Goal: Task Accomplishment & Management: Complete application form

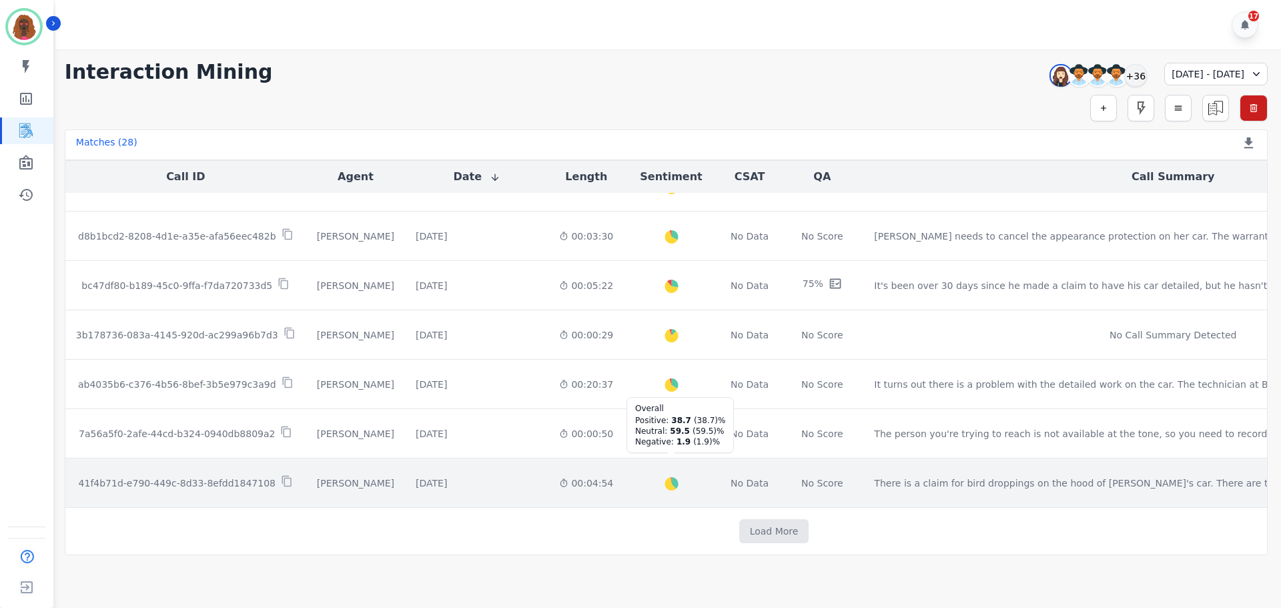
scroll to position [673, 0]
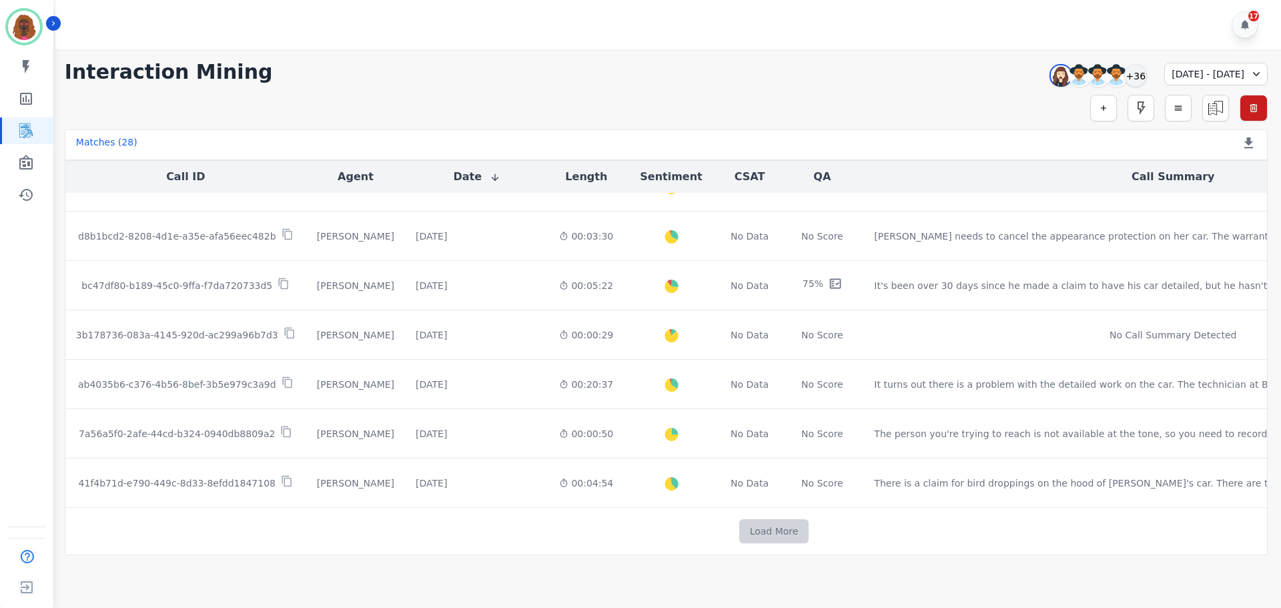
click at [740, 533] on button "Load More" at bounding box center [775, 531] width 70 height 24
click at [745, 537] on button "Load More" at bounding box center [780, 531] width 70 height 24
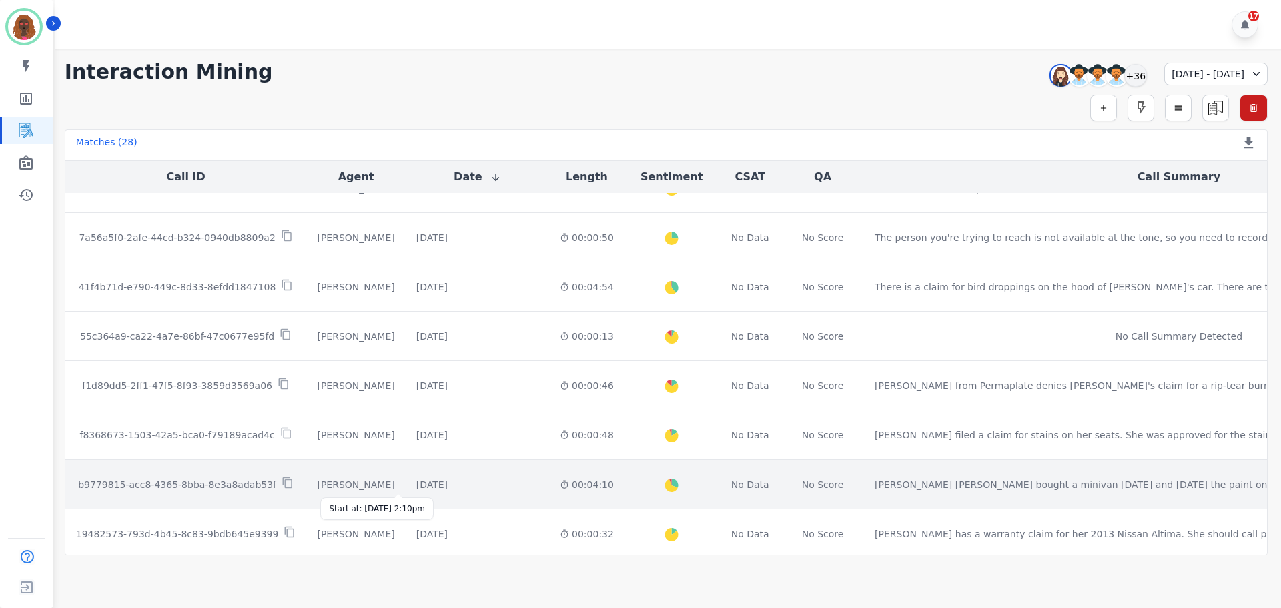
scroll to position [868, 0]
click at [416, 485] on div "[DATE]" at bounding box center [431, 485] width 31 height 13
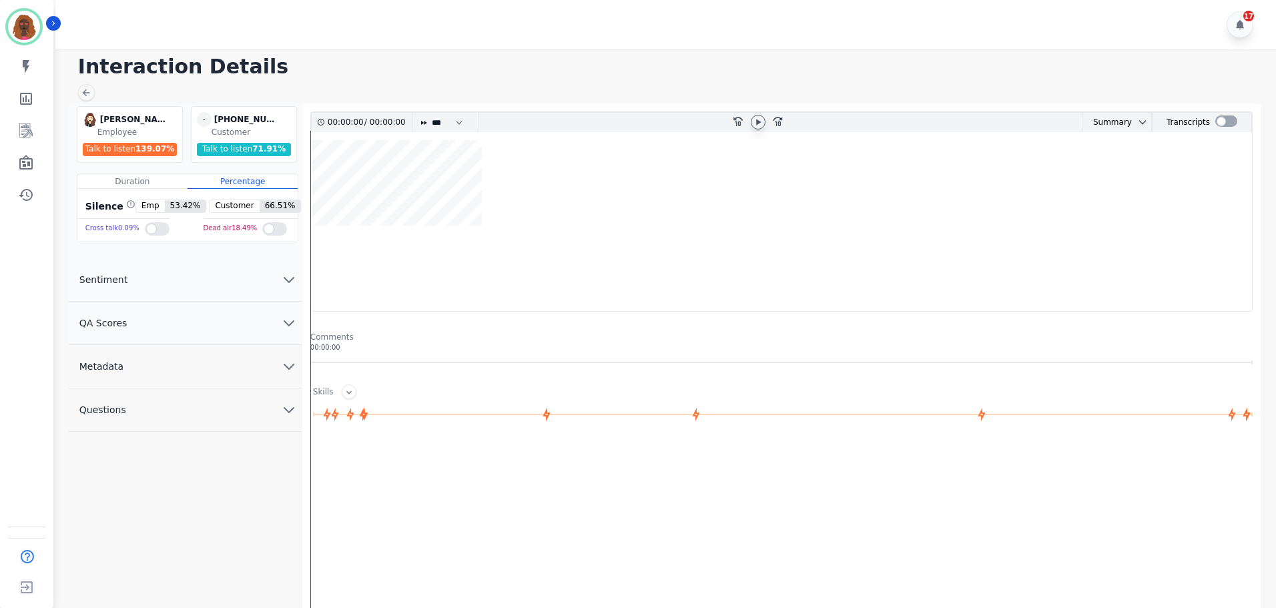
click at [755, 125] on icon at bounding box center [758, 122] width 11 height 11
click at [764, 117] on div at bounding box center [758, 122] width 15 height 15
click at [88, 95] on icon at bounding box center [86, 92] width 11 height 11
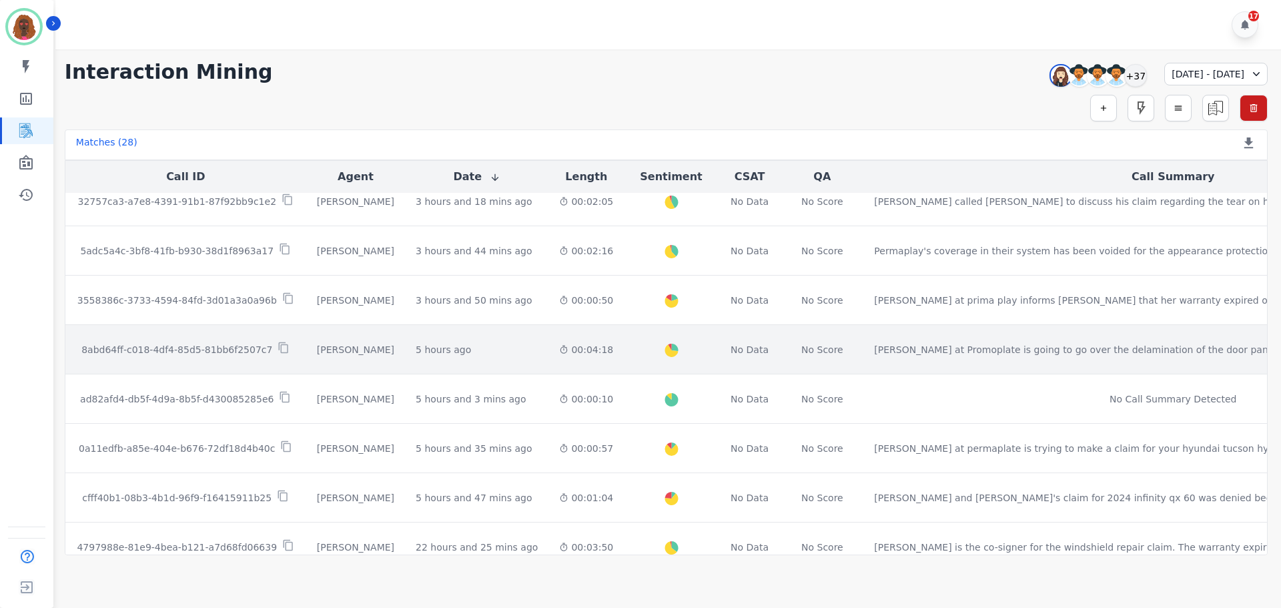
scroll to position [66, 0]
click at [416, 344] on div "5 hours ago" at bounding box center [443, 348] width 55 height 13
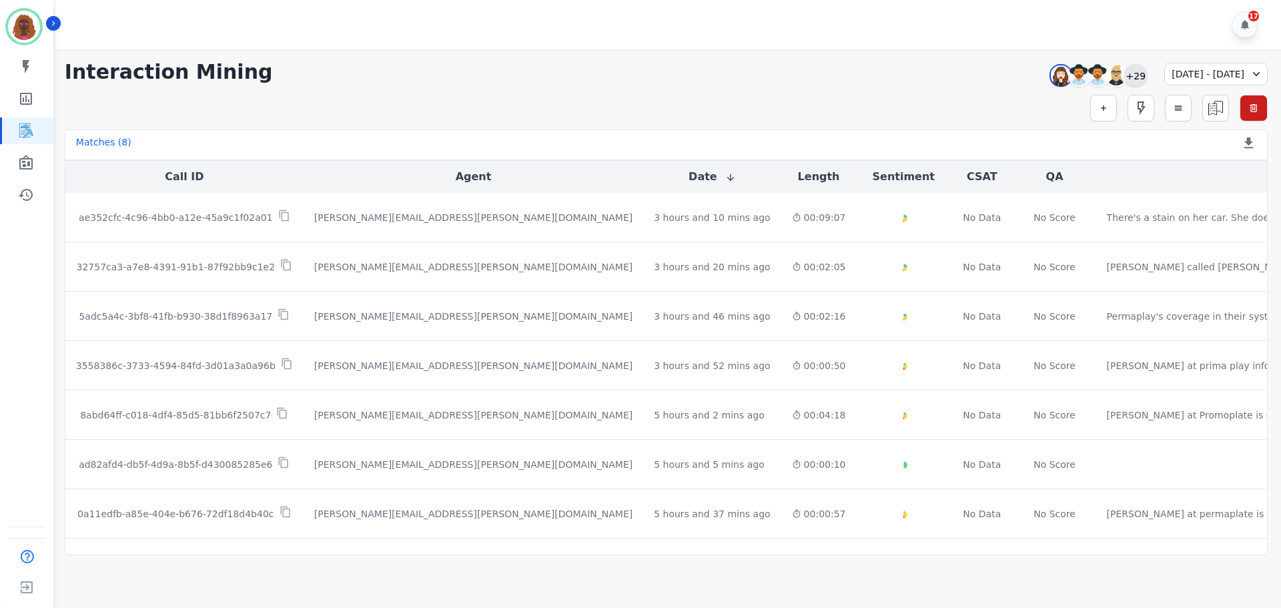
click at [1125, 73] on div "+29" at bounding box center [1136, 75] width 23 height 23
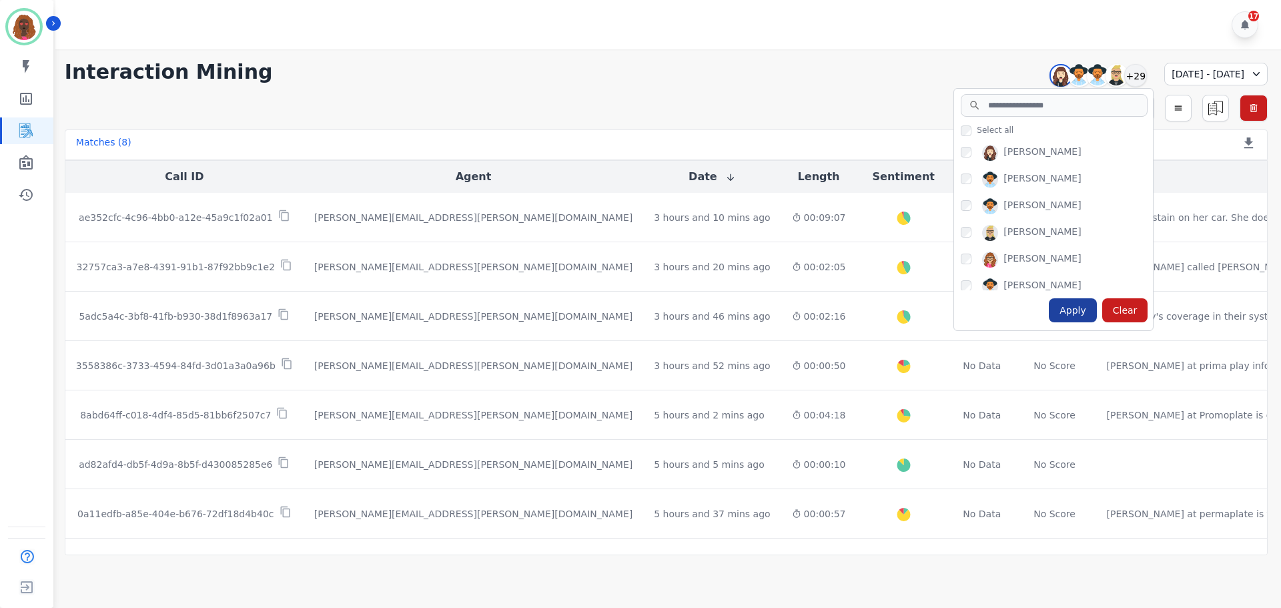
click at [1051, 316] on div "Apply" at bounding box center [1073, 310] width 48 height 24
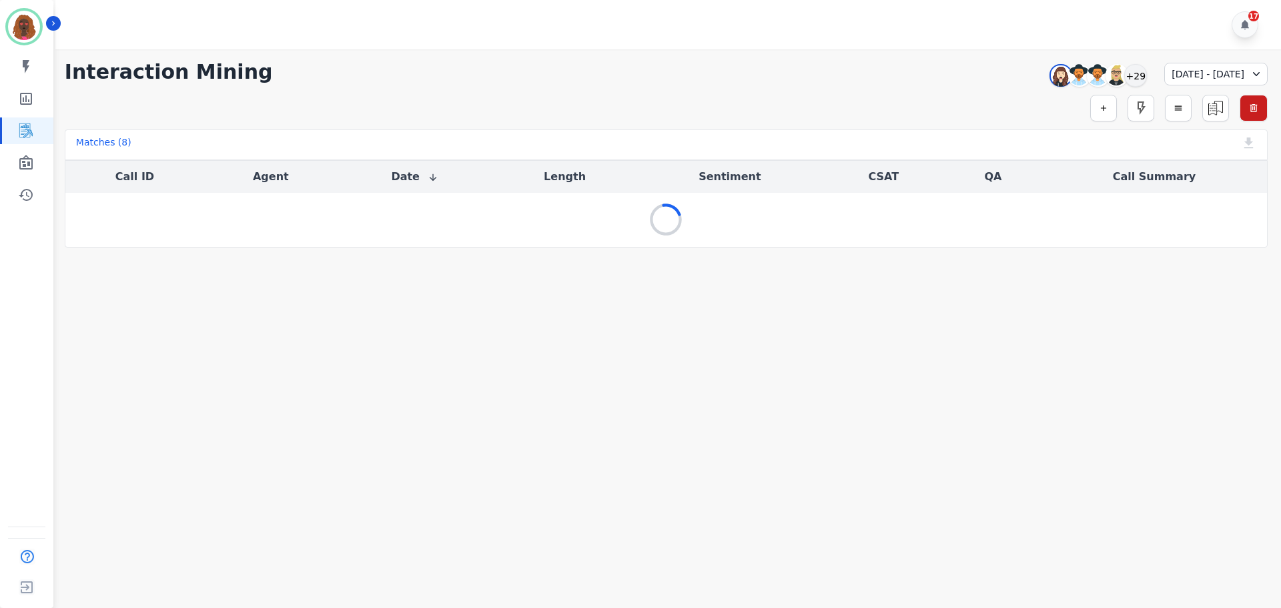
click at [1185, 75] on div "[DATE] - [DATE]" at bounding box center [1216, 74] width 103 height 23
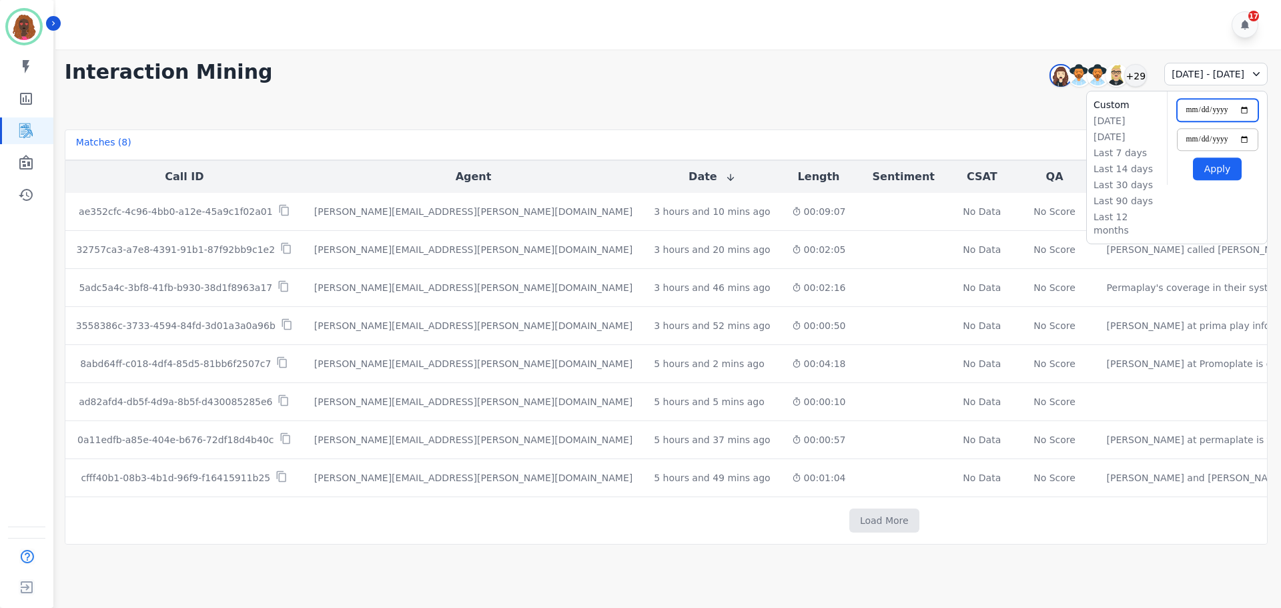
click at [1243, 110] on input "**********" at bounding box center [1217, 110] width 81 height 23
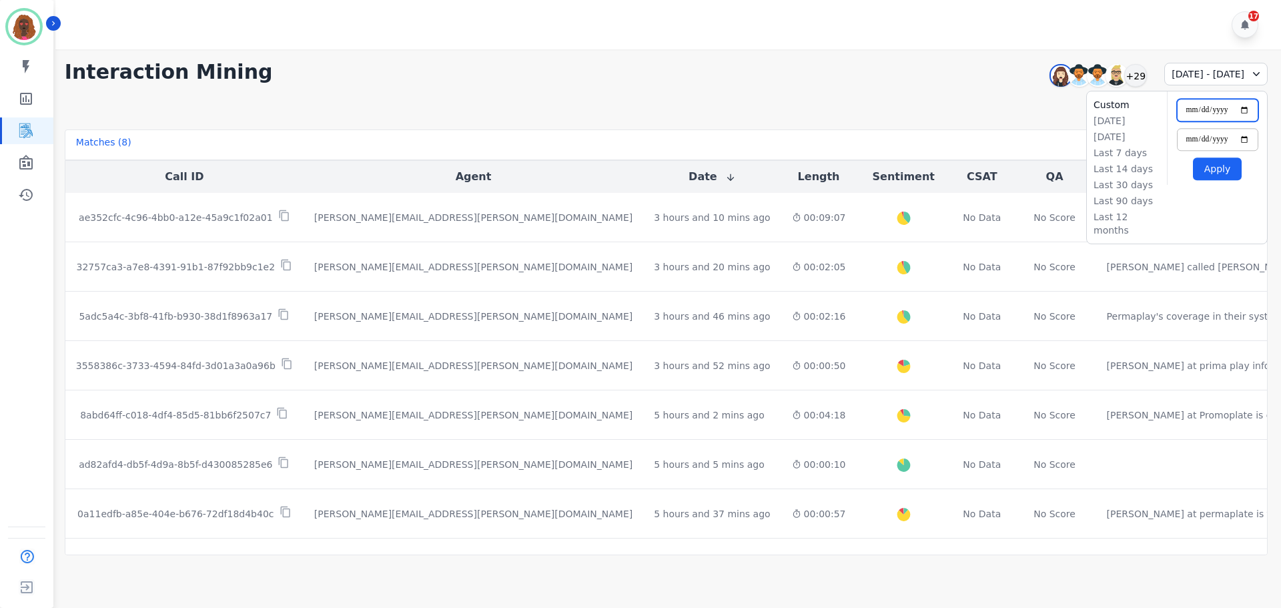
type input "**********"
click at [1208, 172] on button "Apply" at bounding box center [1217, 169] width 49 height 23
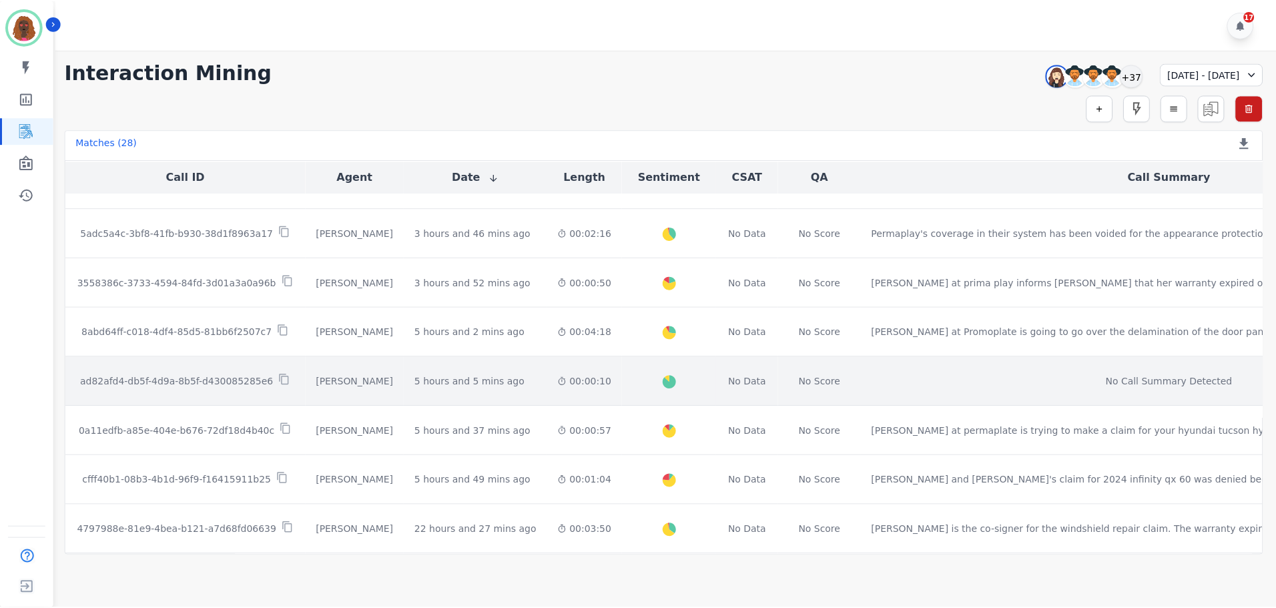
scroll to position [82, 0]
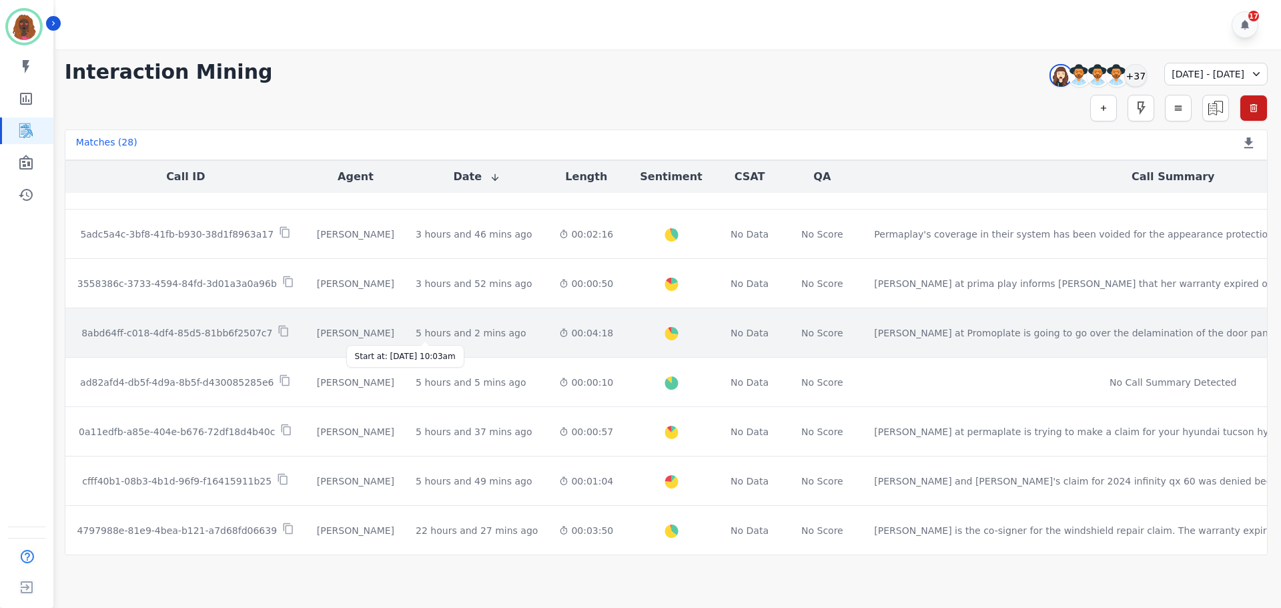
click at [416, 339] on div "5 hours and 2 mins ago" at bounding box center [471, 332] width 111 height 13
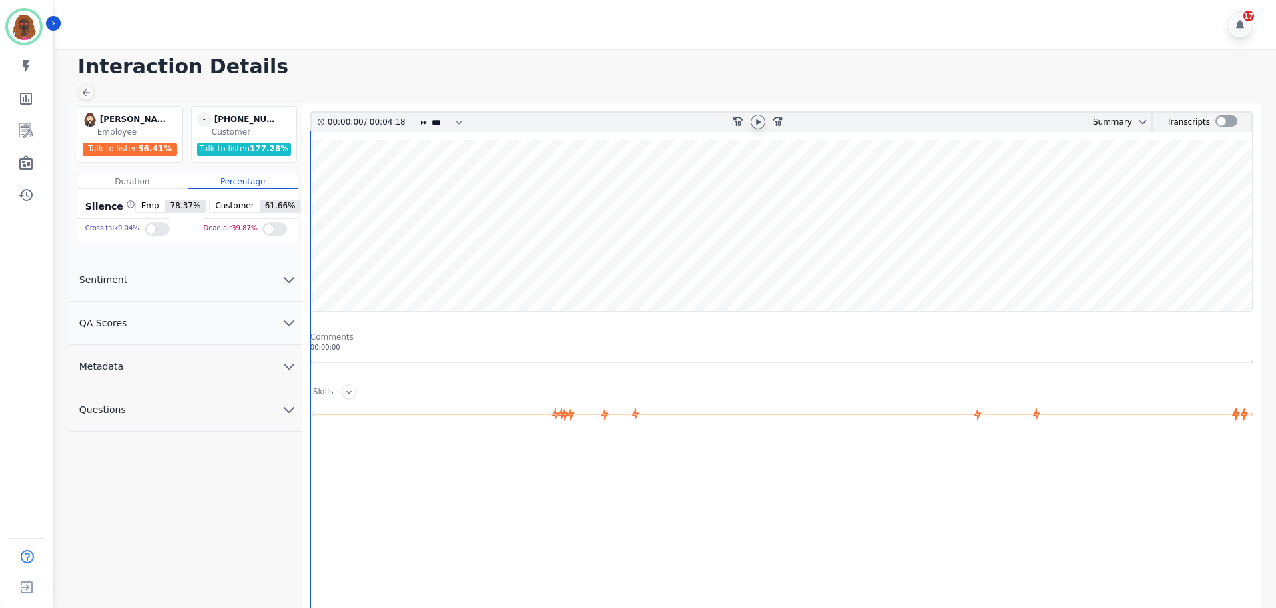
click at [758, 123] on icon at bounding box center [758, 122] width 5 height 6
click at [396, 176] on wave at bounding box center [781, 225] width 941 height 171
click at [513, 183] on wave at bounding box center [781, 225] width 941 height 171
click at [536, 259] on wave at bounding box center [781, 225] width 941 height 171
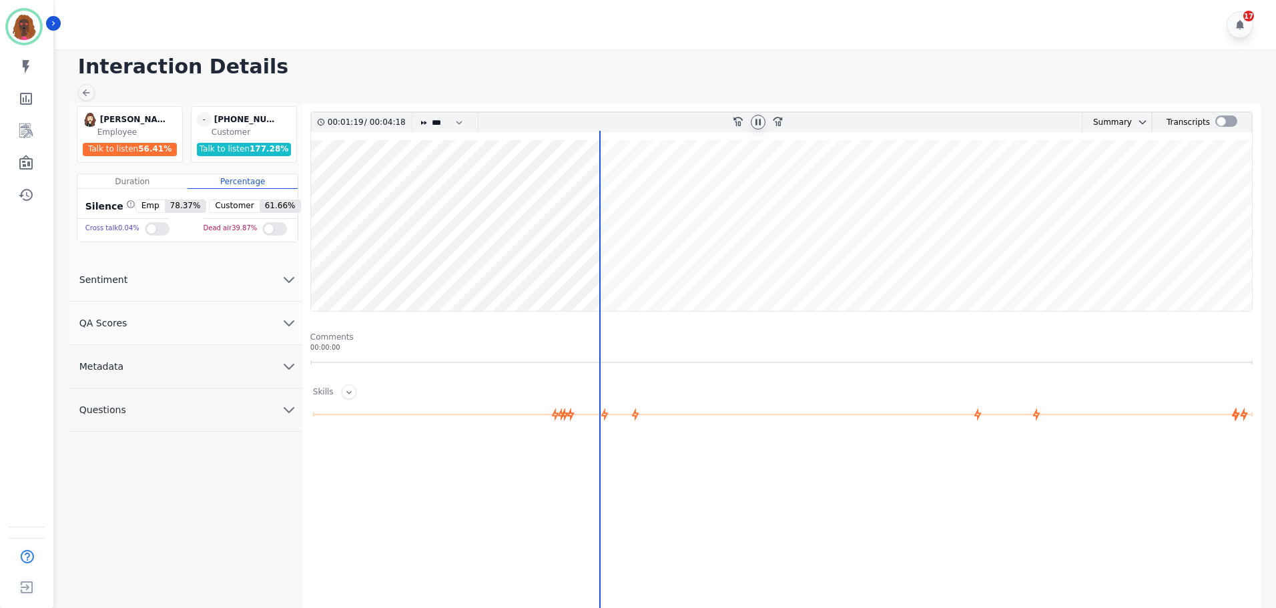
click at [602, 268] on wave at bounding box center [781, 225] width 941 height 171
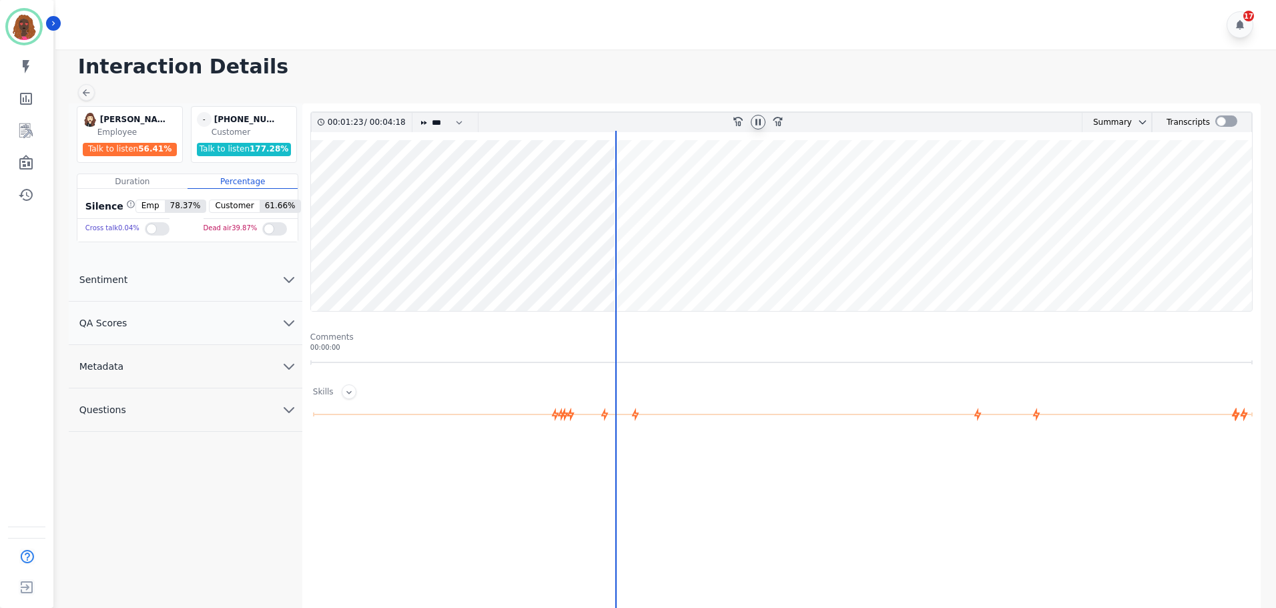
click at [623, 187] on wave at bounding box center [781, 225] width 941 height 171
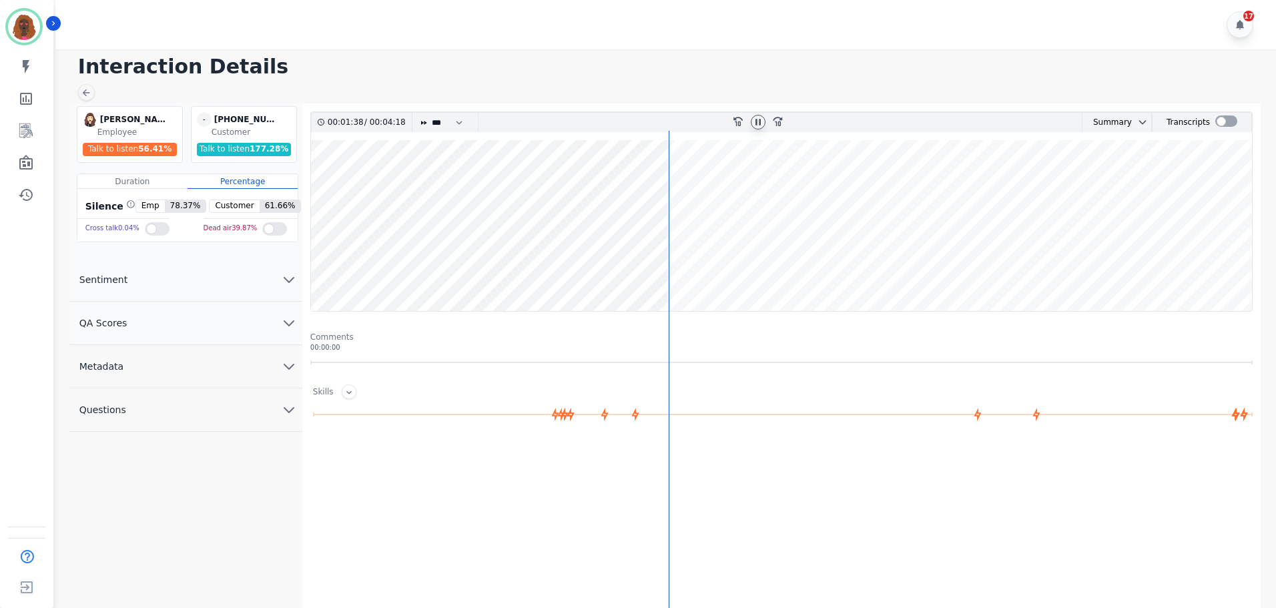
click at [278, 325] on button "QA Scores" at bounding box center [186, 323] width 234 height 43
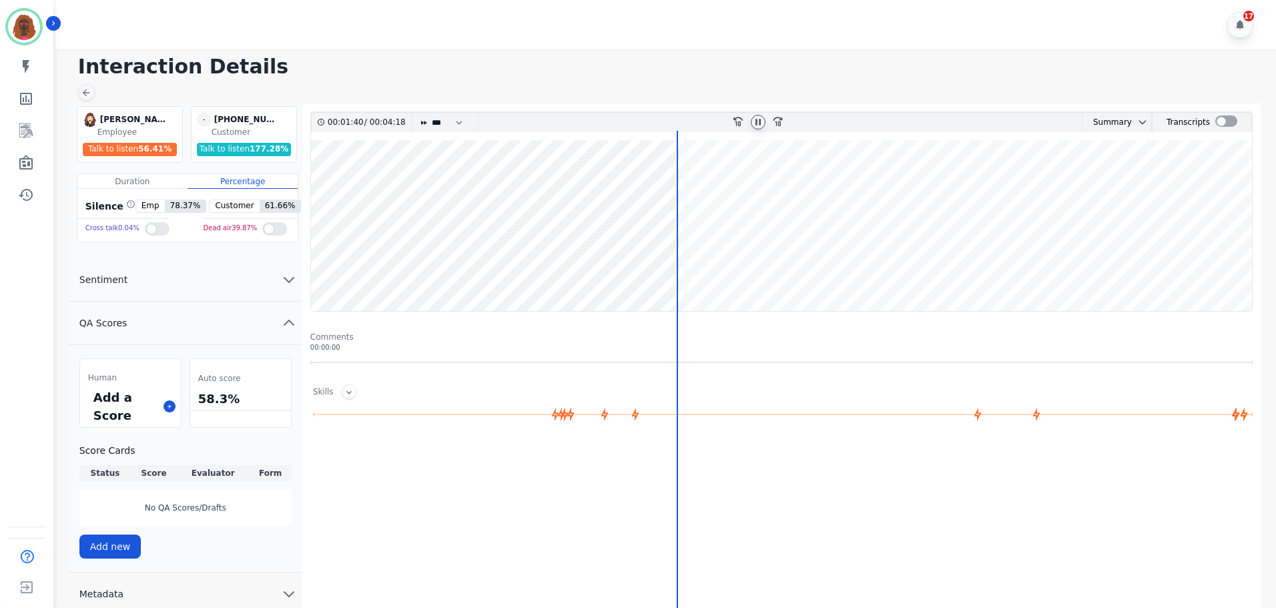
click at [284, 323] on icon "chevron up" at bounding box center [289, 323] width 16 height 16
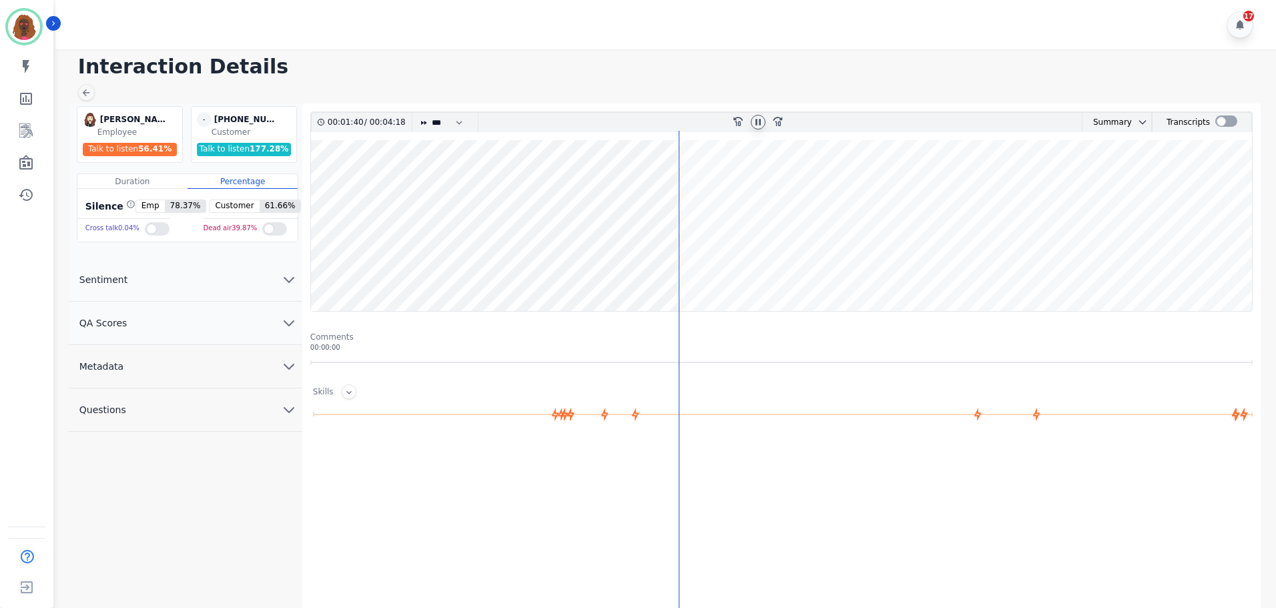
click at [284, 323] on icon "chevron down" at bounding box center [289, 323] width 16 height 16
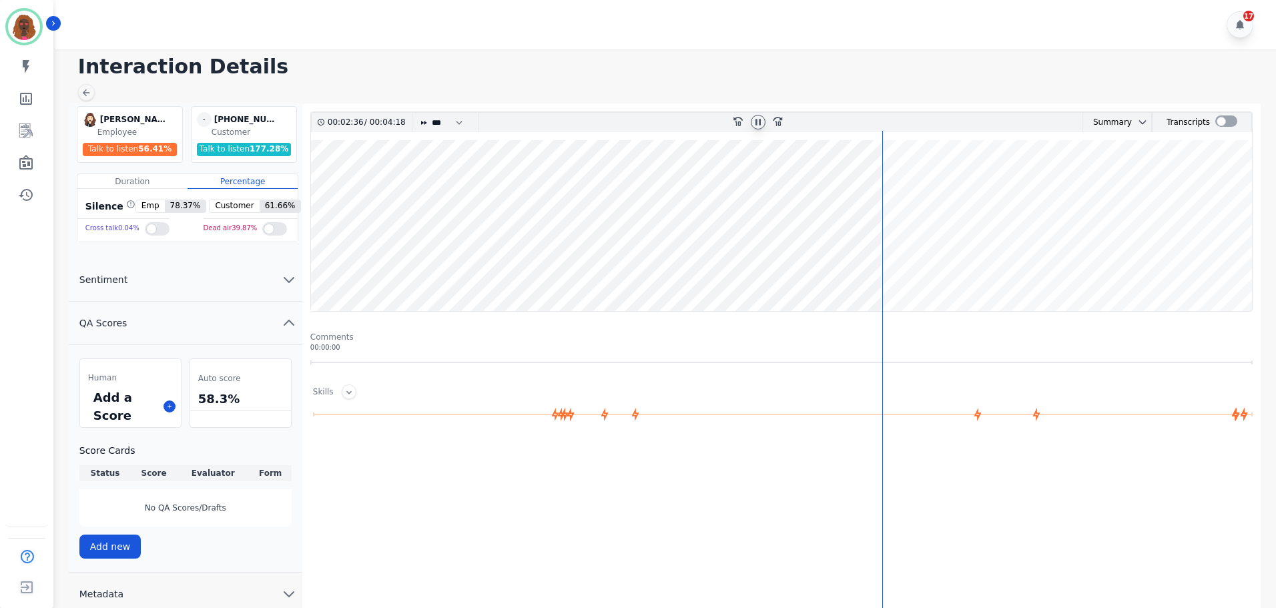
click at [915, 268] on wave at bounding box center [781, 225] width 941 height 171
click at [172, 407] on icon at bounding box center [169, 406] width 7 height 7
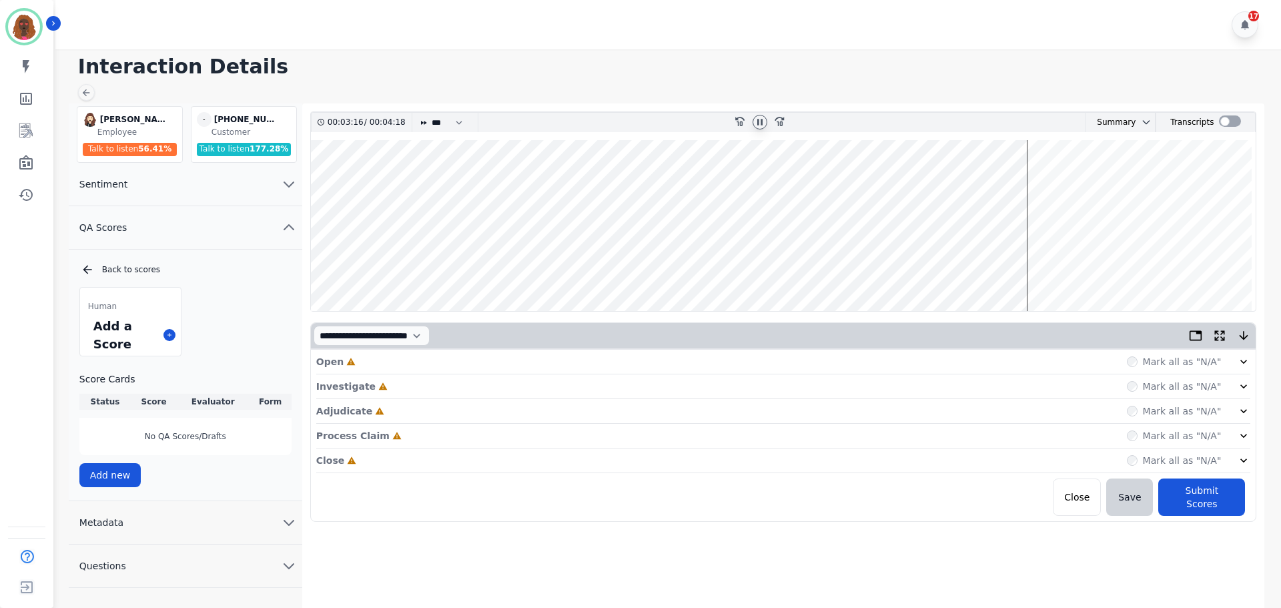
click at [820, 364] on div "Open Incomplete Mark all as "N/A"" at bounding box center [783, 362] width 935 height 25
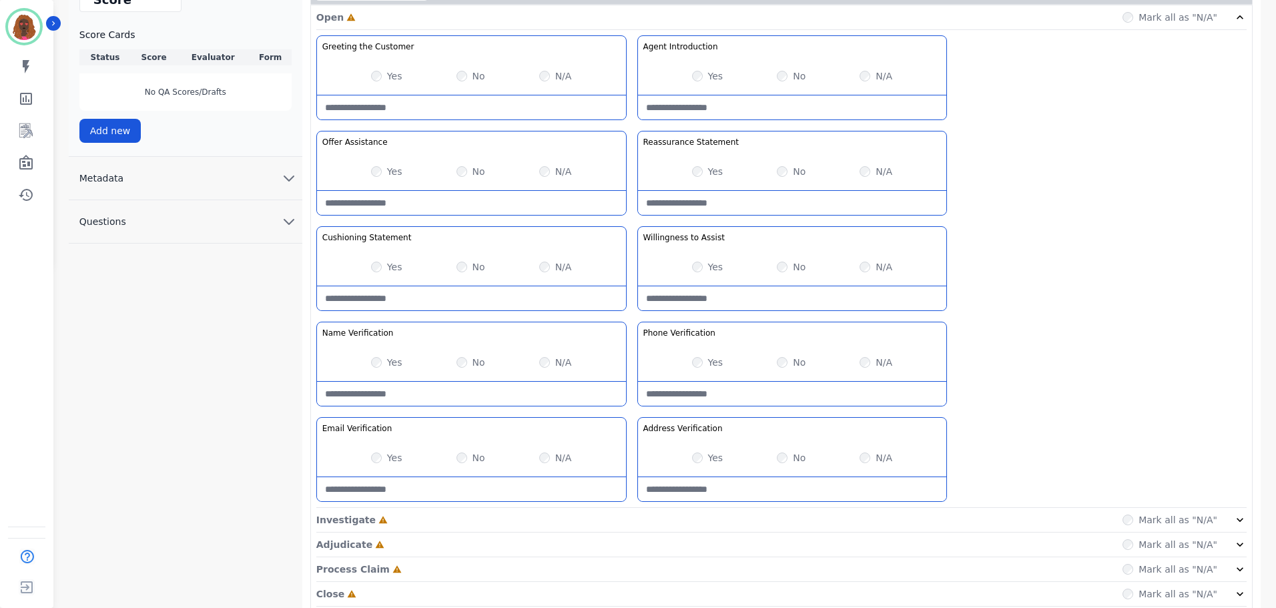
scroll to position [388, 0]
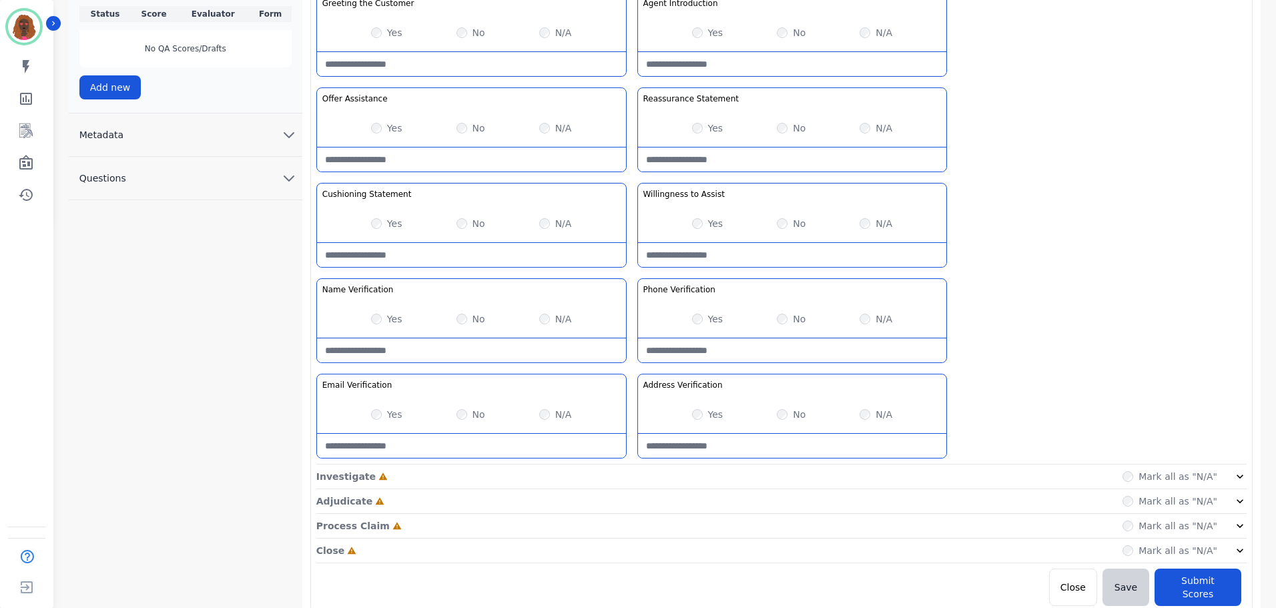
click at [870, 483] on div "Investigate Incomplete Mark all as "N/A"" at bounding box center [781, 477] width 930 height 25
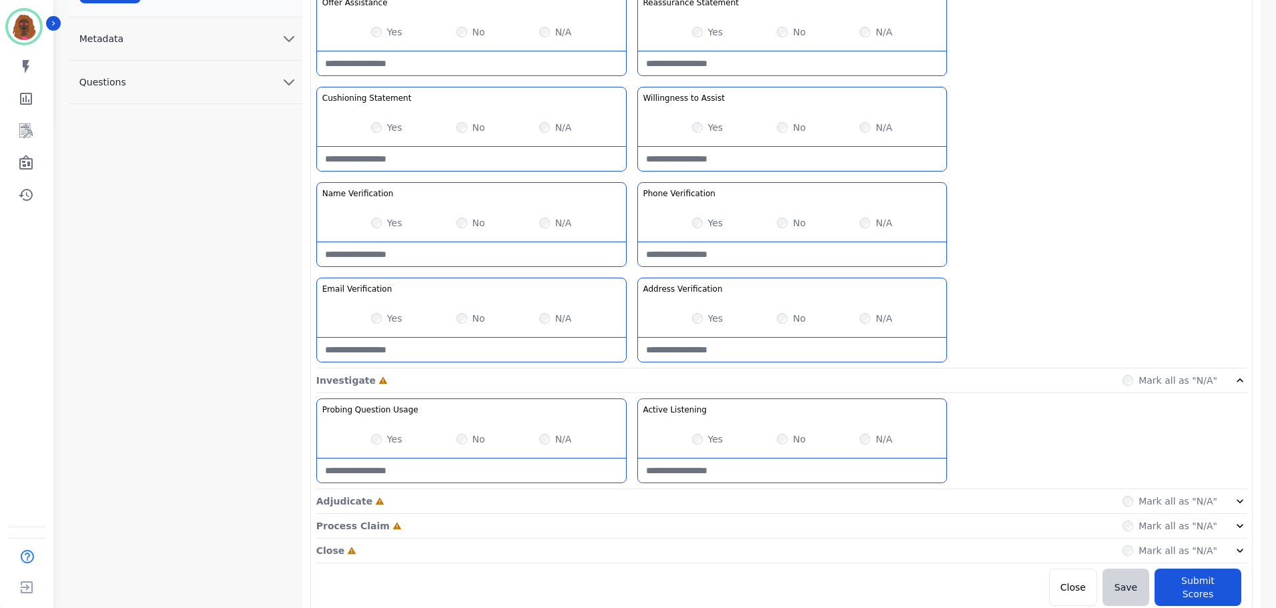
click at [973, 500] on div "Adjudicate Incomplete Mark all as "N/A"" at bounding box center [781, 501] width 930 height 25
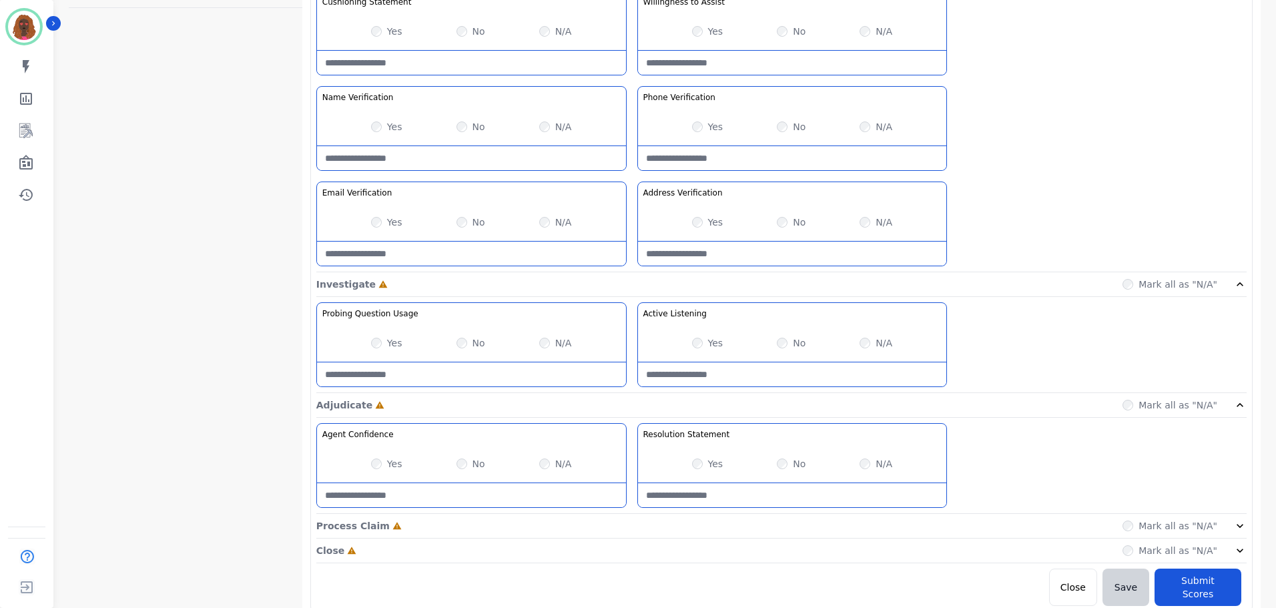
click at [970, 521] on div "Process Claim Incomplete Mark all as "N/A"" at bounding box center [781, 526] width 930 height 25
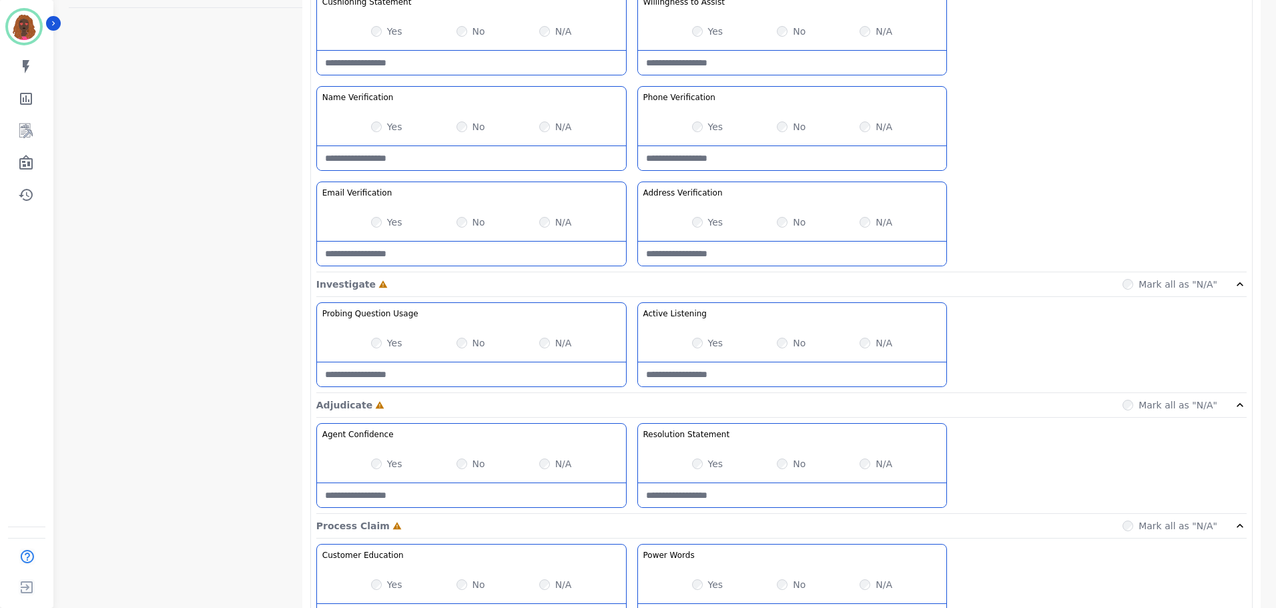
scroll to position [867, 0]
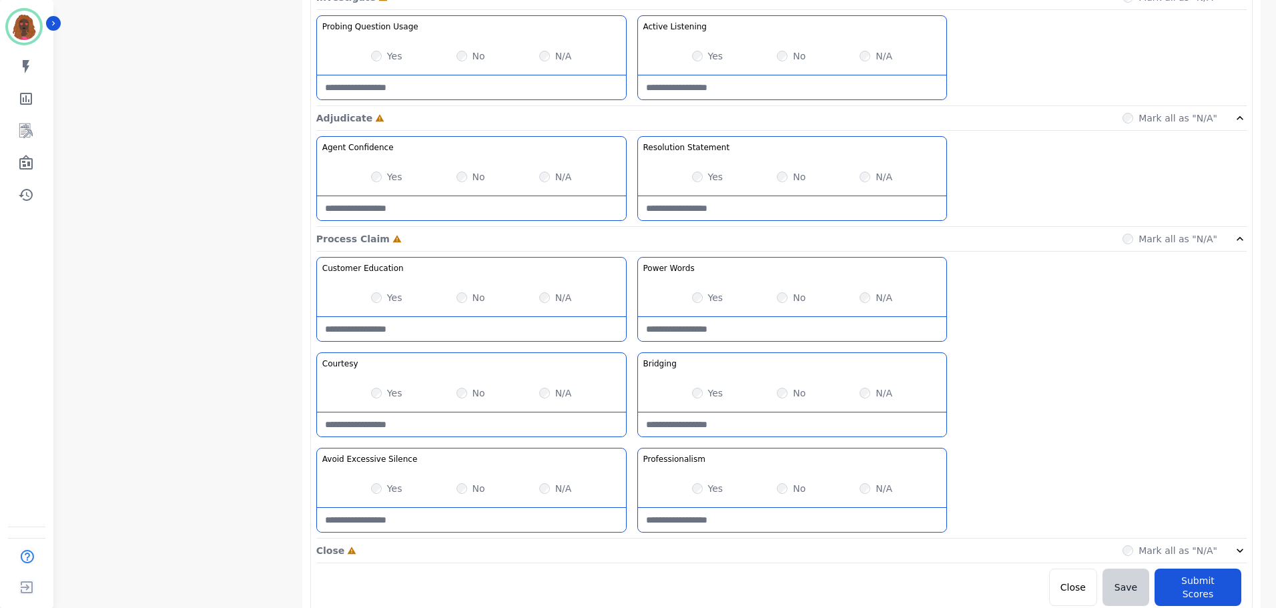
click at [950, 550] on div "Close Incomplete Mark all as "N/A"" at bounding box center [781, 551] width 930 height 25
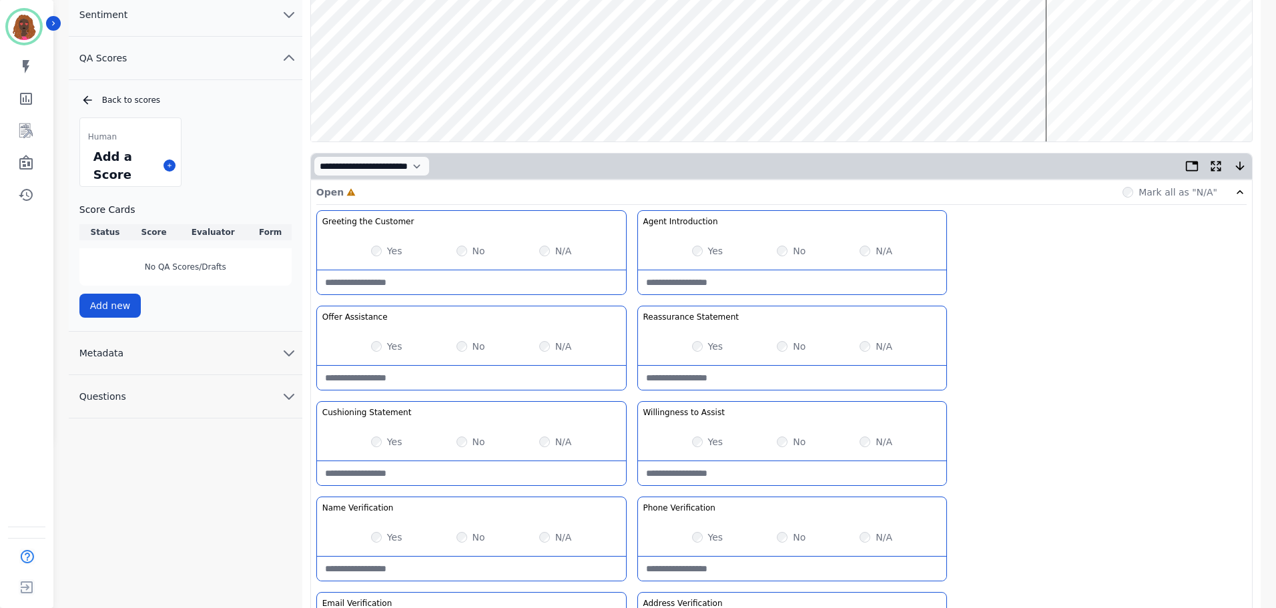
scroll to position [0, 0]
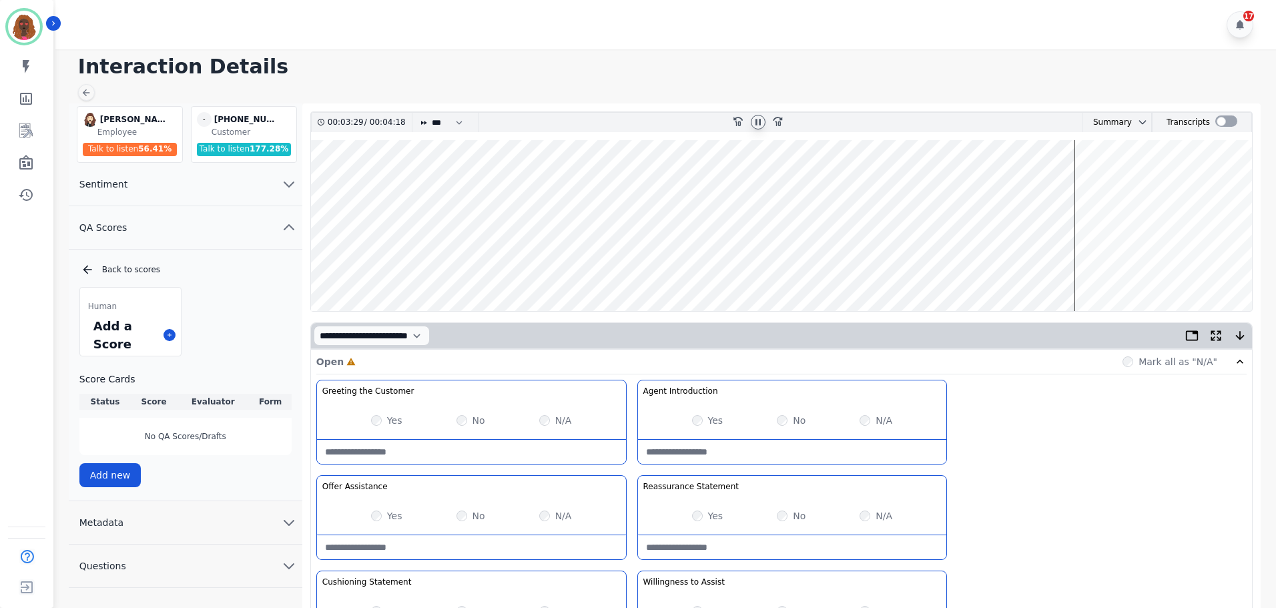
click at [545, 267] on wave at bounding box center [781, 225] width 941 height 171
click at [537, 269] on wave at bounding box center [781, 225] width 941 height 171
click at [537, 265] on wave at bounding box center [781, 225] width 941 height 171
click at [545, 269] on wave at bounding box center [781, 225] width 941 height 171
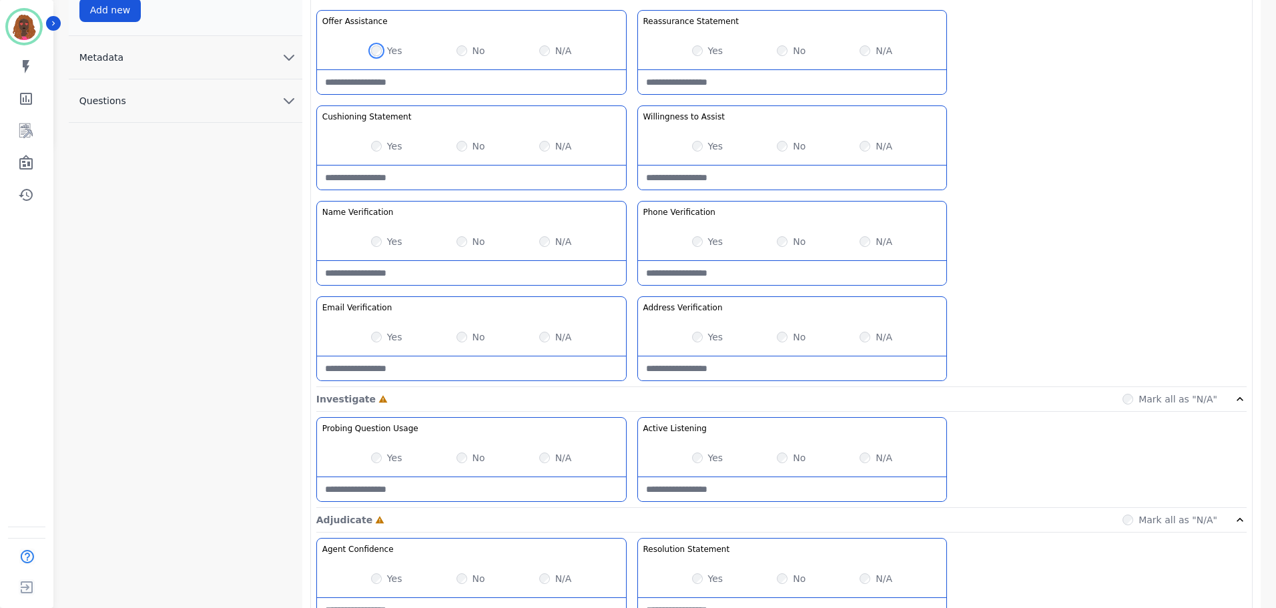
scroll to position [466, 0]
click at [443, 279] on Verification-note at bounding box center [471, 272] width 309 height 24
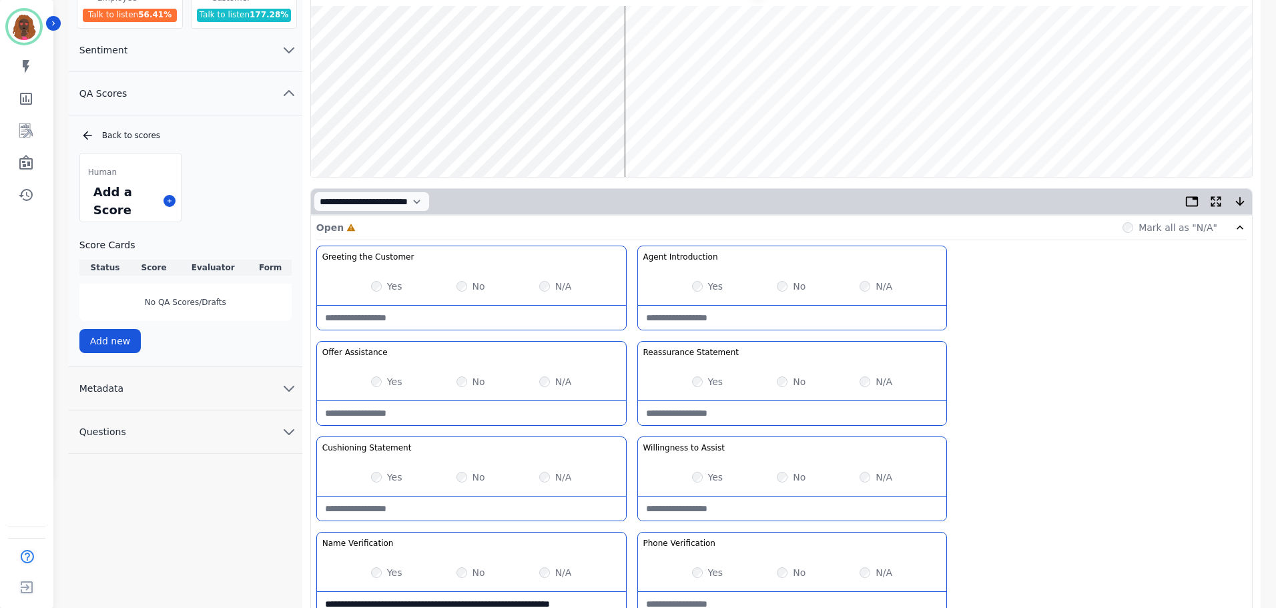
scroll to position [133, 0]
type Verification-note "**********"
click at [631, 130] on wave at bounding box center [781, 92] width 941 height 171
click at [659, 135] on wave at bounding box center [781, 92] width 941 height 171
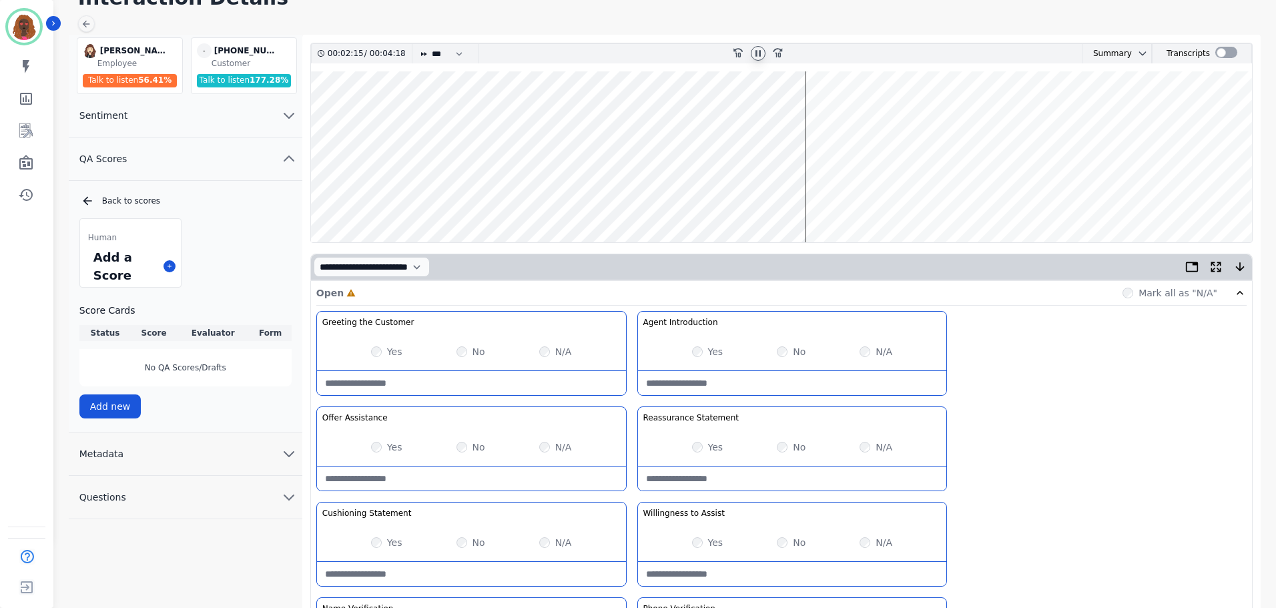
scroll to position [67, 0]
click at [402, 573] on Statement-note at bounding box center [471, 575] width 309 height 24
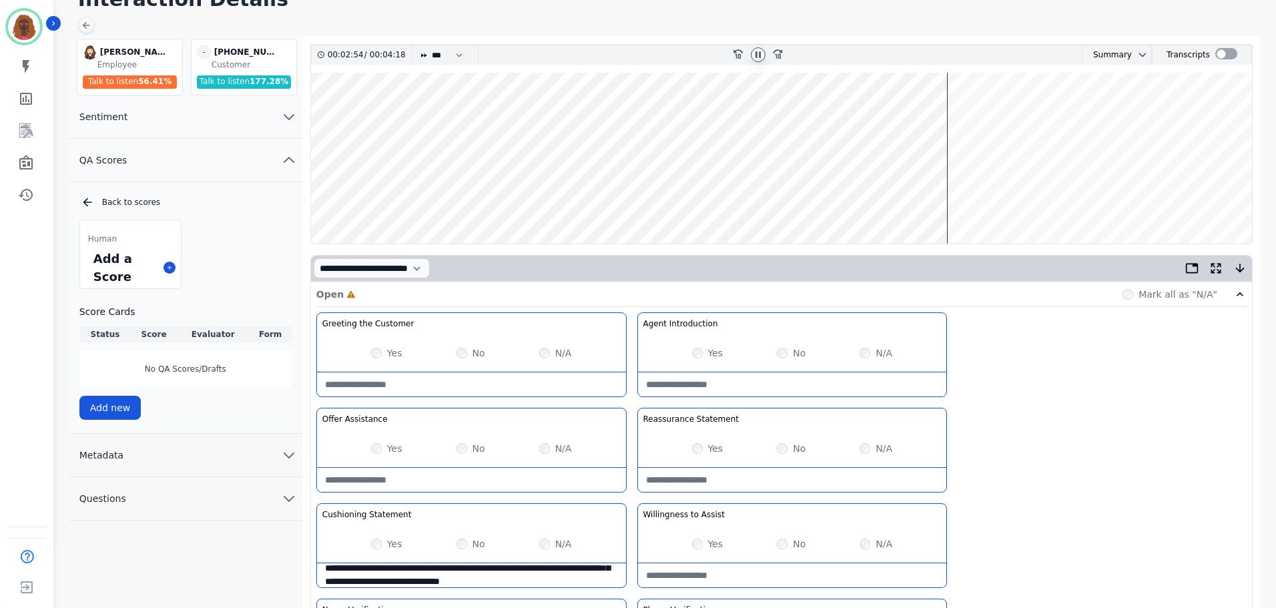
scroll to position [34, 0]
click at [756, 57] on icon at bounding box center [758, 54] width 5 height 6
click at [430, 581] on Statement-note "**********" at bounding box center [471, 575] width 309 height 24
type Statement-note "**********"
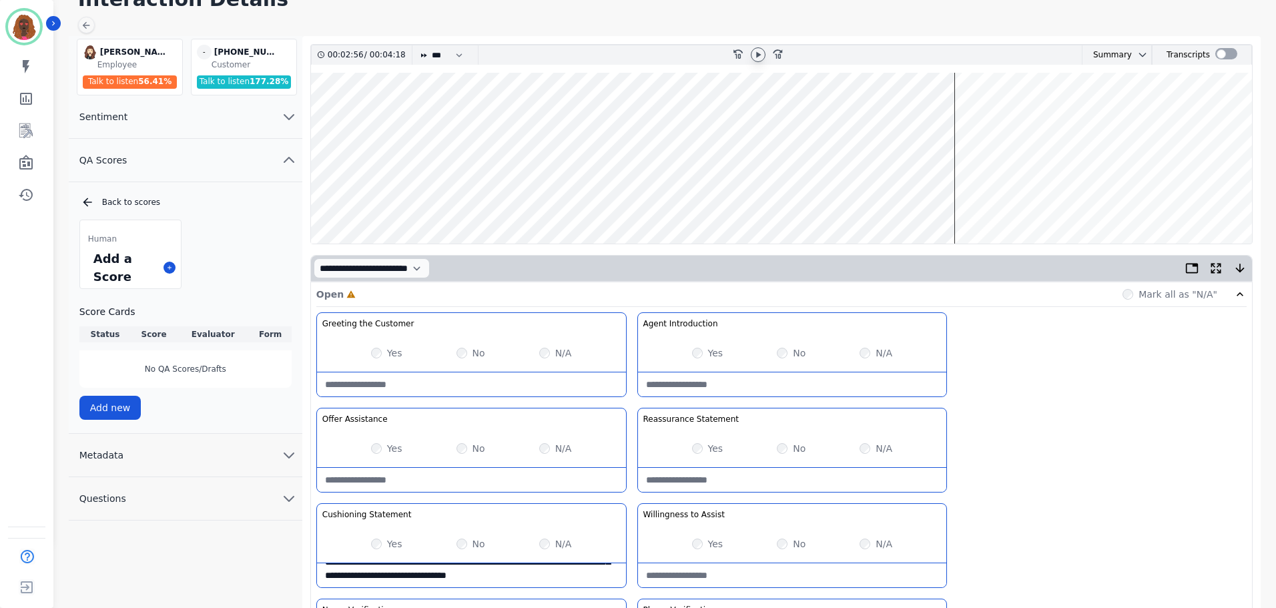
click at [752, 57] on div at bounding box center [758, 54] width 15 height 15
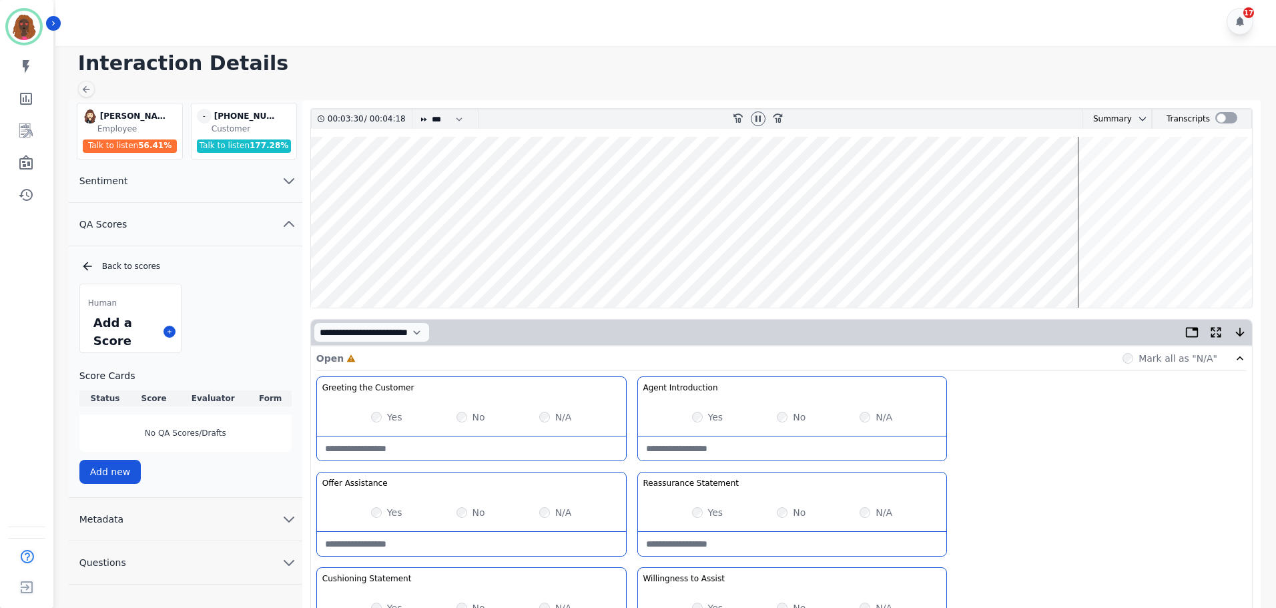
scroll to position [0, 0]
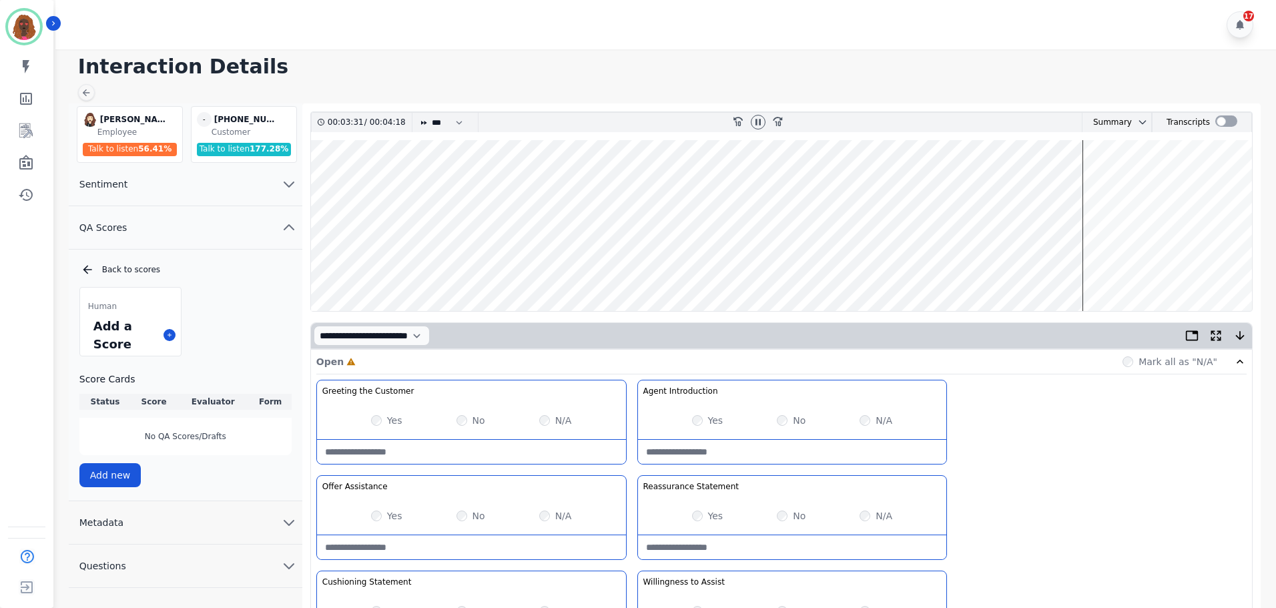
click at [938, 184] on wave at bounding box center [781, 225] width 941 height 171
click at [974, 184] on wave at bounding box center [781, 225] width 941 height 171
click at [964, 182] on wave at bounding box center [781, 225] width 941 height 171
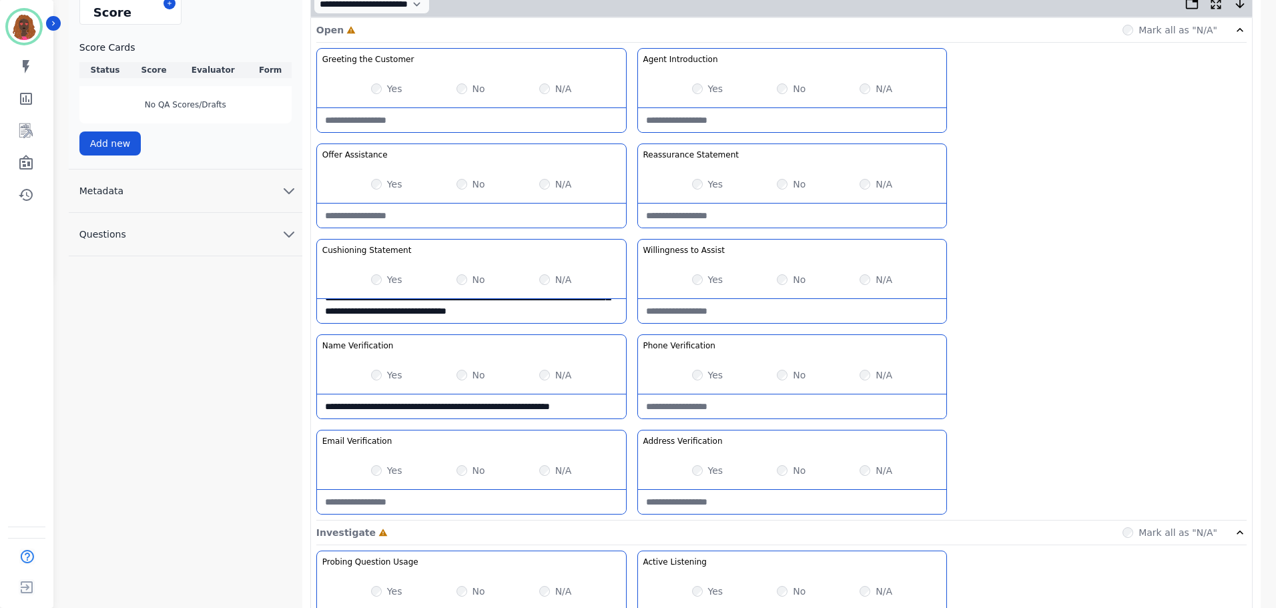
scroll to position [333, 0]
click at [742, 224] on Statement-note at bounding box center [792, 214] width 309 height 24
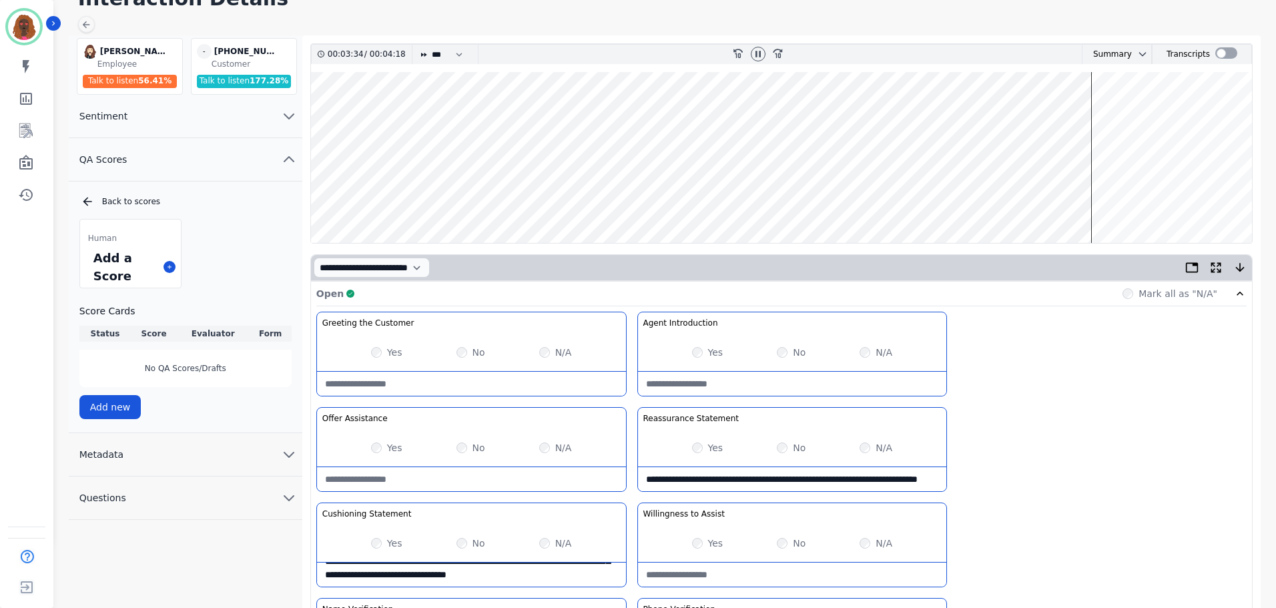
scroll to position [67, 0]
type Statement-note "**********"
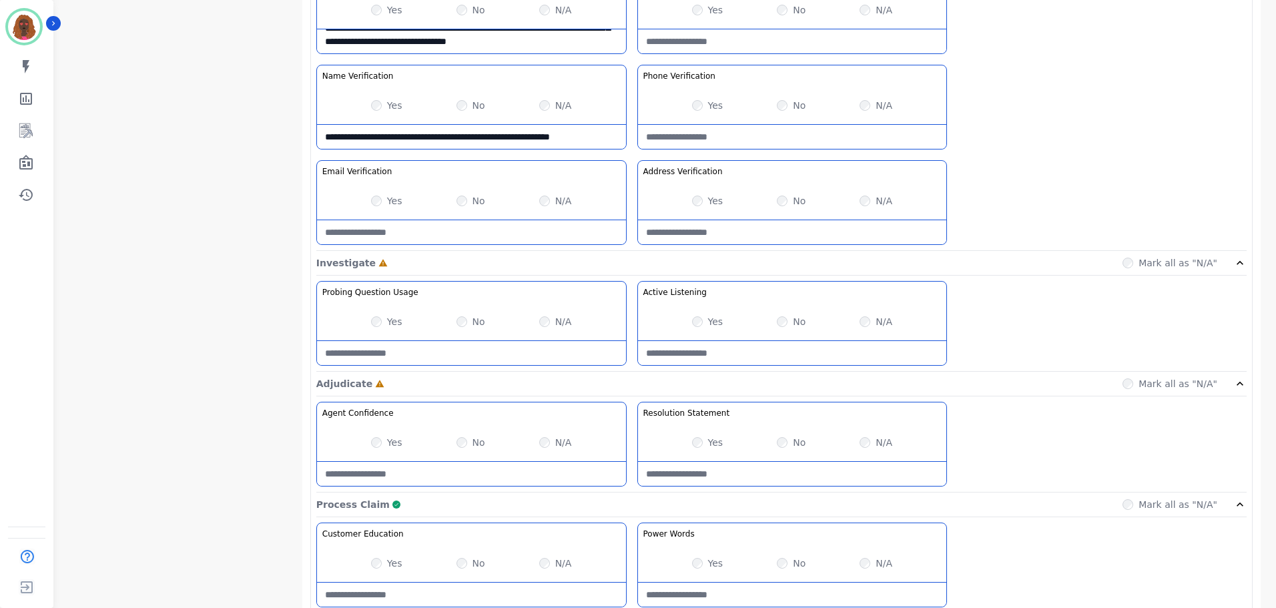
scroll to position [601, 0]
click at [760, 469] on Statement-note at bounding box center [792, 475] width 309 height 24
type Statement-note "**********"
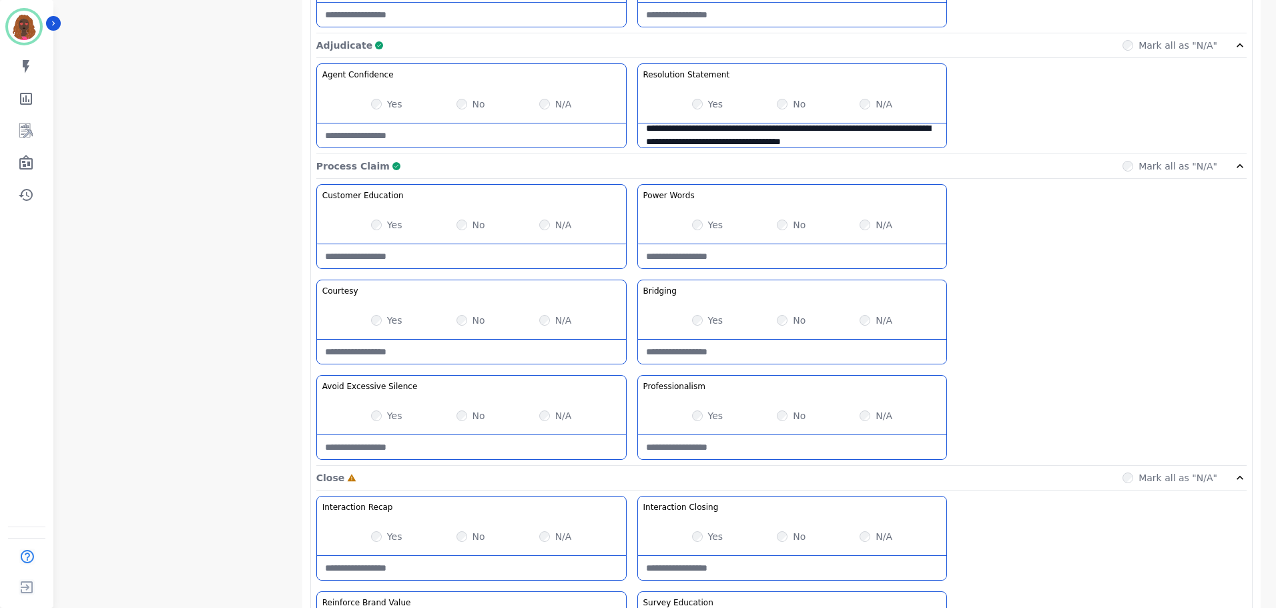
scroll to position [1059, 0]
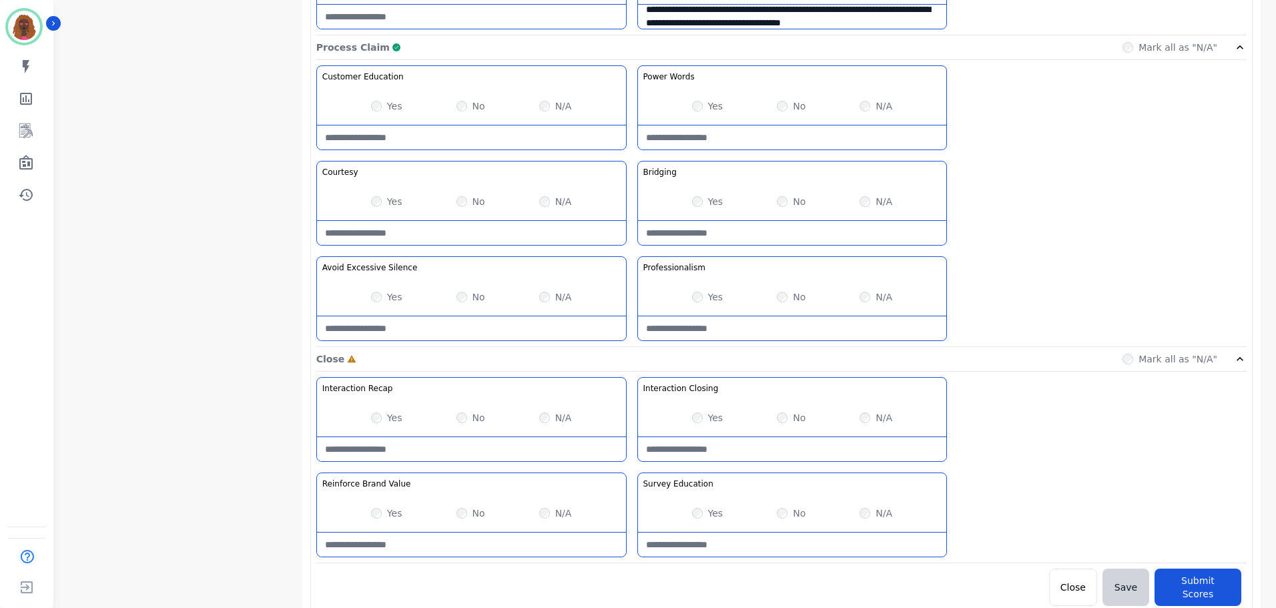
click at [857, 514] on div "Yes No N/A" at bounding box center [792, 513] width 309 height 37
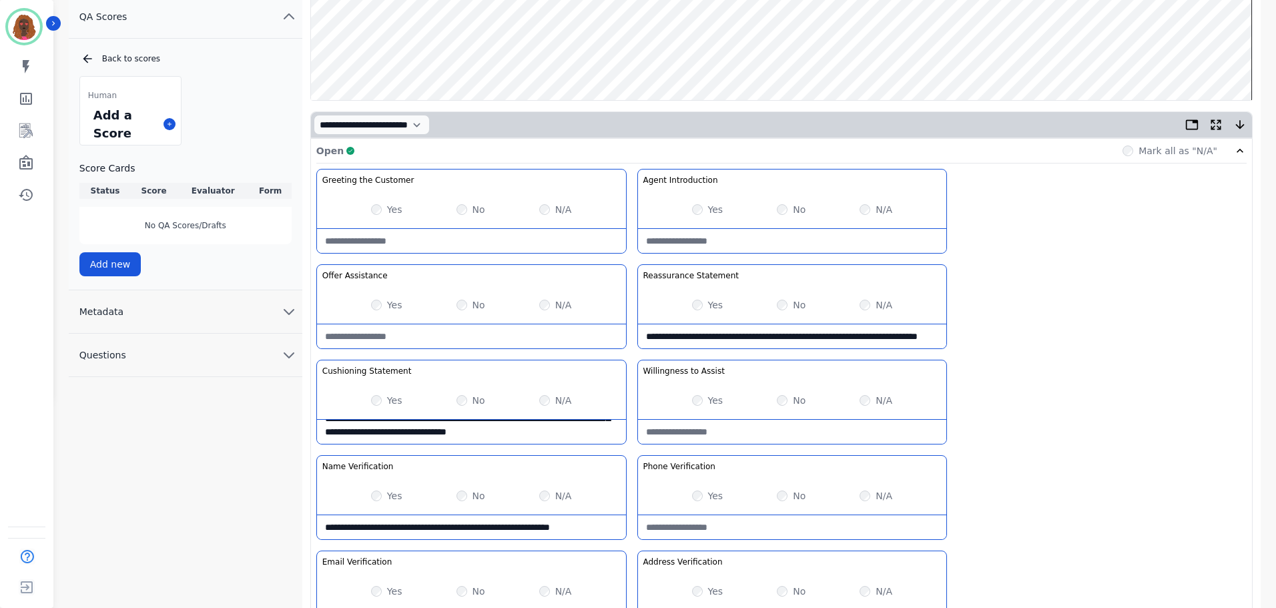
scroll to position [0, 0]
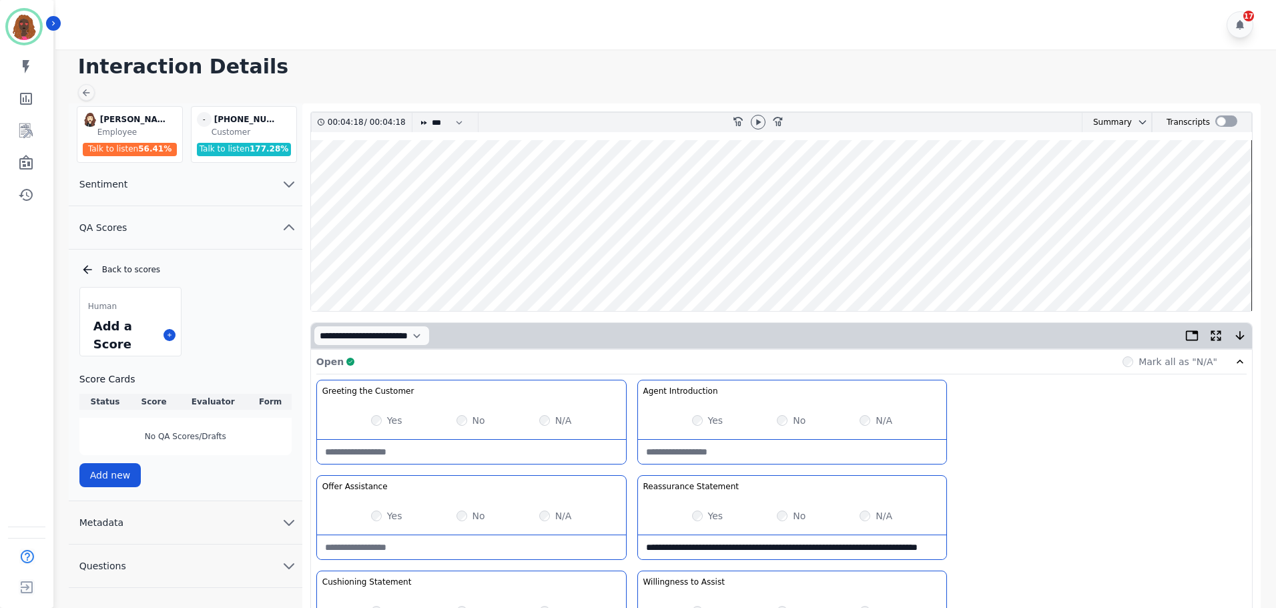
click at [1213, 267] on wave at bounding box center [781, 225] width 941 height 171
click at [756, 125] on icon at bounding box center [758, 122] width 5 height 6
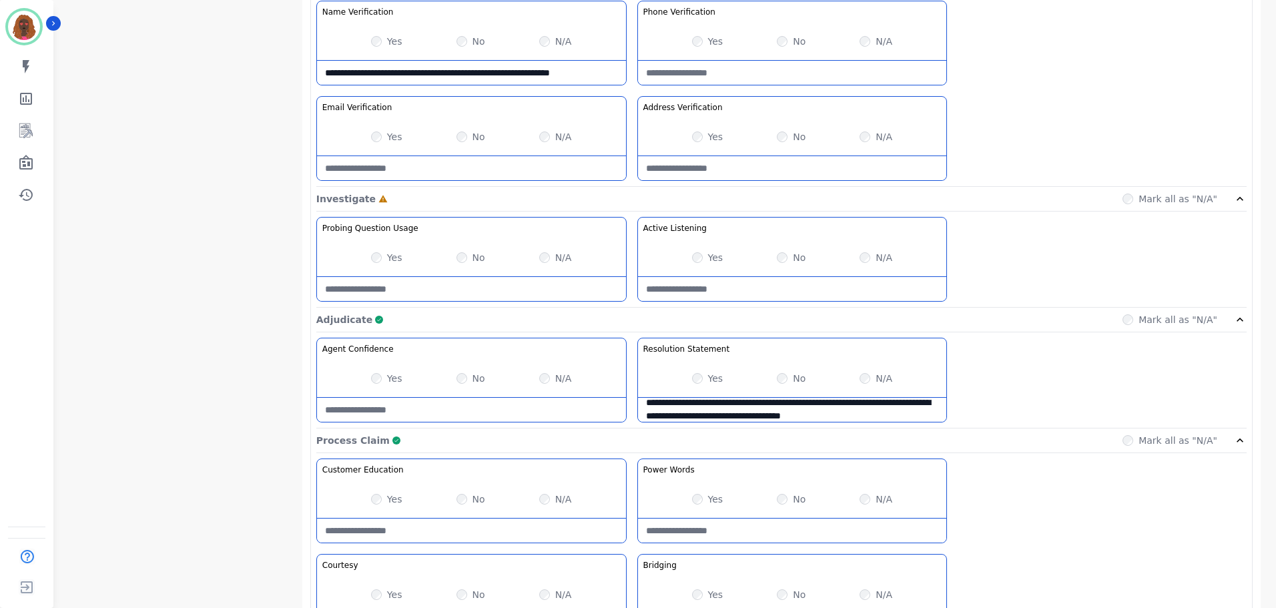
scroll to position [666, 0]
click at [697, 298] on Listening-note at bounding box center [792, 288] width 309 height 24
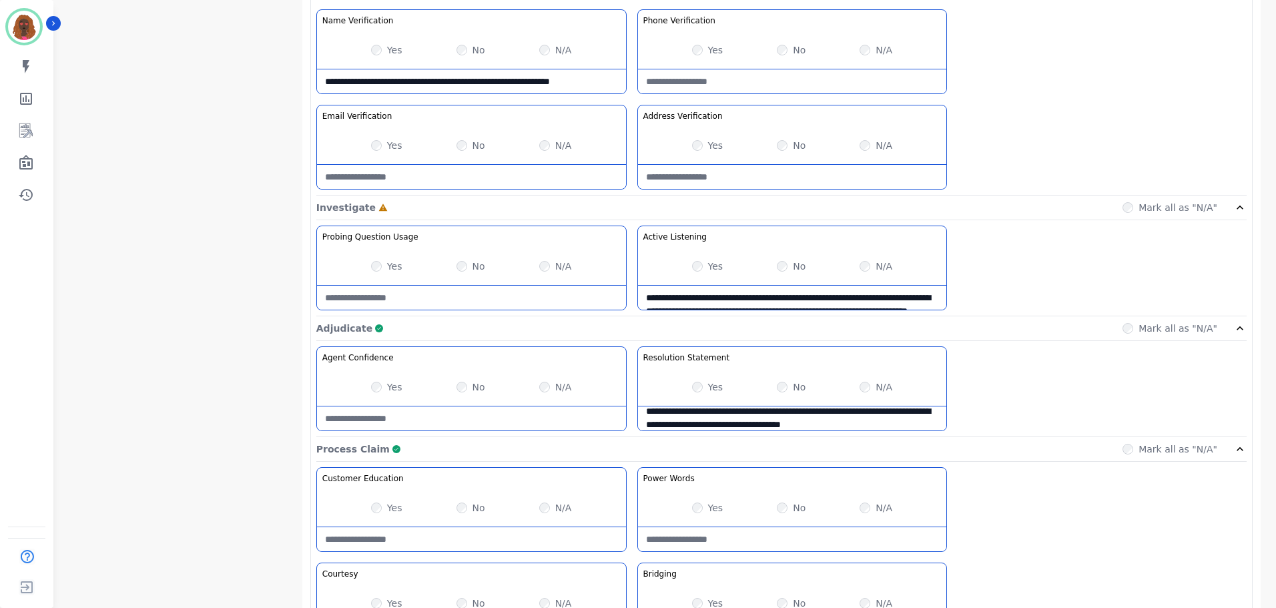
scroll to position [656, 0]
type Listening-note "**********"
click at [453, 300] on Usage-note at bounding box center [471, 298] width 309 height 24
type Usage-note "*"
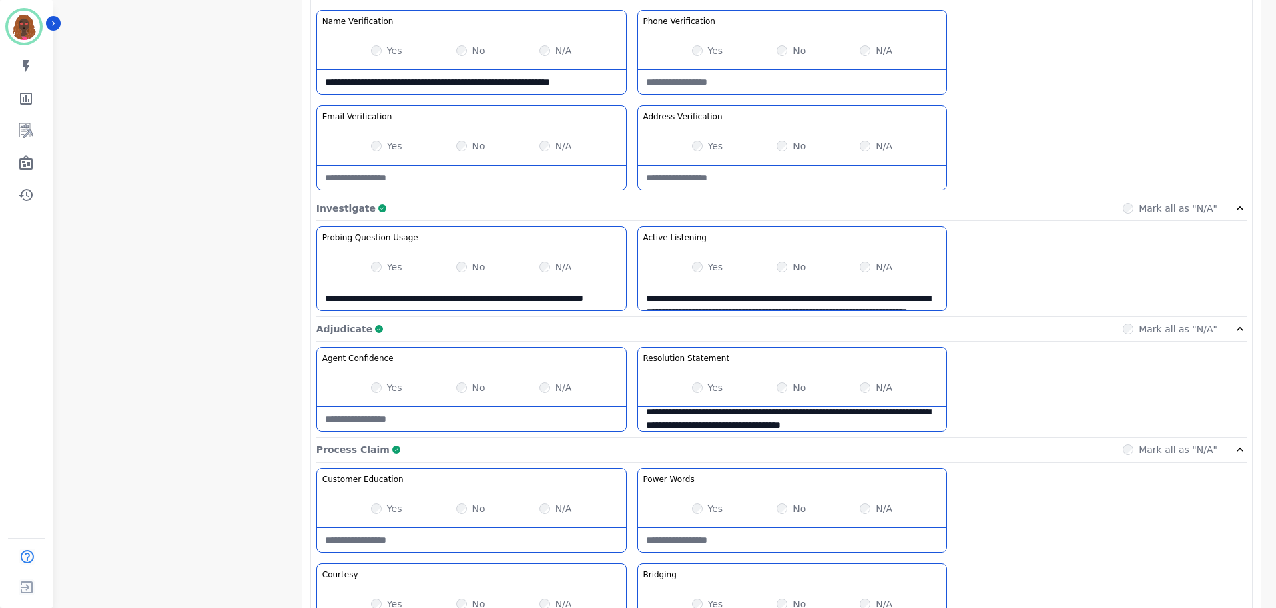
type Usage-note "**********"
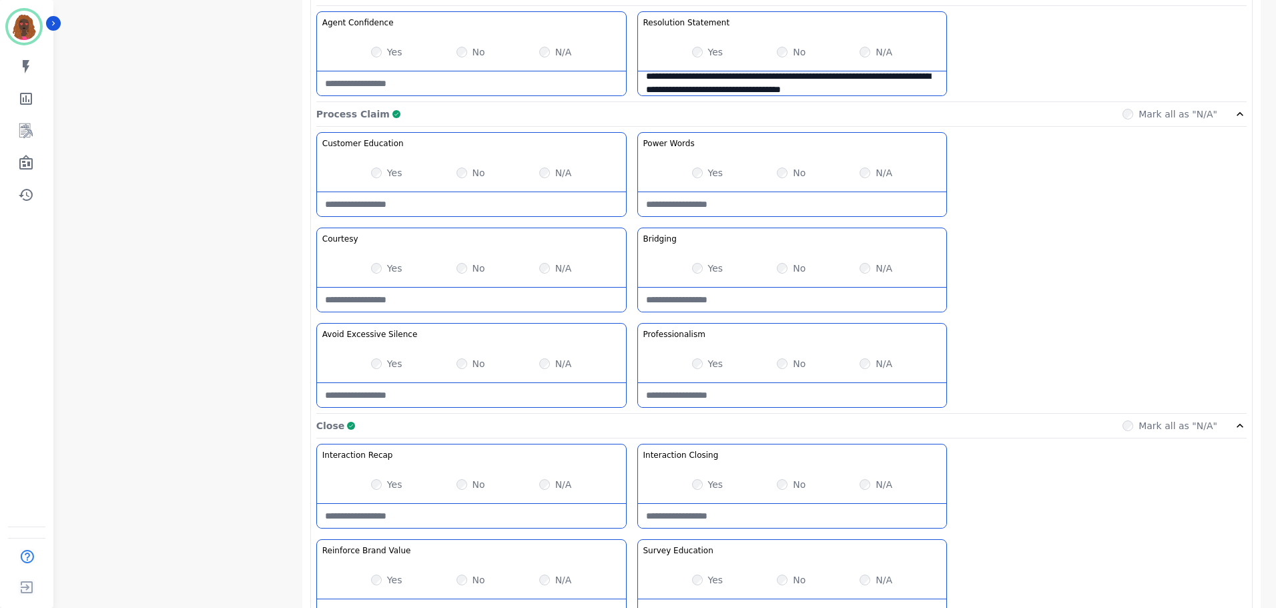
scroll to position [1059, 0]
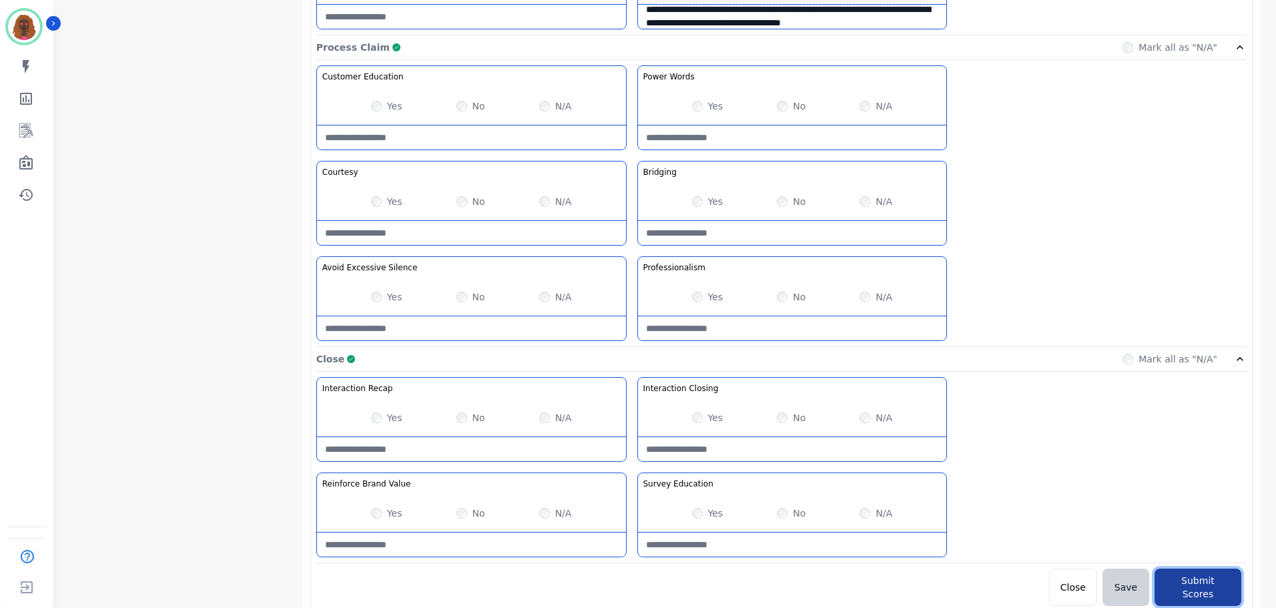
click at [1205, 584] on button "Submit Scores" at bounding box center [1198, 587] width 87 height 37
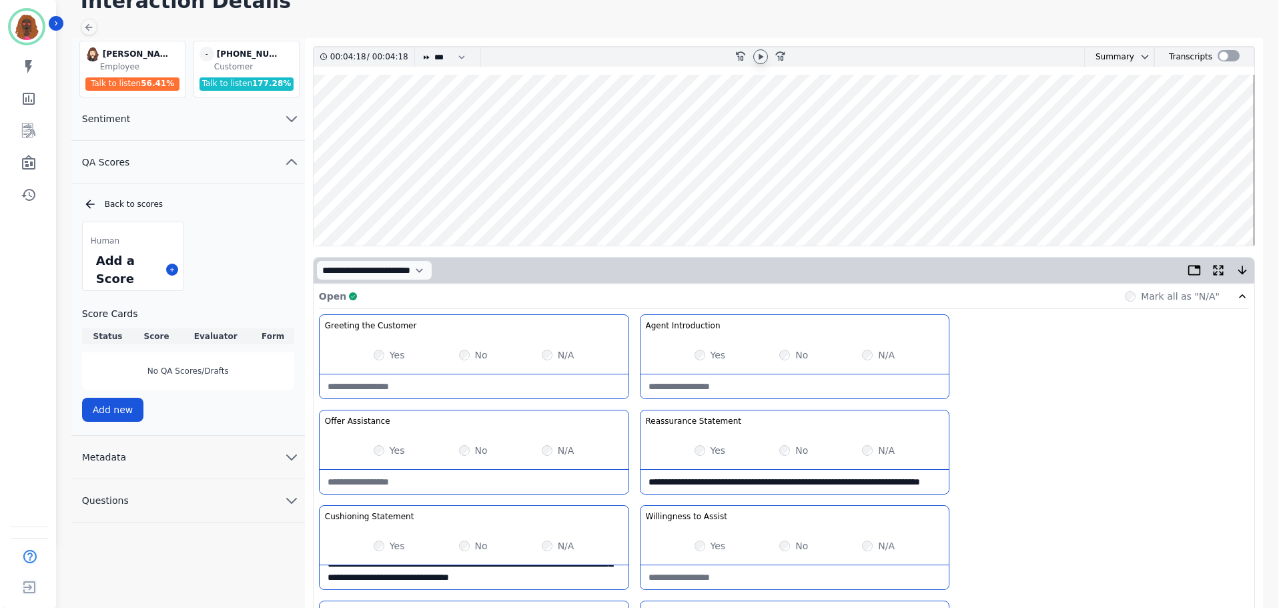
scroll to position [0, 0]
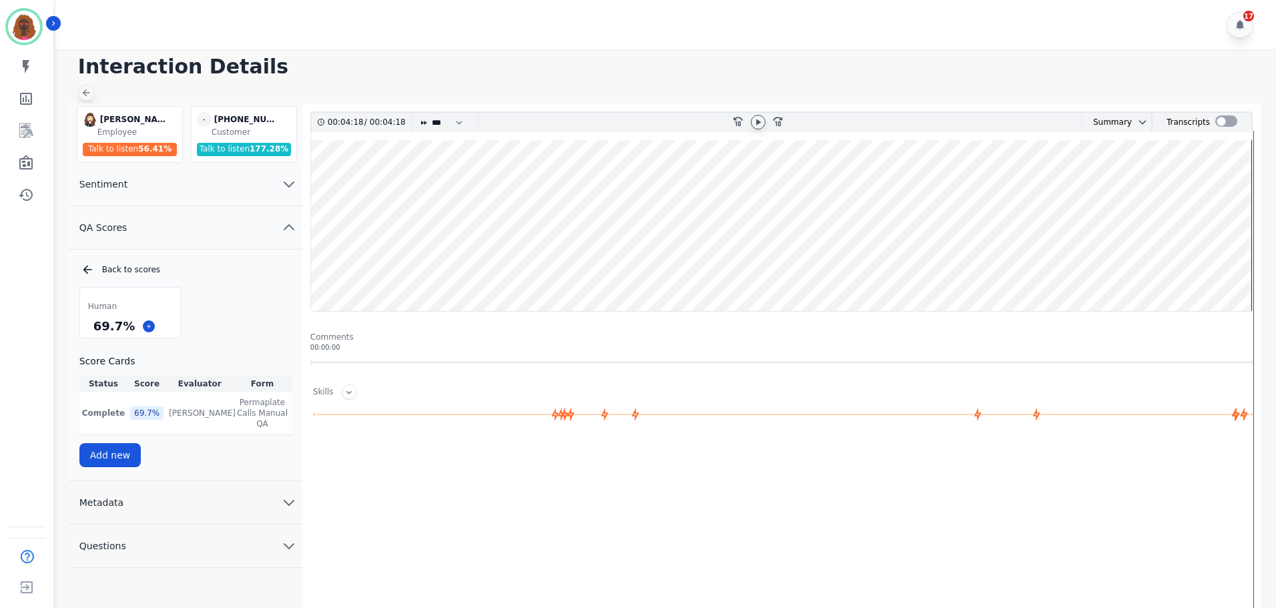
click at [90, 92] on icon at bounding box center [86, 92] width 11 height 11
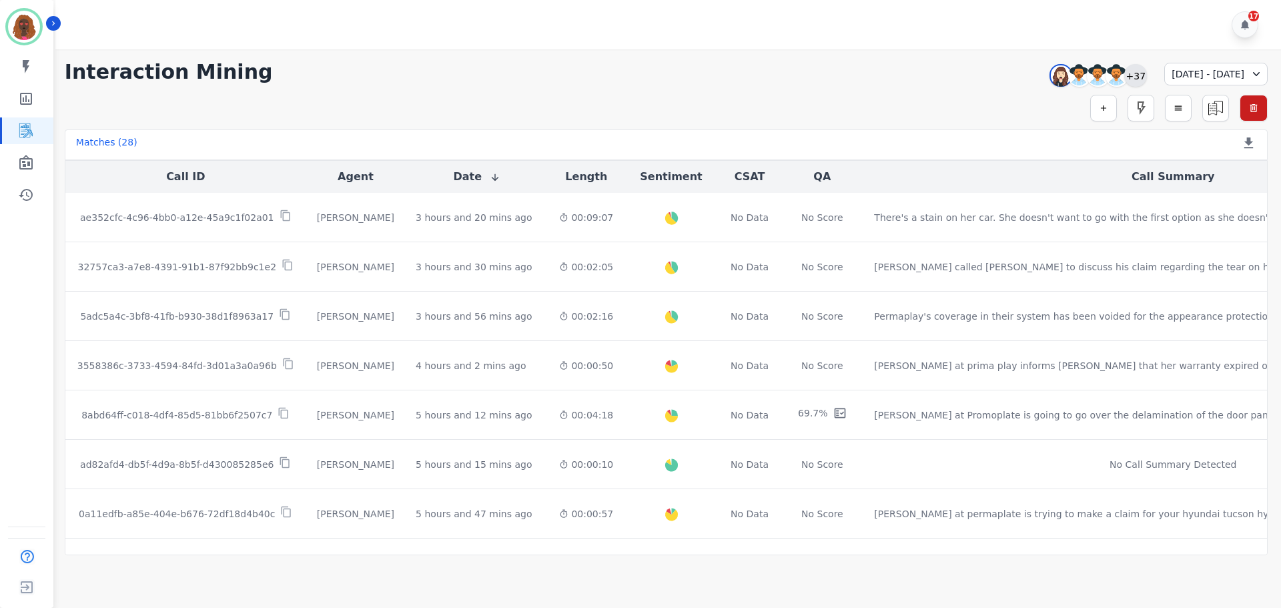
click at [1125, 69] on div "+37" at bounding box center [1136, 75] width 23 height 23
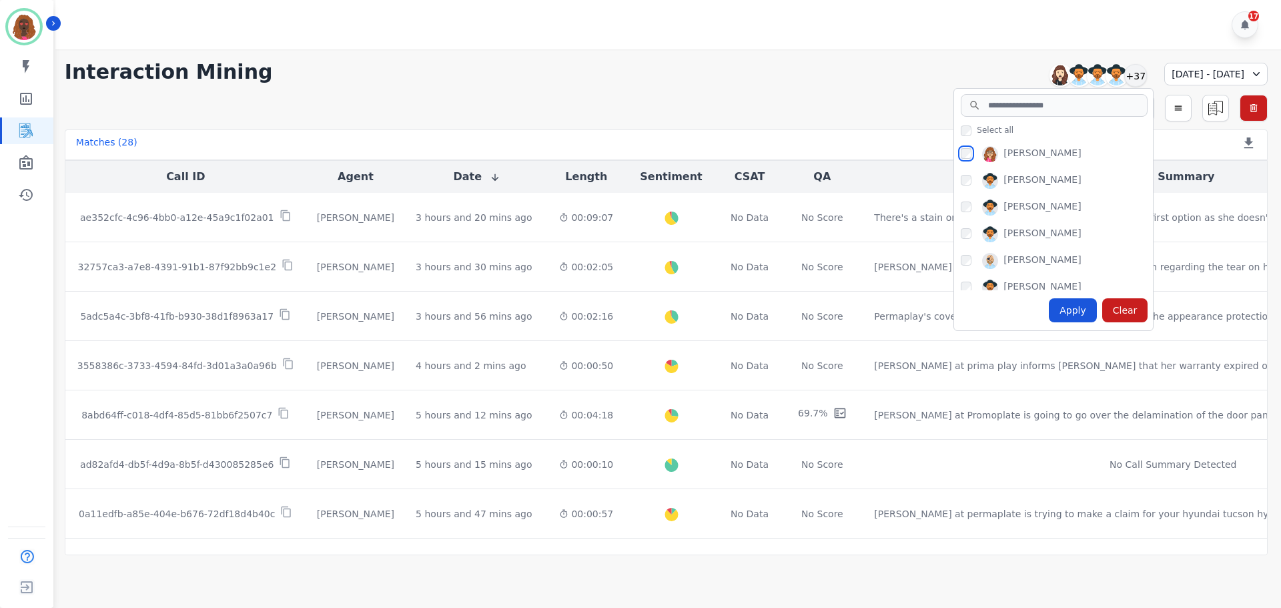
scroll to position [133, 0]
click at [1049, 308] on div "Apply" at bounding box center [1073, 310] width 48 height 24
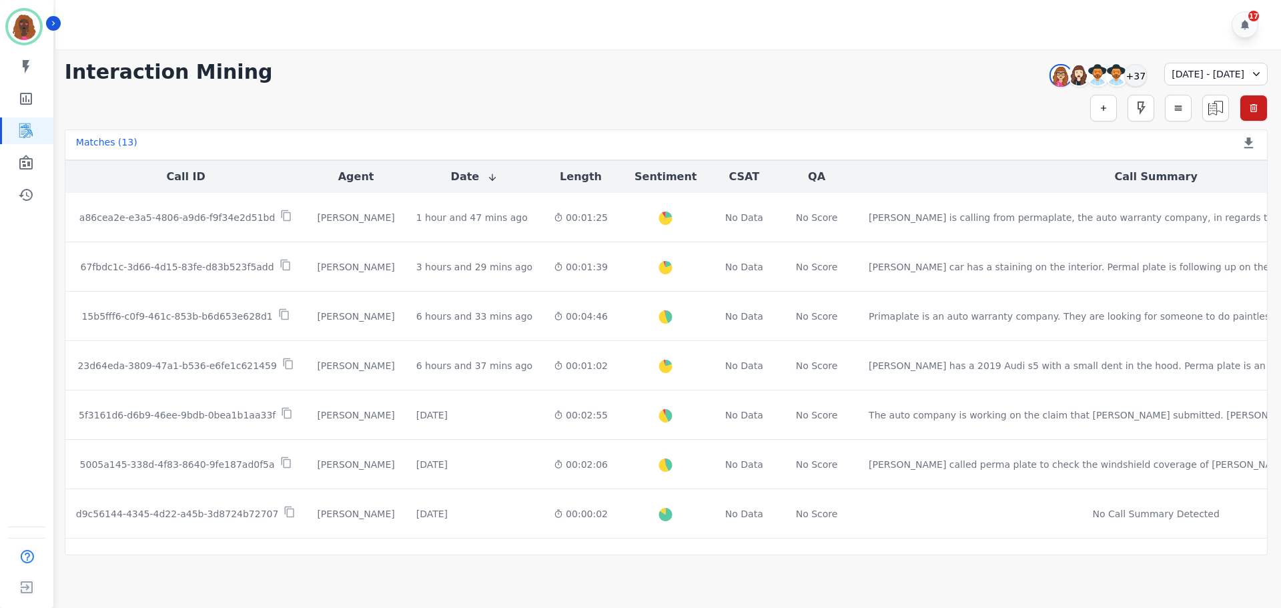
scroll to position [1, 0]
click at [1125, 81] on div "+37" at bounding box center [1136, 75] width 23 height 23
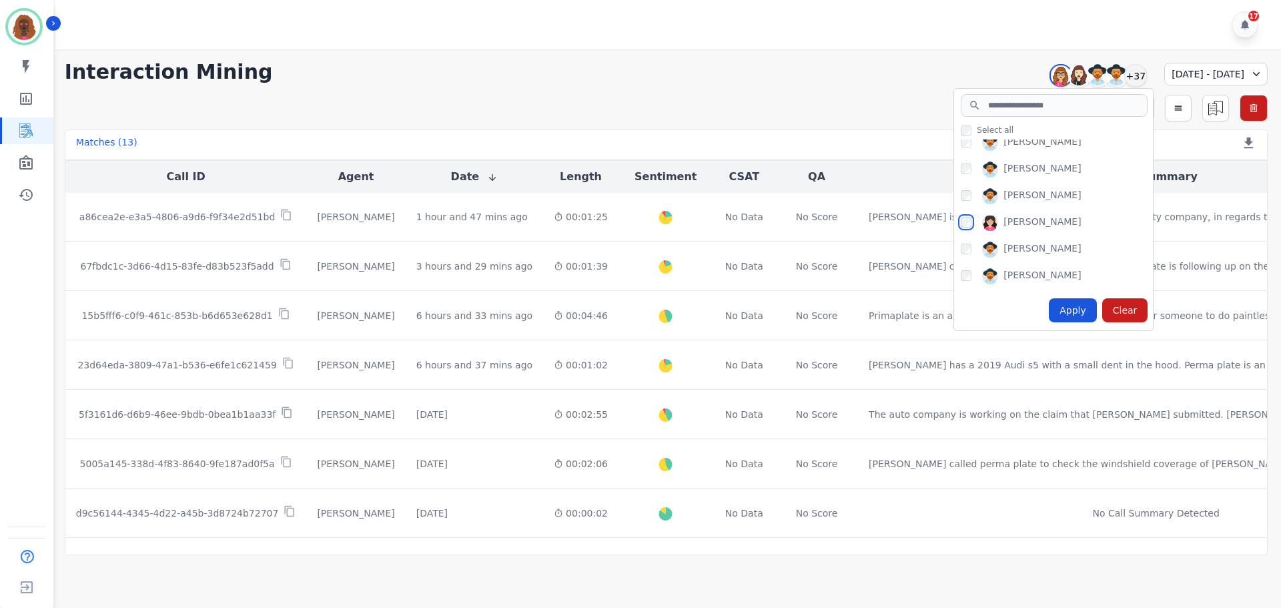
scroll to position [625, 0]
click at [1049, 302] on div "Apply" at bounding box center [1073, 310] width 48 height 24
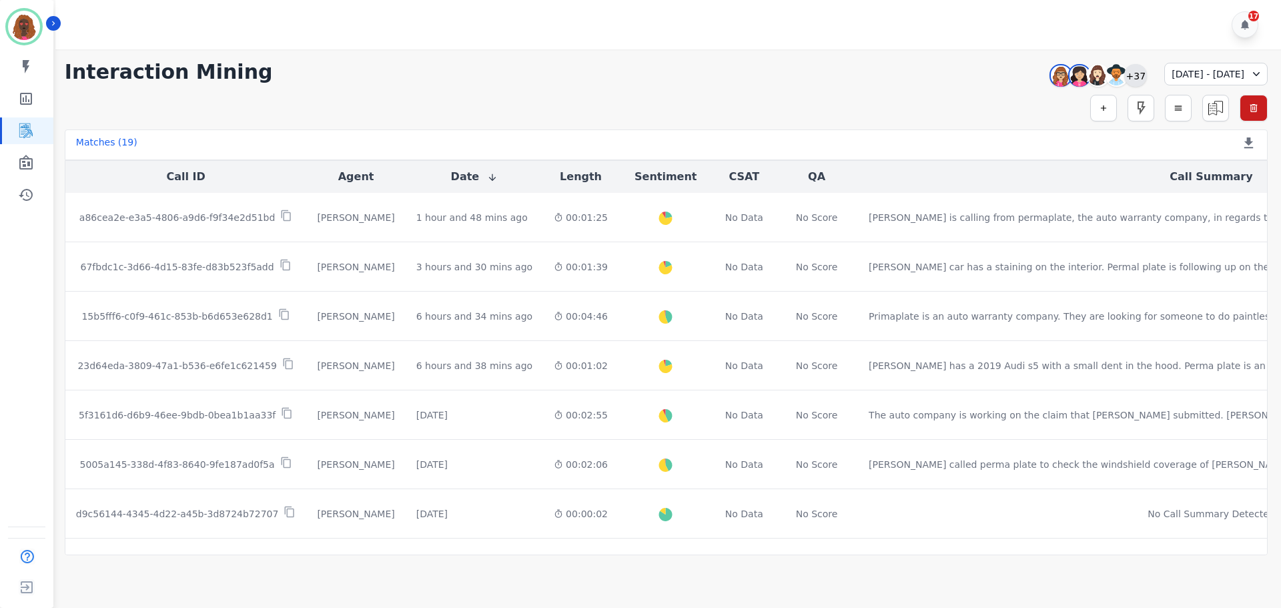
click at [1125, 76] on div "+37" at bounding box center [1136, 75] width 23 height 23
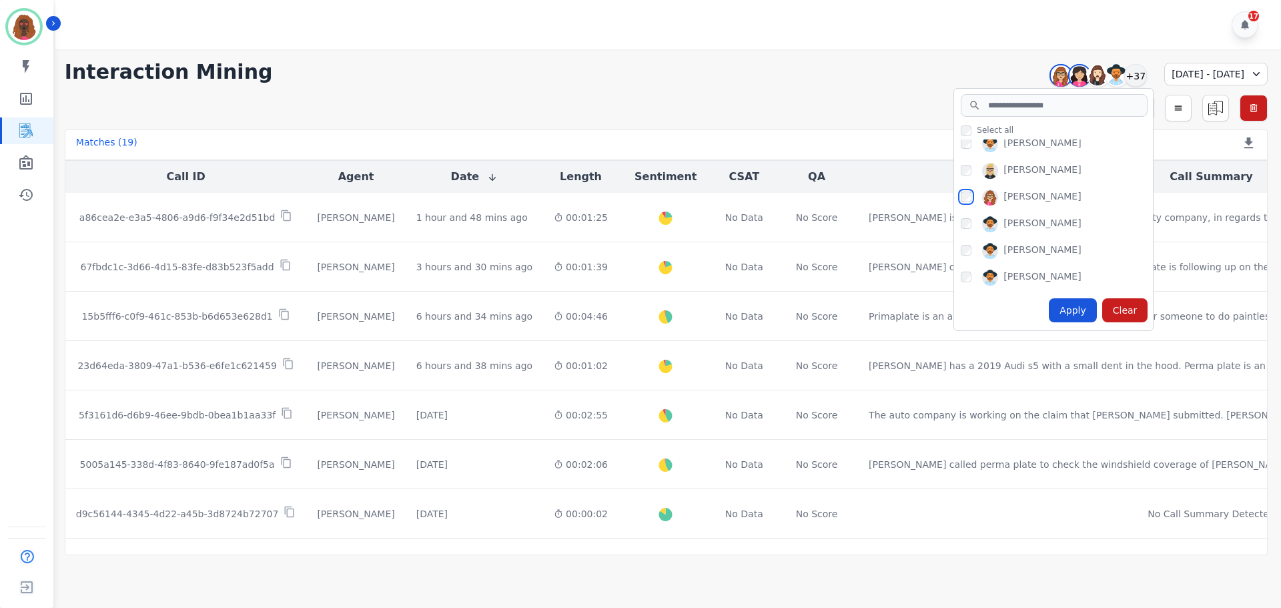
scroll to position [89, 0]
click at [1049, 305] on div "Apply" at bounding box center [1073, 310] width 48 height 24
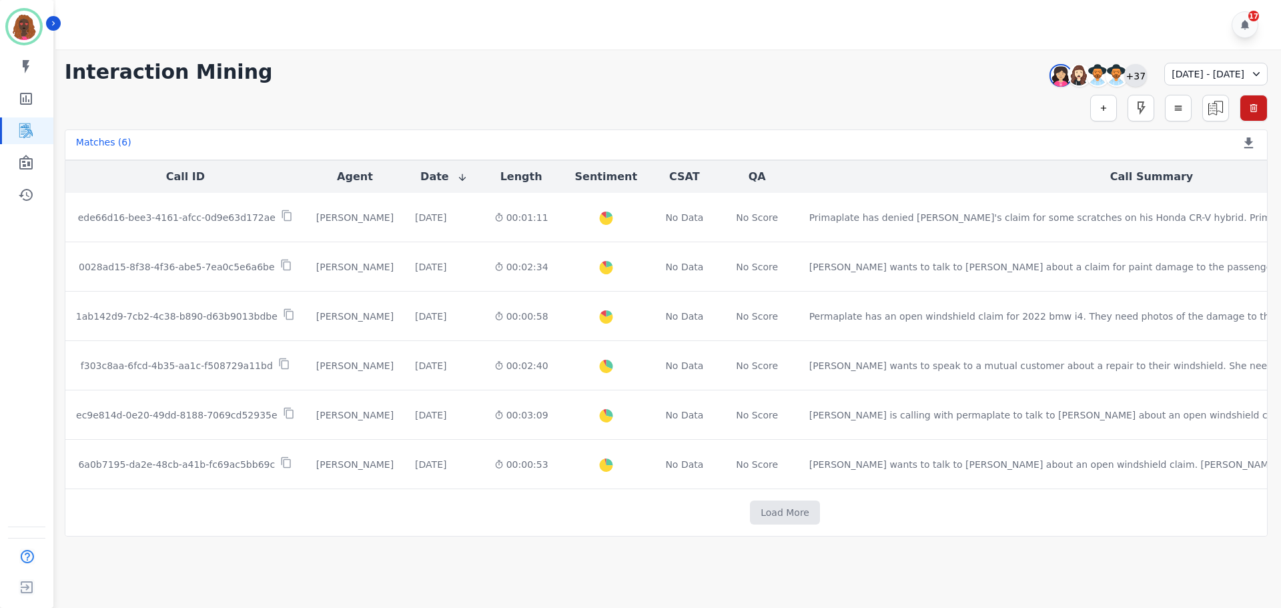
click at [1125, 77] on div "+37" at bounding box center [1136, 75] width 23 height 23
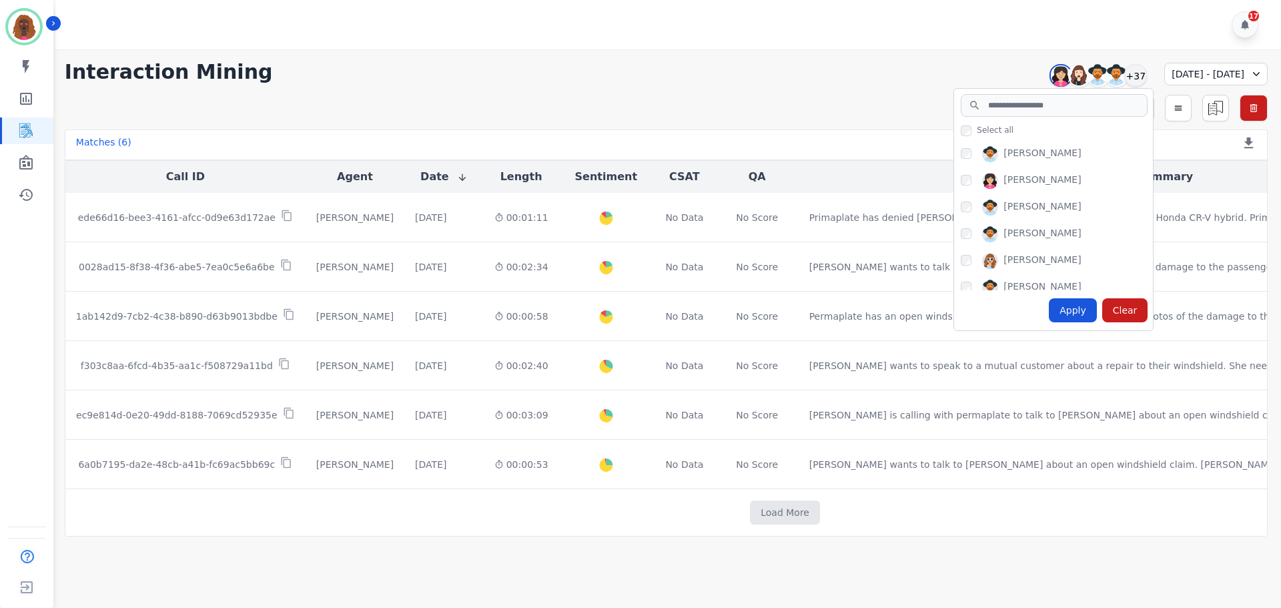
scroll to position [667, 0]
click at [1049, 320] on div "Apply" at bounding box center [1073, 310] width 48 height 24
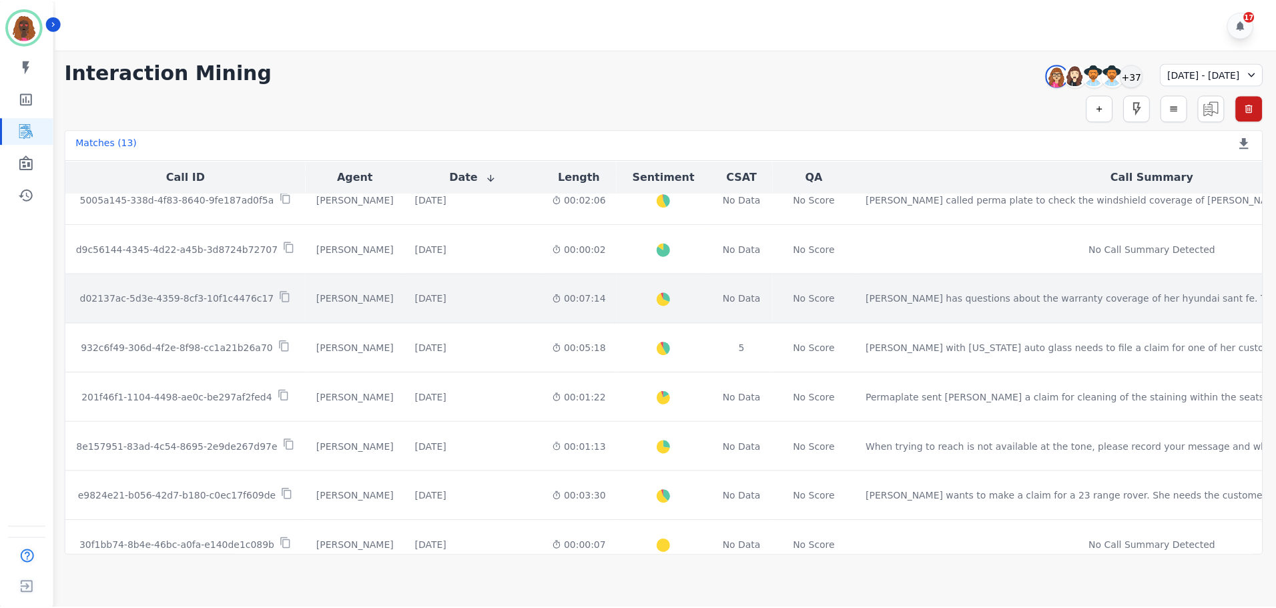
scroll to position [266, 0]
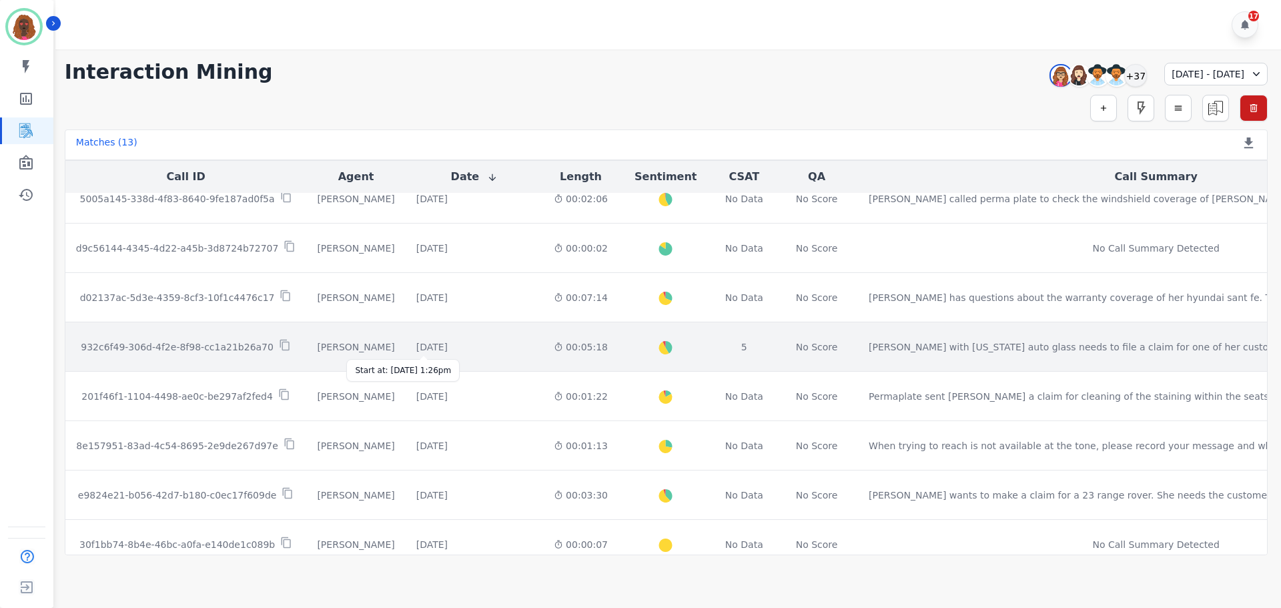
click at [428, 348] on div "[DATE]" at bounding box center [431, 346] width 31 height 13
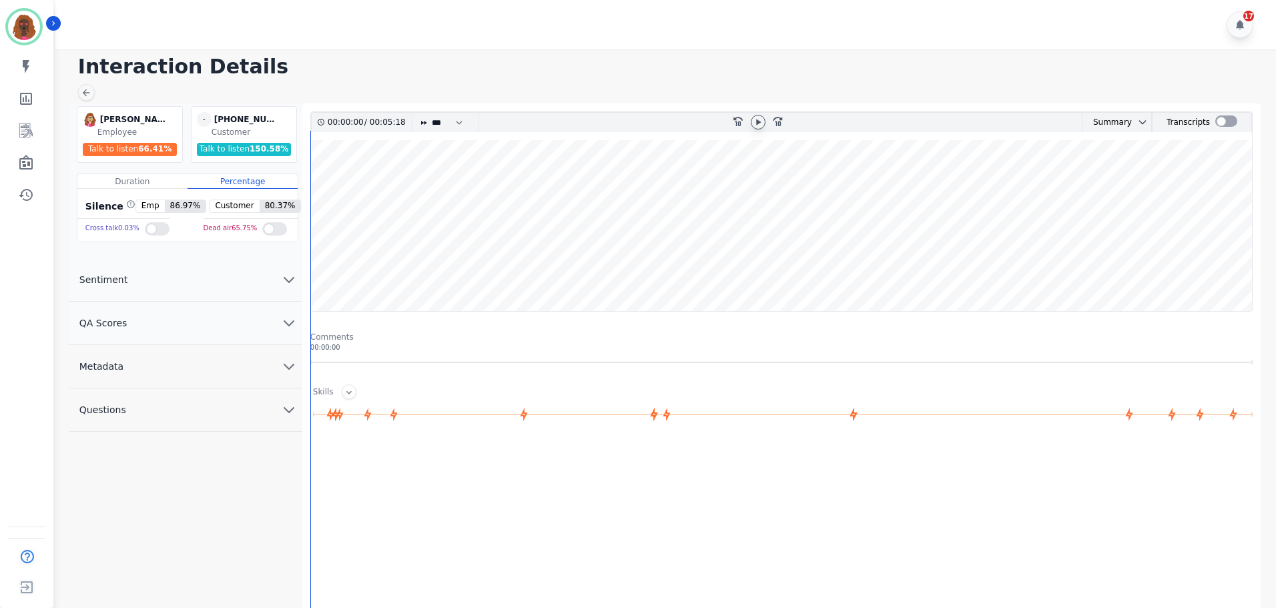
click at [762, 123] on icon at bounding box center [758, 122] width 11 height 11
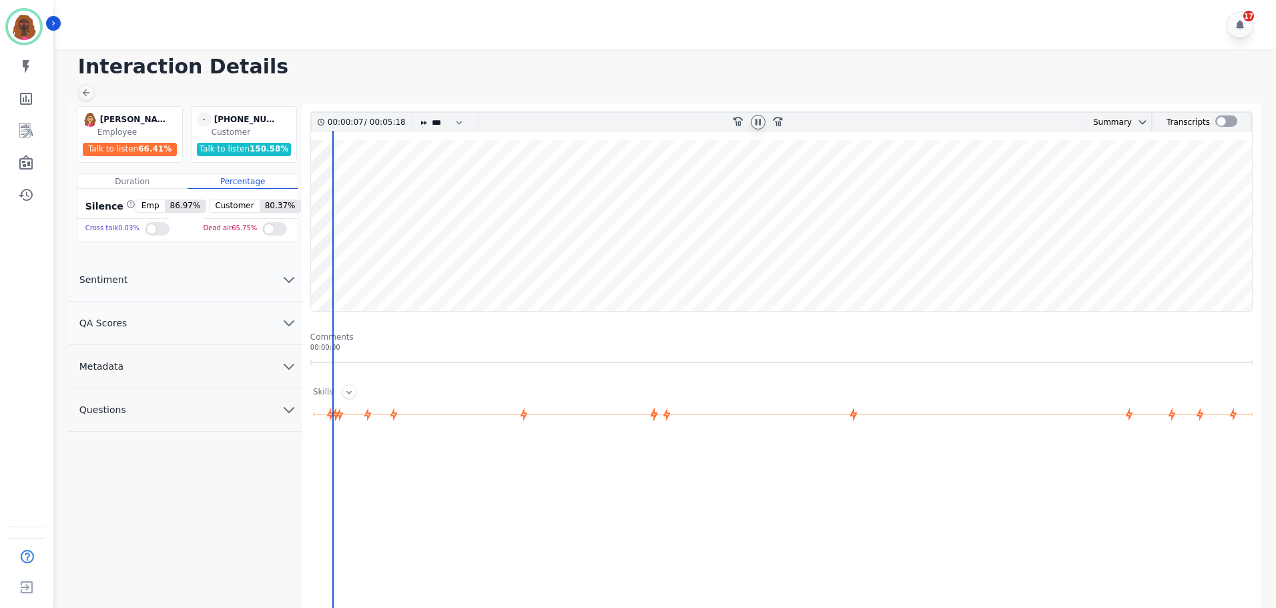
click at [278, 326] on button "QA Scores" at bounding box center [186, 323] width 234 height 43
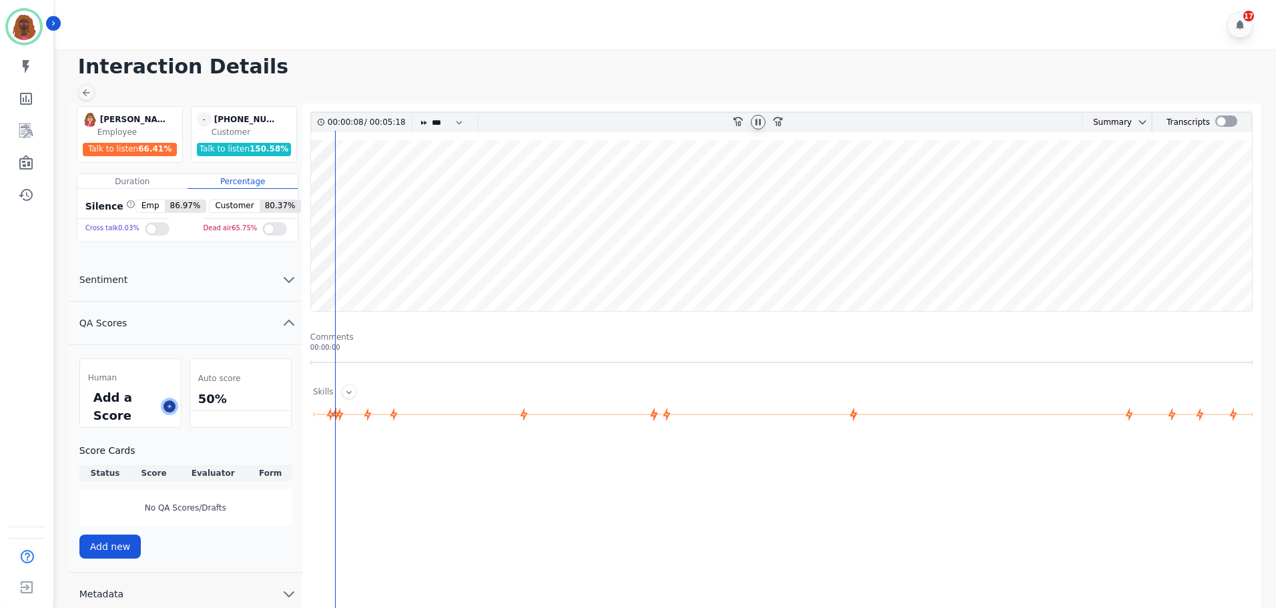
click at [173, 407] on button at bounding box center [170, 406] width 12 height 12
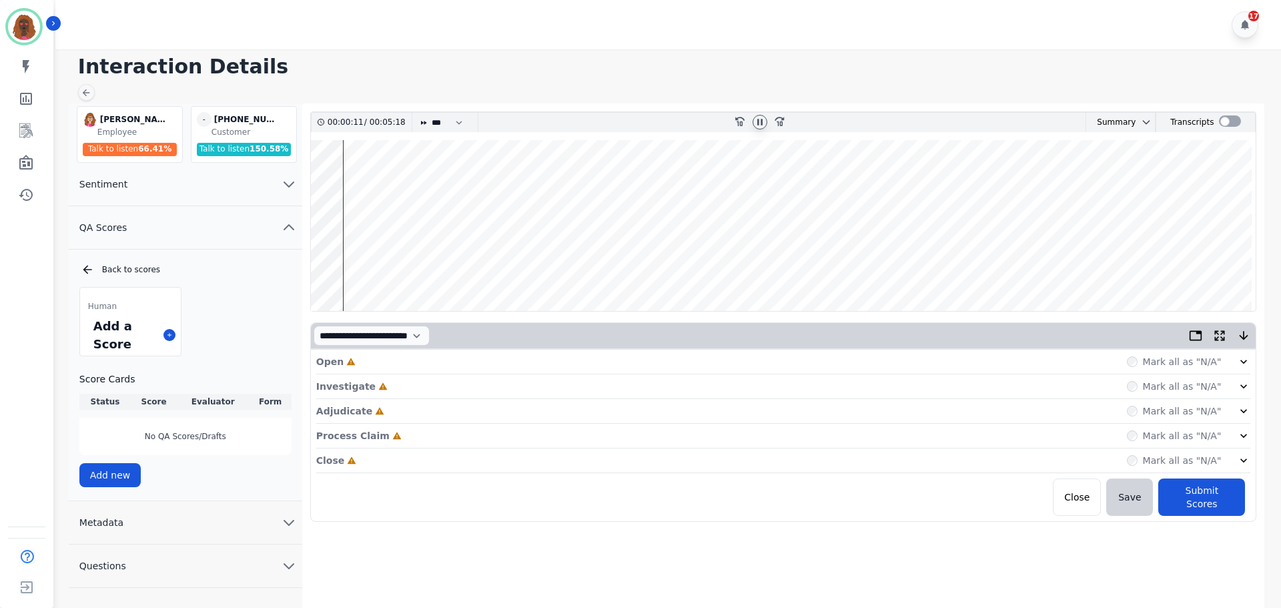
click at [312, 267] on wave at bounding box center [784, 225] width 946 height 171
click at [407, 362] on div "Open Incomplete Mark all as "N/A"" at bounding box center [783, 362] width 935 height 25
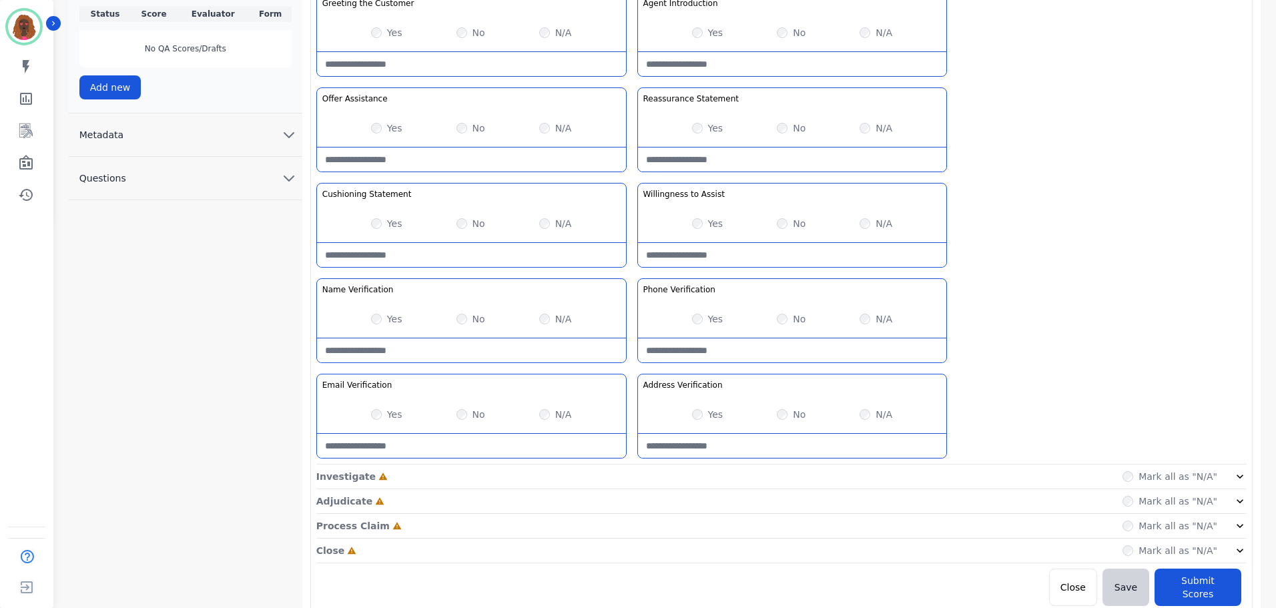
click at [643, 475] on div "Investigate Incomplete Mark all as "N/A"" at bounding box center [781, 477] width 930 height 25
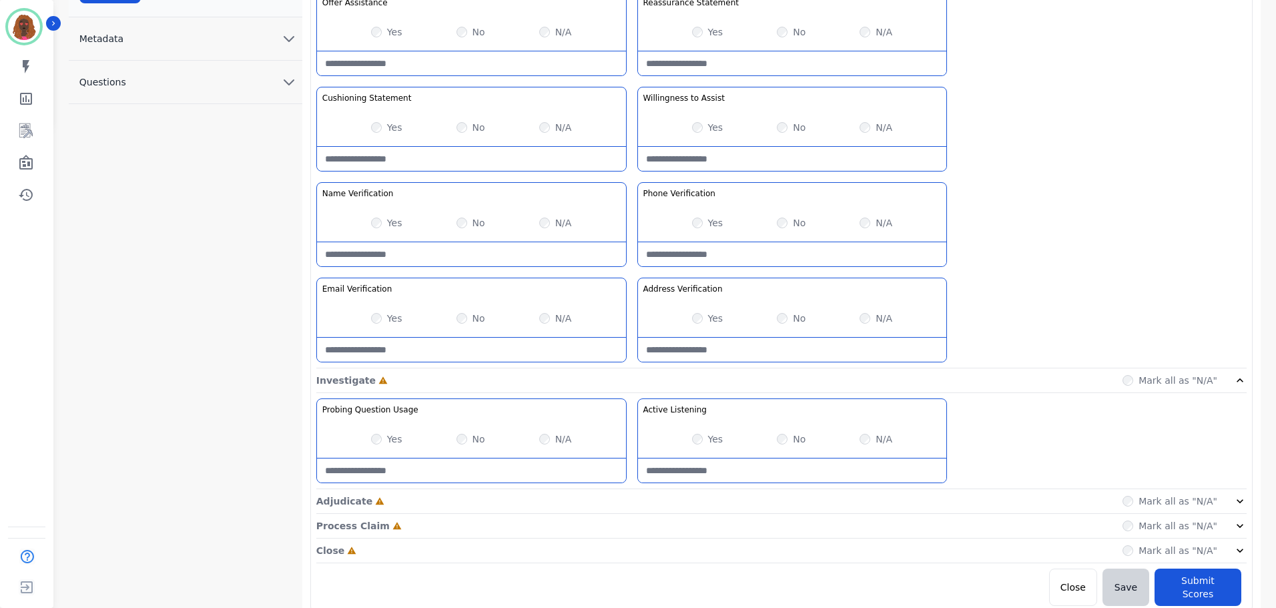
click at [635, 500] on div "Adjudicate Incomplete Mark all as "N/A"" at bounding box center [781, 501] width 930 height 25
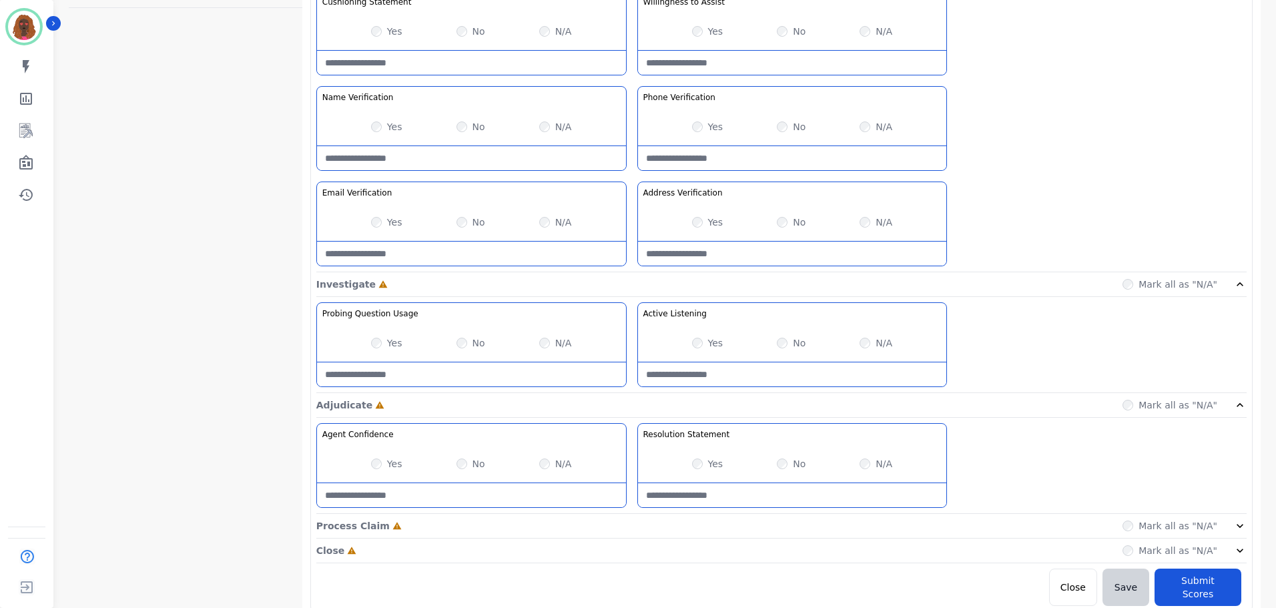
click at [631, 519] on div "Process Claim Incomplete Mark all as "N/A"" at bounding box center [781, 526] width 930 height 25
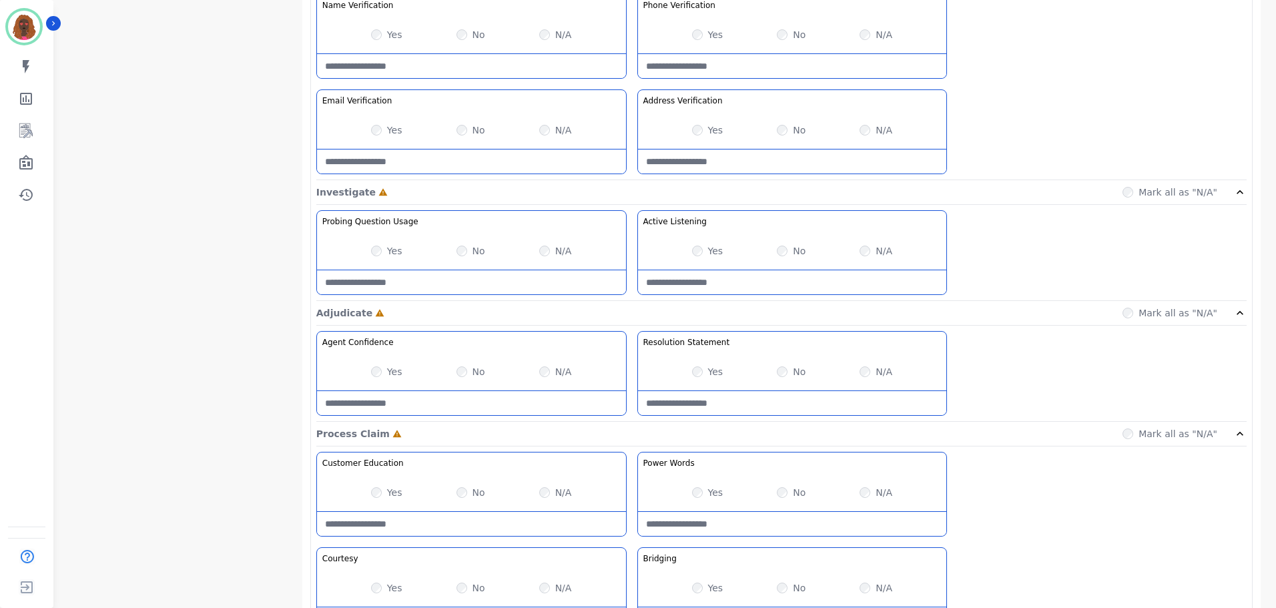
scroll to position [867, 0]
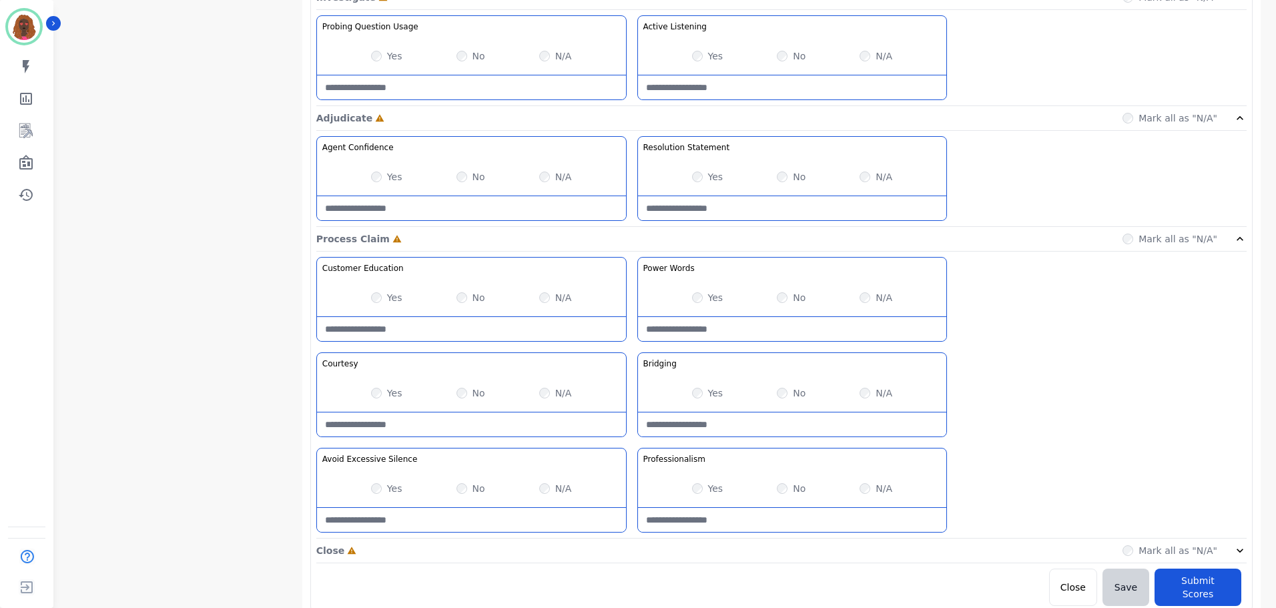
click at [632, 550] on div "Close Incomplete Mark all as "N/A"" at bounding box center [781, 551] width 930 height 25
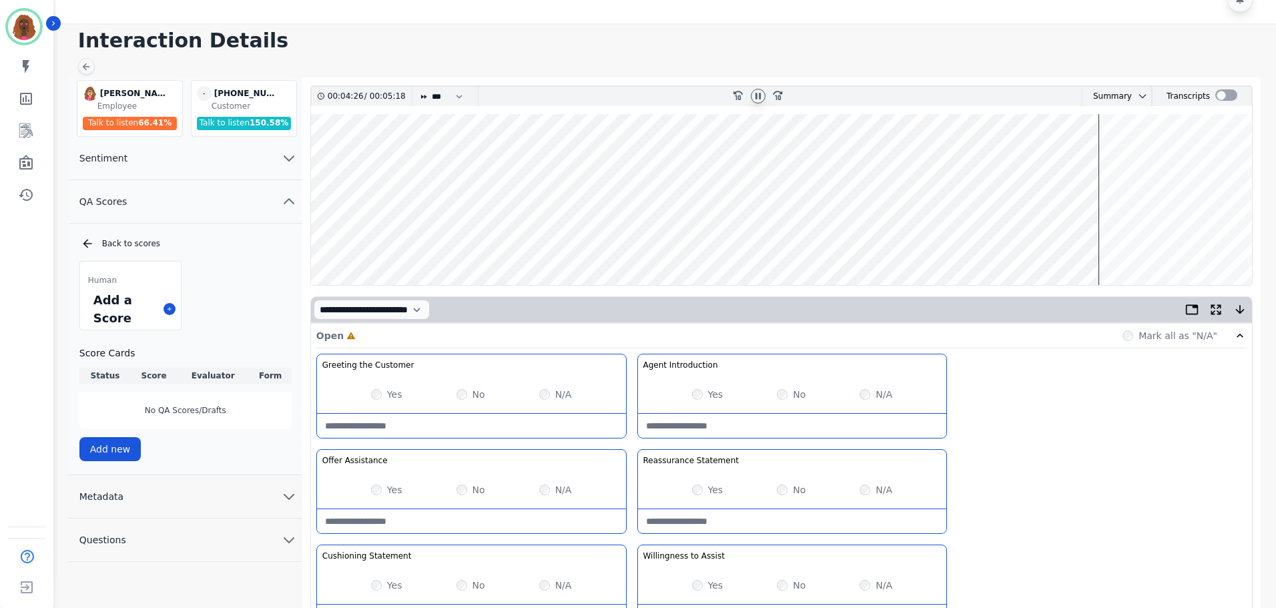
scroll to position [0, 0]
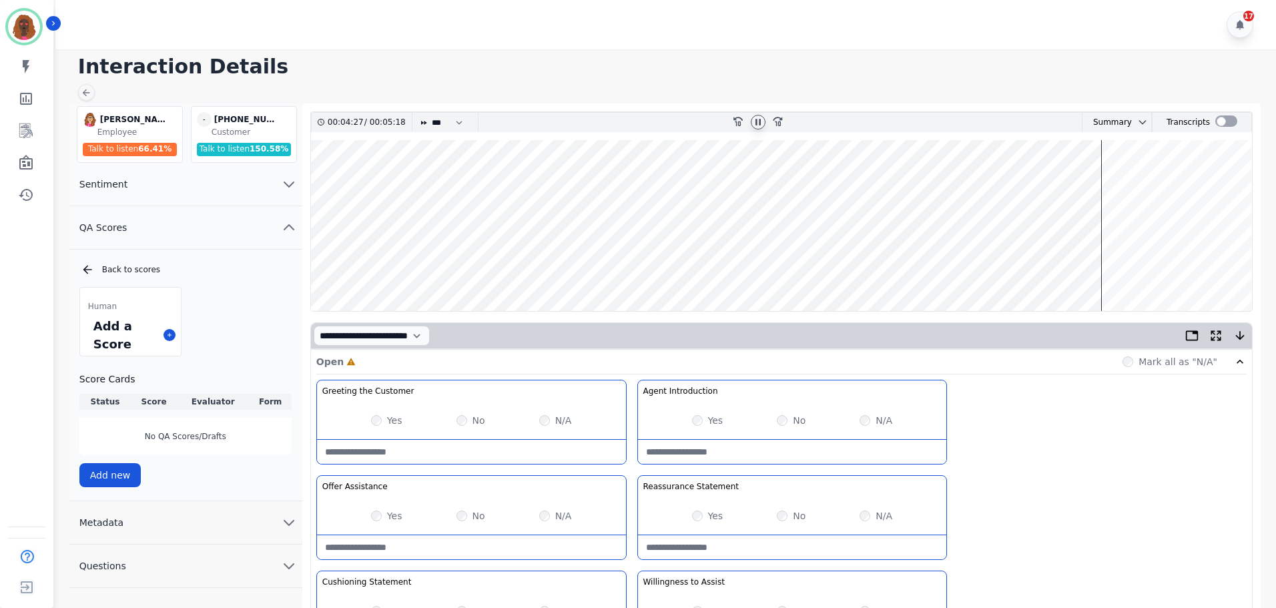
click at [1002, 265] on wave at bounding box center [781, 225] width 941 height 171
click at [987, 179] on wave at bounding box center [781, 225] width 941 height 171
click at [958, 264] on wave at bounding box center [781, 225] width 941 height 171
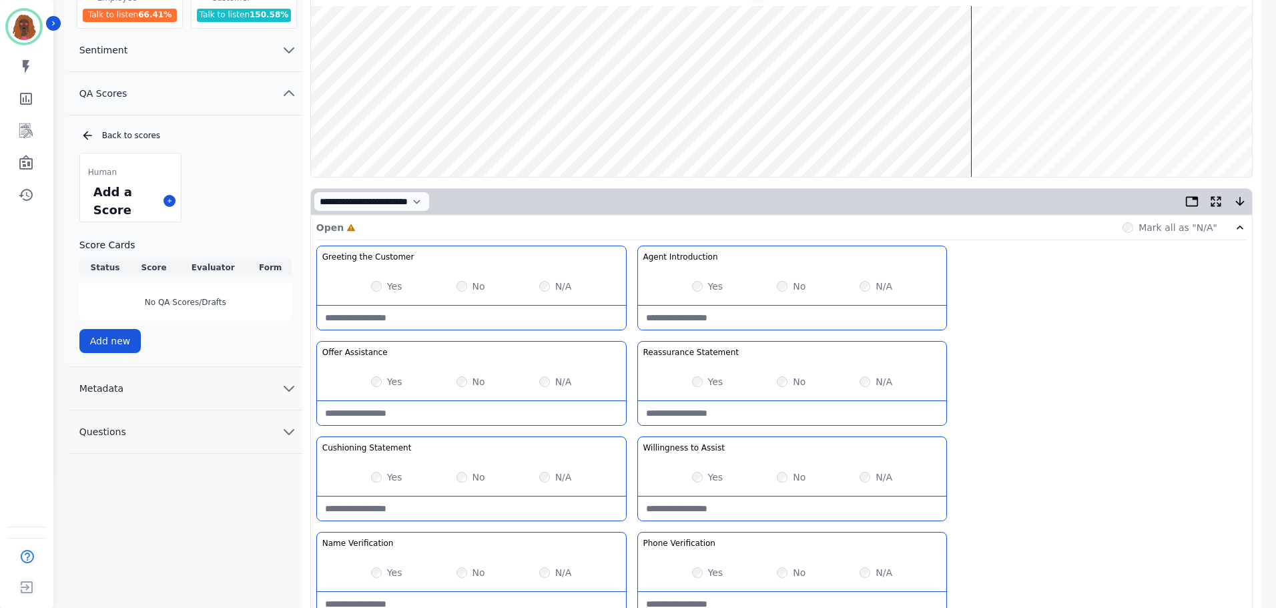
scroll to position [133, 0]
click at [1003, 129] on wave at bounding box center [781, 92] width 941 height 171
click at [1030, 133] on wave at bounding box center [781, 92] width 941 height 171
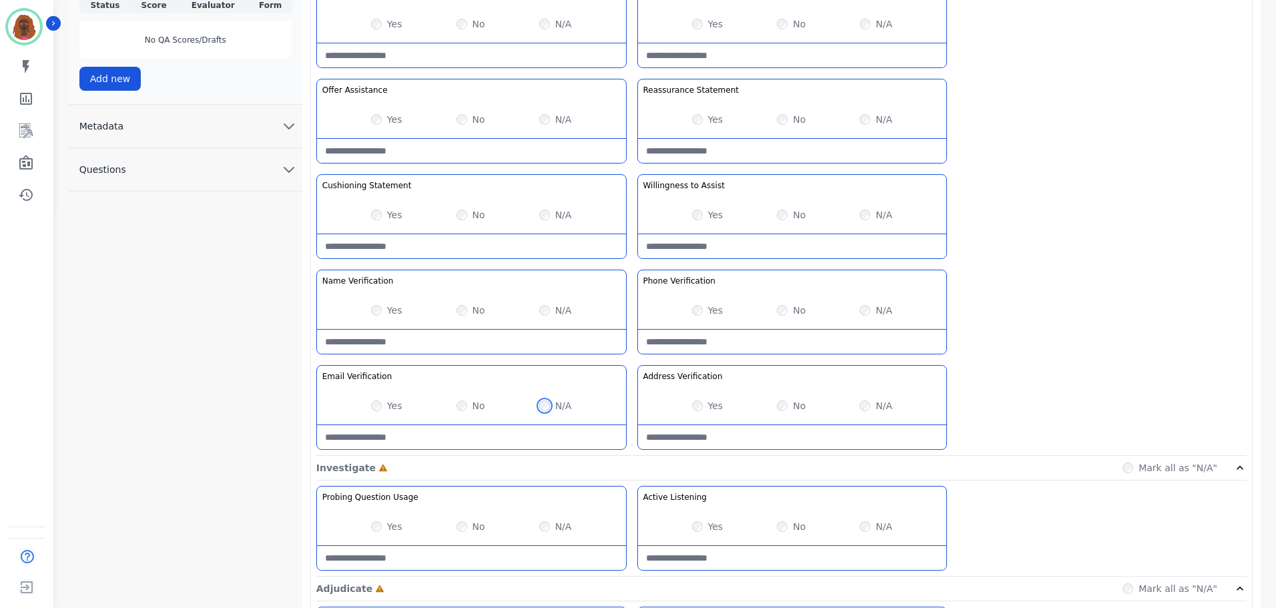
scroll to position [400, 0]
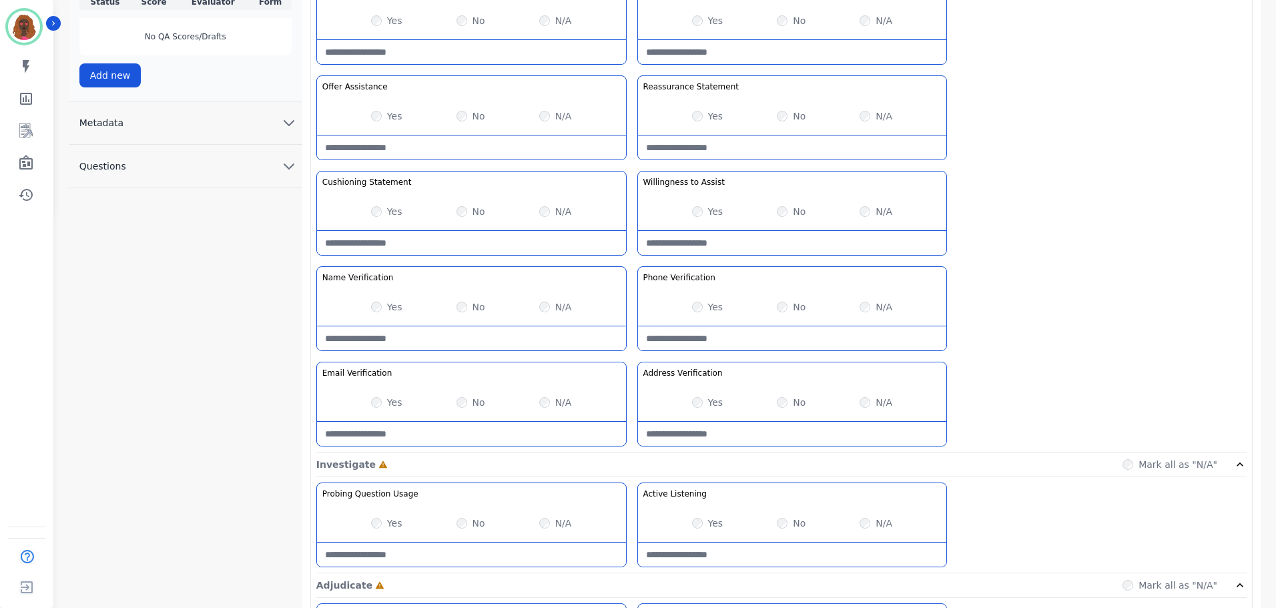
click at [469, 437] on Verification-note at bounding box center [471, 434] width 309 height 24
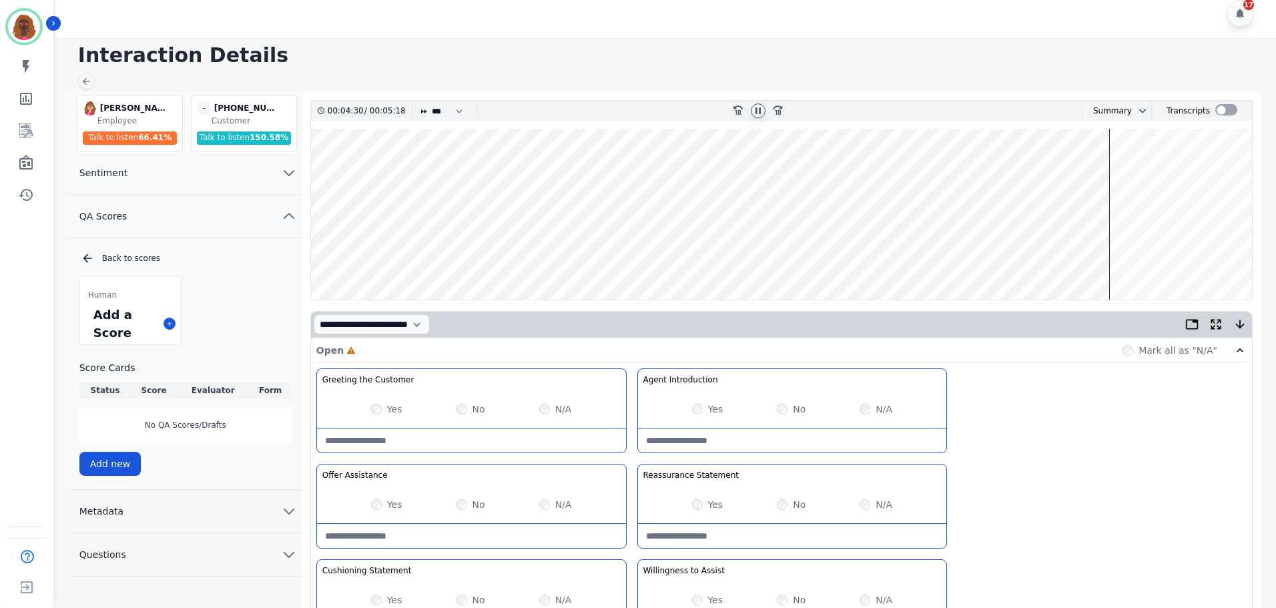
scroll to position [0, 0]
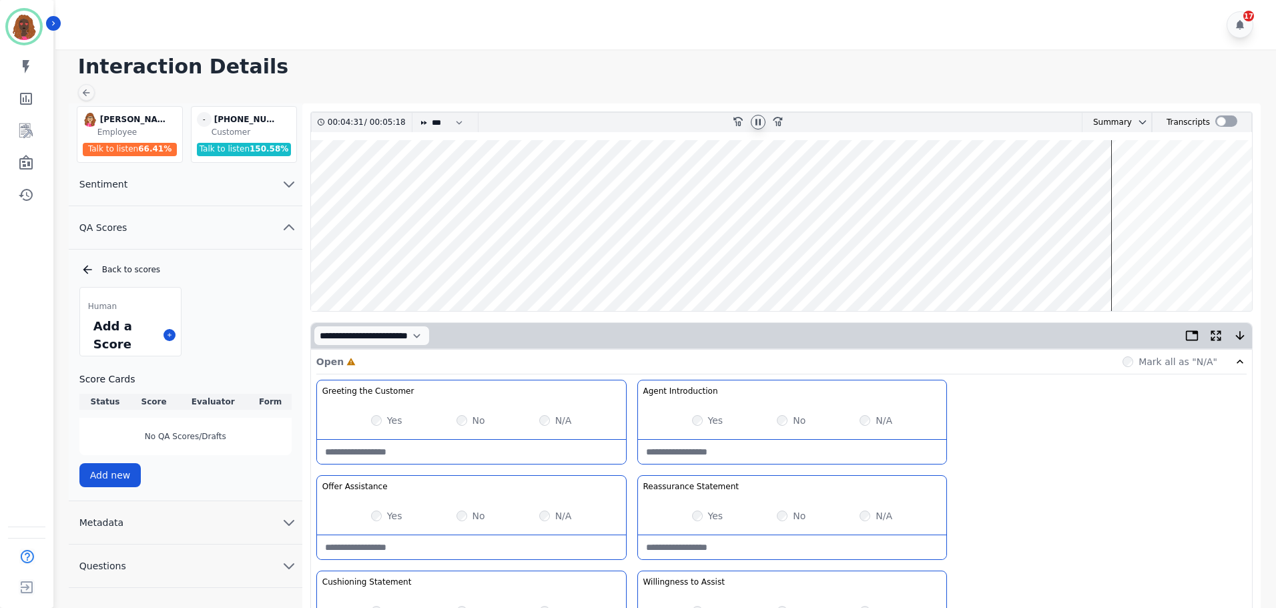
type Verification-note "**********"
click at [758, 123] on icon at bounding box center [758, 122] width 11 height 11
click at [758, 123] on icon at bounding box center [758, 122] width 5 height 6
click at [1034, 268] on wave at bounding box center [781, 225] width 941 height 171
click at [940, 193] on wave at bounding box center [781, 225] width 941 height 171
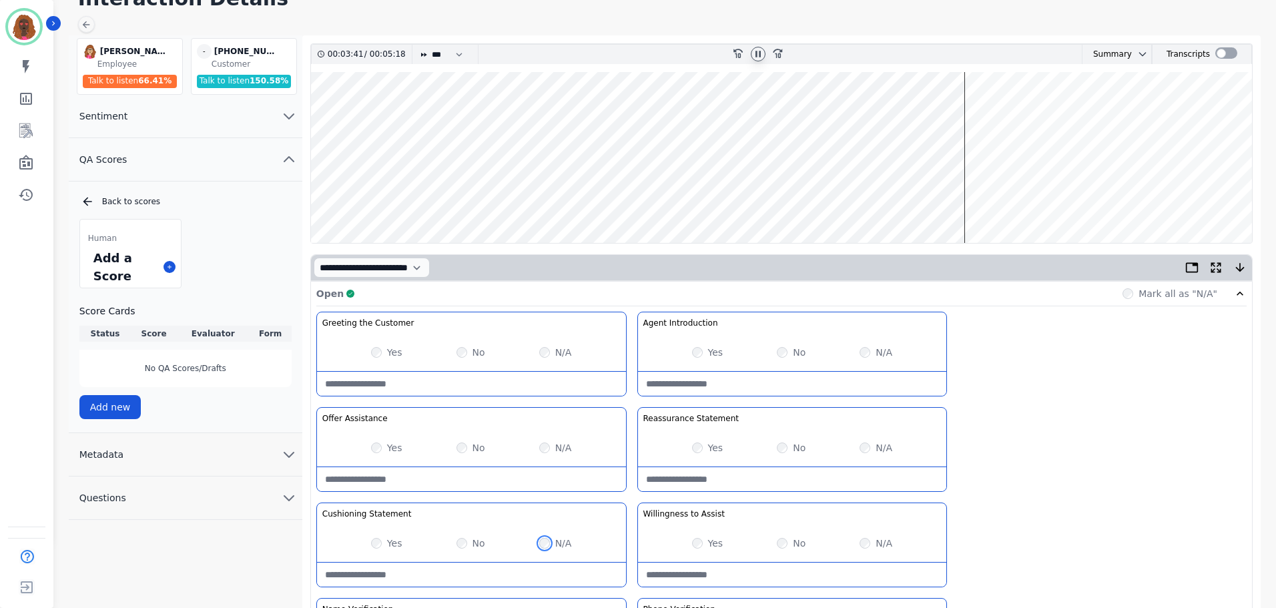
scroll to position [67, 0]
click at [1004, 201] on wave at bounding box center [781, 158] width 941 height 171
click at [1027, 199] on wave at bounding box center [781, 158] width 941 height 171
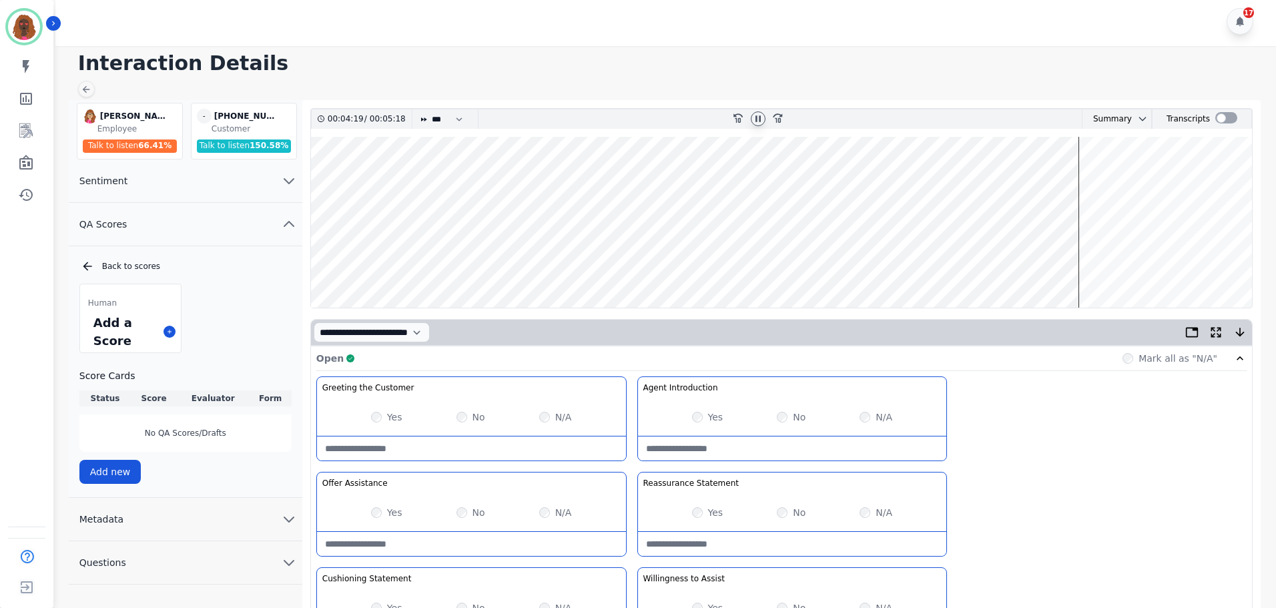
scroll to position [1, 0]
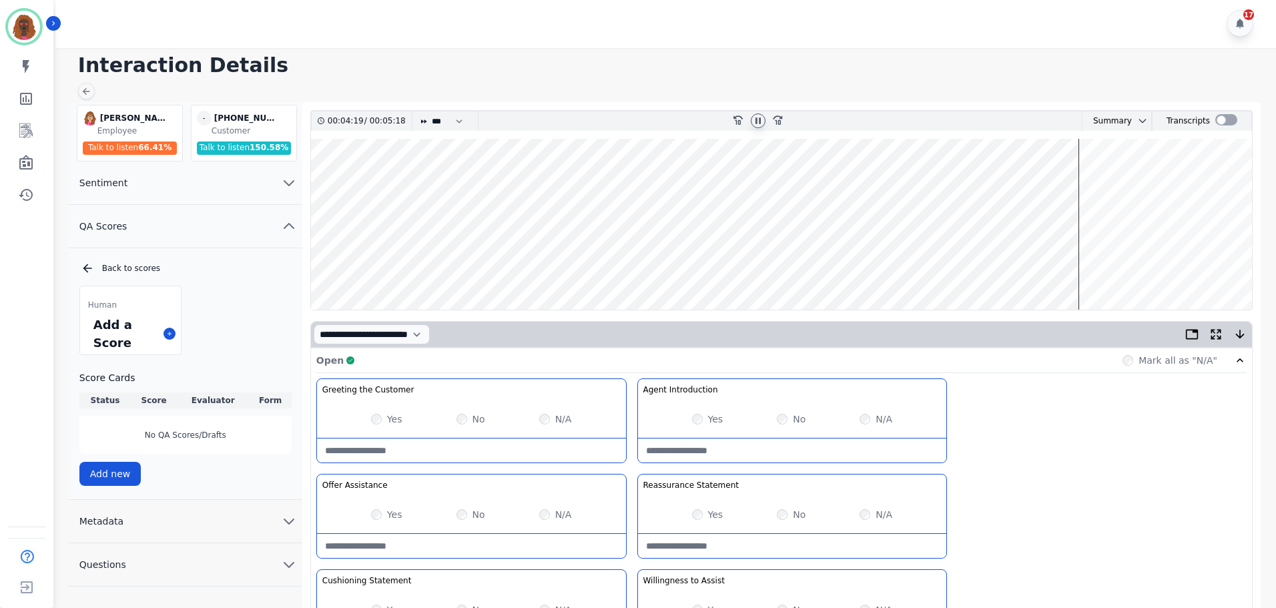
click at [575, 263] on wave at bounding box center [781, 224] width 941 height 171
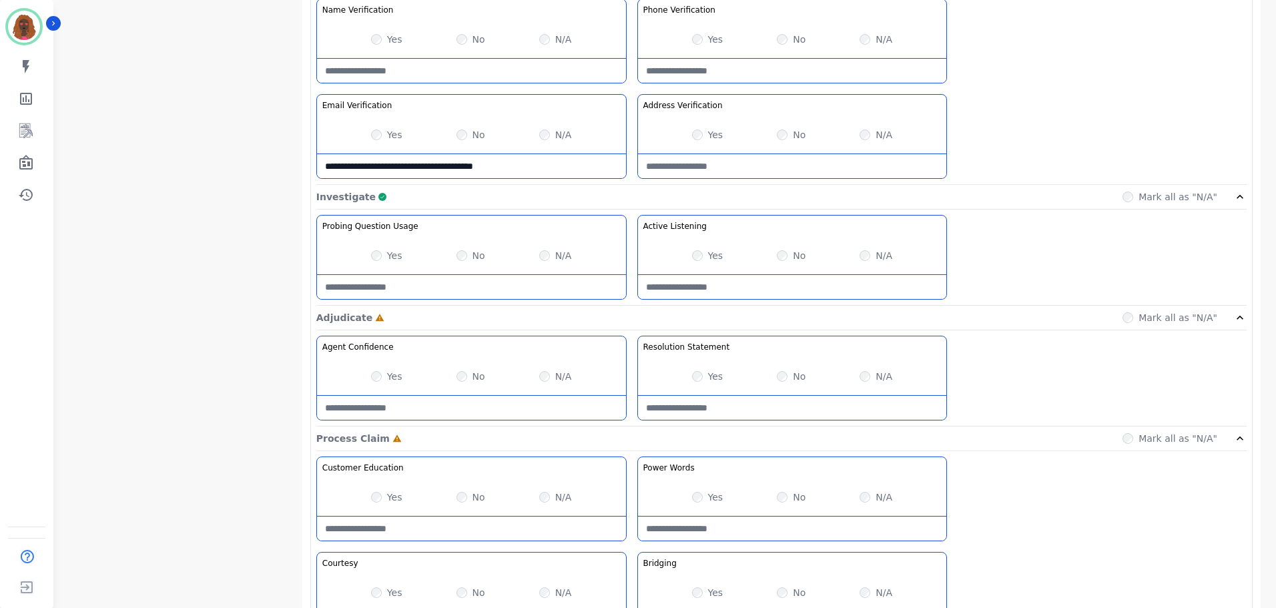
scroll to position [668, 0]
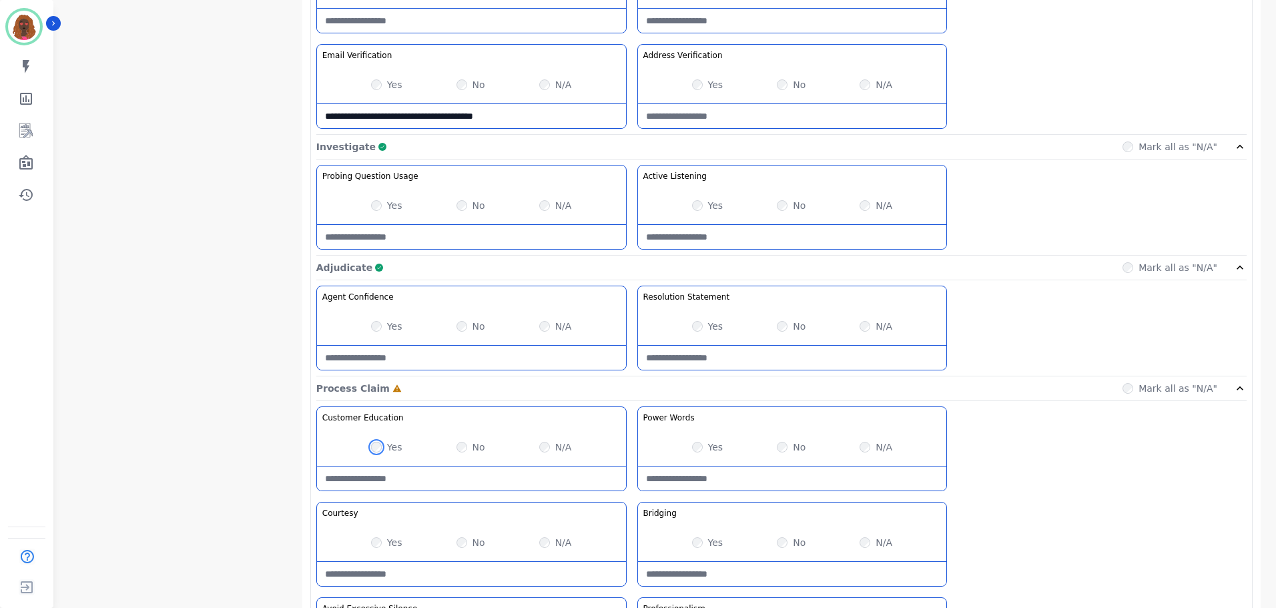
click at [378, 453] on div "Yes" at bounding box center [386, 446] width 31 height 13
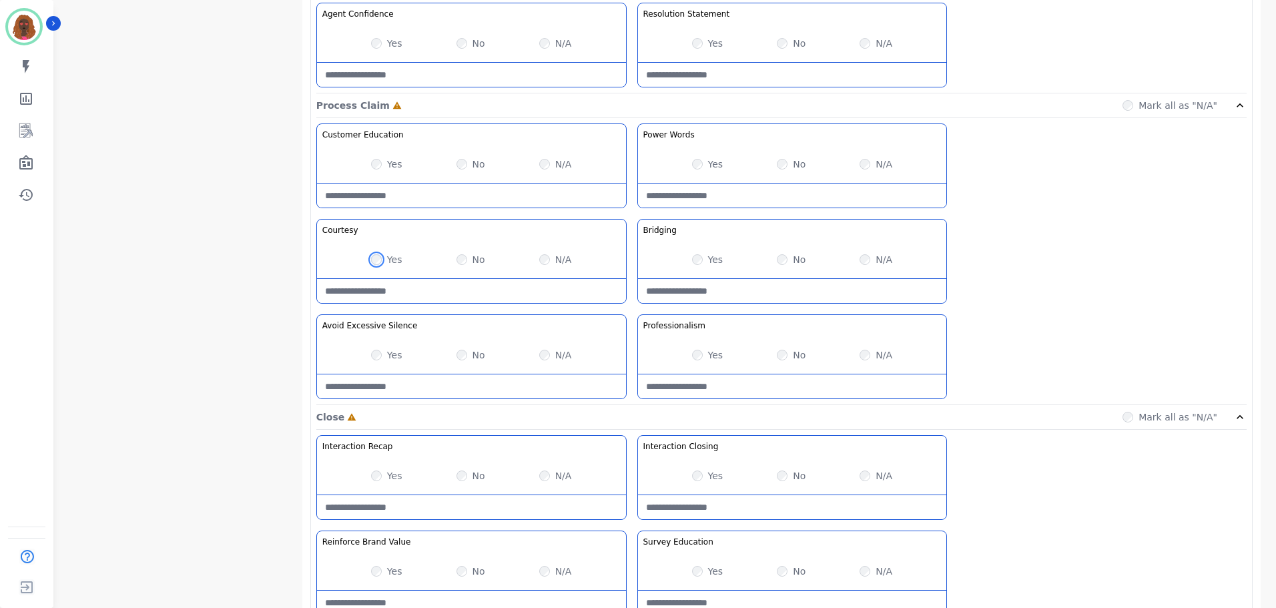
scroll to position [1001, 0]
click at [761, 296] on Claim-Bridging-note at bounding box center [792, 290] width 309 height 24
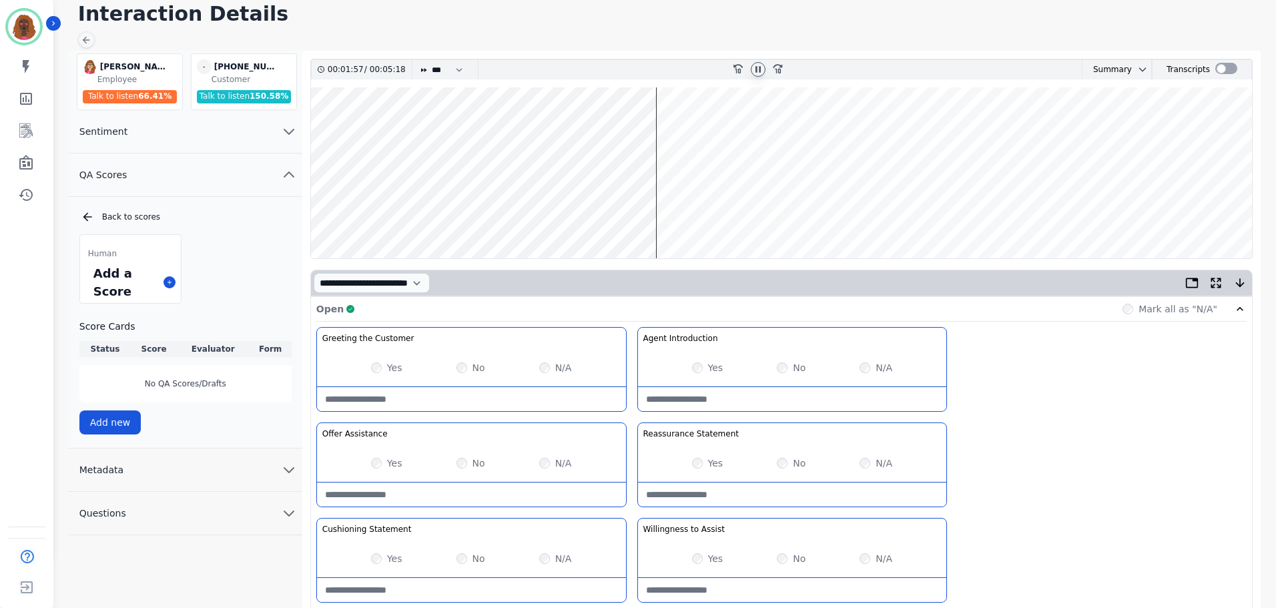
scroll to position [0, 0]
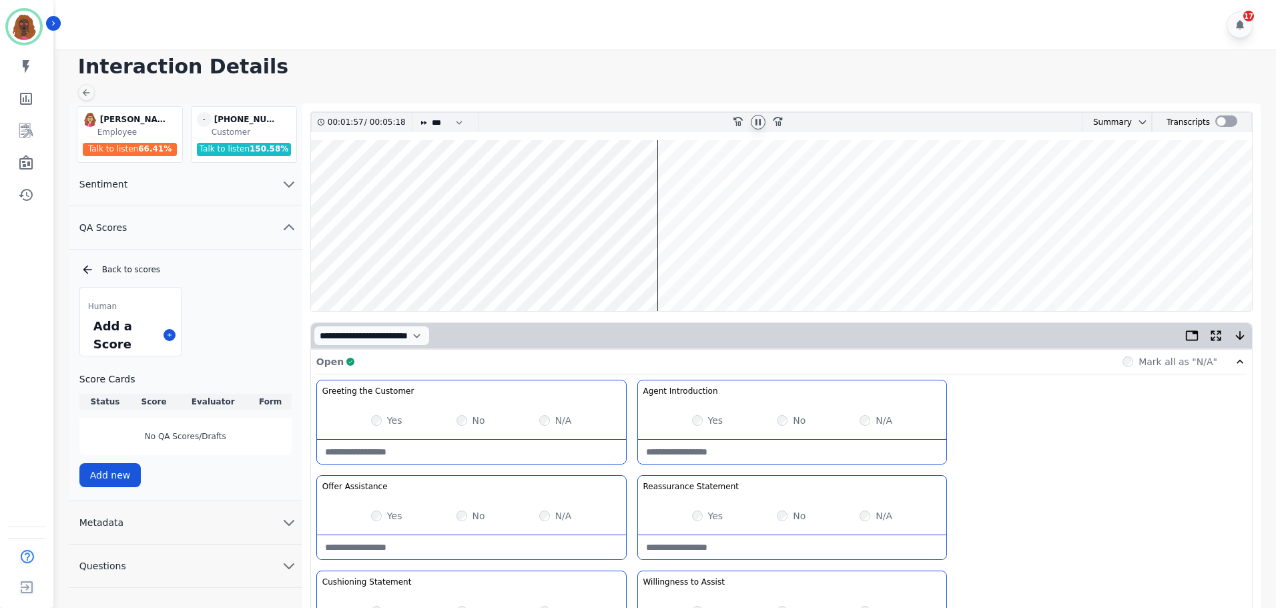
type Claim-Bridging-note "**********"
click at [1165, 268] on wave at bounding box center [781, 225] width 941 height 171
click at [1119, 266] on wave at bounding box center [781, 225] width 941 height 171
click at [1148, 269] on wave at bounding box center [781, 225] width 941 height 171
click at [1163, 270] on wave at bounding box center [781, 225] width 941 height 171
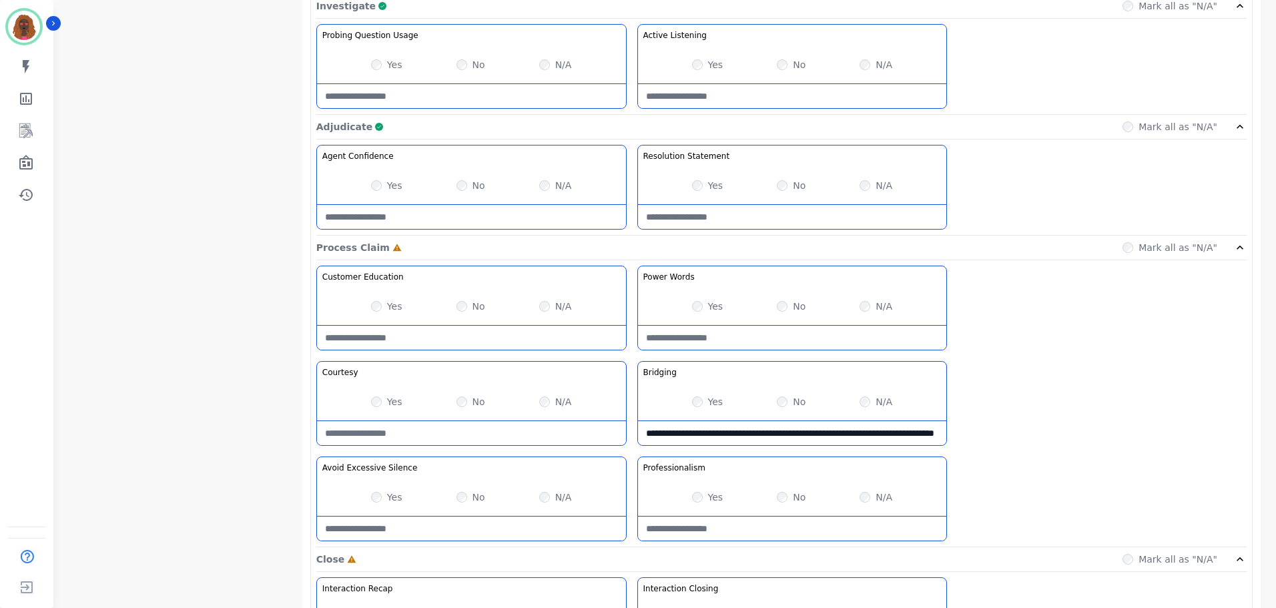
scroll to position [1059, 0]
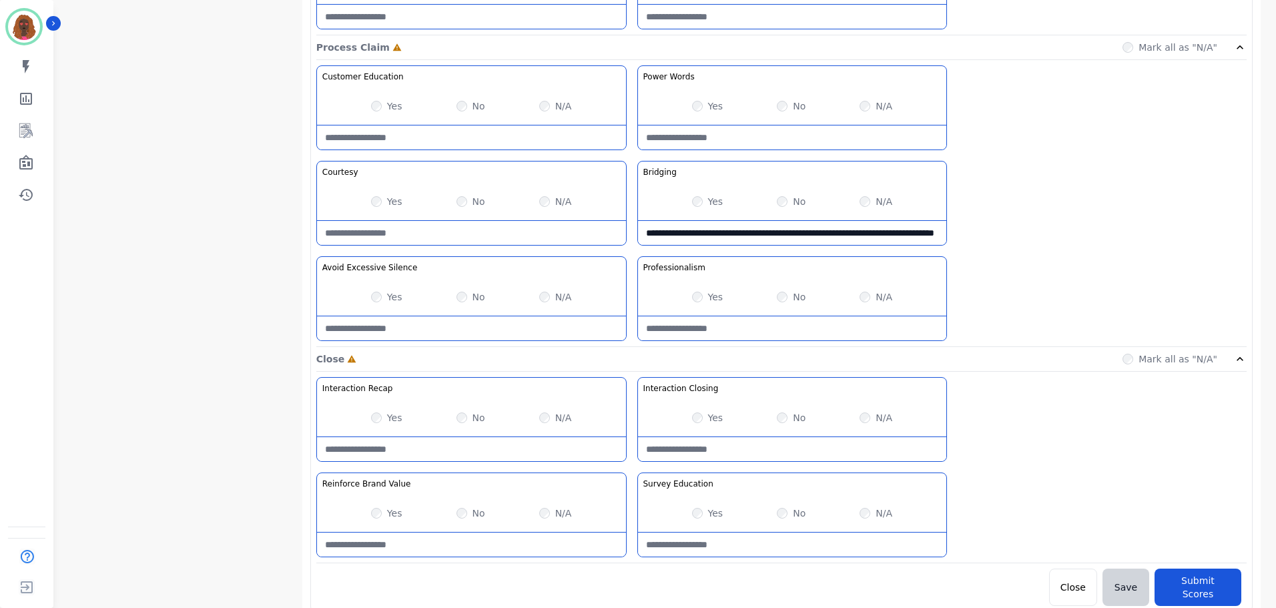
click at [371, 416] on div "Yes" at bounding box center [386, 417] width 31 height 13
click at [1174, 576] on button "Submit Scores" at bounding box center [1198, 587] width 87 height 37
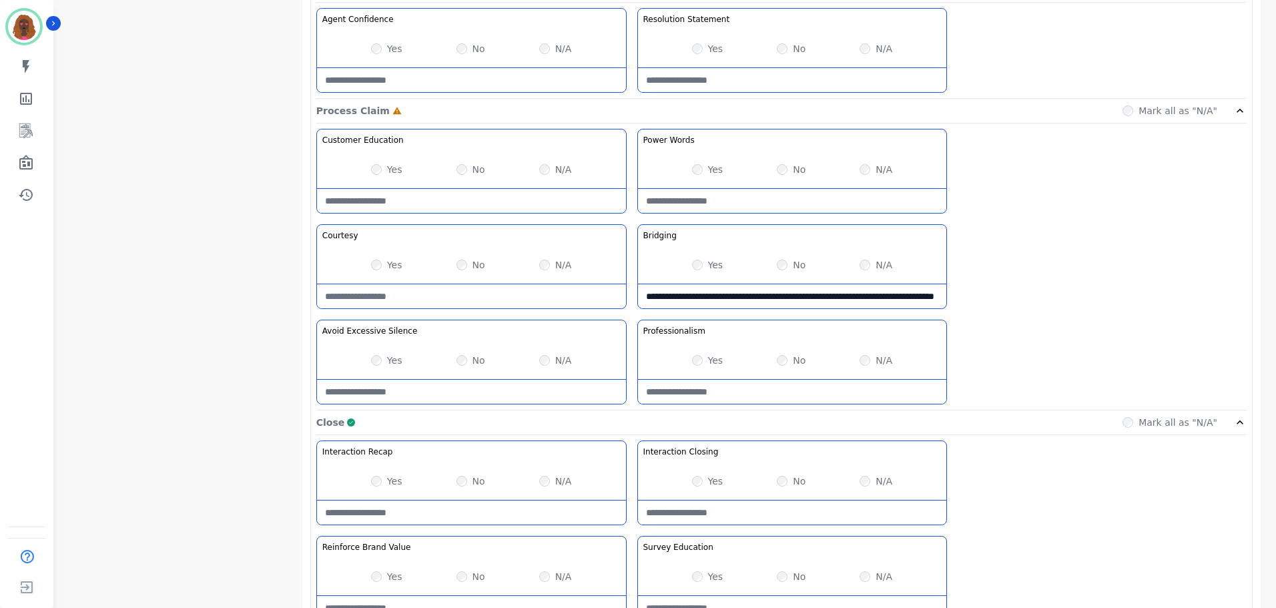
scroll to position [994, 0]
click at [370, 171] on div "Yes No N/A" at bounding box center [471, 170] width 309 height 37
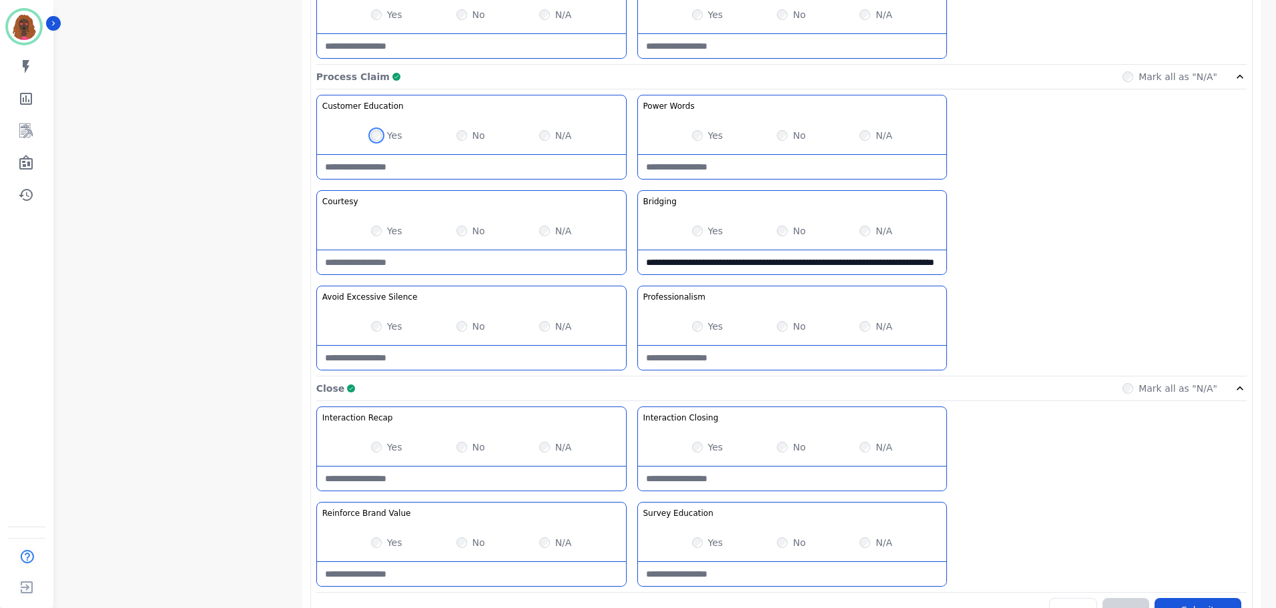
scroll to position [1059, 0]
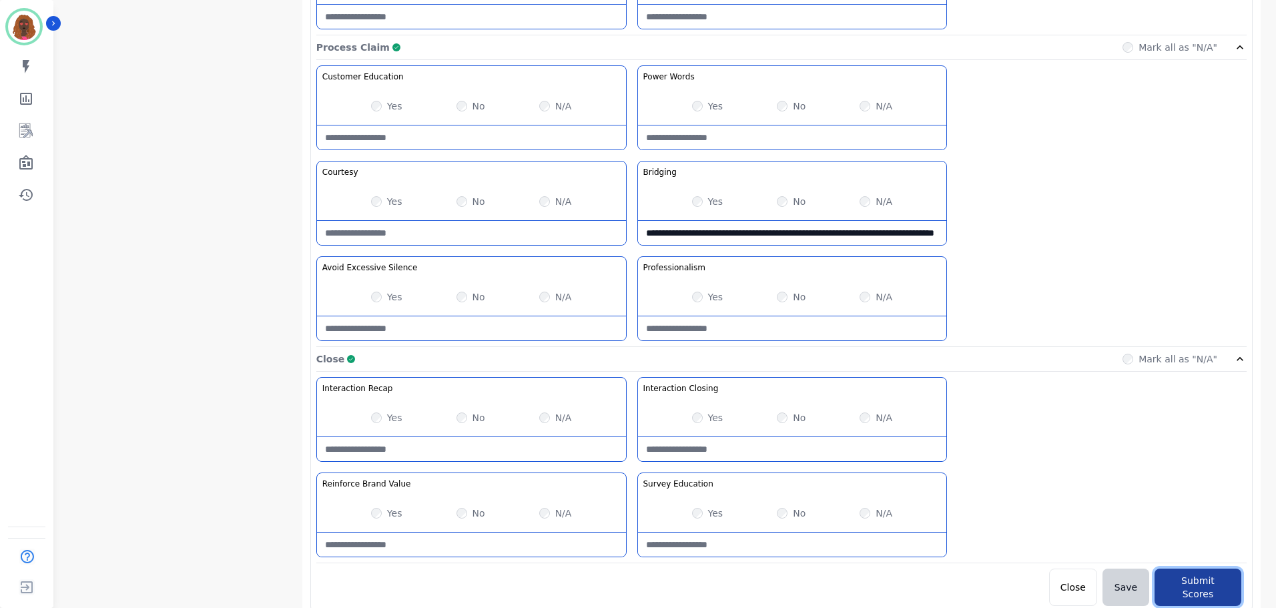
click at [1183, 590] on button "Submit Scores" at bounding box center [1198, 587] width 87 height 37
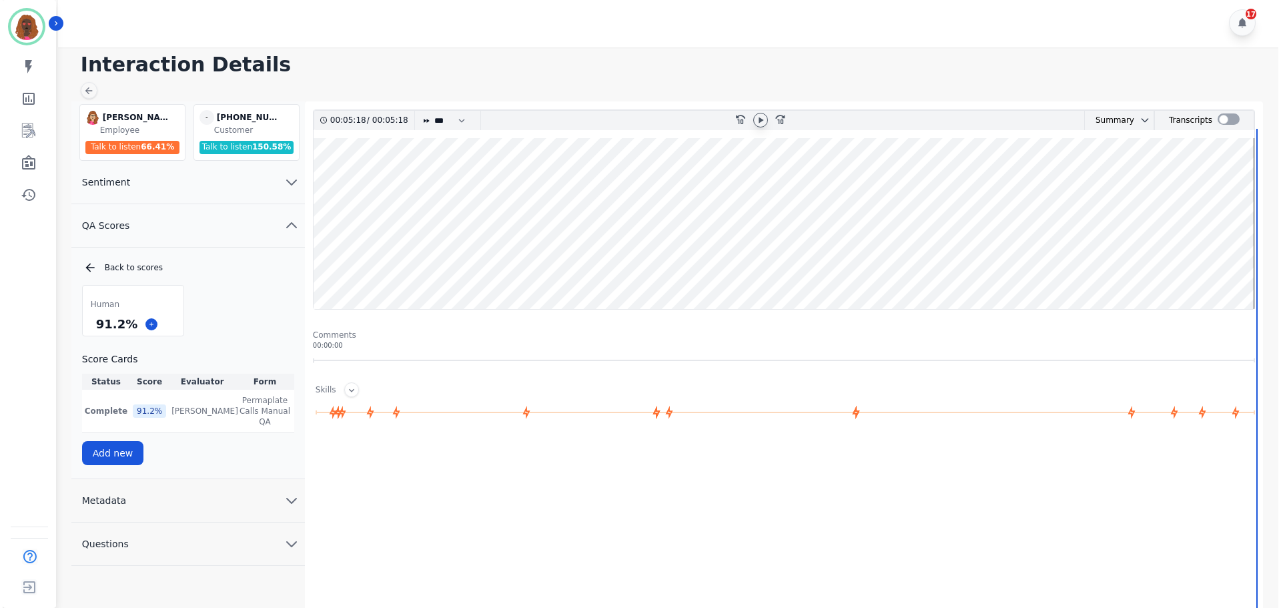
scroll to position [0, 0]
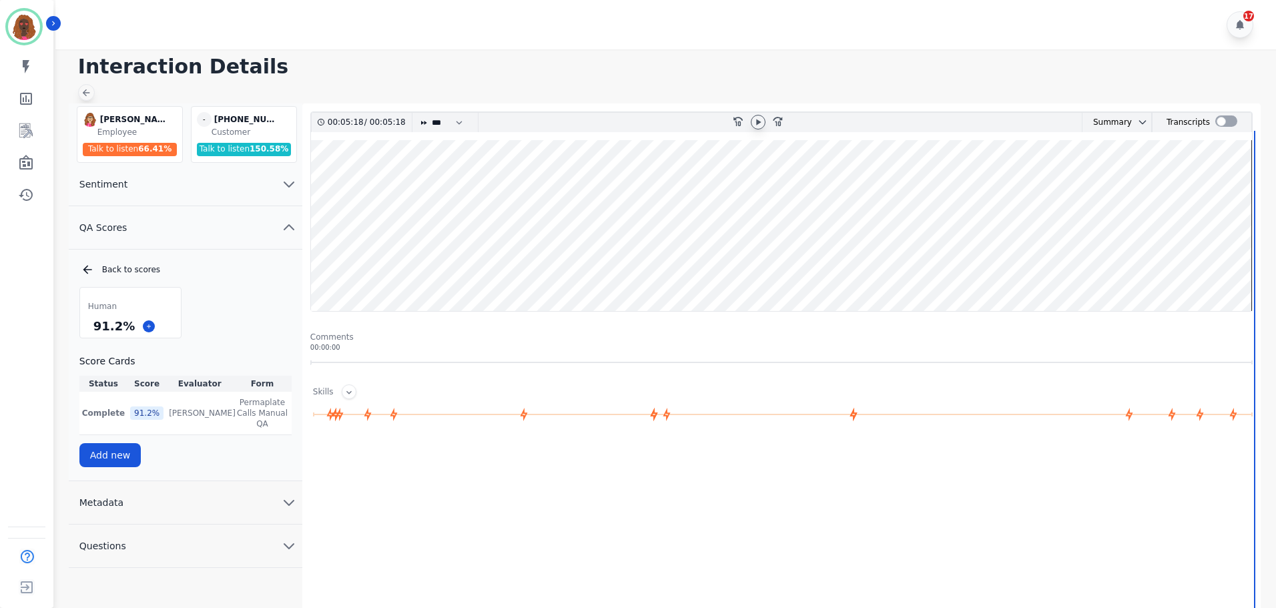
click at [87, 89] on icon at bounding box center [86, 92] width 11 height 11
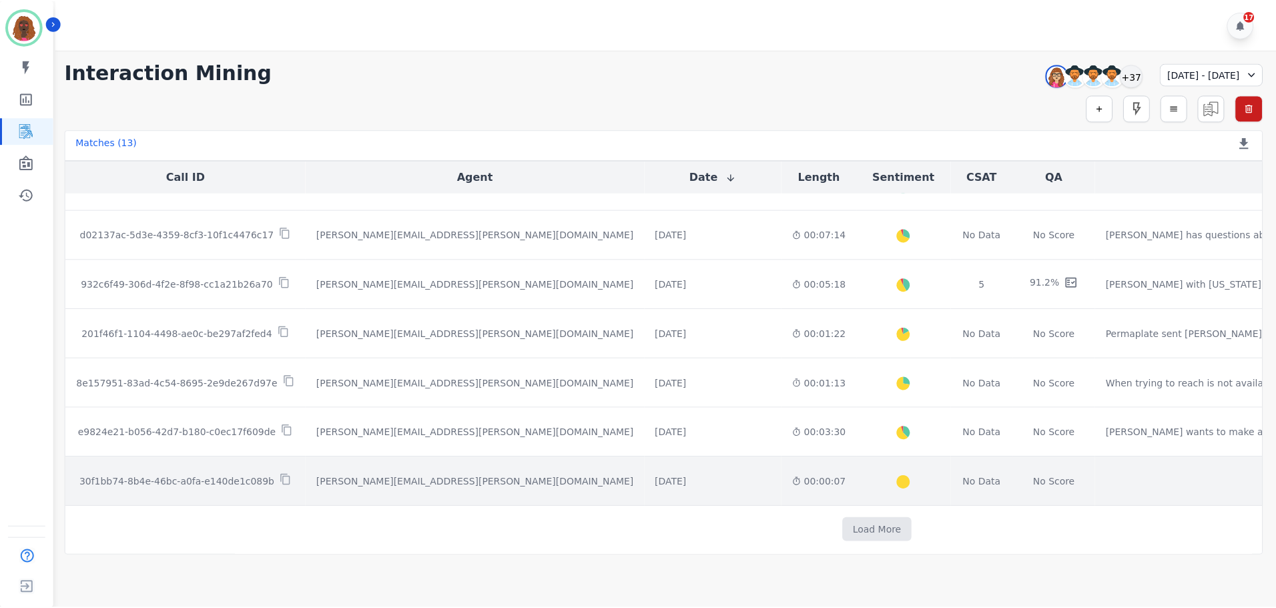
scroll to position [341, 0]
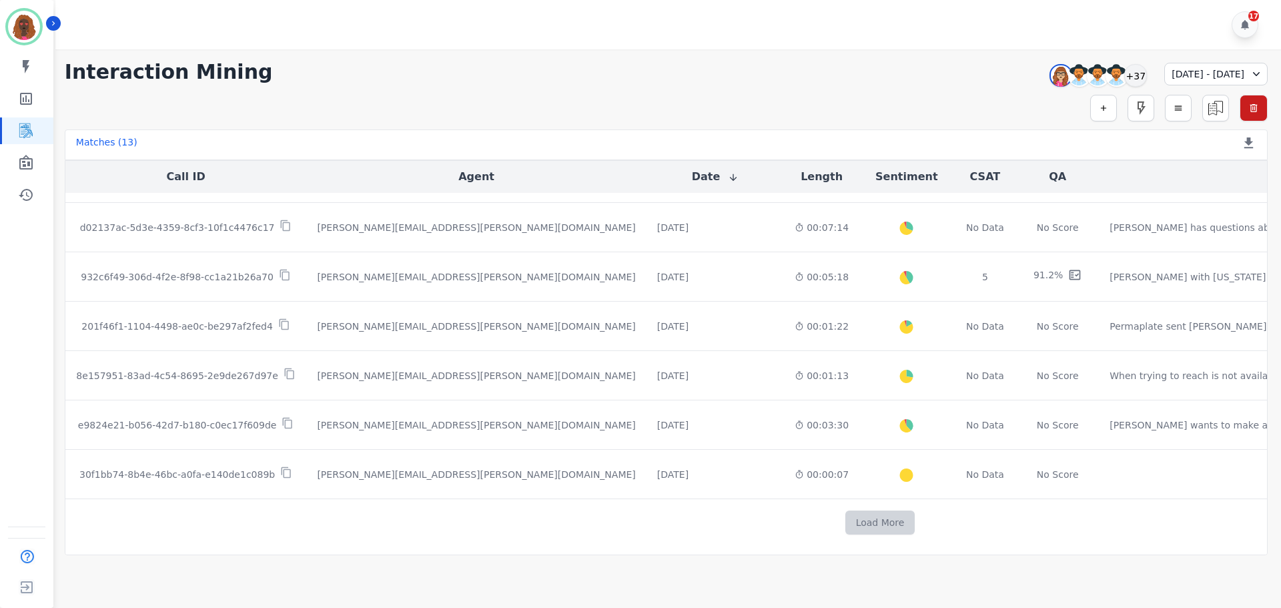
click at [846, 521] on button "Load More" at bounding box center [881, 523] width 70 height 24
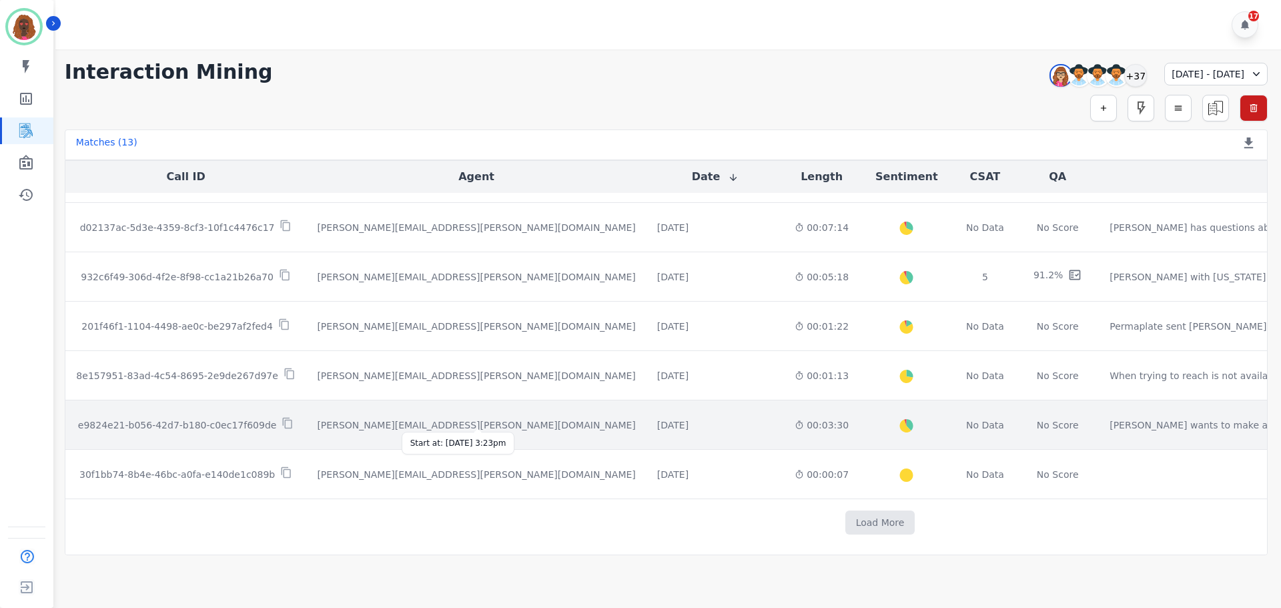
click at [657, 420] on div "[DATE]" at bounding box center [672, 424] width 31 height 13
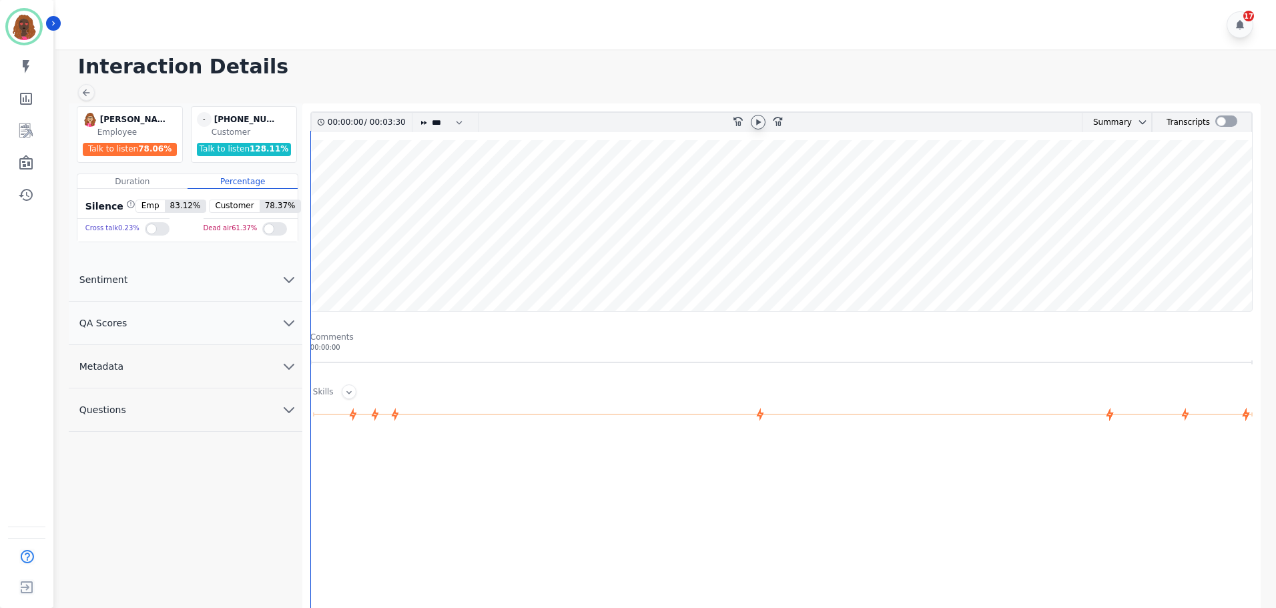
click at [757, 122] on icon at bounding box center [758, 122] width 5 height 6
click at [274, 322] on button "QA Scores" at bounding box center [186, 323] width 234 height 43
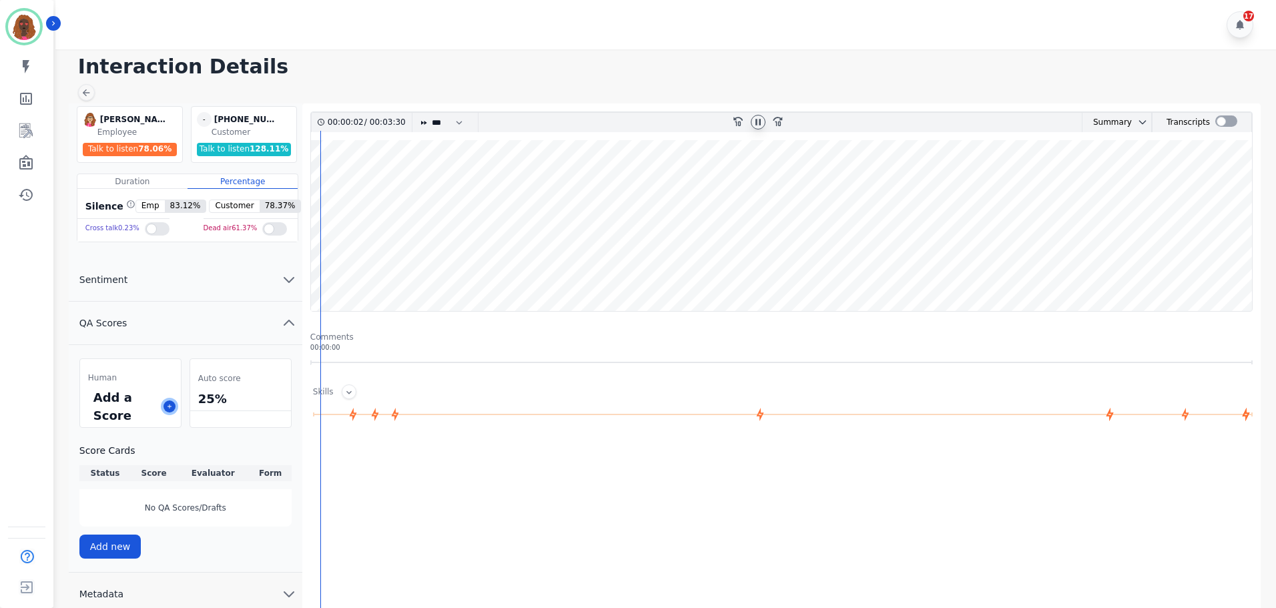
click at [168, 408] on icon at bounding box center [169, 406] width 7 height 7
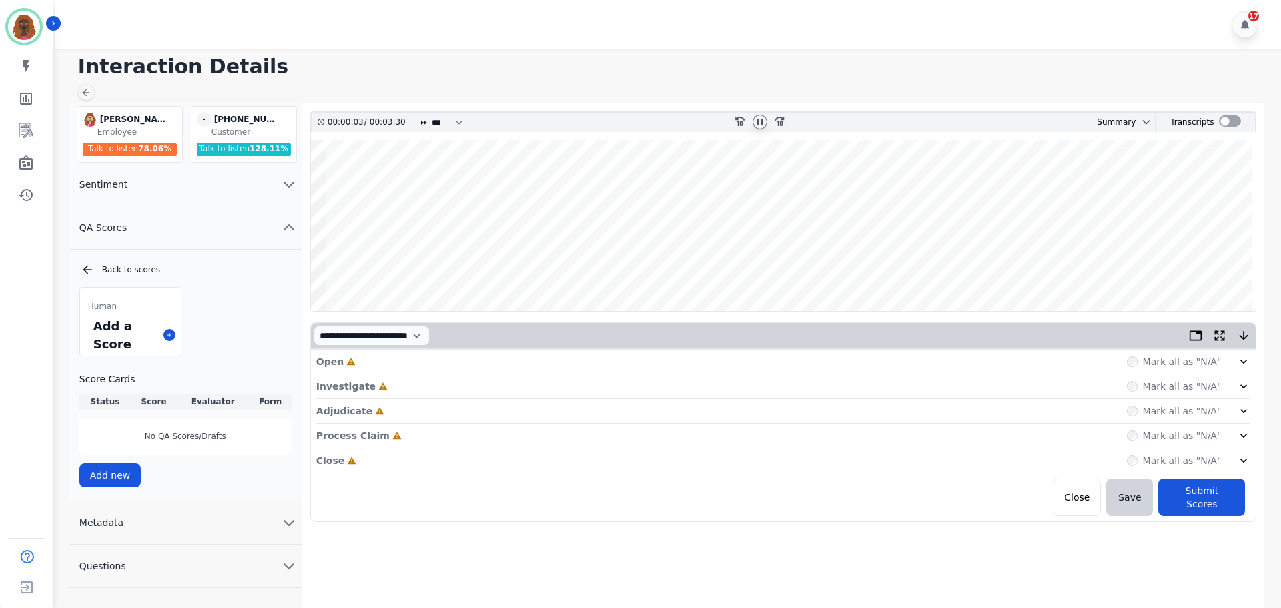
click at [490, 364] on div "Open Incomplete Mark all as "N/A"" at bounding box center [783, 362] width 935 height 25
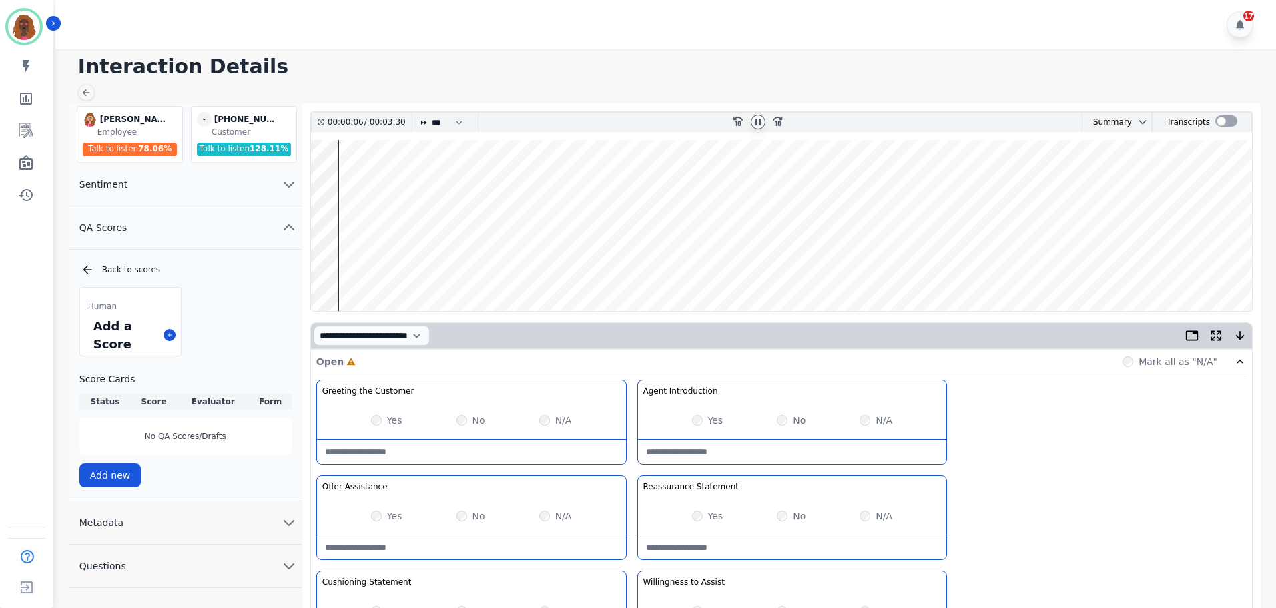
click at [756, 125] on icon at bounding box center [758, 122] width 5 height 6
click at [756, 131] on div at bounding box center [758, 122] width 20 height 19
click at [1171, 261] on wave at bounding box center [781, 225] width 941 height 171
click at [762, 126] on icon at bounding box center [758, 122] width 11 height 11
click at [325, 259] on wave at bounding box center [781, 225] width 941 height 171
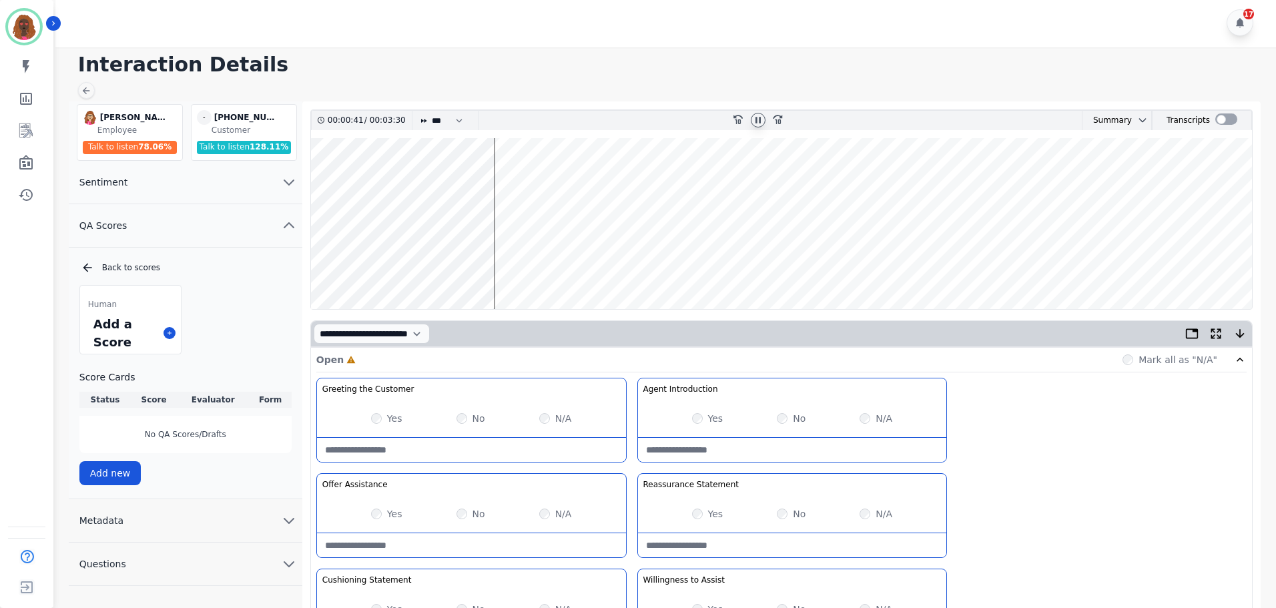
scroll to position [1, 0]
click at [443, 541] on Assistance-note at bounding box center [471, 546] width 309 height 24
click at [756, 123] on icon at bounding box center [758, 120] width 5 height 6
click at [359, 545] on Assistance-note "**" at bounding box center [471, 546] width 309 height 24
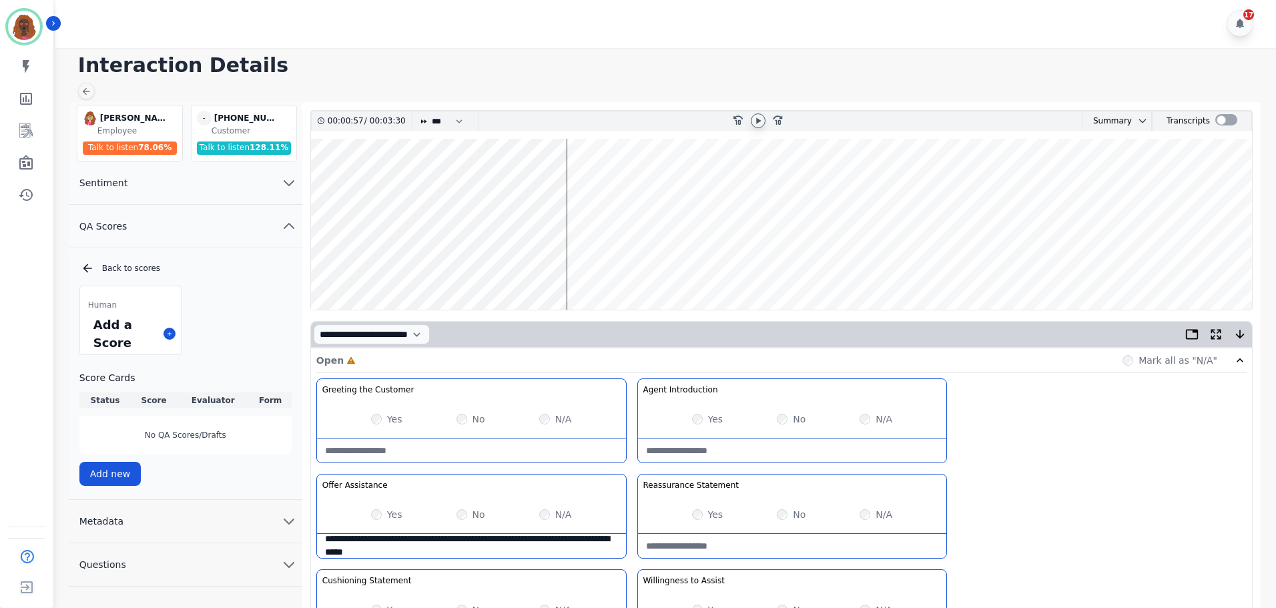
type Assistance-note "**********"
click at [752, 119] on div at bounding box center [758, 120] width 15 height 15
click at [536, 262] on wave at bounding box center [781, 224] width 941 height 171
click at [609, 181] on wave at bounding box center [781, 224] width 941 height 171
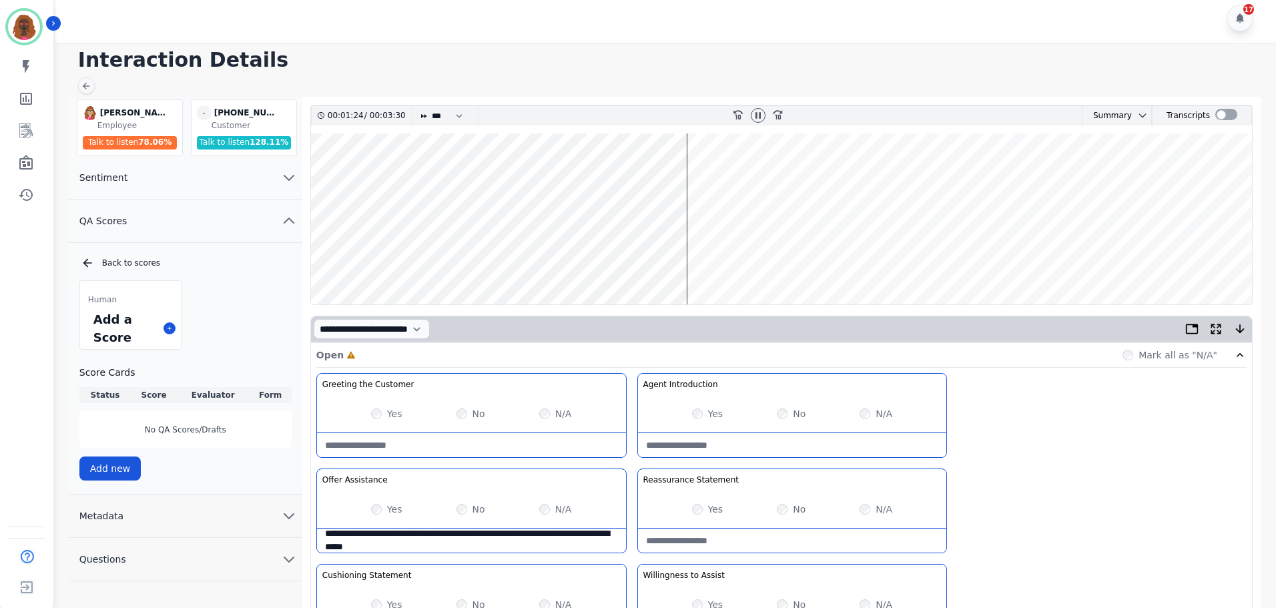
scroll to position [0, 0]
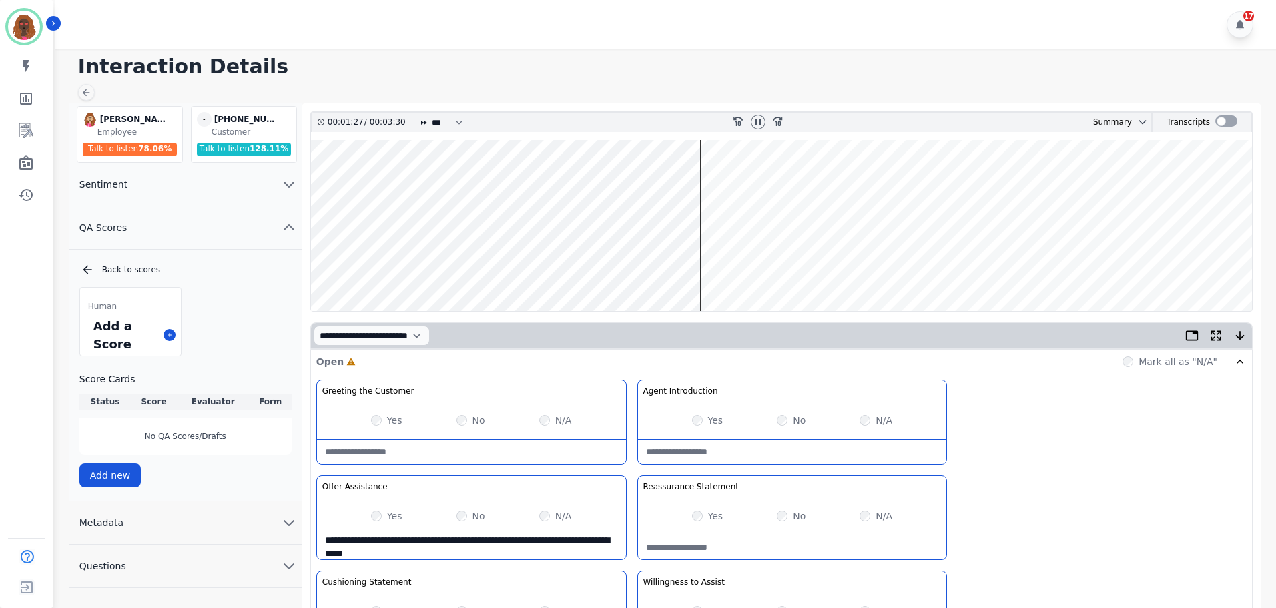
click at [714, 180] on wave at bounding box center [781, 225] width 941 height 171
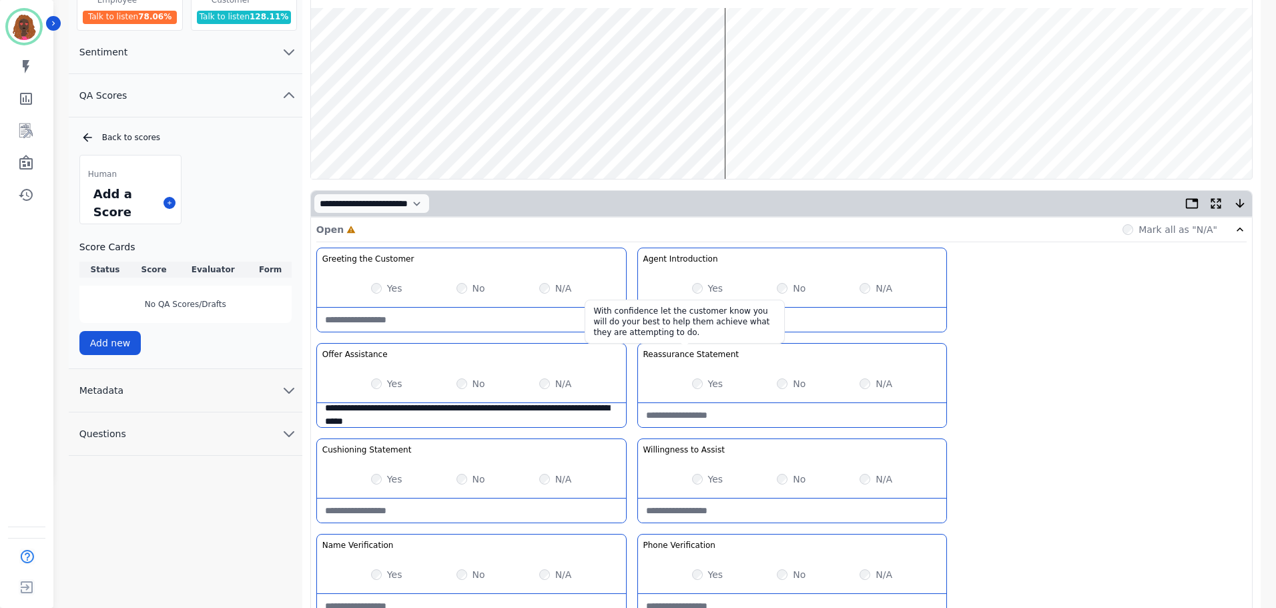
scroll to position [133, 0]
click at [748, 134] on wave at bounding box center [781, 92] width 941 height 171
click at [770, 134] on wave at bounding box center [781, 92] width 941 height 171
click at [783, 133] on wave at bounding box center [781, 92] width 941 height 171
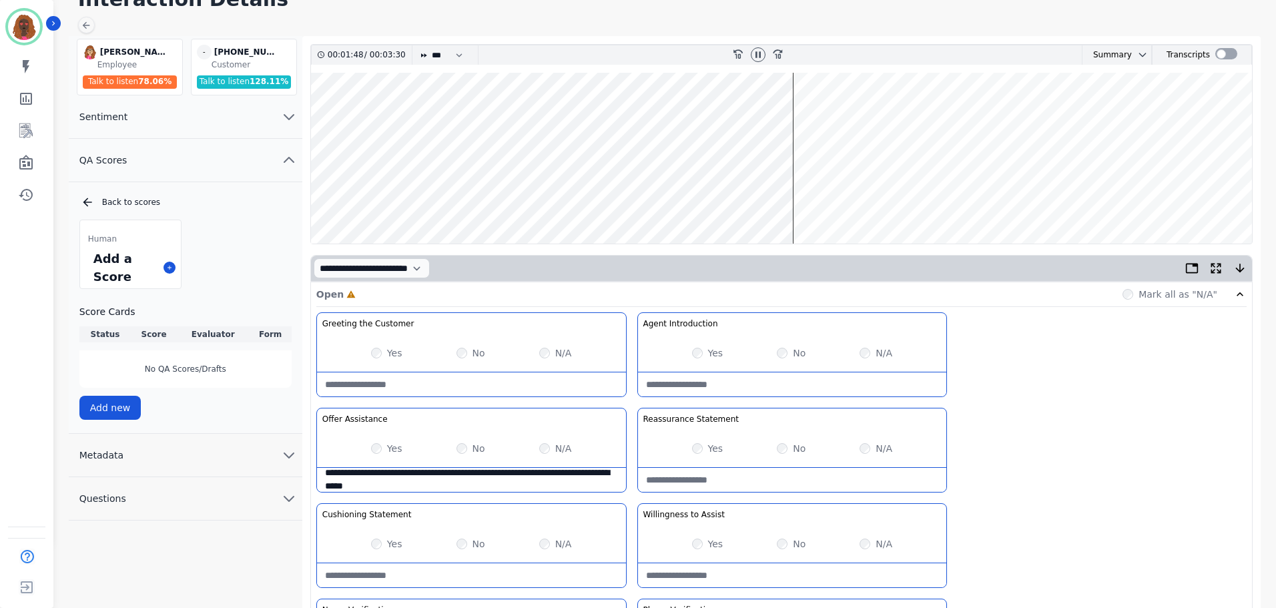
scroll to position [67, 0]
click at [806, 200] on wave at bounding box center [781, 158] width 941 height 171
click at [826, 204] on wave at bounding box center [781, 158] width 941 height 171
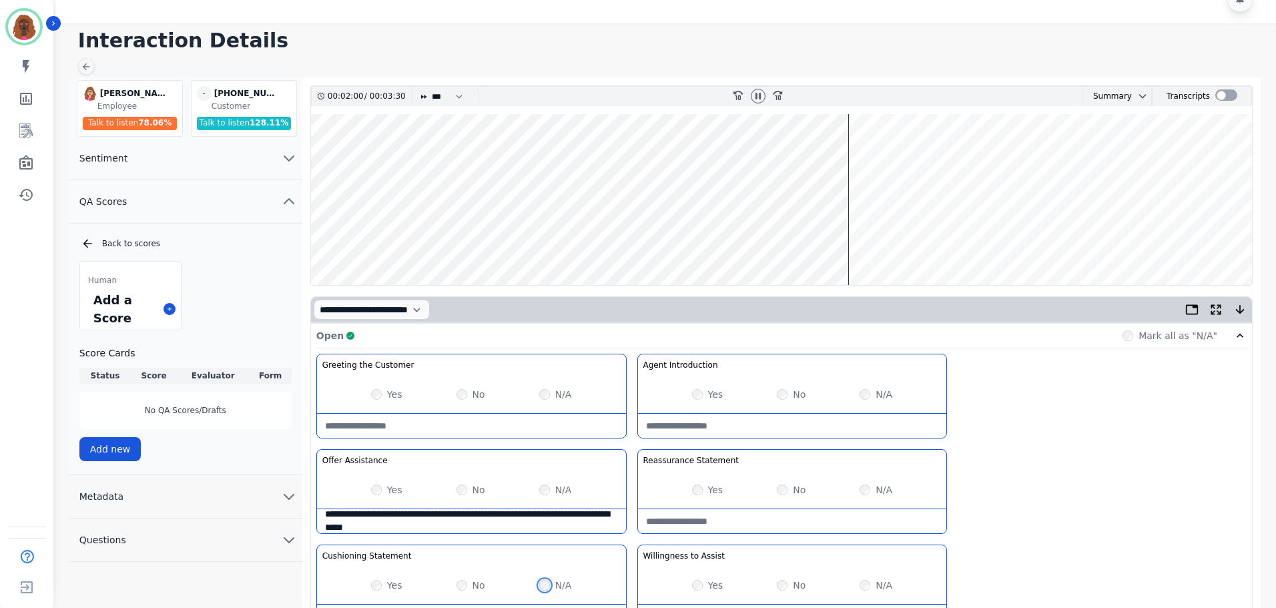
scroll to position [0, 0]
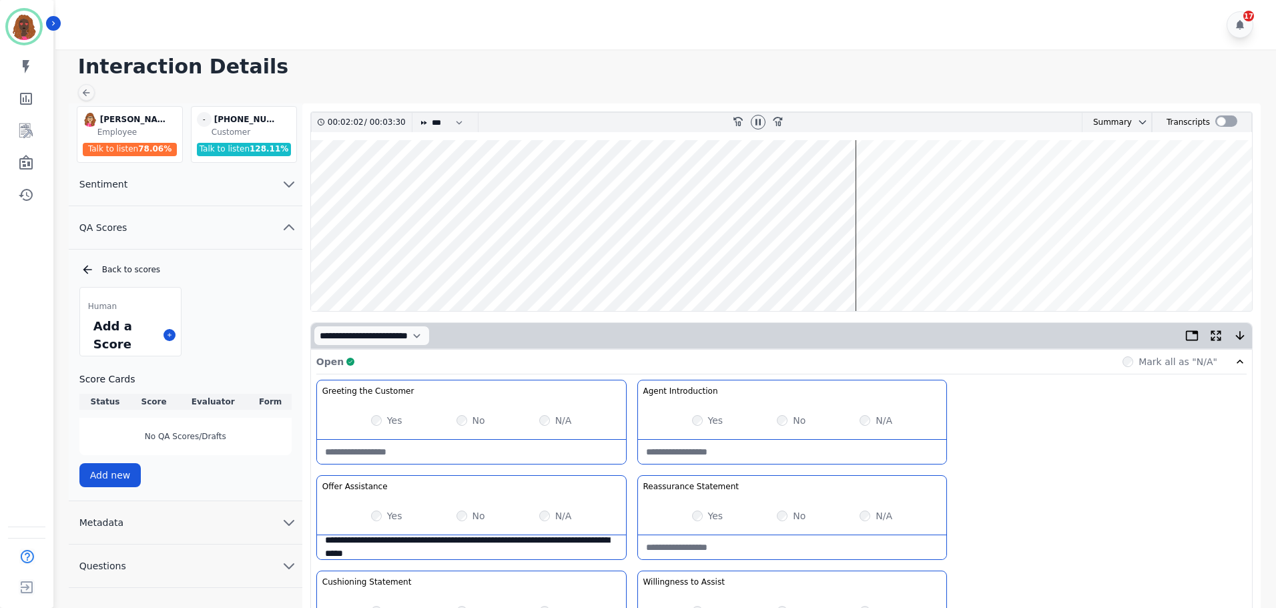
click at [862, 269] on wave at bounding box center [781, 225] width 941 height 171
click at [1080, 268] on wave at bounding box center [781, 225] width 941 height 171
click at [762, 122] on icon at bounding box center [758, 122] width 11 height 11
click at [756, 121] on icon at bounding box center [758, 122] width 11 height 11
click at [1000, 260] on wave at bounding box center [781, 225] width 941 height 171
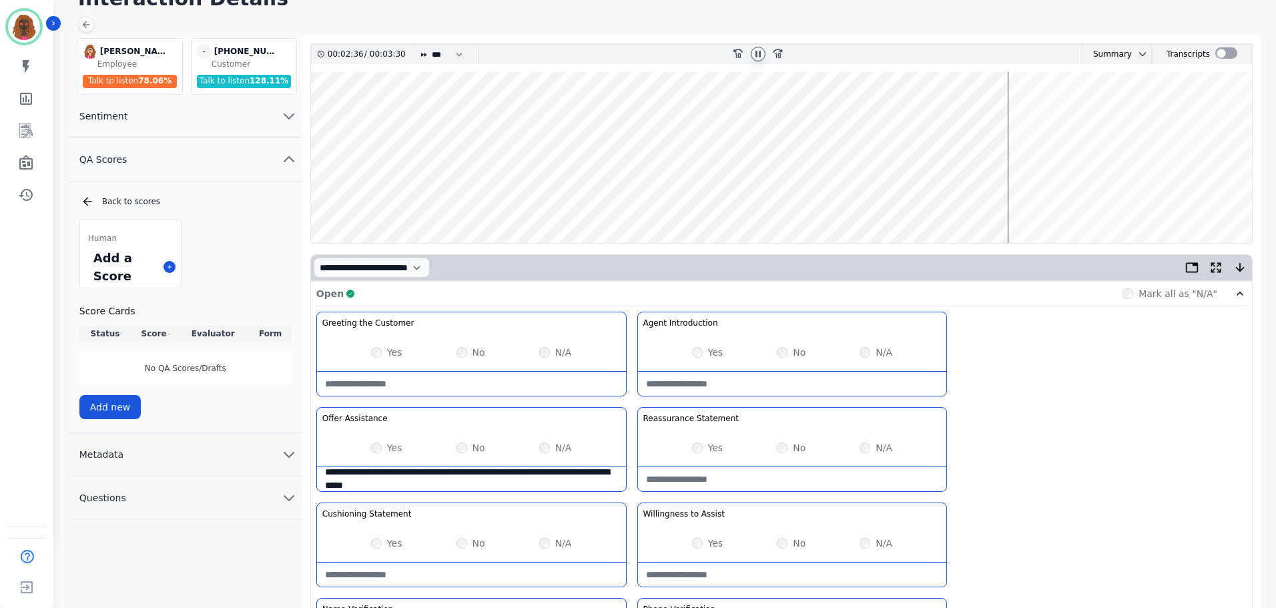
scroll to position [67, 0]
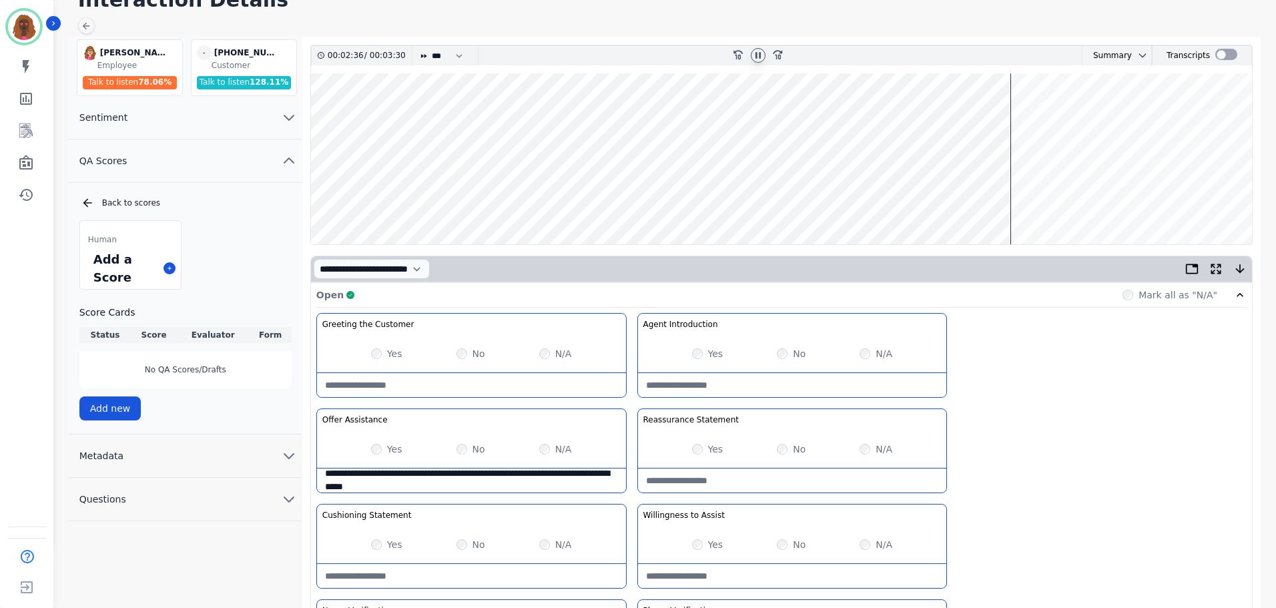
click at [938, 196] on wave at bounding box center [781, 158] width 941 height 171
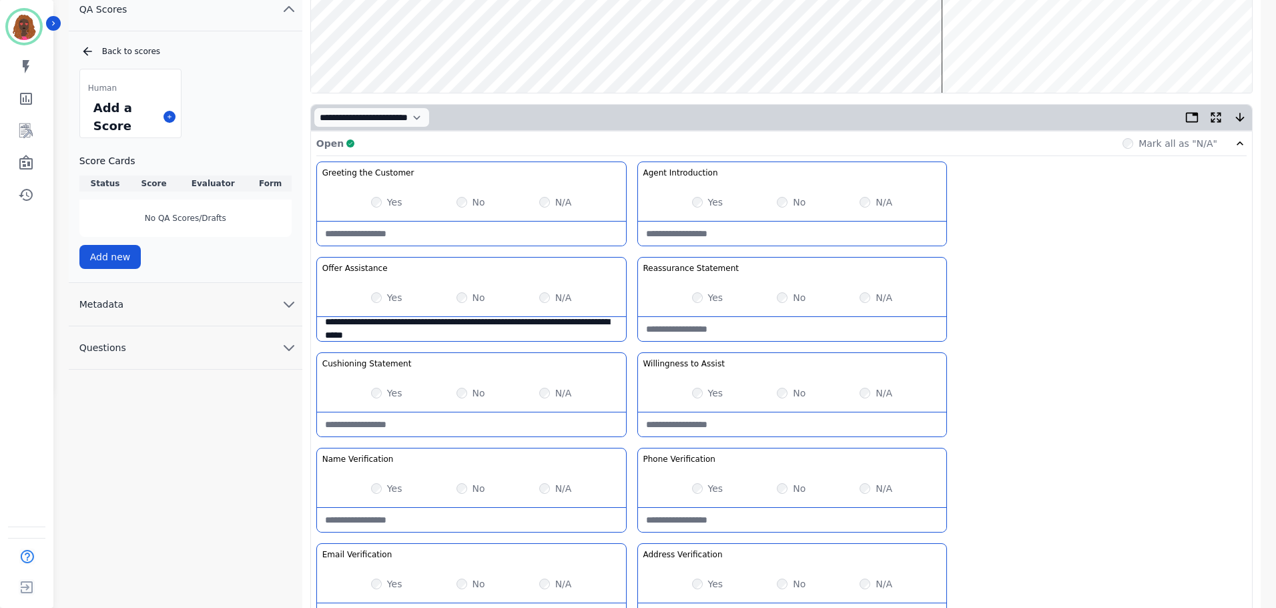
scroll to position [388, 0]
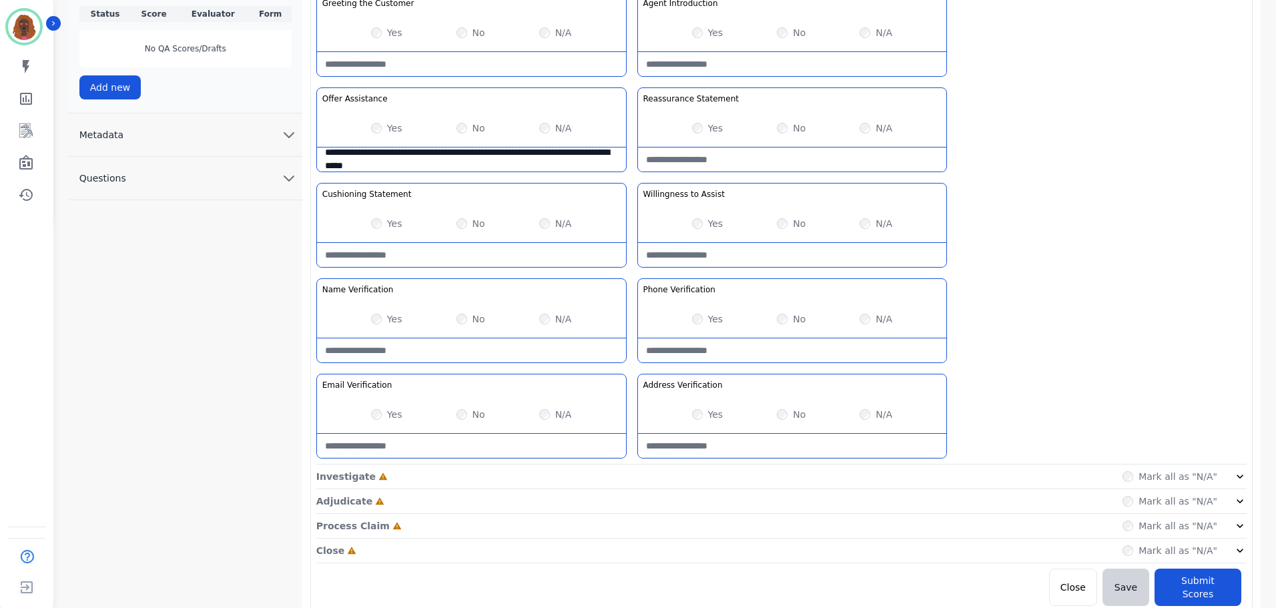
click at [634, 477] on div "Investigate Incomplete Mark all as "N/A"" at bounding box center [781, 477] width 930 height 25
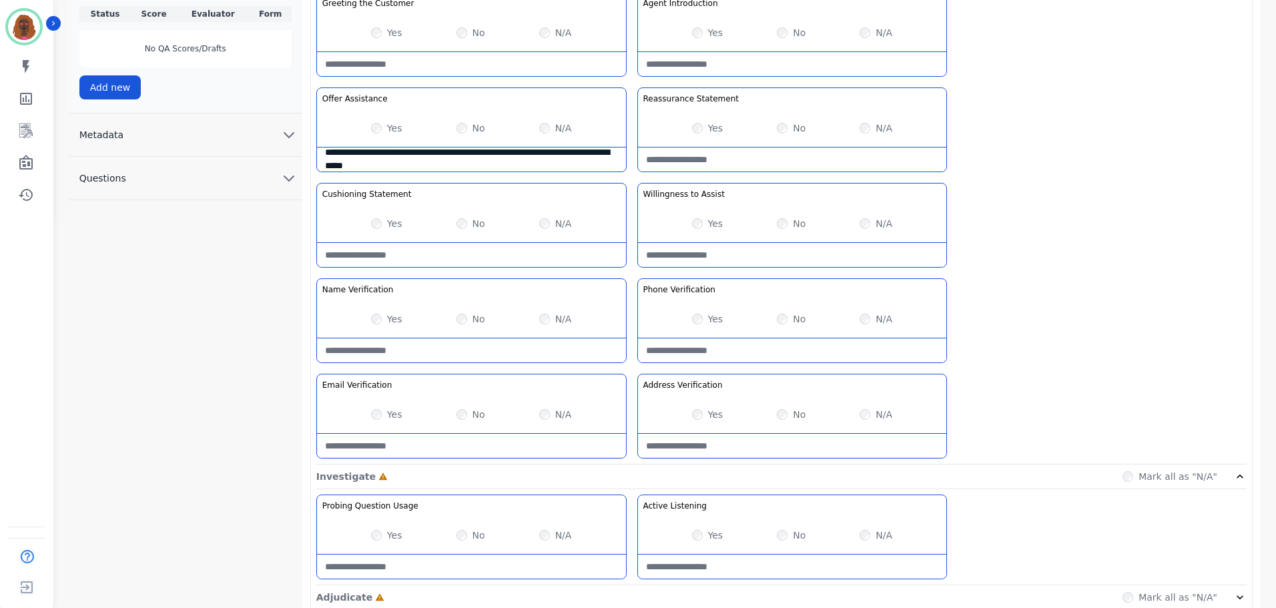
scroll to position [484, 0]
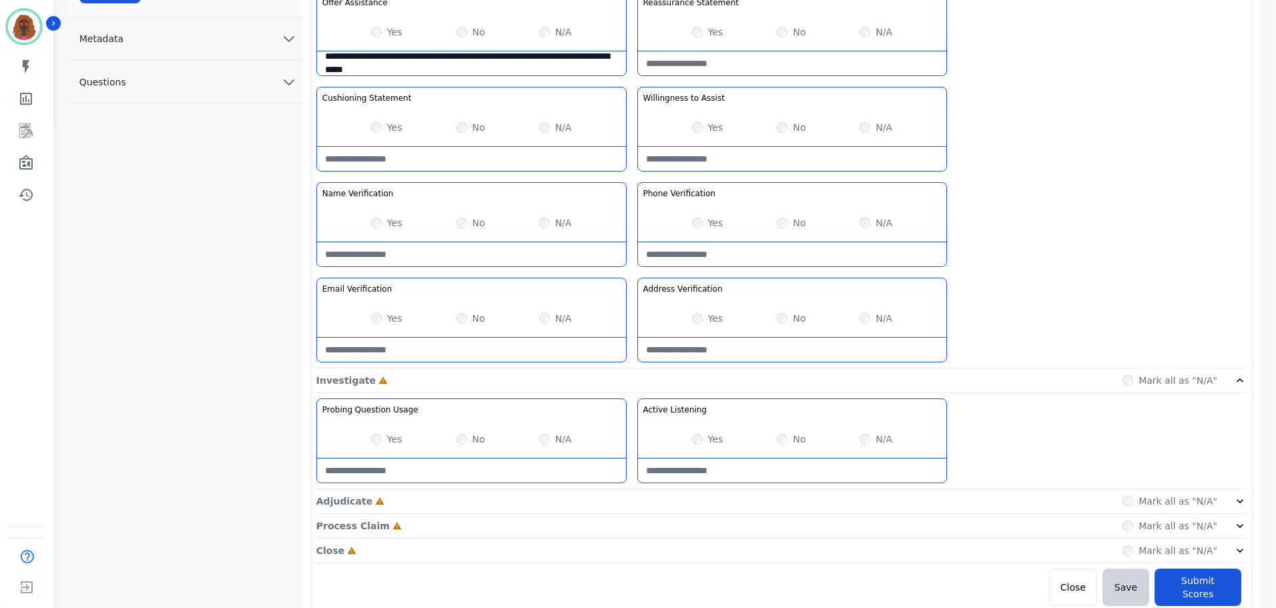
click at [623, 502] on div "Adjudicate Incomplete Mark all as "N/A"" at bounding box center [781, 501] width 930 height 25
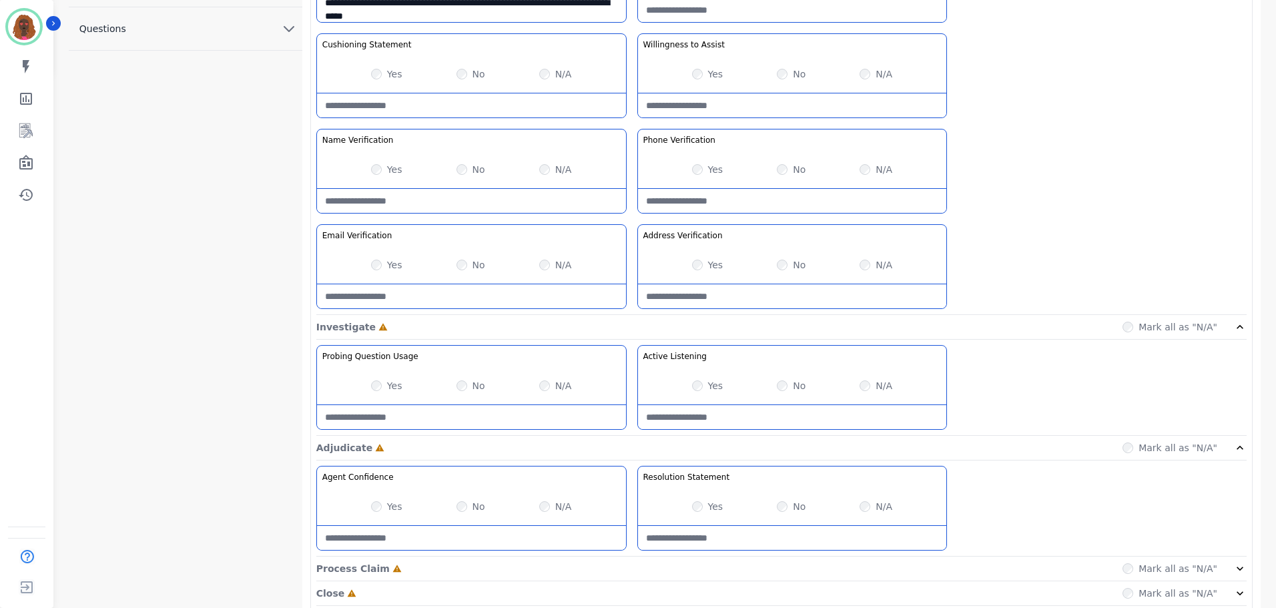
scroll to position [580, 0]
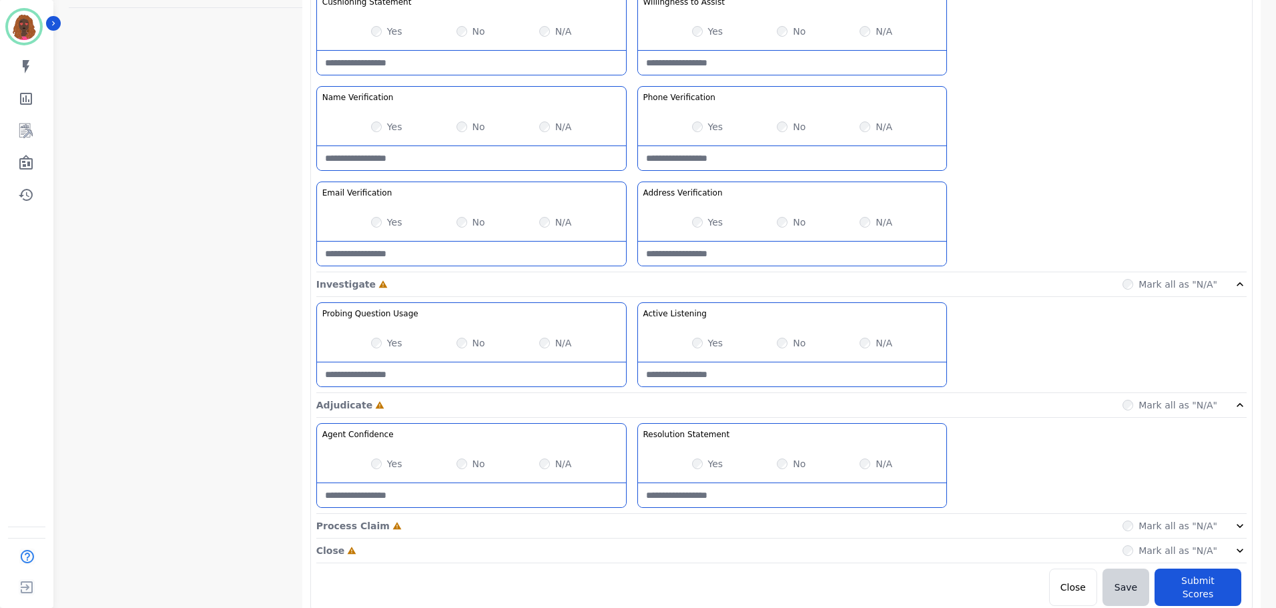
click at [620, 507] on Confidence-note at bounding box center [471, 495] width 309 height 24
click at [626, 523] on div "Process Claim Incomplete Mark all as "N/A"" at bounding box center [781, 526] width 930 height 25
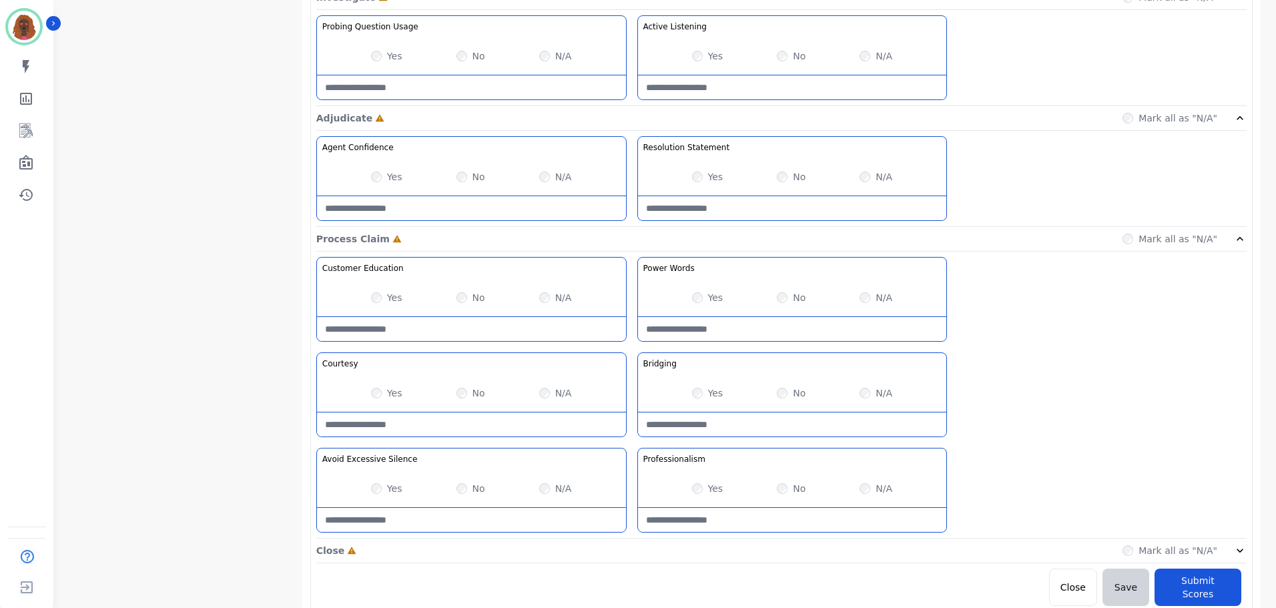
click at [627, 560] on div "Close Incomplete Mark all as "N/A"" at bounding box center [781, 551] width 930 height 25
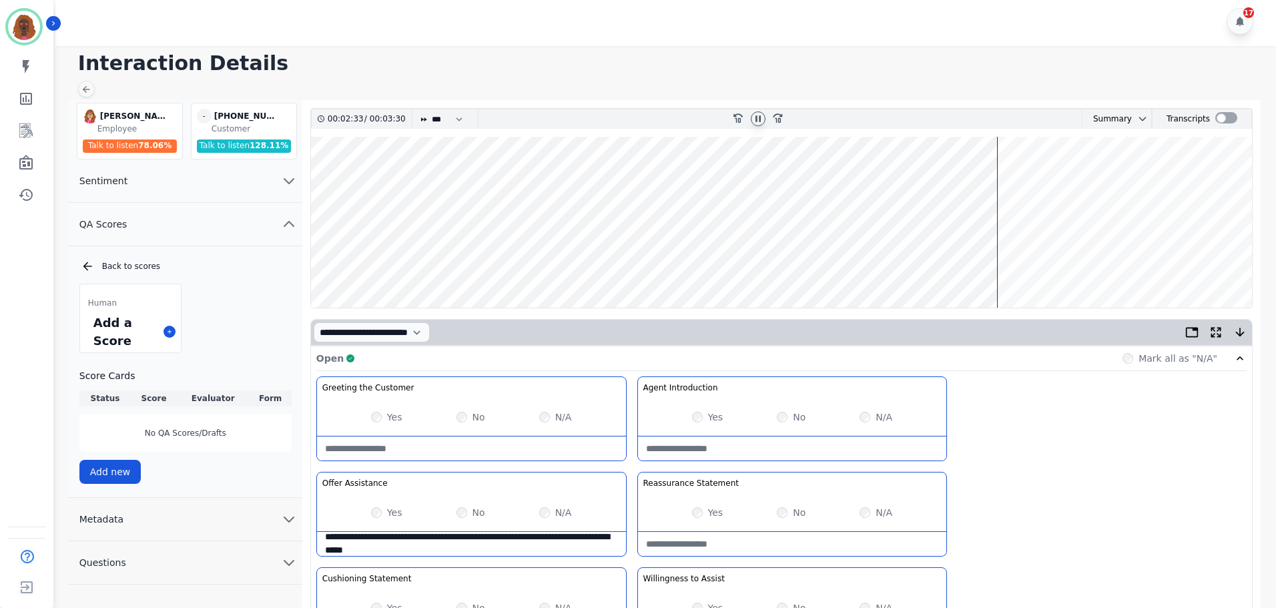
scroll to position [0, 0]
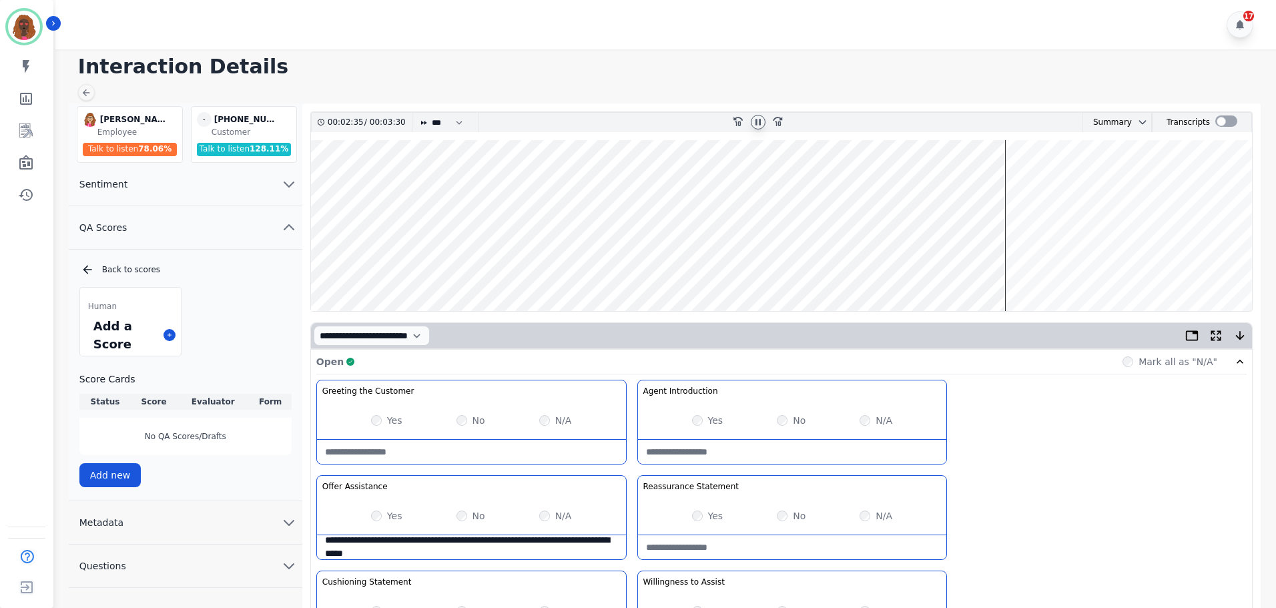
click at [1010, 182] on wave at bounding box center [781, 225] width 941 height 171
click at [1007, 180] on wave at bounding box center [781, 225] width 941 height 171
click at [980, 184] on wave at bounding box center [781, 225] width 941 height 171
click at [946, 269] on wave at bounding box center [781, 225] width 941 height 171
click at [938, 266] on wave at bounding box center [781, 225] width 941 height 171
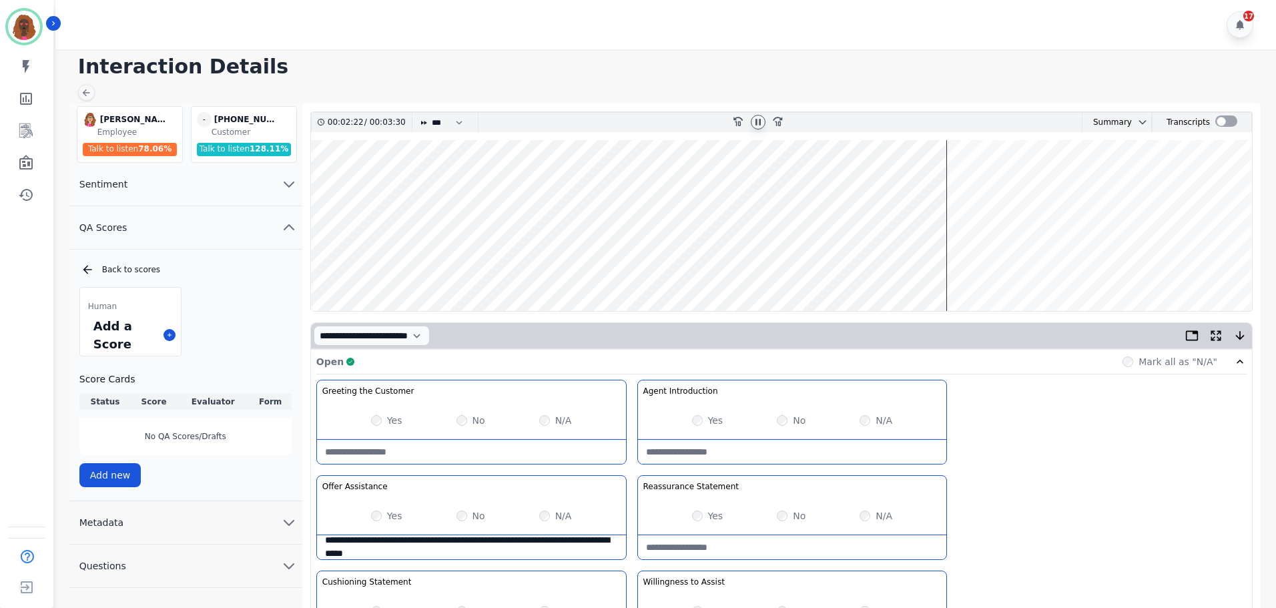
click at [903, 266] on wave at bounding box center [781, 225] width 941 height 171
click at [995, 266] on wave at bounding box center [781, 225] width 941 height 171
click at [1010, 186] on wave at bounding box center [781, 225] width 941 height 171
click at [1030, 261] on wave at bounding box center [781, 225] width 941 height 171
click at [1044, 180] on wave at bounding box center [781, 225] width 941 height 171
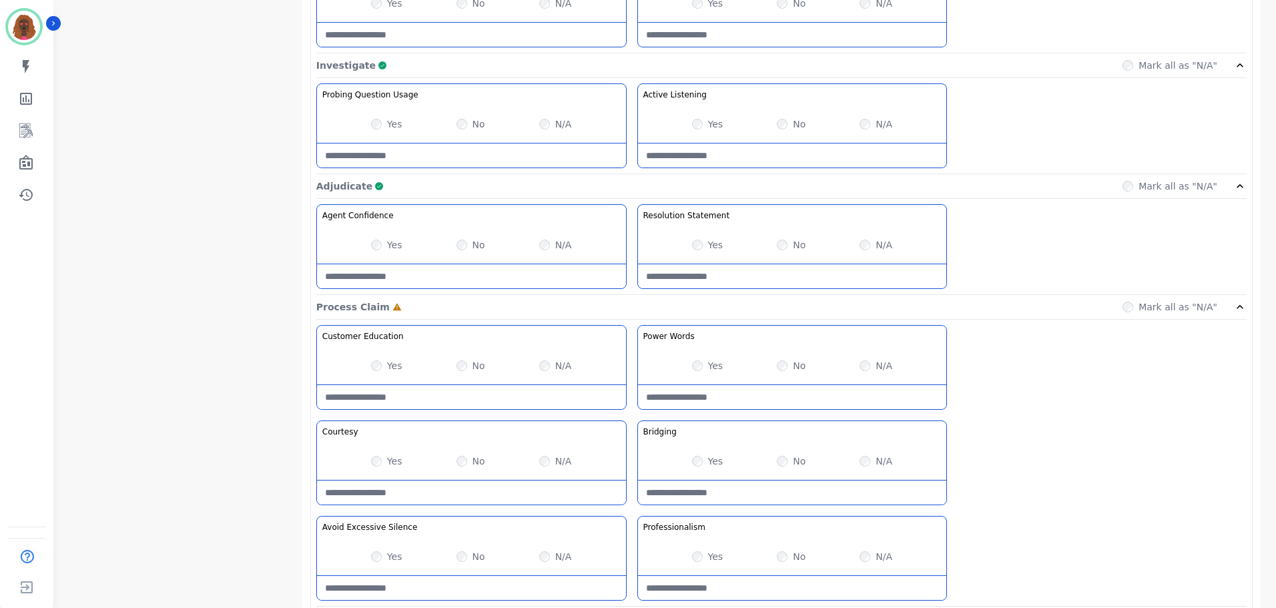
scroll to position [800, 0]
click at [766, 489] on Claim-Bridging-note at bounding box center [792, 491] width 309 height 24
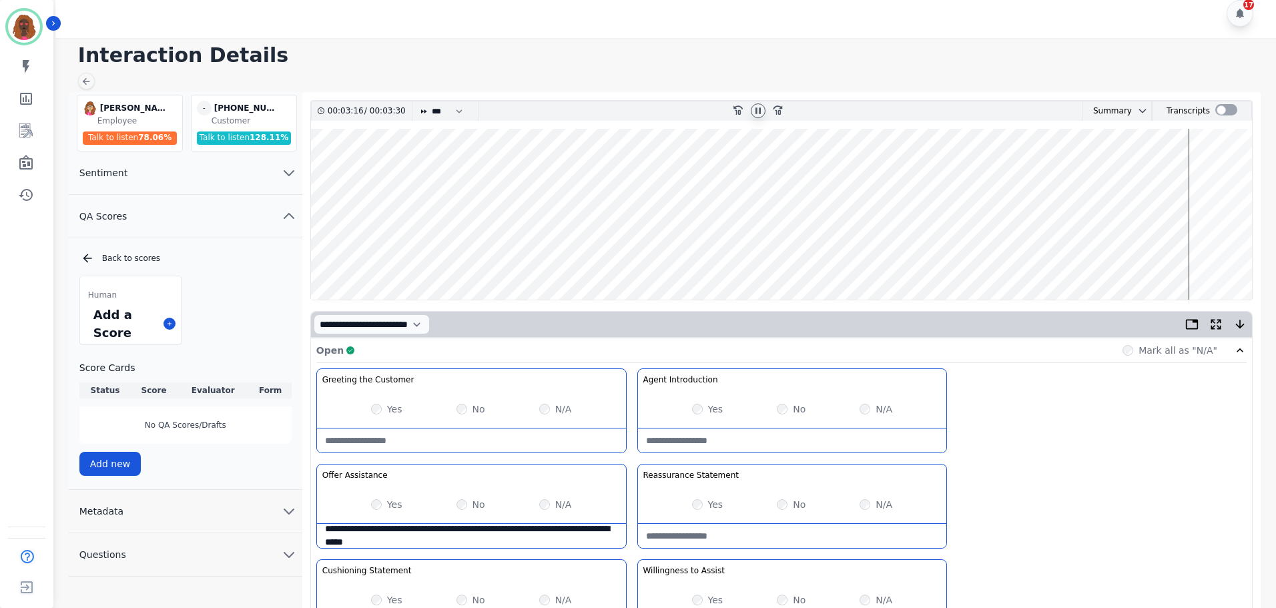
scroll to position [0, 0]
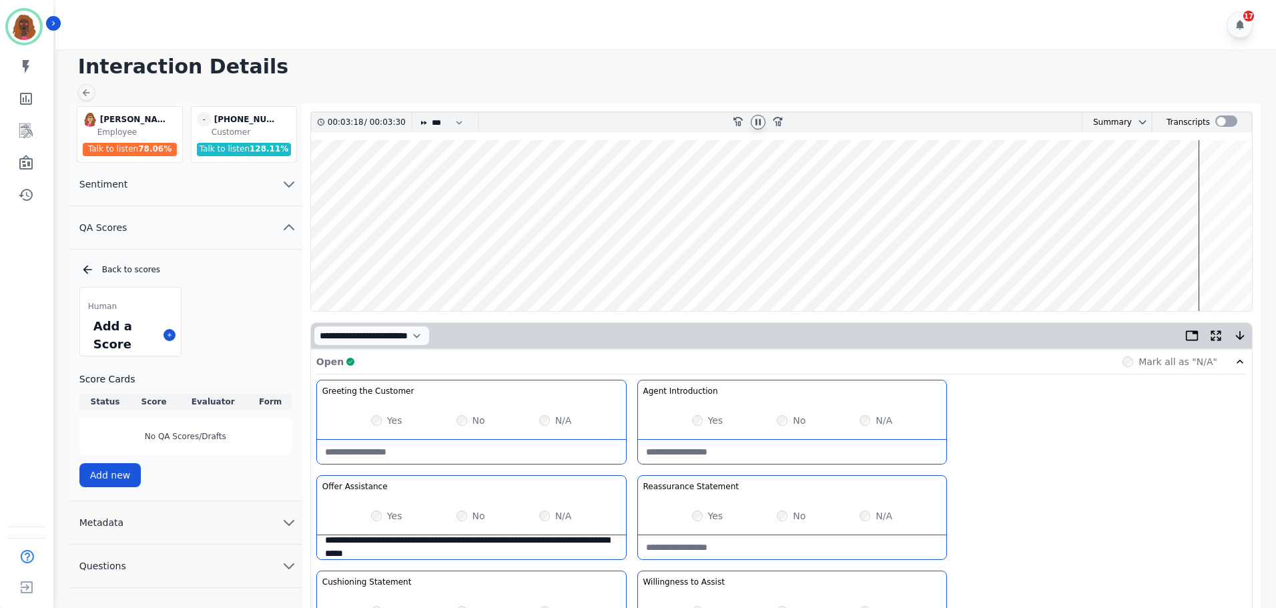
type Claim-Bridging-note "**********"
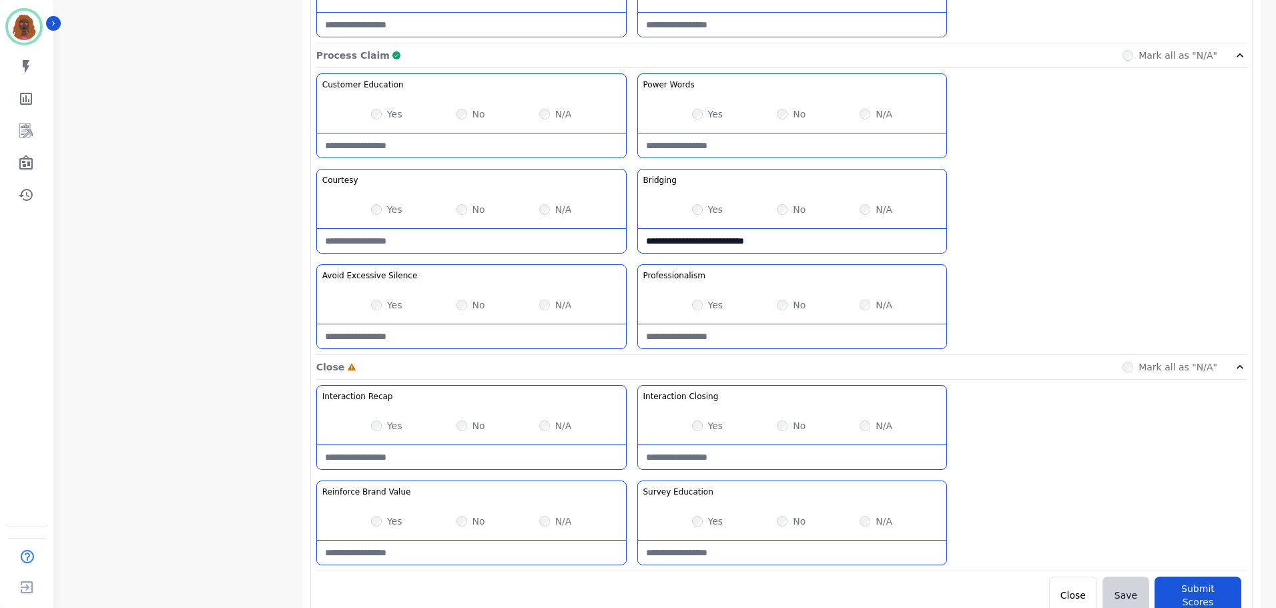
scroll to position [1059, 0]
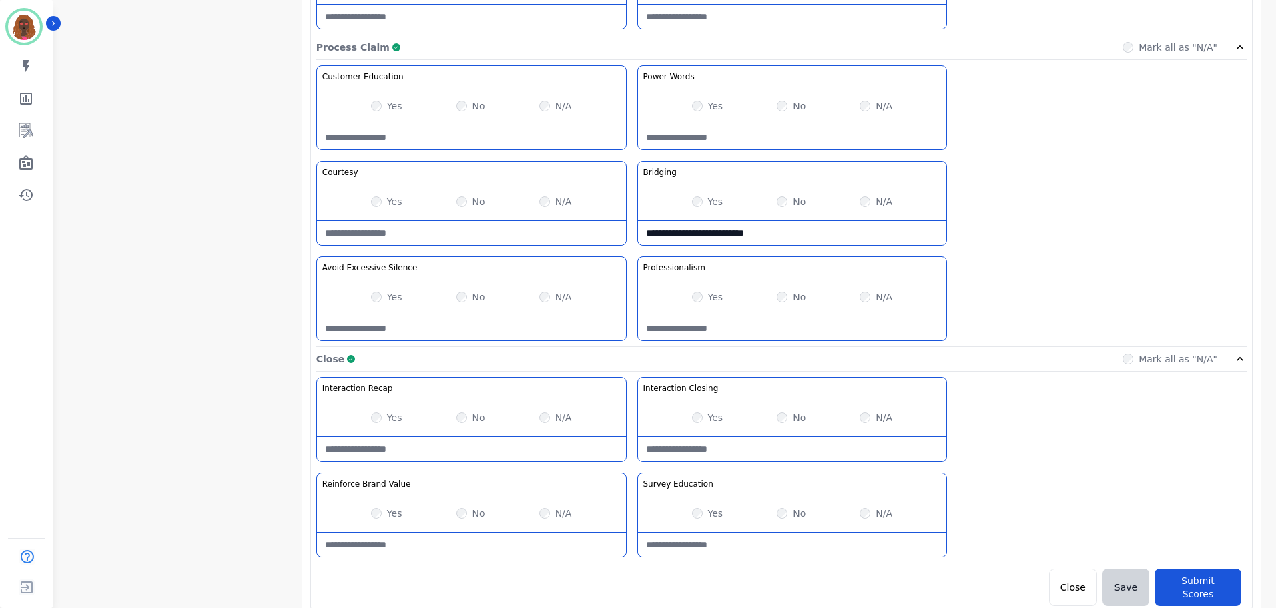
click at [452, 436] on div at bounding box center [471, 448] width 309 height 25
click at [477, 442] on Recap-note at bounding box center [471, 449] width 309 height 24
type Recap-note "**********"
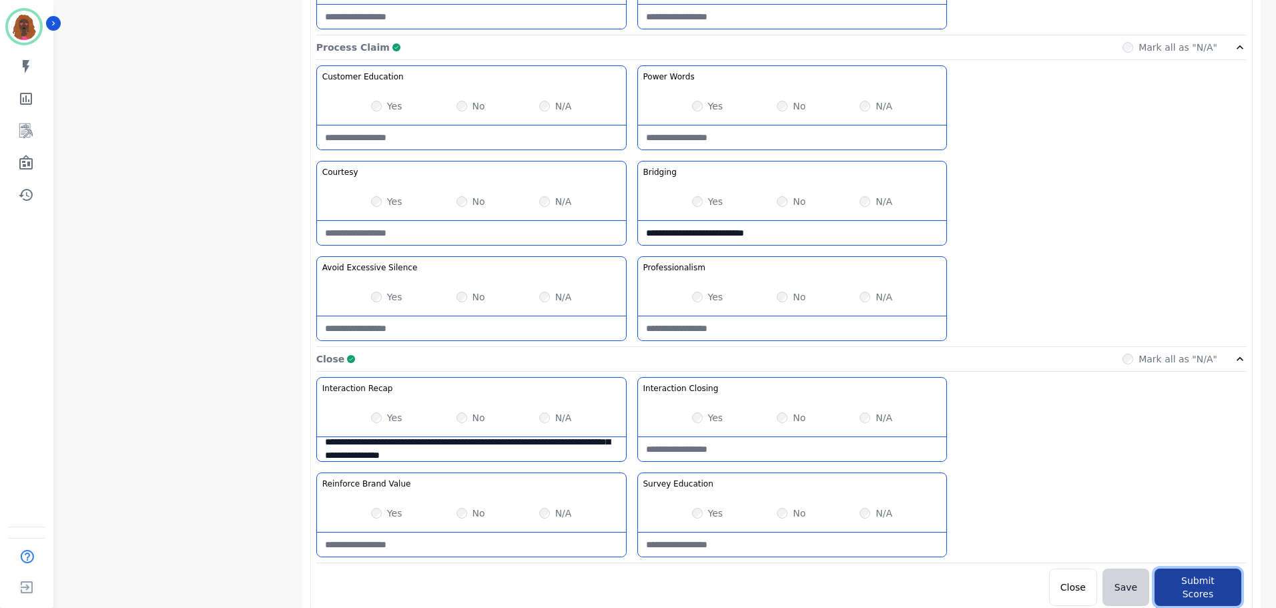
click at [1212, 581] on button "Submit Scores" at bounding box center [1198, 587] width 87 height 37
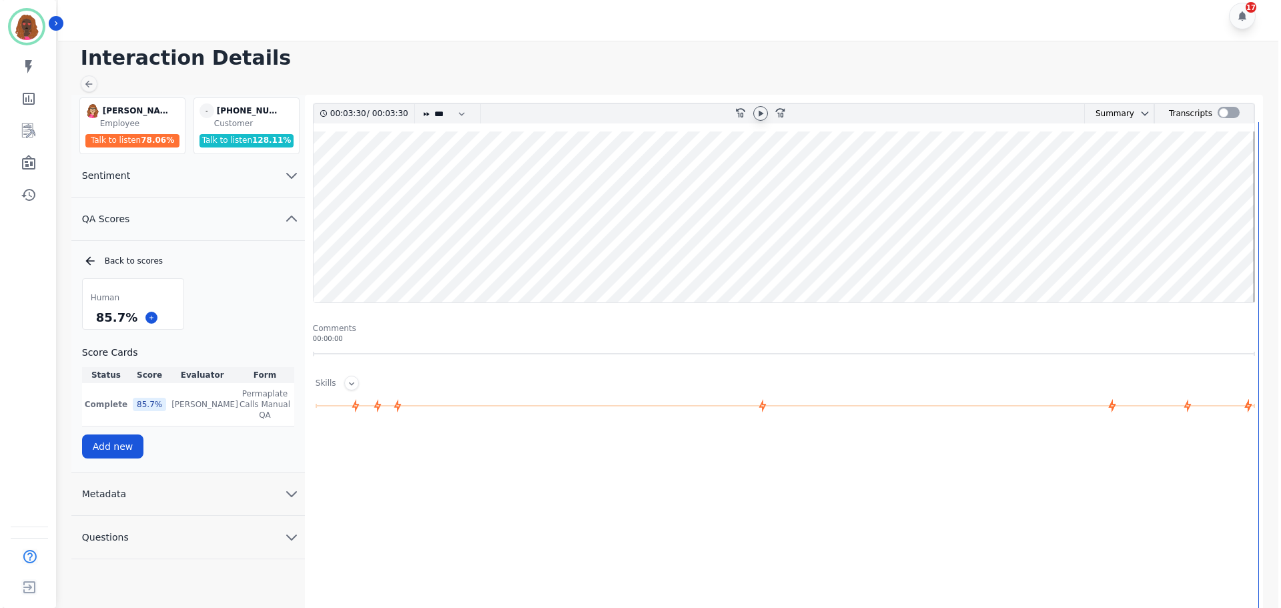
scroll to position [0, 0]
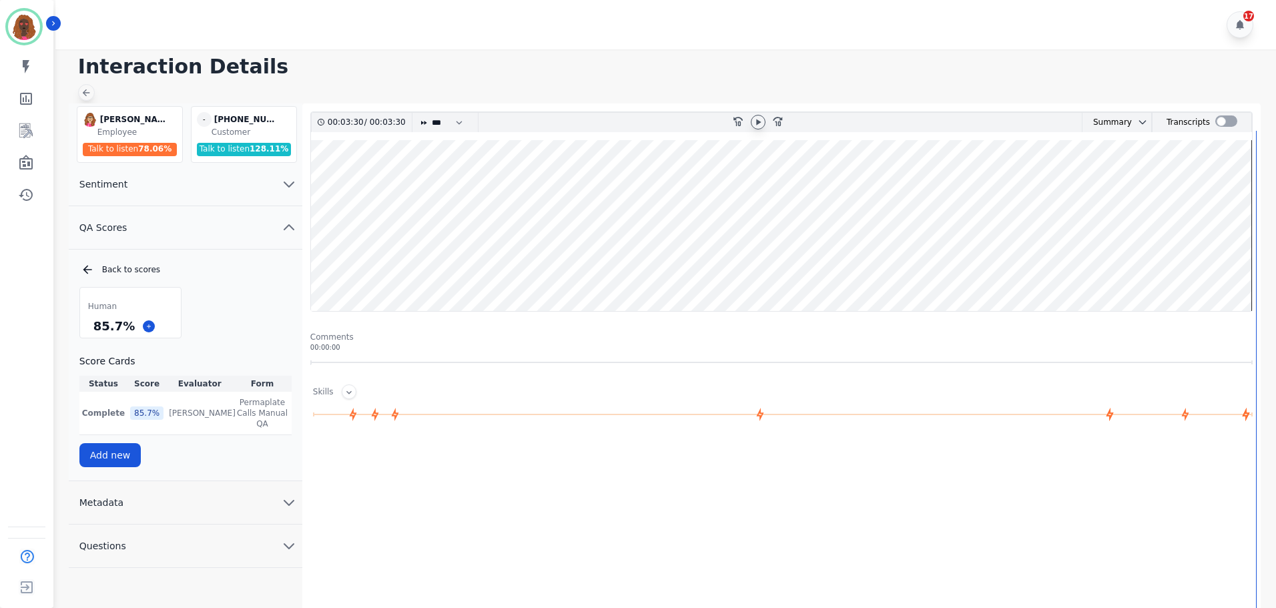
click at [86, 96] on icon at bounding box center [86, 92] width 7 height 7
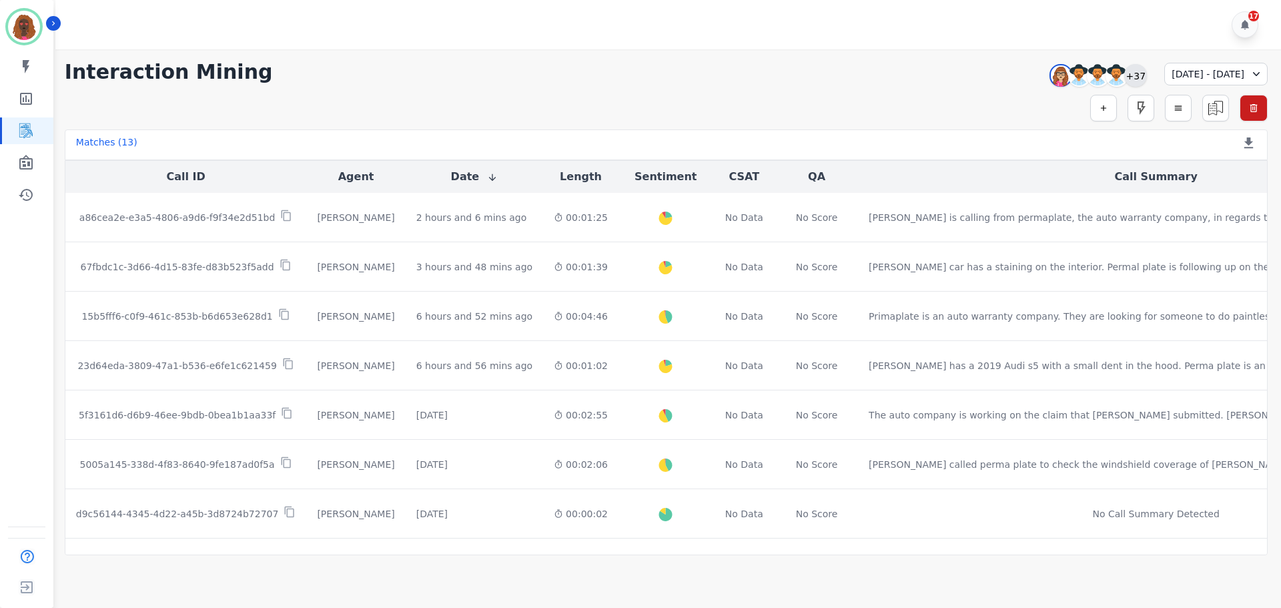
click at [1125, 80] on div "+37" at bounding box center [1136, 75] width 23 height 23
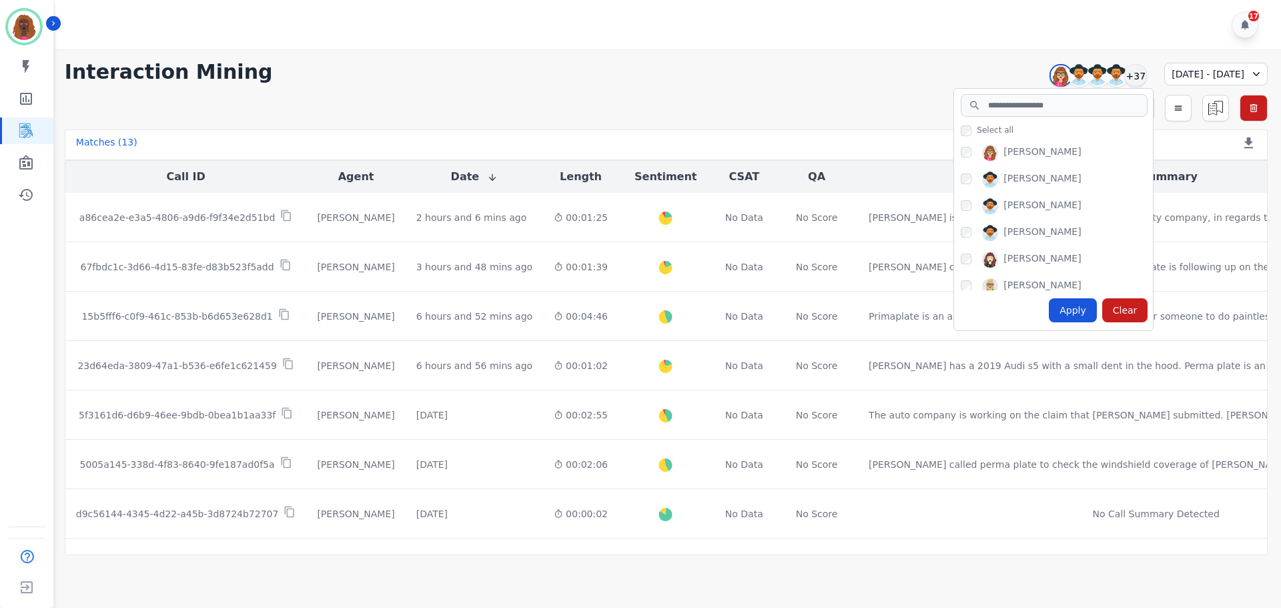
click at [961, 159] on div "[PERSON_NAME]" at bounding box center [1057, 155] width 192 height 21
click at [954, 250] on div "[PERSON_NAME] [PERSON_NAME] [PERSON_NAME] [PERSON_NAME] [PERSON_NAME] [PERSON_N…" at bounding box center [1053, 214] width 199 height 151
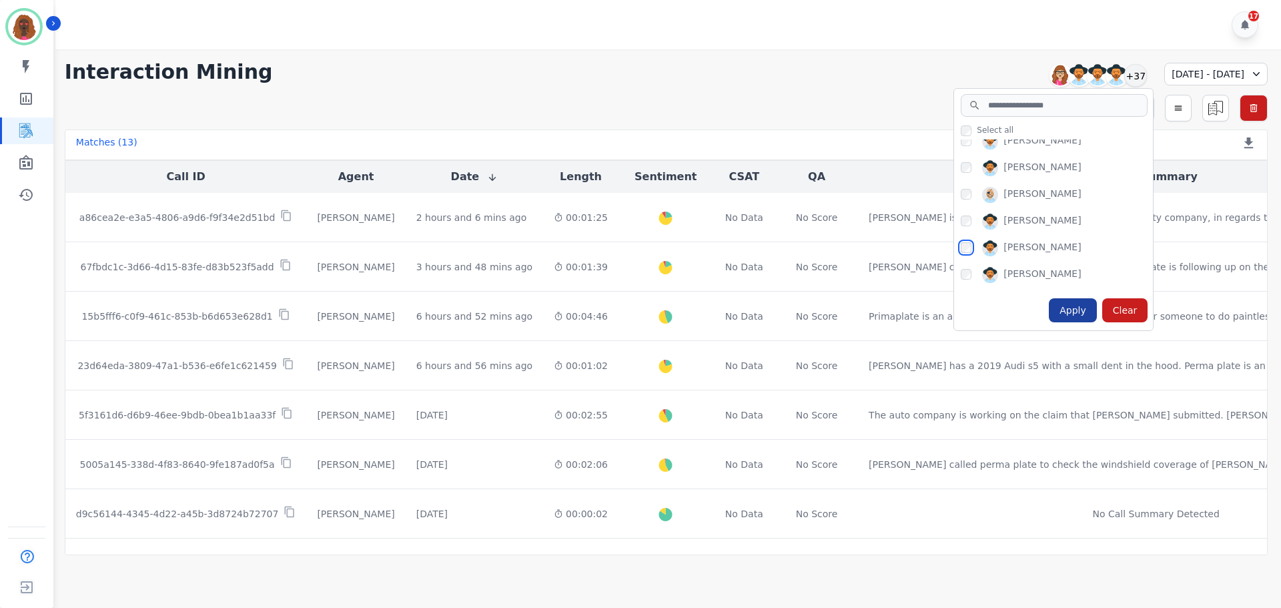
scroll to position [199, 0]
click at [1049, 314] on div "Apply" at bounding box center [1073, 310] width 48 height 24
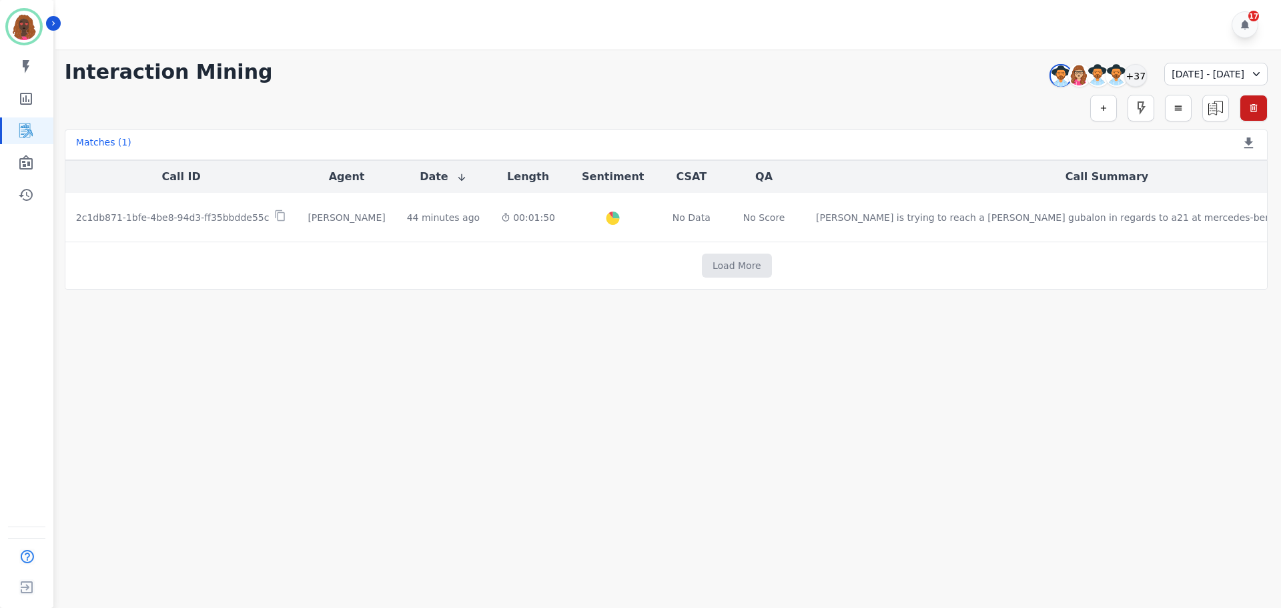
click at [1207, 79] on div "[DATE] - [DATE]" at bounding box center [1216, 74] width 103 height 23
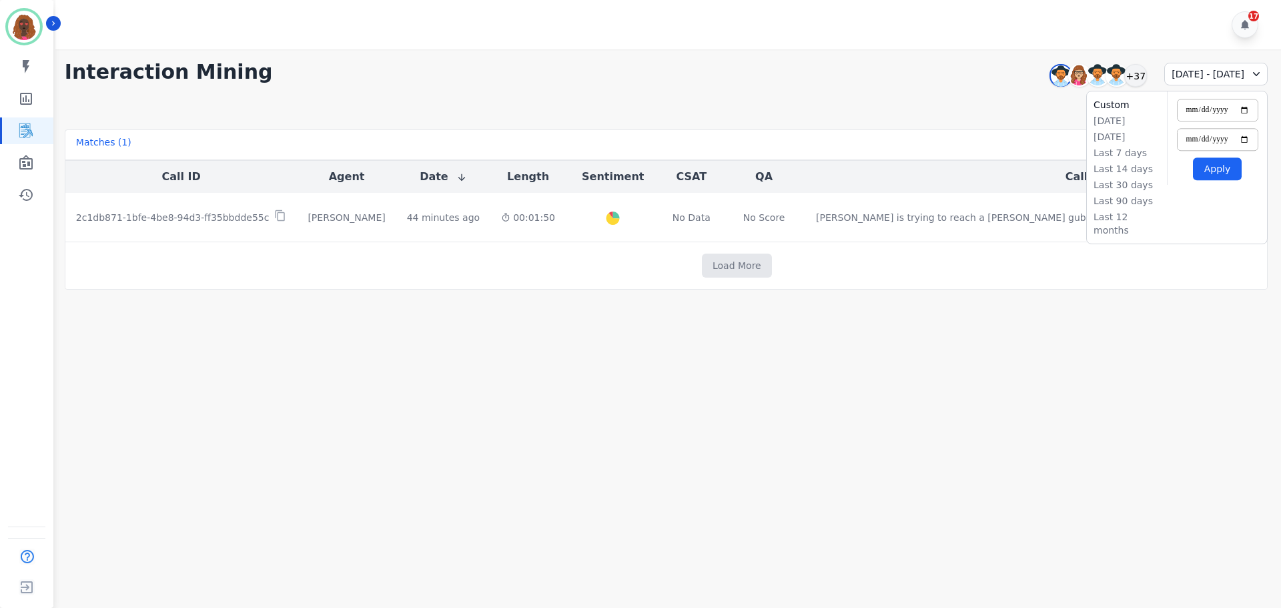
click at [1215, 166] on button "Apply" at bounding box center [1217, 169] width 49 height 23
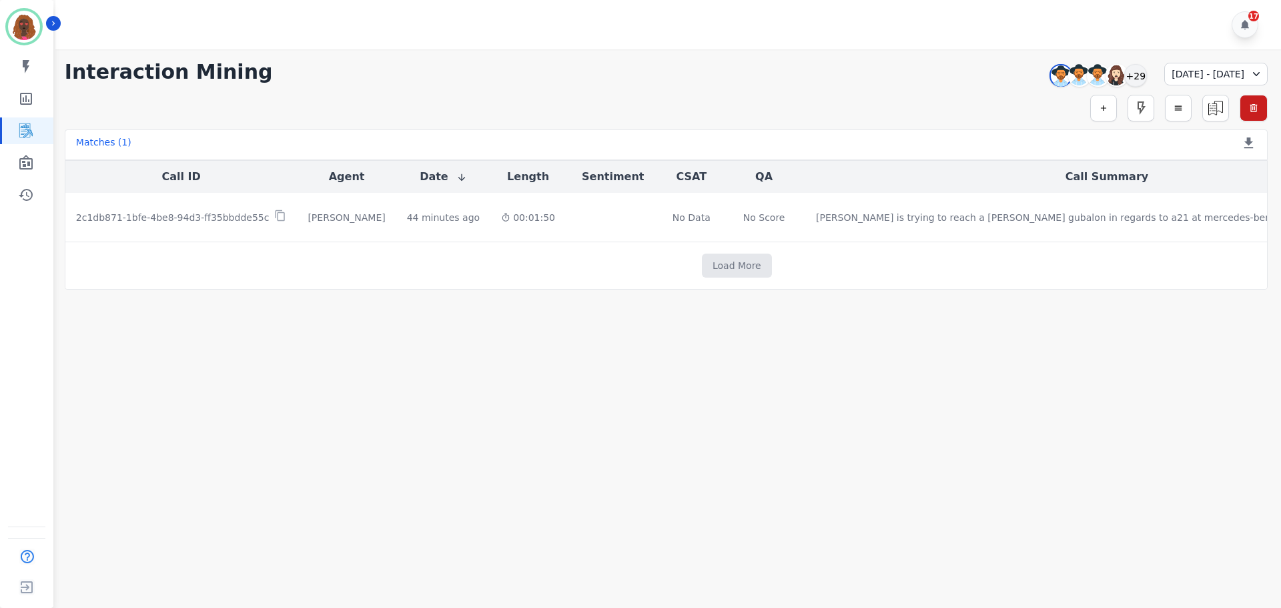
click at [1232, 73] on div "[DATE] - [DATE]" at bounding box center [1216, 74] width 103 height 23
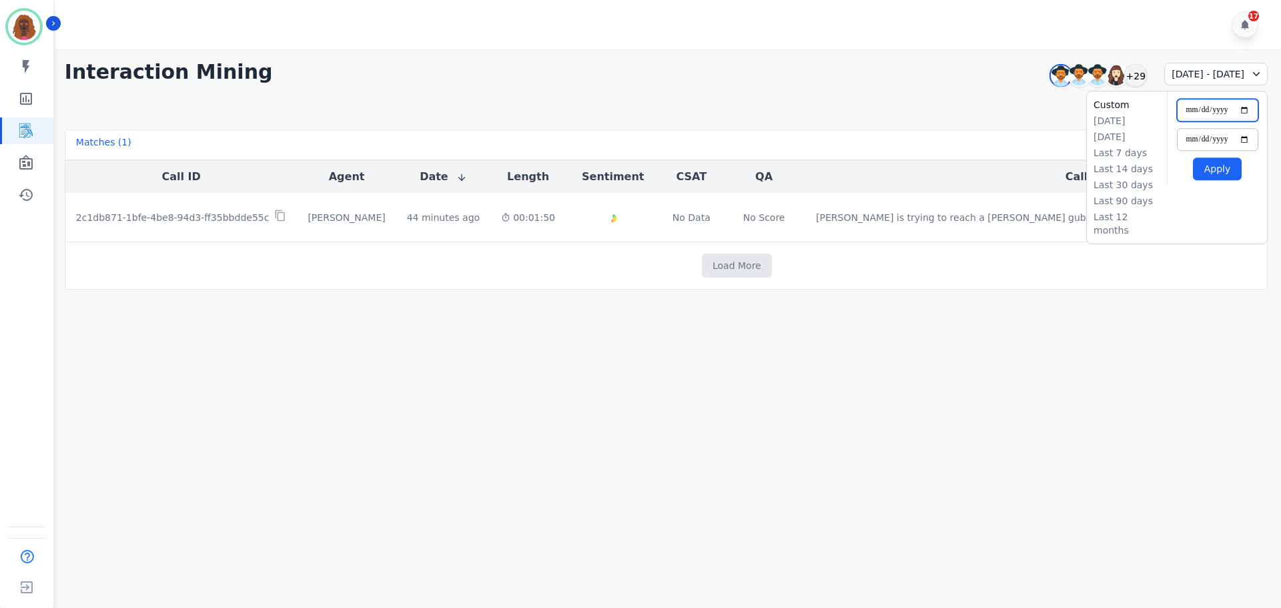
click at [1241, 109] on input "**********" at bounding box center [1217, 110] width 81 height 23
type input "**********"
click at [1215, 180] on button "Apply" at bounding box center [1217, 169] width 49 height 23
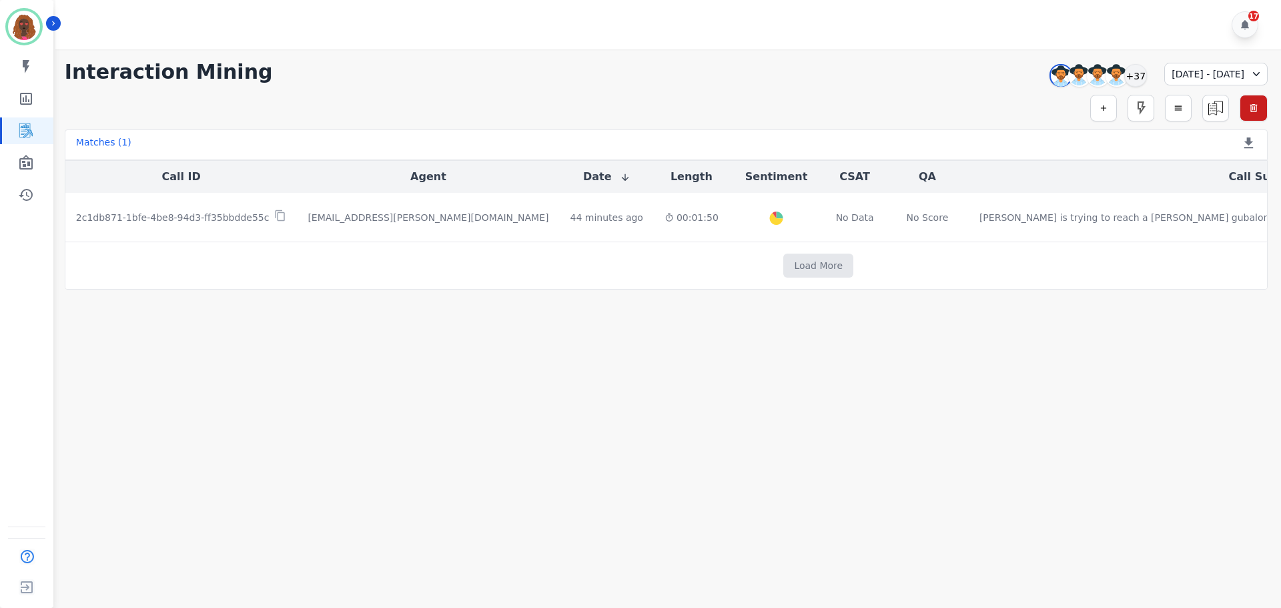
click at [541, 358] on main "**********" at bounding box center [666, 353] width 1230 height 608
click at [1125, 75] on div "+37" at bounding box center [1136, 75] width 23 height 23
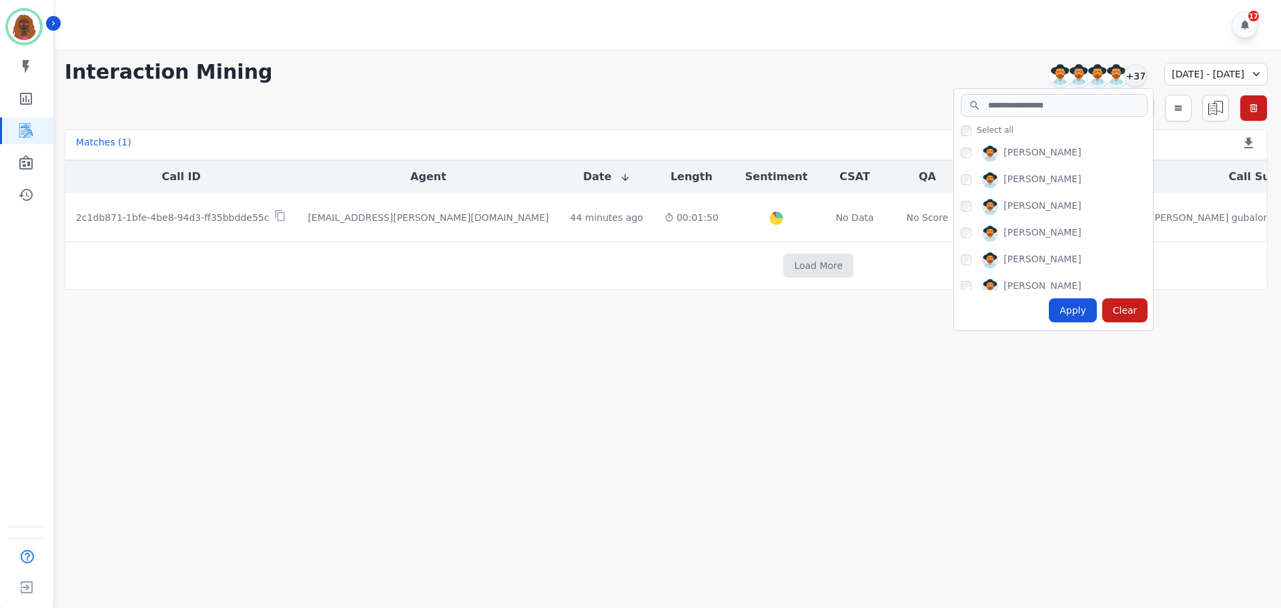
scroll to position [534, 0]
click at [1049, 314] on div "Apply" at bounding box center [1073, 310] width 48 height 24
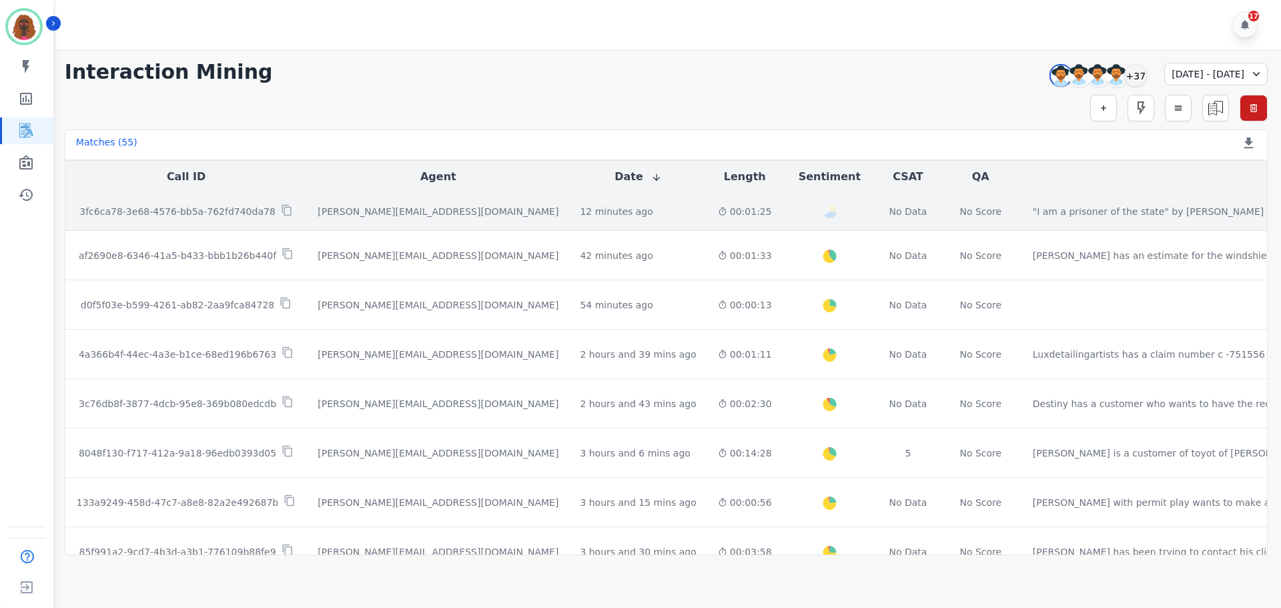
click at [718, 213] on div "00:01:25" at bounding box center [745, 211] width 54 height 13
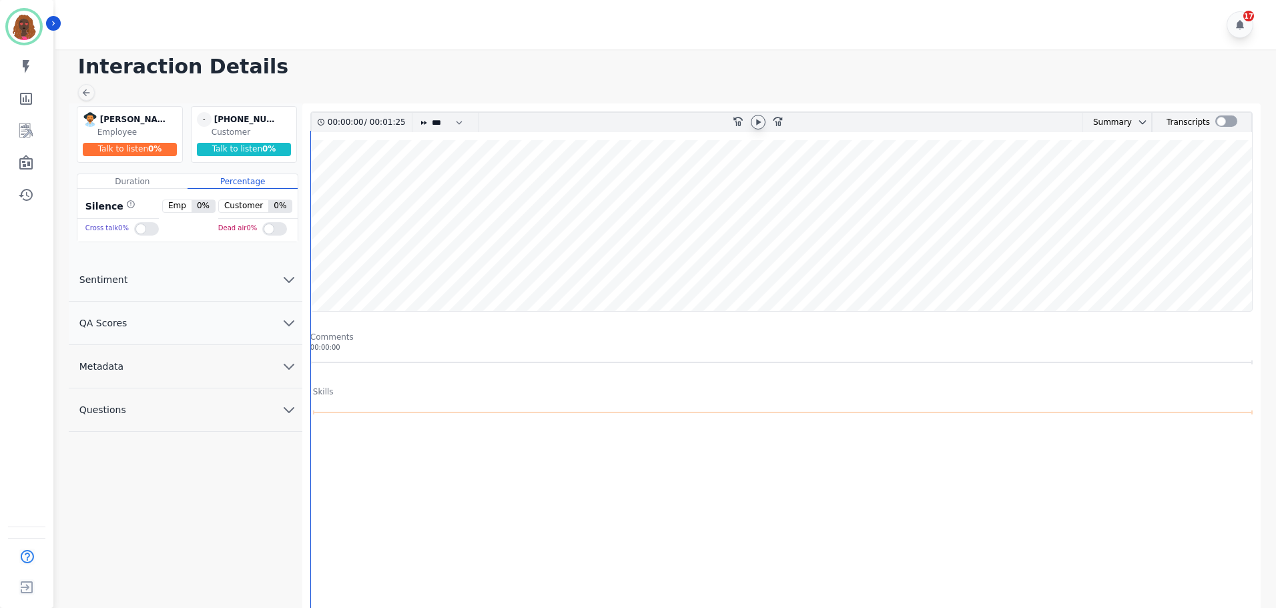
click at [758, 121] on icon at bounding box center [758, 122] width 5 height 6
click at [531, 184] on wave at bounding box center [781, 225] width 941 height 171
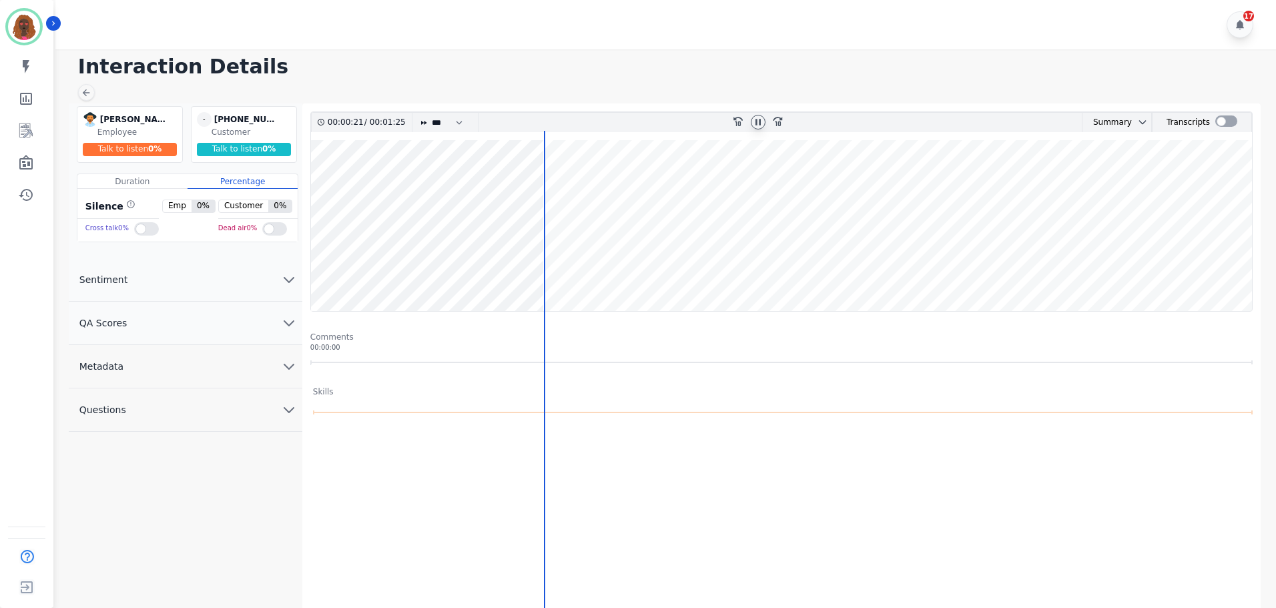
click at [659, 183] on wave at bounding box center [781, 225] width 941 height 171
click at [1024, 228] on wave at bounding box center [781, 225] width 941 height 171
click at [1157, 210] on wave at bounding box center [781, 225] width 941 height 171
click at [86, 89] on icon at bounding box center [86, 92] width 11 height 11
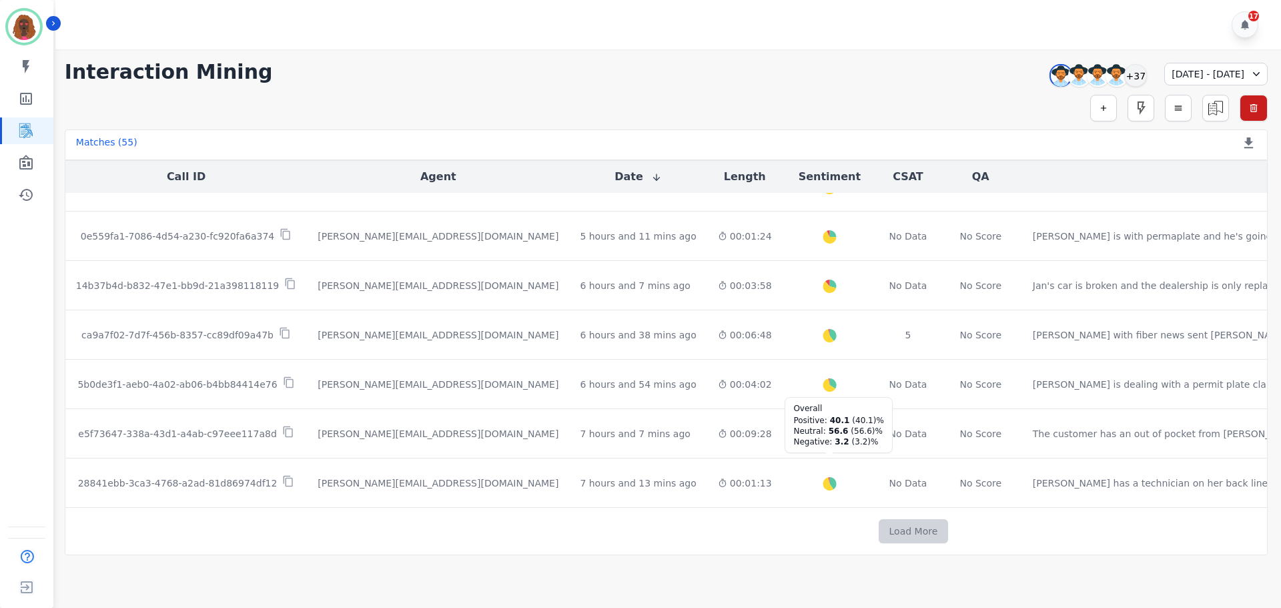
scroll to position [667, 0]
click at [879, 523] on button "Load More" at bounding box center [914, 531] width 70 height 24
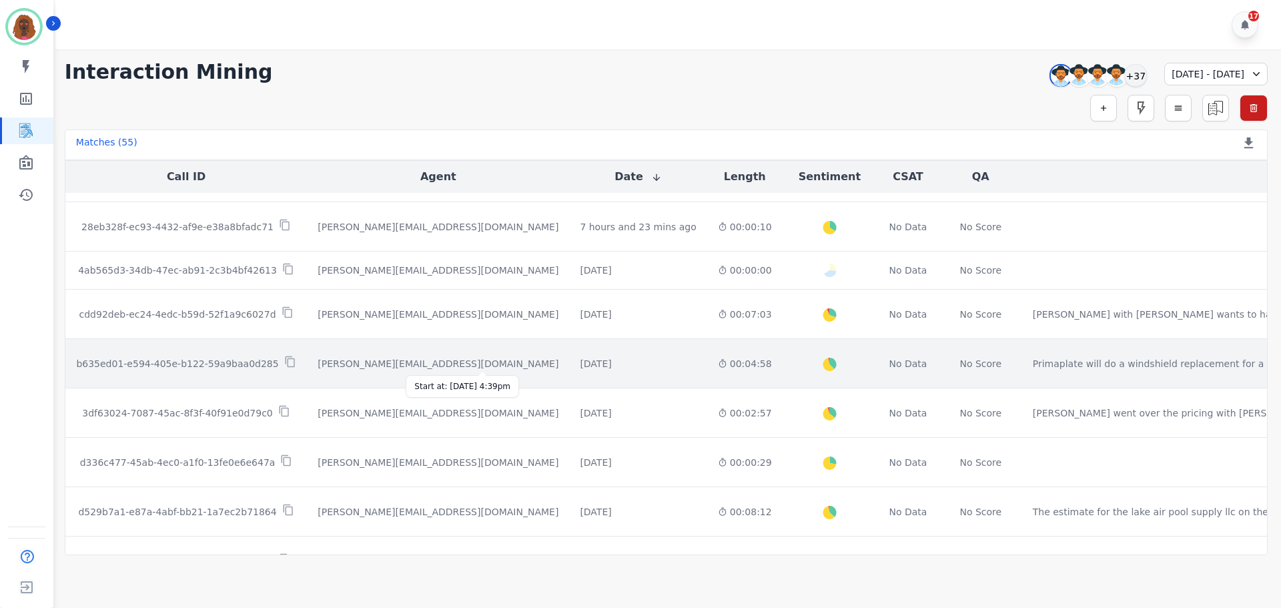
scroll to position [1067, 0]
click at [580, 361] on div "[DATE]" at bounding box center [595, 362] width 31 height 13
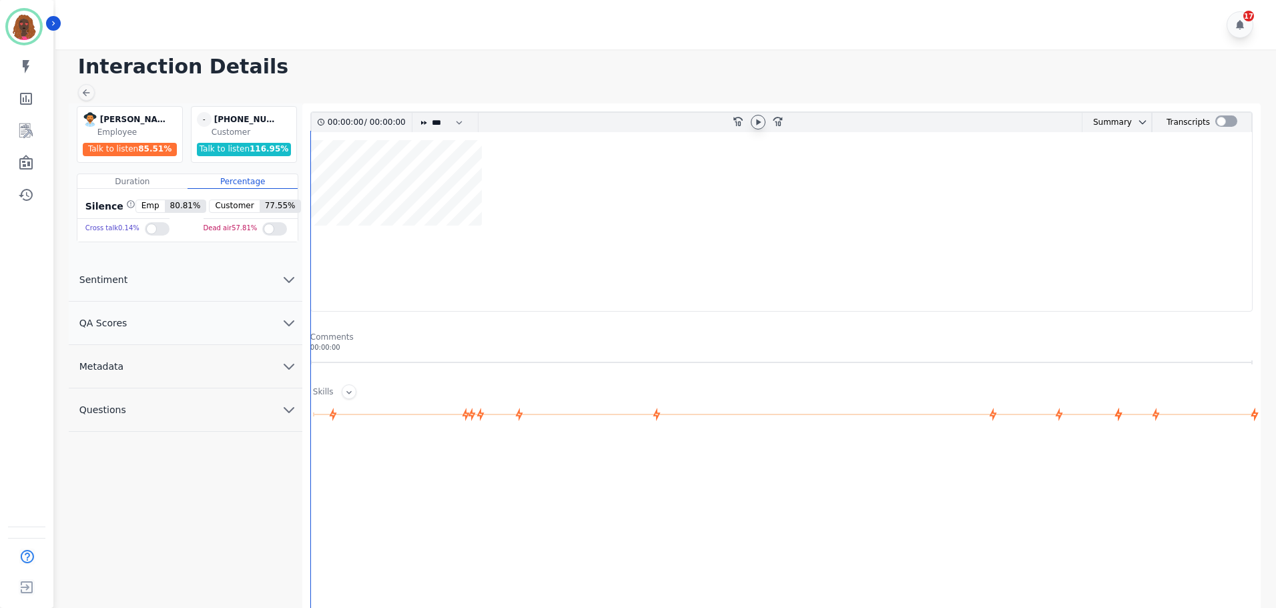
click at [757, 121] on icon at bounding box center [758, 122] width 5 height 6
click at [325, 266] on wave at bounding box center [781, 225] width 941 height 171
click at [87, 91] on icon at bounding box center [86, 92] width 11 height 11
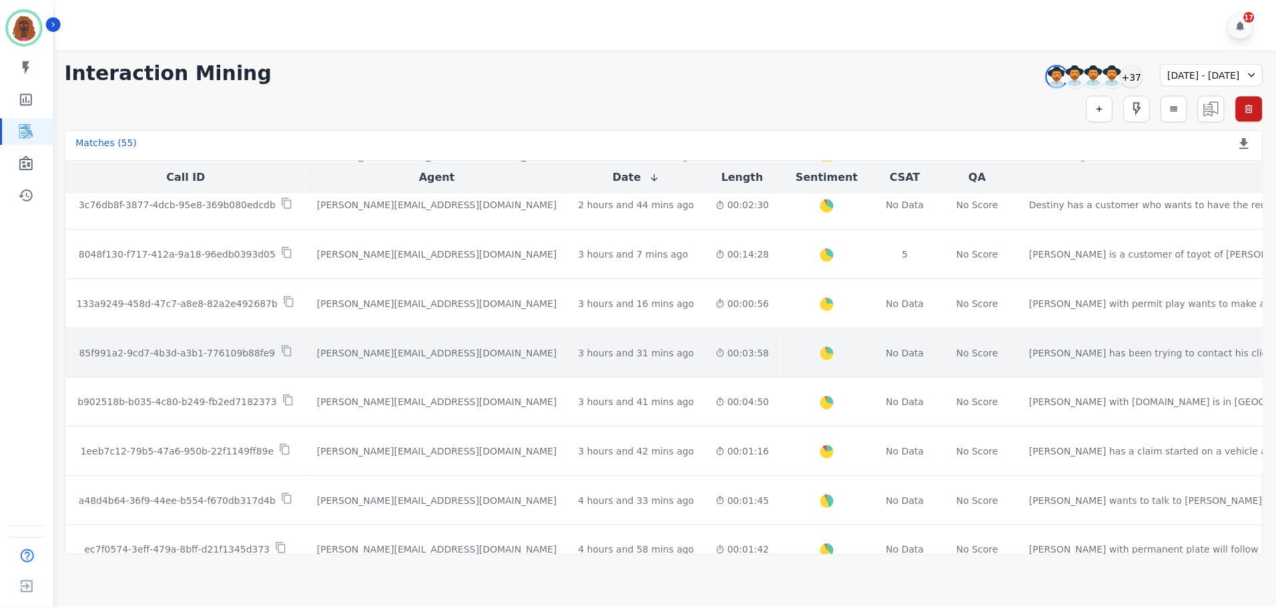
scroll to position [200, 0]
click at [707, 360] on td "00:03:58" at bounding box center [744, 352] width 75 height 49
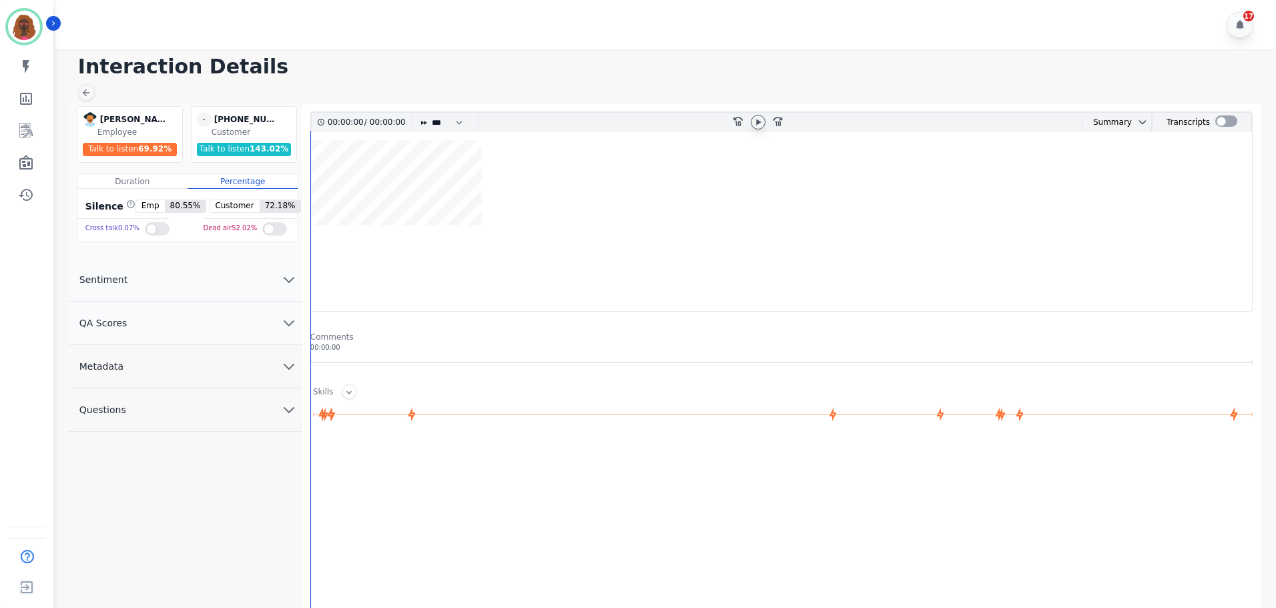
click at [757, 121] on icon at bounding box center [758, 122] width 5 height 6
click at [1240, 267] on wave at bounding box center [781, 225] width 941 height 171
click at [1221, 270] on wave at bounding box center [781, 225] width 941 height 171
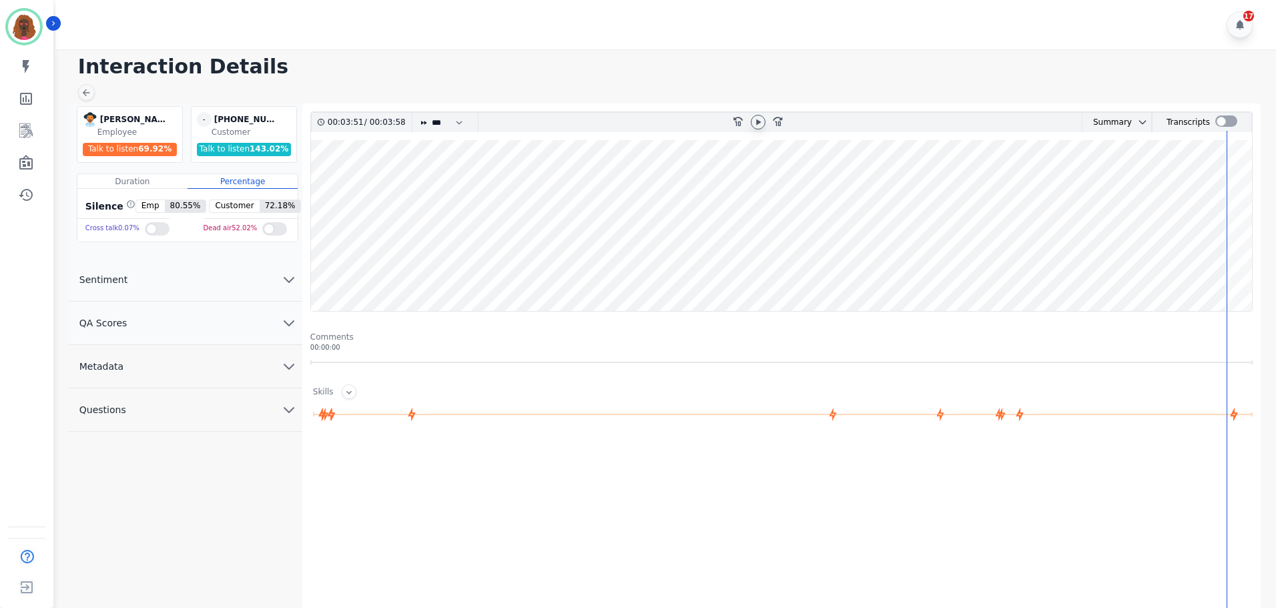
drag, startPoint x: 312, startPoint y: 266, endPoint x: 301, endPoint y: 281, distance: 18.6
click at [312, 267] on wave at bounding box center [781, 225] width 941 height 171
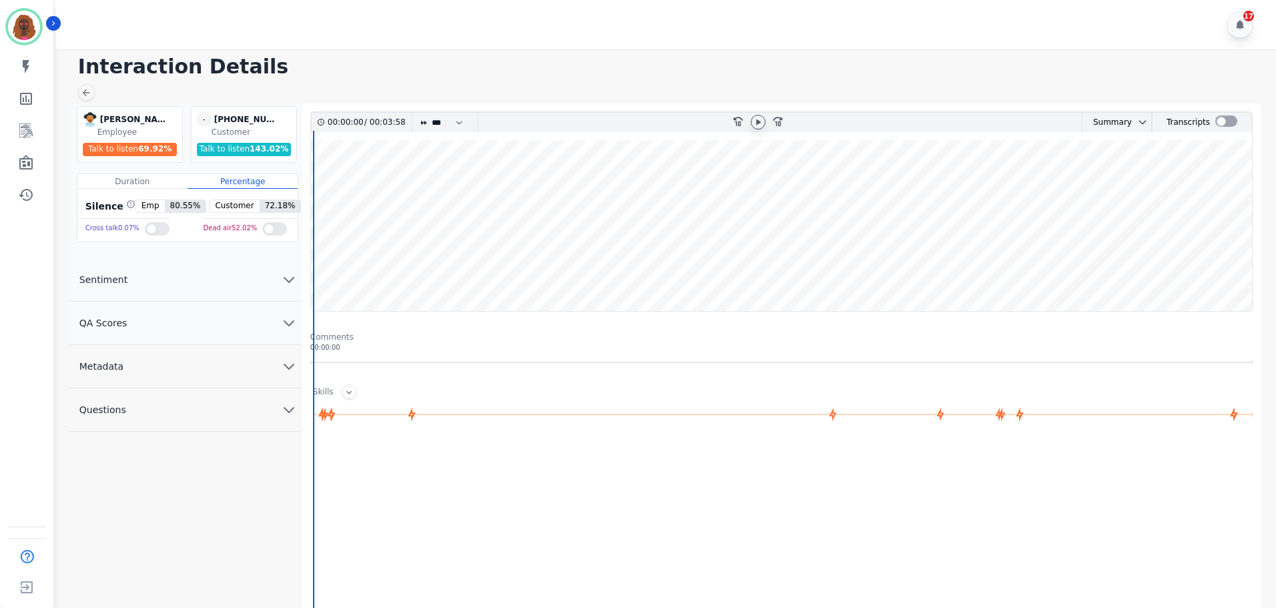
click at [242, 321] on button "QA Scores" at bounding box center [186, 323] width 234 height 43
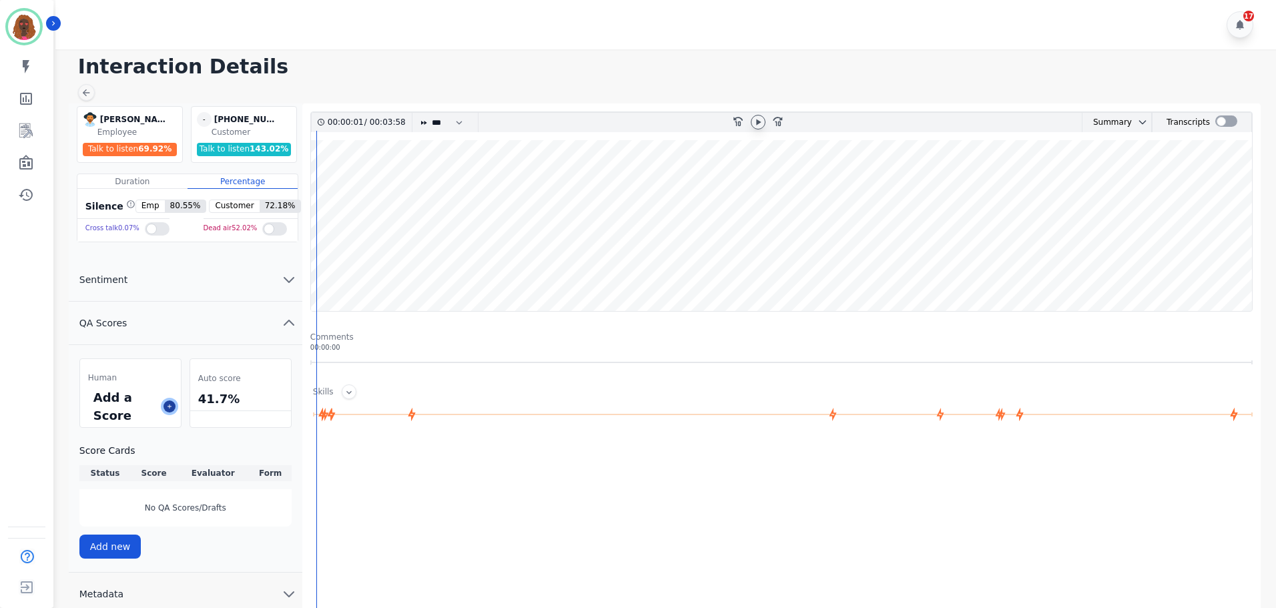
click at [170, 409] on icon at bounding box center [169, 406] width 7 height 7
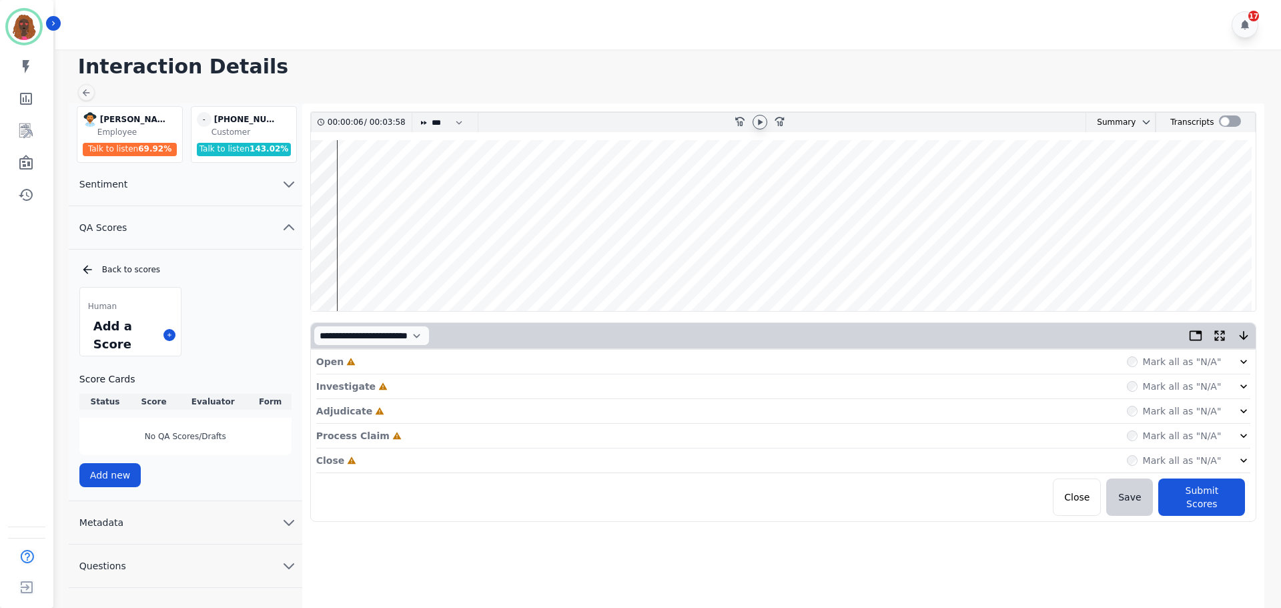
click at [616, 362] on div "Open Incomplete Mark all as "N/A"" at bounding box center [783, 362] width 935 height 25
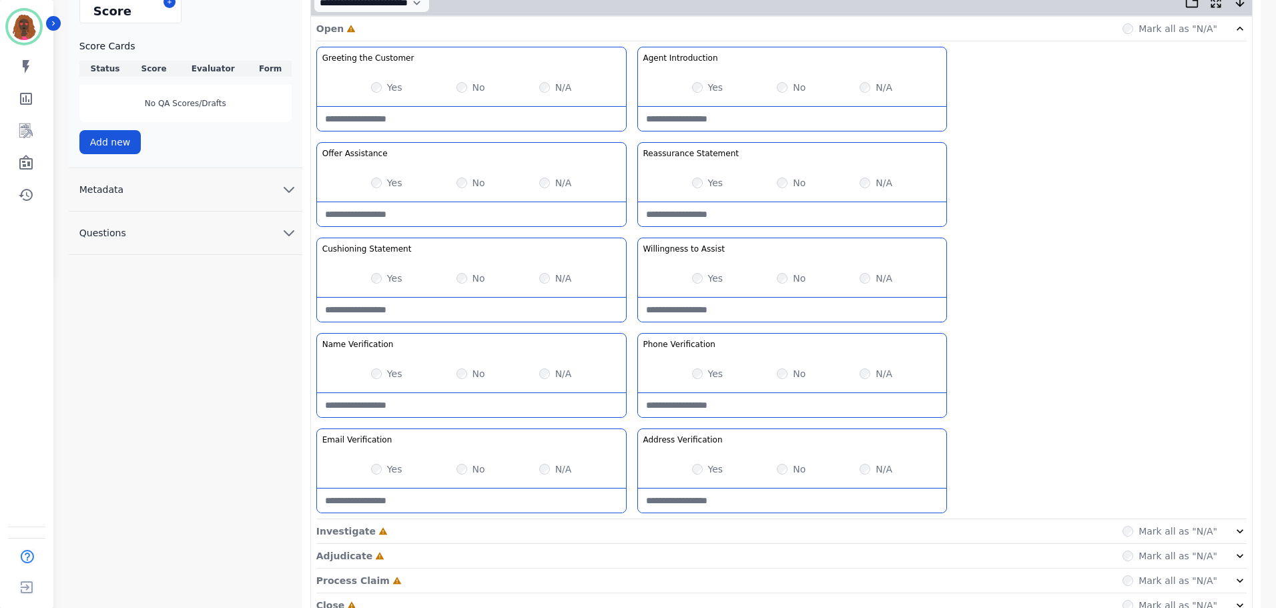
click at [635, 536] on div "Investigate Incomplete Mark all as "N/A"" at bounding box center [781, 531] width 930 height 25
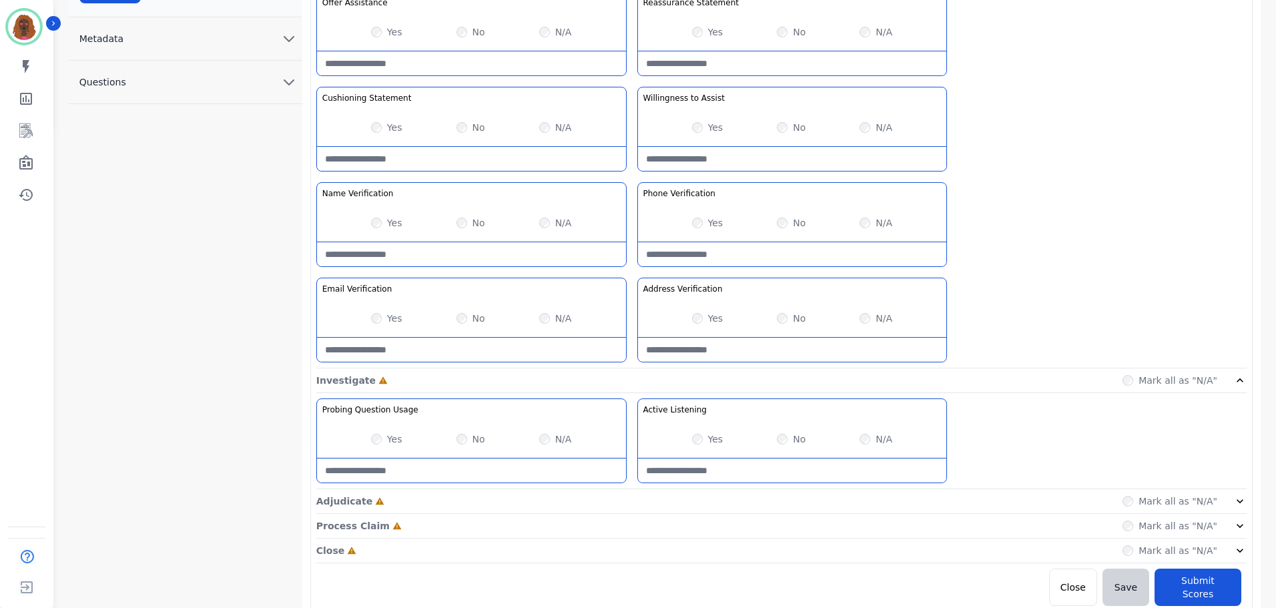
click at [632, 505] on div "Adjudicate Incomplete Mark all as "N/A"" at bounding box center [781, 501] width 930 height 25
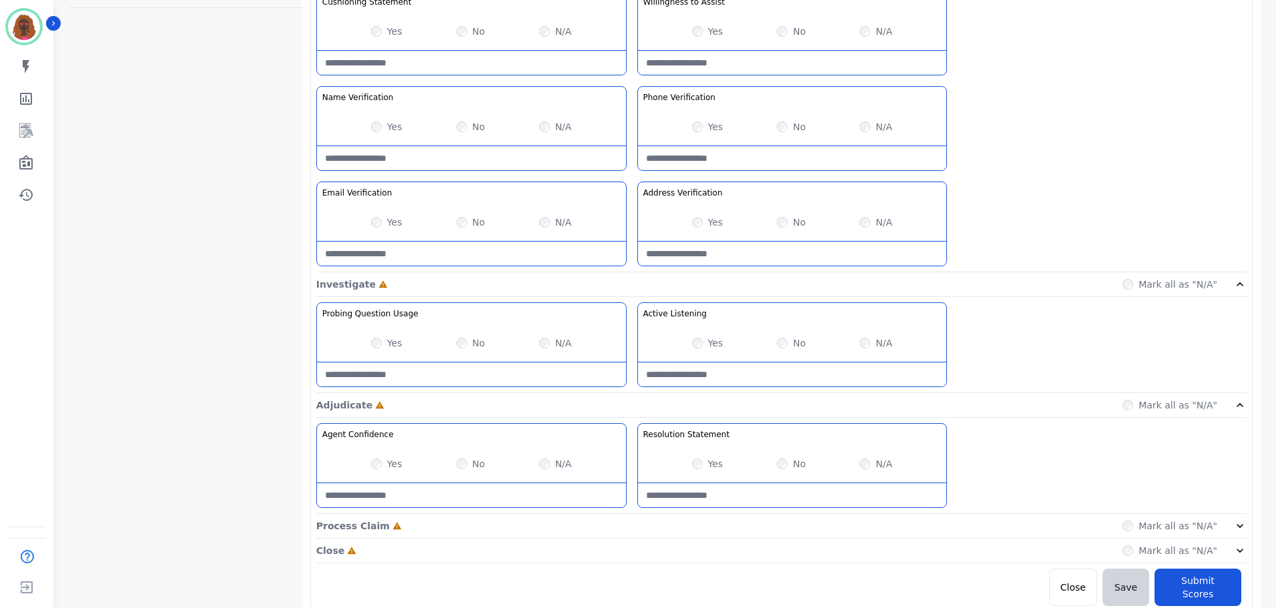
click at [632, 533] on div "Process Claim Incomplete Mark all as "N/A"" at bounding box center [781, 526] width 930 height 25
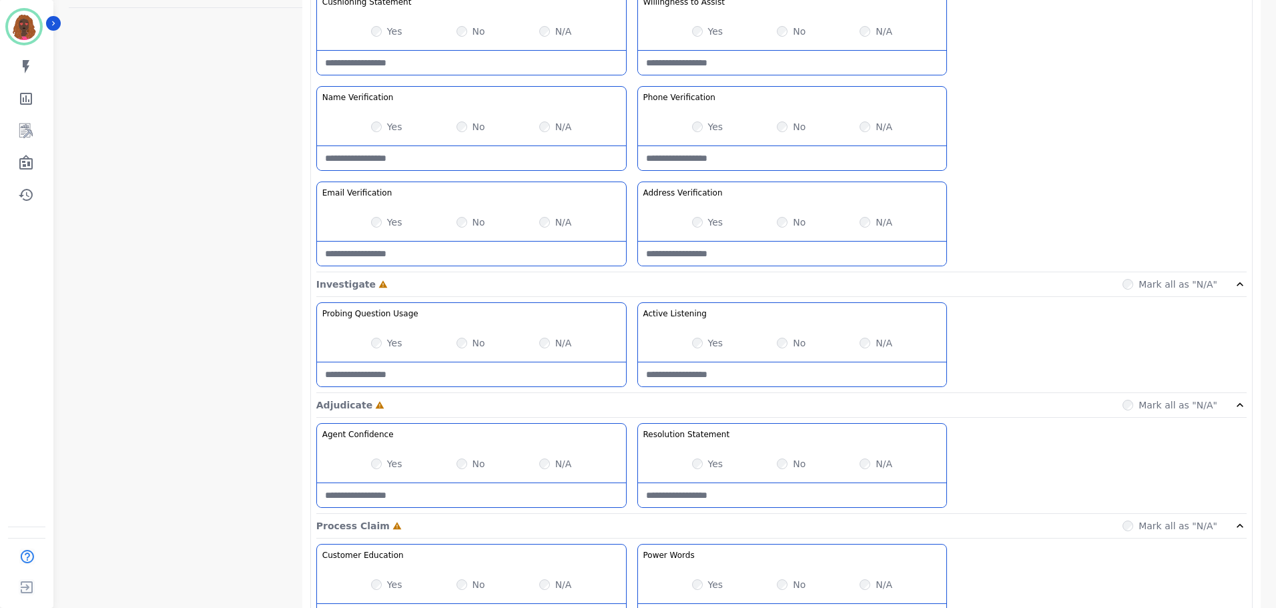
scroll to position [867, 0]
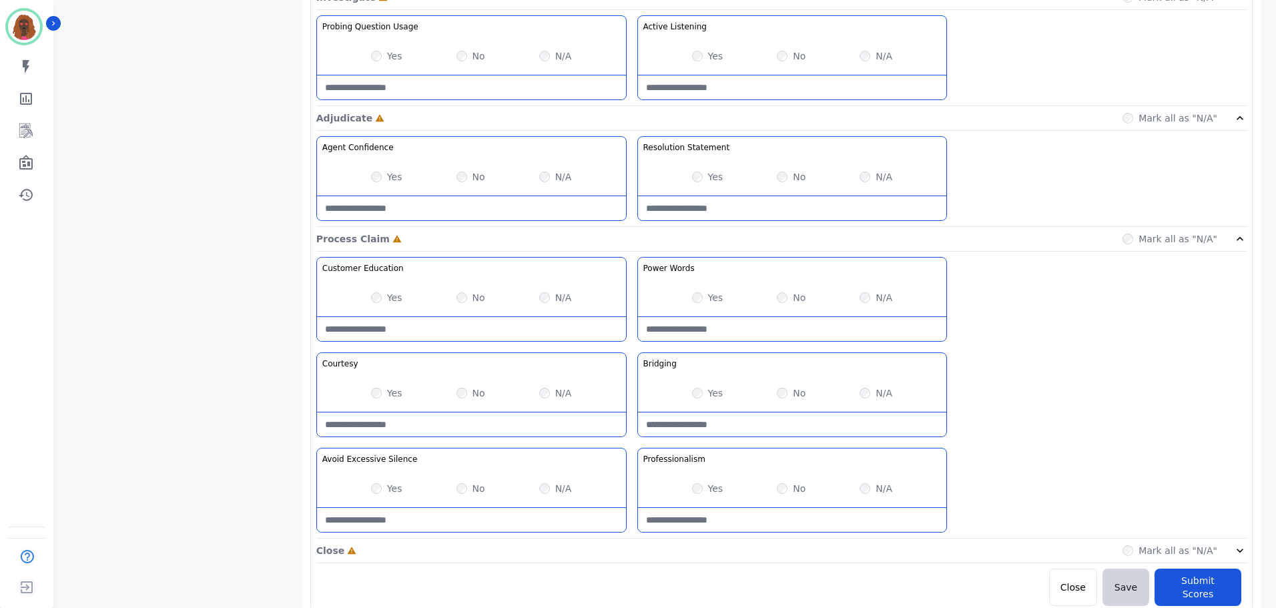
click at [632, 551] on div "Close Incomplete Mark all as "N/A"" at bounding box center [781, 551] width 930 height 25
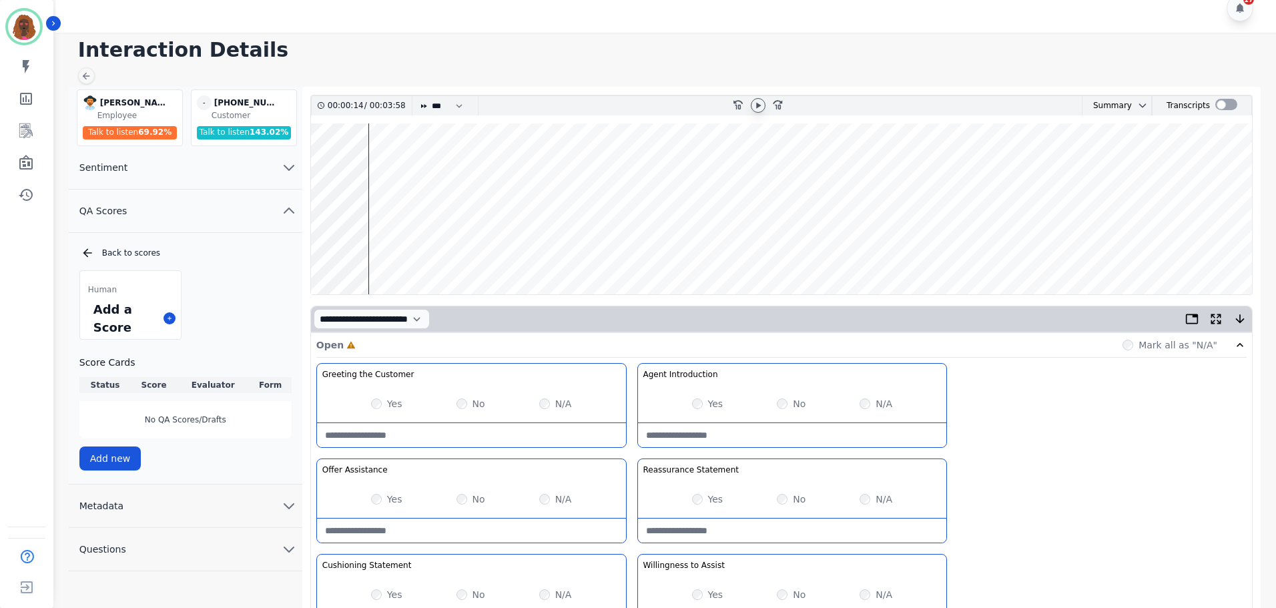
scroll to position [0, 0]
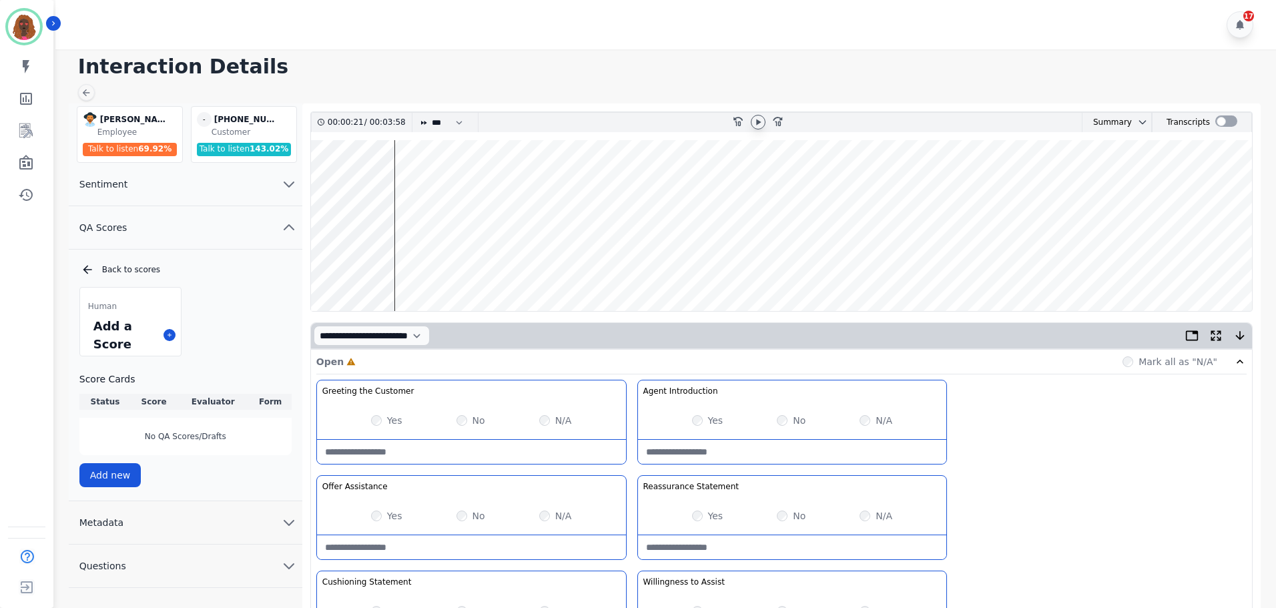
click at [319, 267] on wave at bounding box center [781, 225] width 941 height 171
click at [398, 267] on wave at bounding box center [781, 225] width 941 height 171
click at [421, 182] on wave at bounding box center [781, 225] width 941 height 171
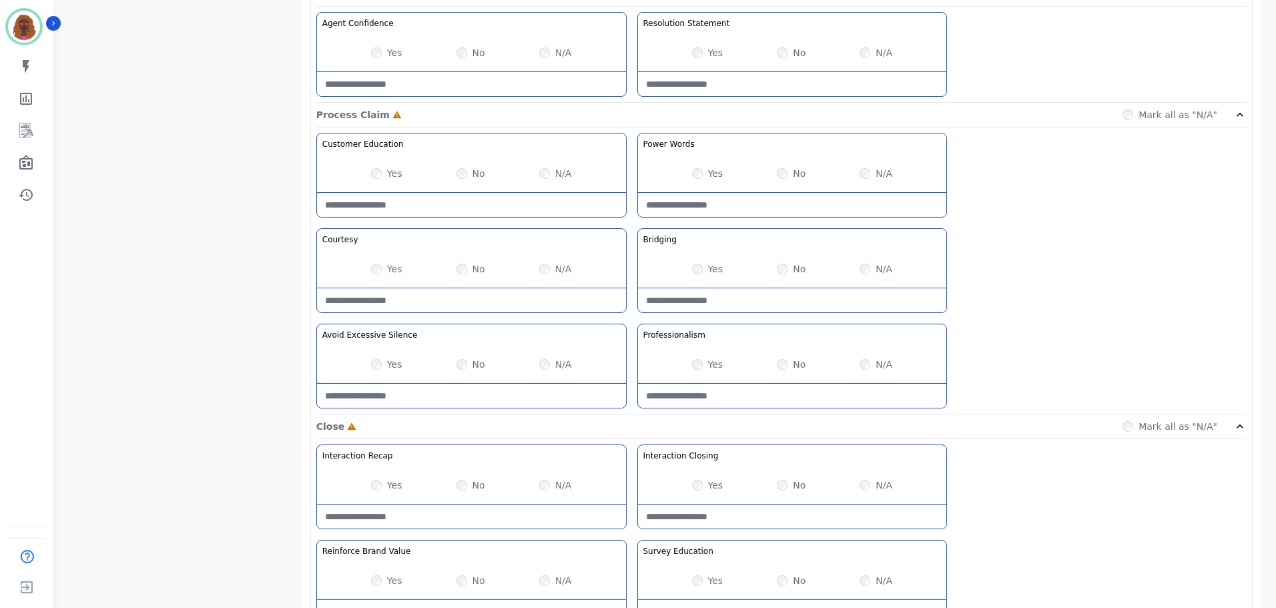
scroll to position [1059, 0]
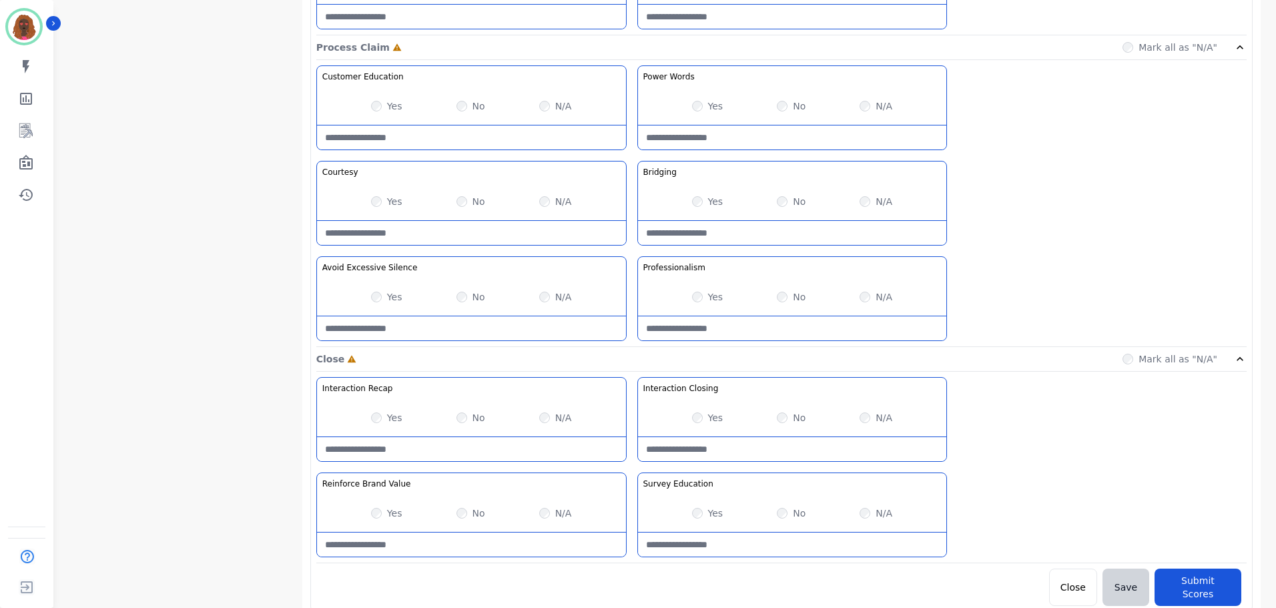
click at [451, 322] on Silence-note at bounding box center [471, 328] width 309 height 24
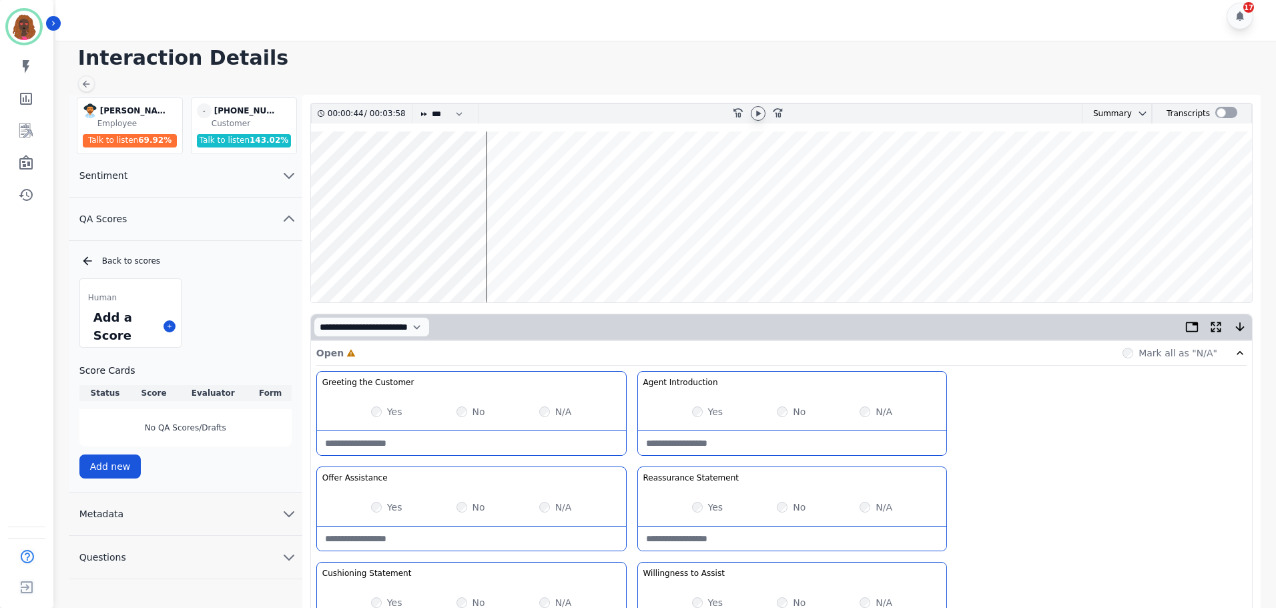
scroll to position [0, 0]
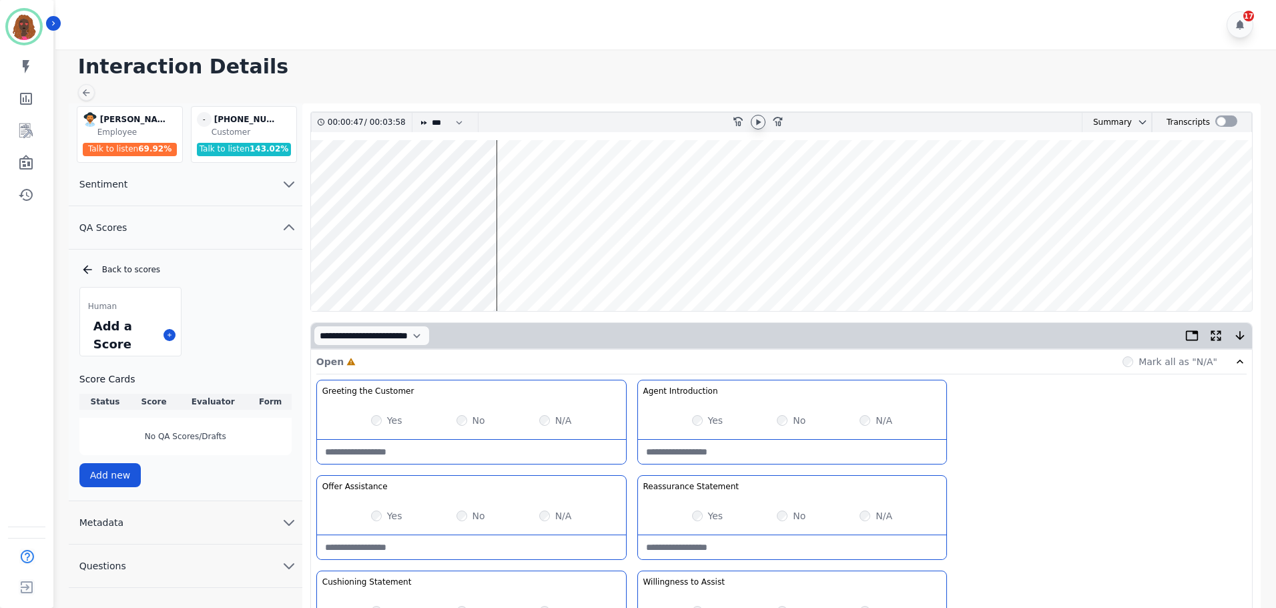
type Silence-note "**********"
click at [500, 182] on wave at bounding box center [781, 225] width 941 height 171
click at [517, 183] on wave at bounding box center [781, 225] width 941 height 171
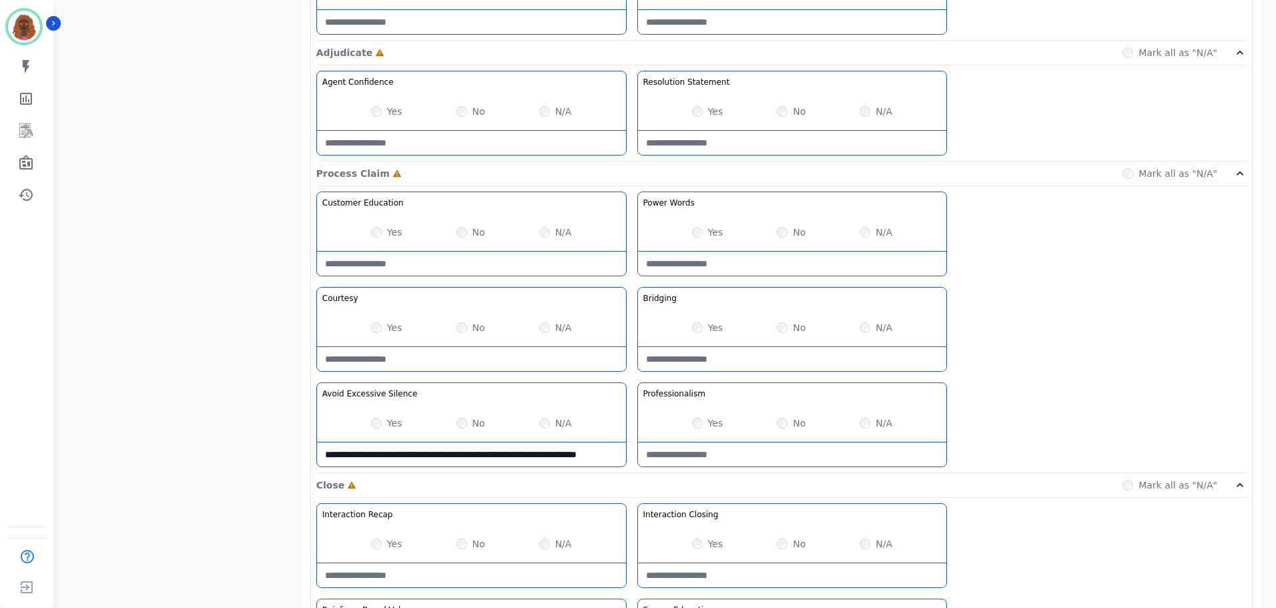
scroll to position [934, 0]
click at [437, 460] on Silence-note "**********" at bounding box center [471, 453] width 309 height 24
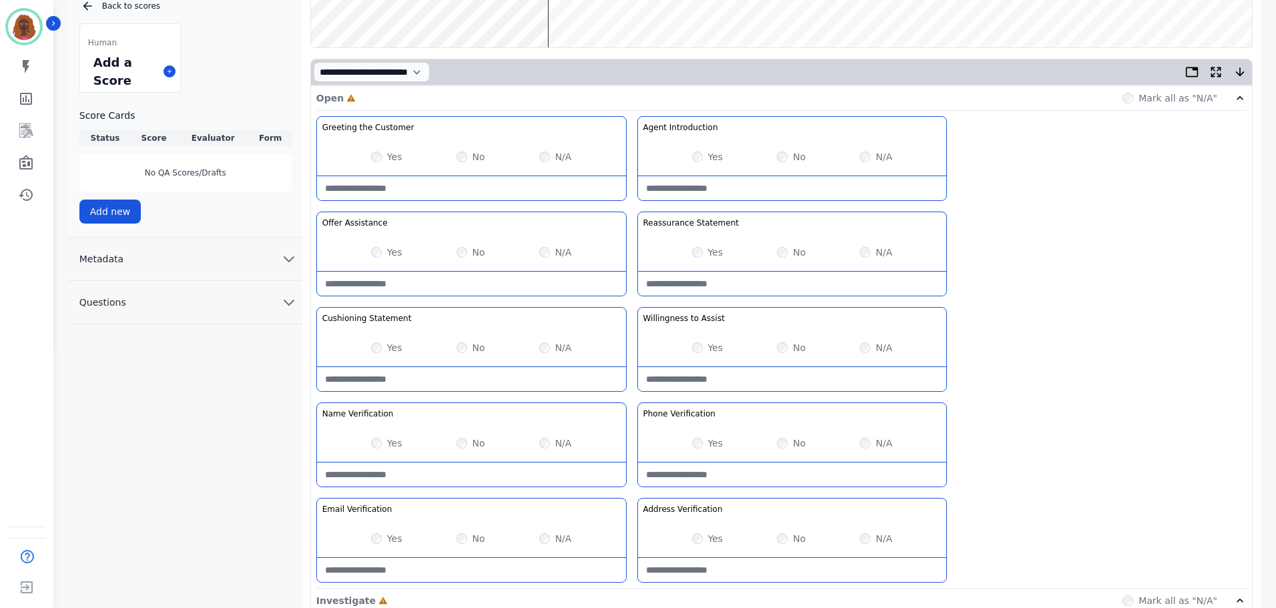
scroll to position [0, 0]
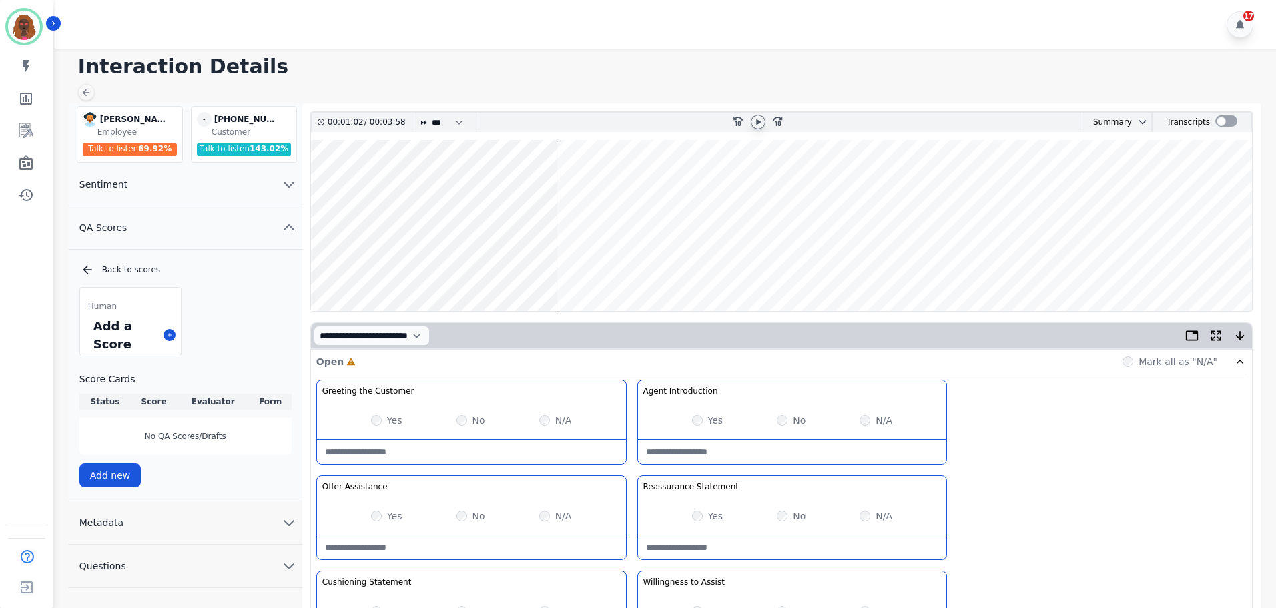
click at [559, 266] on wave at bounding box center [781, 225] width 941 height 171
click at [573, 181] on wave at bounding box center [781, 225] width 941 height 171
click at [591, 182] on wave at bounding box center [781, 225] width 941 height 171
click at [597, 182] on wave at bounding box center [781, 225] width 941 height 171
click at [608, 268] on wave at bounding box center [781, 225] width 941 height 171
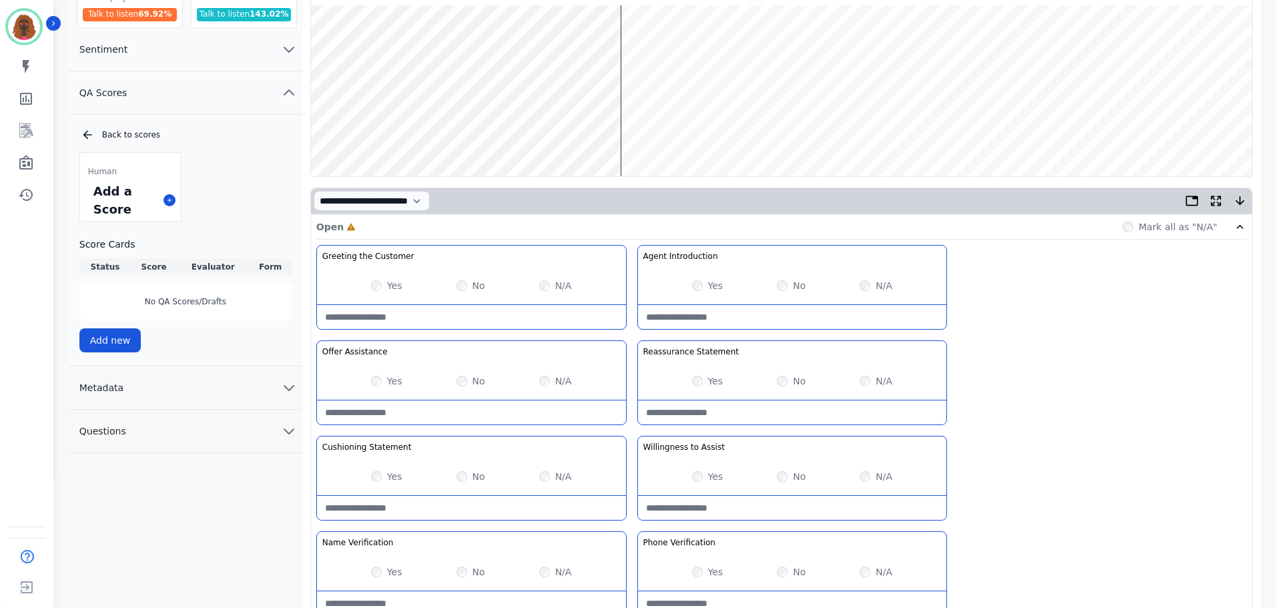
scroll to position [133, 0]
click at [637, 47] on wave at bounding box center [781, 92] width 941 height 171
click at [653, 135] on wave at bounding box center [781, 92] width 941 height 171
click at [676, 136] on wave at bounding box center [781, 92] width 941 height 171
click at [473, 479] on label "No" at bounding box center [479, 477] width 13 height 13
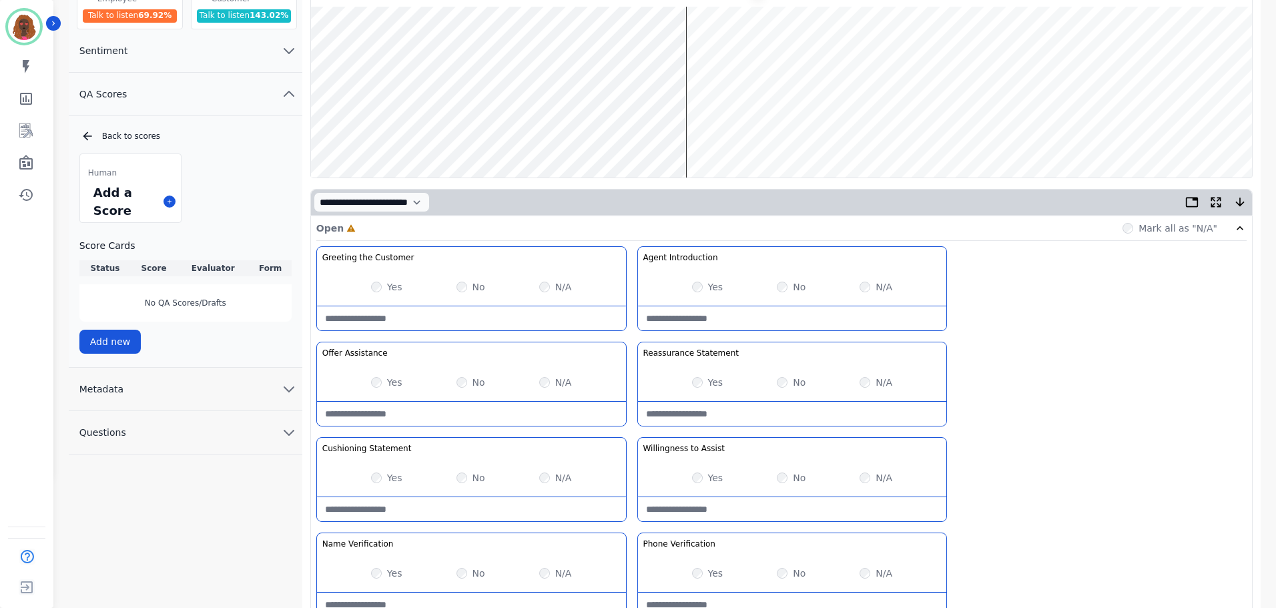
click at [450, 515] on Statement-note at bounding box center [471, 509] width 309 height 24
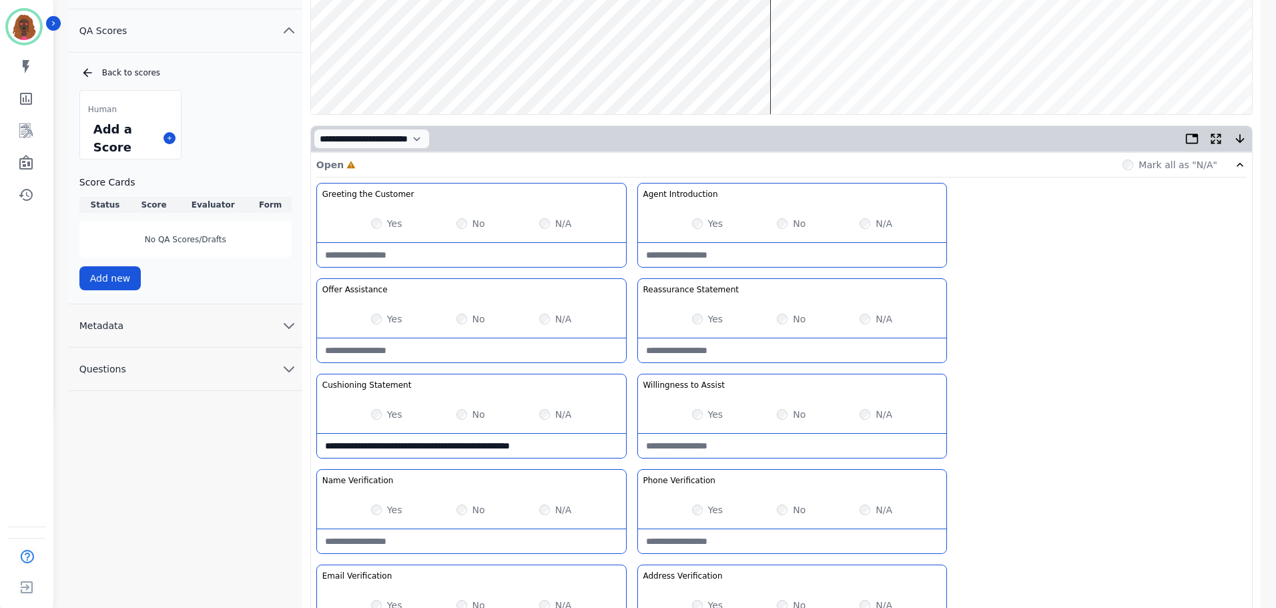
scroll to position [198, 0]
click at [451, 442] on Statement-note "**********" at bounding box center [471, 445] width 309 height 24
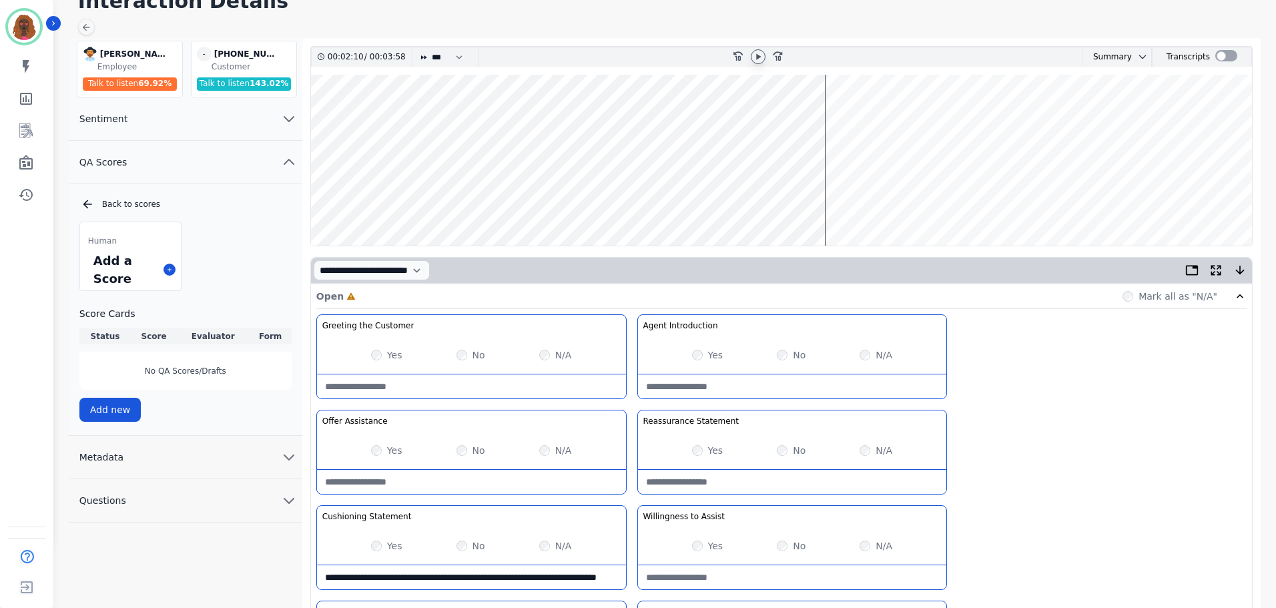
scroll to position [65, 0]
type Statement-note "**********"
click at [842, 117] on wave at bounding box center [781, 160] width 941 height 171
click at [866, 118] on wave at bounding box center [781, 160] width 941 height 171
click at [1088, 386] on div "**********" at bounding box center [781, 551] width 930 height 473
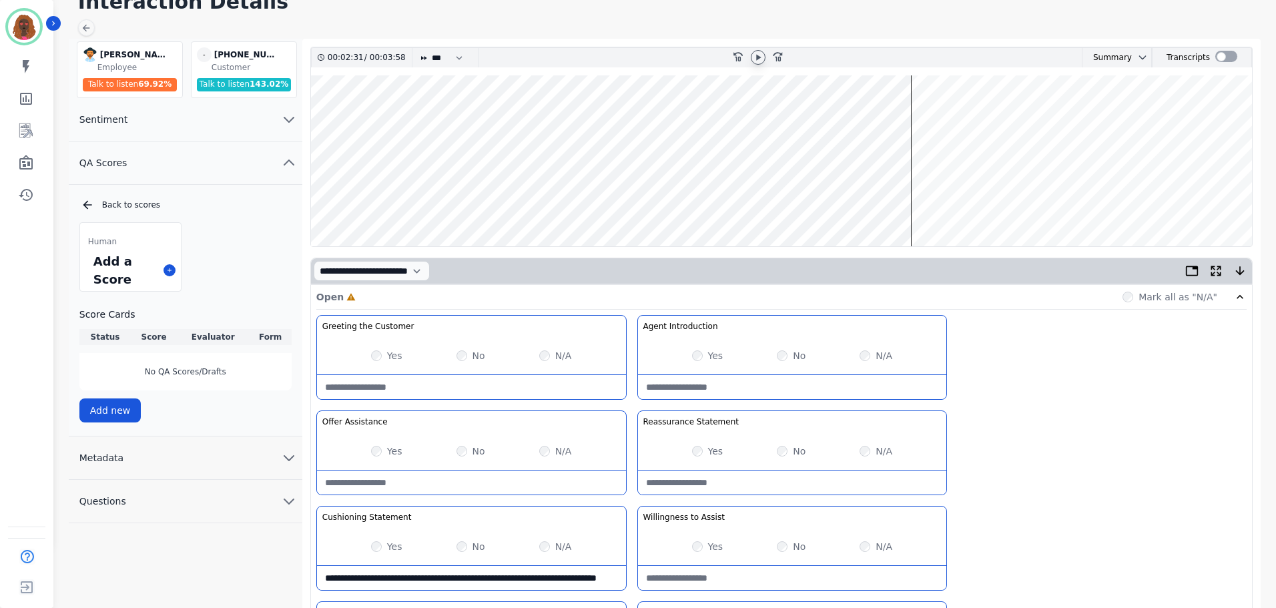
click at [930, 202] on wave at bounding box center [781, 160] width 941 height 171
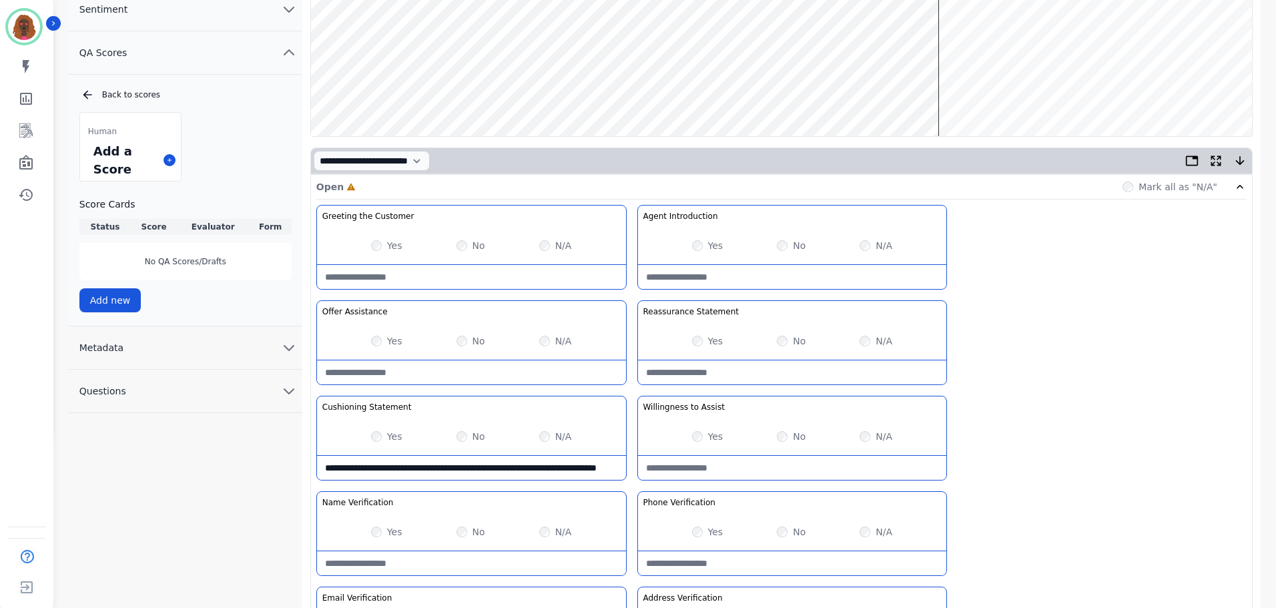
scroll to position [0, 0]
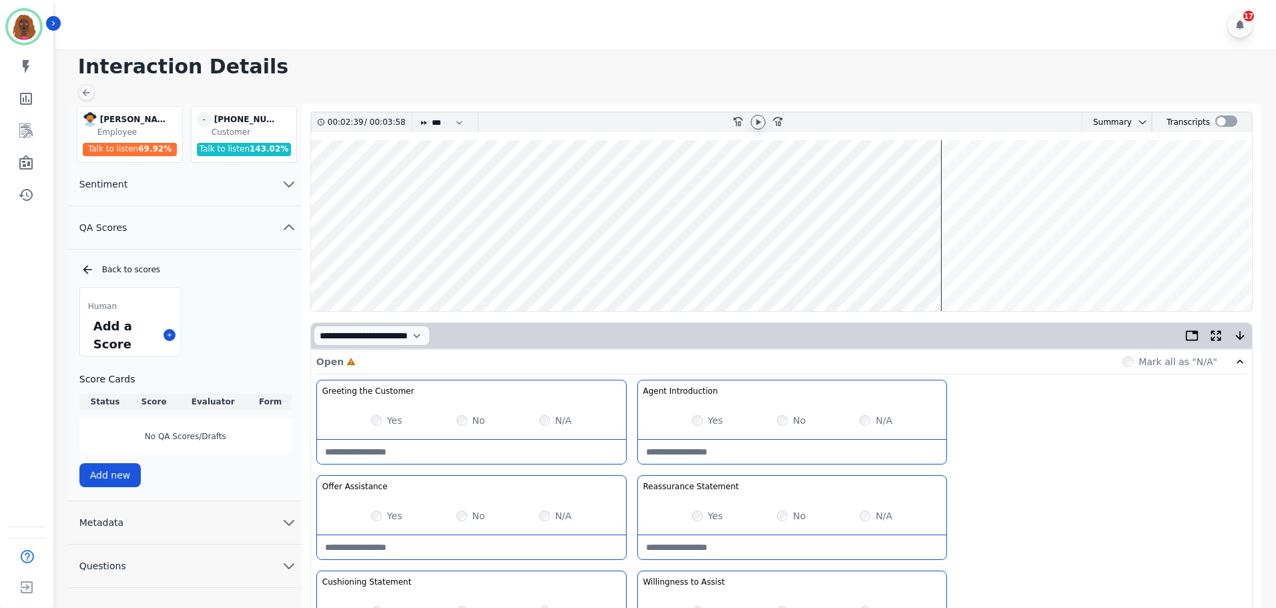
click at [760, 120] on icon at bounding box center [758, 122] width 11 height 11
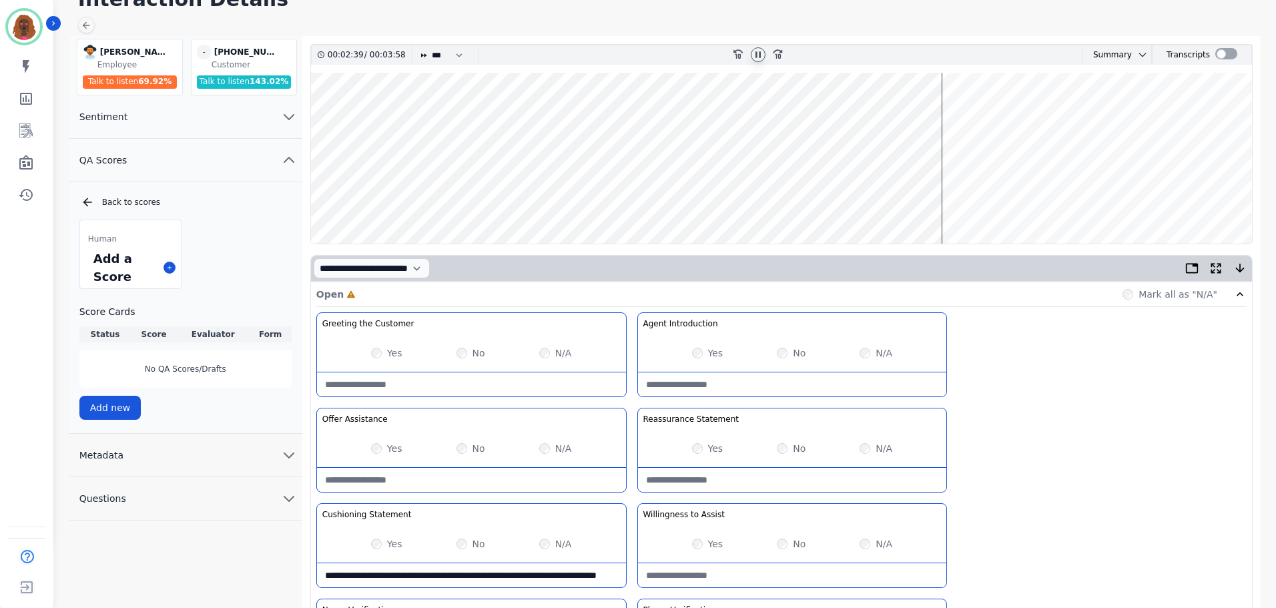
scroll to position [67, 0]
click at [399, 202] on wave at bounding box center [781, 158] width 941 height 171
click at [760, 51] on icon at bounding box center [758, 55] width 11 height 11
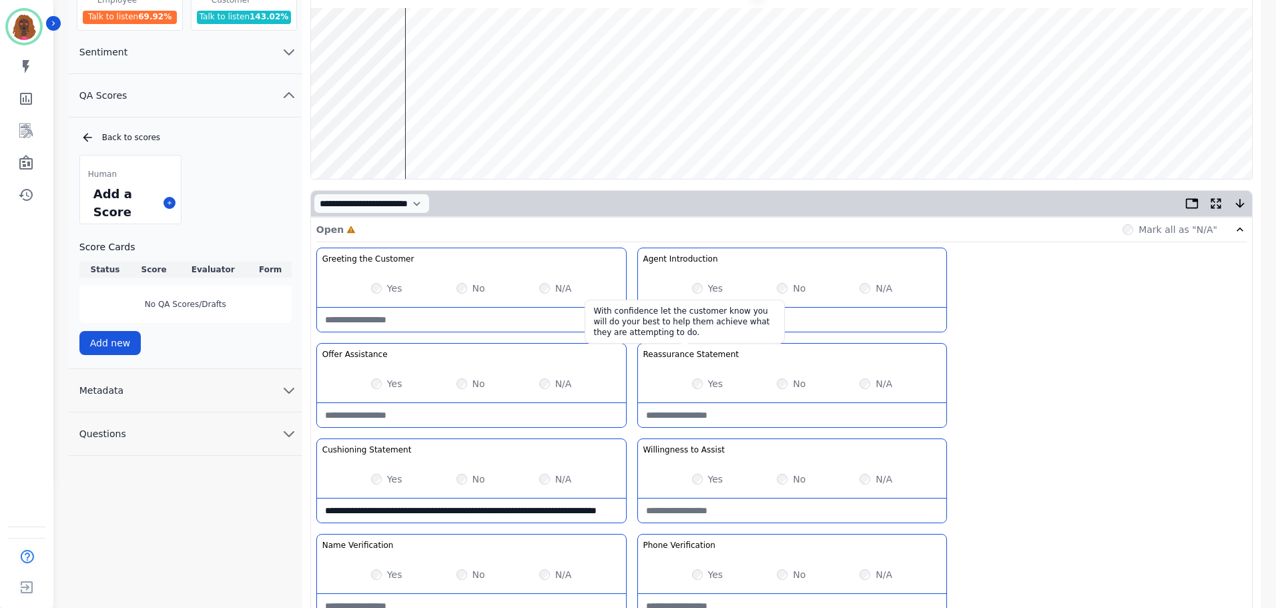
scroll to position [133, 0]
click at [772, 408] on Statement-note at bounding box center [792, 414] width 309 height 24
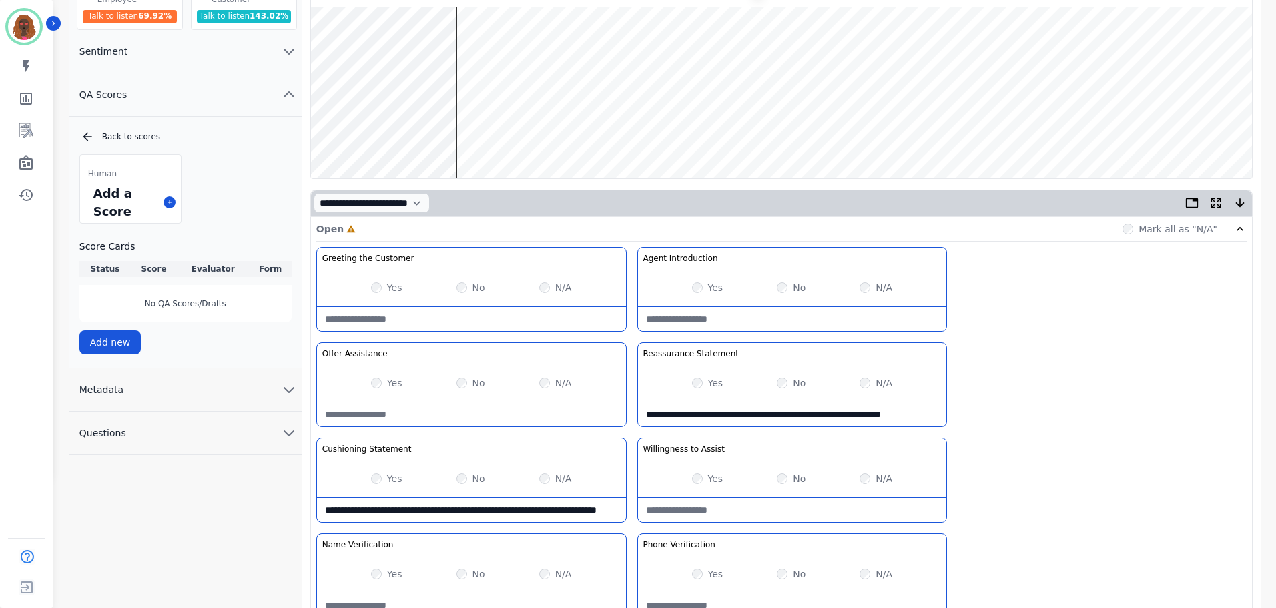
scroll to position [7, 0]
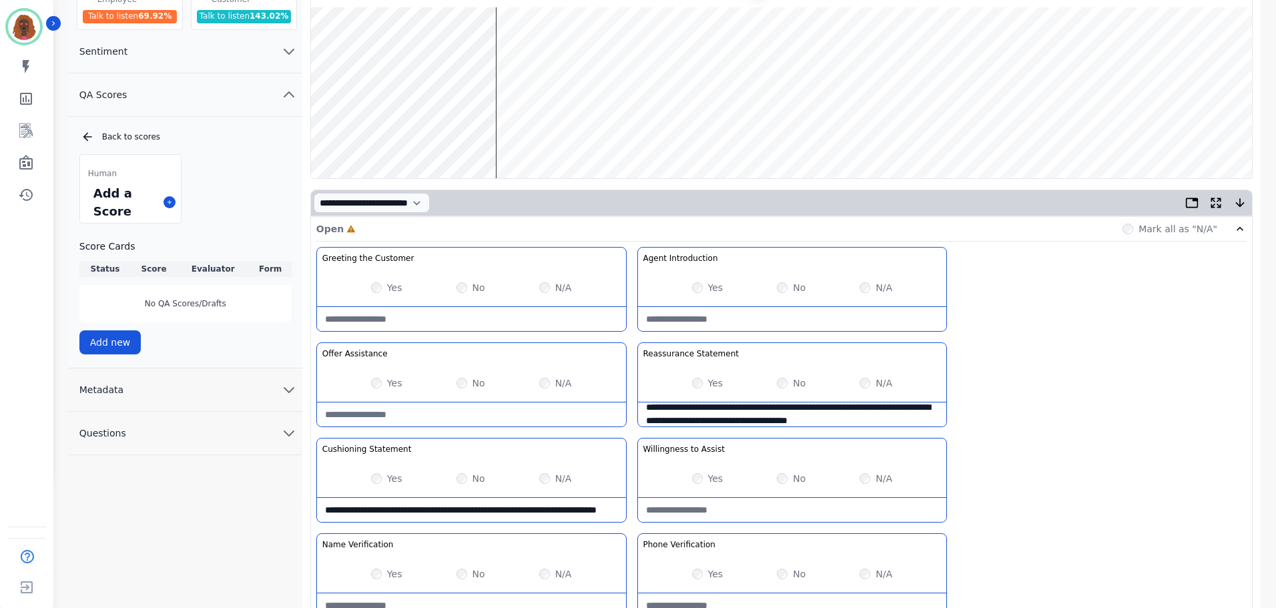
type Statement-note "**********"
click at [928, 132] on wave at bounding box center [781, 92] width 941 height 171
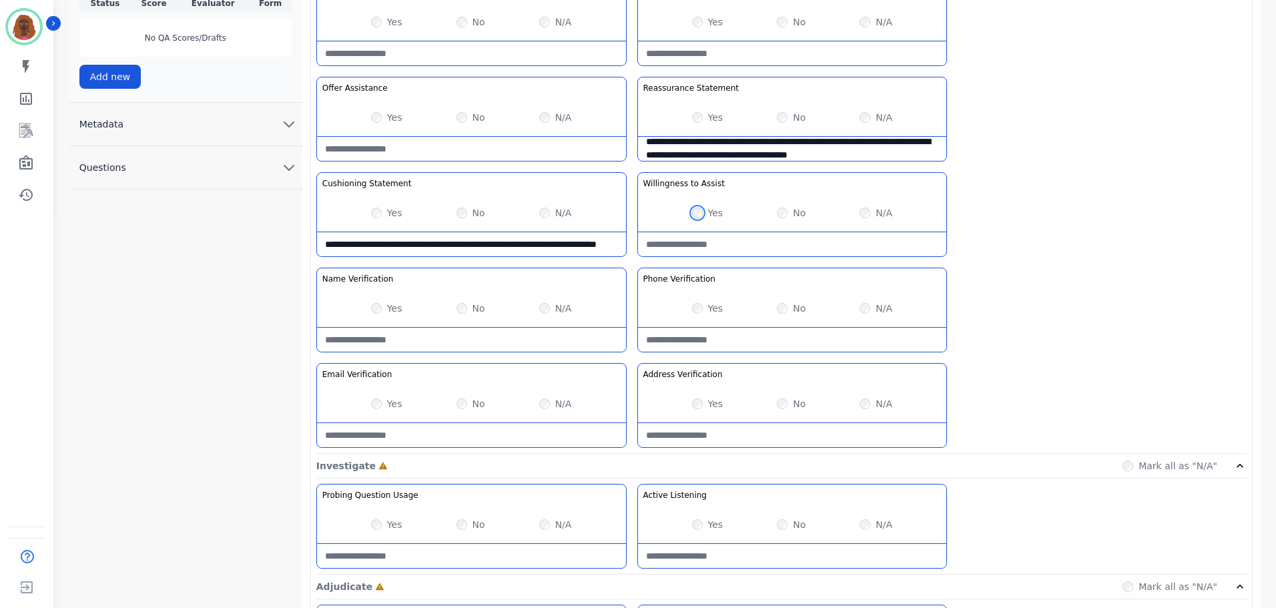
scroll to position [399, 0]
click at [858, 304] on div "Yes No N/A" at bounding box center [792, 307] width 309 height 37
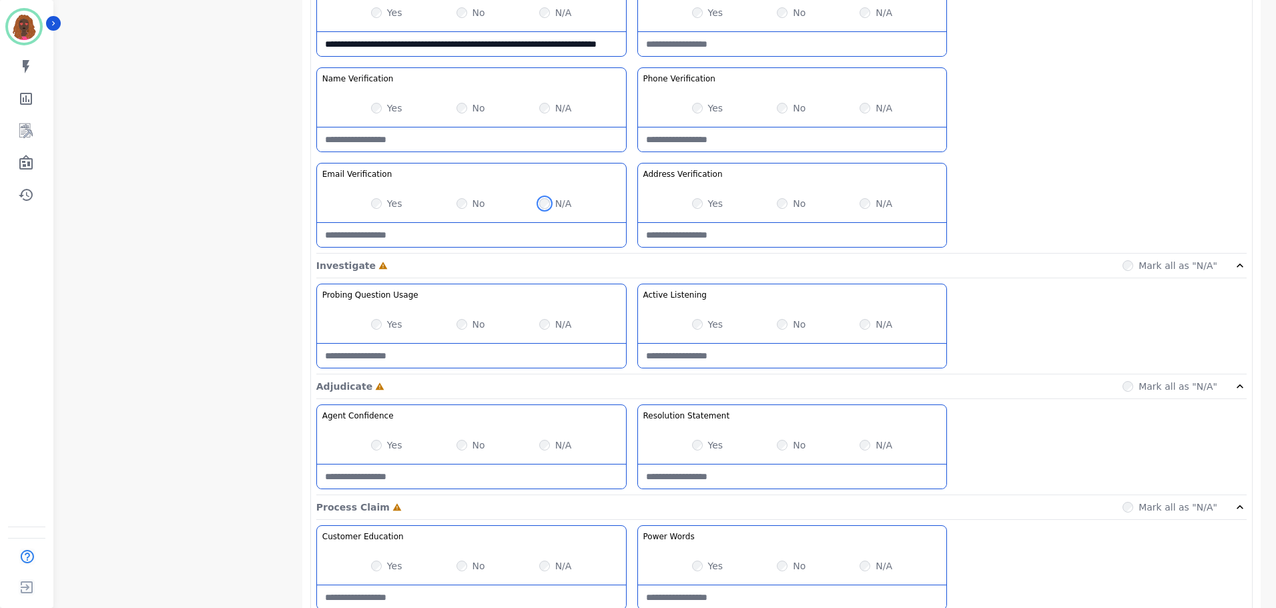
scroll to position [599, 0]
click at [775, 324] on div "Yes No N/A" at bounding box center [792, 323] width 309 height 37
click at [696, 363] on Listening-note at bounding box center [792, 355] width 309 height 24
type Listening-note "**********"
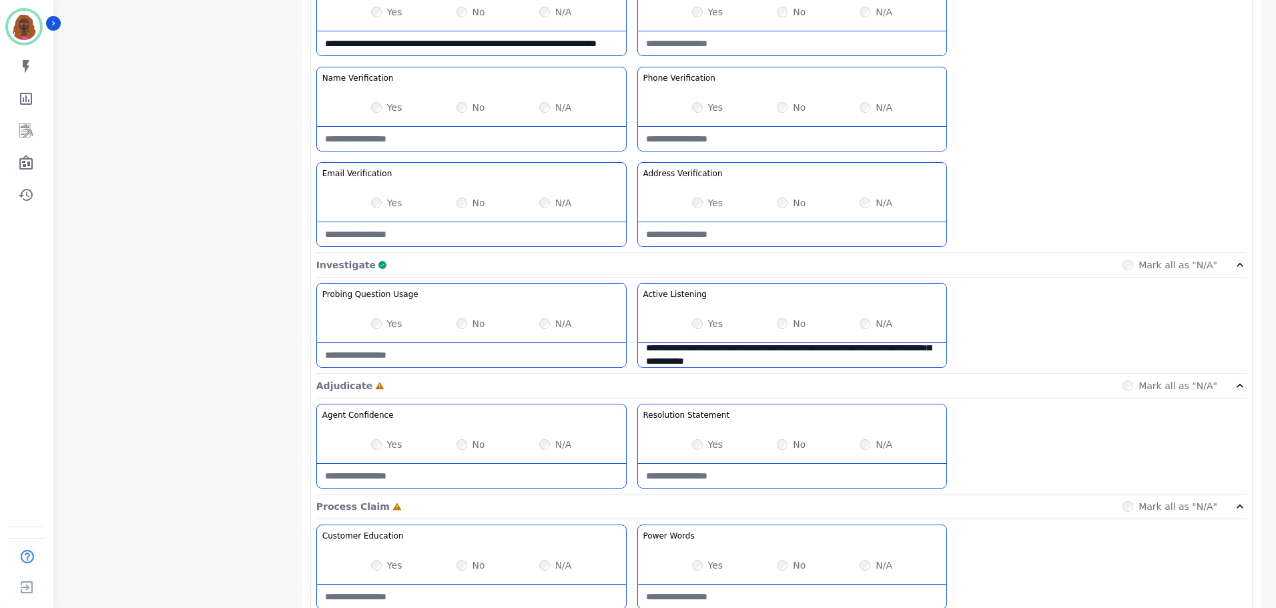
click at [451, 356] on Usage-note at bounding box center [471, 355] width 309 height 24
click at [404, 344] on Usage-note "**********" at bounding box center [471, 355] width 309 height 24
click at [483, 360] on Usage-note "**********" at bounding box center [471, 355] width 309 height 24
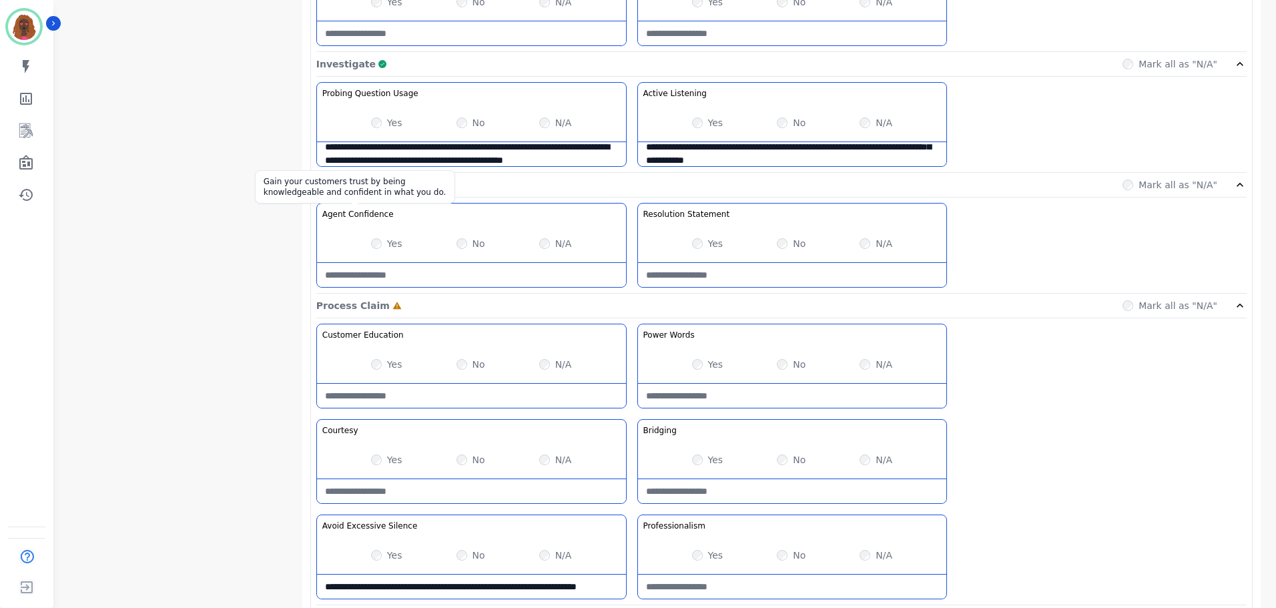
scroll to position [21, 0]
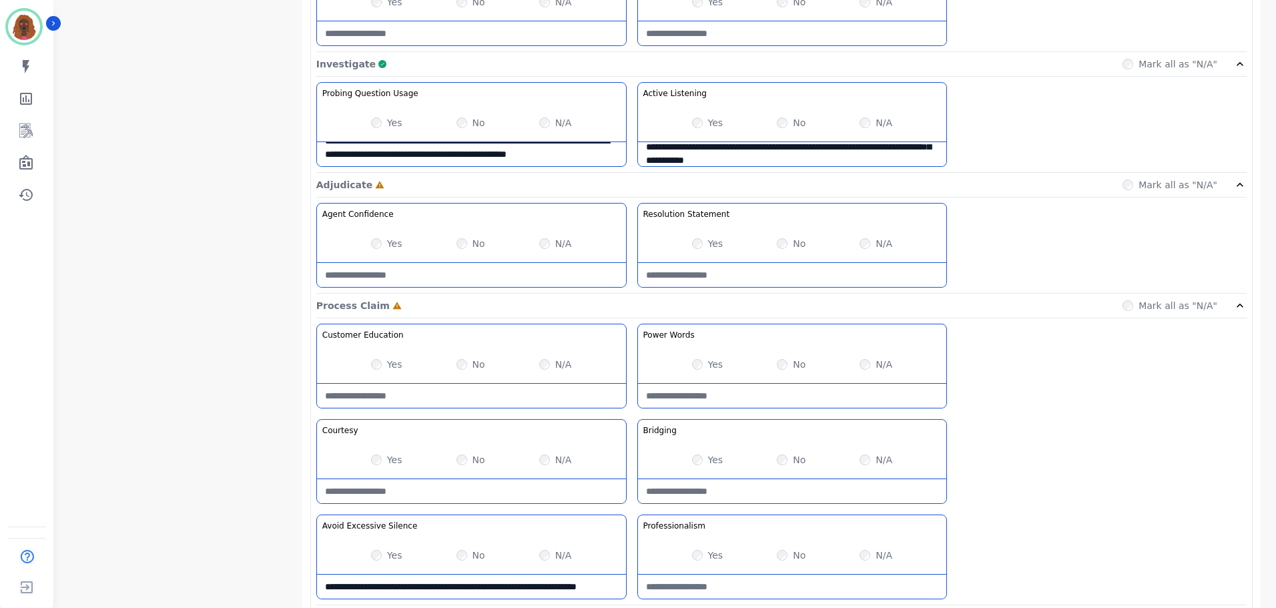
type Usage-note "**********"
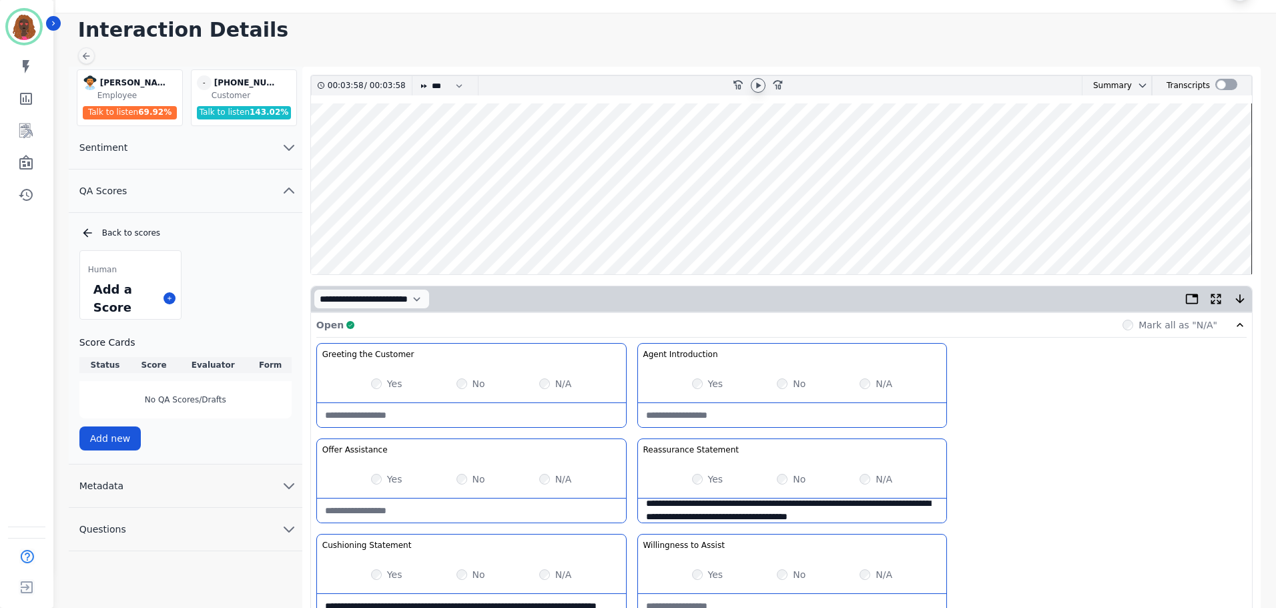
scroll to position [0, 0]
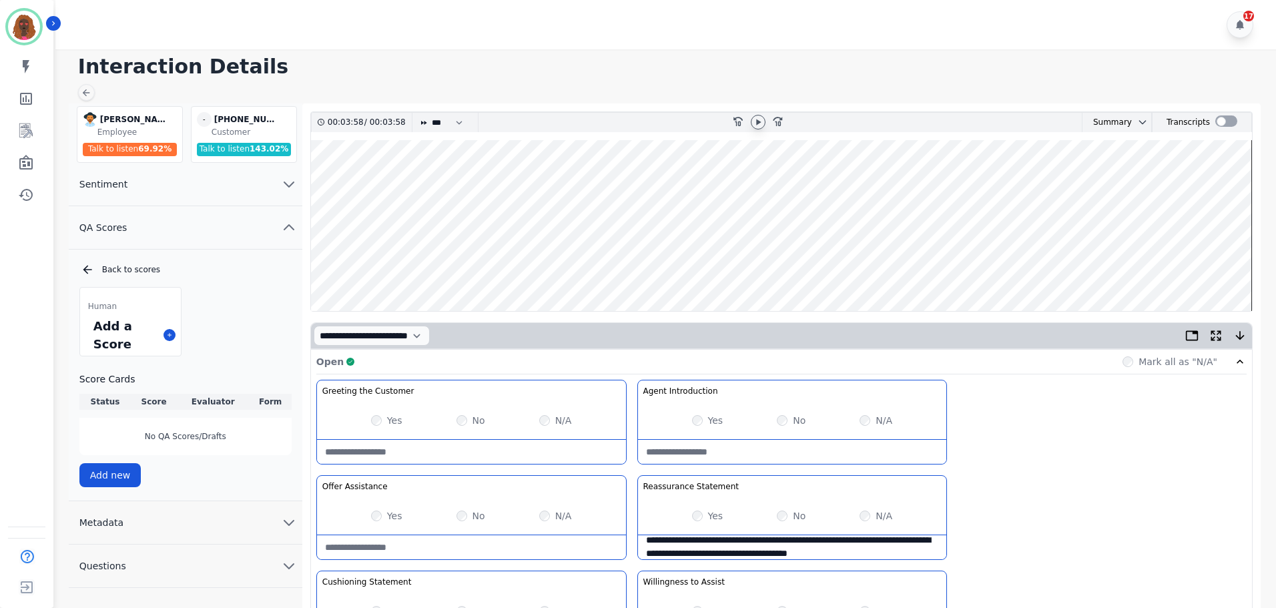
click at [758, 128] on div at bounding box center [758, 122] width 15 height 15
click at [1142, 265] on wave at bounding box center [781, 225] width 941 height 171
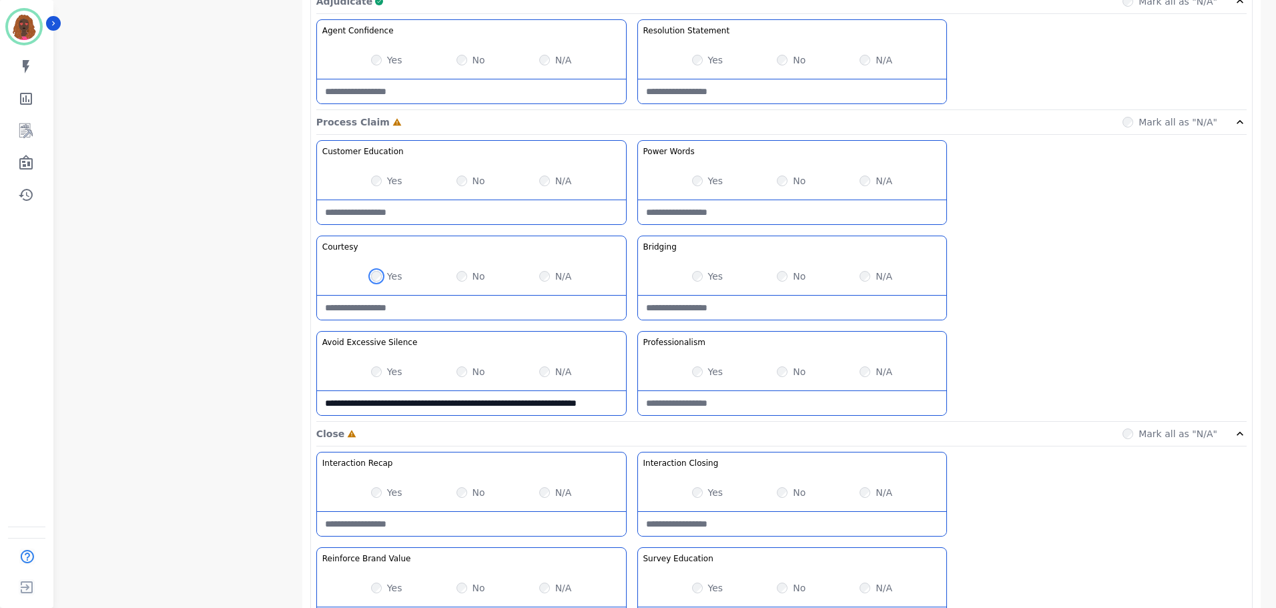
scroll to position [1059, 0]
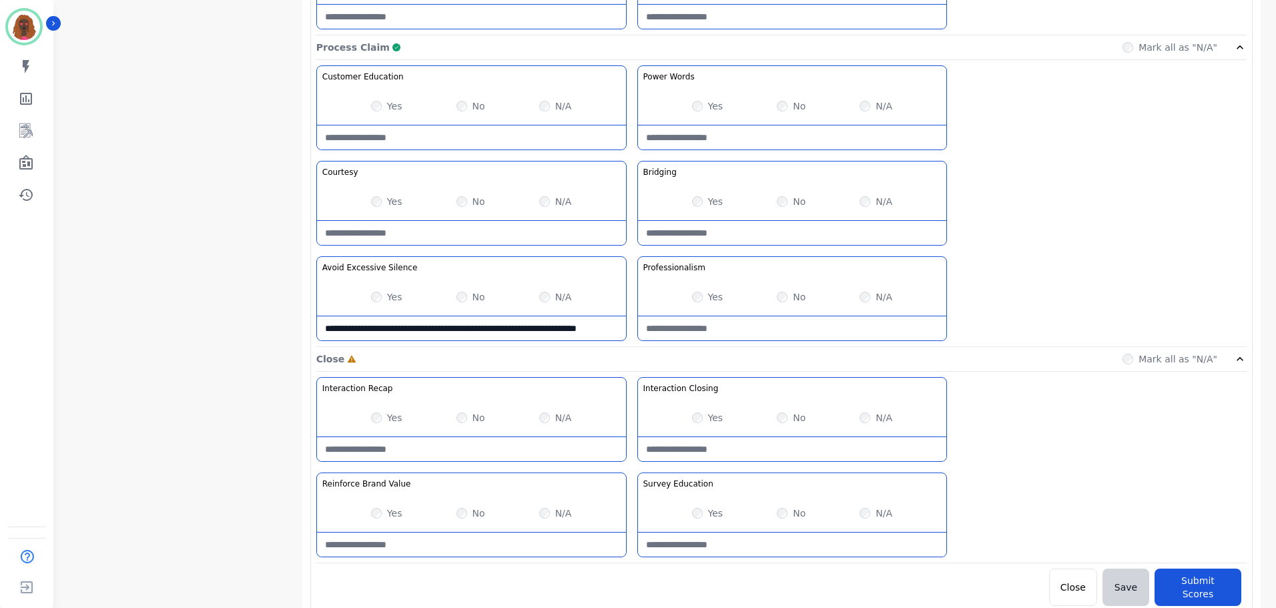
click at [478, 540] on Value-note at bounding box center [471, 545] width 309 height 24
type Value-note "*"
type Value-note "**********"
click at [777, 512] on div "No" at bounding box center [791, 513] width 29 height 13
click at [765, 548] on Education-note at bounding box center [792, 545] width 309 height 24
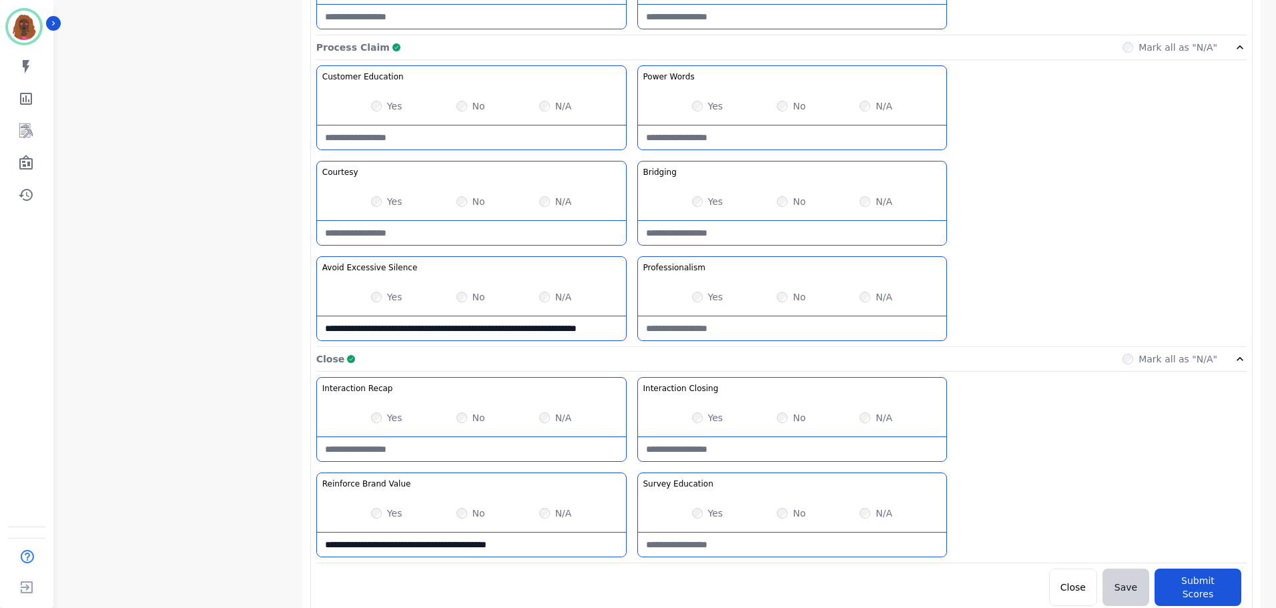
type Education-note "*"
type Education-note "**********"
click at [1182, 572] on button "Submit Scores" at bounding box center [1198, 587] width 87 height 37
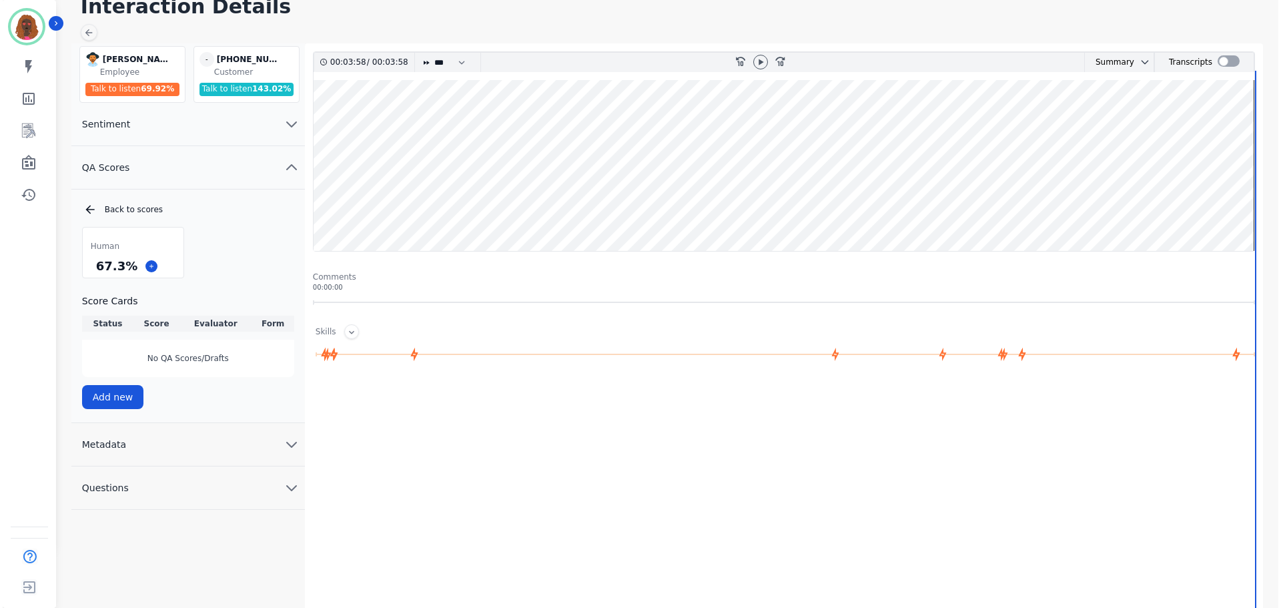
scroll to position [0, 0]
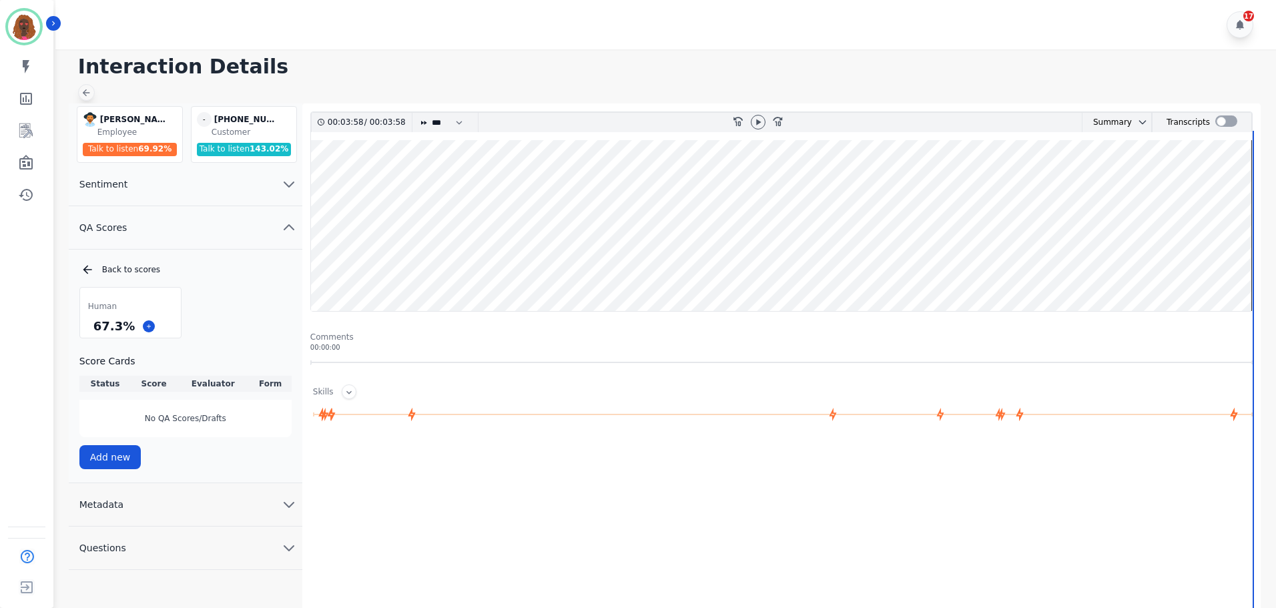
click at [91, 95] on icon at bounding box center [86, 92] width 11 height 11
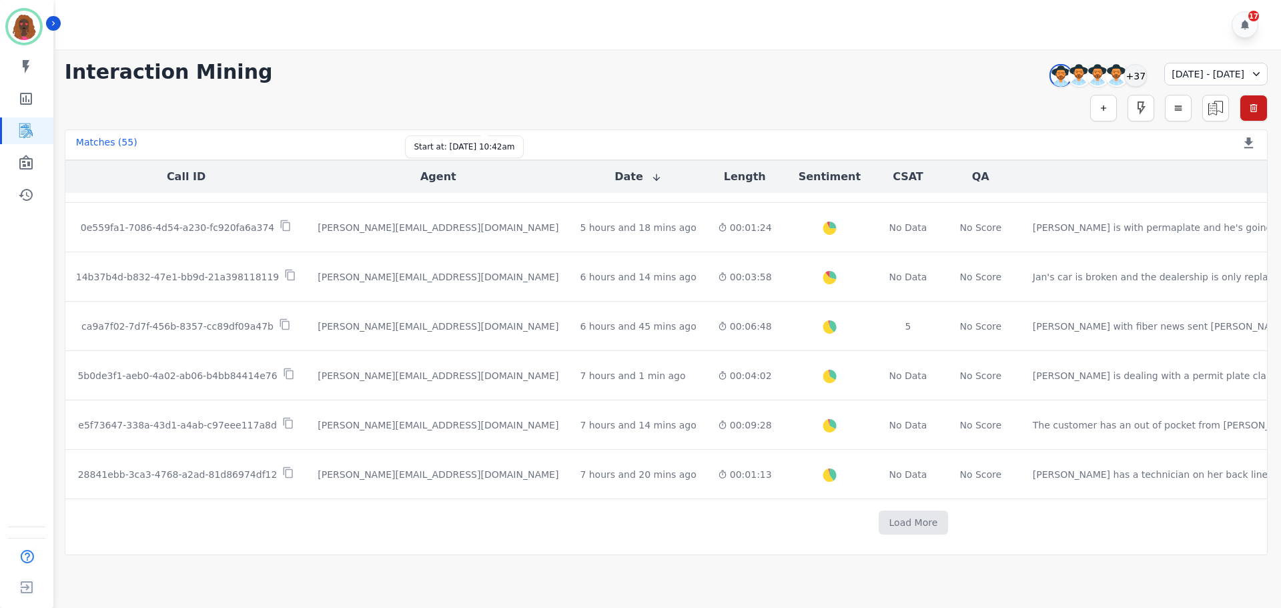
scroll to position [675, 0]
click at [879, 511] on button "Load More" at bounding box center [914, 523] width 70 height 24
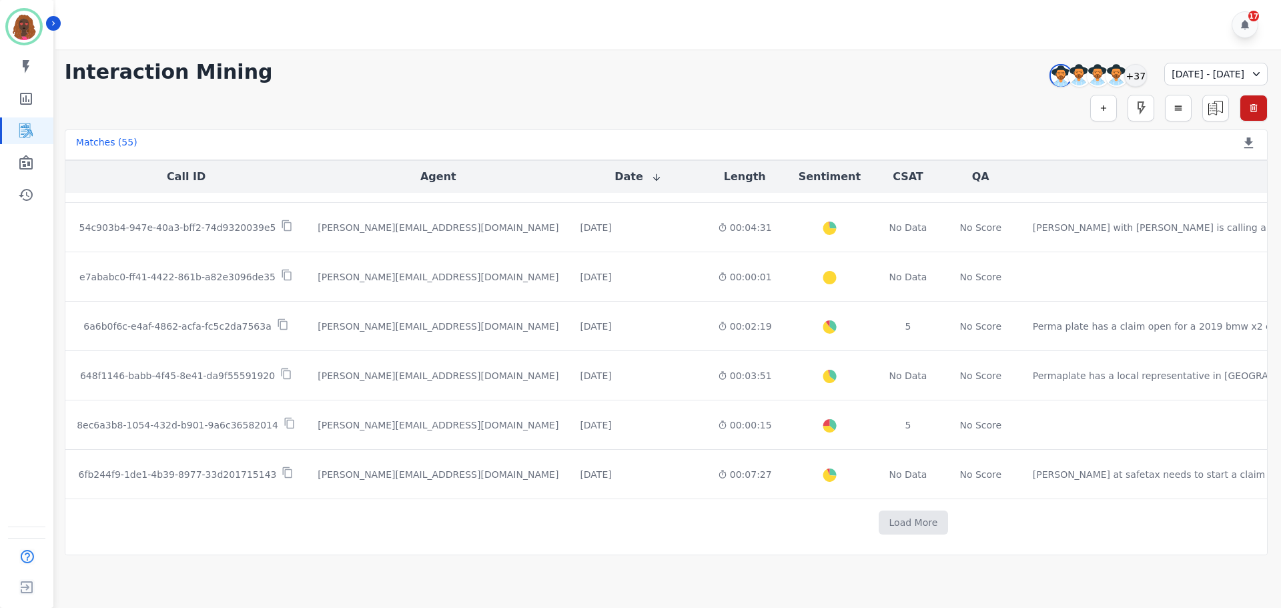
scroll to position [1643, 0]
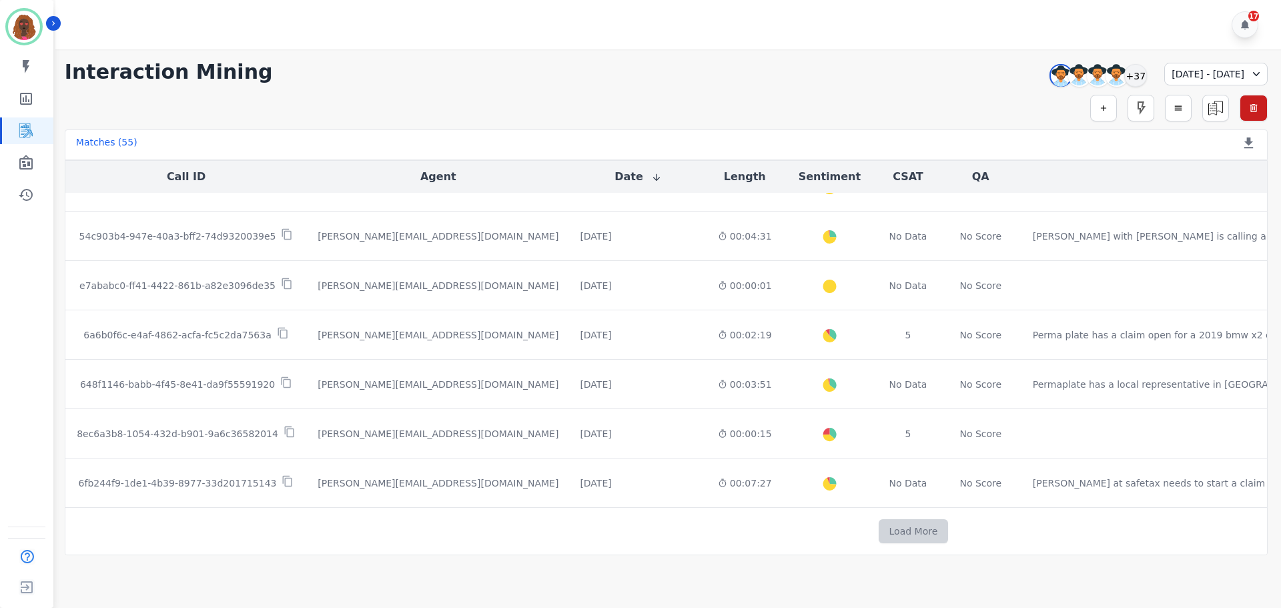
click at [879, 527] on button "Load More" at bounding box center [914, 531] width 70 height 24
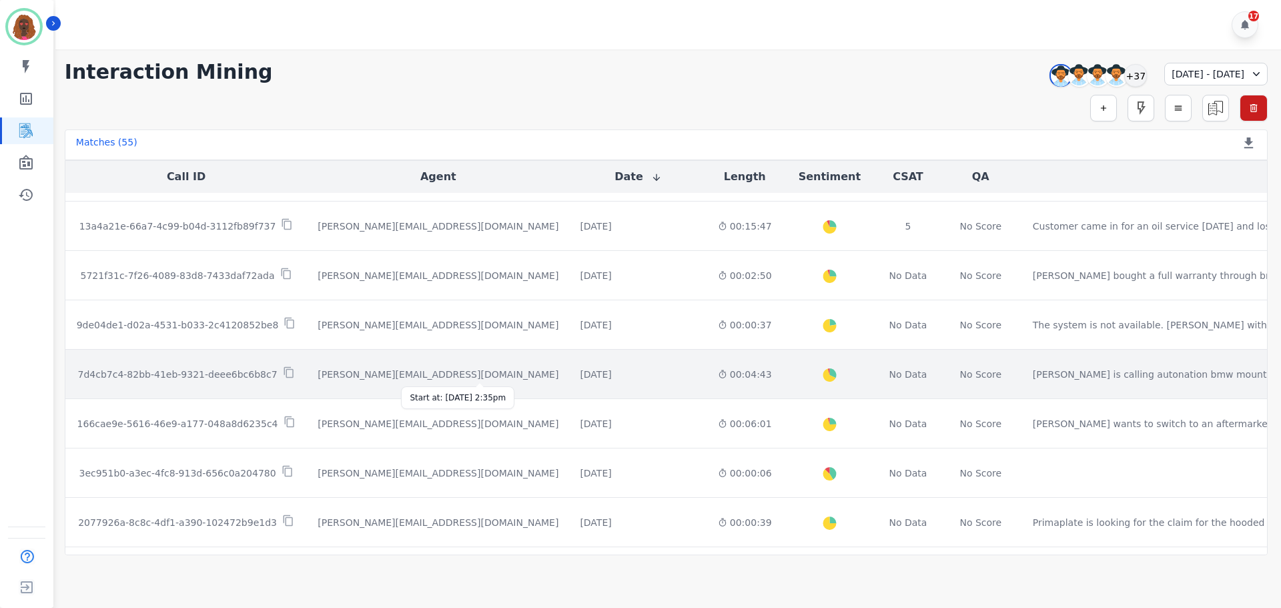
scroll to position [2044, 0]
click at [580, 372] on div "[DATE]" at bounding box center [595, 373] width 31 height 13
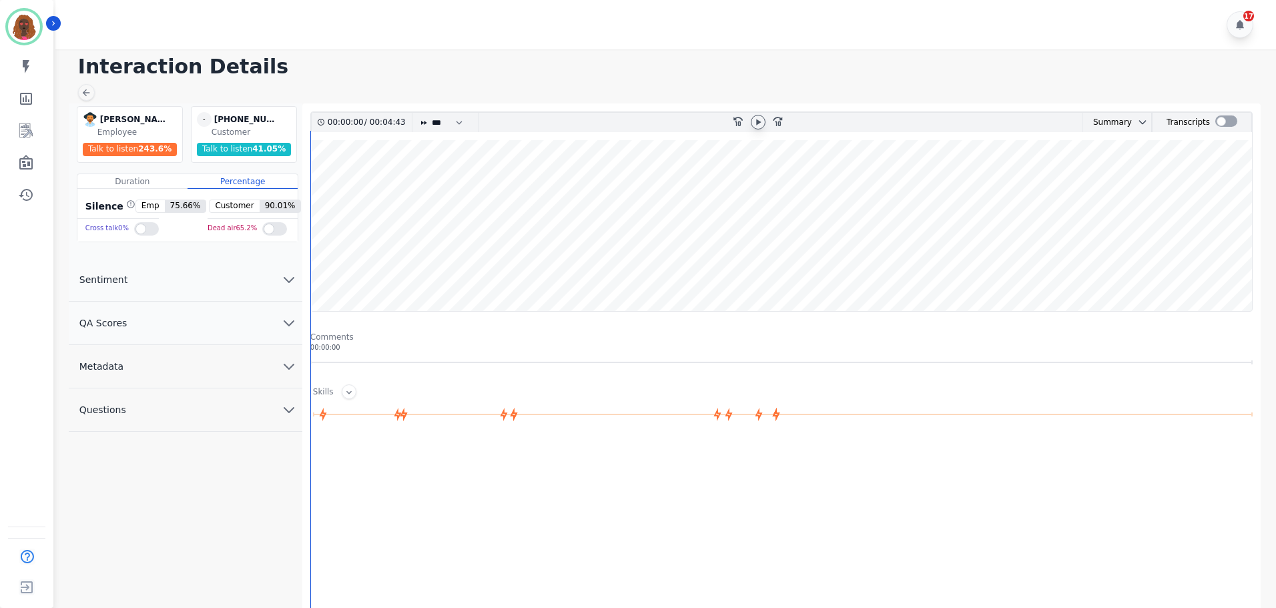
click at [762, 119] on icon at bounding box center [758, 122] width 11 height 11
click at [318, 278] on div "00:00:01 / 00:04:43 * * * **** * *** * **** rewind-10 fast-forward-10 Summary A…" at bounding box center [781, 410] width 942 height 599
click at [84, 97] on icon at bounding box center [86, 92] width 11 height 11
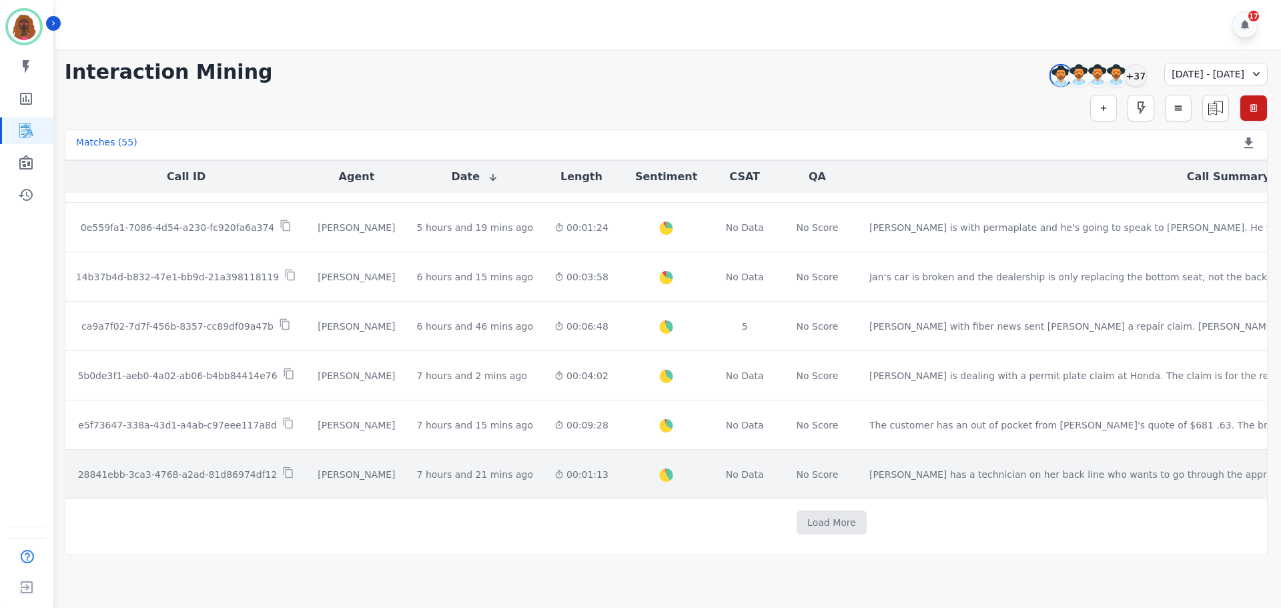
scroll to position [661, 0]
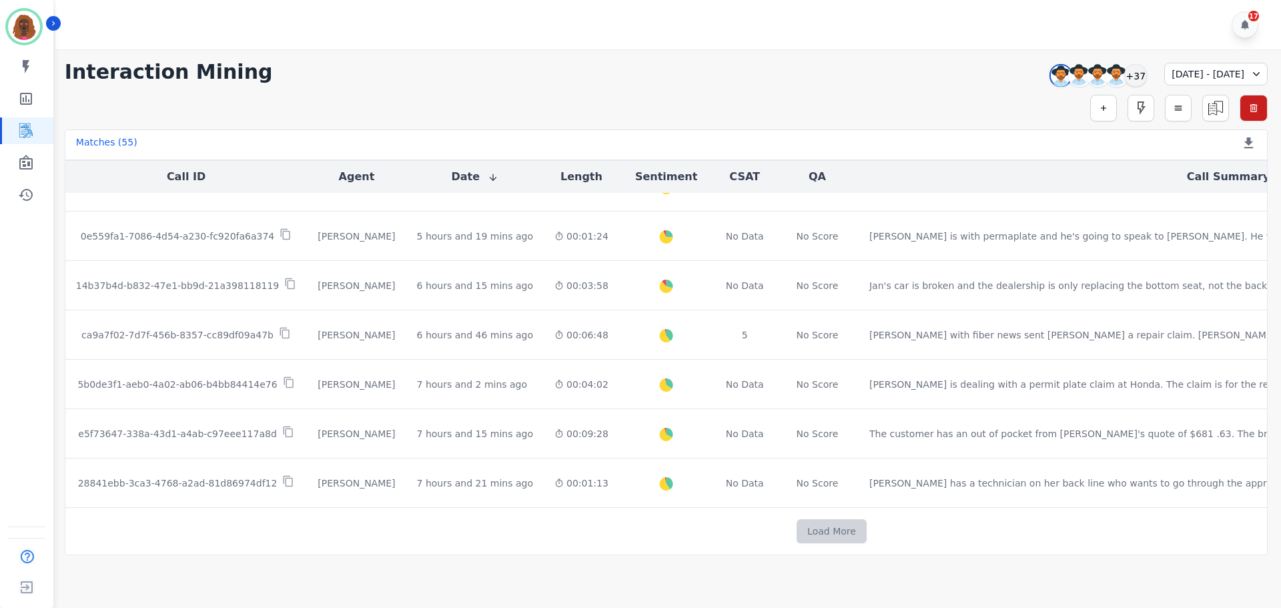
click at [797, 525] on button "Load More" at bounding box center [832, 531] width 70 height 24
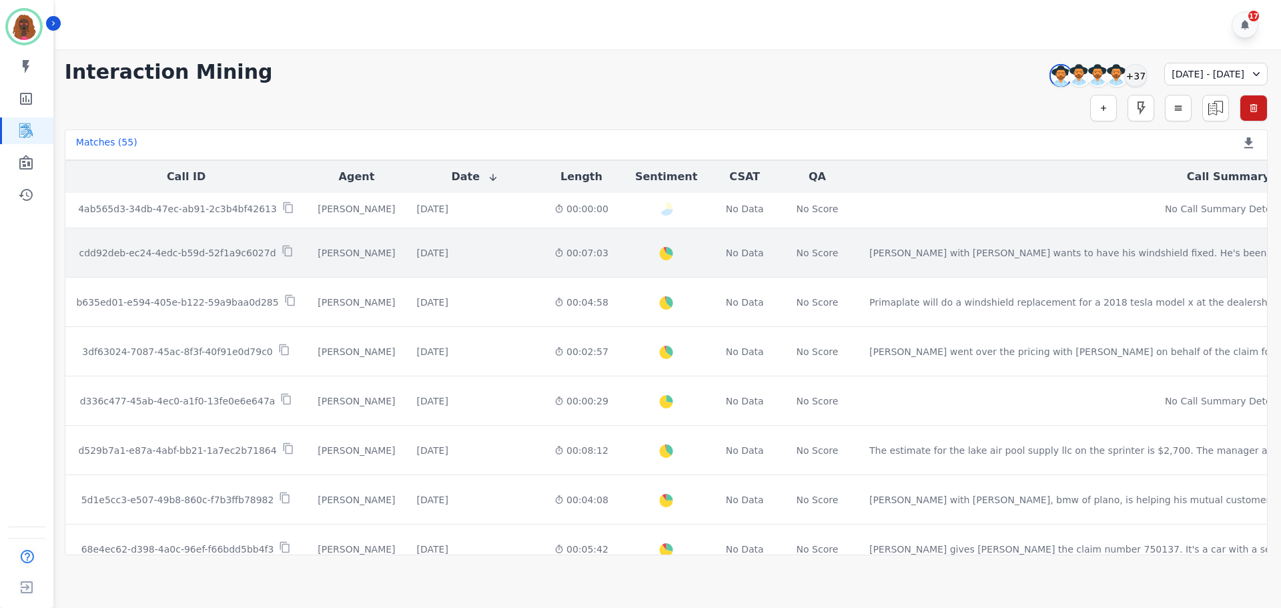
scroll to position [1129, 0]
click at [411, 259] on td "[DATE] Start at: [DATE] 4:50pm" at bounding box center [474, 251] width 137 height 49
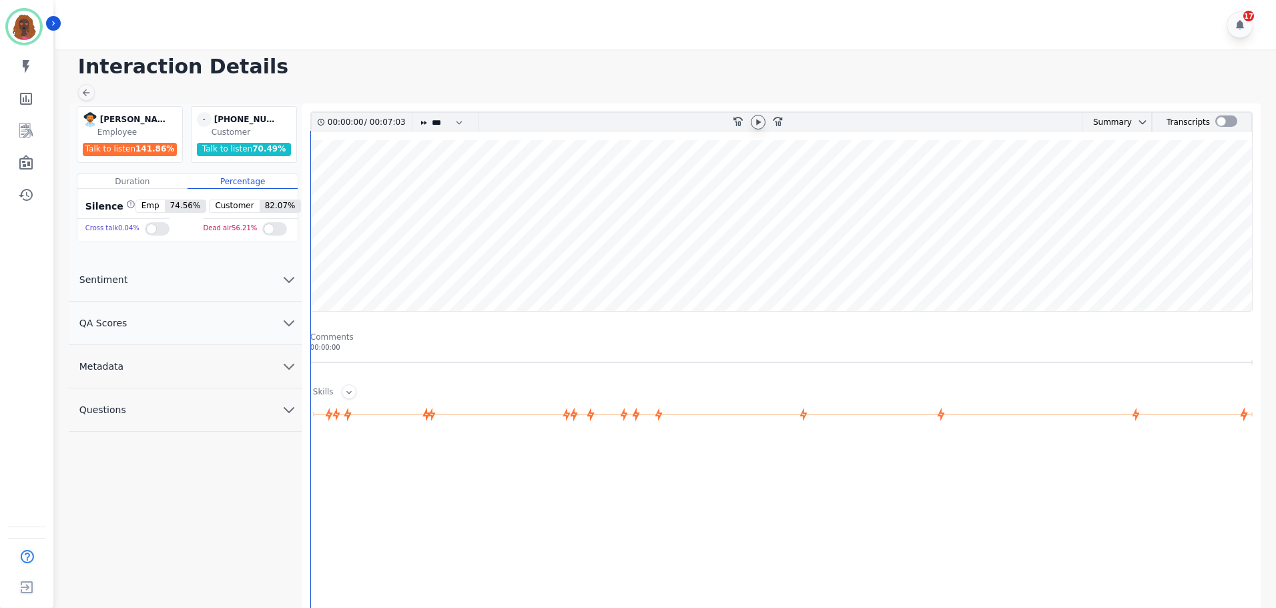
click at [759, 122] on icon at bounding box center [758, 122] width 5 height 6
click at [89, 95] on icon at bounding box center [86, 92] width 11 height 11
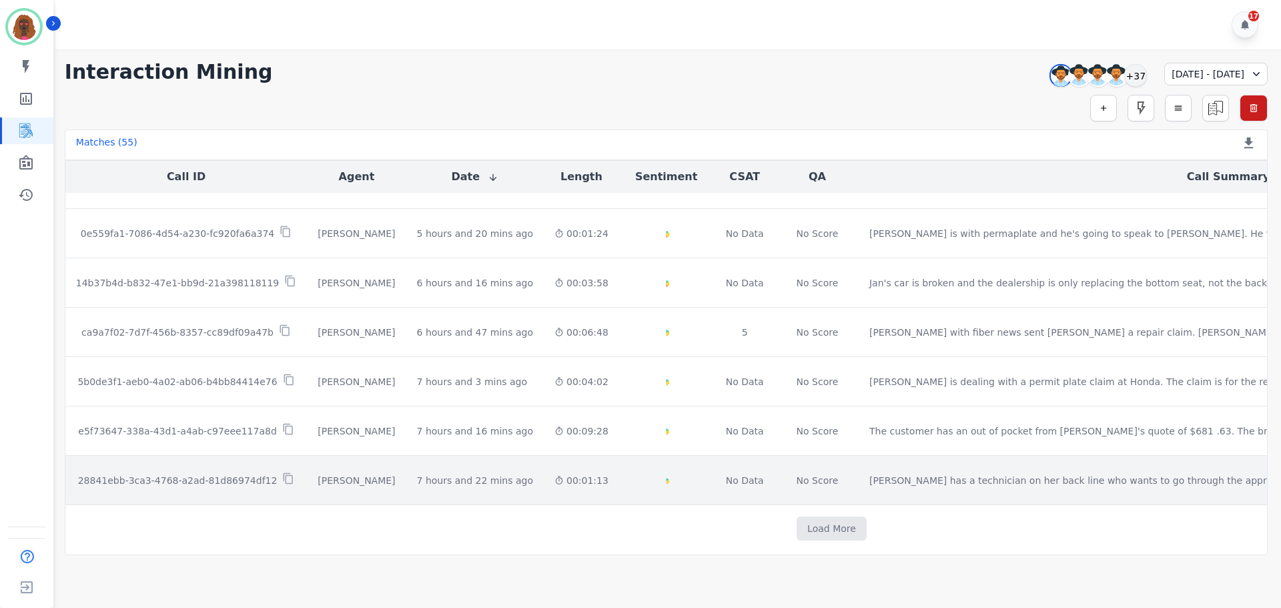
scroll to position [670, 0]
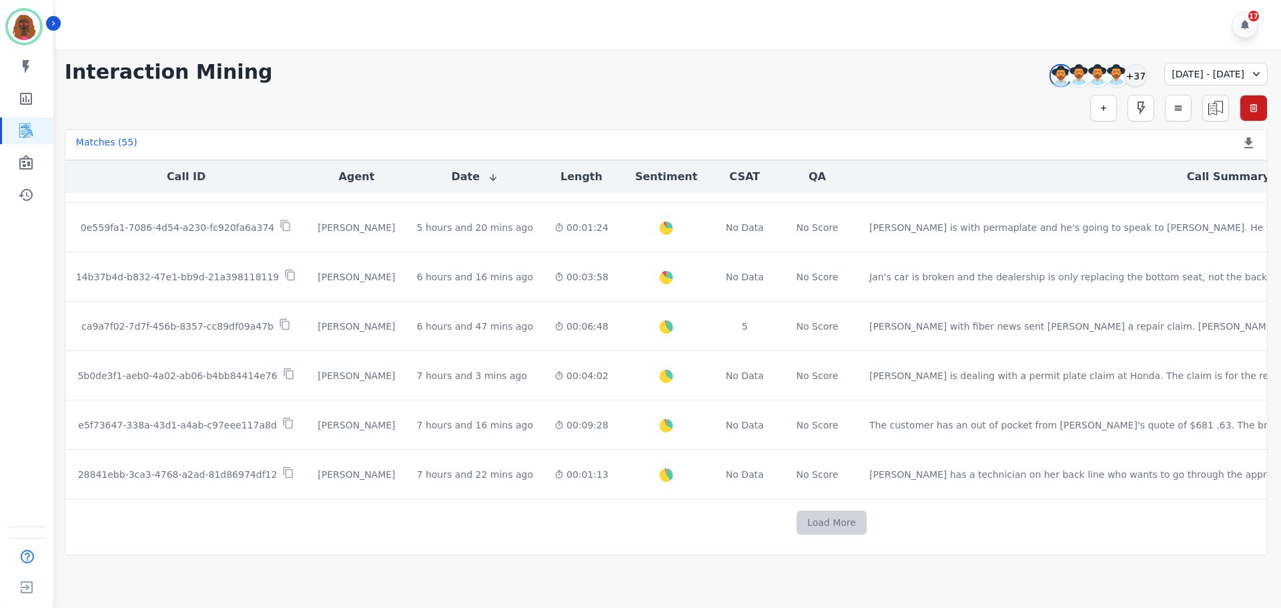
click at [797, 514] on button "Load More" at bounding box center [832, 523] width 70 height 24
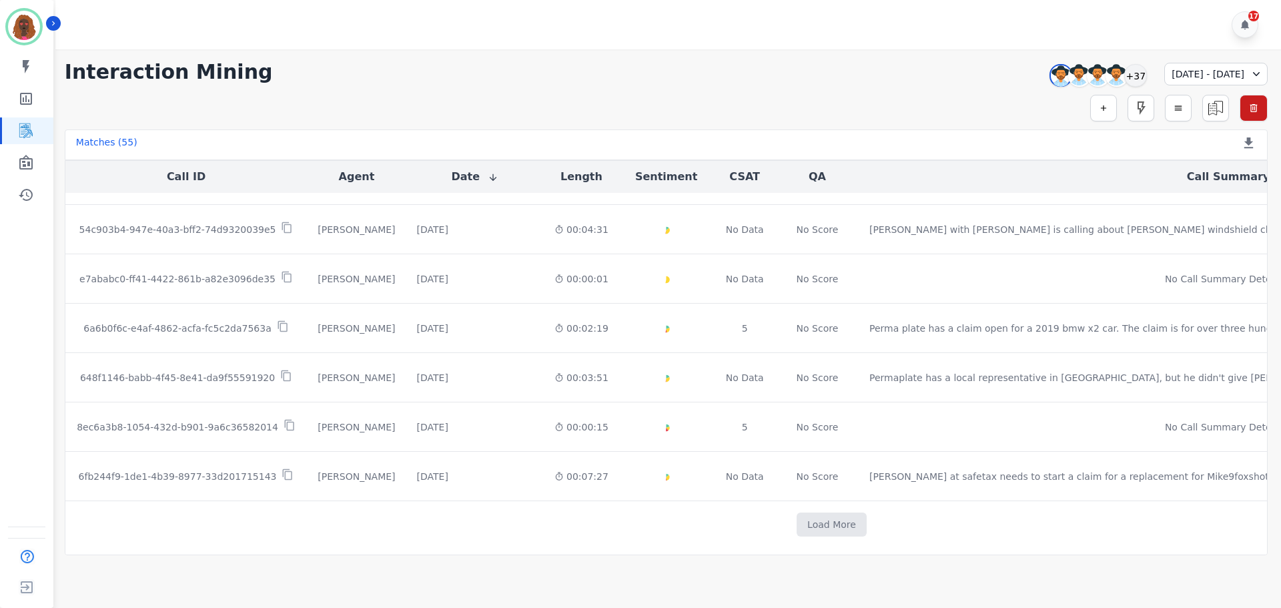
scroll to position [1647, 0]
click at [797, 525] on button "Load More" at bounding box center [832, 523] width 70 height 24
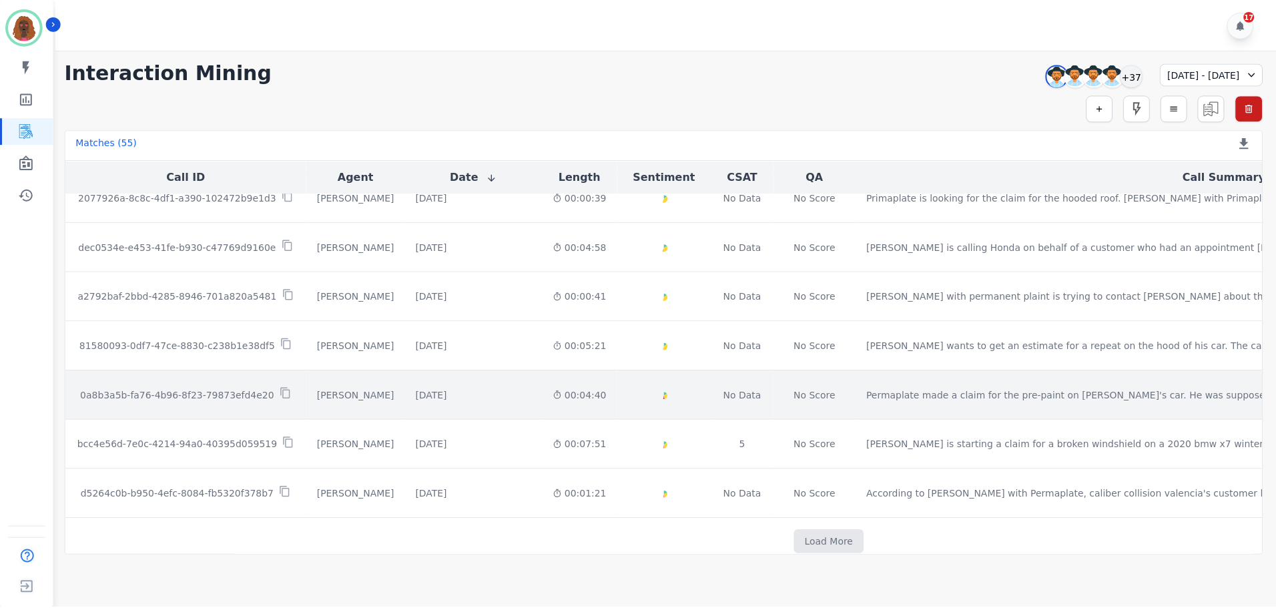
scroll to position [2387, 0]
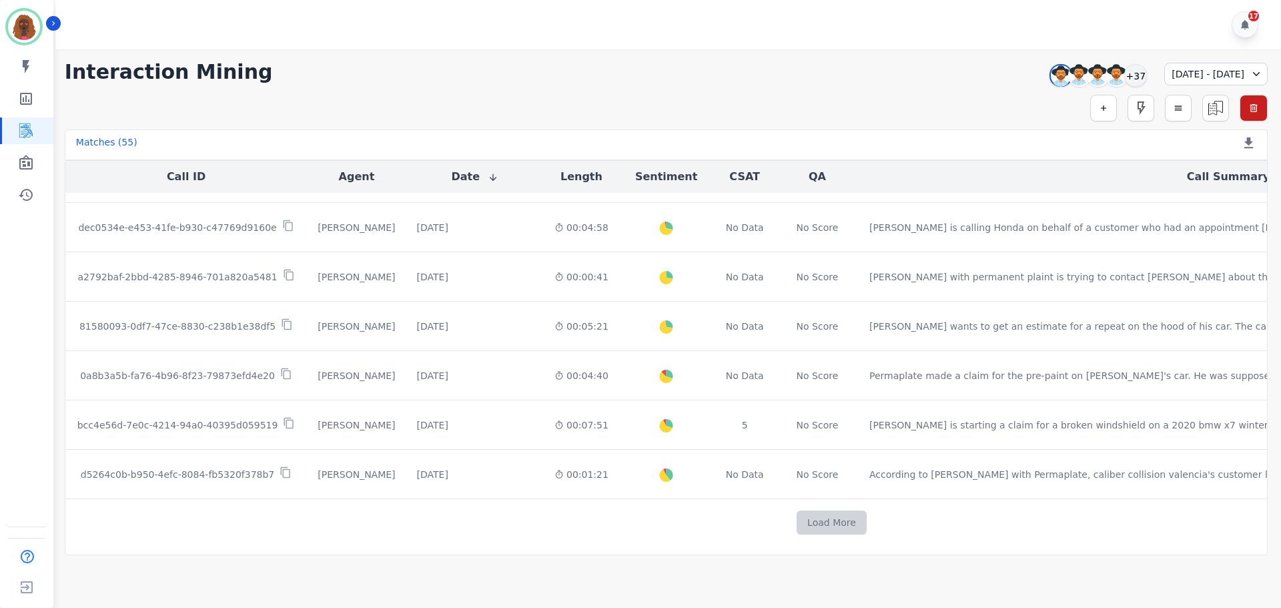
click at [797, 515] on button "Load More" at bounding box center [832, 523] width 70 height 24
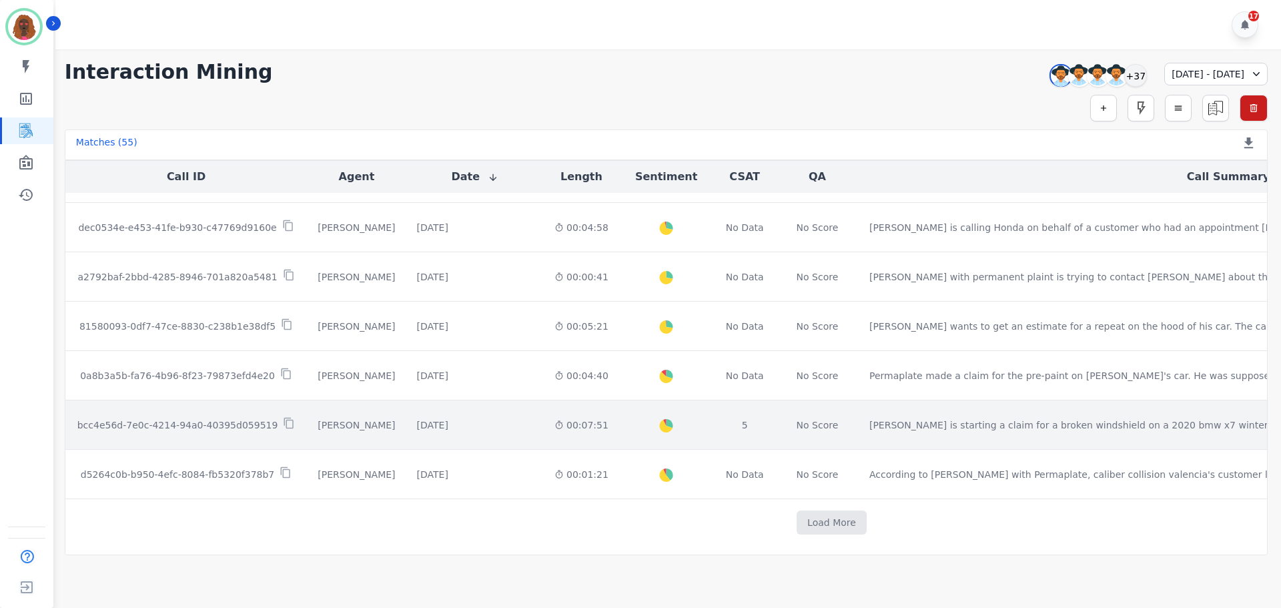
click at [555, 424] on div "00:07:51" at bounding box center [582, 424] width 54 height 13
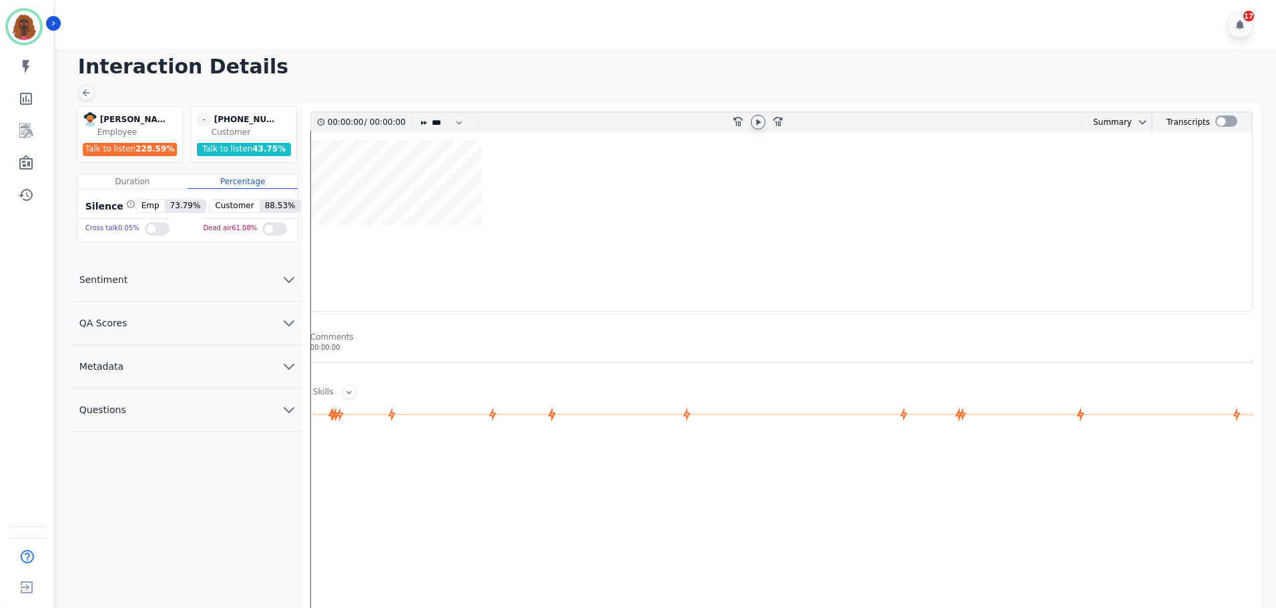
click at [757, 121] on icon at bounding box center [758, 122] width 5 height 6
click at [286, 324] on icon "chevron down" at bounding box center [289, 323] width 16 height 16
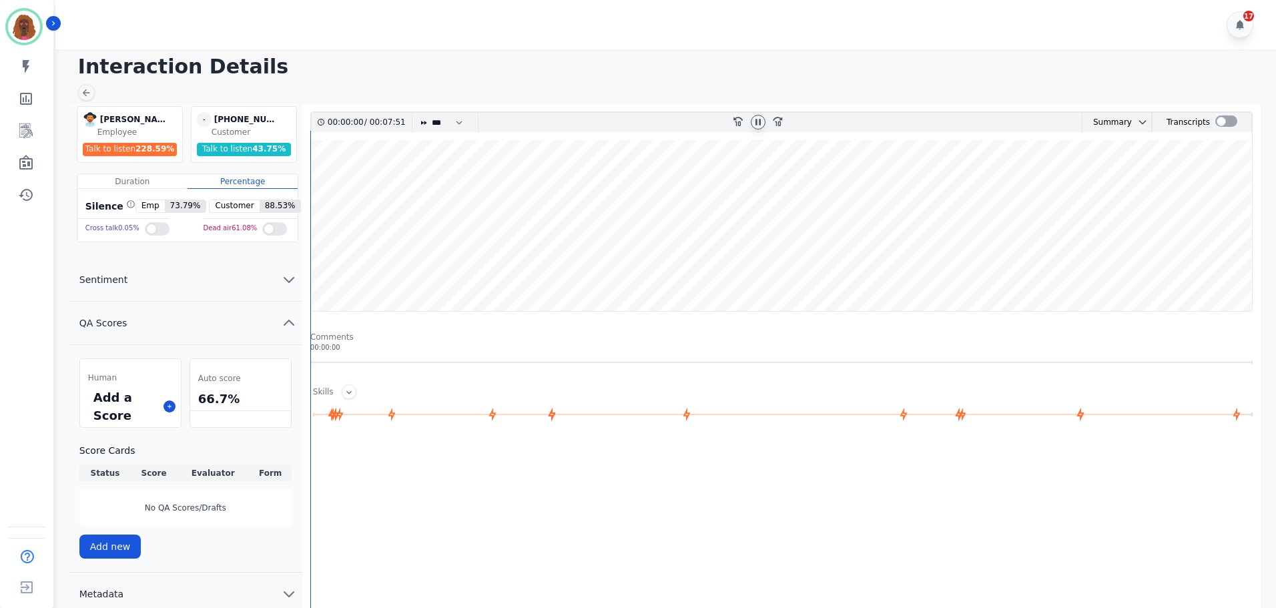
click at [756, 123] on icon at bounding box center [758, 122] width 5 height 6
click at [324, 267] on wave at bounding box center [781, 225] width 941 height 171
click at [170, 407] on icon at bounding box center [170, 406] width 4 height 4
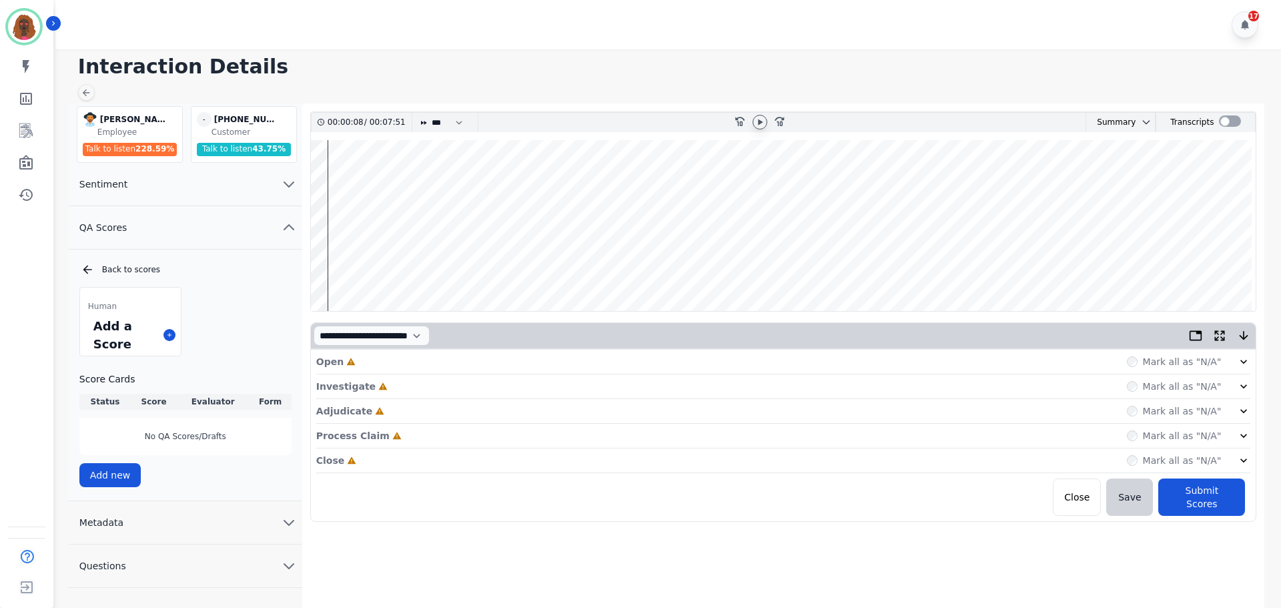
click at [318, 186] on wave at bounding box center [784, 225] width 946 height 171
click at [433, 367] on div "Open Incomplete Mark all as "N/A"" at bounding box center [783, 362] width 935 height 25
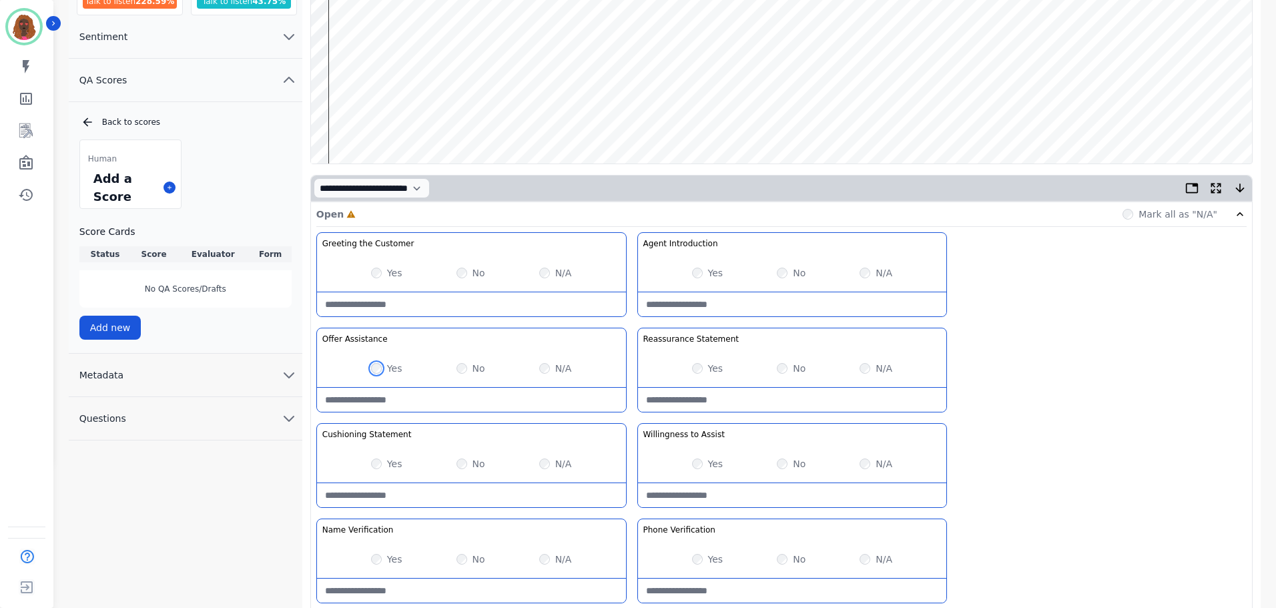
scroll to position [388, 0]
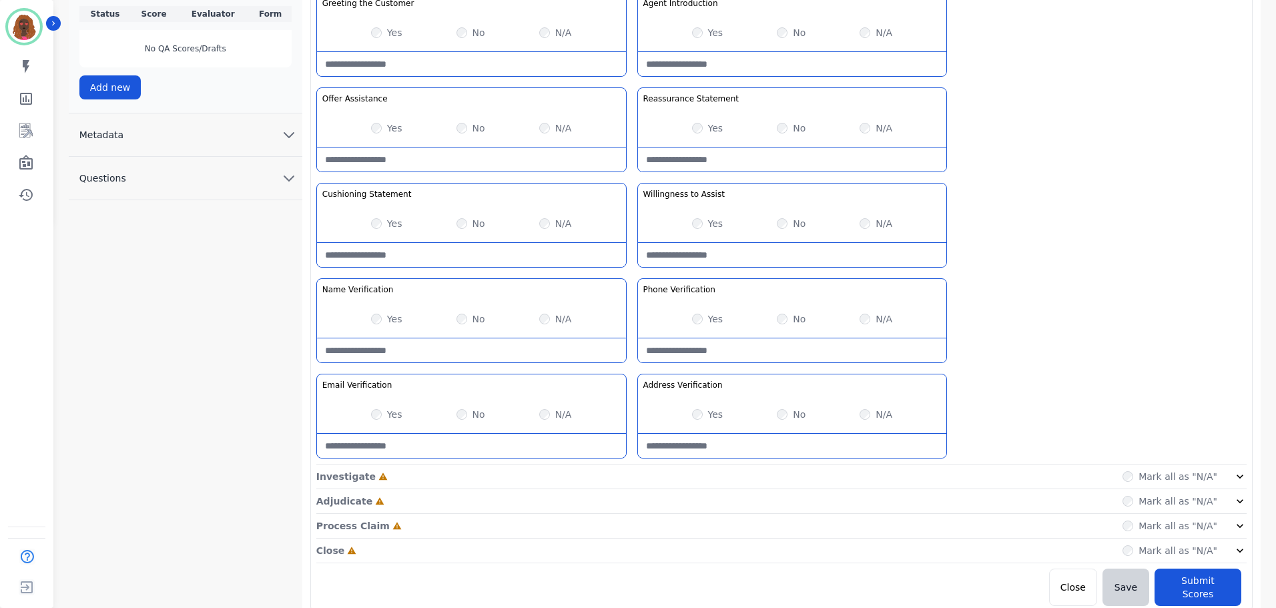
click at [625, 478] on div "Investigate Incomplete Mark all as "N/A"" at bounding box center [781, 477] width 930 height 25
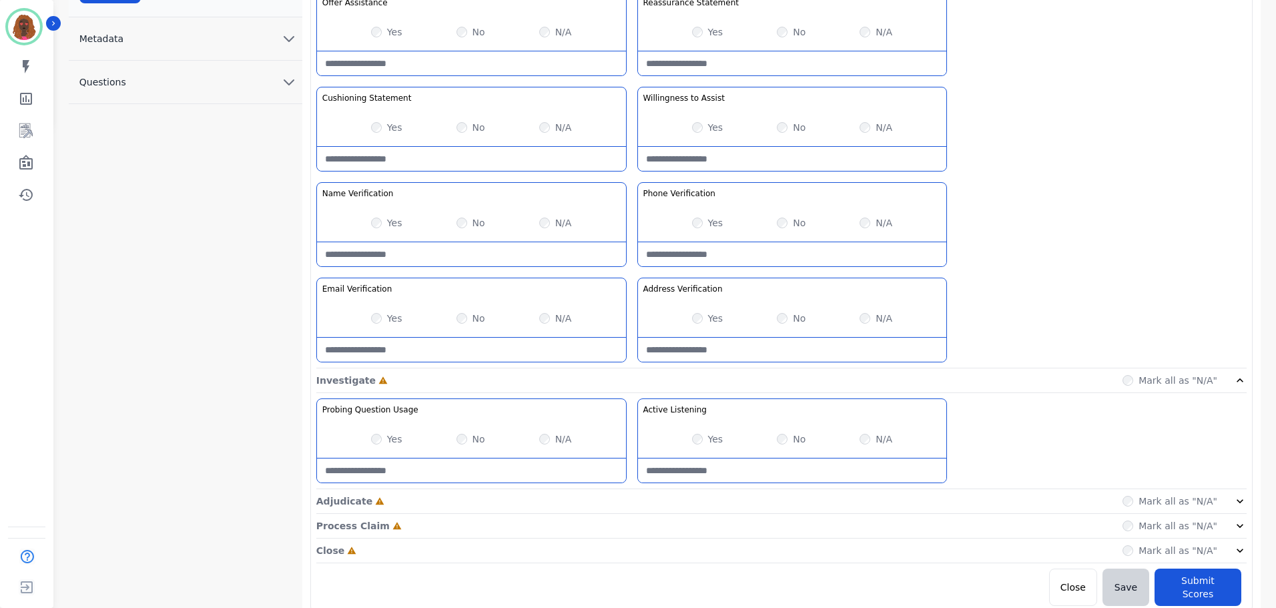
click at [627, 495] on div "Adjudicate Incomplete Mark all as "N/A"" at bounding box center [781, 501] width 930 height 25
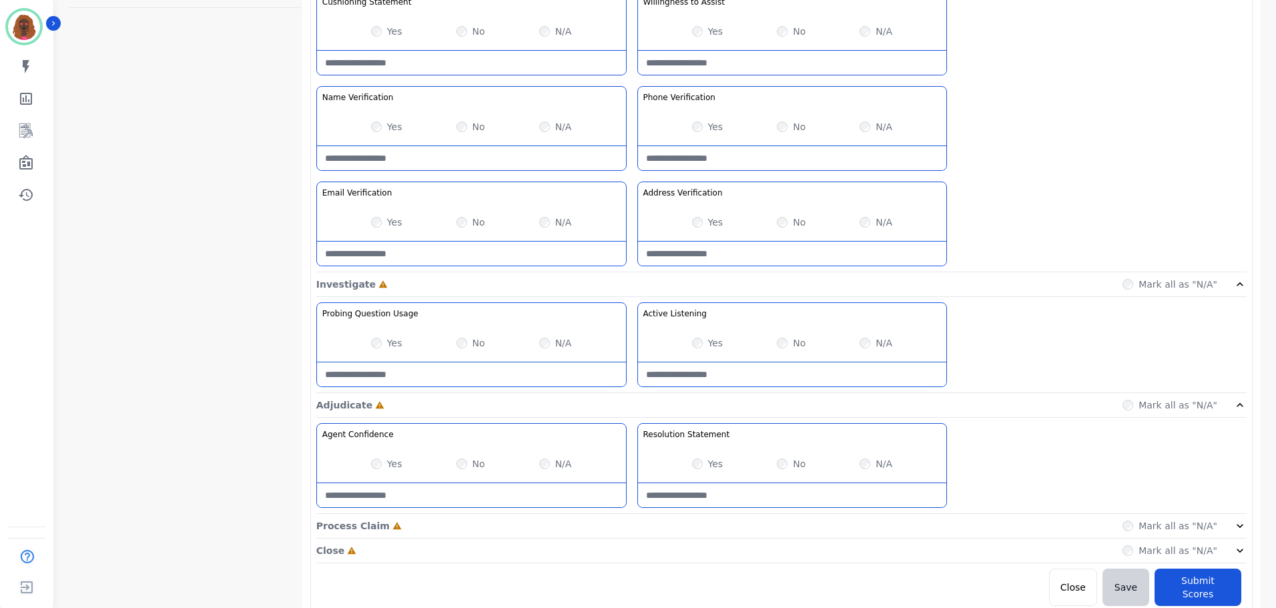
click at [627, 525] on div "Process Claim Incomplete Mark all as "N/A"" at bounding box center [781, 526] width 930 height 25
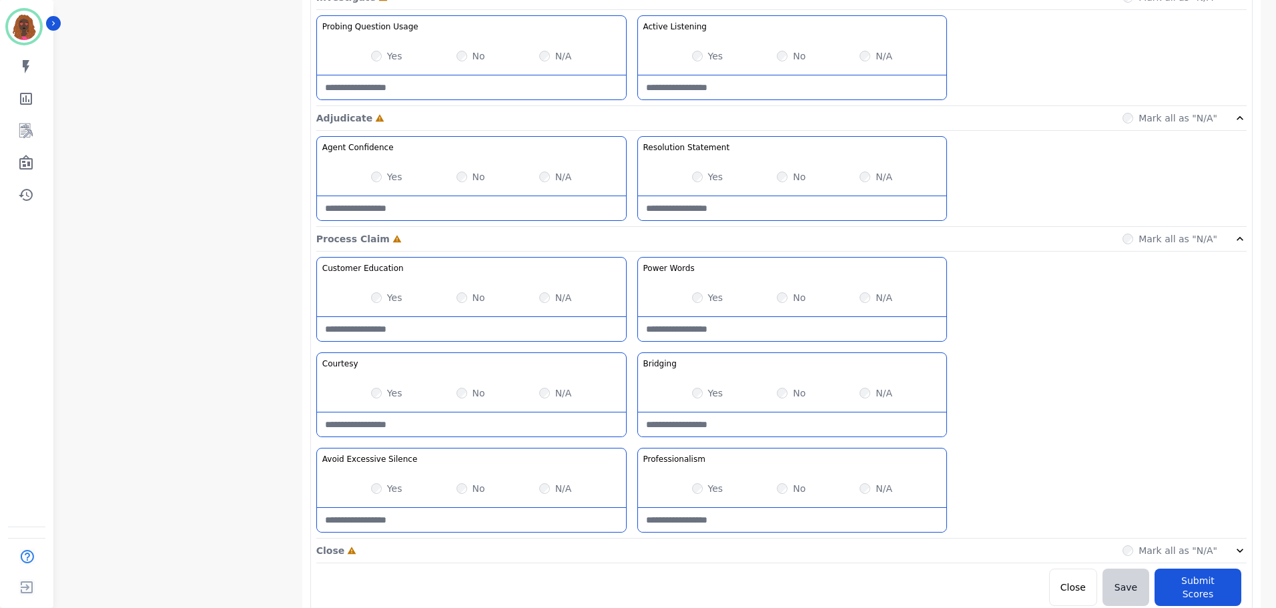
click at [633, 550] on div "Close Incomplete Mark all as "N/A"" at bounding box center [781, 551] width 930 height 25
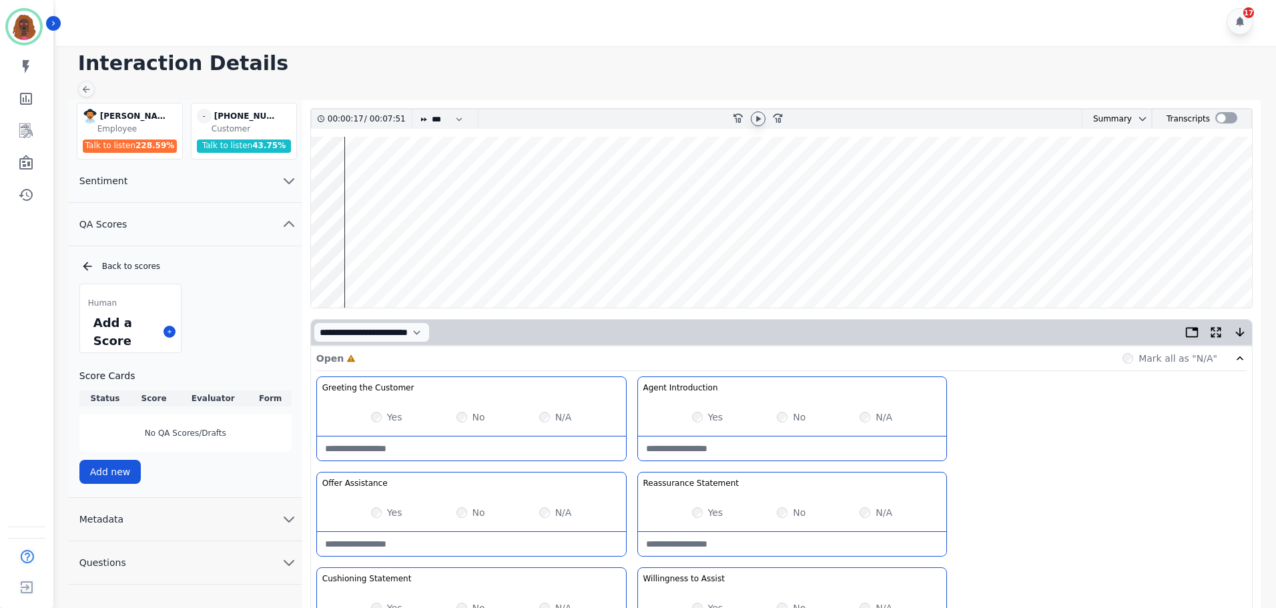
scroll to position [0, 0]
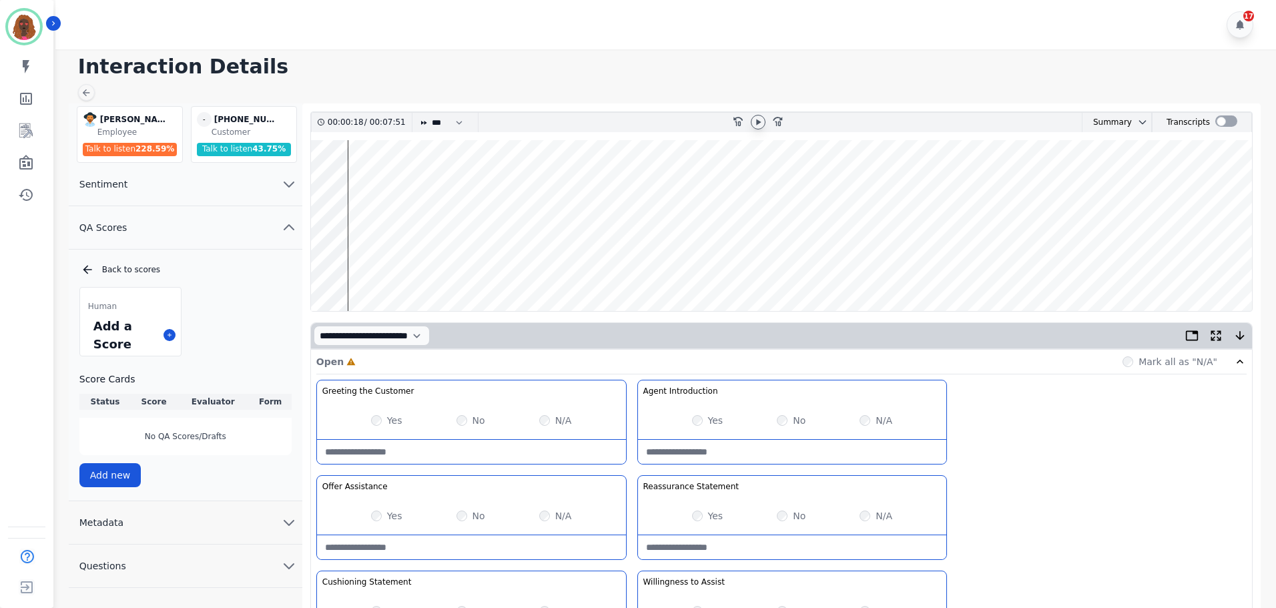
click at [350, 270] on wave at bounding box center [781, 225] width 941 height 171
click at [774, 538] on Statement-note at bounding box center [792, 547] width 309 height 24
click at [329, 179] on wave at bounding box center [781, 225] width 941 height 171
click at [349, 265] on wave at bounding box center [781, 225] width 941 height 171
click at [348, 270] on wave at bounding box center [781, 225] width 941 height 171
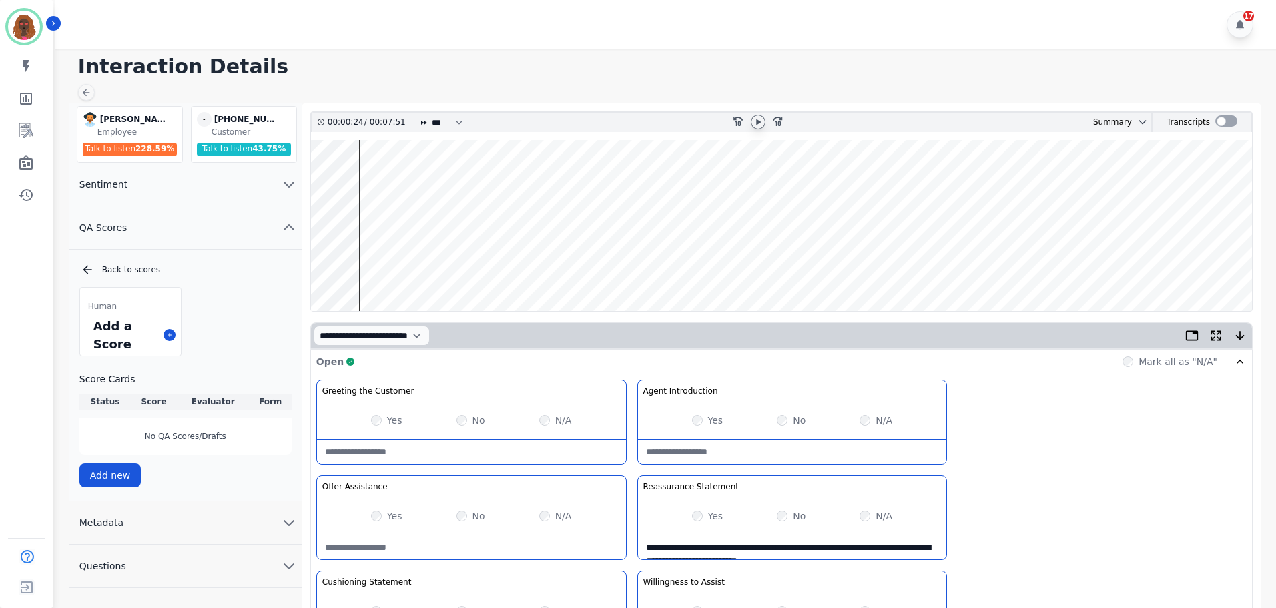
drag, startPoint x: 828, startPoint y: 554, endPoint x: 785, endPoint y: 539, distance: 45.4
click at [755, 540] on Statement-note "**********" at bounding box center [792, 547] width 309 height 24
click at [864, 558] on Statement-note "**********" at bounding box center [792, 547] width 309 height 24
click at [897, 550] on Statement-note "**********" at bounding box center [792, 547] width 309 height 24
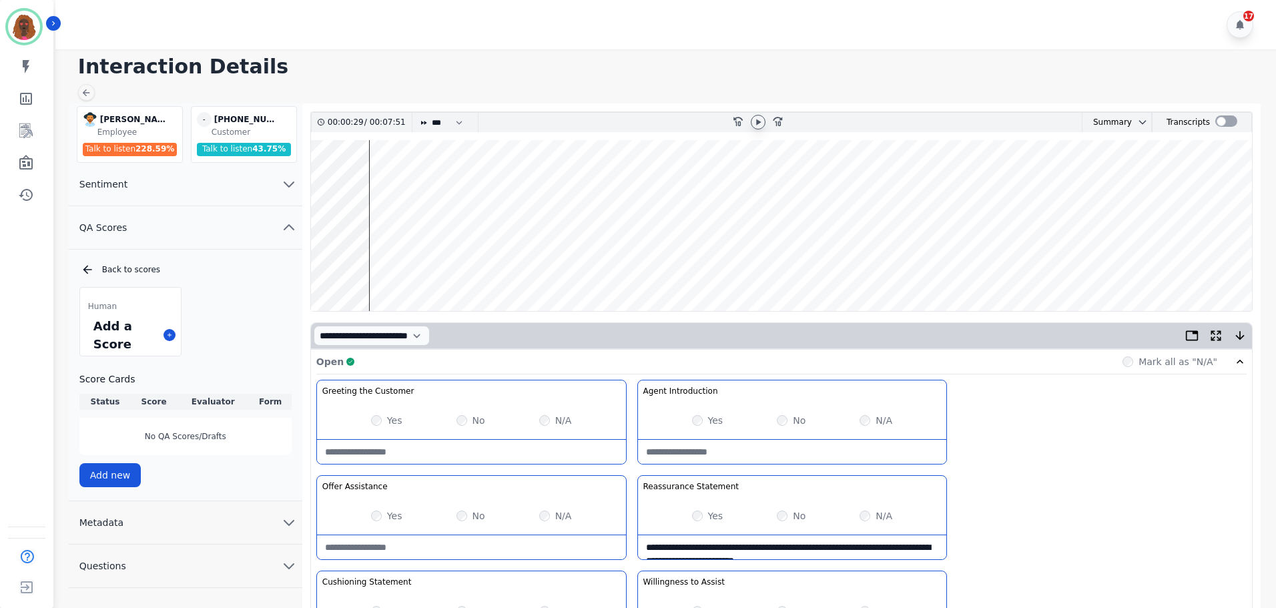
scroll to position [7, 0]
click at [845, 546] on Statement-note "**********" at bounding box center [792, 547] width 309 height 24
click at [852, 555] on Statement-note "**********" at bounding box center [792, 547] width 309 height 24
drag, startPoint x: 828, startPoint y: 555, endPoint x: 799, endPoint y: 549, distance: 29.8
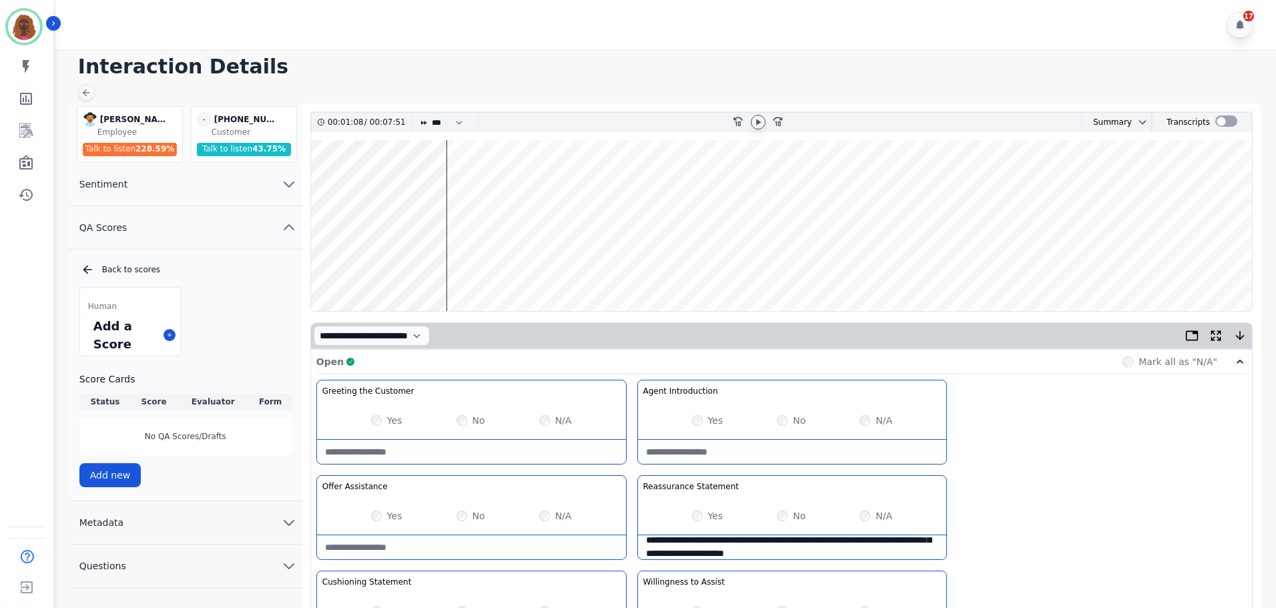
click at [799, 549] on Statement-note "**********" at bounding box center [792, 547] width 309 height 24
type Statement-note "**********"
click at [402, 265] on wave at bounding box center [781, 225] width 941 height 171
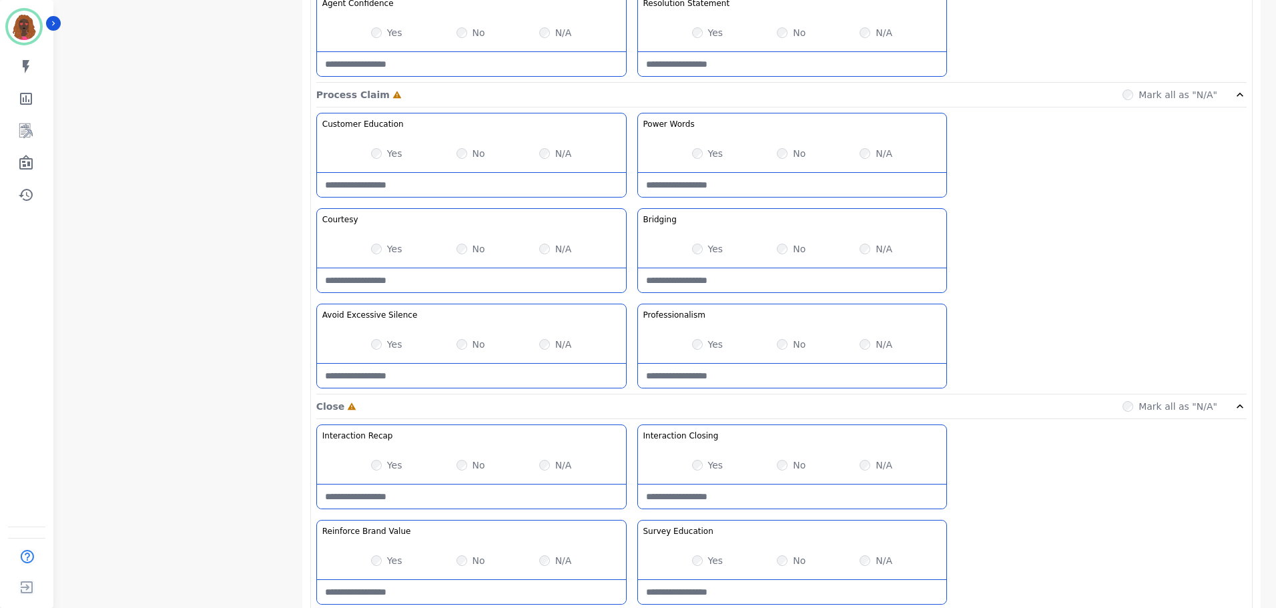
scroll to position [1059, 0]
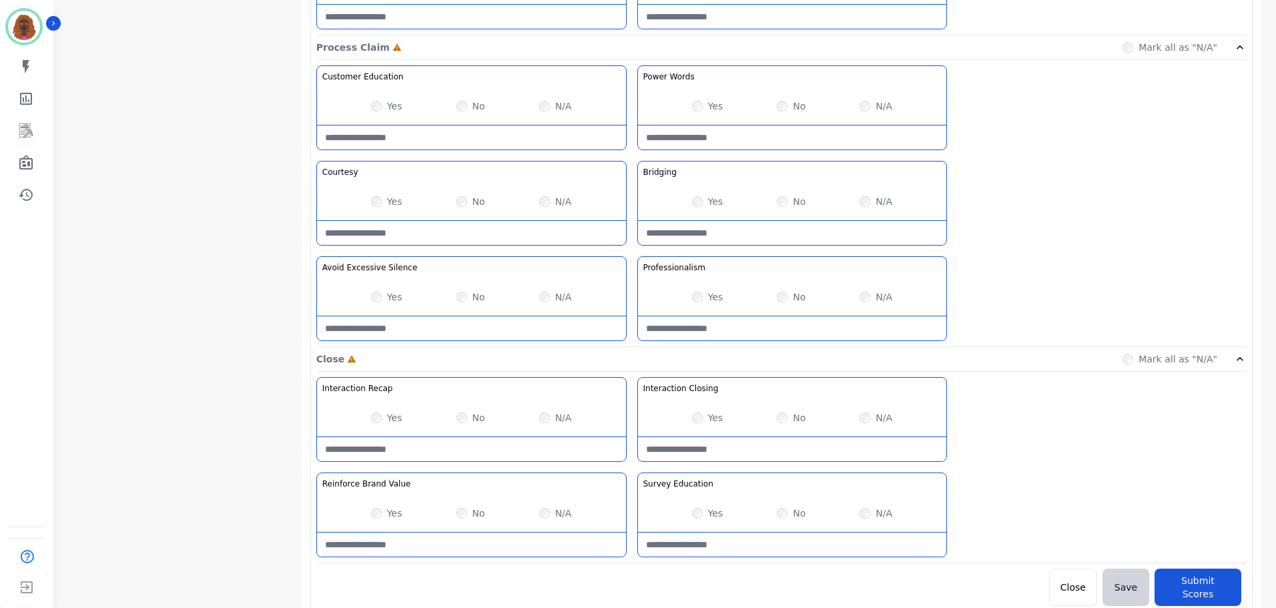
click at [447, 322] on Silence-note at bounding box center [471, 328] width 309 height 24
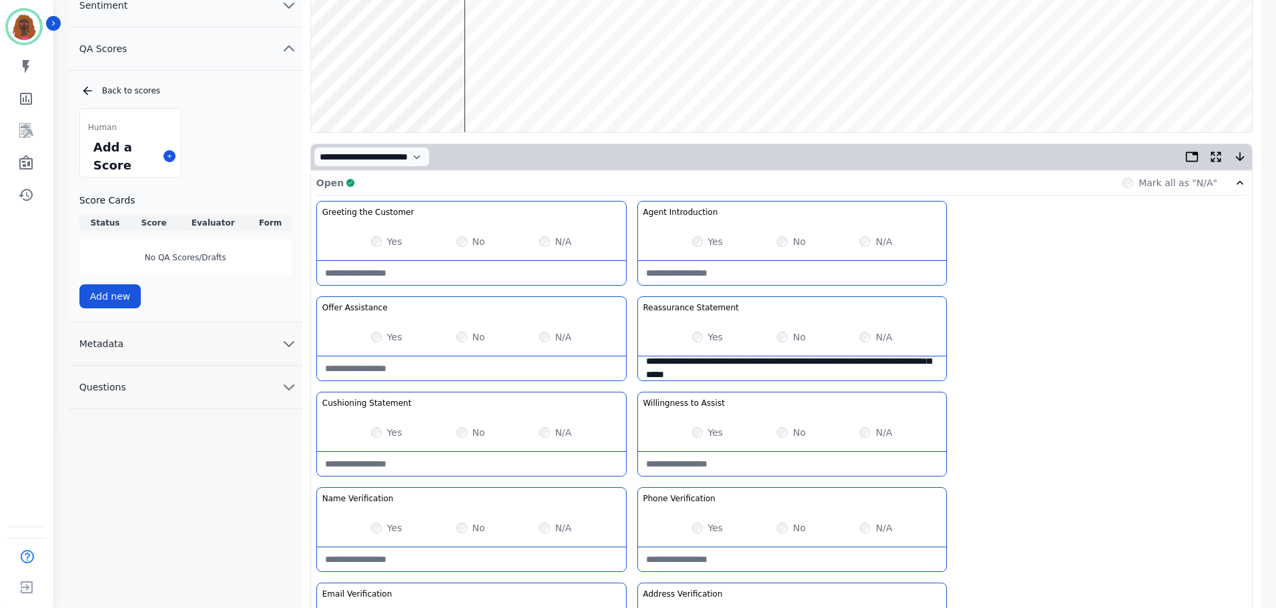
scroll to position [0, 0]
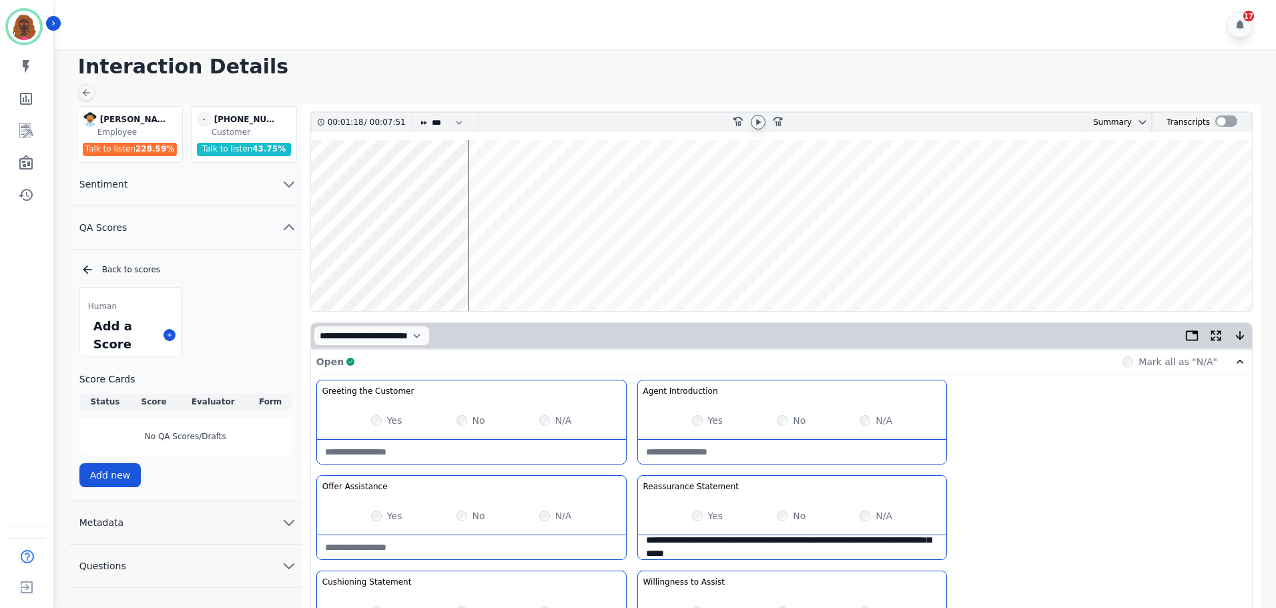
type Silence-note "**********"
click at [476, 264] on wave at bounding box center [781, 225] width 941 height 171
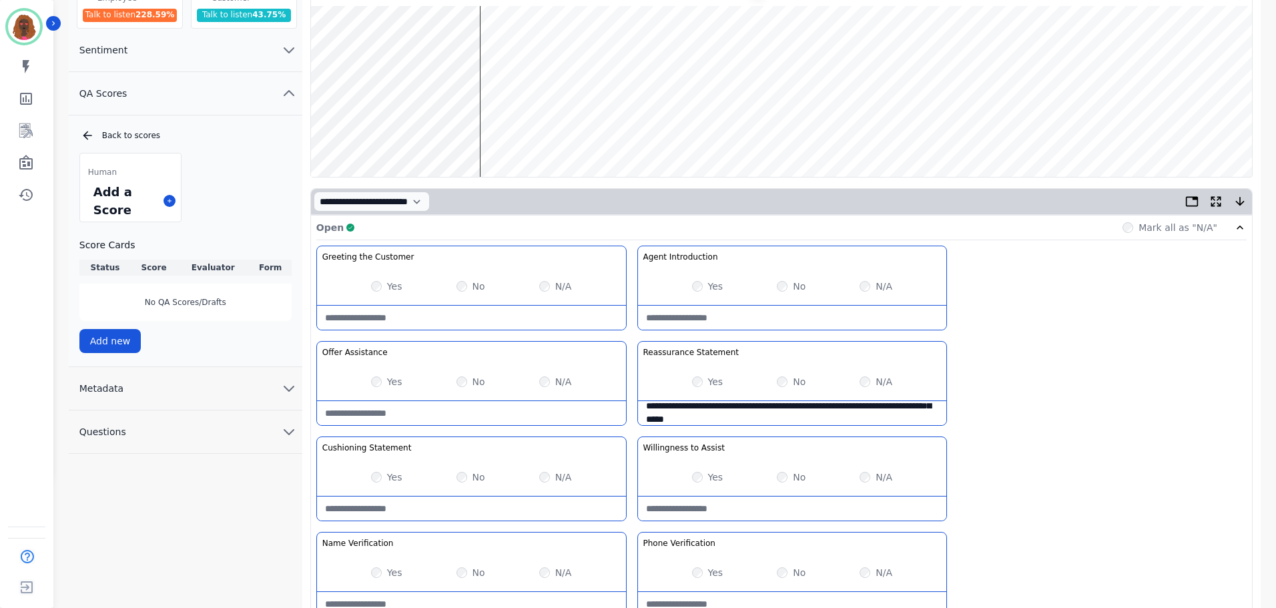
scroll to position [133, 0]
click at [483, 137] on wave at bounding box center [781, 92] width 941 height 171
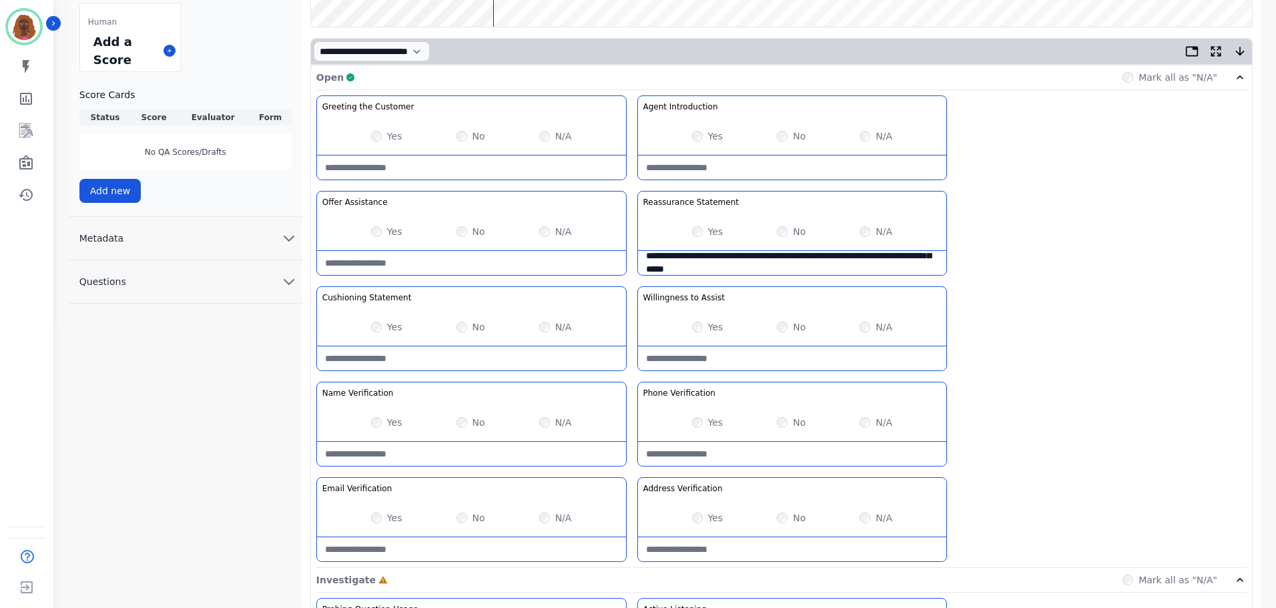
scroll to position [0, 0]
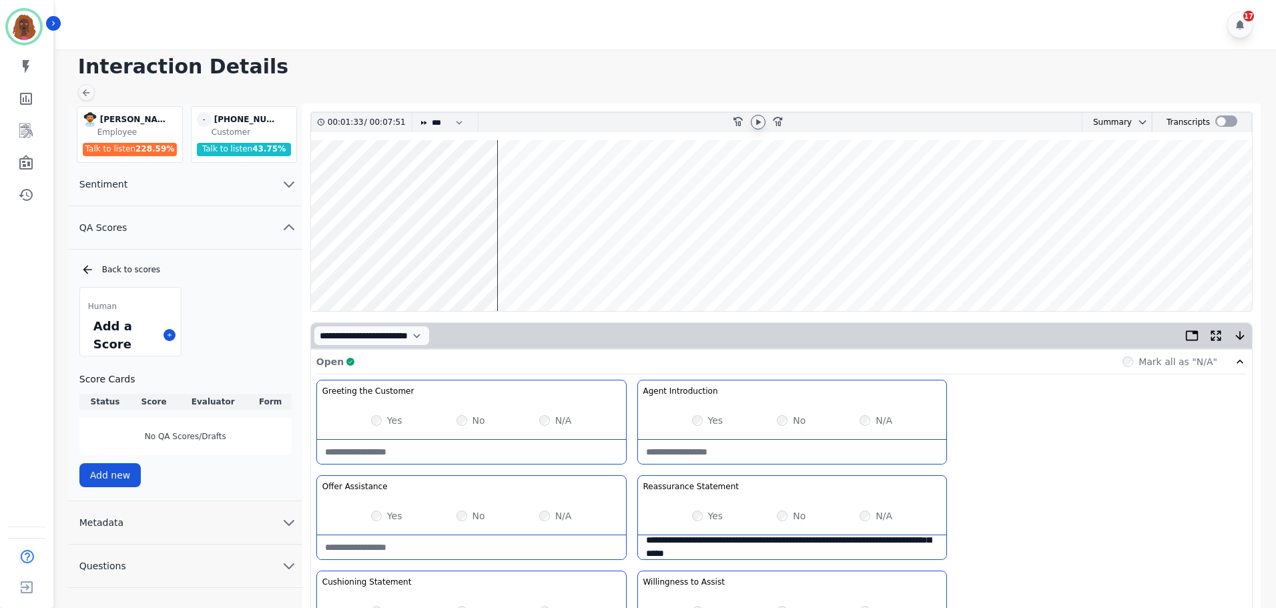
click at [501, 267] on wave at bounding box center [781, 225] width 941 height 171
click at [495, 267] on wave at bounding box center [781, 225] width 941 height 171
click at [523, 181] on wave at bounding box center [781, 225] width 941 height 171
click at [598, 265] on wave at bounding box center [781, 225] width 941 height 171
click at [677, 269] on wave at bounding box center [781, 225] width 941 height 171
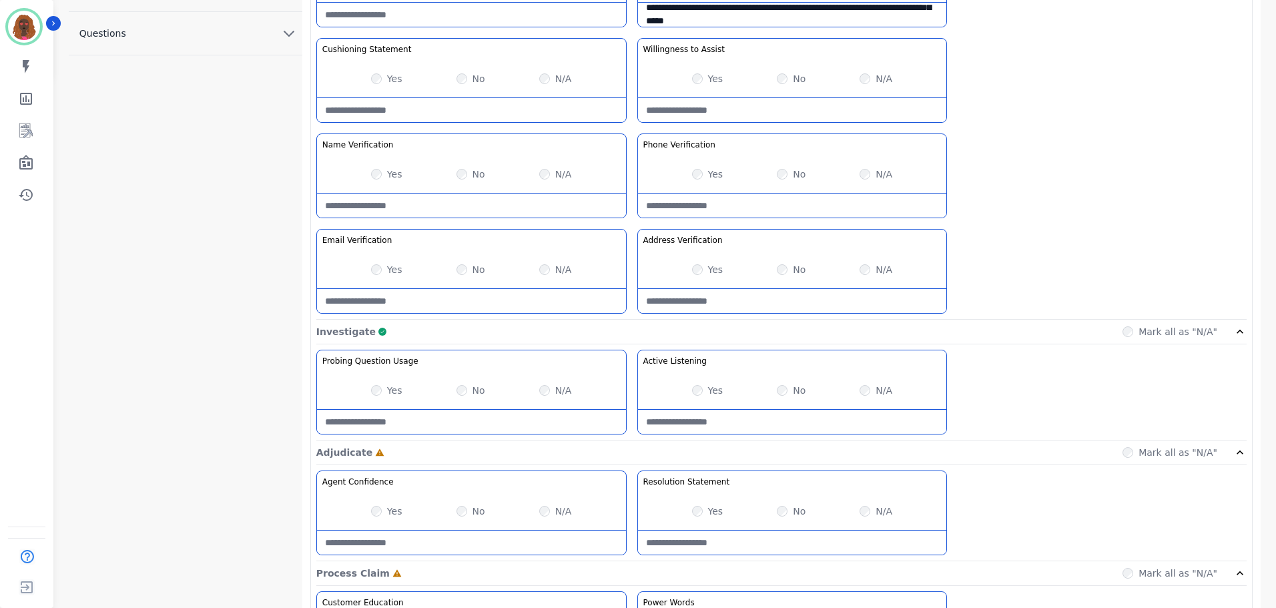
scroll to position [533, 0]
click at [748, 417] on Listening-note at bounding box center [792, 421] width 309 height 24
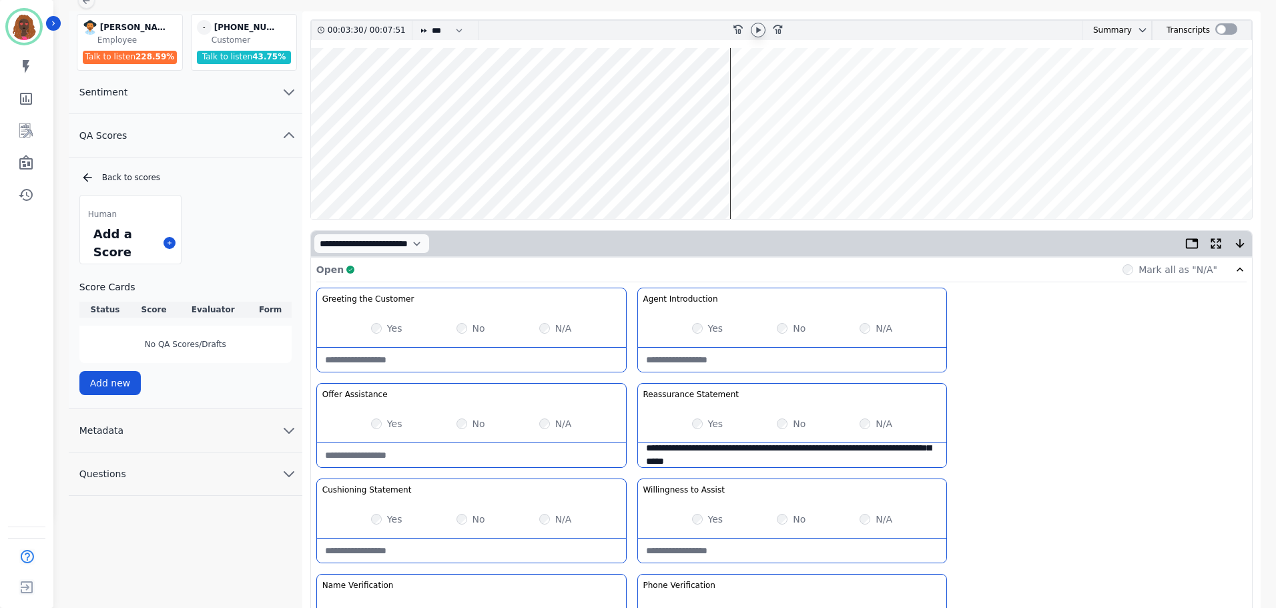
scroll to position [0, 0]
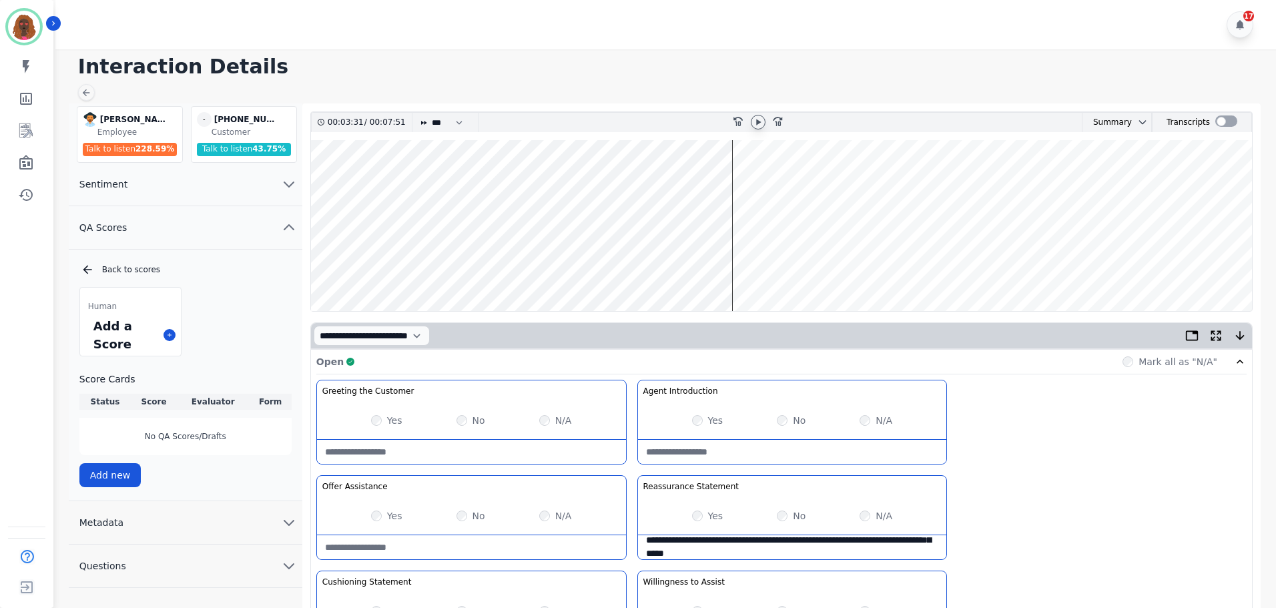
type Listening-note "**********"
click at [746, 178] on wave at bounding box center [781, 225] width 941 height 171
click at [794, 182] on wave at bounding box center [781, 225] width 941 height 171
click at [794, 184] on wave at bounding box center [781, 225] width 941 height 171
click at [884, 266] on wave at bounding box center [781, 225] width 941 height 171
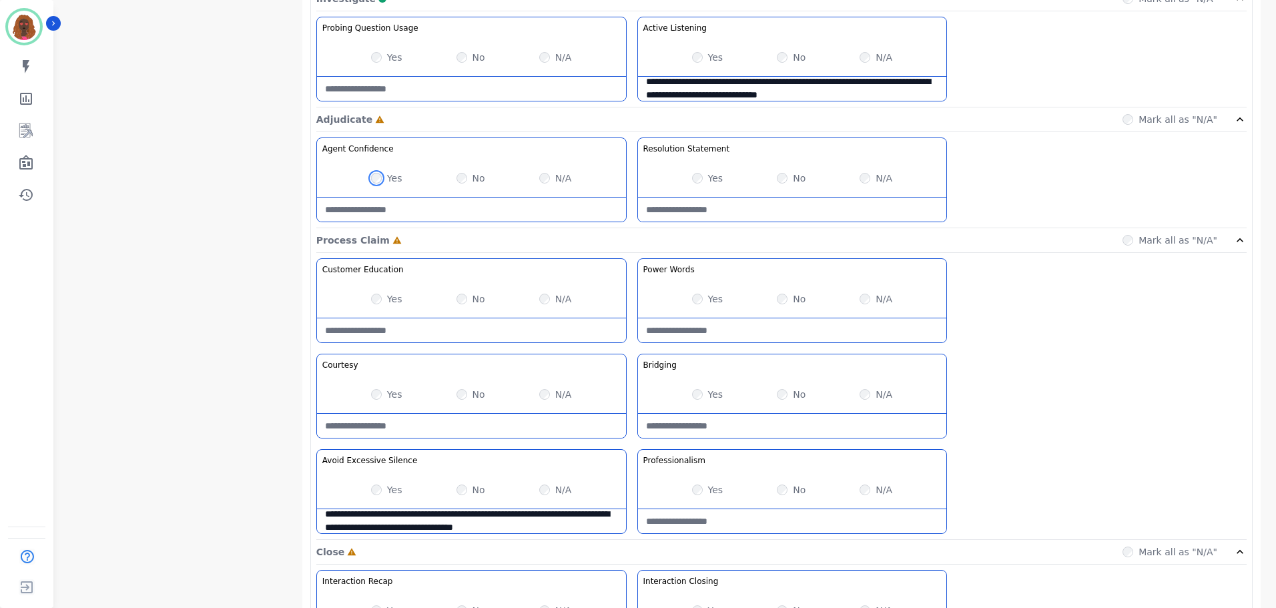
scroll to position [867, 0]
click at [759, 424] on Claim-Bridging-note at bounding box center [792, 424] width 309 height 24
type Claim-Bridging-note "**********"
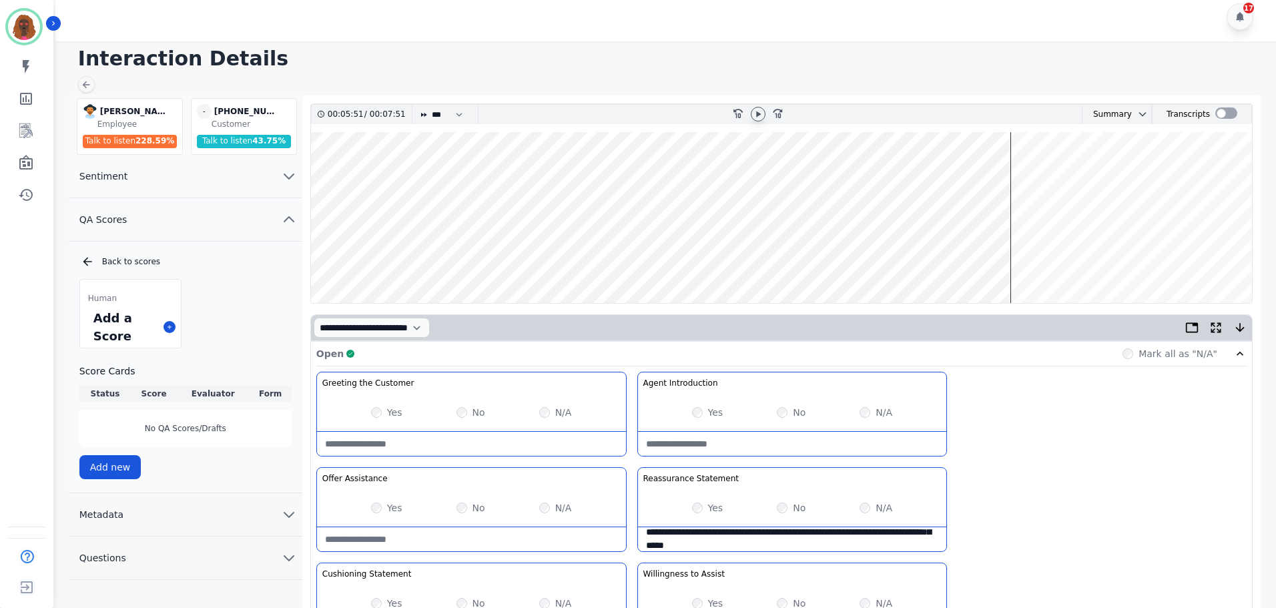
scroll to position [0, 0]
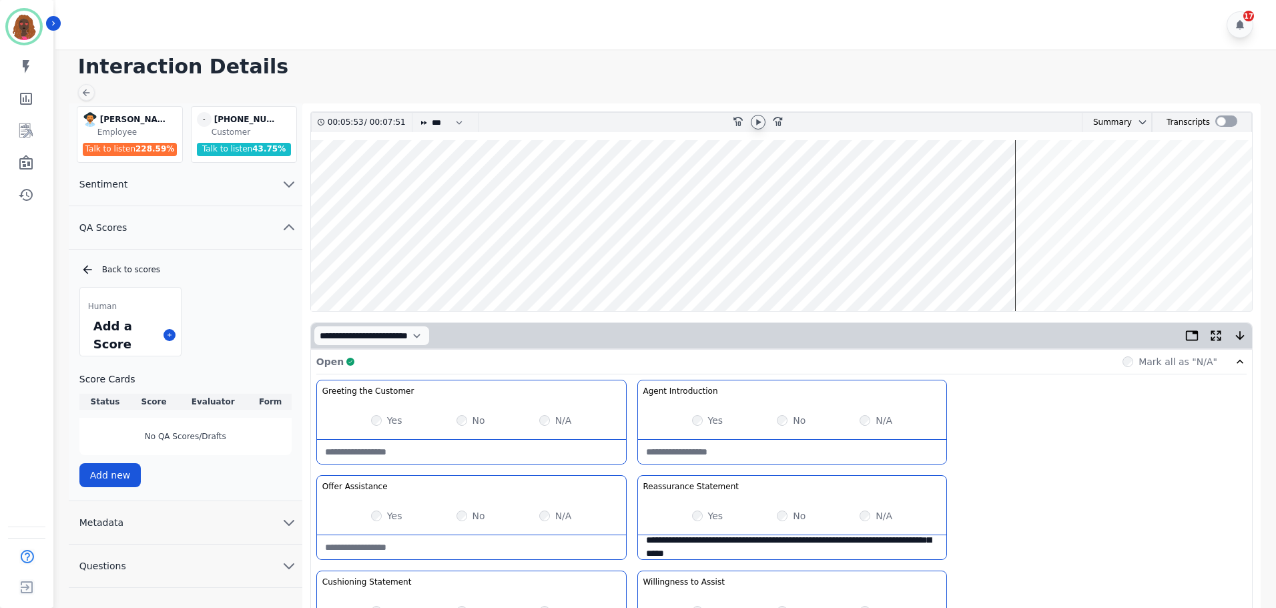
click at [1020, 182] on wave at bounding box center [781, 225] width 941 height 171
click at [1057, 268] on wave at bounding box center [781, 225] width 941 height 171
click at [1127, 268] on wave at bounding box center [781, 225] width 941 height 171
click at [1177, 269] on wave at bounding box center [781, 225] width 941 height 171
click at [1109, 267] on wave at bounding box center [781, 225] width 941 height 171
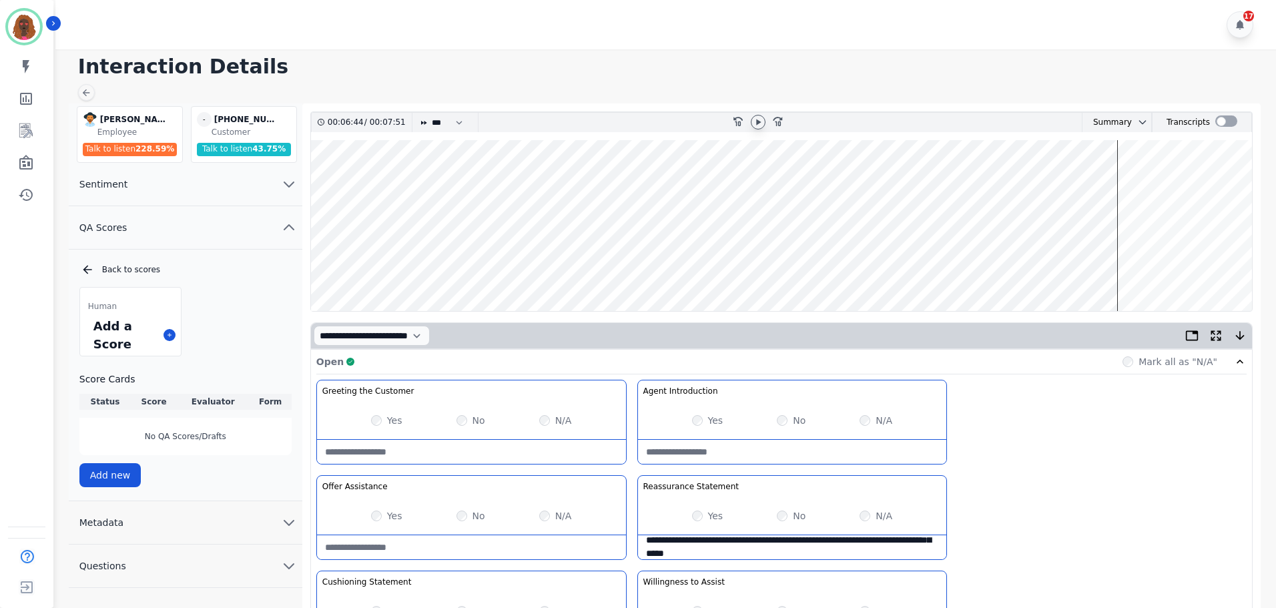
click at [1087, 266] on wave at bounding box center [781, 225] width 941 height 171
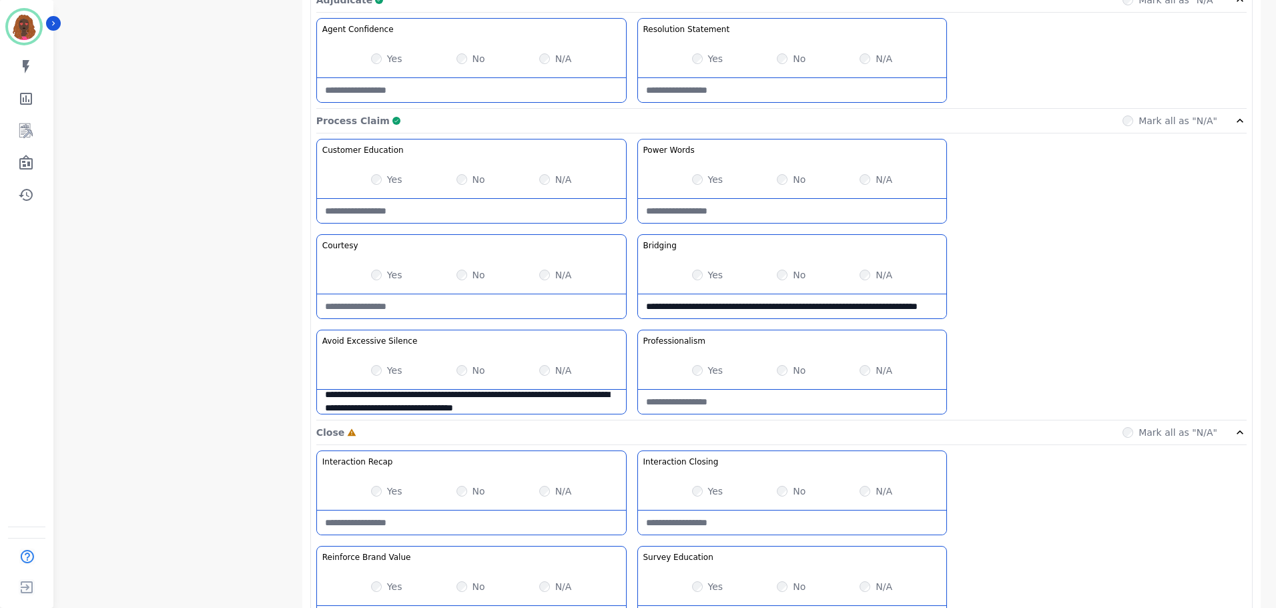
scroll to position [1059, 0]
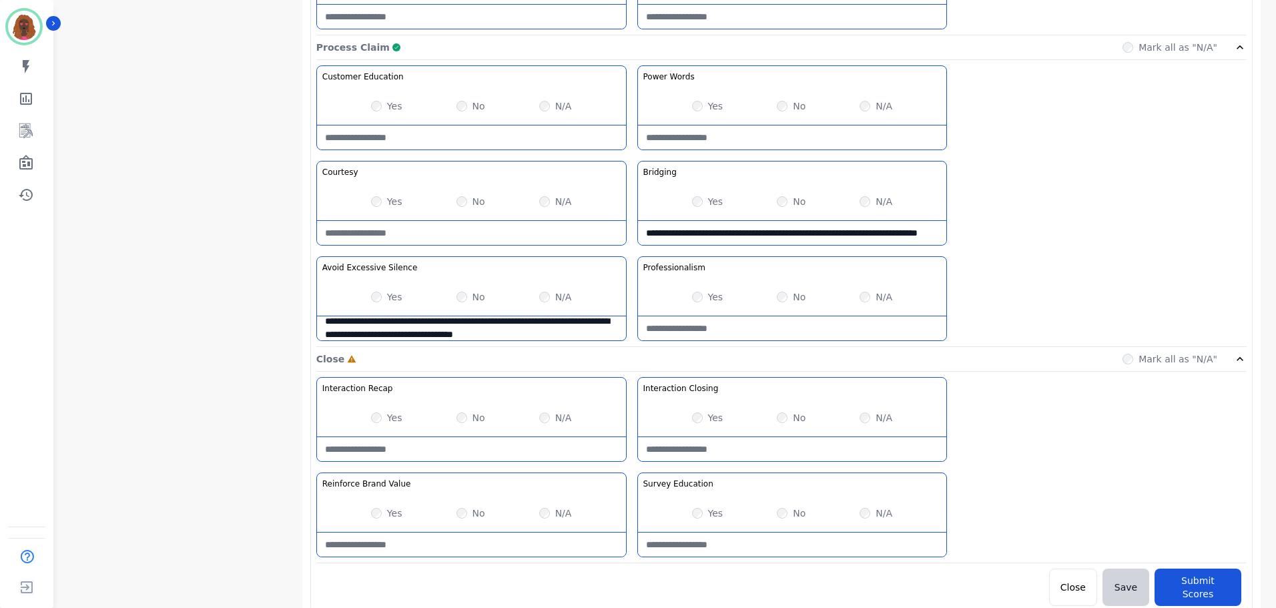
click at [737, 448] on Closing-note at bounding box center [792, 449] width 309 height 24
type Closing-note "*"
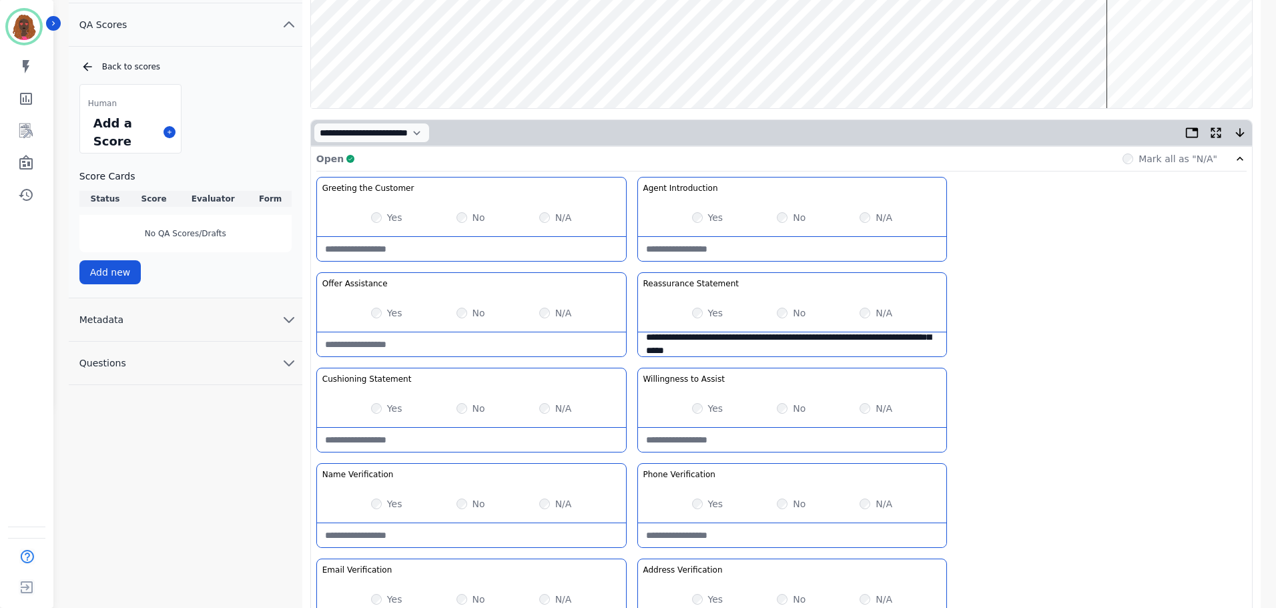
scroll to position [0, 0]
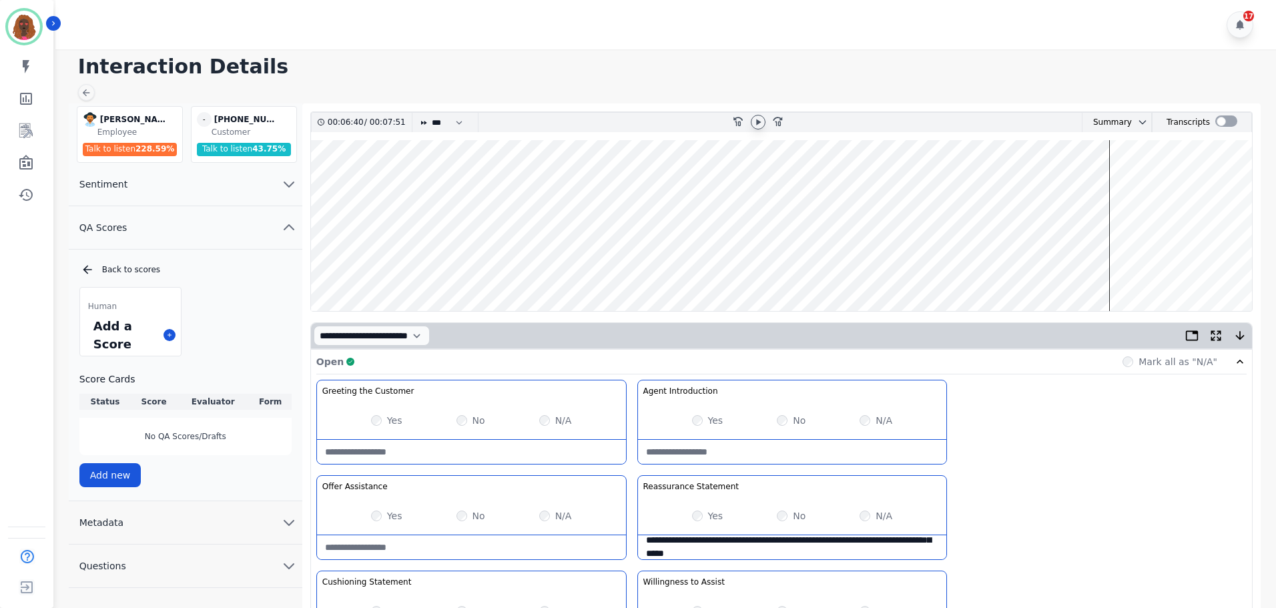
click at [1230, 265] on wave at bounding box center [781, 225] width 941 height 171
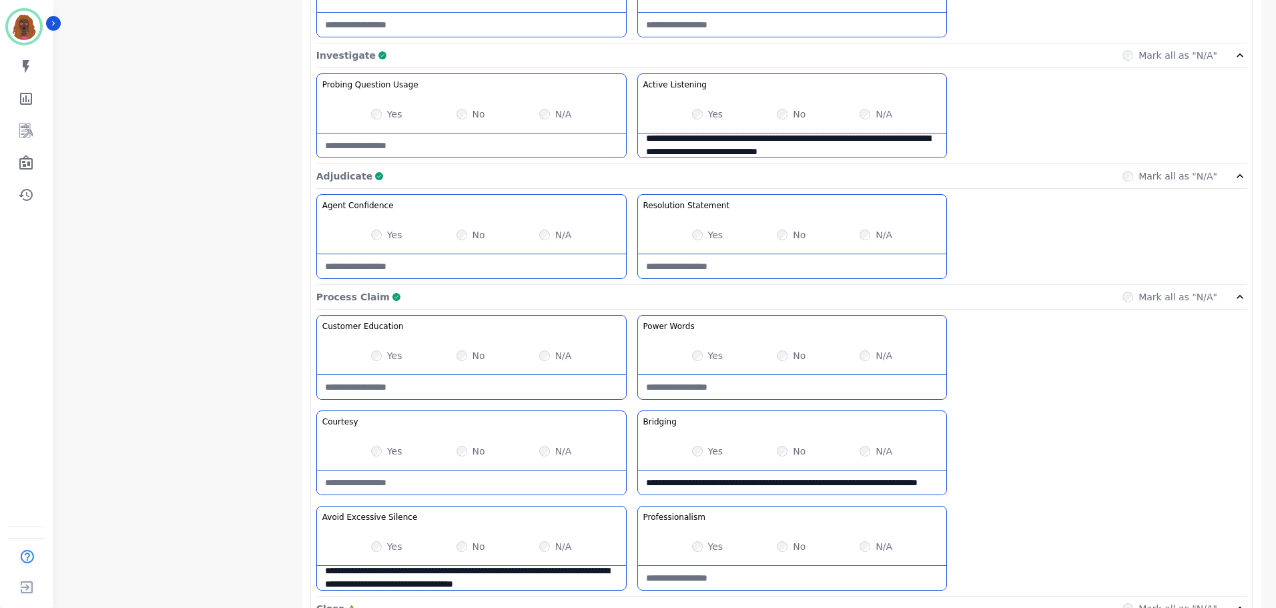
scroll to position [1059, 0]
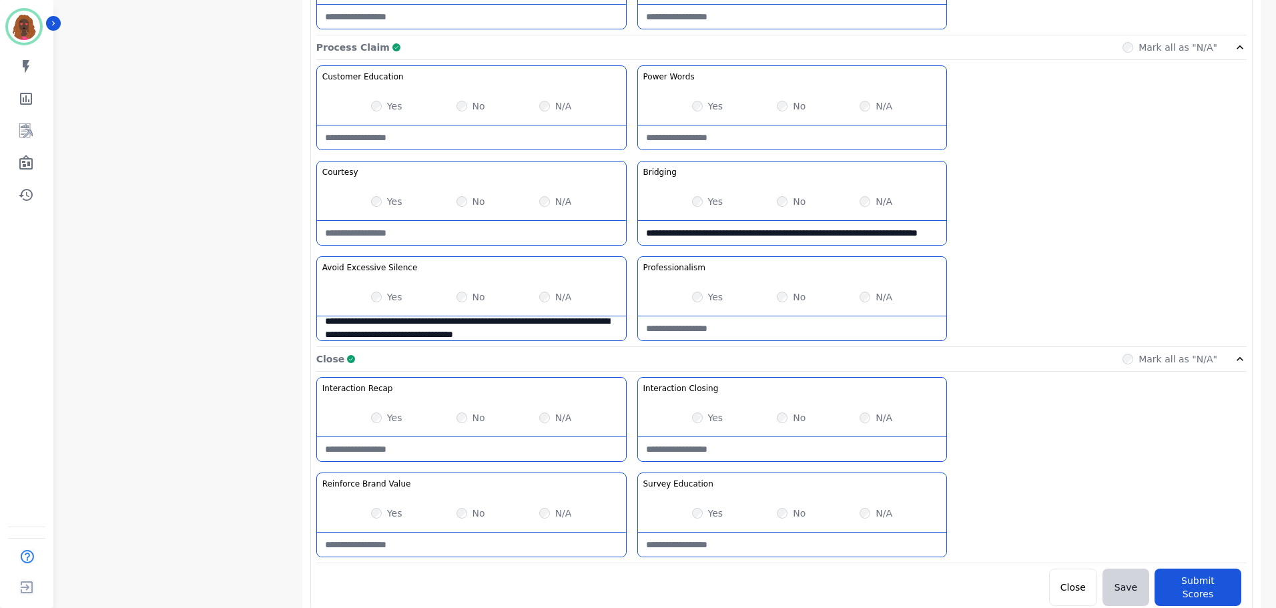
click at [459, 542] on Value-note at bounding box center [471, 545] width 309 height 24
type Value-note "**********"
click at [1205, 582] on button "Submit Scores" at bounding box center [1198, 587] width 87 height 37
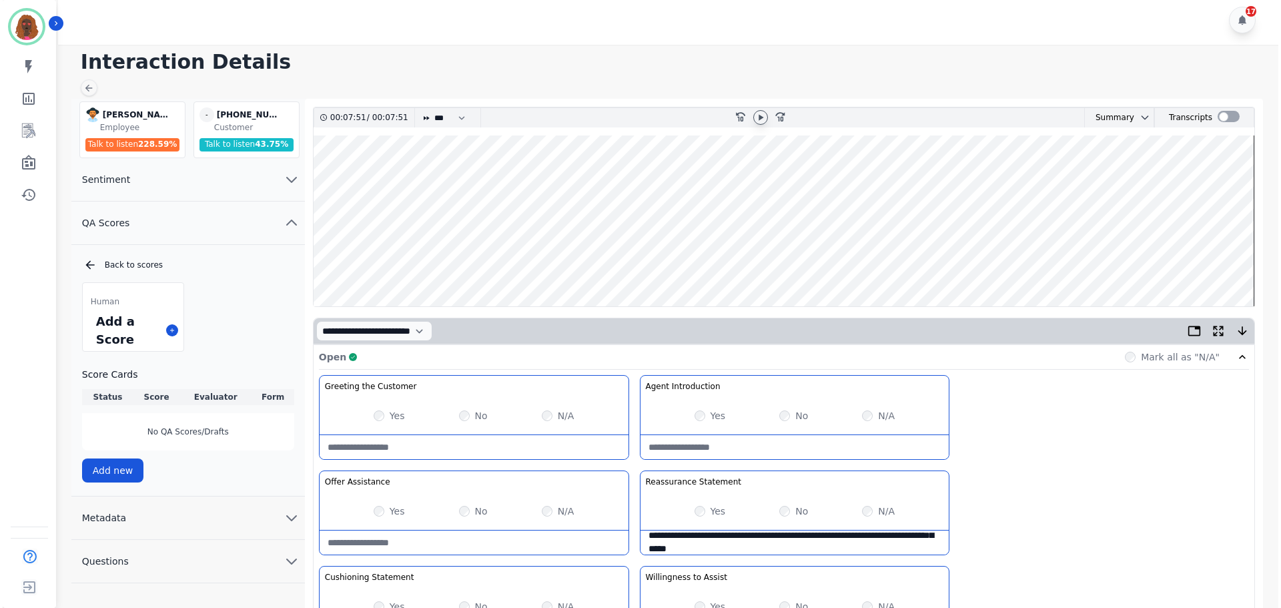
scroll to position [0, 0]
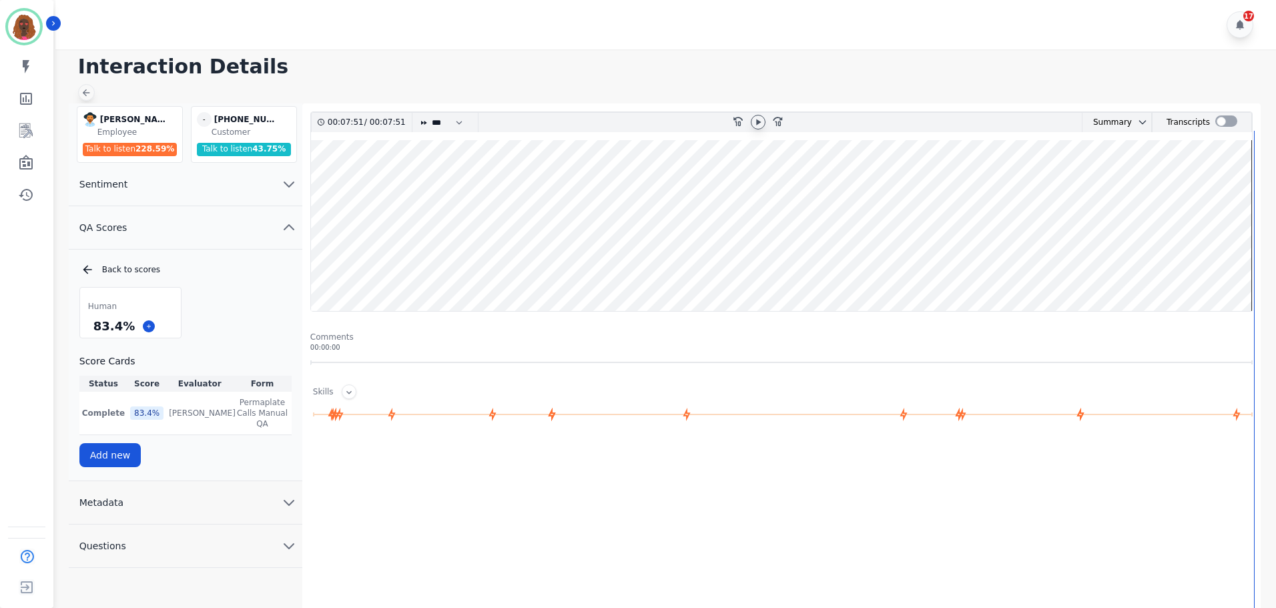
click at [85, 89] on div at bounding box center [86, 92] width 17 height 17
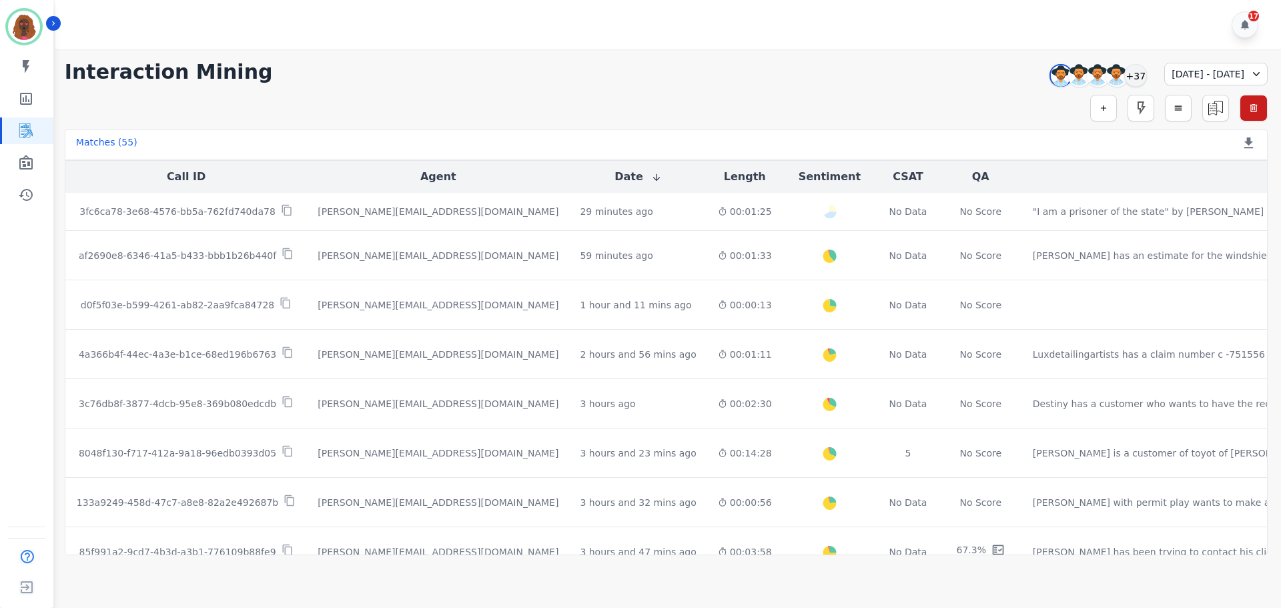
scroll to position [1, 0]
click at [1125, 79] on div "+37" at bounding box center [1136, 75] width 23 height 23
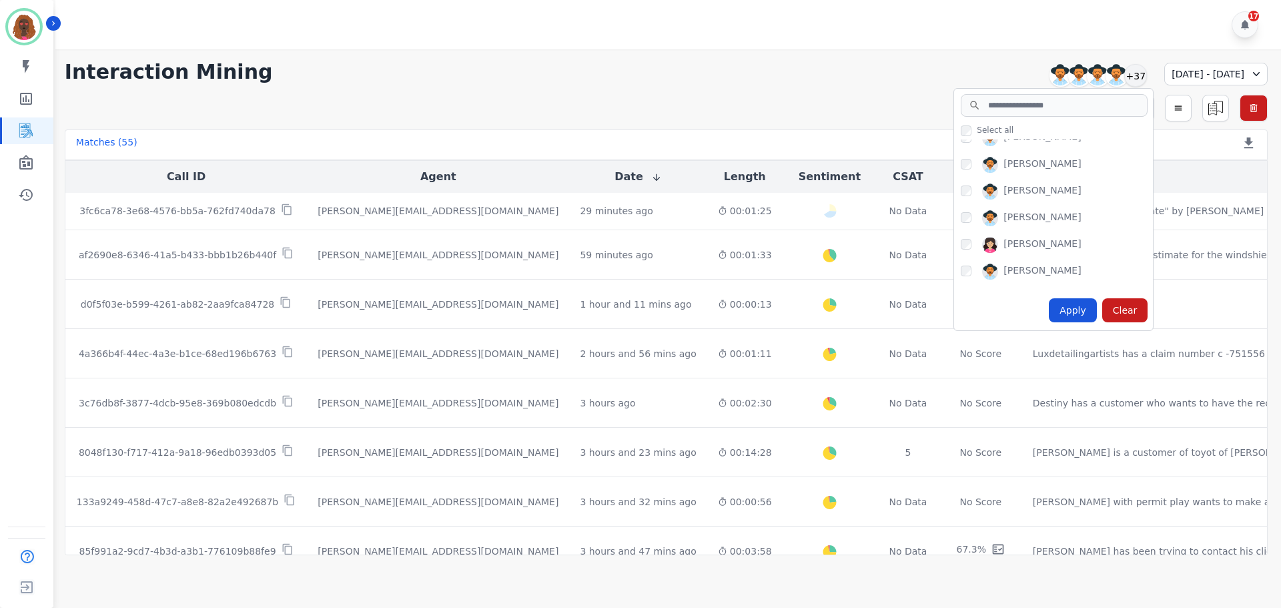
scroll to position [601, 0]
click at [1049, 313] on div "Apply" at bounding box center [1073, 310] width 48 height 24
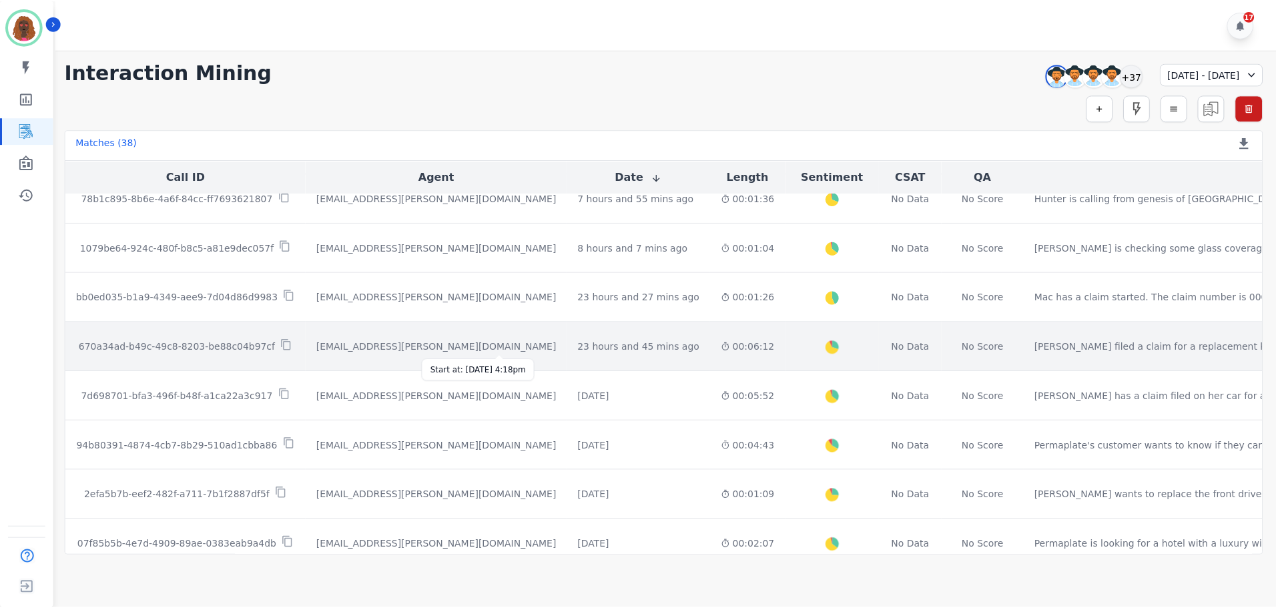
scroll to position [267, 0]
click at [579, 344] on div "23 hours and 45 mins ago" at bounding box center [640, 345] width 122 height 13
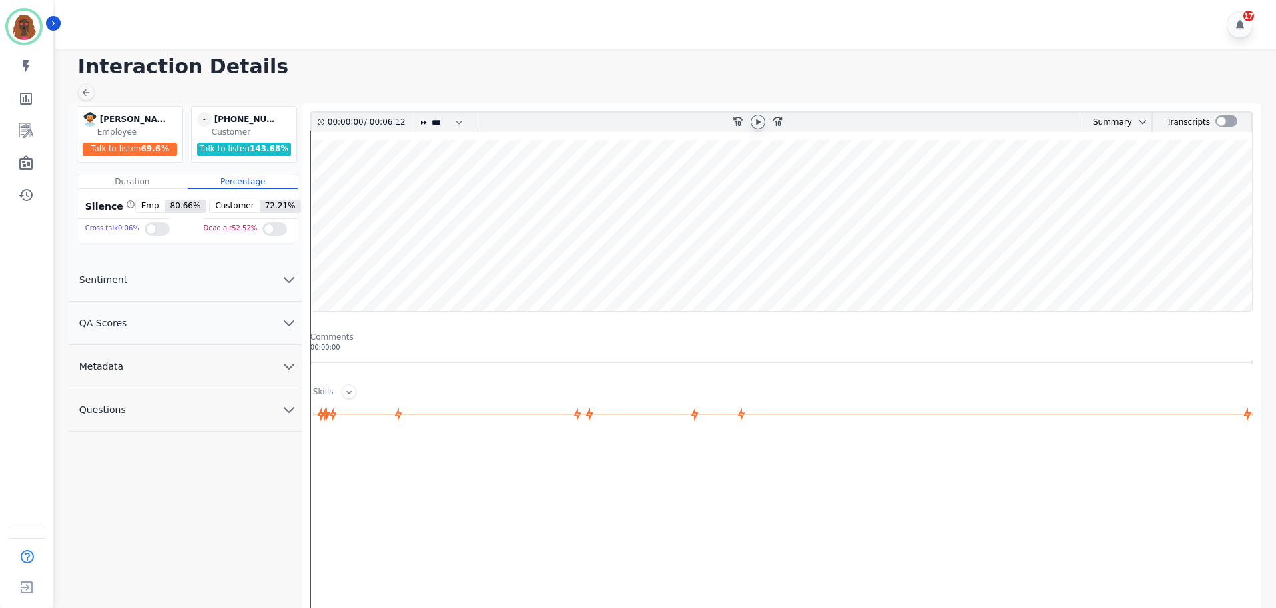
click at [755, 123] on icon at bounding box center [758, 122] width 11 height 11
click at [281, 326] on icon "chevron down" at bounding box center [289, 323] width 16 height 16
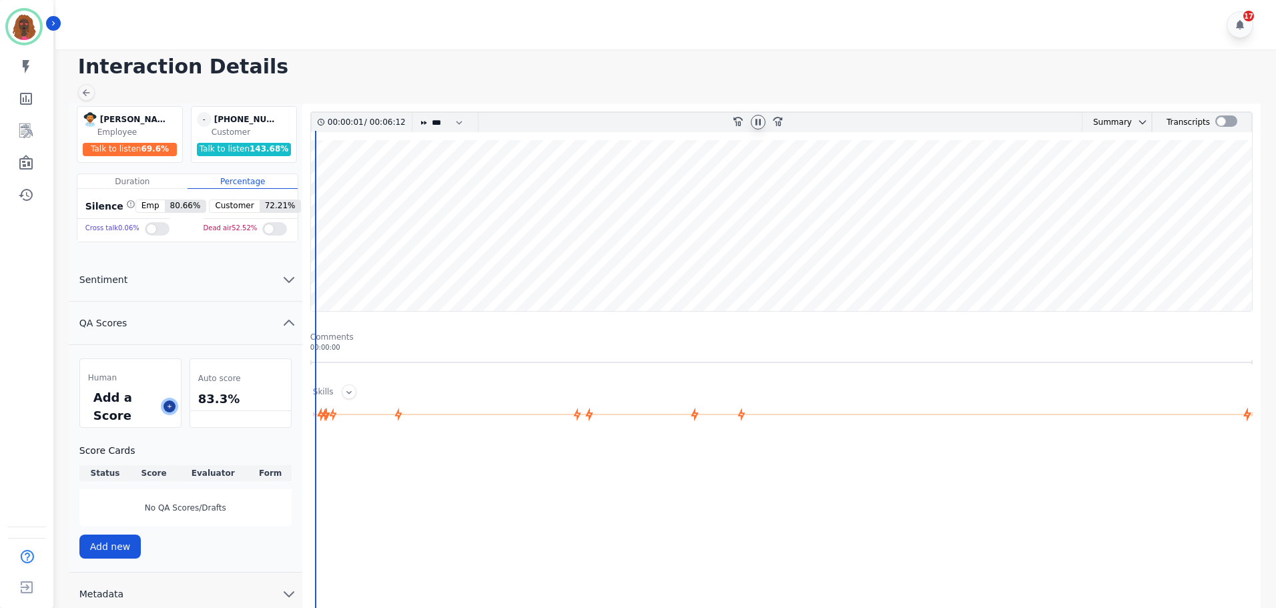
click at [171, 408] on icon at bounding box center [169, 406] width 7 height 7
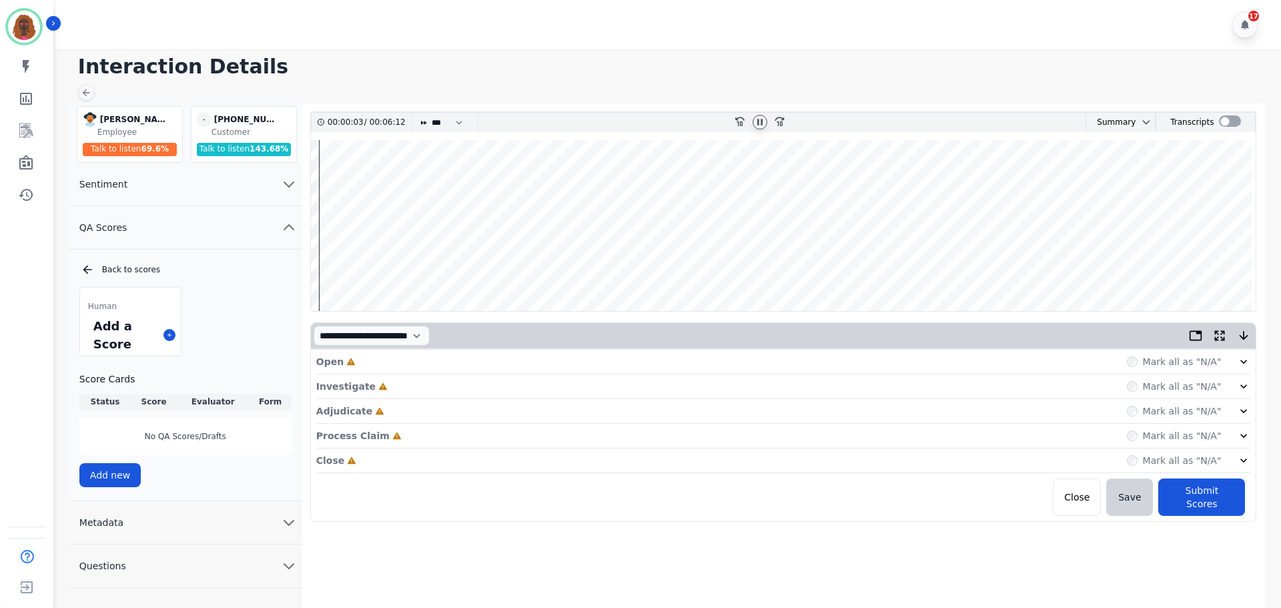
click at [422, 358] on div "Open Incomplete Mark all as "N/A"" at bounding box center [783, 362] width 935 height 25
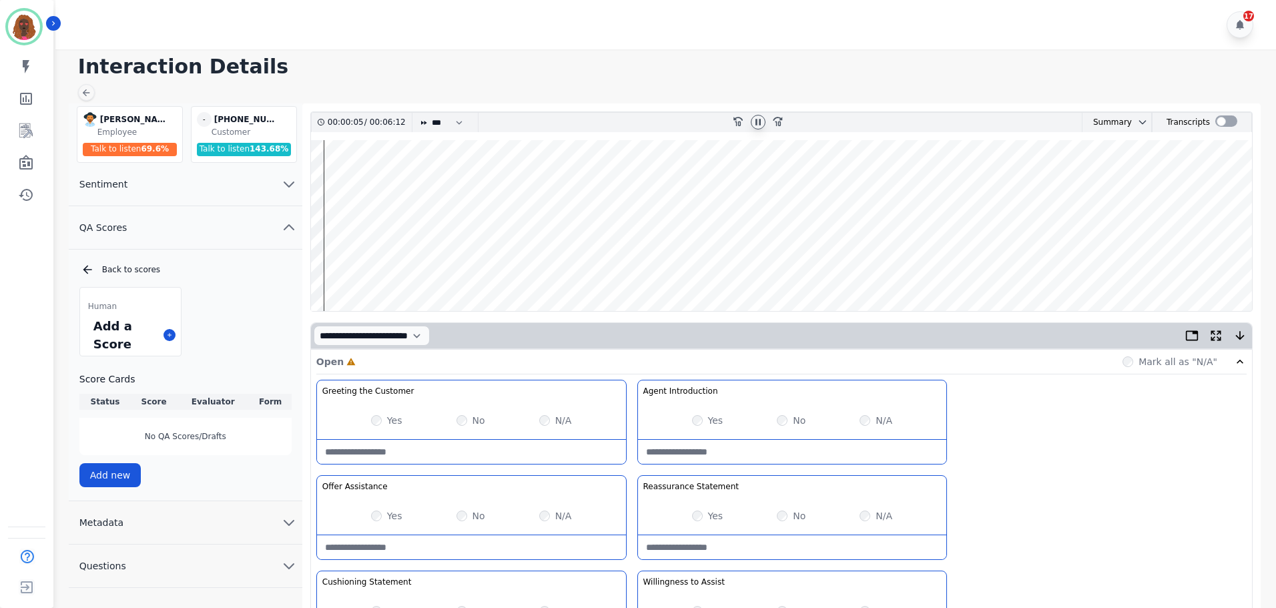
click at [703, 424] on div "Yes" at bounding box center [707, 420] width 31 height 13
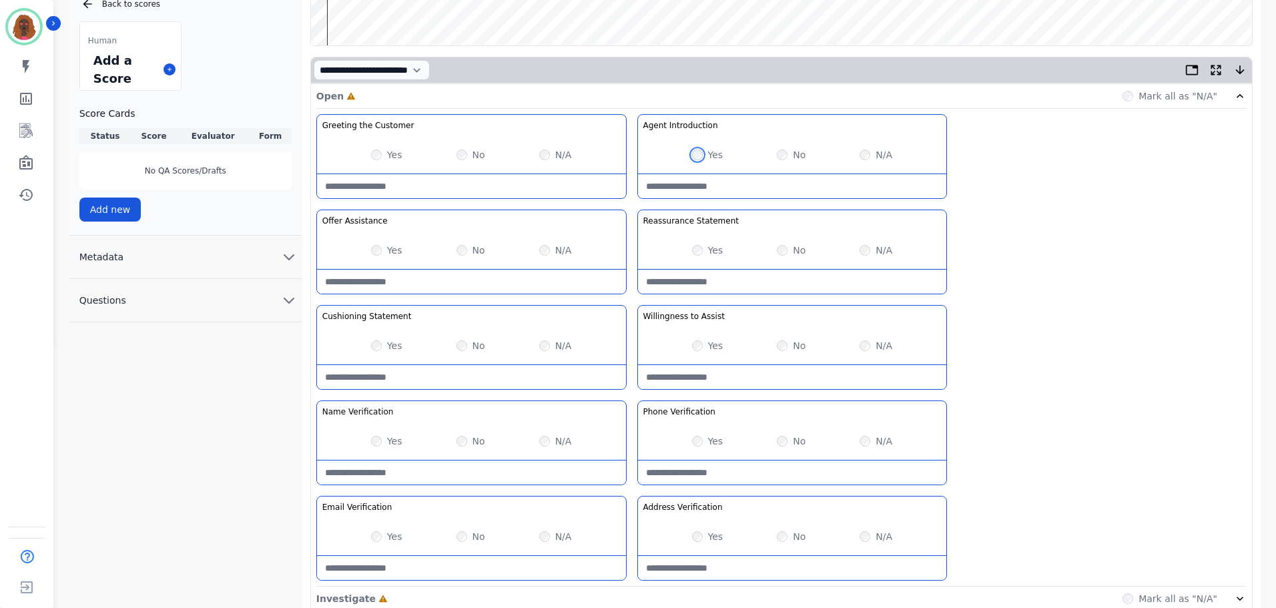
scroll to position [266, 0]
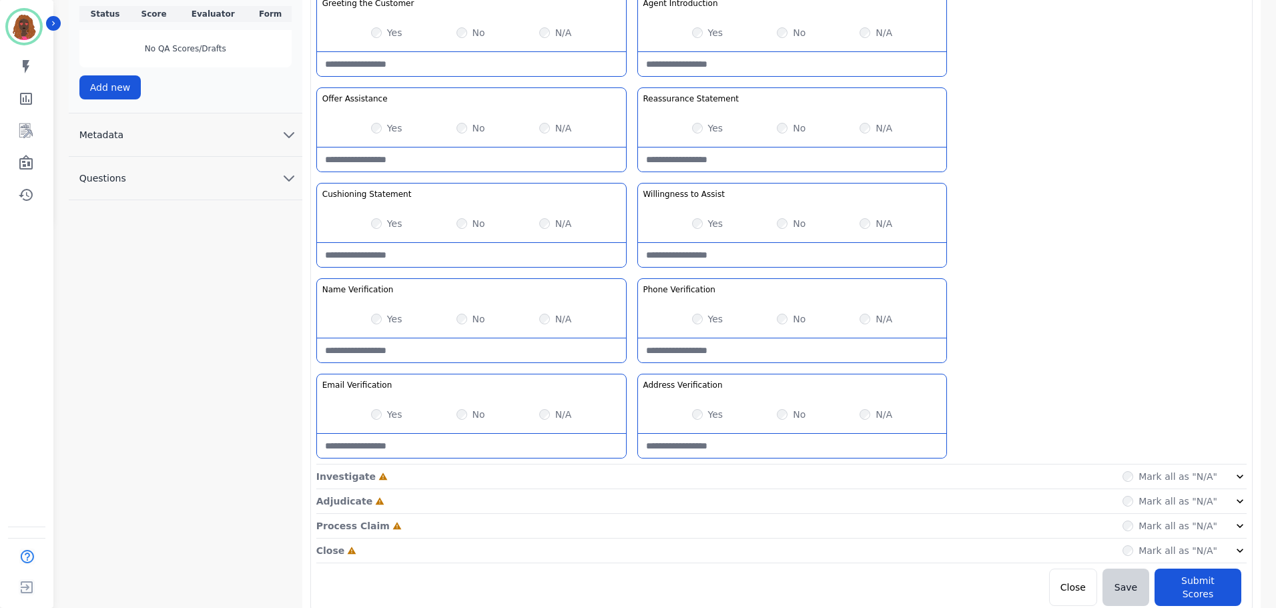
click at [636, 479] on div "Investigate Incomplete Mark all as "N/A"" at bounding box center [781, 477] width 930 height 25
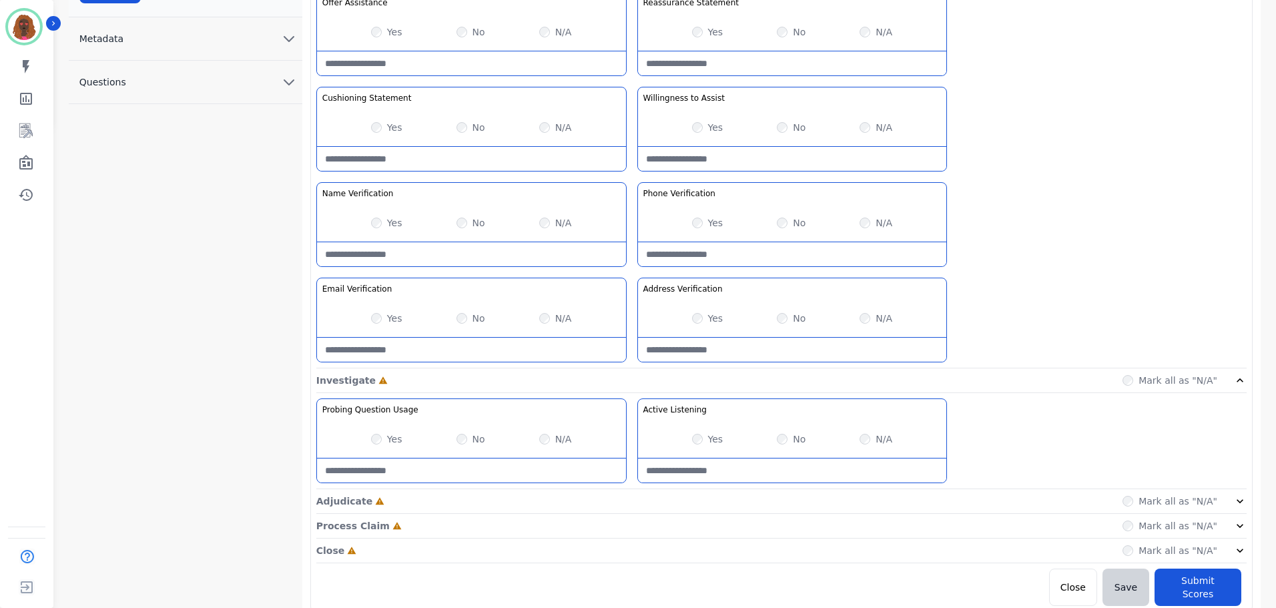
click at [630, 497] on div "Adjudicate Incomplete Mark all as "N/A"" at bounding box center [781, 501] width 930 height 25
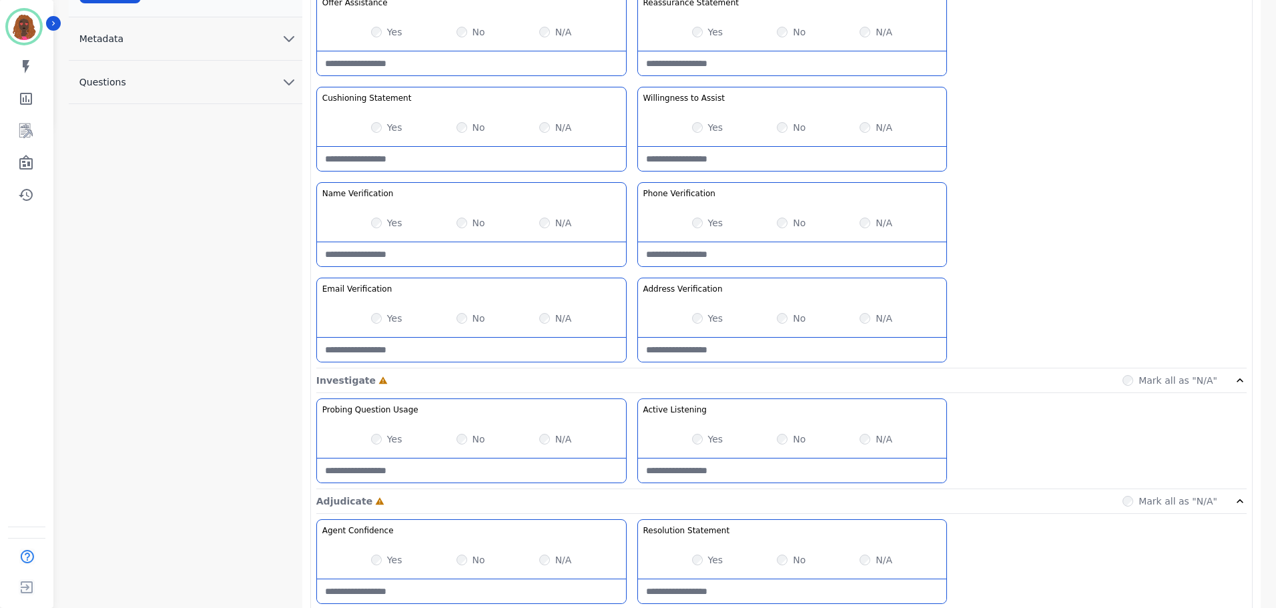
scroll to position [580, 0]
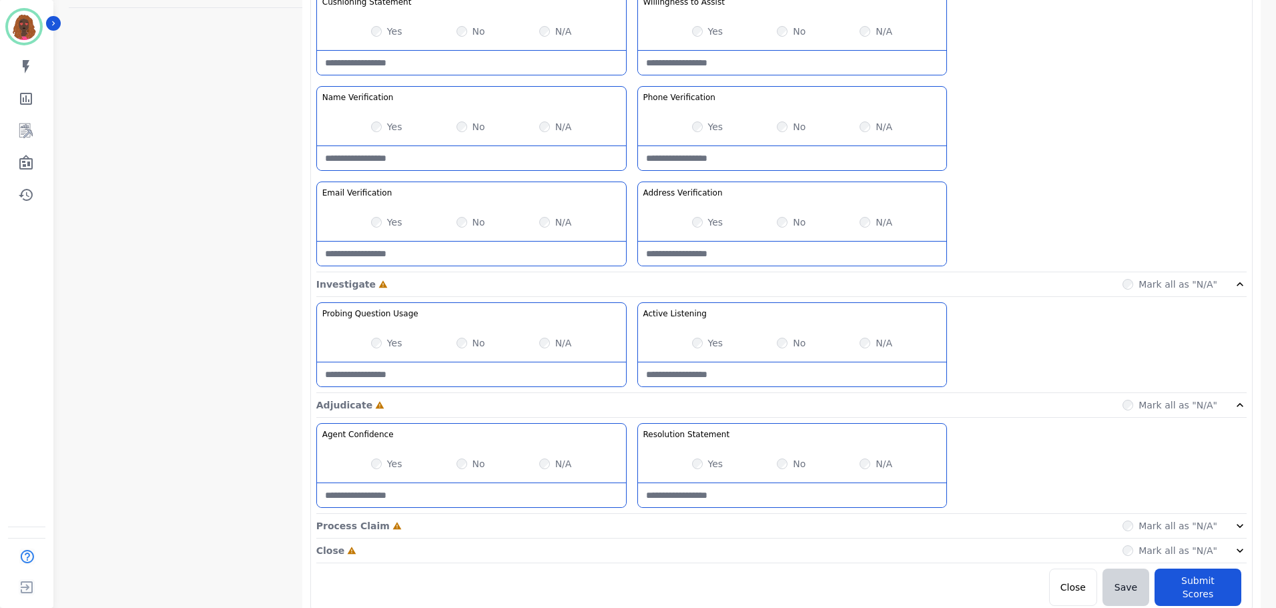
click at [629, 519] on div "Process Claim Incomplete Mark all as "N/A"" at bounding box center [781, 526] width 930 height 25
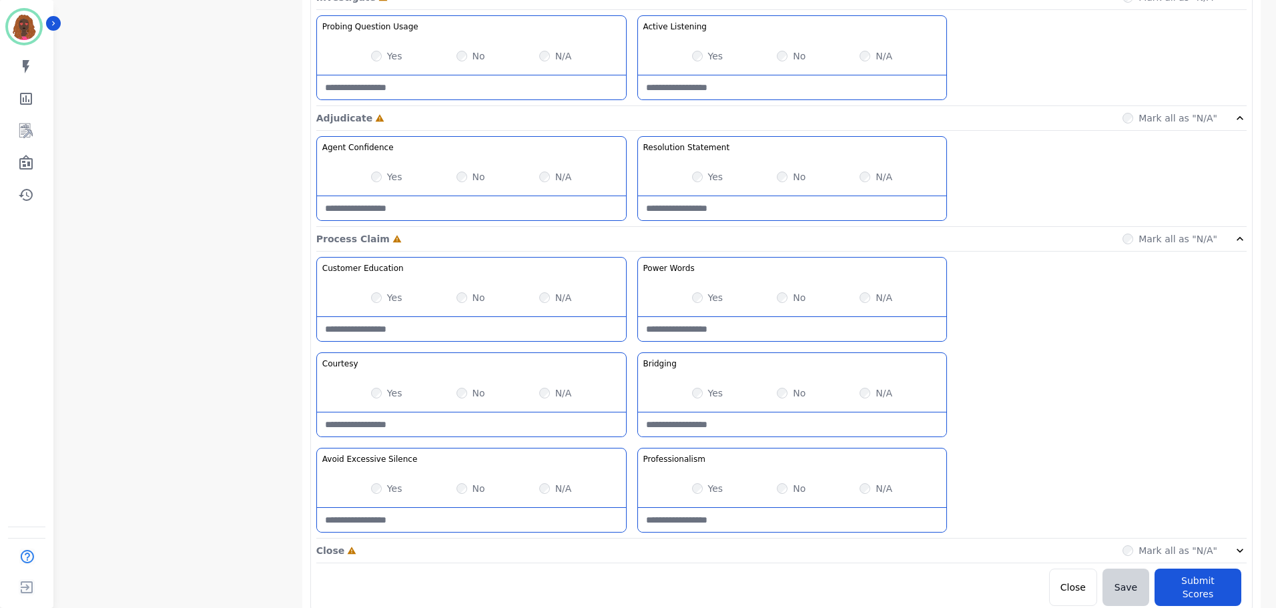
click at [631, 545] on div "Close Incomplete Mark all as "N/A"" at bounding box center [781, 551] width 930 height 25
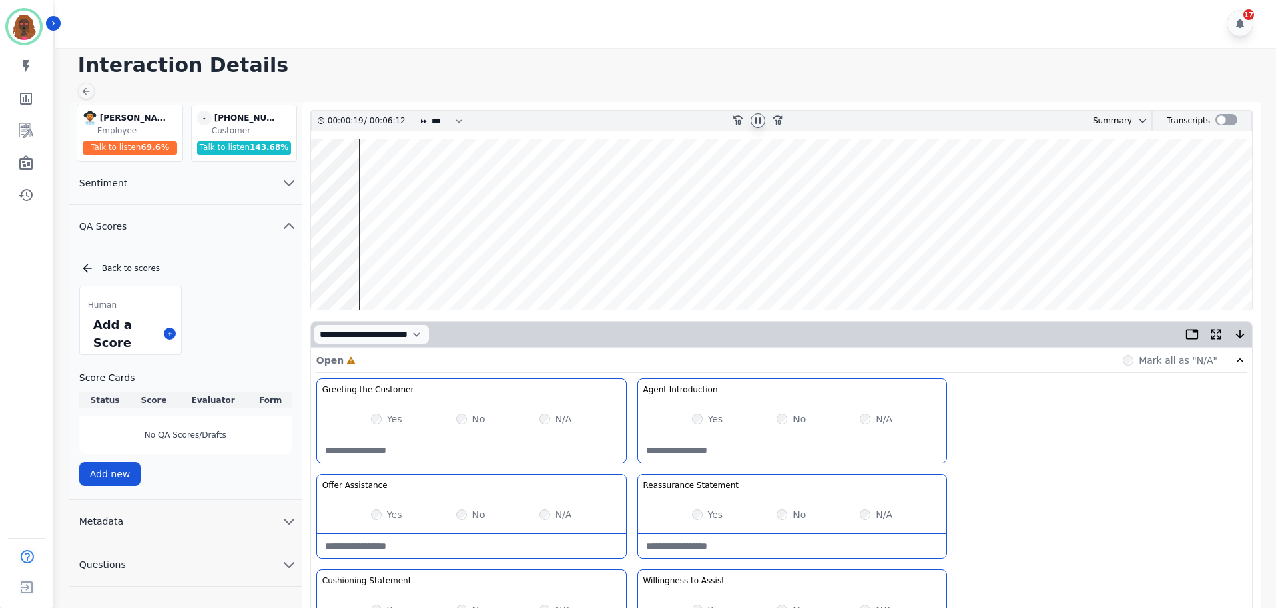
scroll to position [1, 0]
click at [378, 266] on wave at bounding box center [781, 224] width 941 height 171
click at [387, 184] on wave at bounding box center [781, 224] width 941 height 171
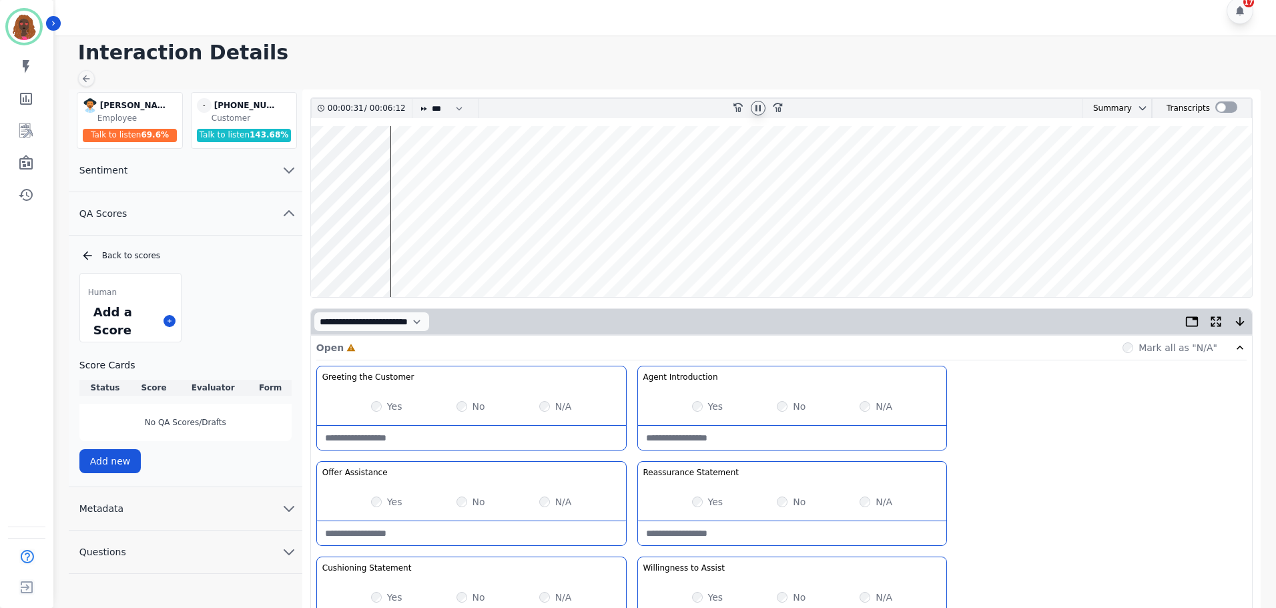
scroll to position [0, 0]
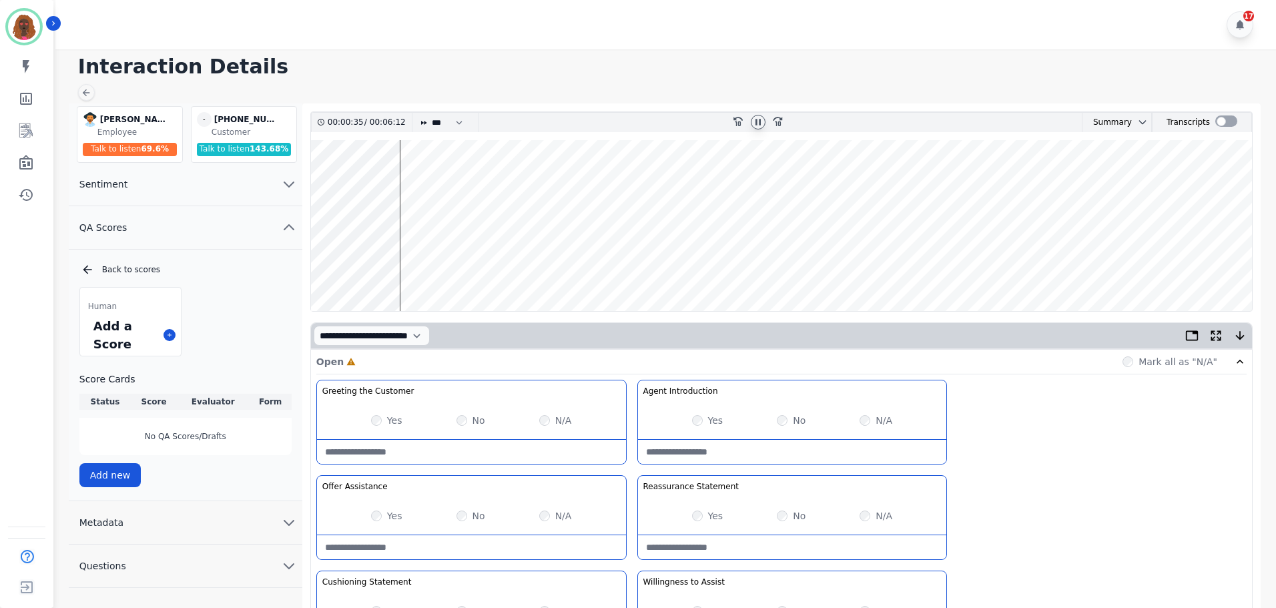
click at [400, 266] on wave at bounding box center [781, 225] width 941 height 171
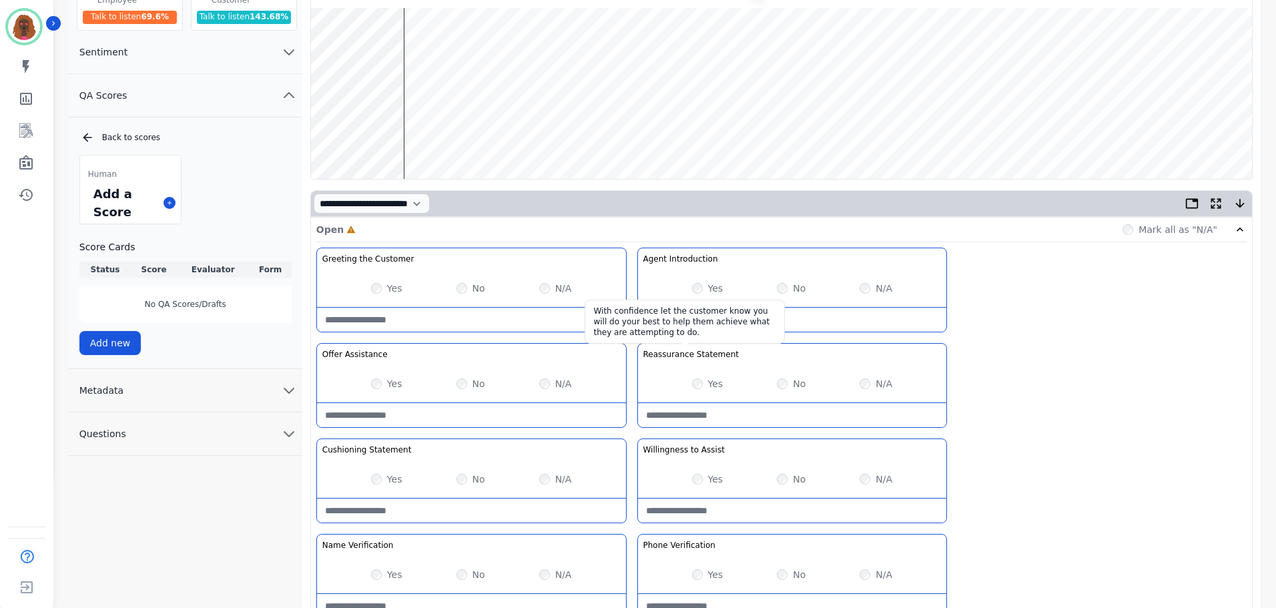
scroll to position [133, 0]
click at [379, 132] on wave at bounding box center [781, 92] width 941 height 171
click at [710, 417] on Statement-note at bounding box center [792, 414] width 309 height 24
type Statement-note "**********"
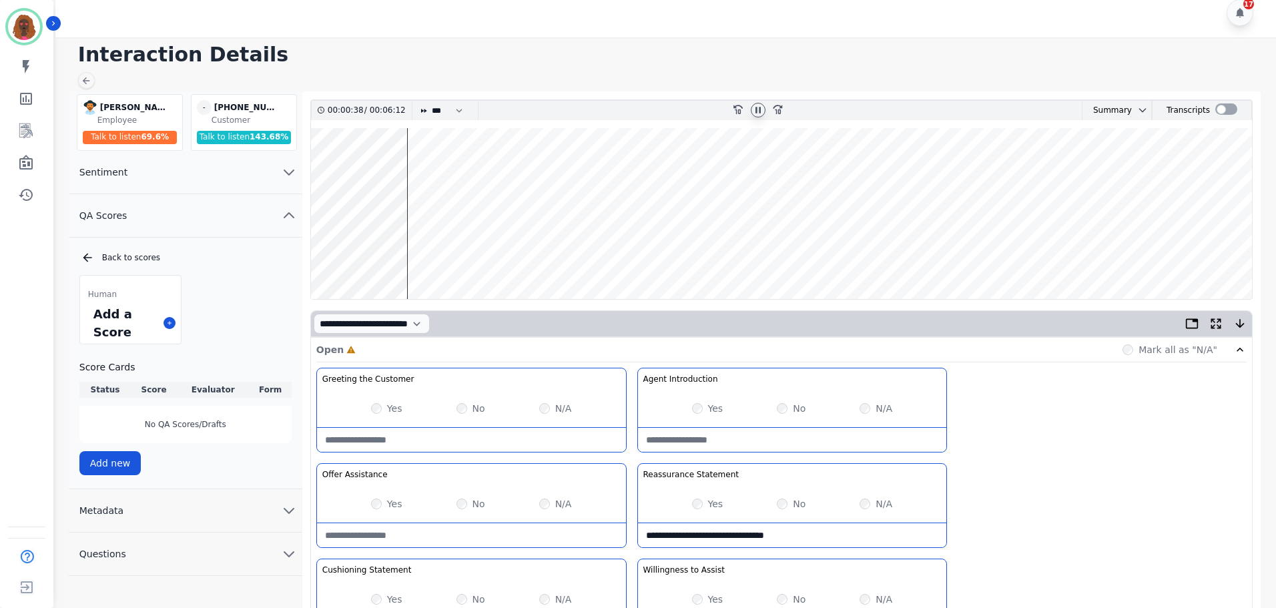
scroll to position [0, 0]
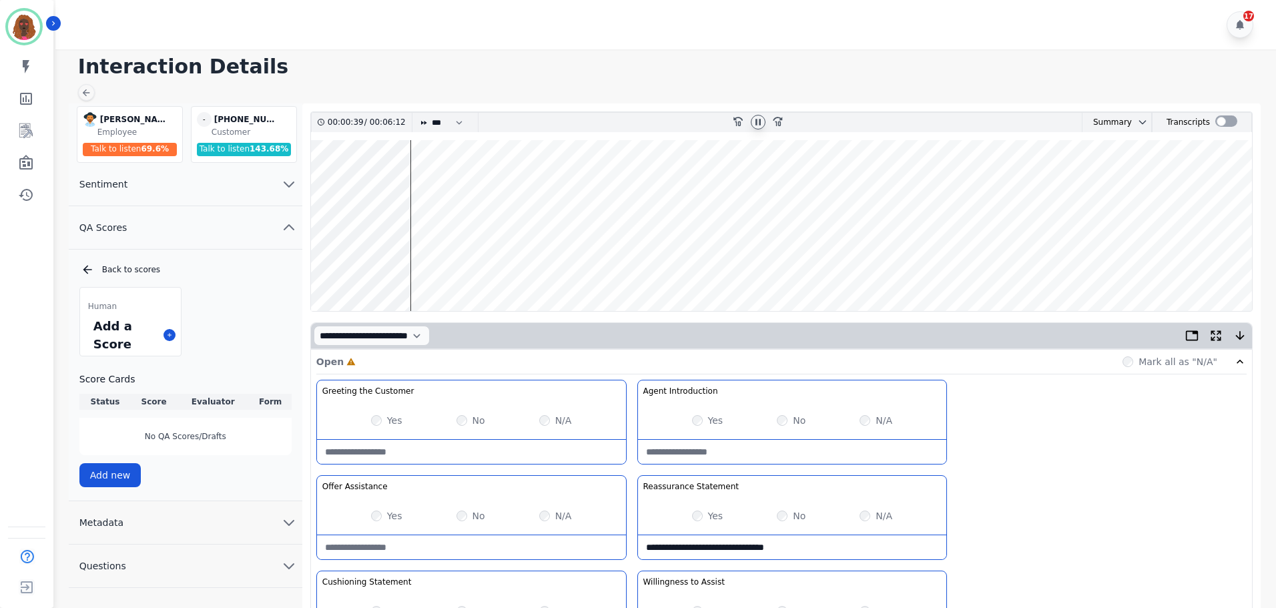
click at [413, 267] on wave at bounding box center [781, 225] width 941 height 171
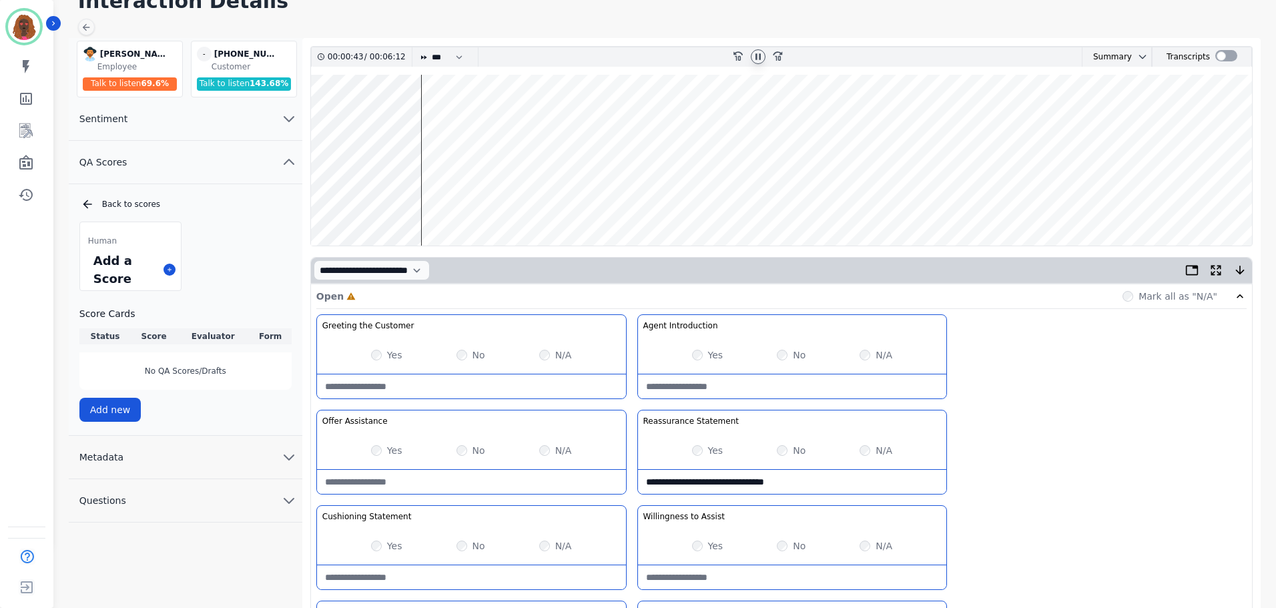
scroll to position [66, 0]
click at [426, 199] on wave at bounding box center [781, 159] width 941 height 171
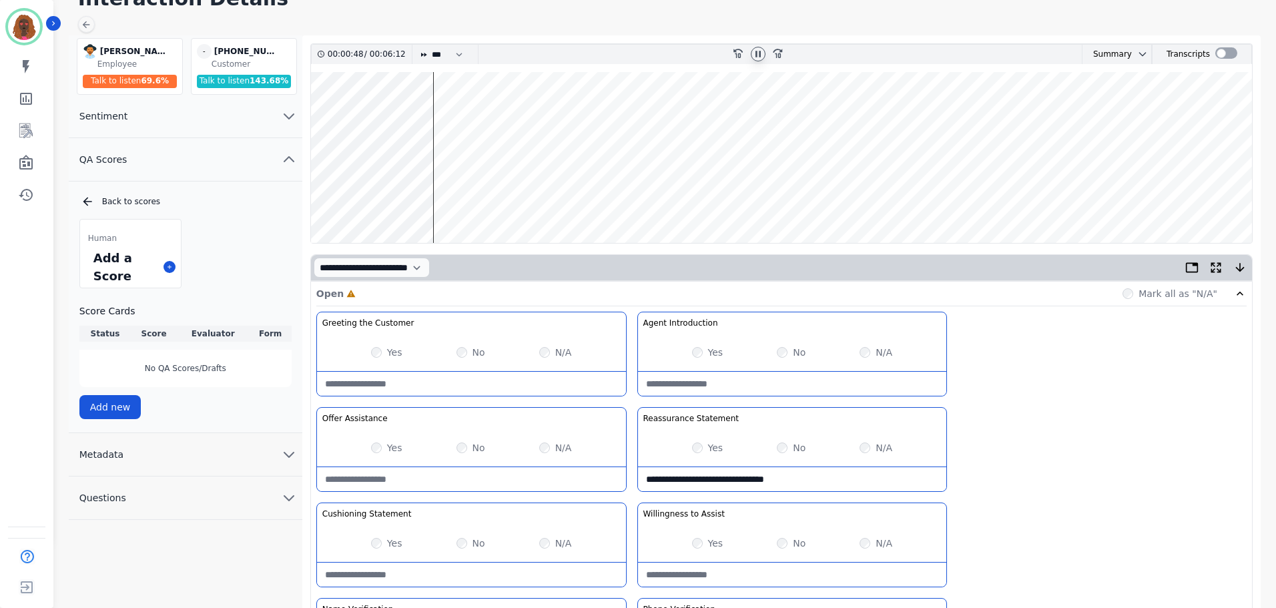
scroll to position [67, 0]
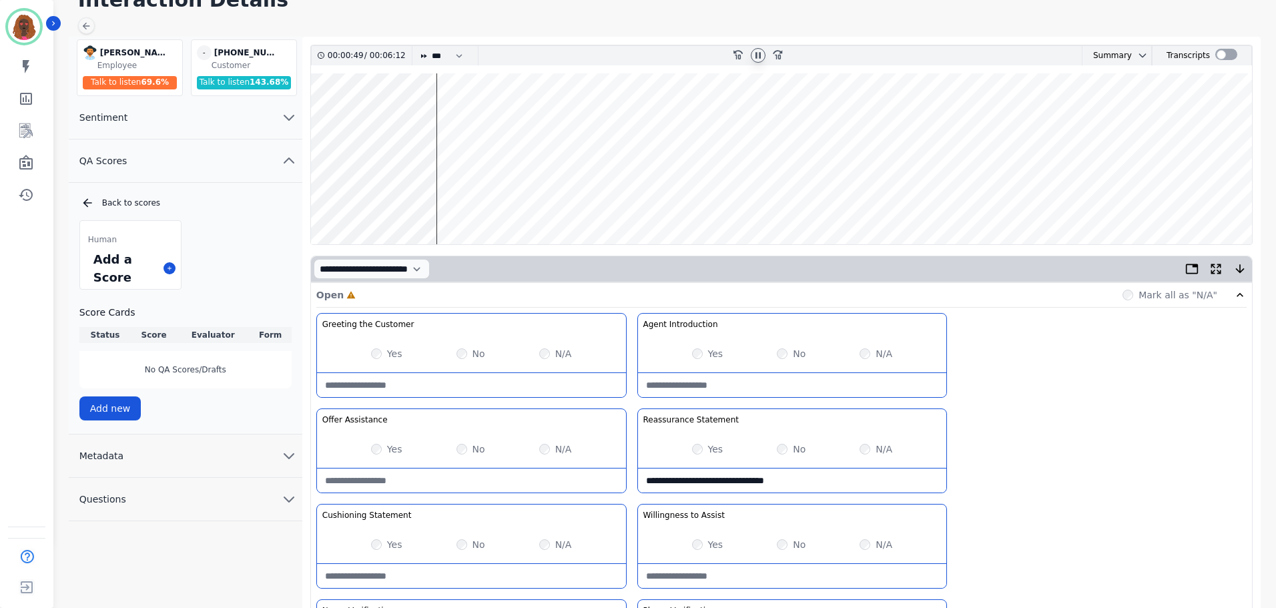
click at [455, 200] on wave at bounding box center [781, 158] width 941 height 171
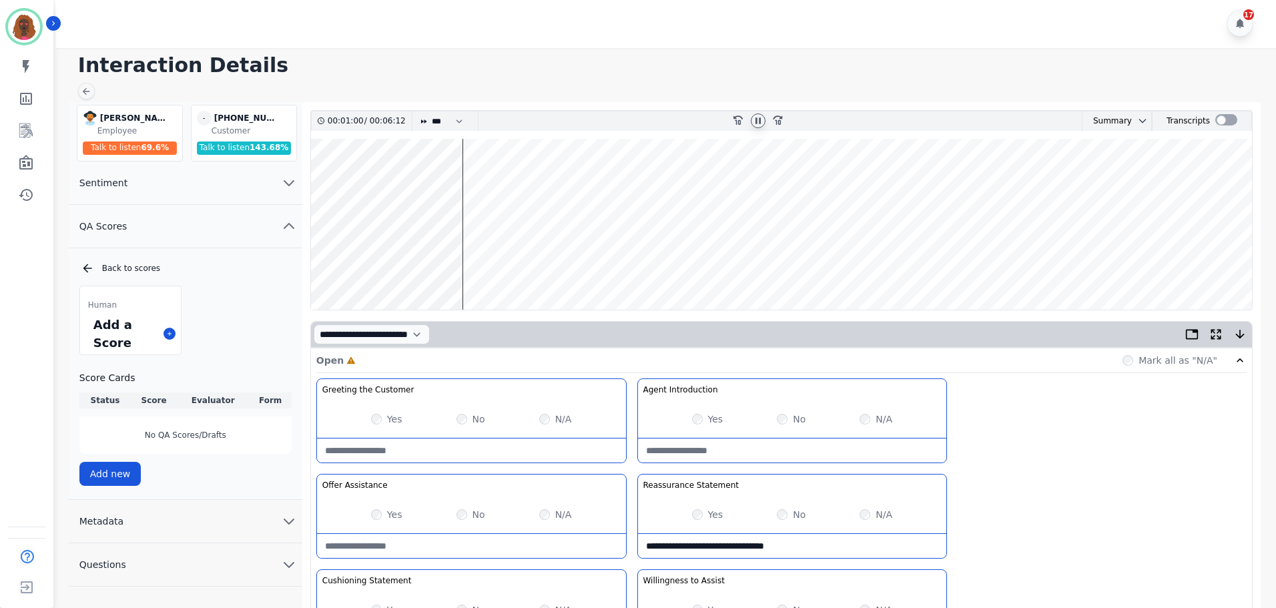
scroll to position [0, 0]
click at [471, 268] on wave at bounding box center [781, 225] width 941 height 171
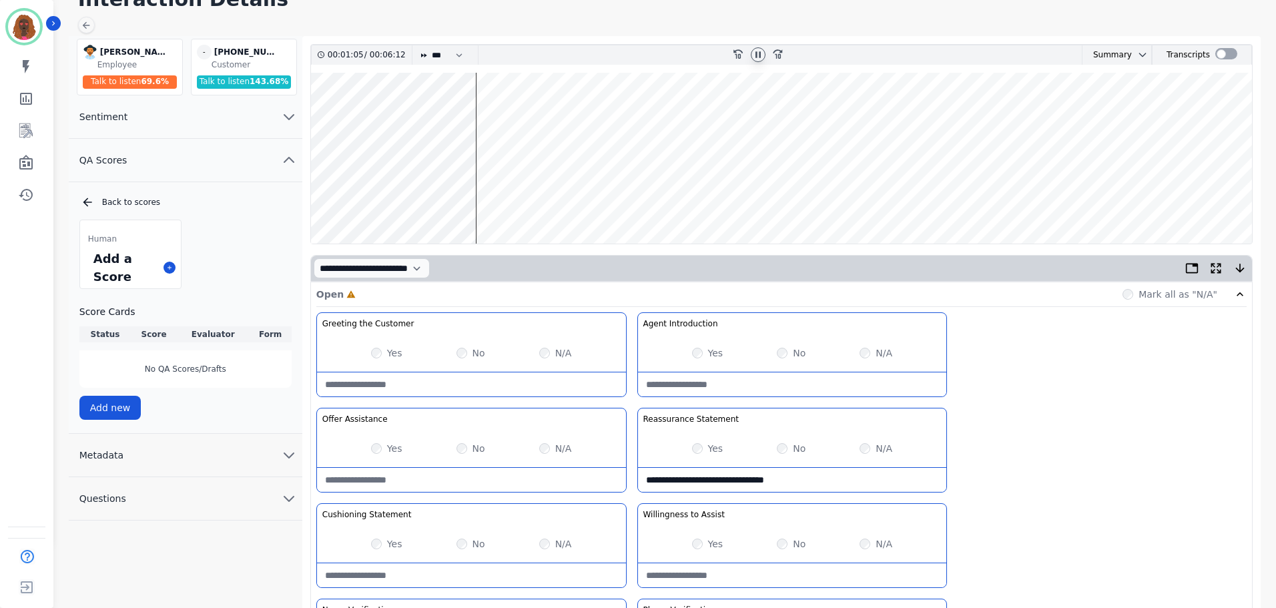
scroll to position [67, 0]
click at [480, 202] on wave at bounding box center [781, 158] width 941 height 171
click at [473, 199] on wave at bounding box center [781, 158] width 941 height 171
click at [470, 200] on wave at bounding box center [781, 158] width 941 height 171
click at [499, 201] on wave at bounding box center [781, 158] width 941 height 171
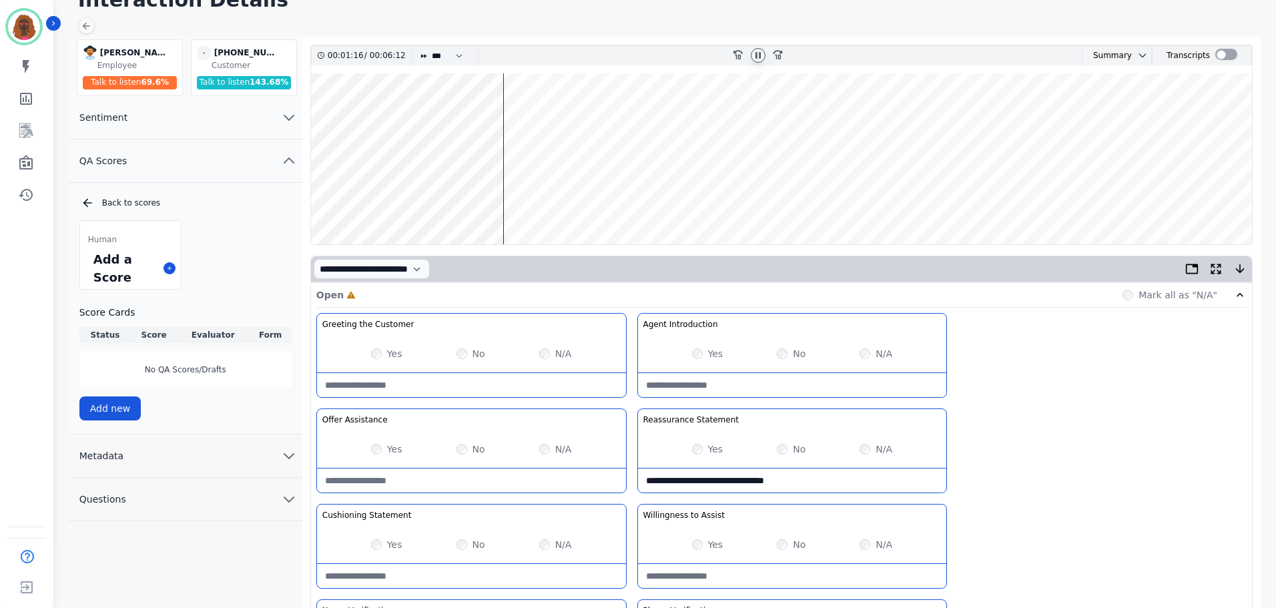
click at [505, 200] on wave at bounding box center [781, 158] width 941 height 171
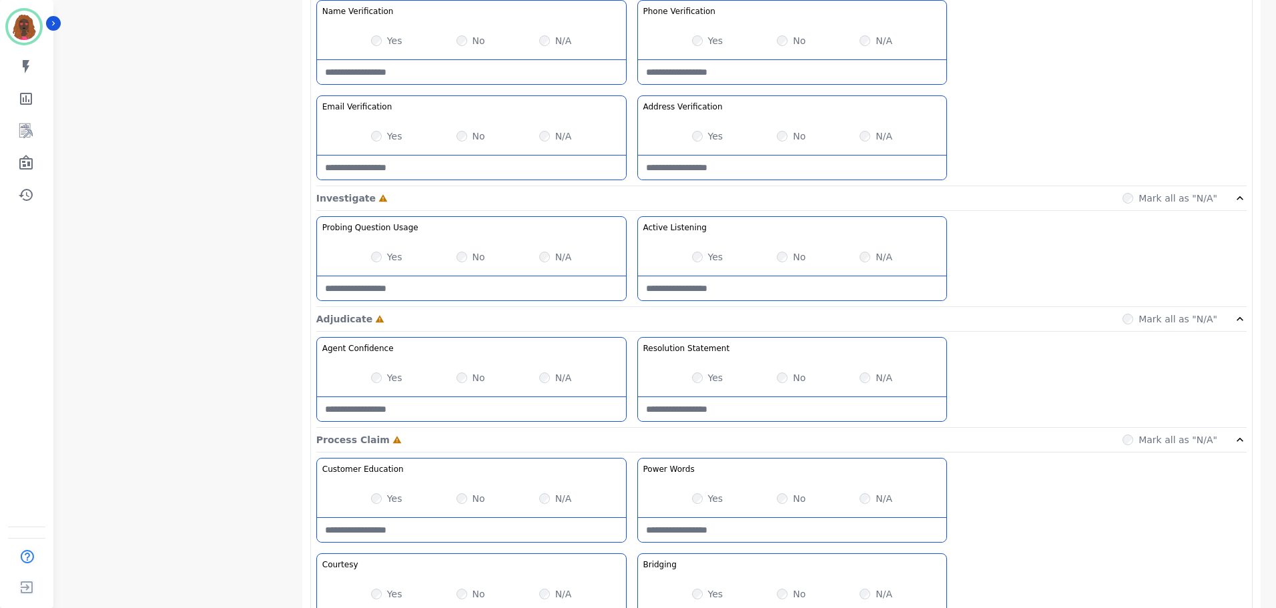
scroll to position [667, 0]
click at [452, 372] on div "Yes No N/A" at bounding box center [471, 376] width 309 height 37
click at [447, 408] on Confidence-note at bounding box center [471, 408] width 309 height 24
click at [591, 412] on Confidence-note "**********" at bounding box center [471, 408] width 309 height 24
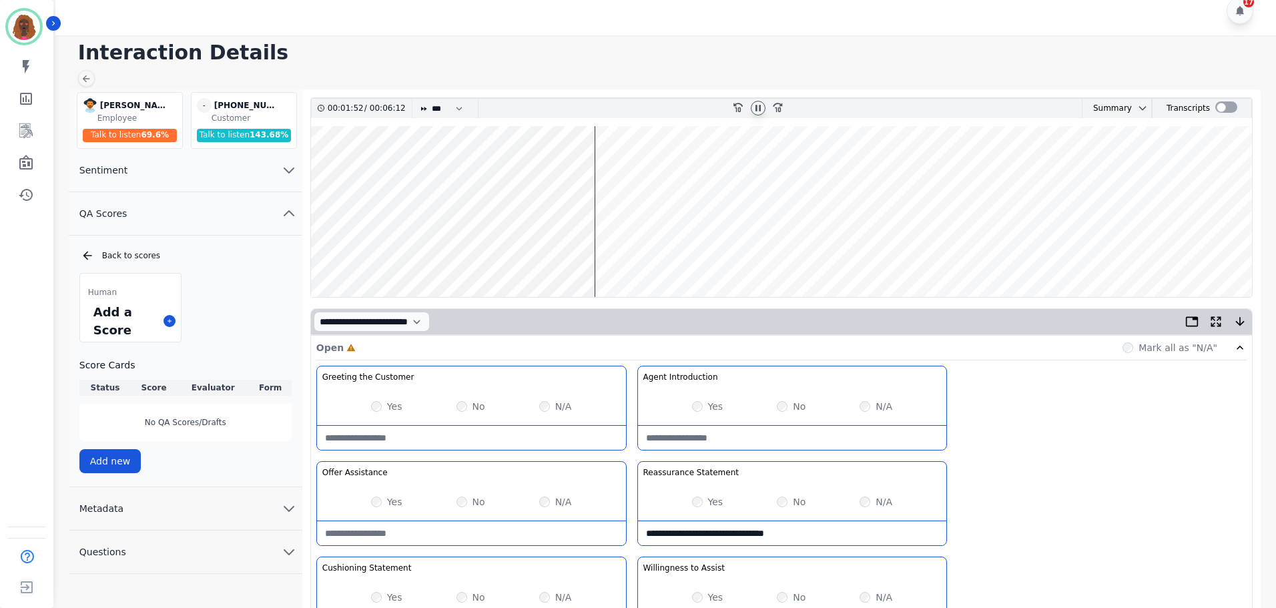
scroll to position [0, 0]
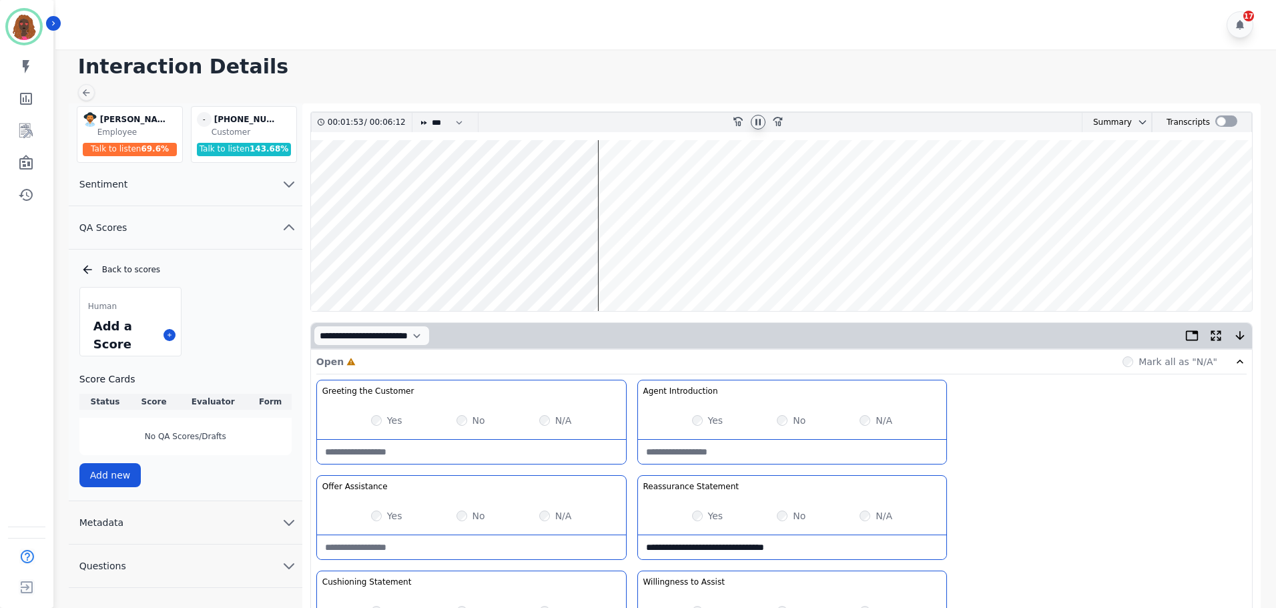
click at [603, 181] on wave at bounding box center [781, 225] width 941 height 171
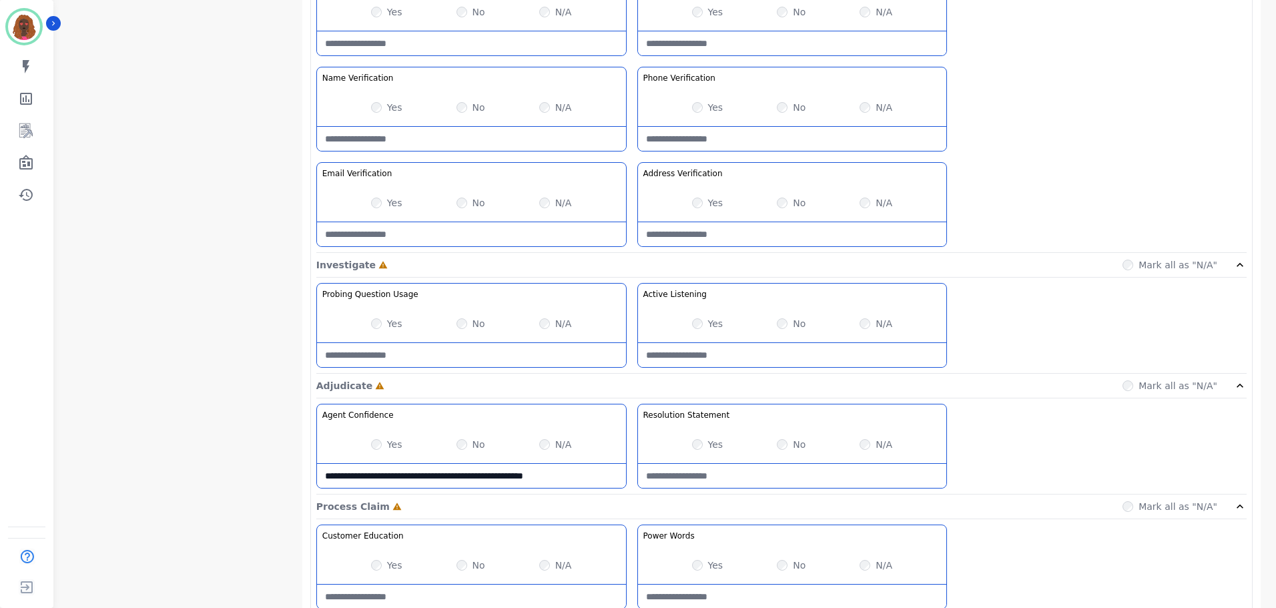
scroll to position [600, 0]
click at [578, 477] on Confidence-note "**********" at bounding box center [471, 475] width 309 height 24
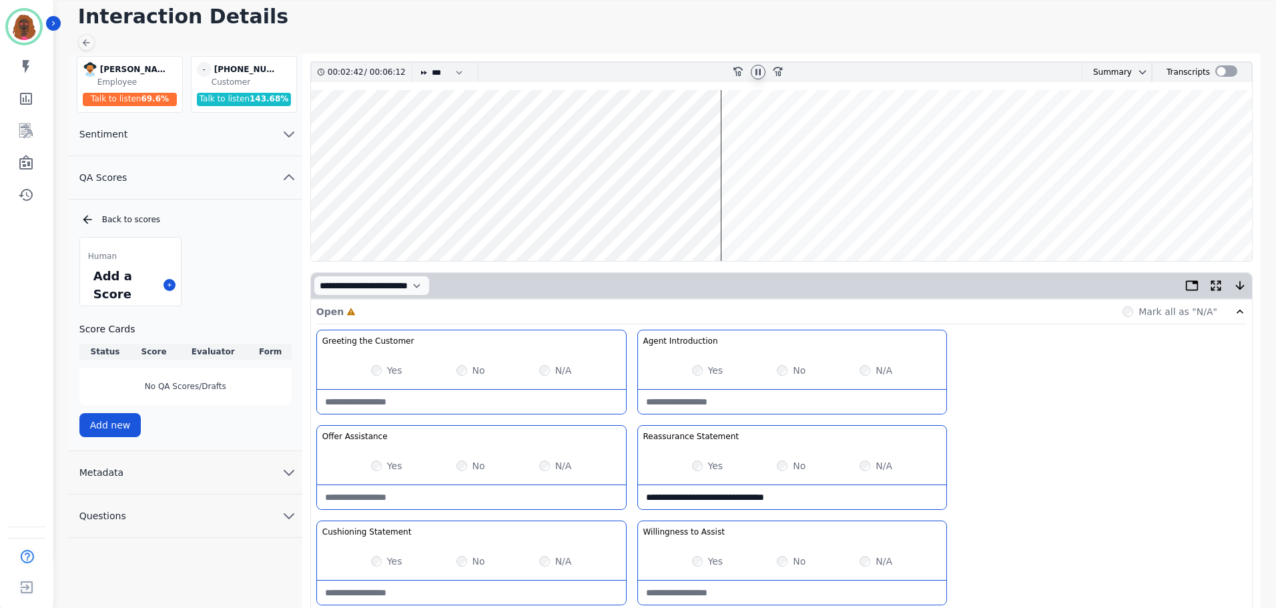
scroll to position [0, 0]
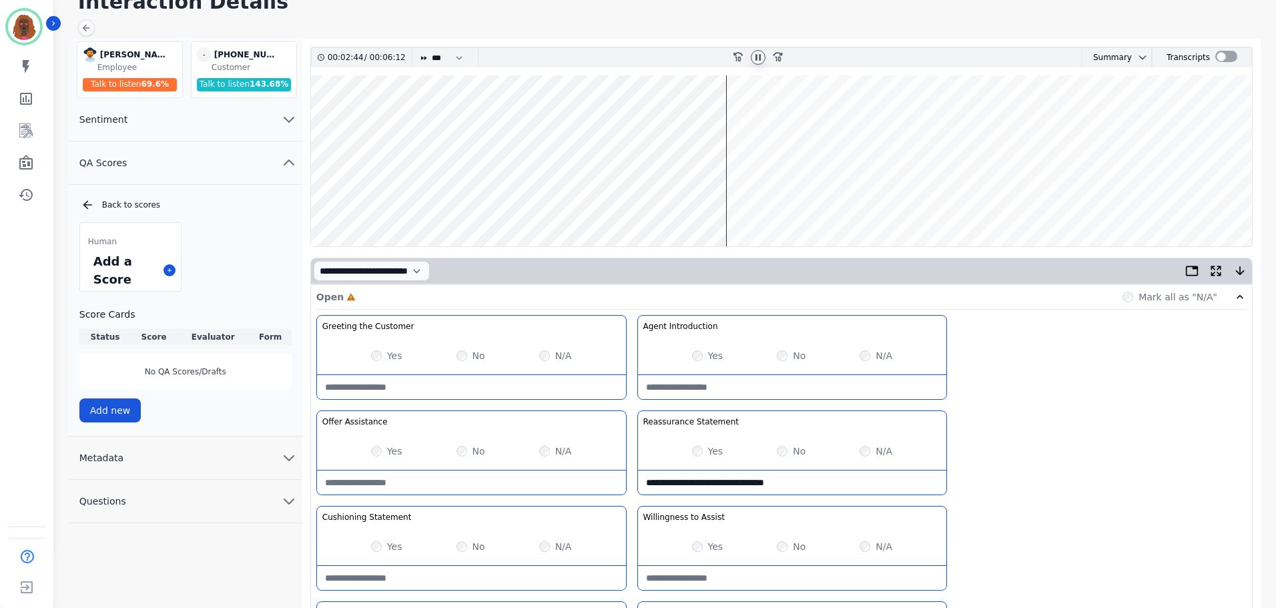
type Confidence-note "**********"
click at [459, 571] on Statement-note at bounding box center [471, 577] width 309 height 24
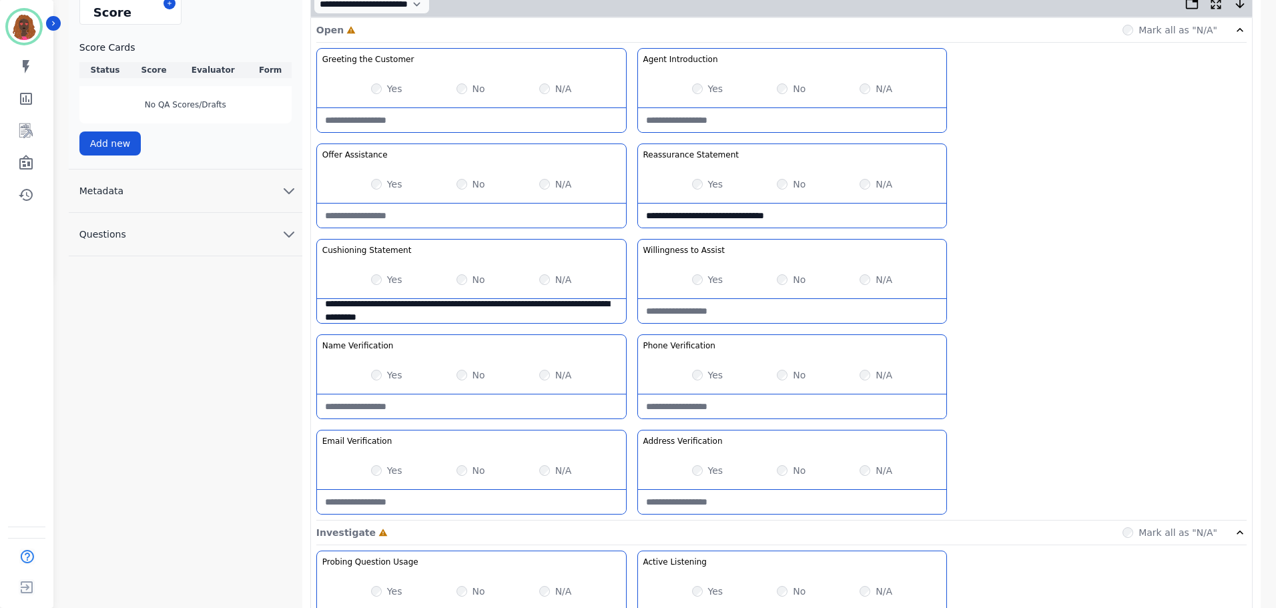
scroll to position [332, 0]
type Statement-note "**********"
click at [692, 282] on div "Yes" at bounding box center [707, 278] width 31 height 13
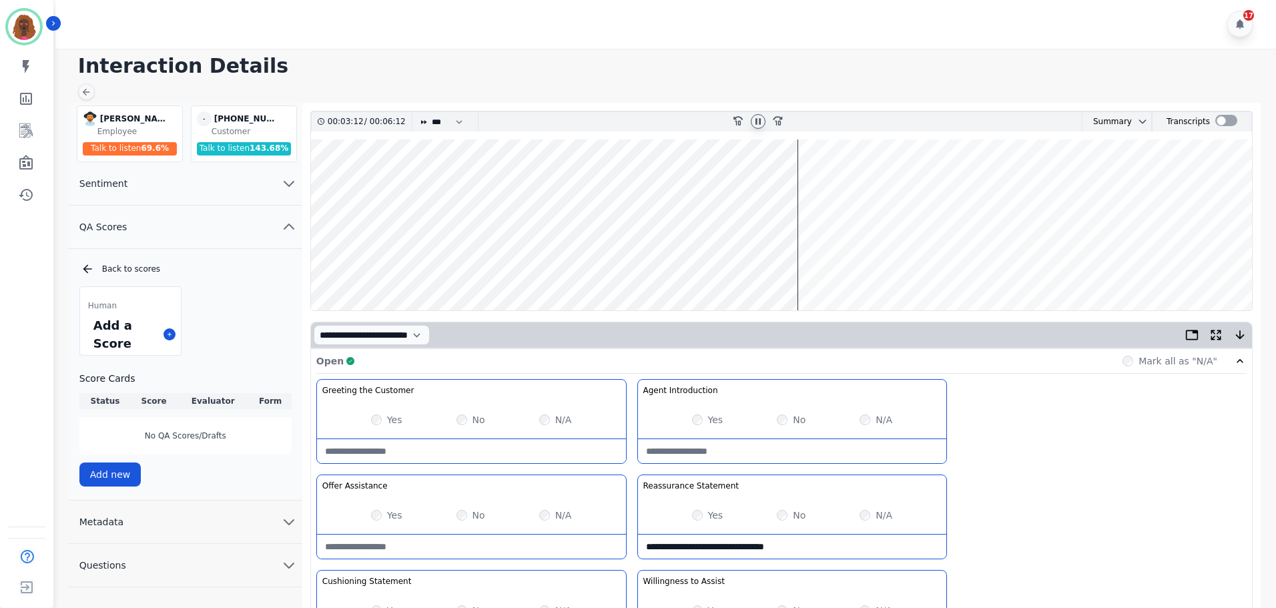
scroll to position [0, 0]
click at [808, 183] on wave at bounding box center [781, 225] width 941 height 171
click at [836, 268] on wave at bounding box center [781, 225] width 941 height 171
click at [831, 271] on wave at bounding box center [781, 225] width 941 height 171
click at [838, 184] on wave at bounding box center [781, 225] width 941 height 171
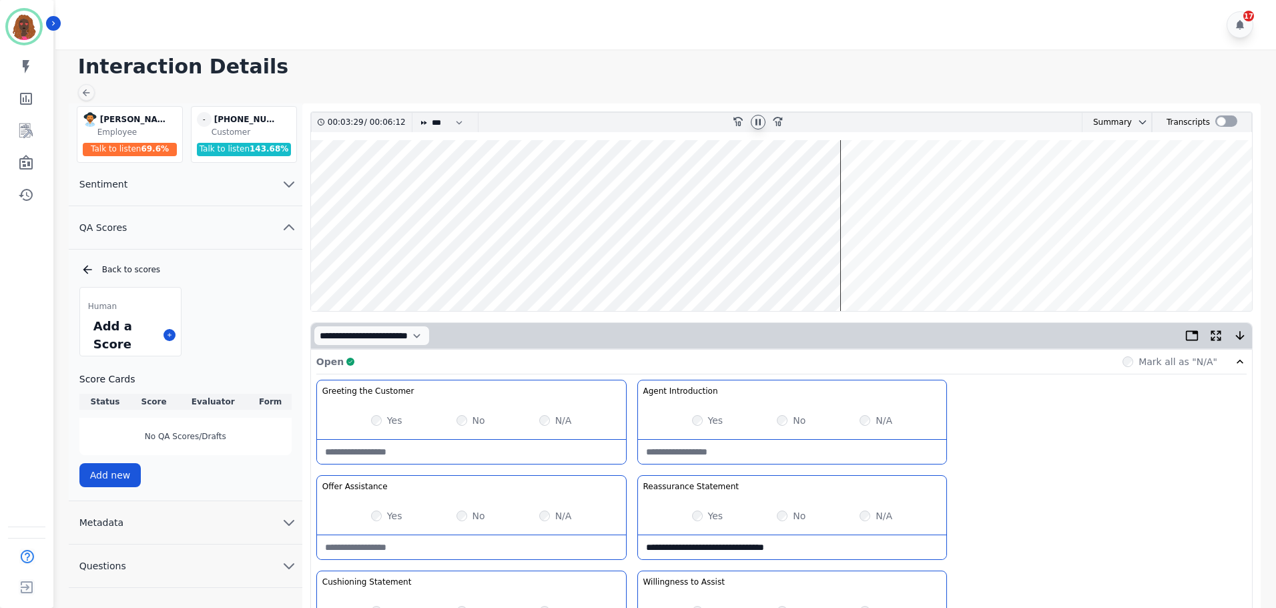
click at [850, 268] on wave at bounding box center [781, 225] width 941 height 171
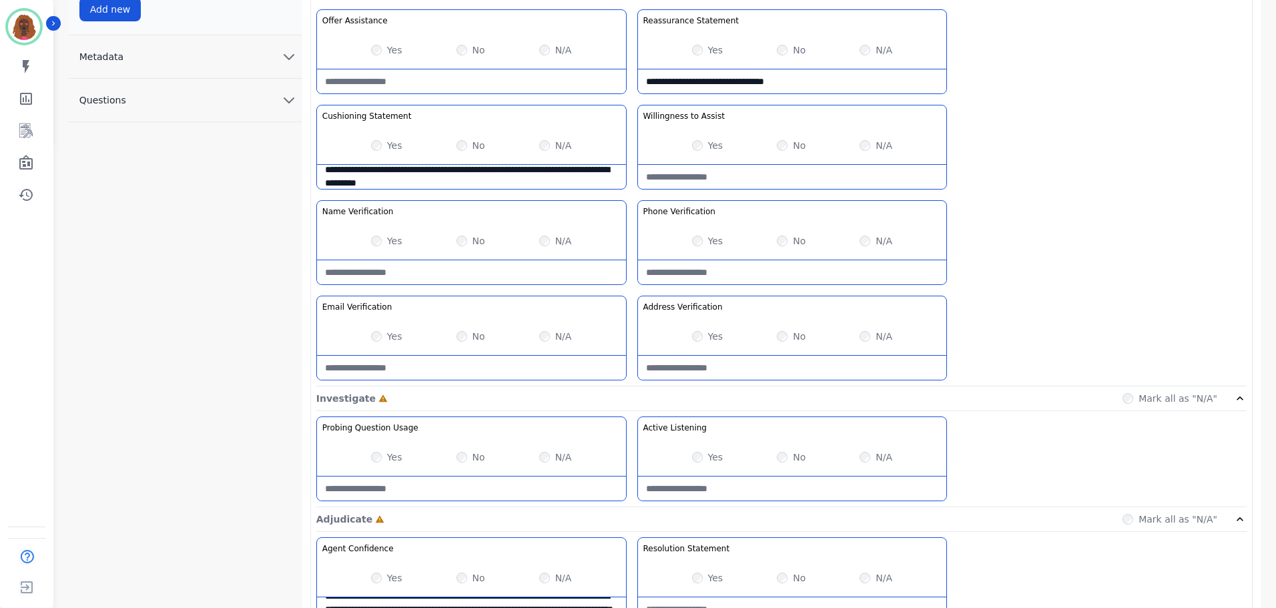
scroll to position [467, 0]
click at [697, 449] on div "Yes No N/A" at bounding box center [792, 456] width 309 height 37
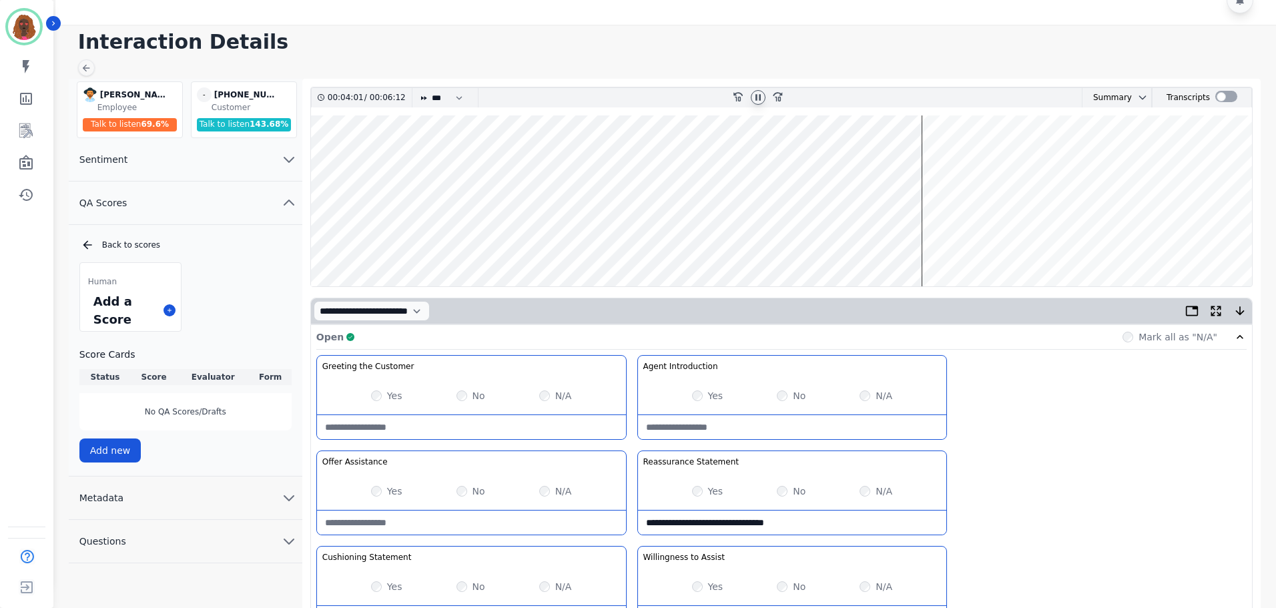
scroll to position [0, 0]
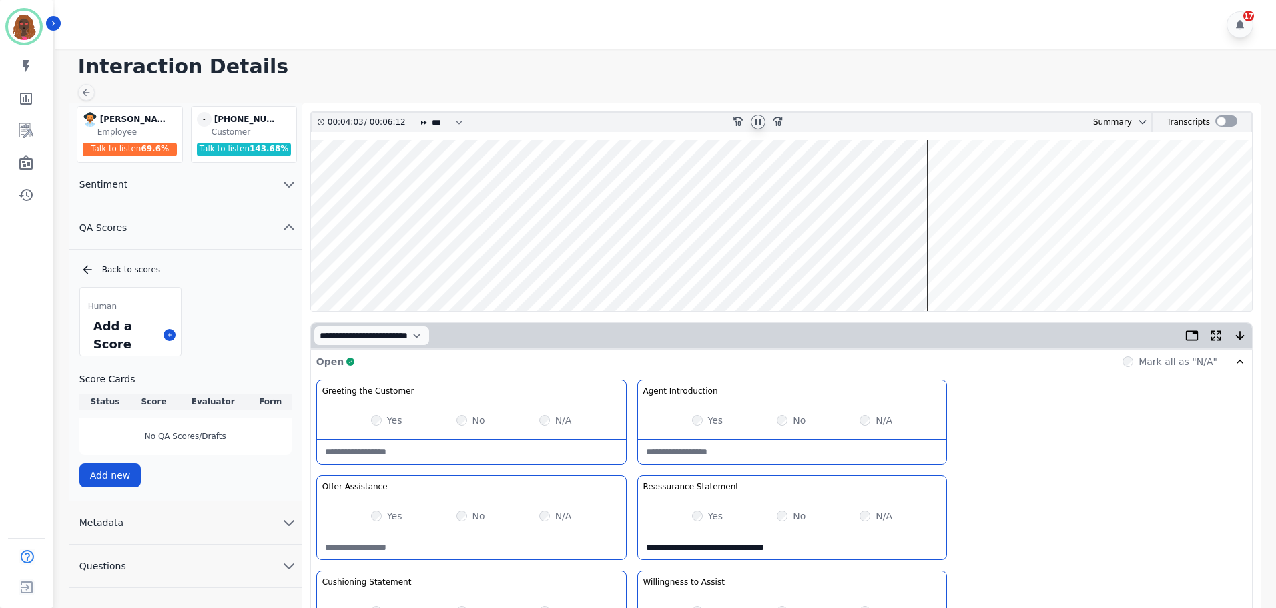
click at [930, 269] on wave at bounding box center [781, 225] width 941 height 171
click at [937, 266] on wave at bounding box center [781, 225] width 941 height 171
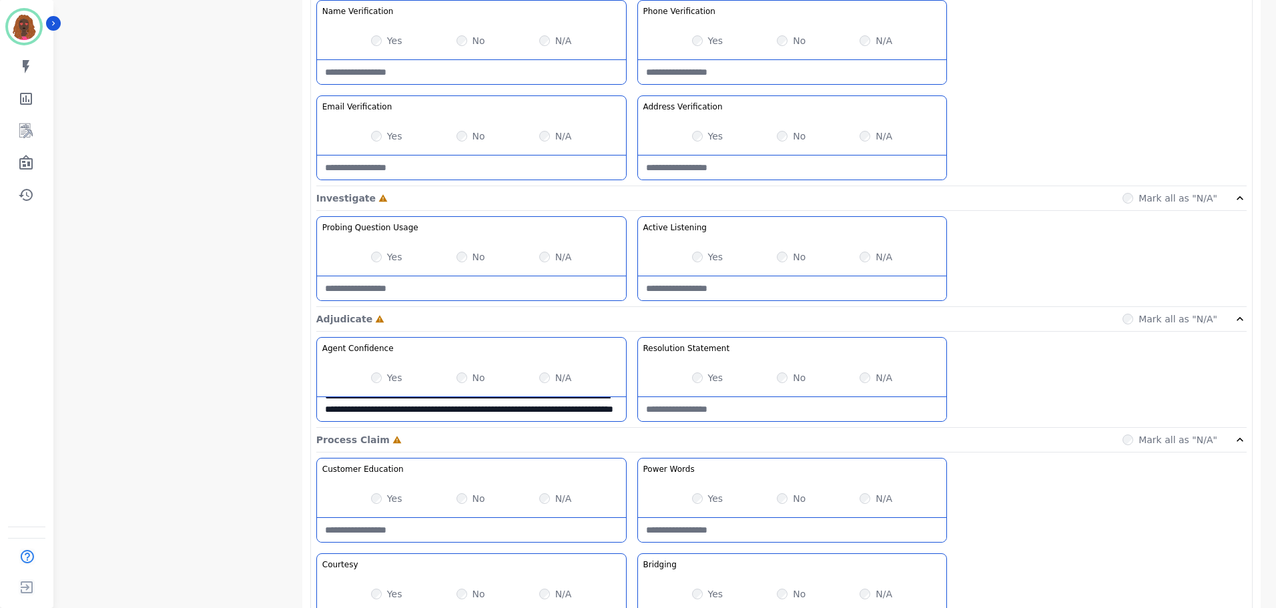
scroll to position [667, 0]
click at [442, 297] on Usage-note at bounding box center [471, 288] width 309 height 24
type Usage-note "*"
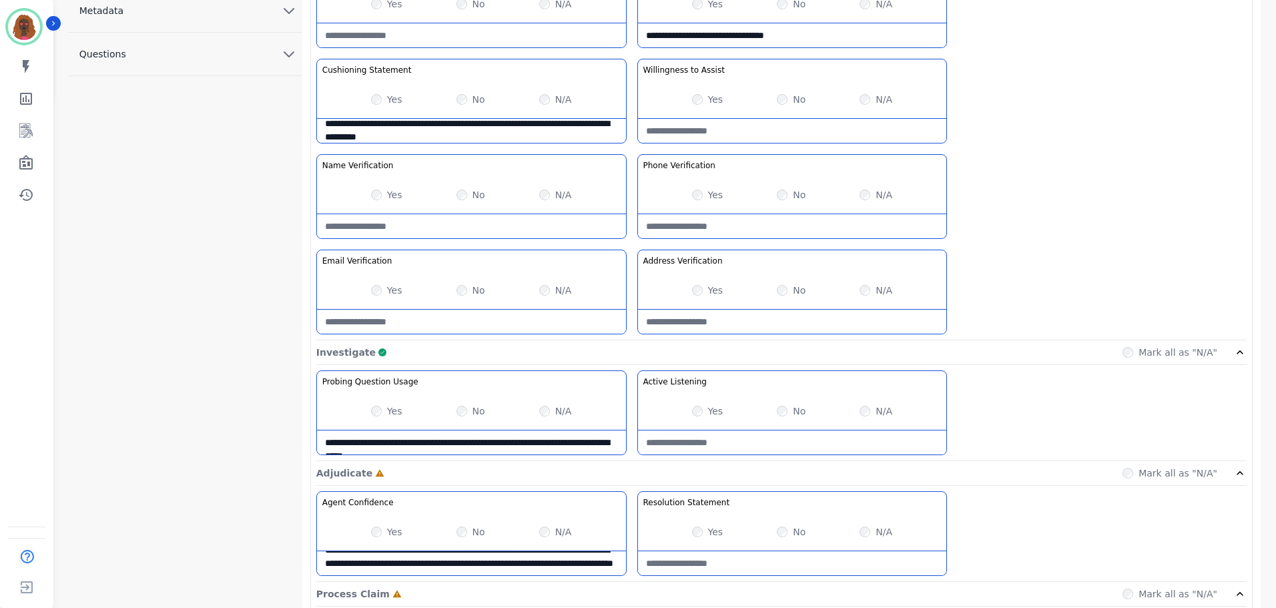
scroll to position [511, 0]
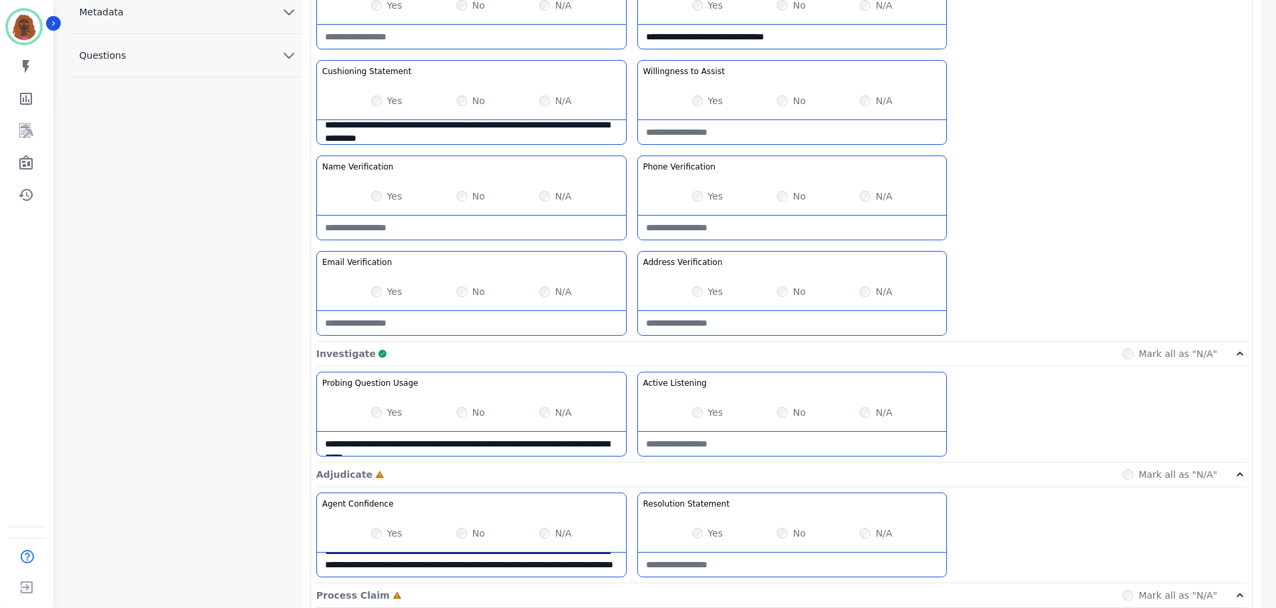
type Usage-note "**********"
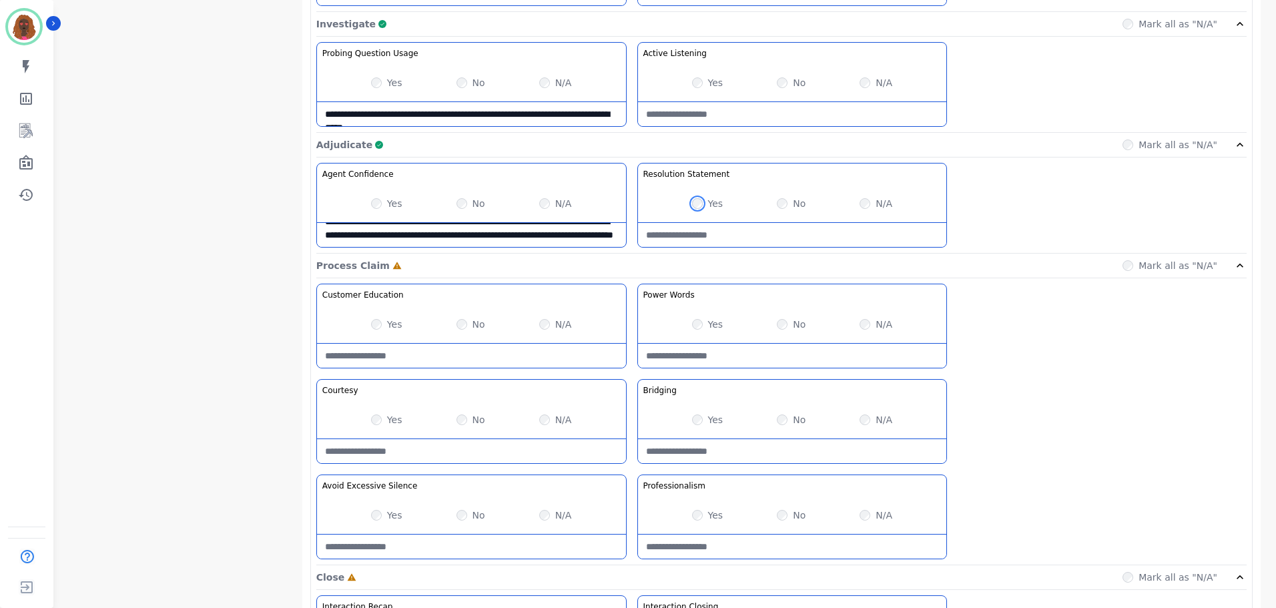
scroll to position [843, 0]
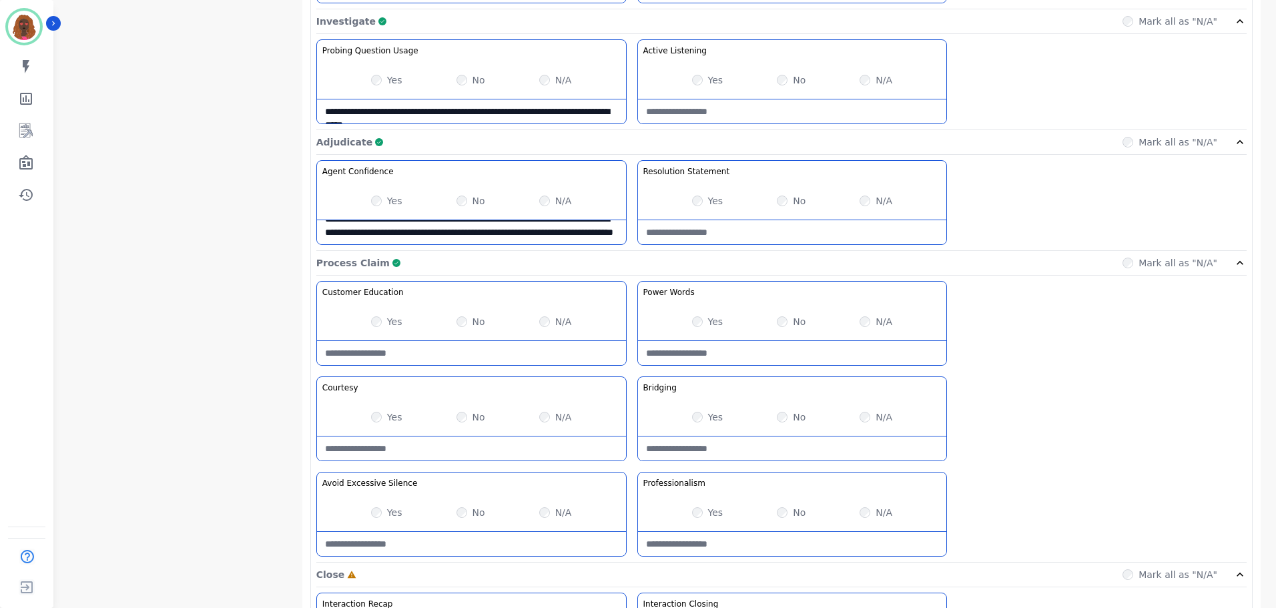
click at [737, 445] on Claim-Bridging-note at bounding box center [792, 448] width 309 height 24
click at [740, 447] on Claim-Bridging-note "**********" at bounding box center [792, 448] width 309 height 24
type Claim-Bridging-note "**********"
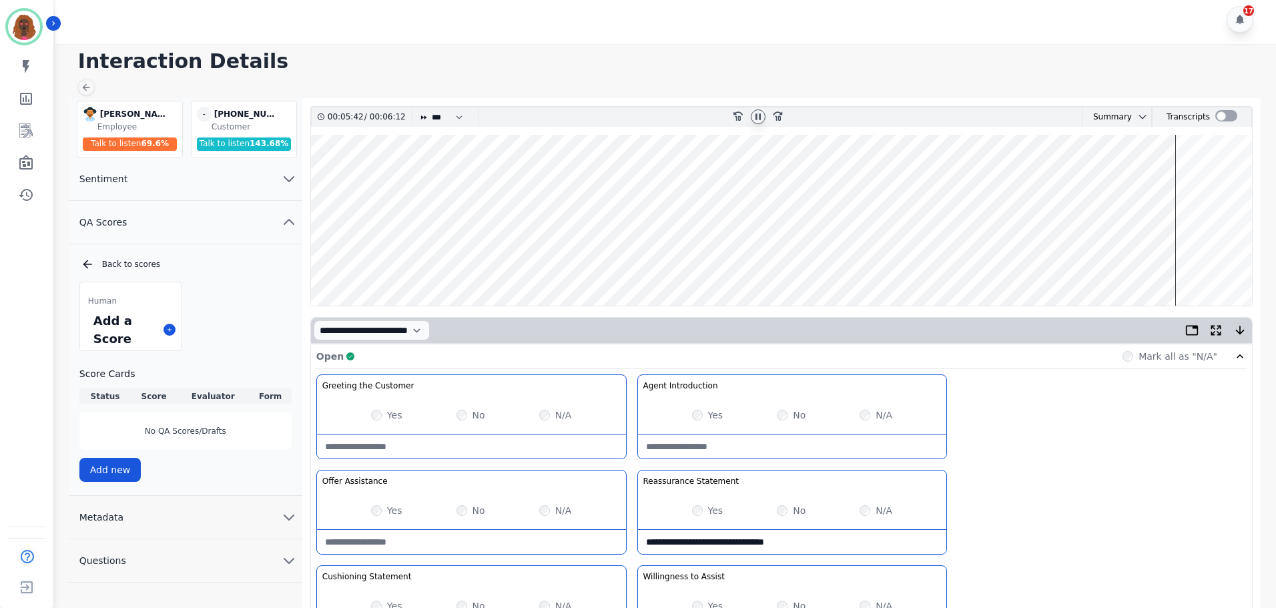
scroll to position [0, 0]
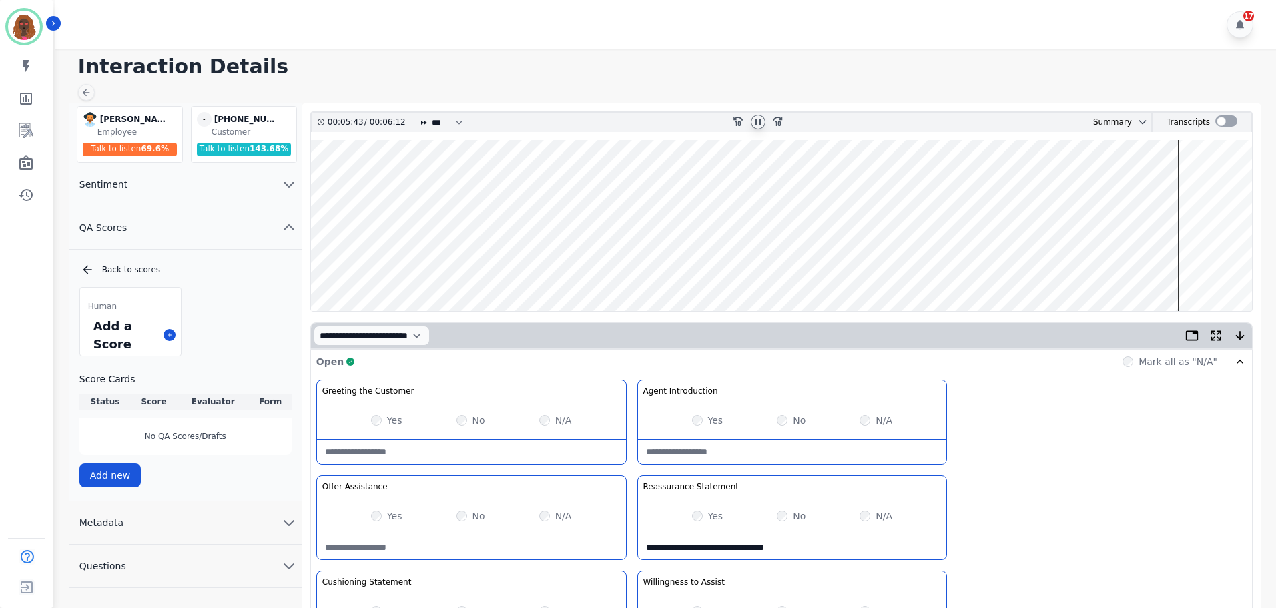
click at [1190, 264] on wave at bounding box center [781, 225] width 941 height 171
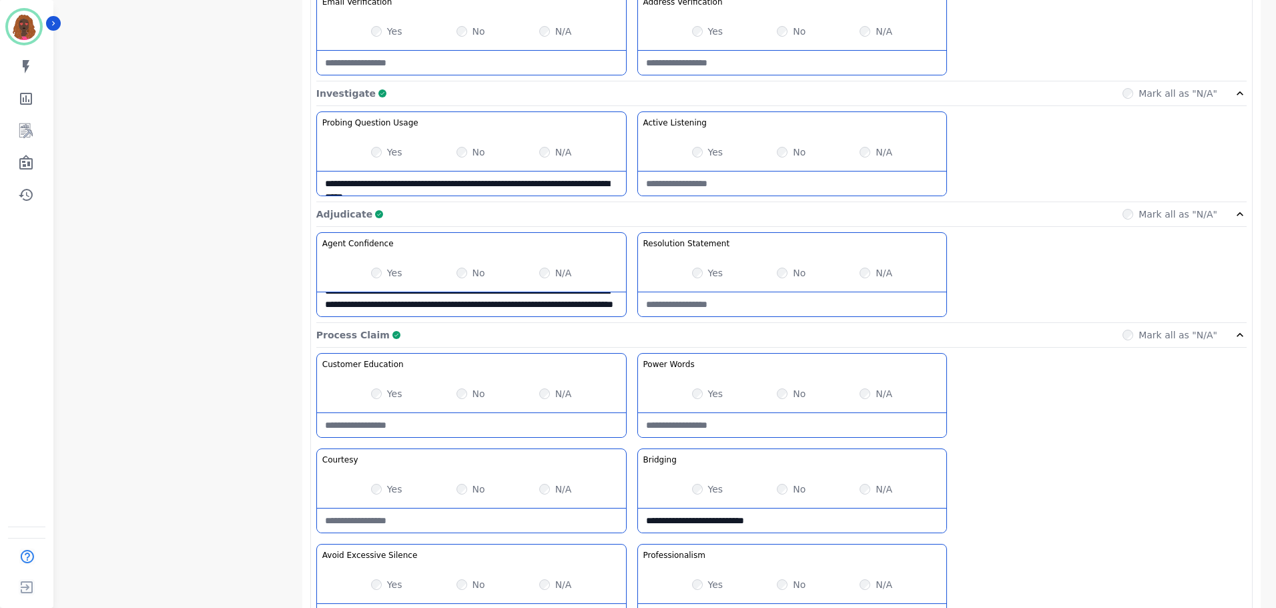
scroll to position [1059, 0]
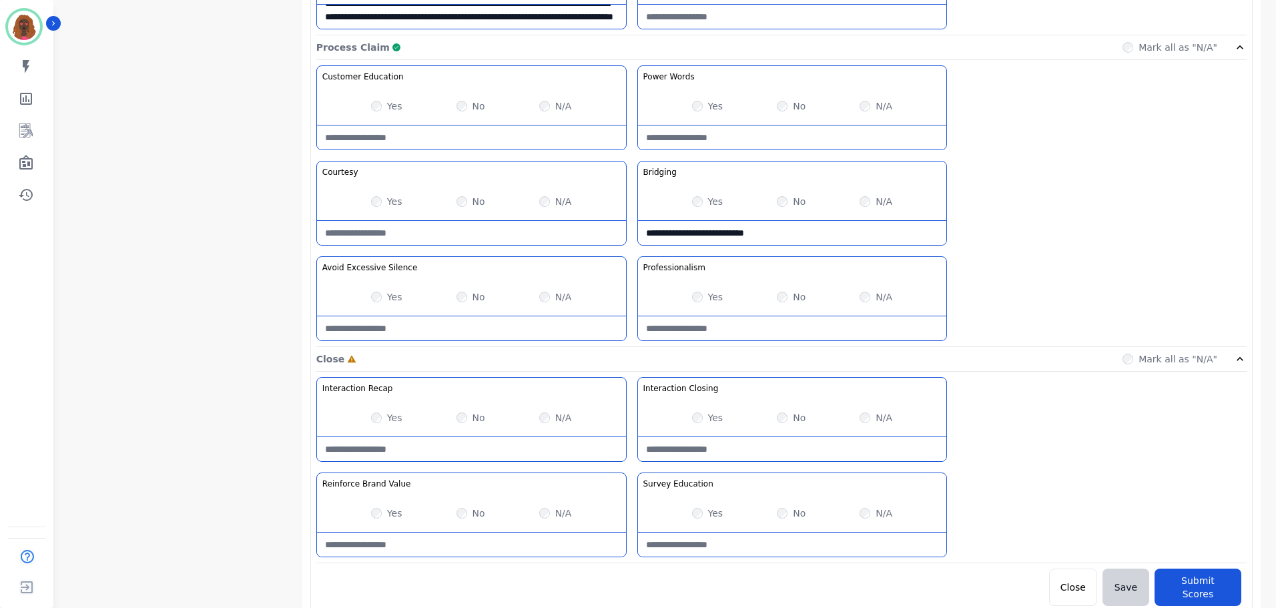
click at [763, 447] on Closing-note at bounding box center [792, 449] width 309 height 24
type Closing-note "*"
click at [769, 131] on Words-note at bounding box center [792, 137] width 309 height 24
type Words-note "**********"
click at [775, 510] on div "Yes No N/A" at bounding box center [792, 513] width 309 height 37
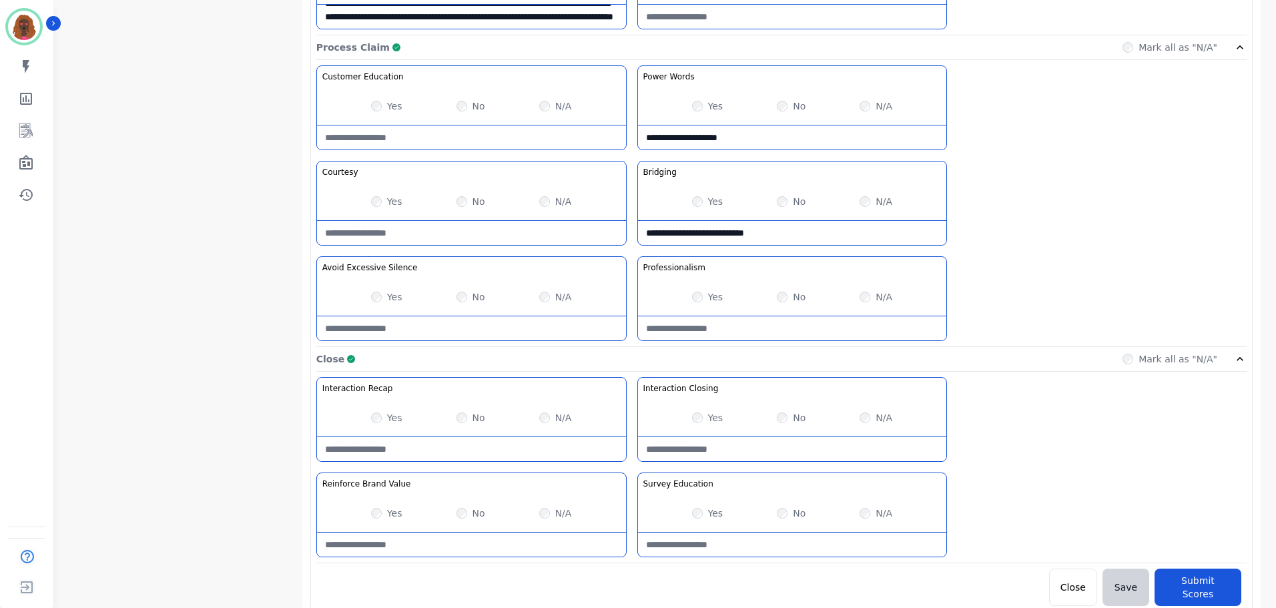
click at [757, 540] on Education-note at bounding box center [792, 545] width 309 height 24
type Education-note "**********"
click at [1221, 571] on button "Submit Scores" at bounding box center [1198, 587] width 87 height 37
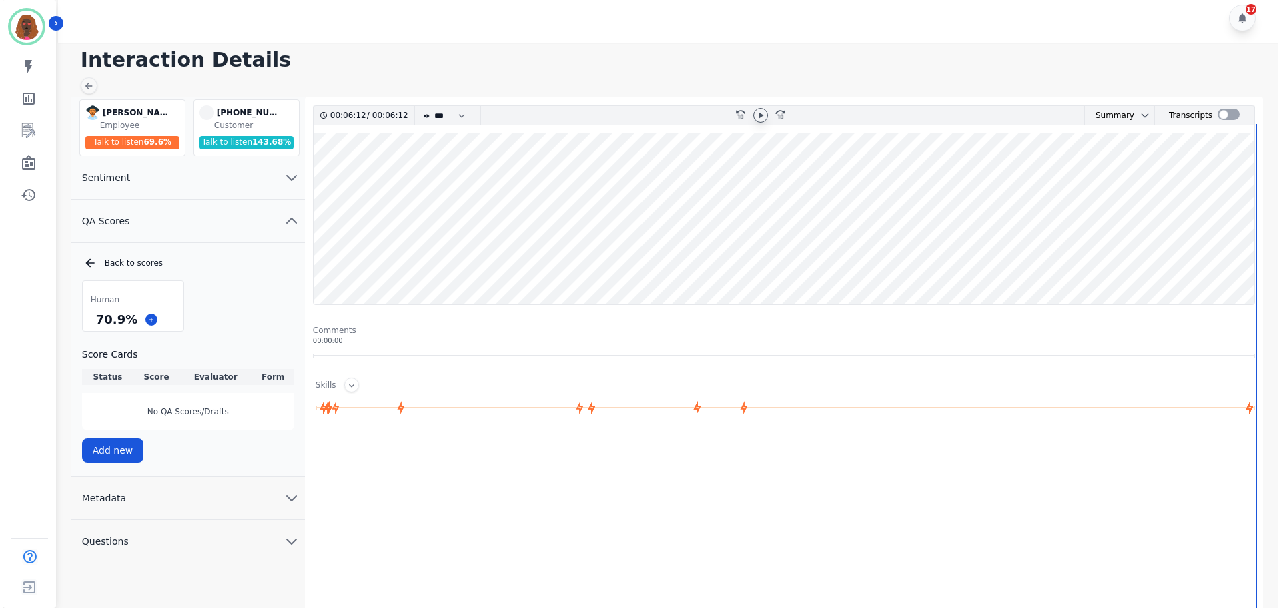
scroll to position [0, 0]
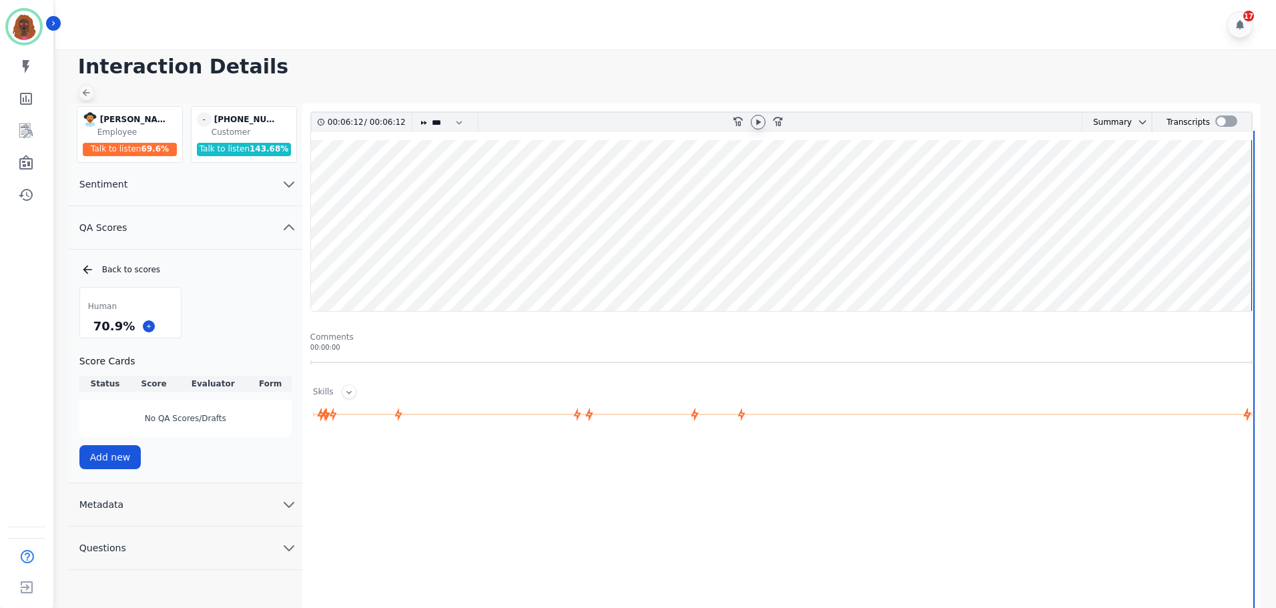
click at [89, 96] on icon at bounding box center [86, 92] width 11 height 11
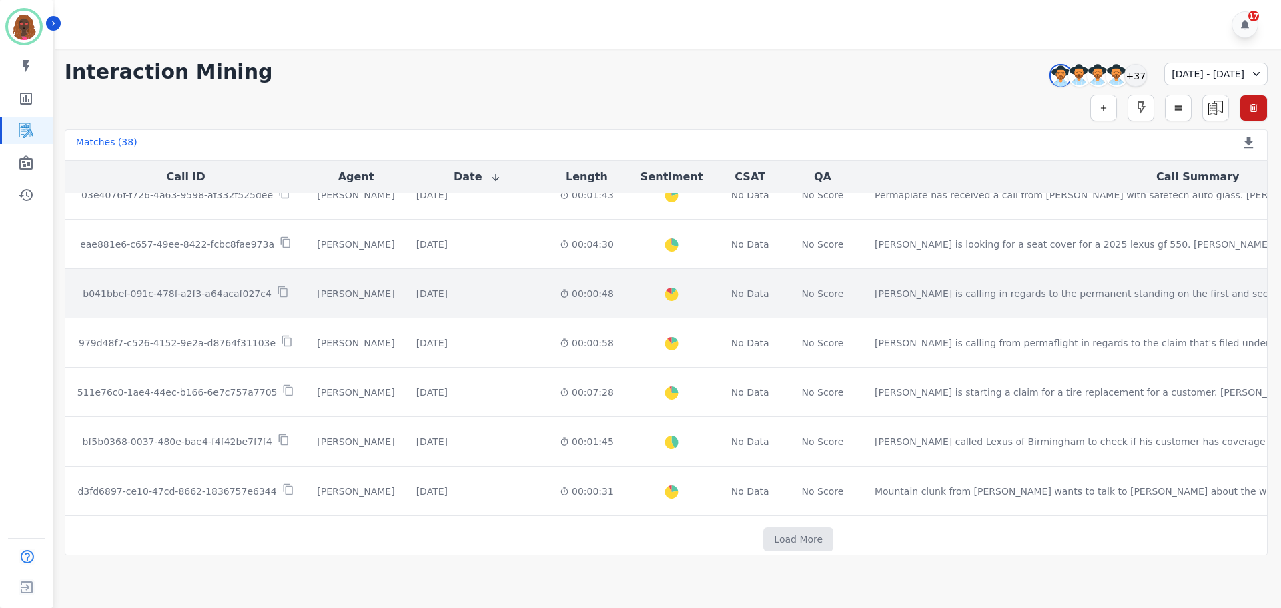
scroll to position [681, 0]
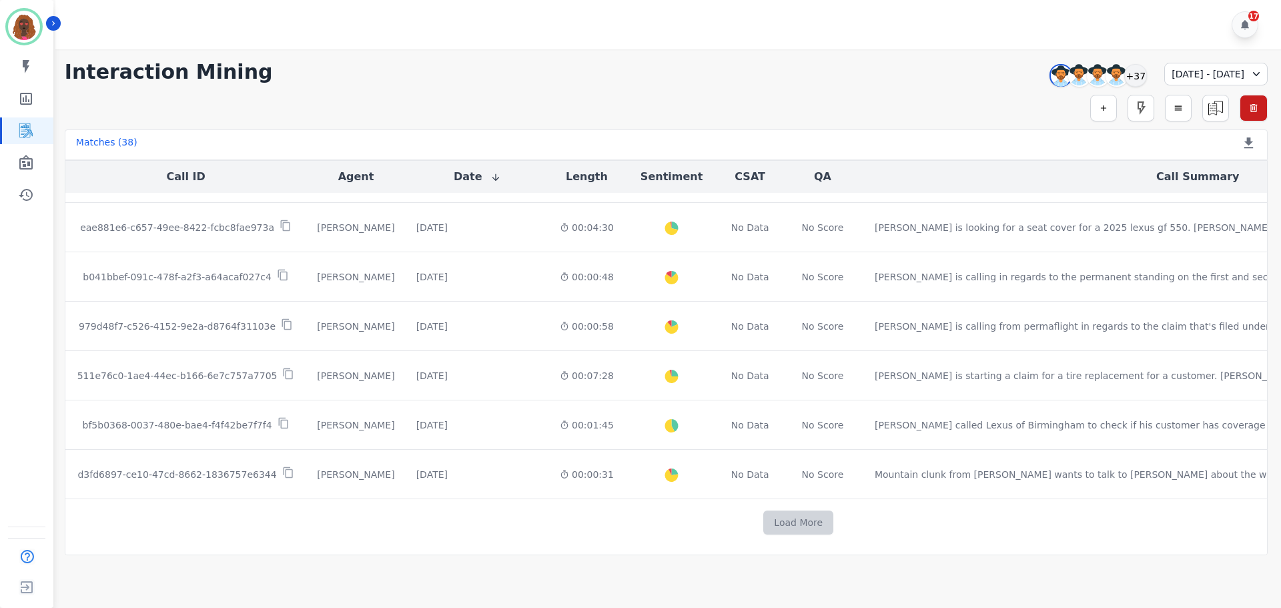
click at [764, 515] on button "Load More" at bounding box center [799, 523] width 70 height 24
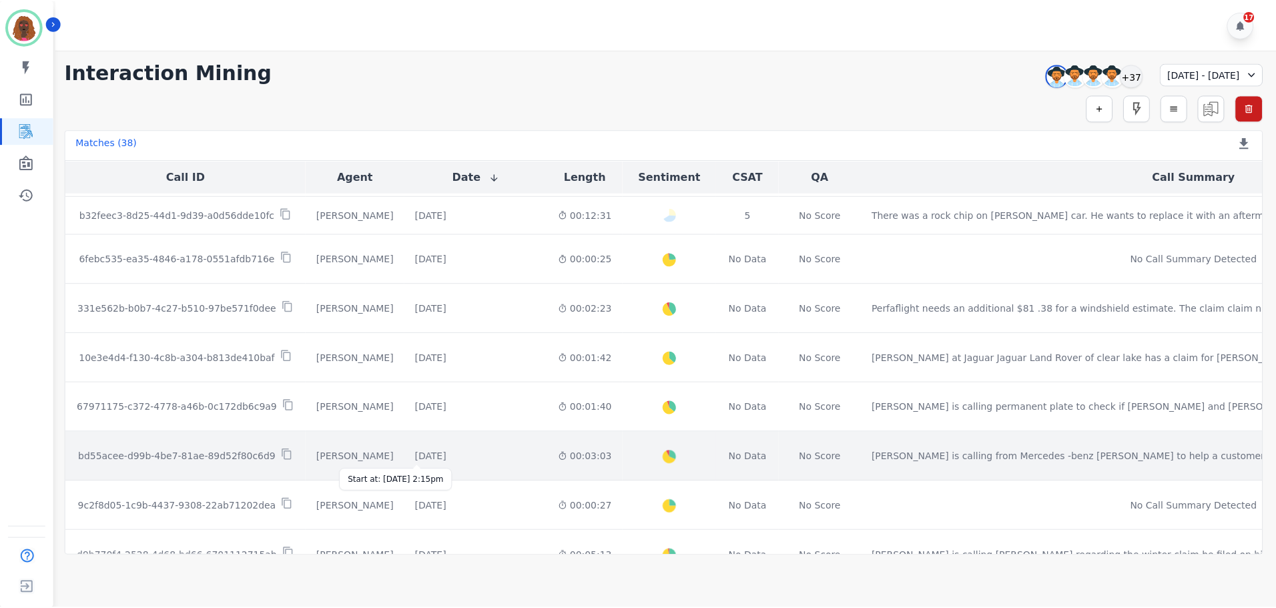
scroll to position [1281, 0]
click at [416, 461] on div "[DATE]" at bounding box center [431, 455] width 31 height 13
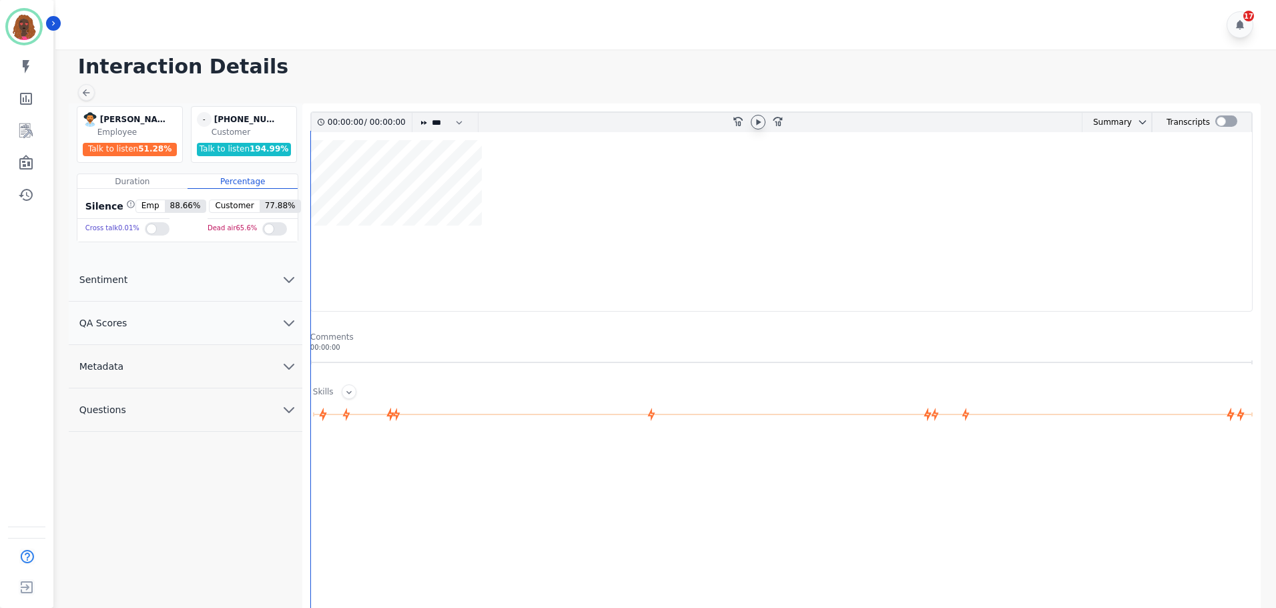
click at [760, 125] on icon at bounding box center [758, 122] width 11 height 11
click at [281, 326] on icon "chevron down" at bounding box center [289, 323] width 16 height 16
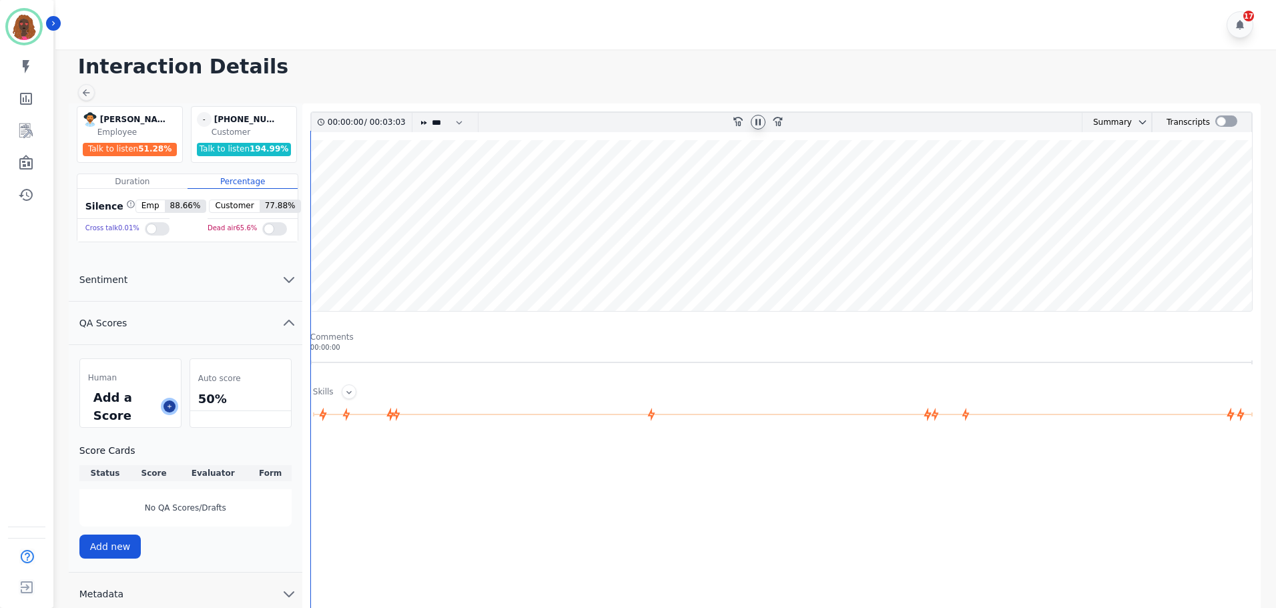
click at [169, 402] on button at bounding box center [170, 406] width 12 height 12
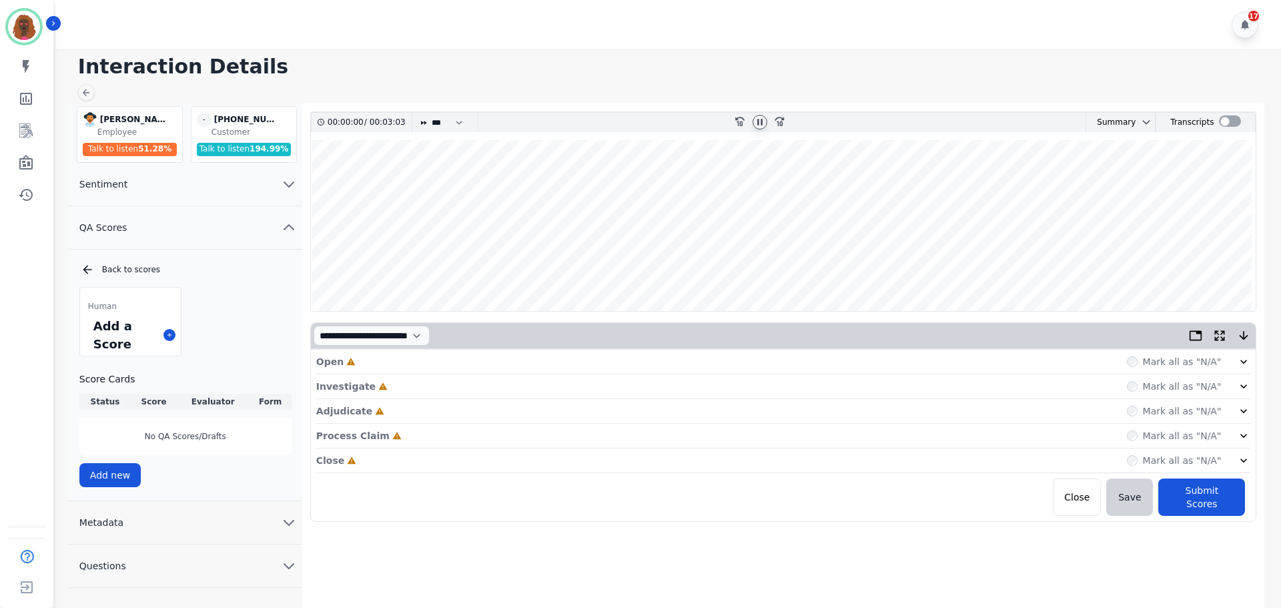
click at [759, 119] on icon at bounding box center [760, 122] width 5 height 6
click at [427, 362] on div "Open Incomplete Mark all as "N/A"" at bounding box center [783, 362] width 935 height 25
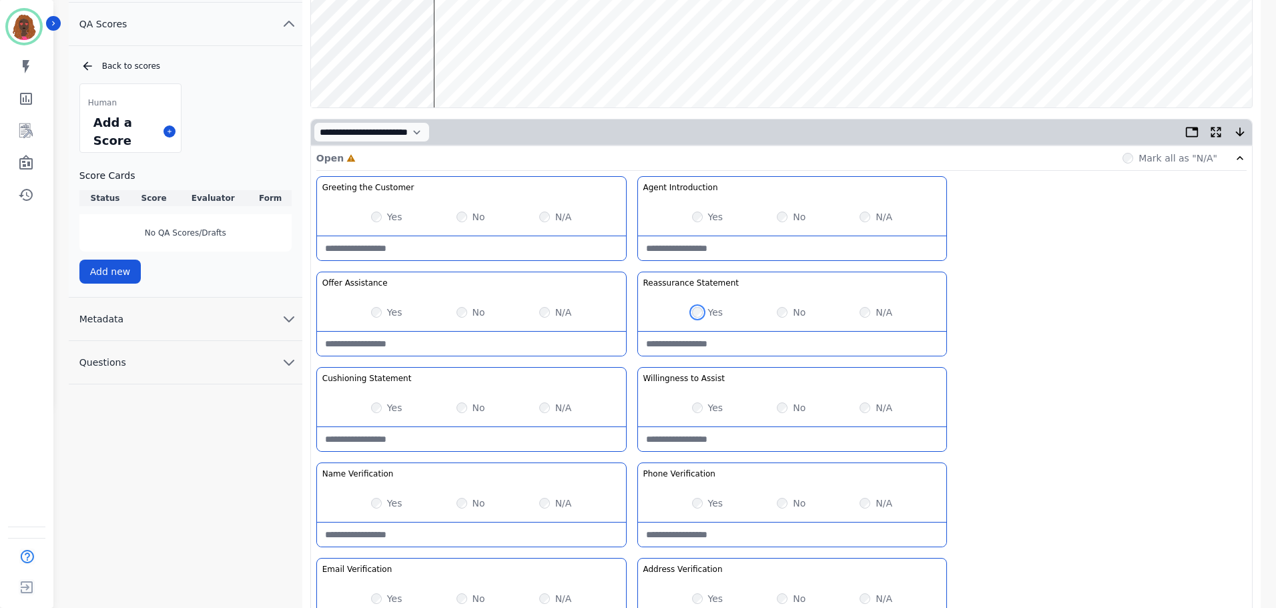
scroll to position [388, 0]
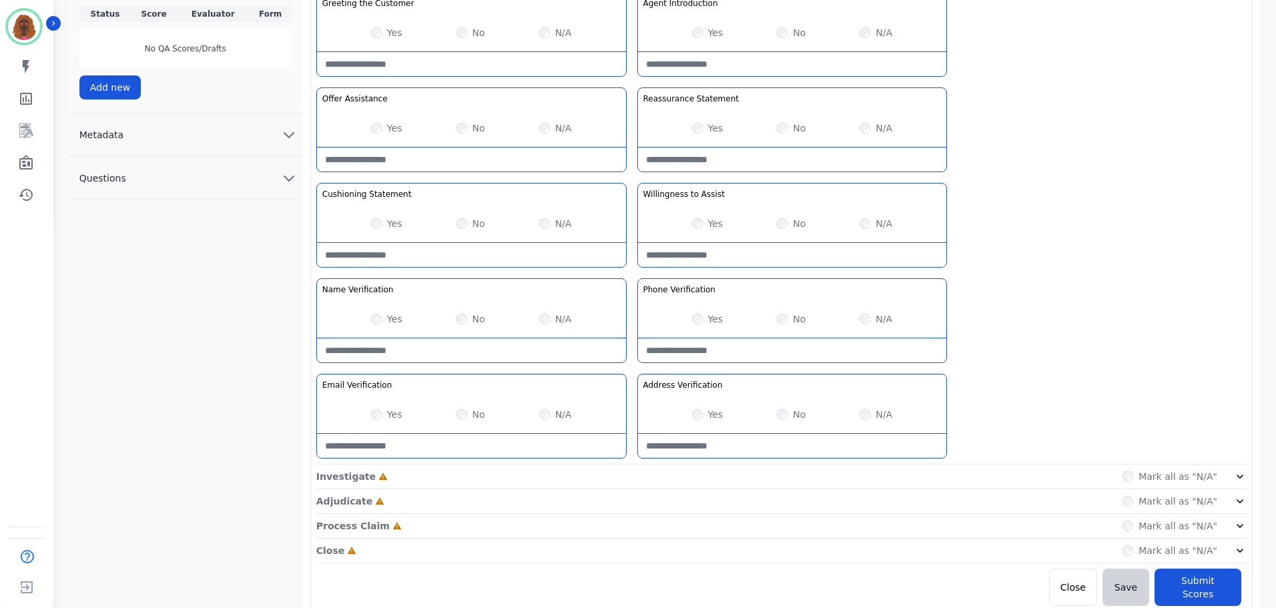
click at [486, 524] on div "Process Claim Incomplete Mark all as "N/A"" at bounding box center [781, 526] width 930 height 25
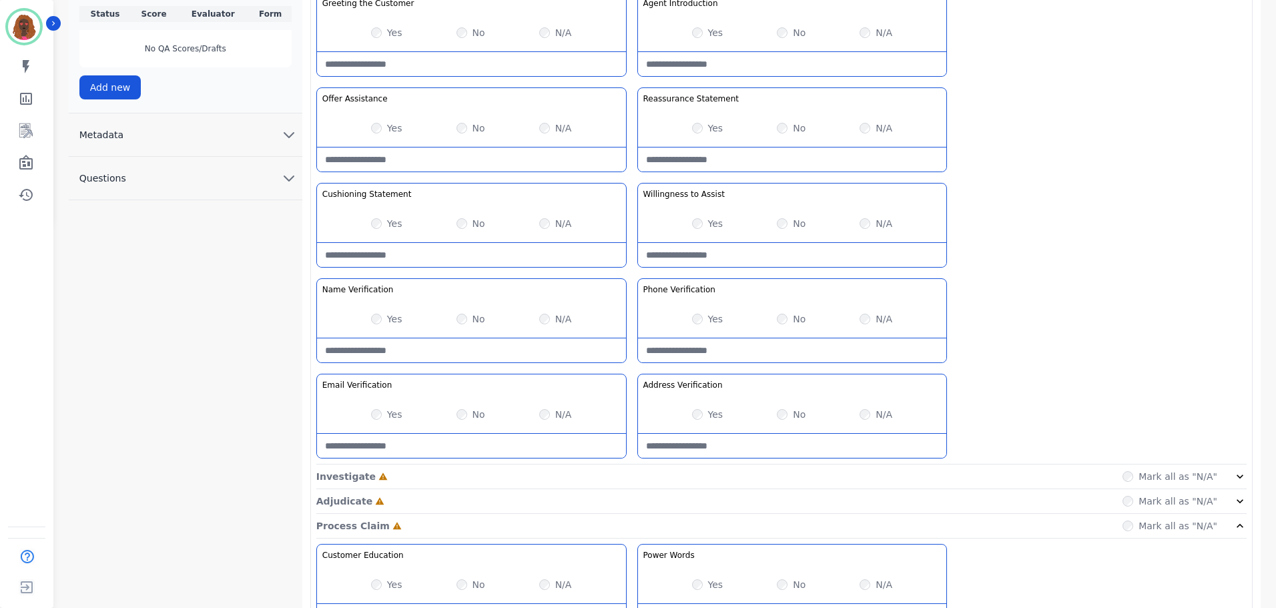
scroll to position [675, 0]
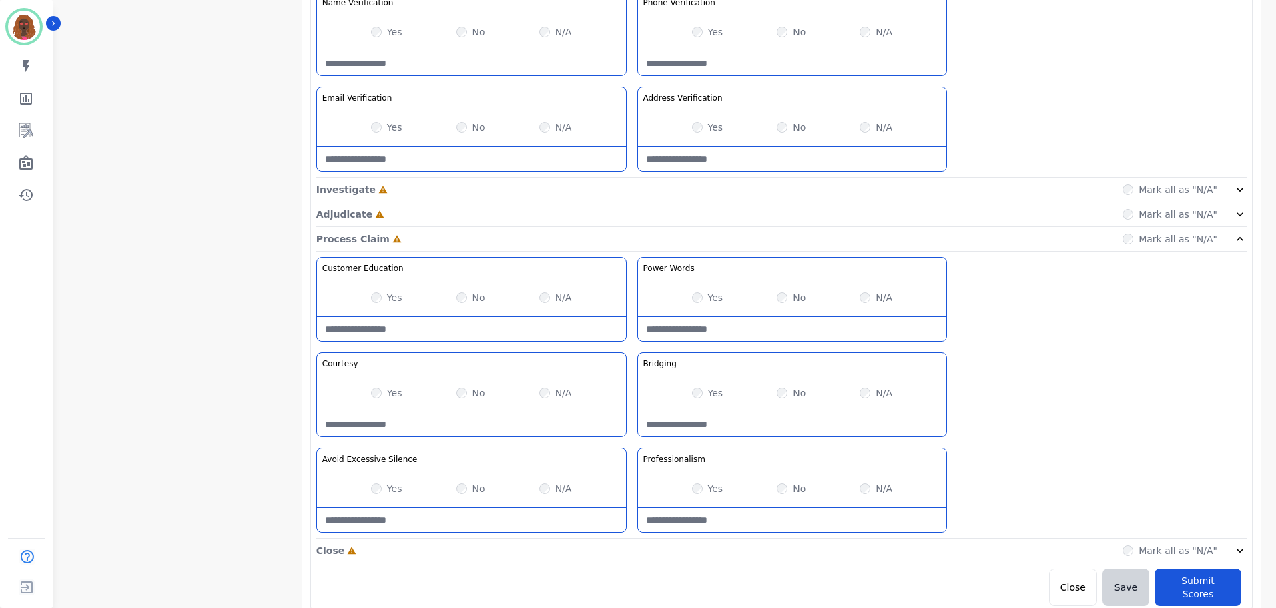
click at [466, 488] on div "Yes No N/A" at bounding box center [471, 488] width 309 height 37
click at [445, 517] on Silence-note at bounding box center [471, 520] width 309 height 24
type Silence-note "*"
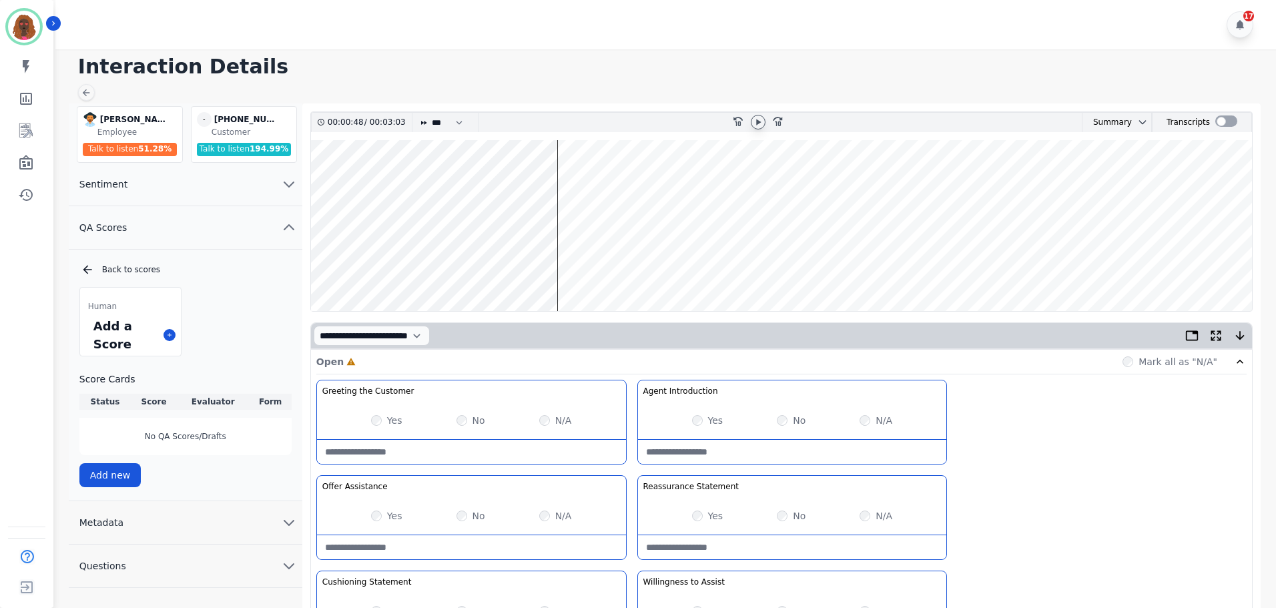
click at [528, 267] on wave at bounding box center [781, 225] width 941 height 171
click at [503, 268] on wave at bounding box center [781, 225] width 941 height 171
click at [514, 265] on wave at bounding box center [781, 225] width 941 height 171
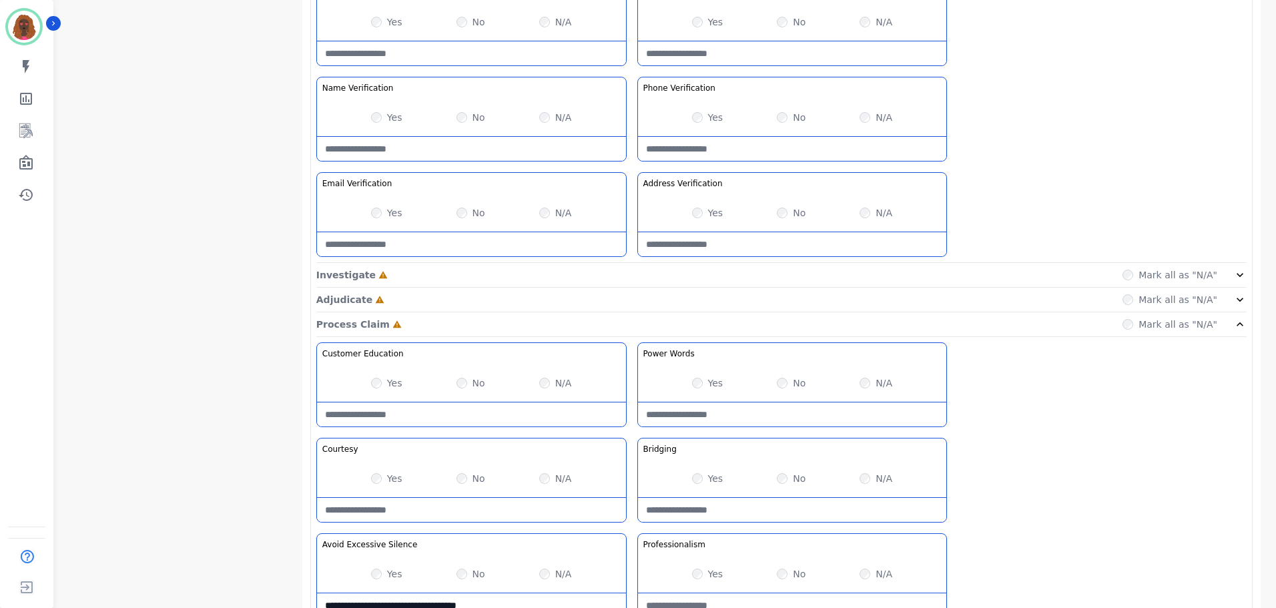
scroll to position [675, 0]
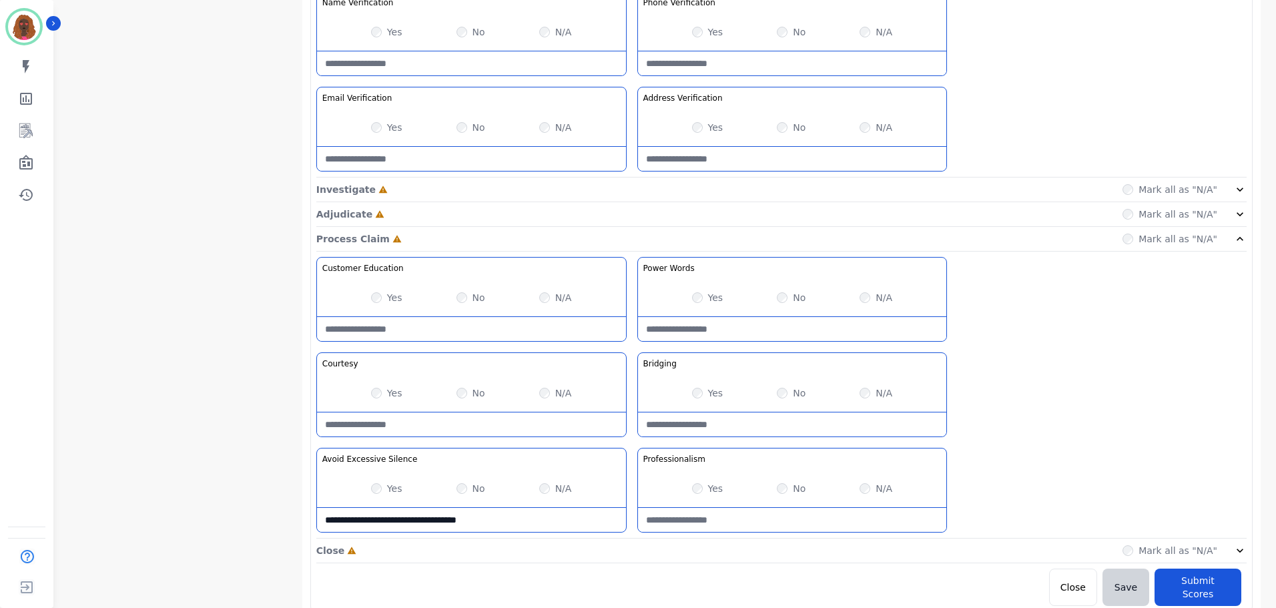
click at [535, 521] on Silence-note "**********" at bounding box center [471, 520] width 309 height 24
type Silence-note "**********"
click at [565, 552] on div "Close Incomplete Mark all as "N/A"" at bounding box center [781, 551] width 930 height 25
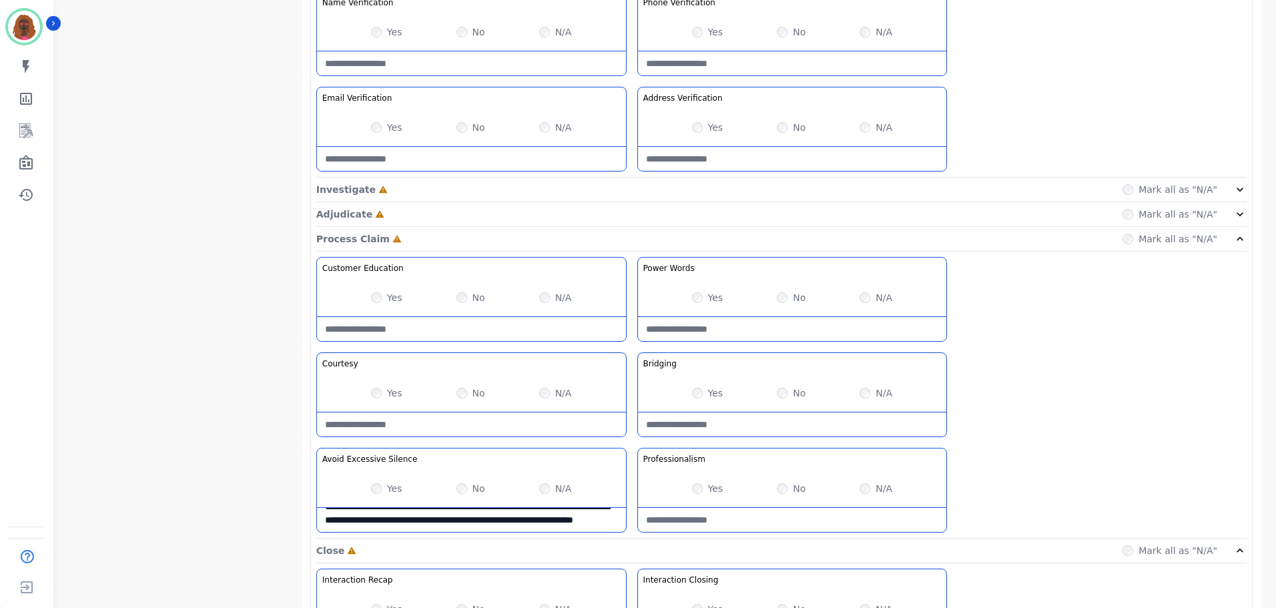
click at [610, 238] on div "Process Claim Incomplete Mark all as "N/A"" at bounding box center [781, 239] width 930 height 25
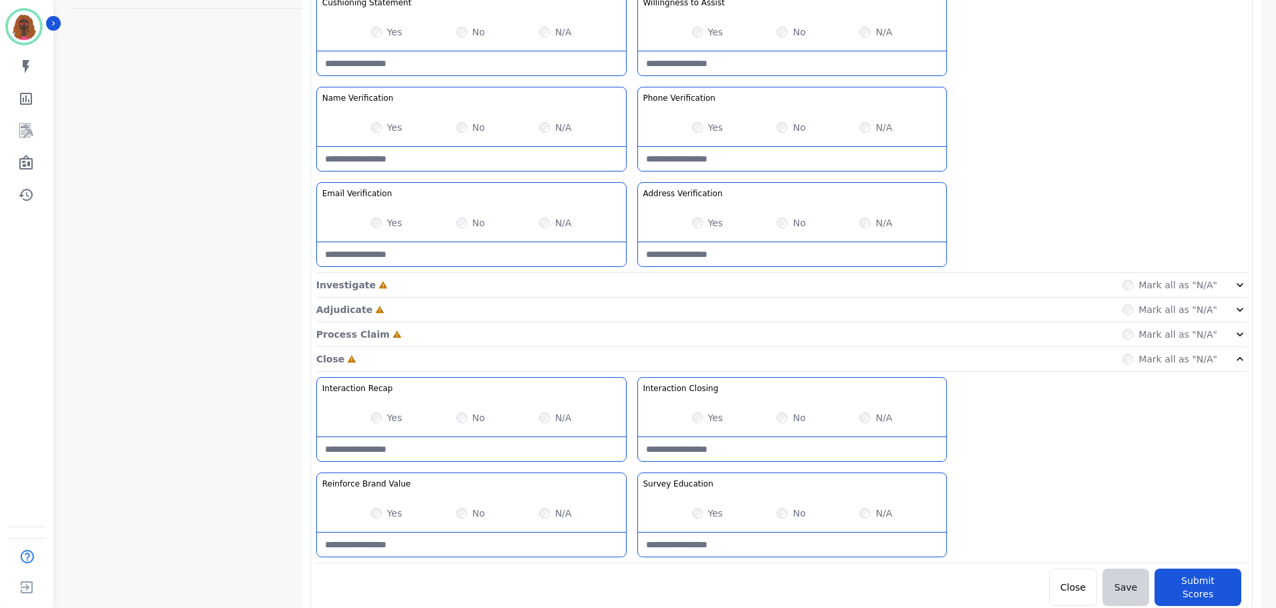
click at [580, 348] on div "Close Incomplete Mark all as "N/A"" at bounding box center [781, 359] width 930 height 25
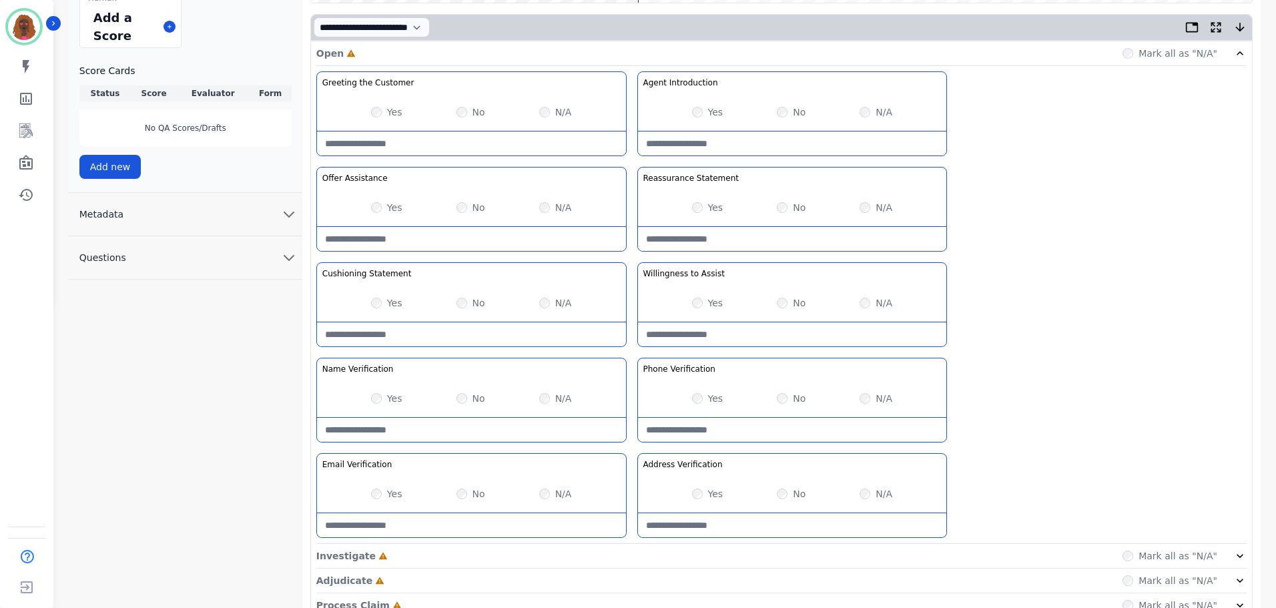
scroll to position [388, 0]
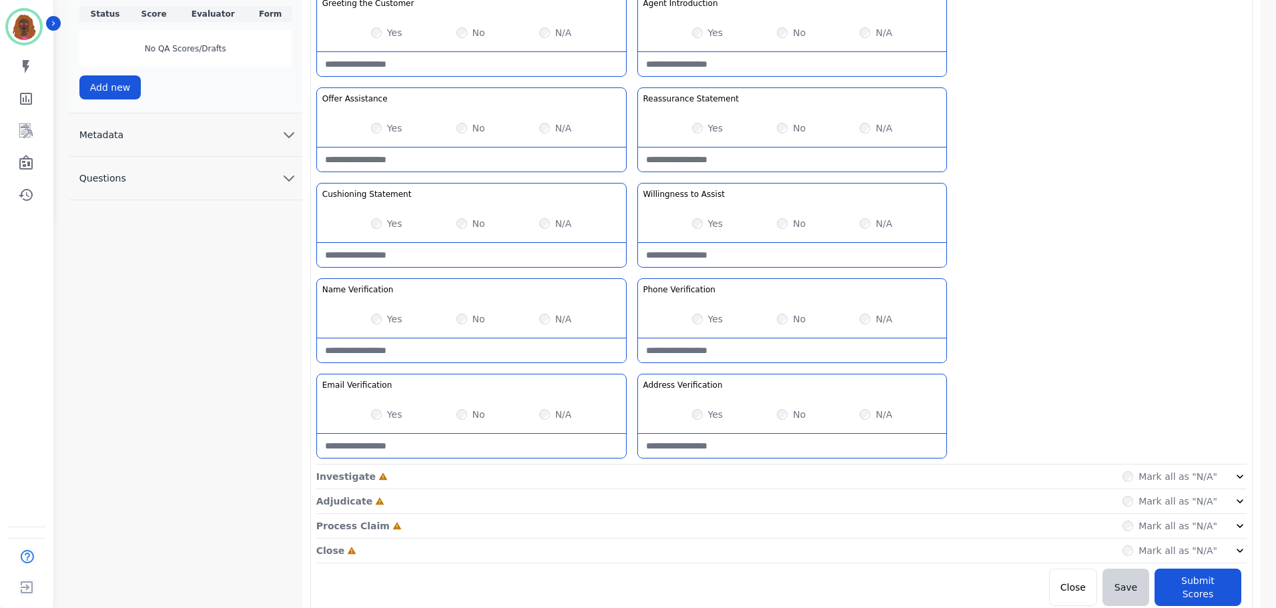
click at [623, 467] on div "Investigate Incomplete Mark all as "N/A"" at bounding box center [781, 477] width 930 height 25
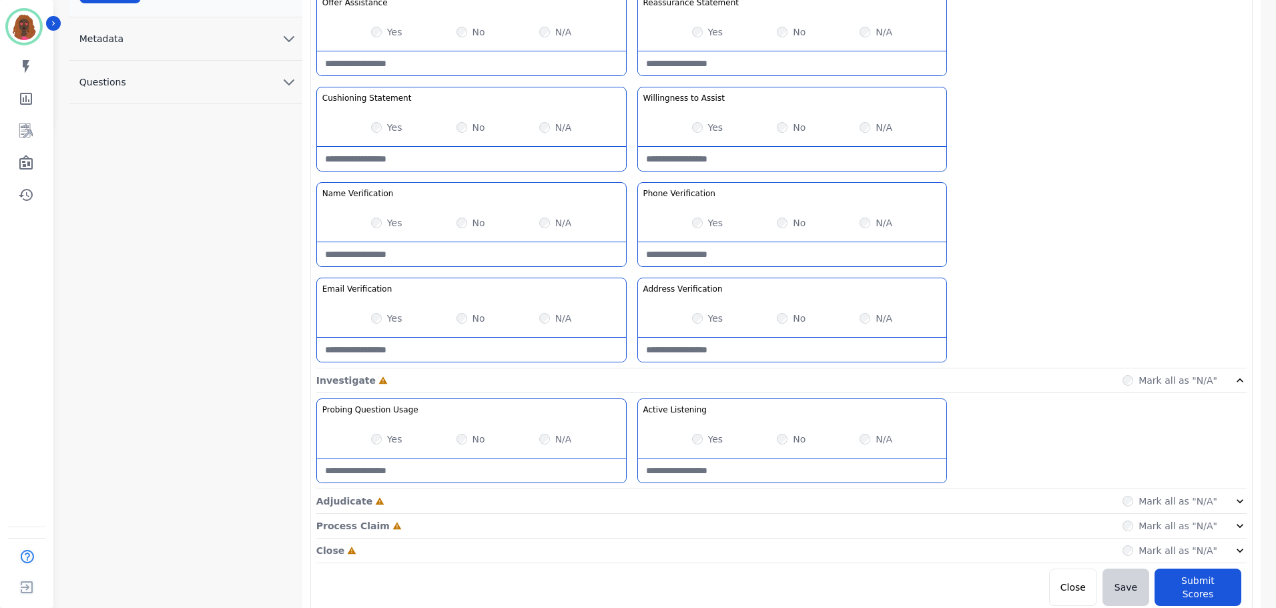
click at [626, 507] on div "Adjudicate Incomplete Mark all as "N/A"" at bounding box center [781, 501] width 930 height 25
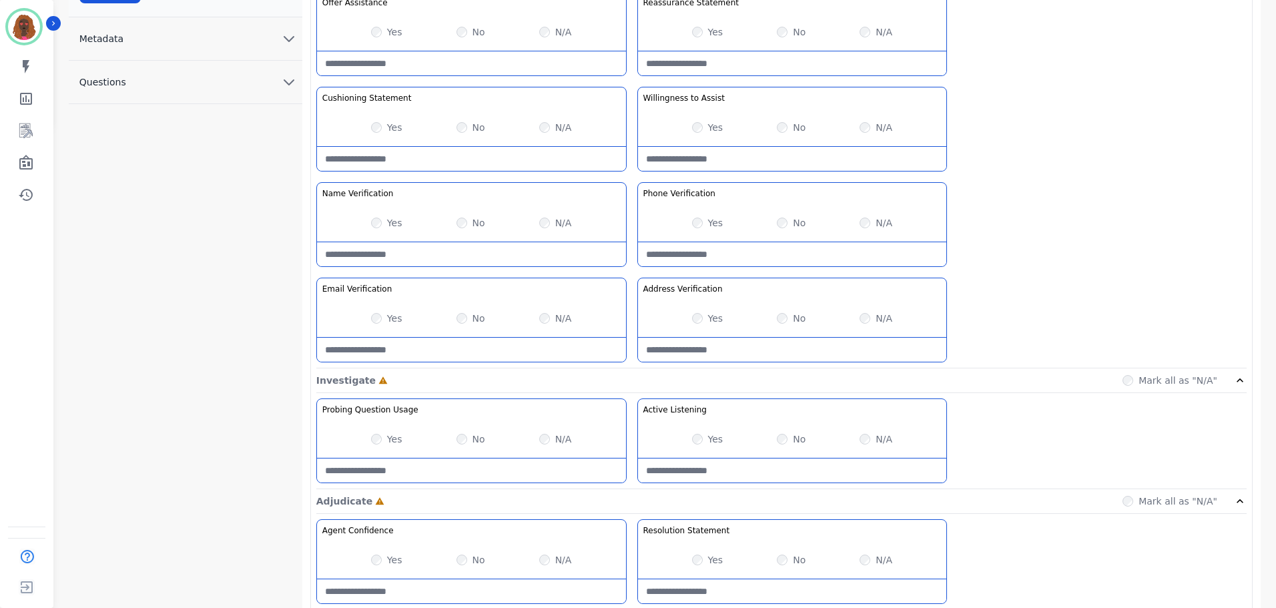
scroll to position [580, 0]
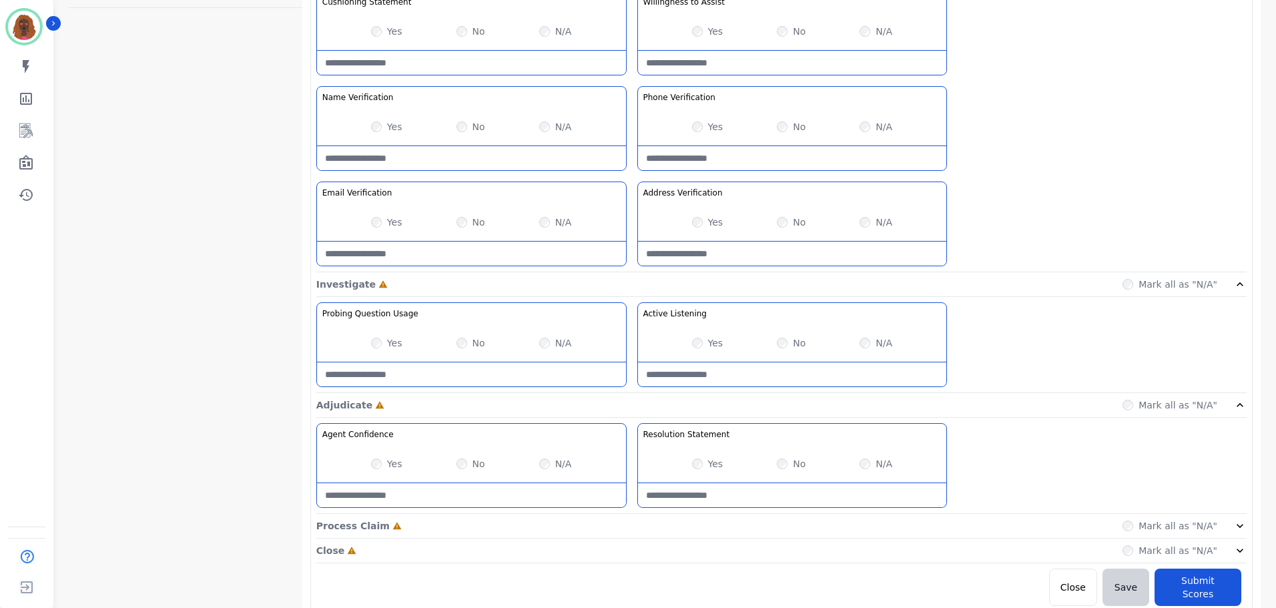
click at [623, 532] on div "Process Claim Incomplete Mark all as "N/A"" at bounding box center [781, 526] width 930 height 25
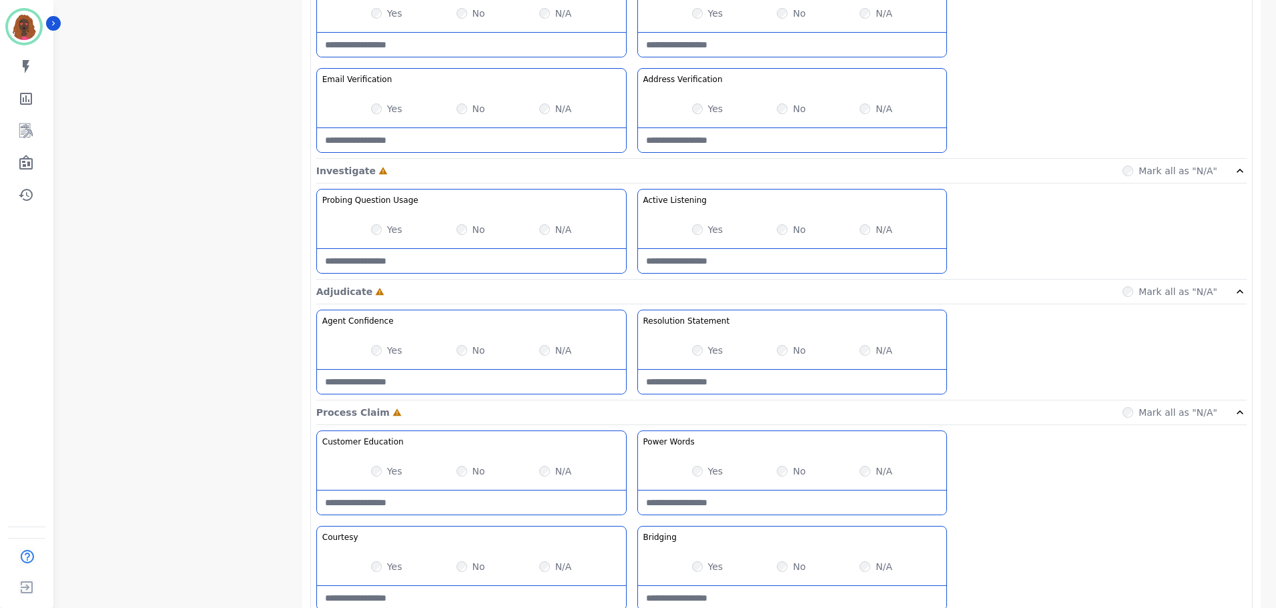
scroll to position [867, 0]
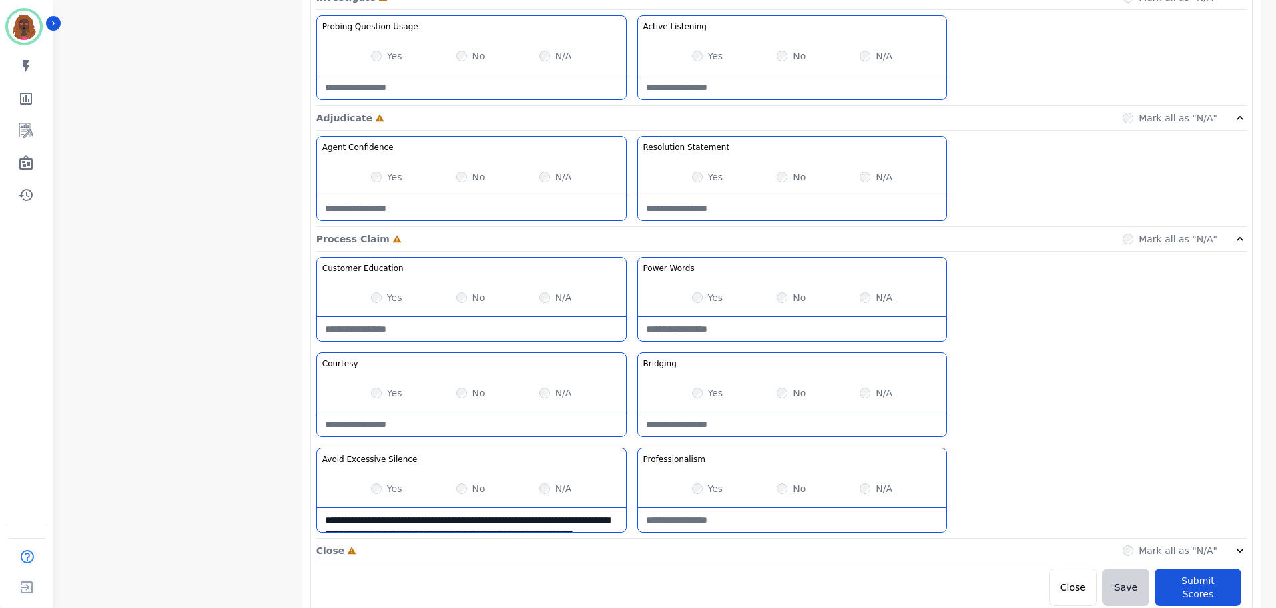
click at [627, 555] on div "Close Incomplete Mark all as "N/A"" at bounding box center [781, 551] width 930 height 25
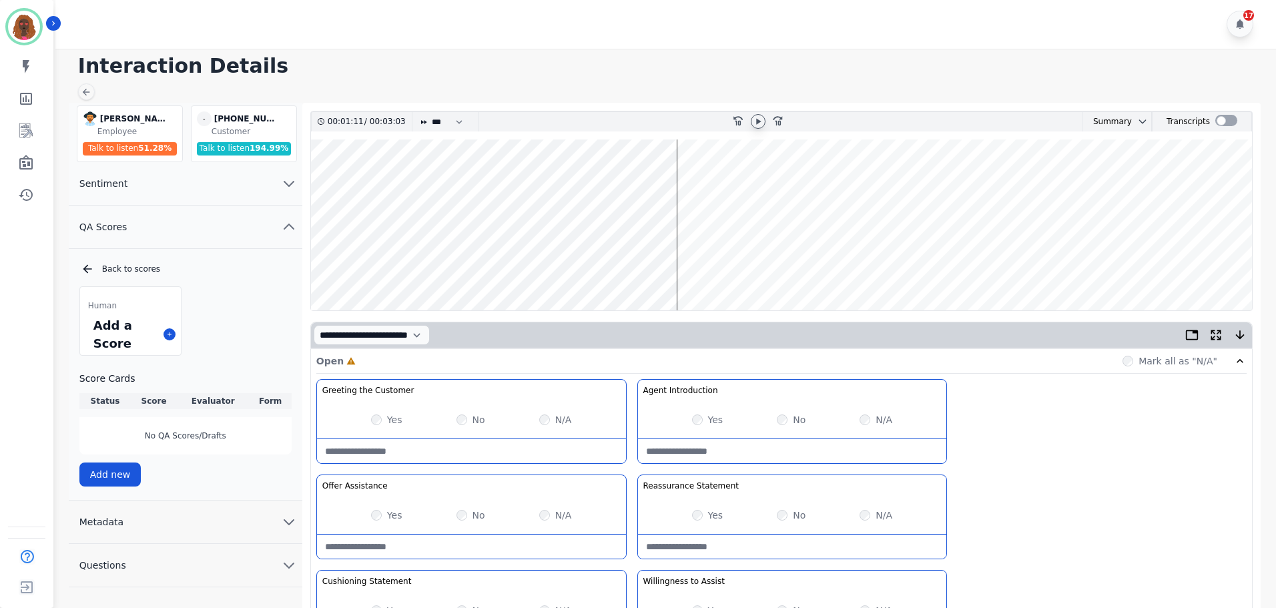
scroll to position [0, 0]
click at [591, 266] on wave at bounding box center [781, 225] width 941 height 171
click at [404, 263] on wave at bounding box center [781, 225] width 941 height 171
click at [465, 268] on wave at bounding box center [781, 225] width 941 height 171
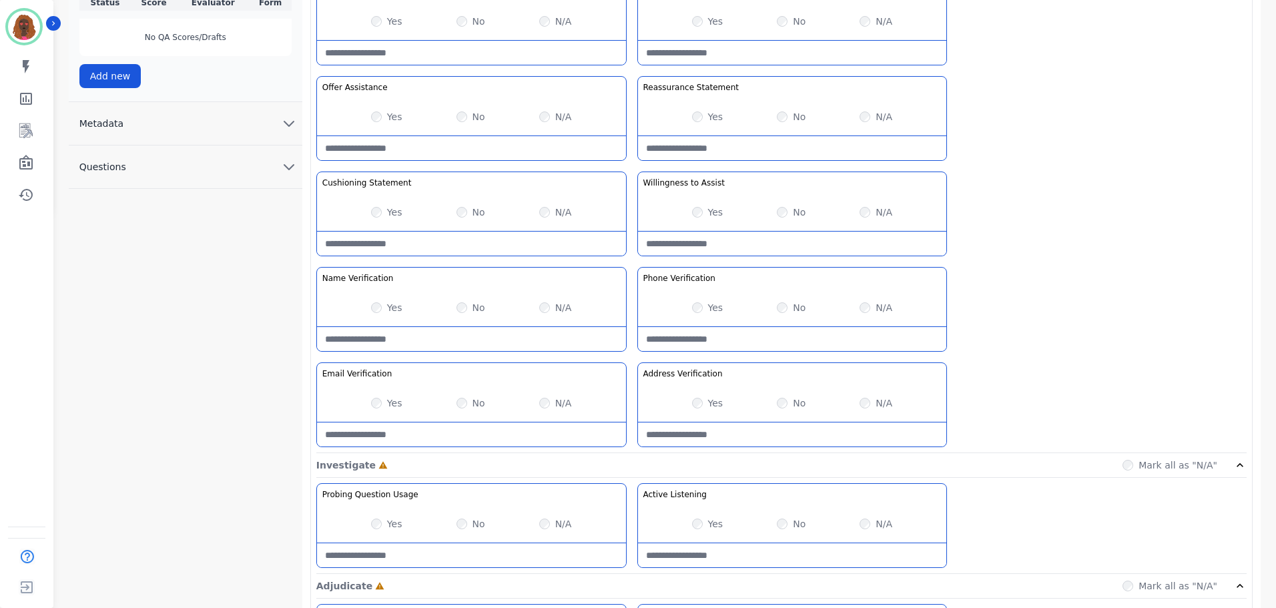
scroll to position [400, 0]
click at [454, 249] on Statement-note at bounding box center [471, 243] width 309 height 24
type Statement-note "**********"
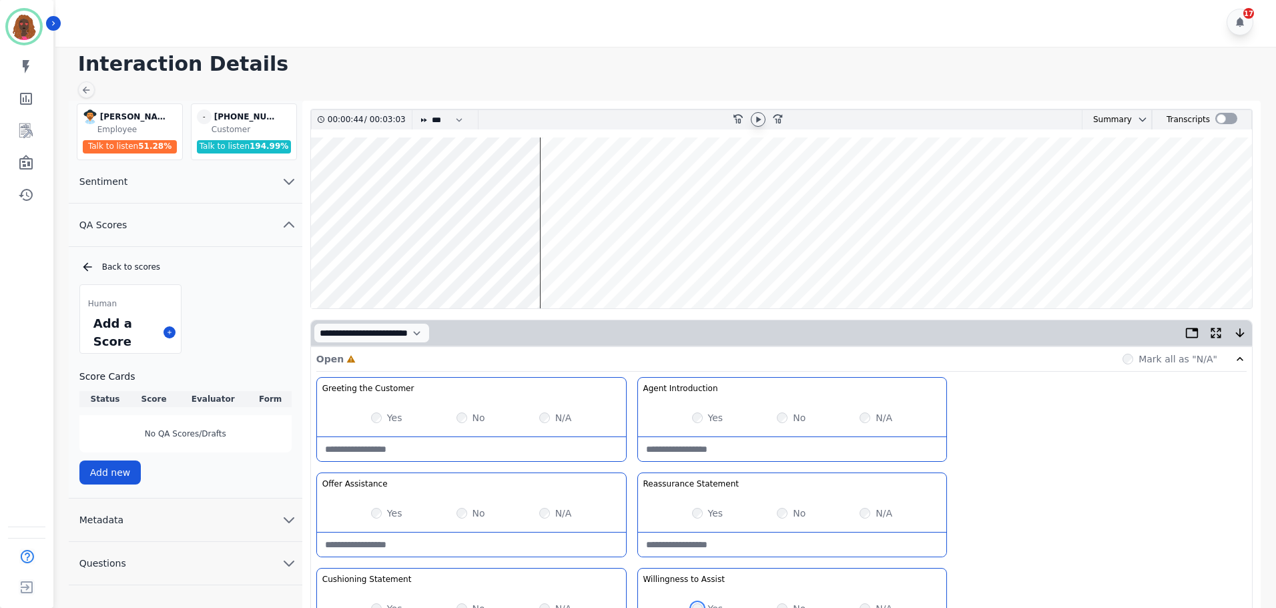
scroll to position [0, 0]
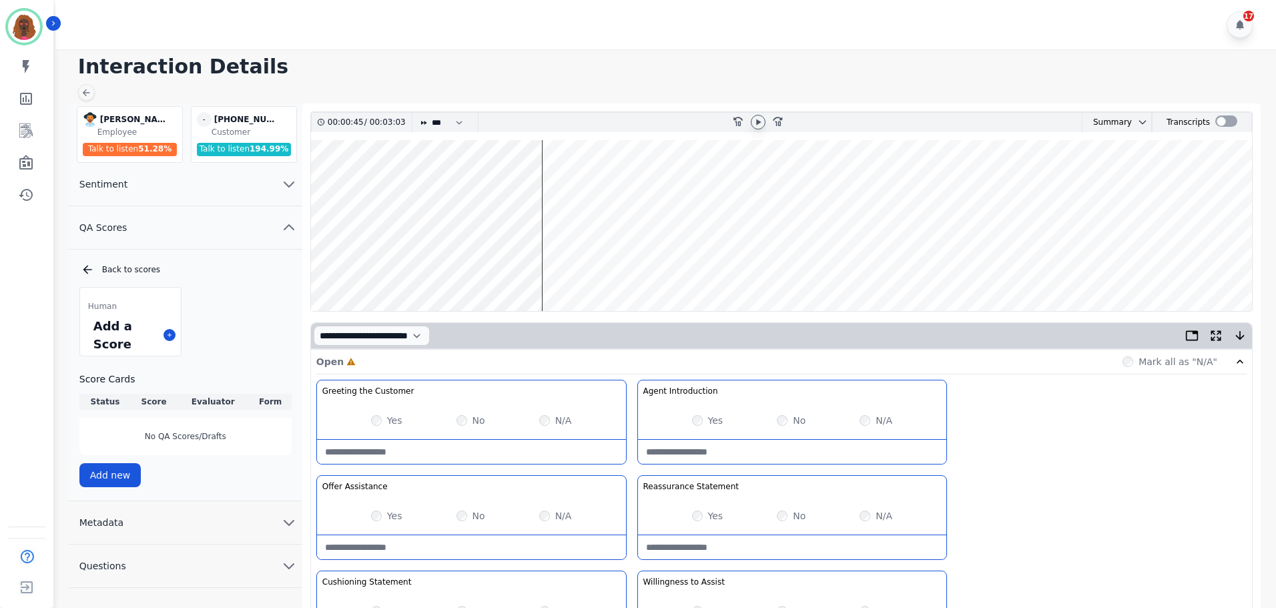
click at [593, 266] on wave at bounding box center [781, 225] width 941 height 171
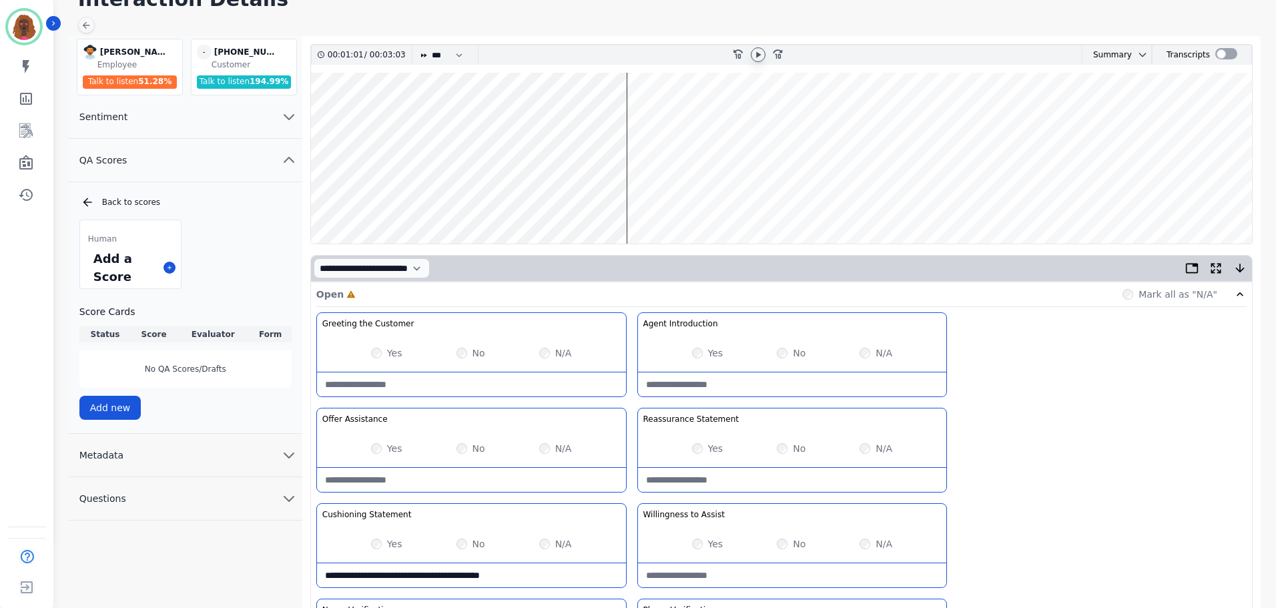
scroll to position [67, 0]
click at [633, 200] on wave at bounding box center [781, 158] width 941 height 171
click at [697, 115] on wave at bounding box center [781, 158] width 941 height 171
click at [721, 115] on wave at bounding box center [781, 158] width 941 height 171
click at [769, 202] on wave at bounding box center [781, 158] width 941 height 171
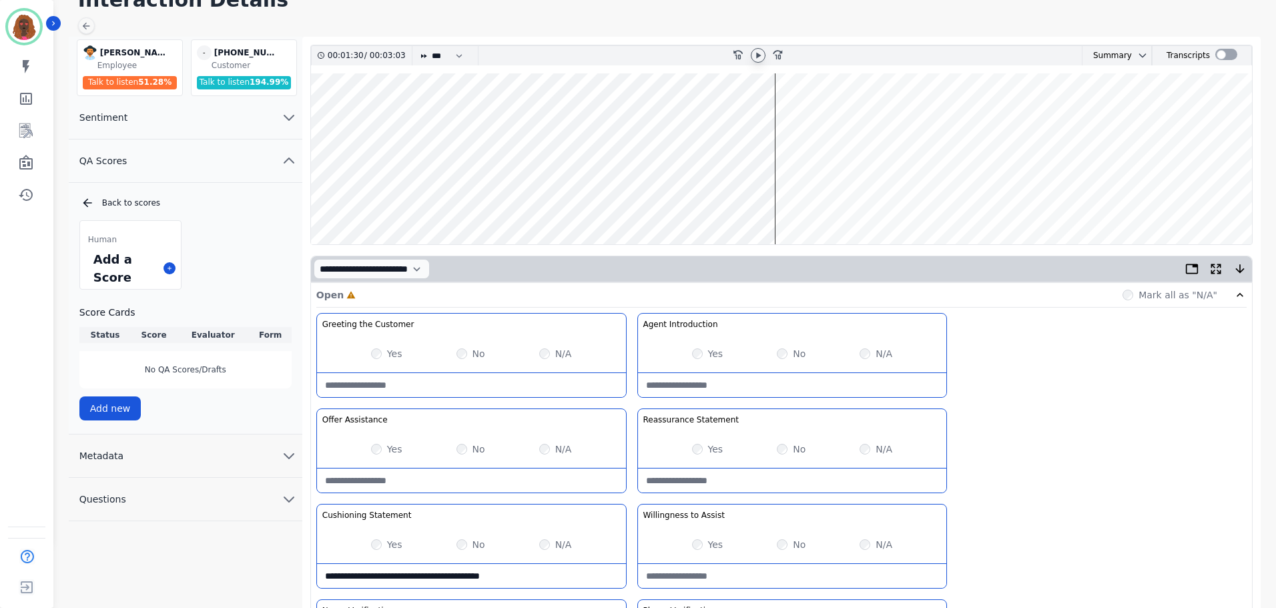
click at [790, 201] on wave at bounding box center [781, 158] width 941 height 171
click at [800, 202] on wave at bounding box center [781, 158] width 941 height 171
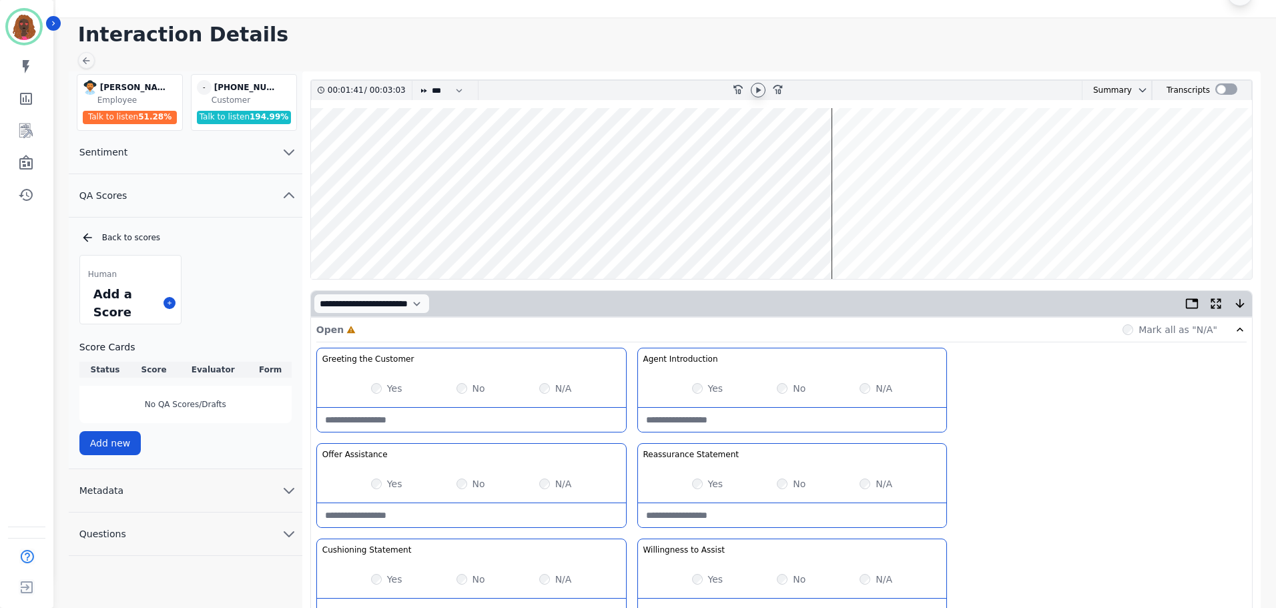
scroll to position [0, 0]
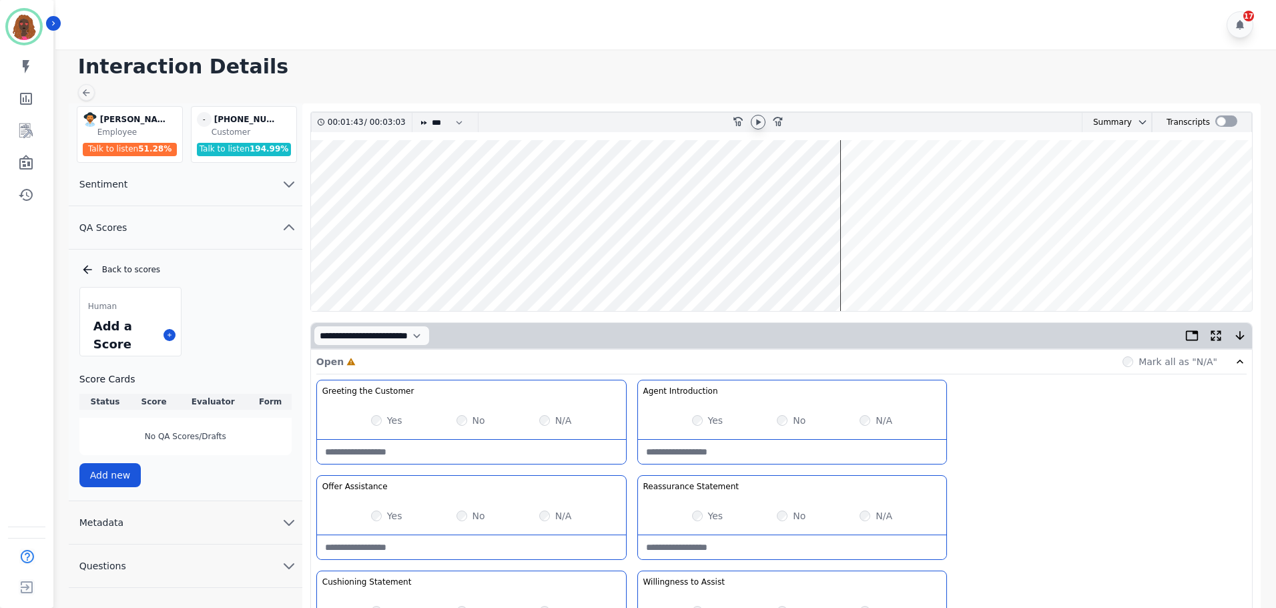
click at [854, 264] on wave at bounding box center [781, 225] width 941 height 171
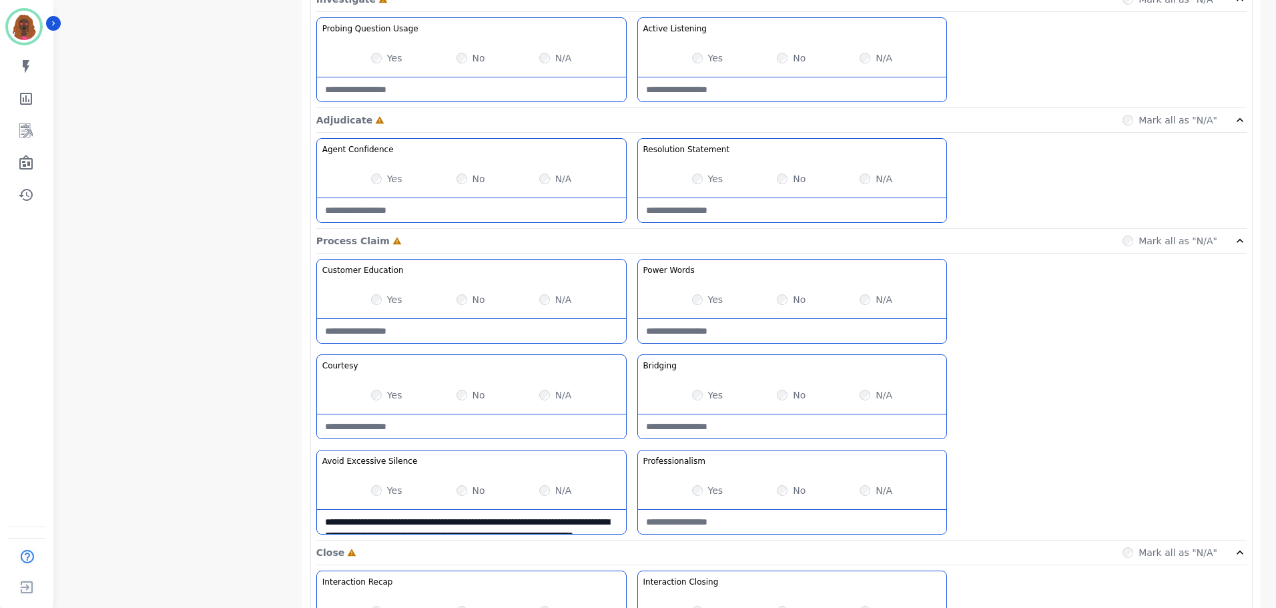
scroll to position [866, 0]
click at [778, 400] on div "No" at bounding box center [791, 393] width 29 height 13
click at [752, 423] on Claim-Bridging-note at bounding box center [792, 425] width 309 height 24
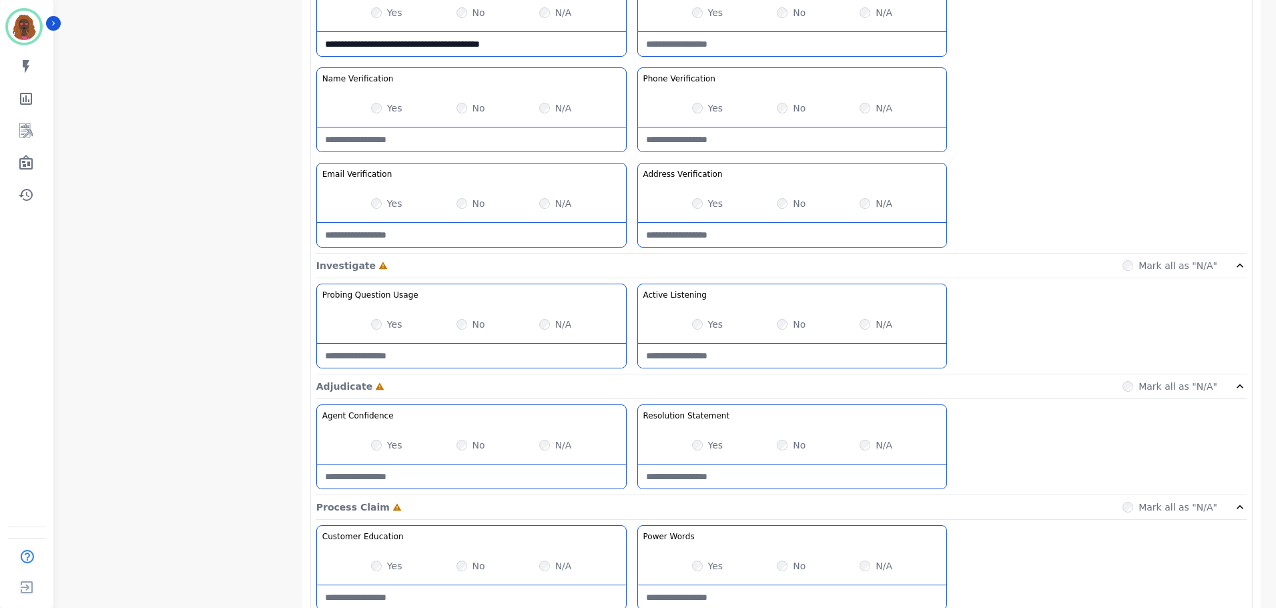
scroll to position [600, 0]
type Claim-Bridging-note "**********"
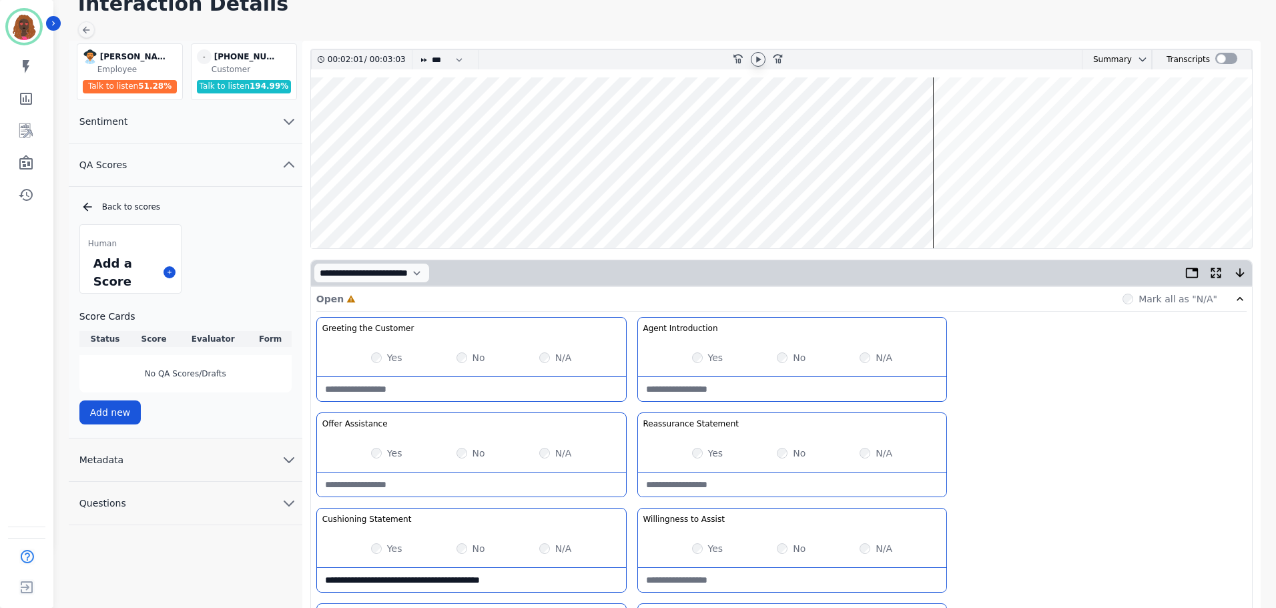
scroll to position [0, 0]
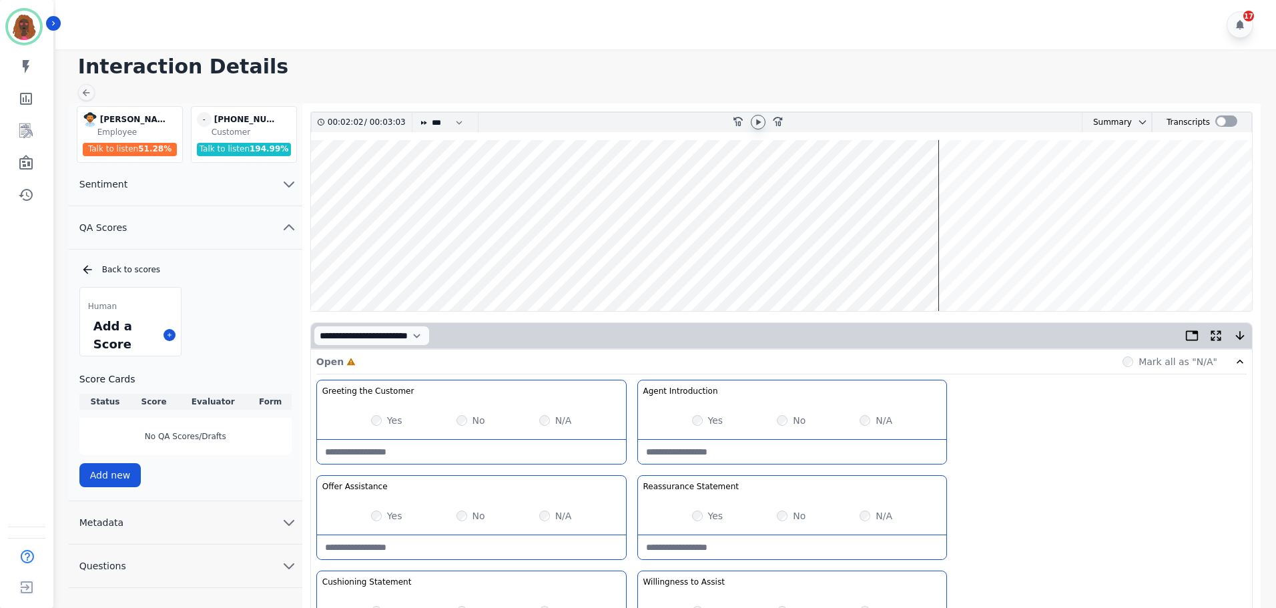
click at [891, 264] on wave at bounding box center [781, 225] width 941 height 171
click at [864, 264] on wave at bounding box center [781, 224] width 941 height 171
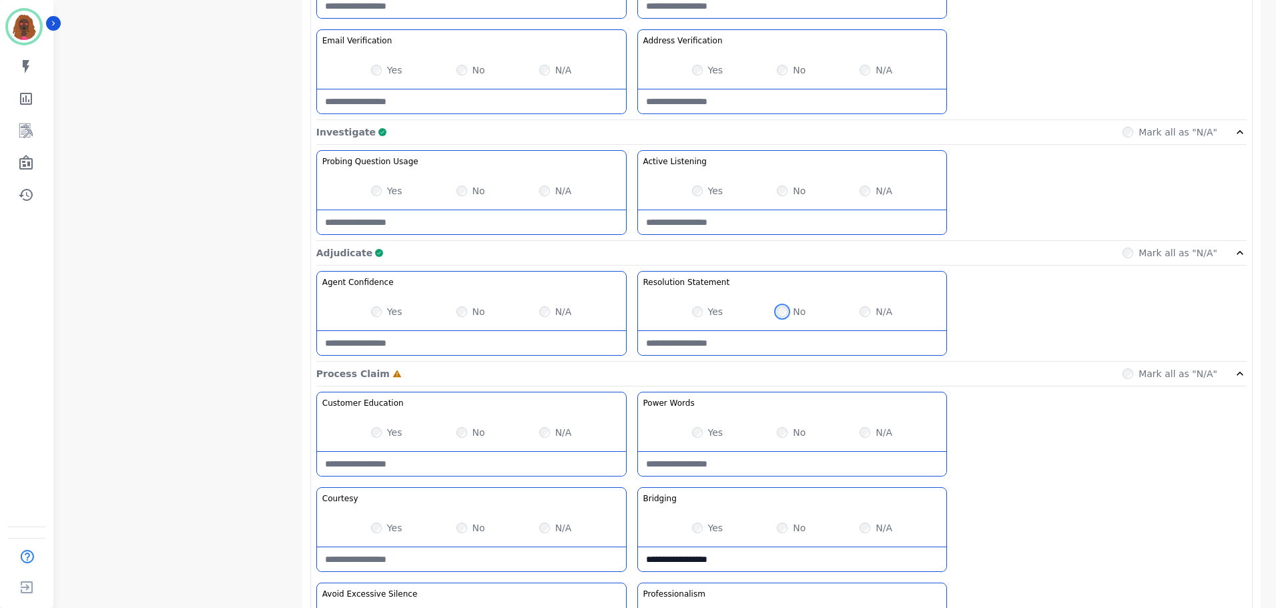
scroll to position [733, 0]
click at [770, 344] on Statement-note at bounding box center [792, 342] width 309 height 24
type Statement-note "**********"
click at [792, 355] on div "**********" at bounding box center [781, 315] width 930 height 91
click at [792, 344] on Statement-note "**********" at bounding box center [792, 342] width 309 height 24
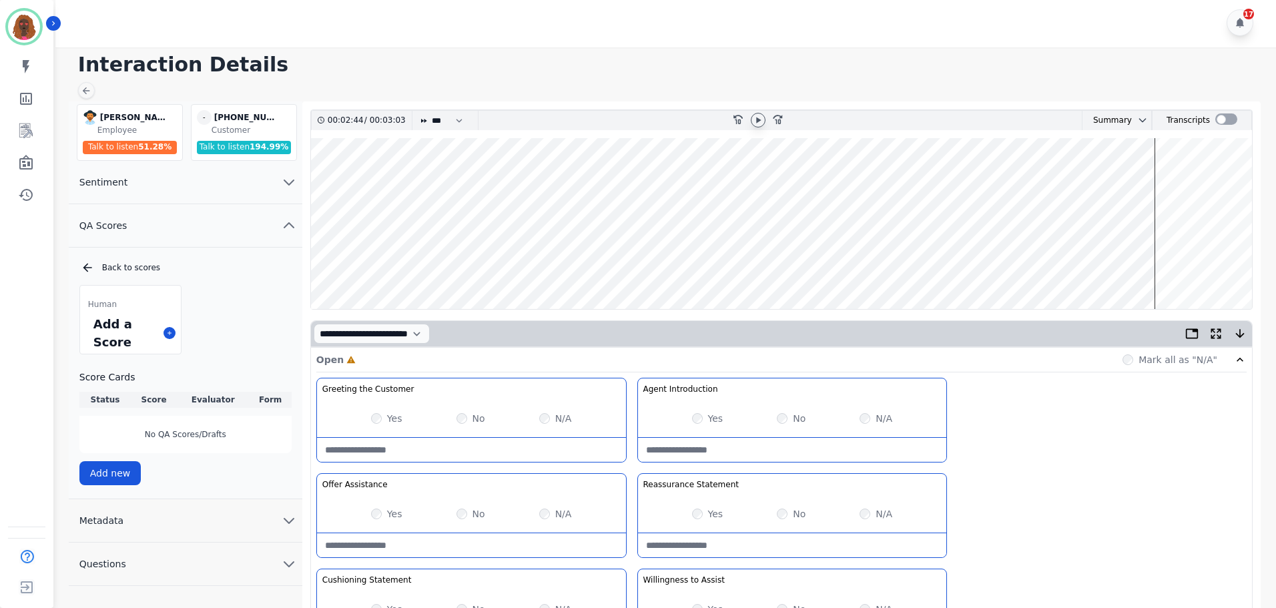
scroll to position [0, 0]
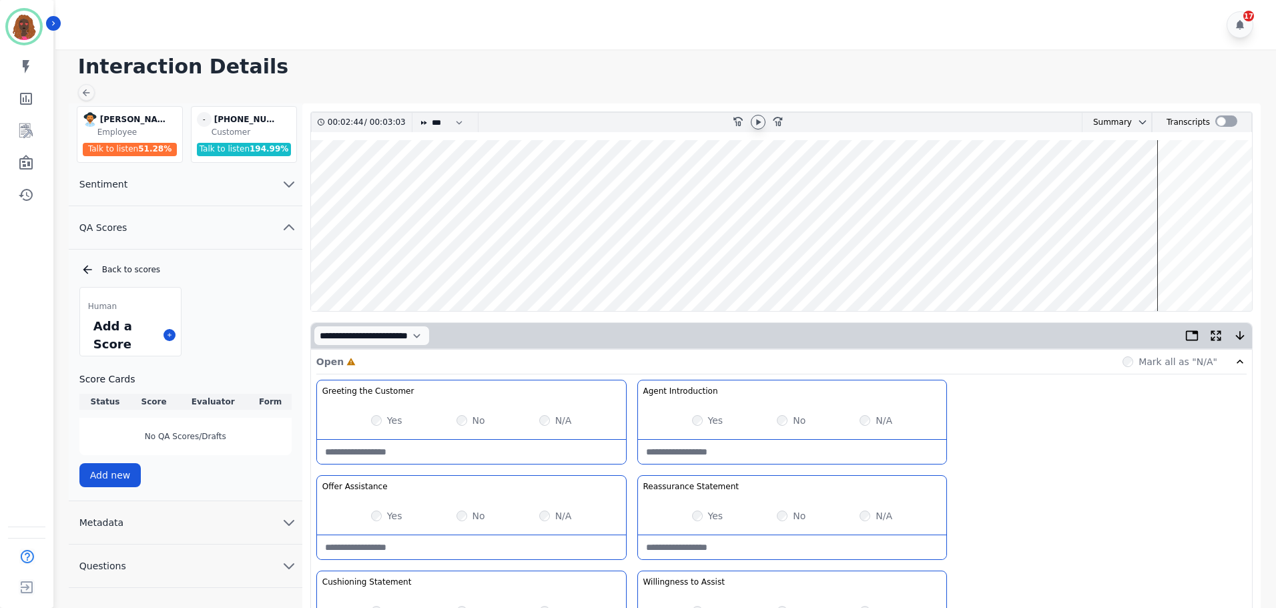
click at [1059, 267] on wave at bounding box center [781, 225] width 941 height 171
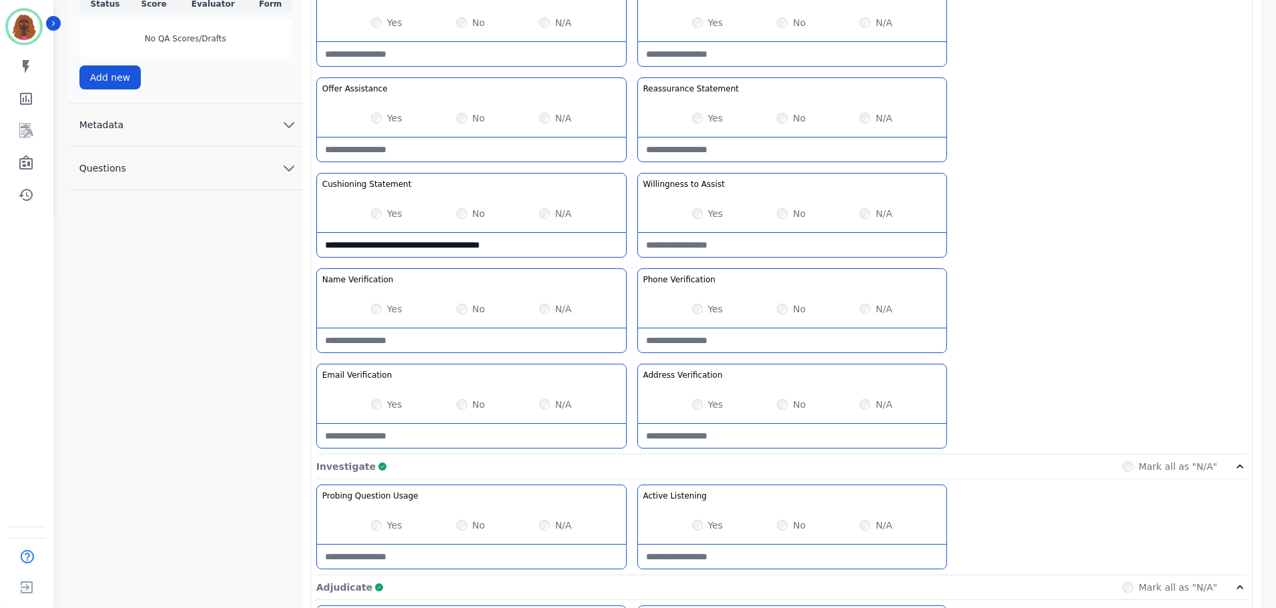
scroll to position [399, 0]
click at [463, 409] on div "No" at bounding box center [471, 402] width 29 height 13
click at [443, 431] on Verification-note at bounding box center [471, 434] width 309 height 24
click at [443, 432] on Verification-note "**********" at bounding box center [471, 434] width 309 height 24
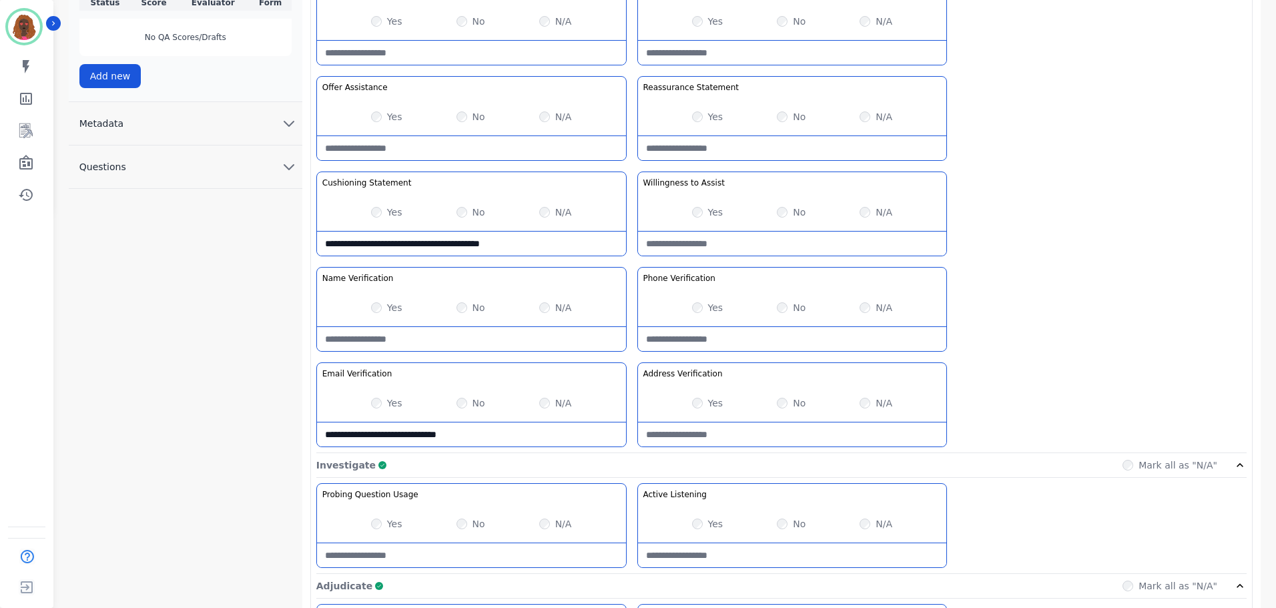
click at [443, 432] on Verification-note "**********" at bounding box center [471, 434] width 309 height 24
type Verification-note "**********"
click at [752, 428] on Verification-note at bounding box center [792, 434] width 309 height 24
paste Verification-note "**********"
type Verification-note "**********"
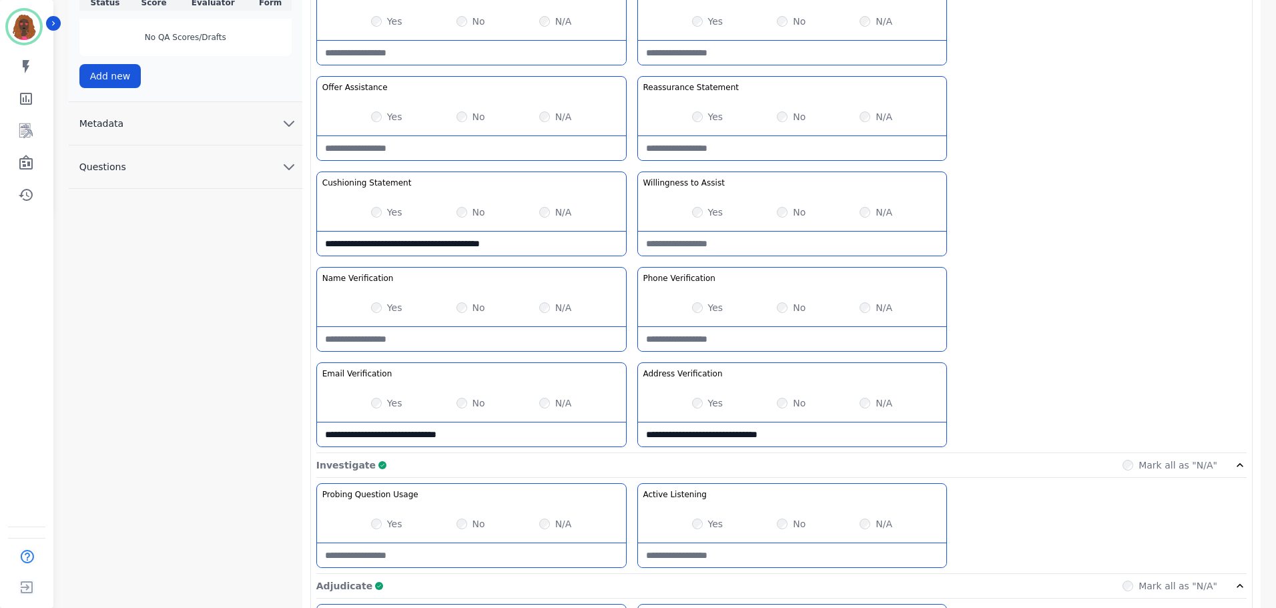
click at [771, 336] on Verification-note at bounding box center [792, 339] width 309 height 24
paste Verification-note "**********"
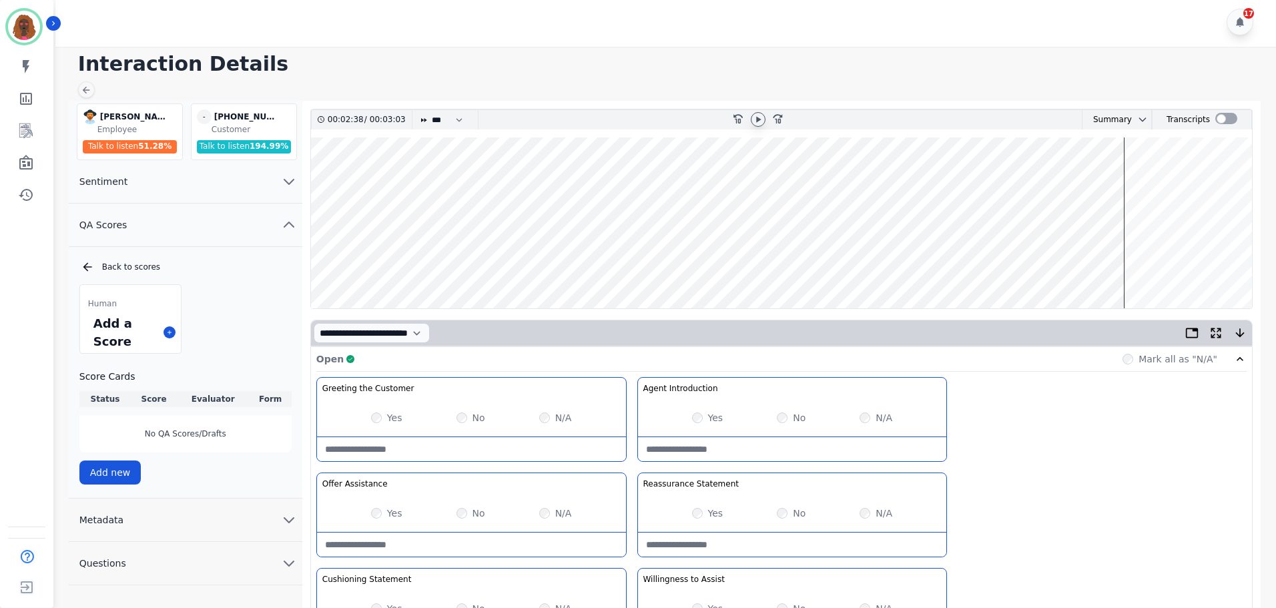
scroll to position [0, 0]
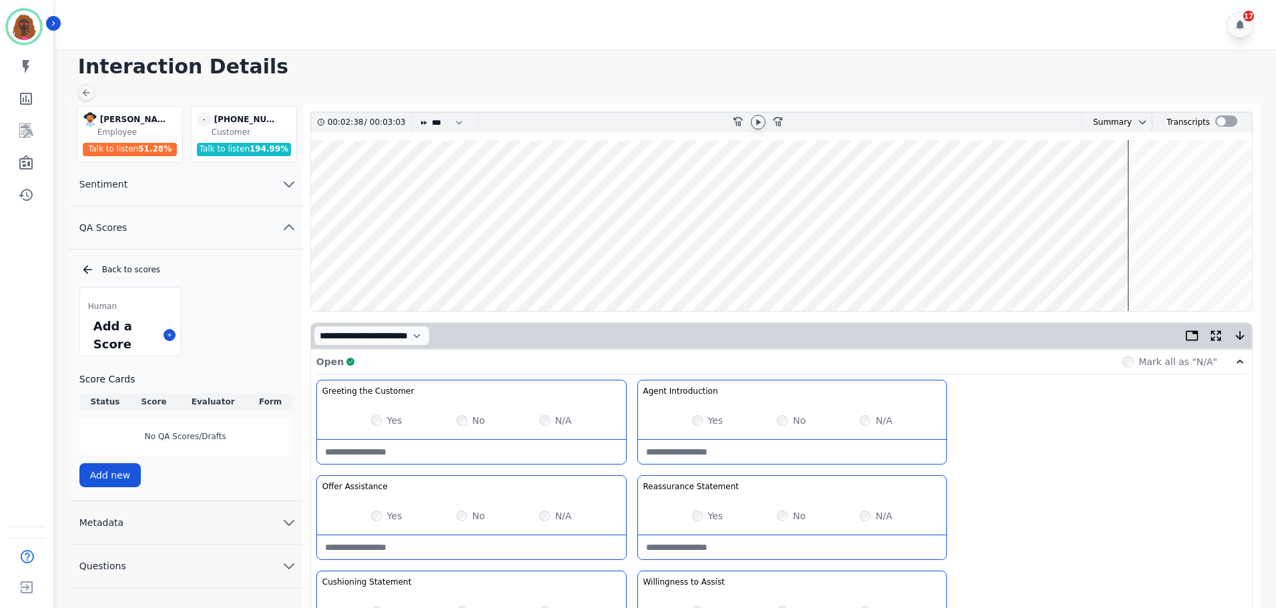
type Verification-note "**********"
click at [760, 123] on icon at bounding box center [758, 122] width 5 height 6
click at [1055, 264] on wave at bounding box center [781, 225] width 941 height 171
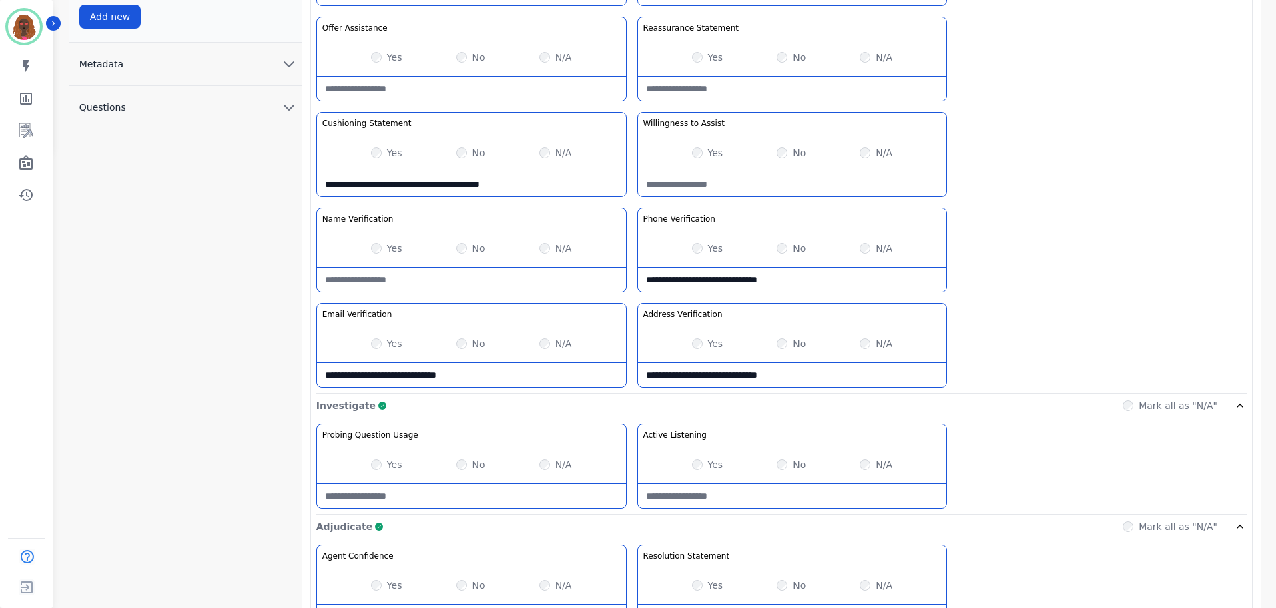
scroll to position [466, 0]
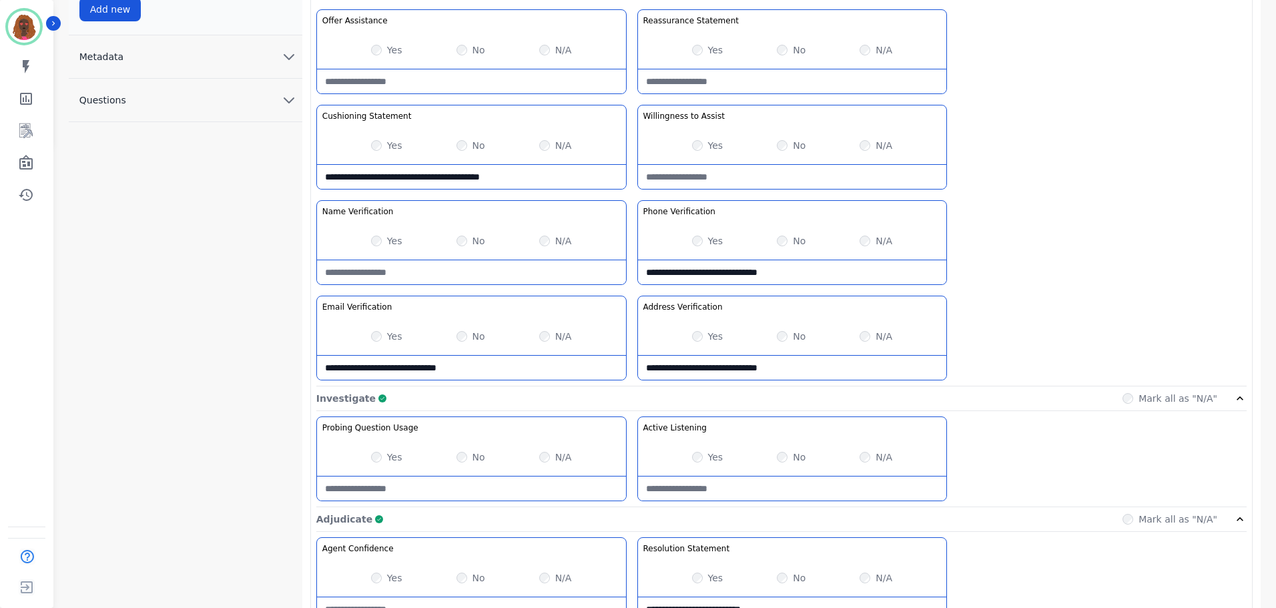
click at [809, 374] on Verification-note "**********" at bounding box center [792, 368] width 309 height 24
click at [777, 372] on Verification-note "**********" at bounding box center [792, 368] width 309 height 24
click at [775, 372] on Verification-note "**********" at bounding box center [792, 368] width 309 height 24
click at [825, 365] on Verification-note "**********" at bounding box center [792, 368] width 309 height 24
click at [826, 366] on Verification-note "**********" at bounding box center [792, 368] width 309 height 24
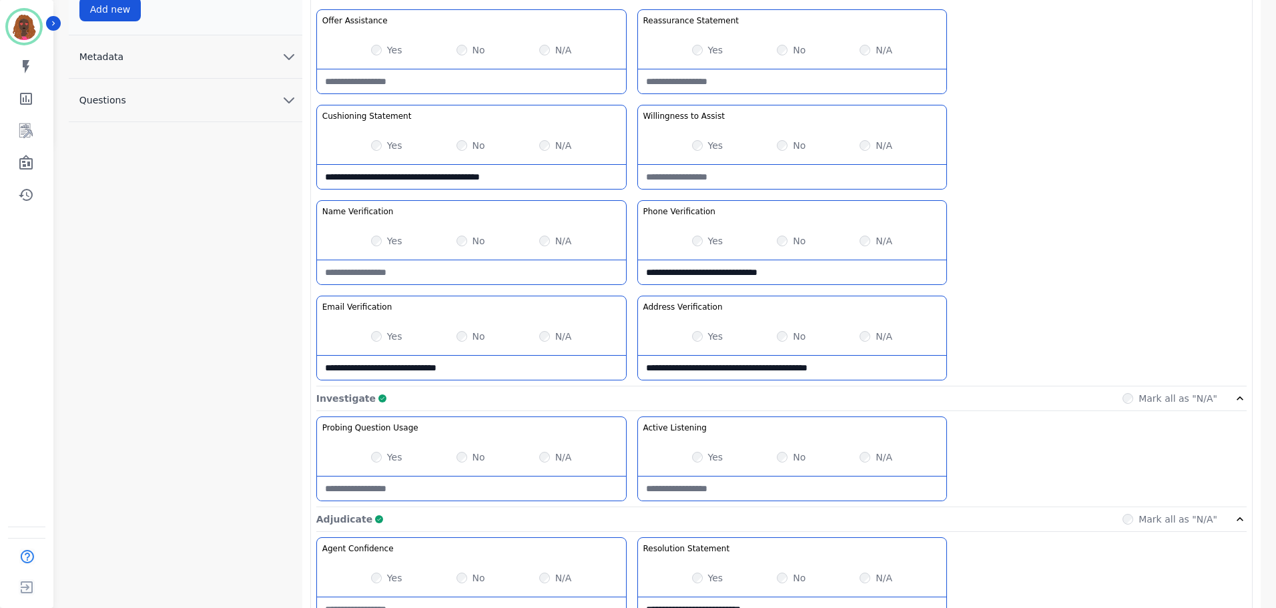
click at [826, 366] on Verification-note "**********" at bounding box center [792, 368] width 309 height 24
type Verification-note "**********"
click at [733, 276] on Verification-note "**********" at bounding box center [792, 272] width 309 height 24
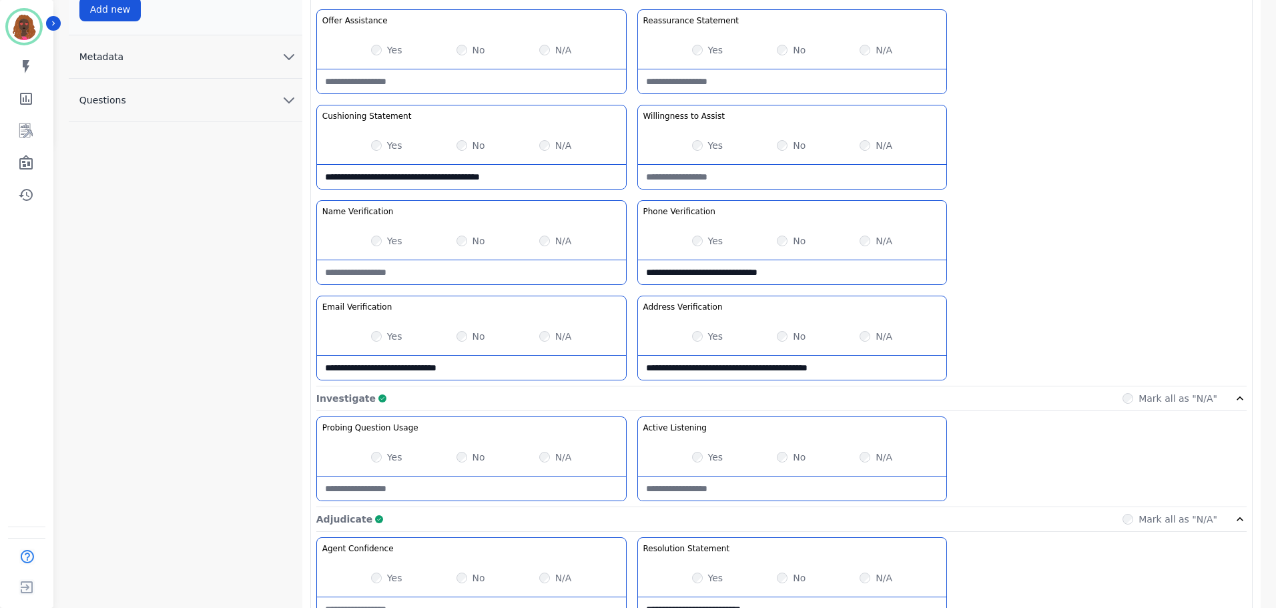
paste Verification-note "**********"
type Verification-note "**********"
click at [371, 364] on Verification-note "**********" at bounding box center [471, 368] width 309 height 24
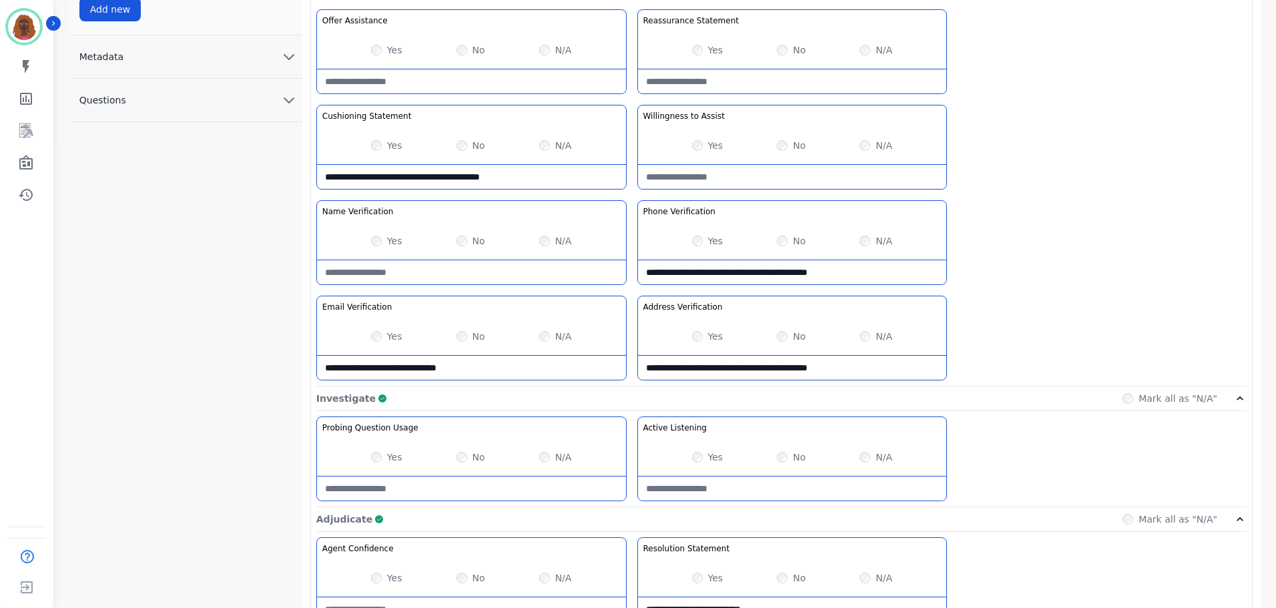
paste Verification-note "**********"
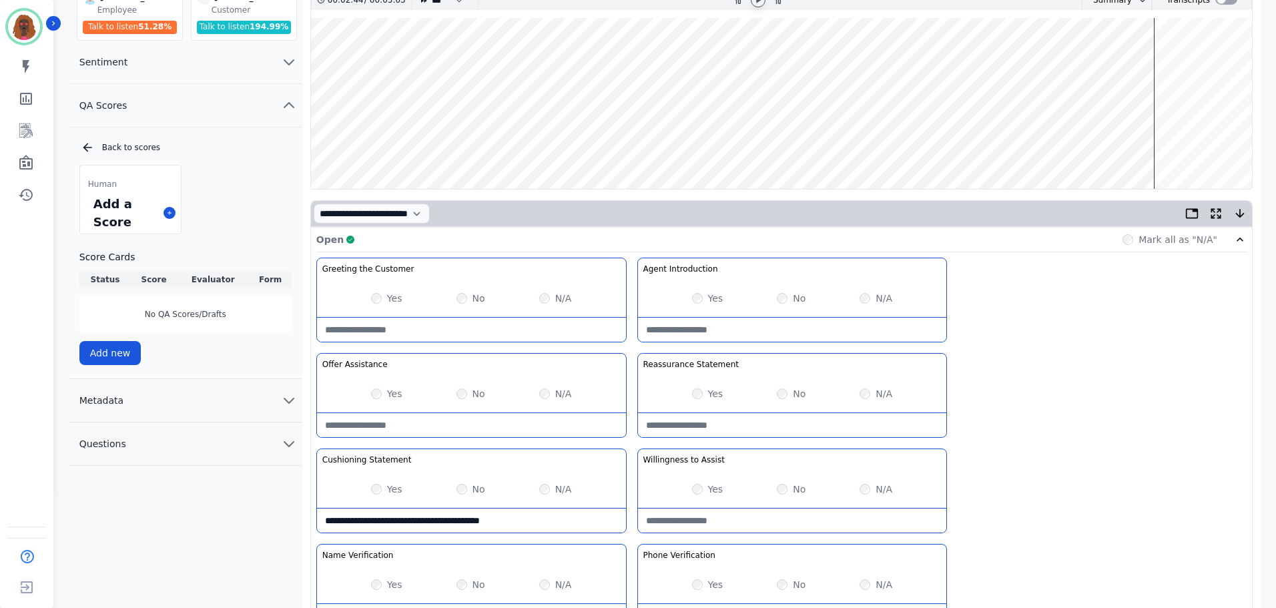
scroll to position [0, 0]
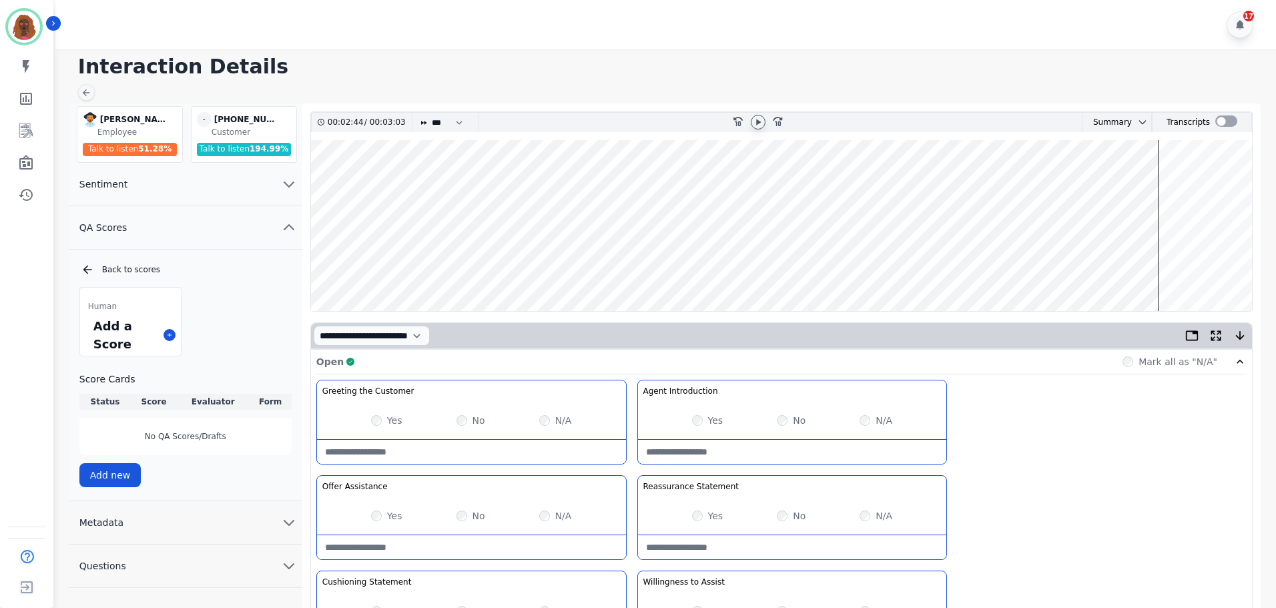
type Verification-note "**********"
click at [1020, 265] on wave at bounding box center [781, 225] width 941 height 171
click at [952, 266] on wave at bounding box center [781, 225] width 941 height 171
click at [938, 262] on wave at bounding box center [781, 225] width 941 height 171
click at [922, 264] on wave at bounding box center [781, 225] width 941 height 171
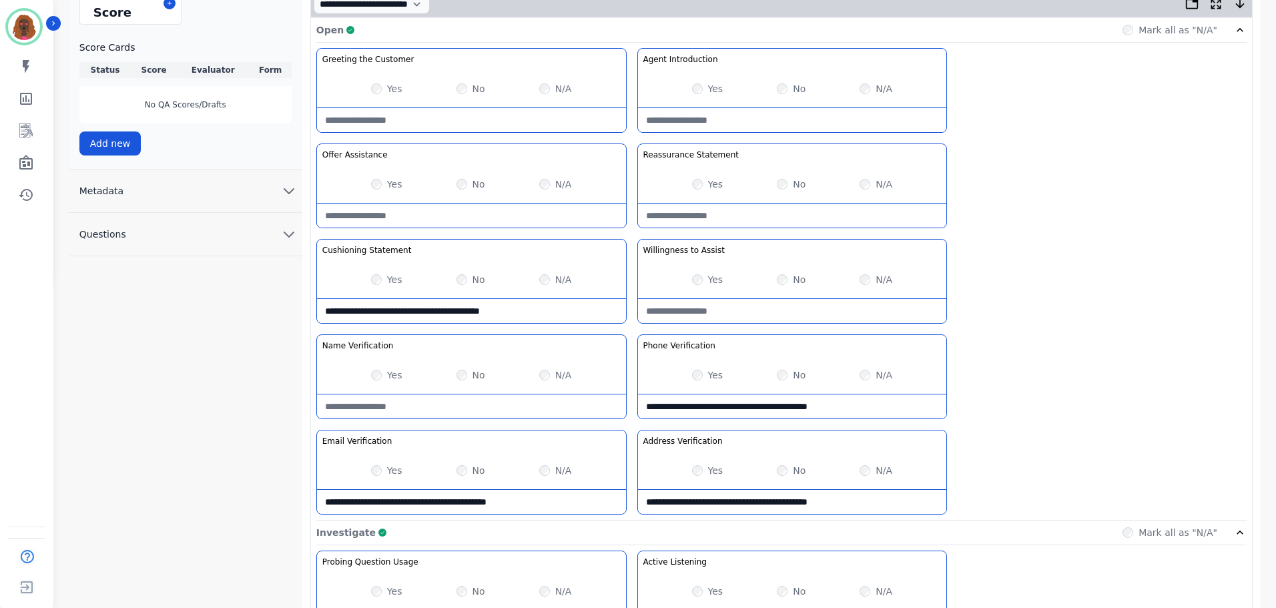
scroll to position [333, 0]
drag, startPoint x: 864, startPoint y: 408, endPoint x: 625, endPoint y: 406, distance: 238.9
click at [625, 406] on div "**********" at bounding box center [781, 283] width 930 height 473
click at [922, 398] on Verification-note "**********" at bounding box center [792, 405] width 309 height 24
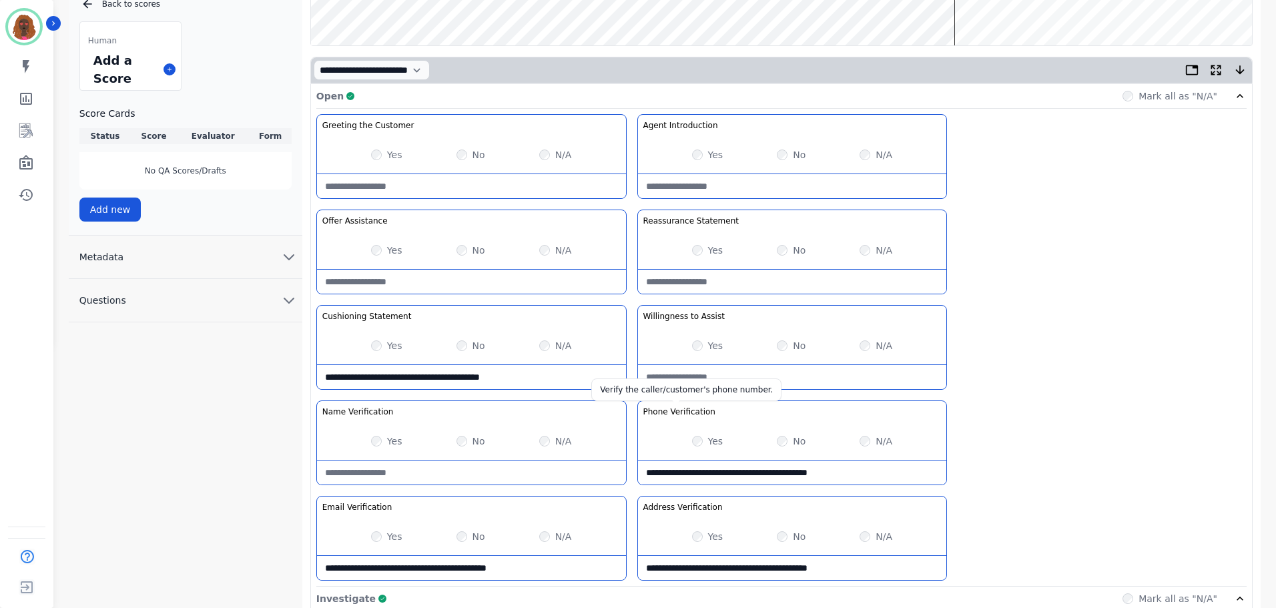
scroll to position [266, 0]
drag, startPoint x: 848, startPoint y: 475, endPoint x: 523, endPoint y: 487, distance: 325.2
click at [531, 487] on div "**********" at bounding box center [781, 349] width 930 height 473
click at [1031, 513] on div "**********" at bounding box center [781, 349] width 930 height 473
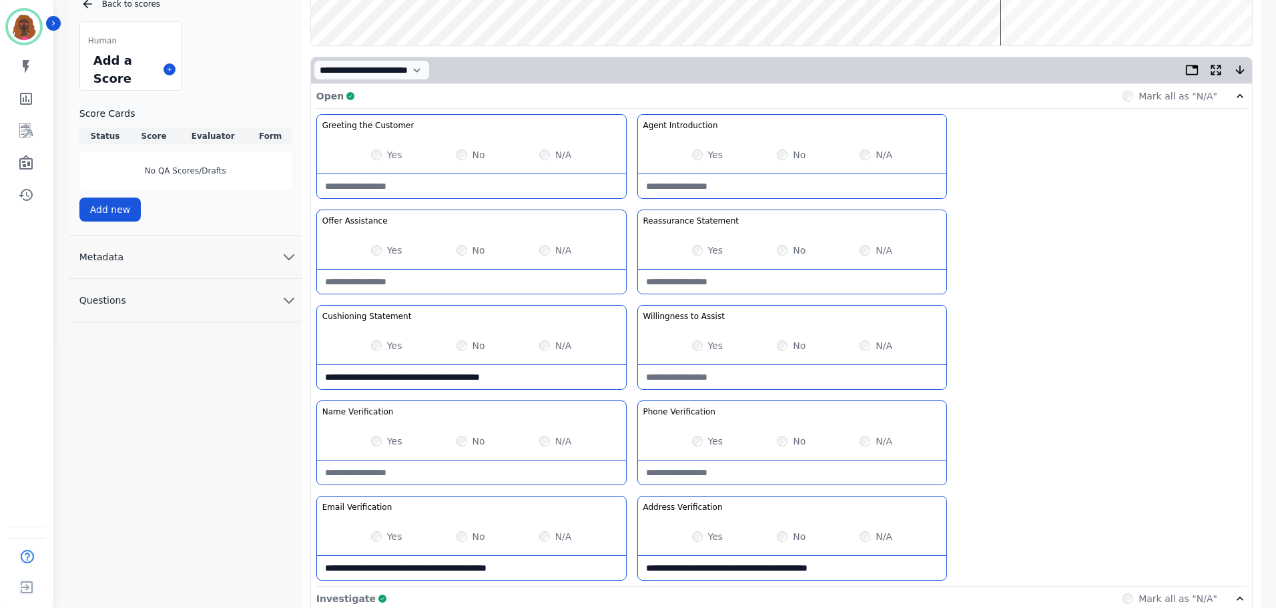
drag, startPoint x: 693, startPoint y: 569, endPoint x: 742, endPoint y: 574, distance: 49.0
click at [742, 574] on Verification-note "**********" at bounding box center [792, 568] width 309 height 24
type Verification-note "**********"
click at [351, 572] on Verification-note "**********" at bounding box center [471, 568] width 309 height 24
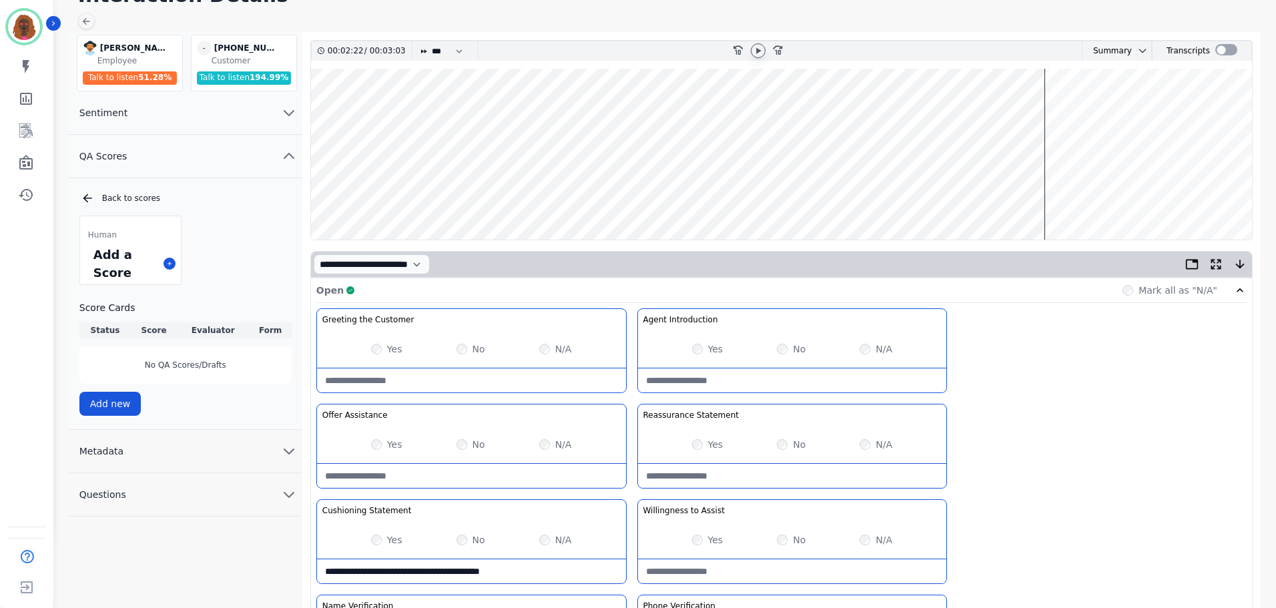
scroll to position [0, 0]
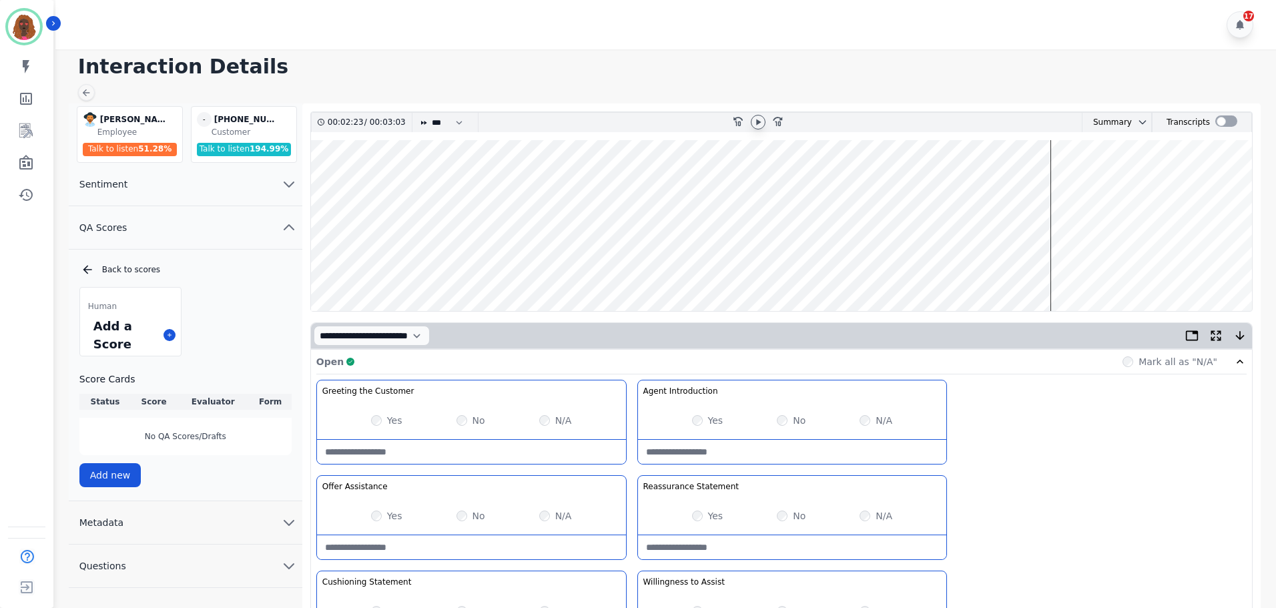
type Verification-note "**********"
click at [1059, 265] on wave at bounding box center [781, 225] width 941 height 171
click at [1081, 269] on wave at bounding box center [781, 225] width 941 height 171
click at [1095, 182] on wave at bounding box center [781, 225] width 941 height 171
click at [1114, 266] on wave at bounding box center [781, 225] width 941 height 171
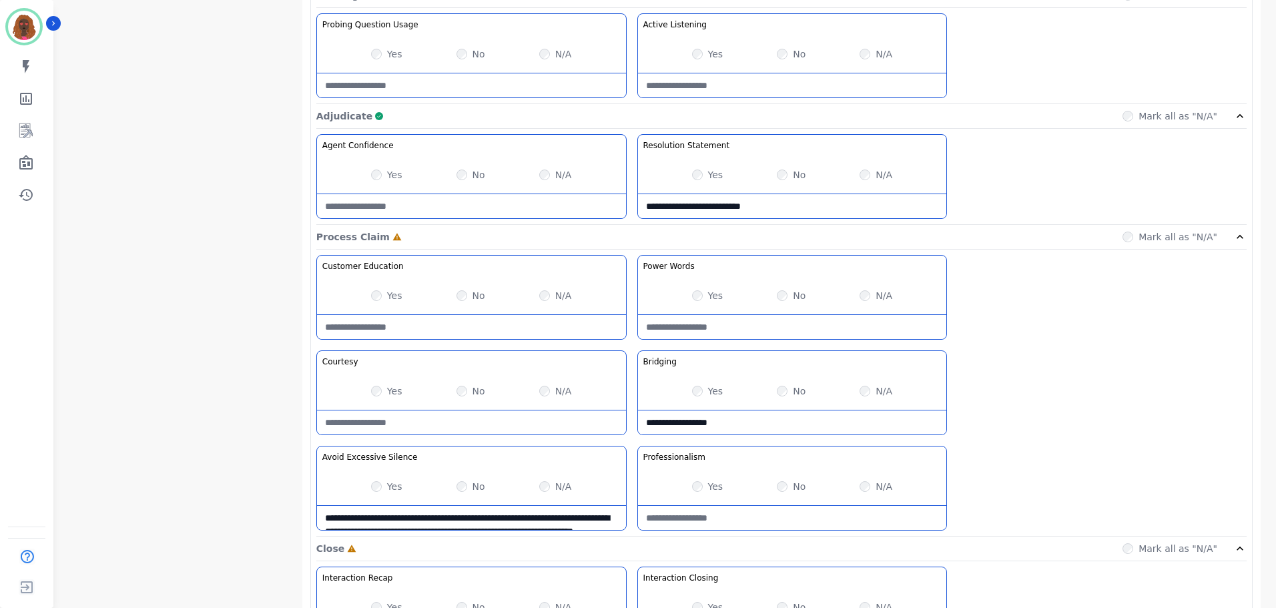
scroll to position [870, 0]
click at [778, 292] on div "Yes No N/A" at bounding box center [792, 294] width 309 height 37
click at [766, 316] on Words-note at bounding box center [792, 326] width 309 height 24
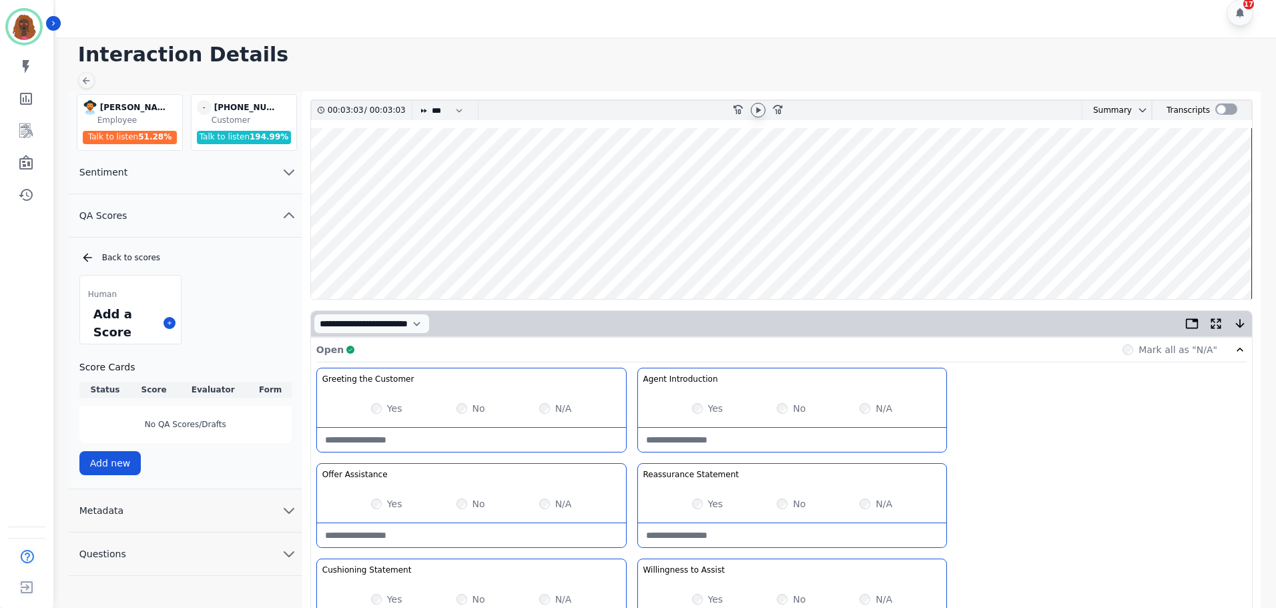
scroll to position [0, 0]
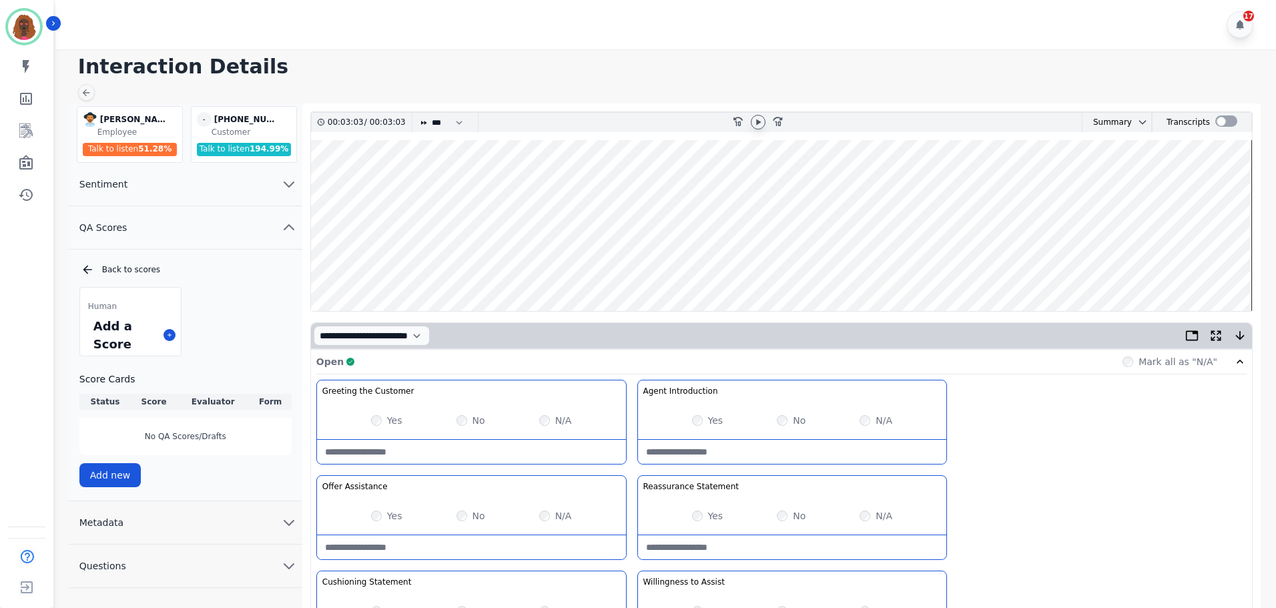
type Words-note "**********"
click at [1227, 267] on wave at bounding box center [781, 225] width 941 height 171
click at [1195, 265] on wave at bounding box center [781, 225] width 941 height 171
click at [754, 121] on icon at bounding box center [758, 122] width 11 height 11
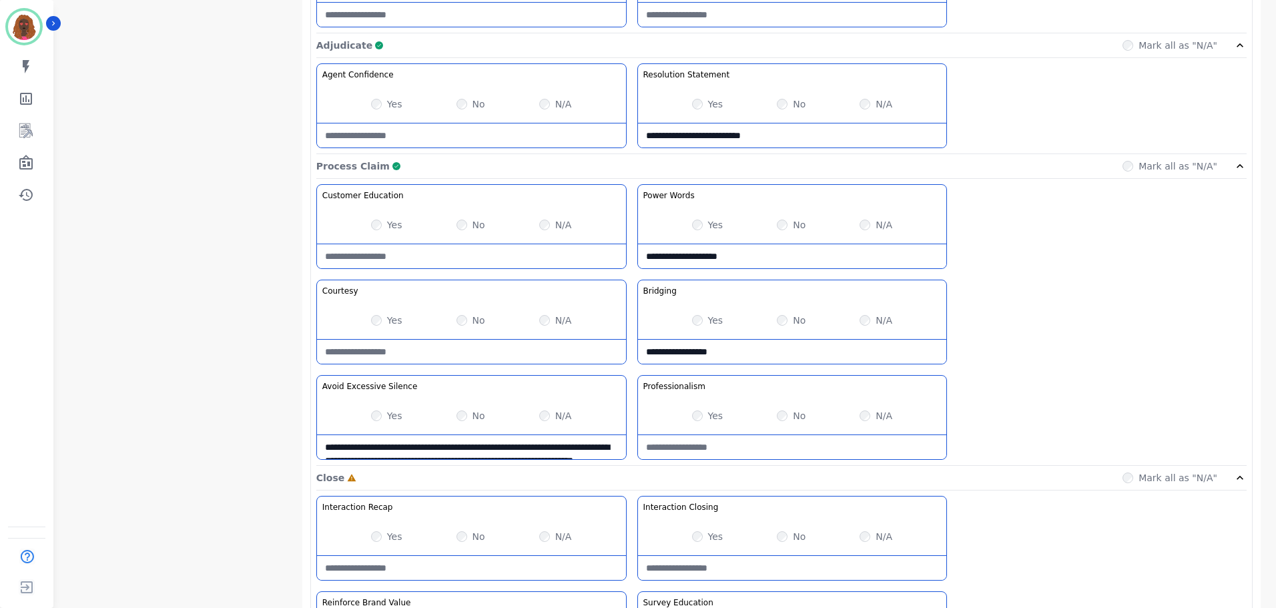
scroll to position [1059, 0]
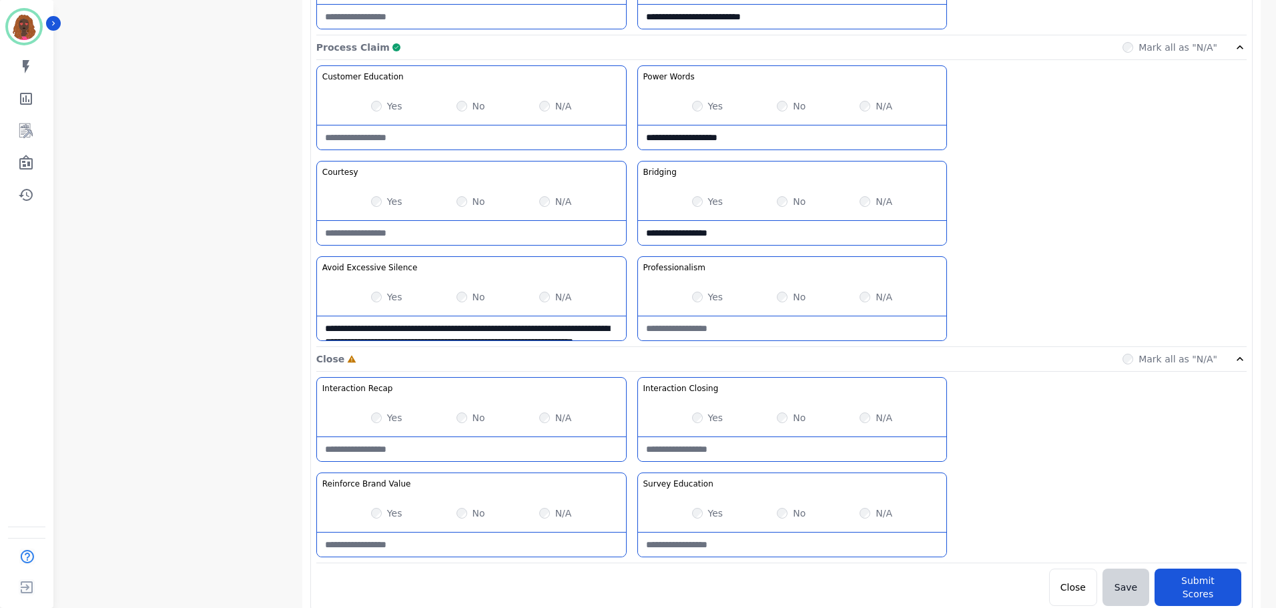
click at [762, 448] on Closing-note at bounding box center [792, 449] width 309 height 24
type Closing-note "**********"
click at [466, 412] on div "No" at bounding box center [471, 417] width 29 height 13
click at [444, 456] on Recap-note at bounding box center [471, 449] width 309 height 24
type Recap-note "**********"
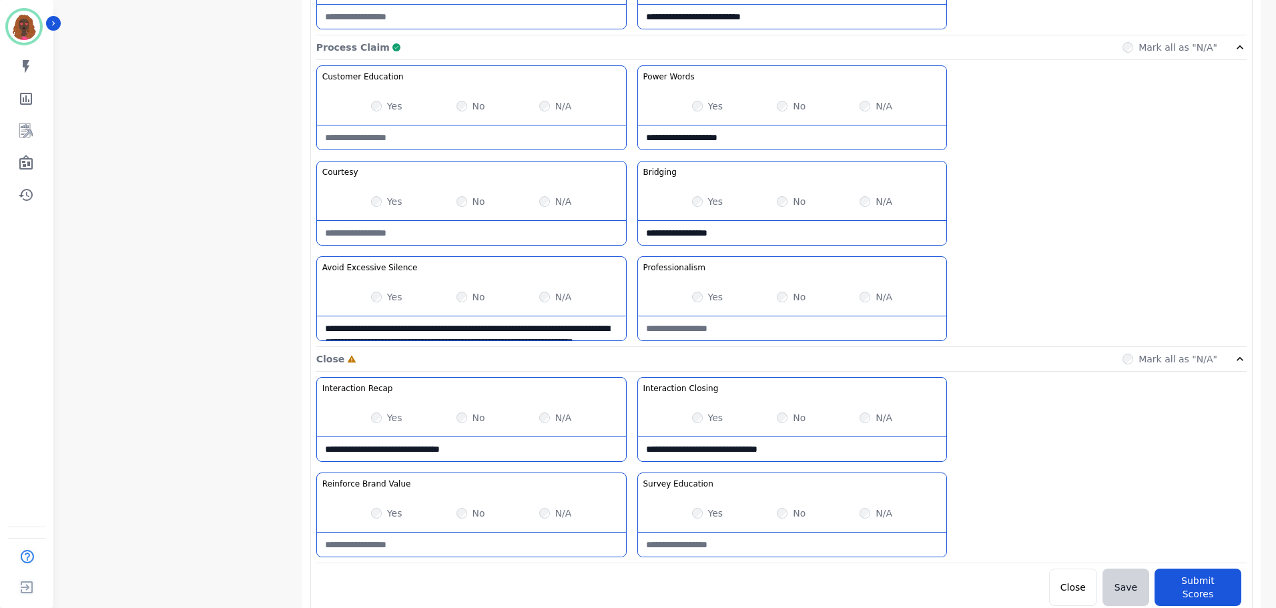
click at [459, 545] on Value-note at bounding box center [471, 545] width 309 height 24
type Value-note "**********"
click at [774, 513] on div "Yes No N/A" at bounding box center [792, 513] width 309 height 37
click at [766, 544] on Education-note at bounding box center [792, 545] width 309 height 24
type Education-note "**********"
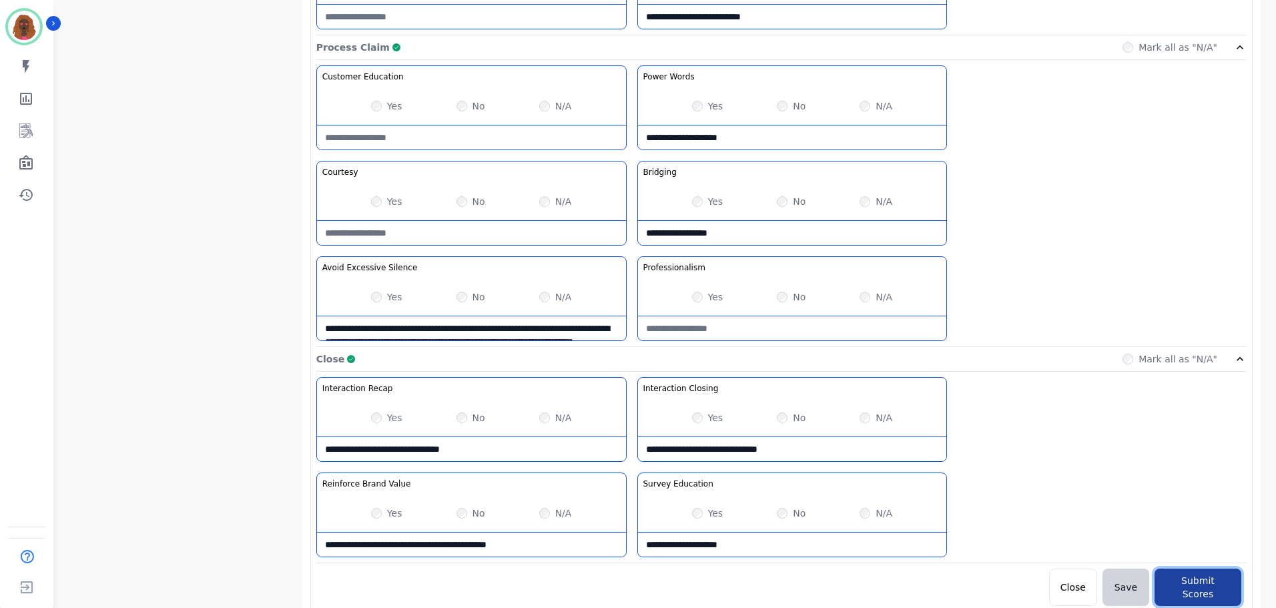
click at [1181, 576] on button "Submit Scores" at bounding box center [1198, 587] width 87 height 37
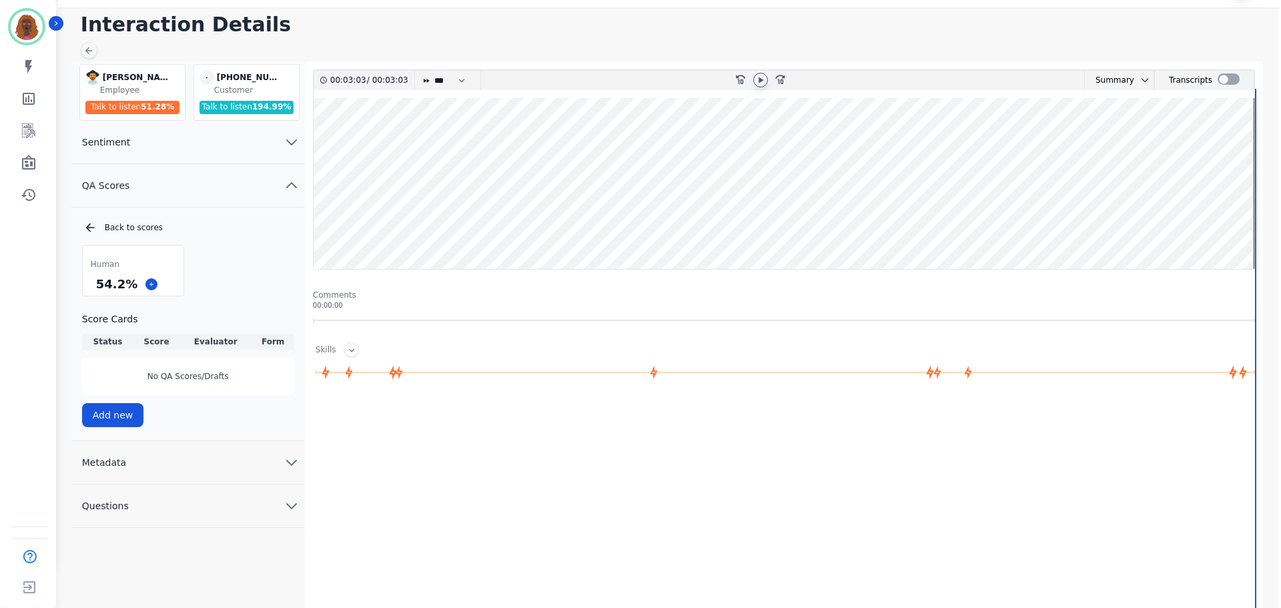
scroll to position [0, 0]
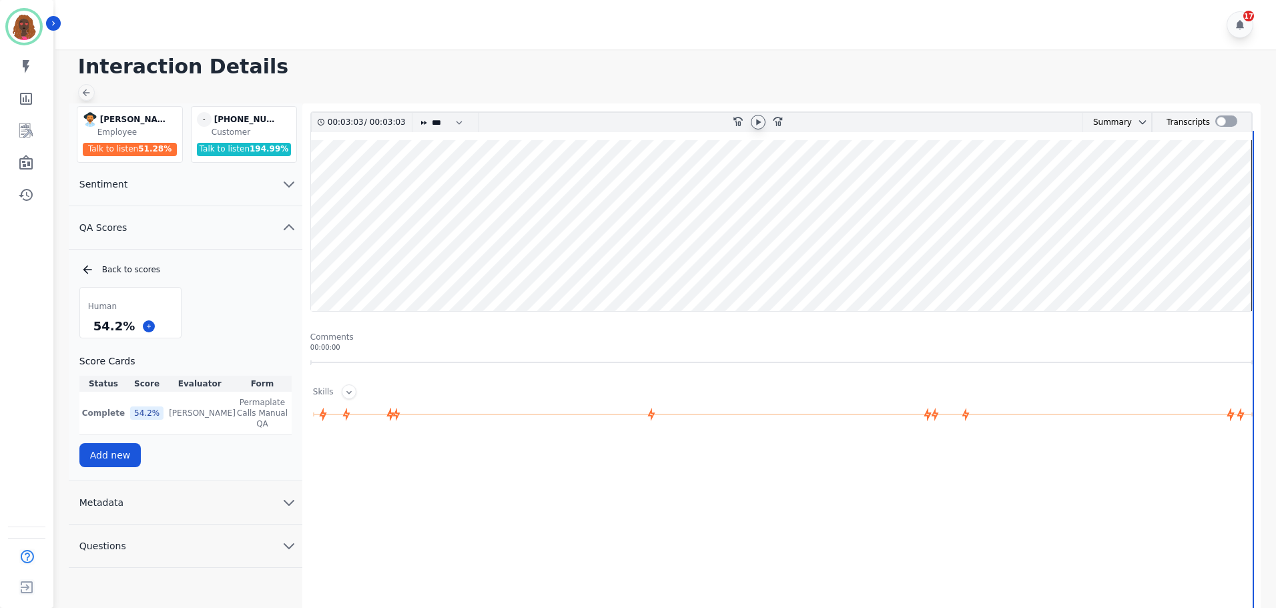
click at [86, 95] on icon at bounding box center [86, 92] width 11 height 11
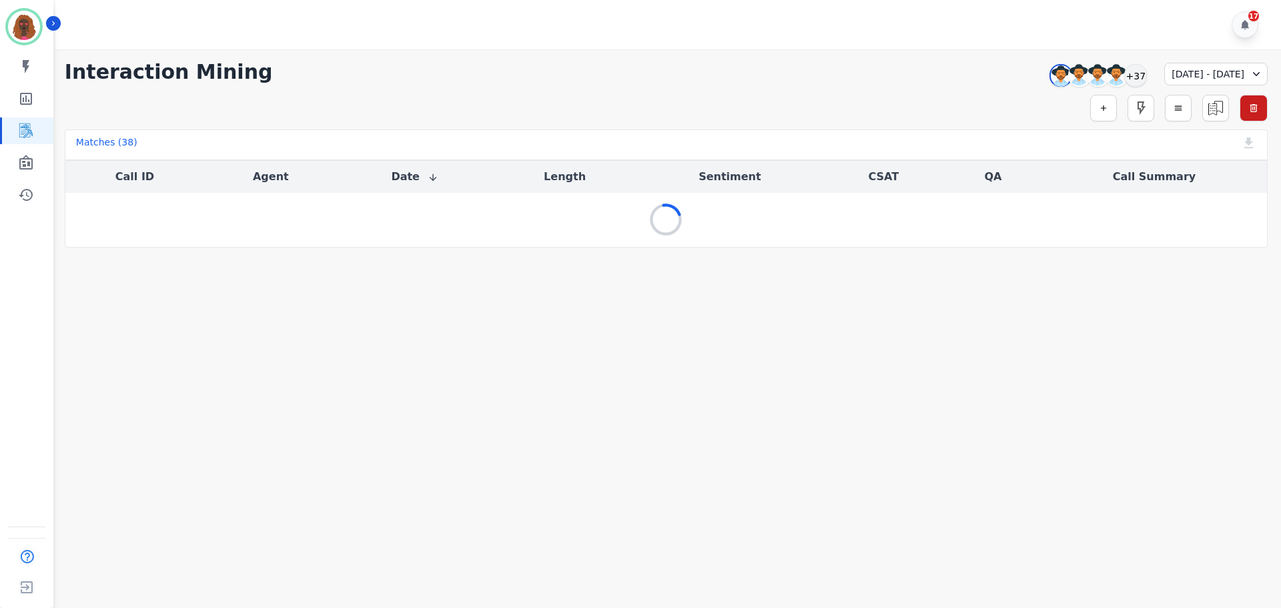
click at [1176, 73] on div "[DATE] - [DATE]" at bounding box center [1216, 74] width 103 height 23
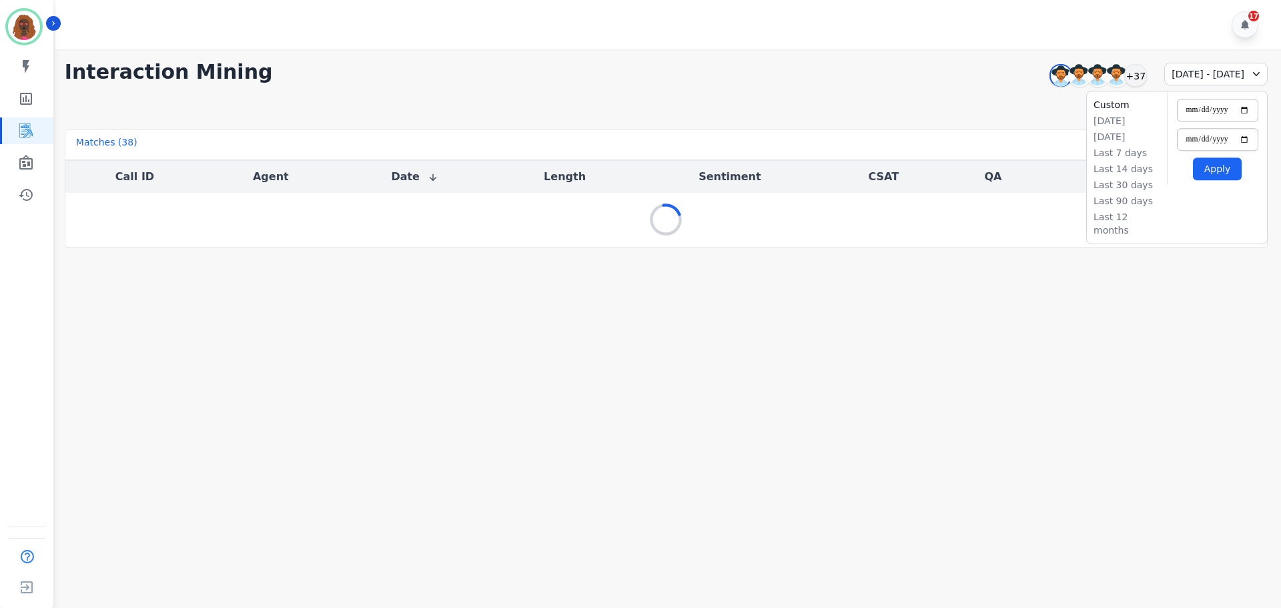
click at [1121, 32] on div "17" at bounding box center [670, 24] width 1230 height 49
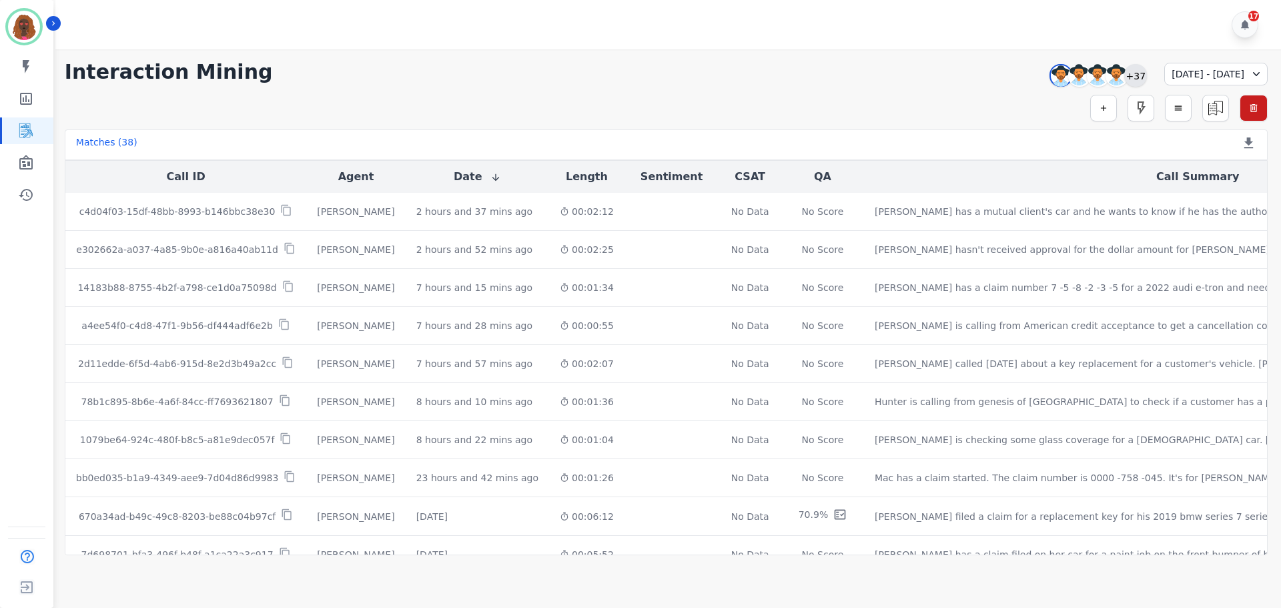
click at [1125, 69] on div "+37" at bounding box center [1136, 75] width 23 height 23
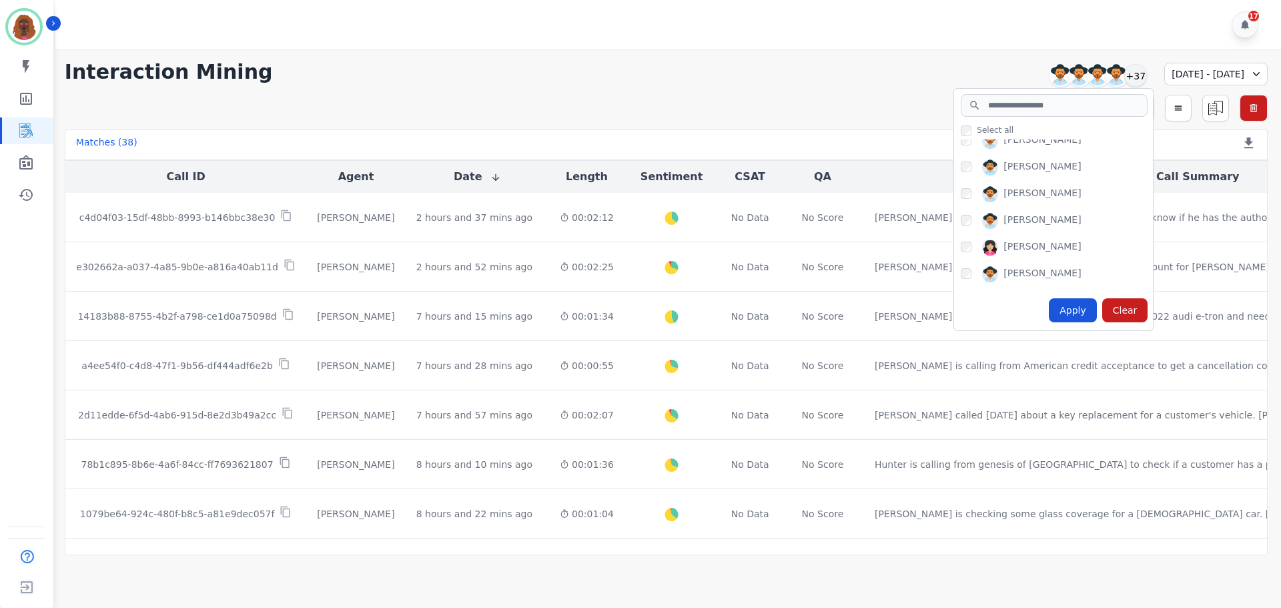
scroll to position [600, 0]
click at [1049, 308] on div "Apply" at bounding box center [1073, 310] width 48 height 24
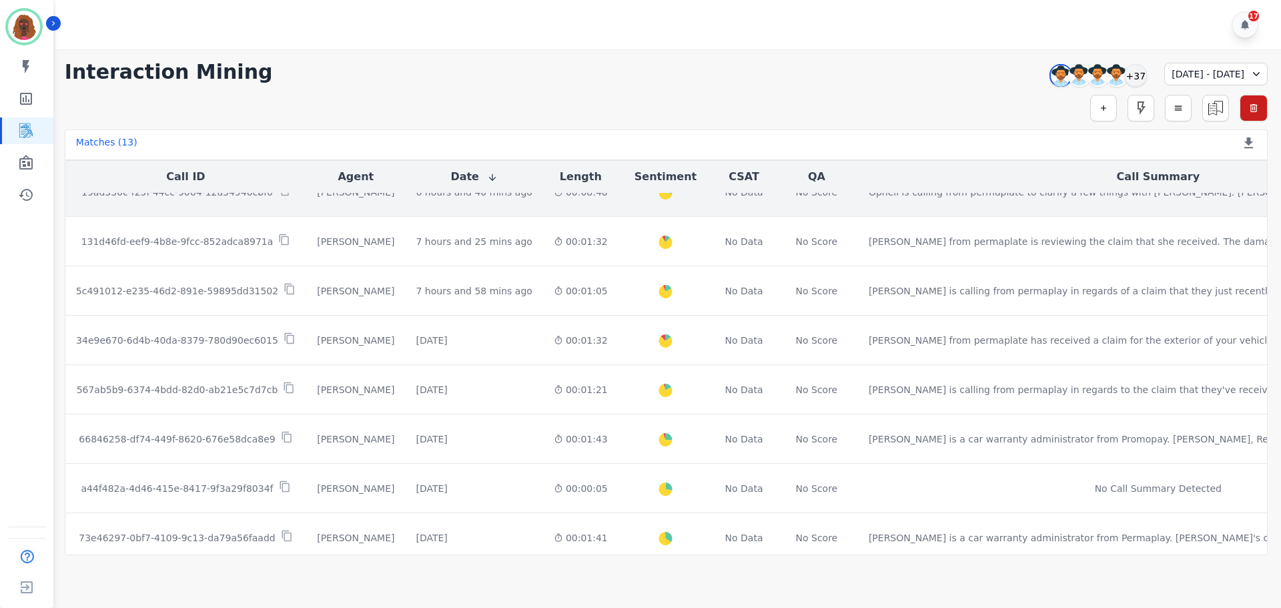
scroll to position [336, 0]
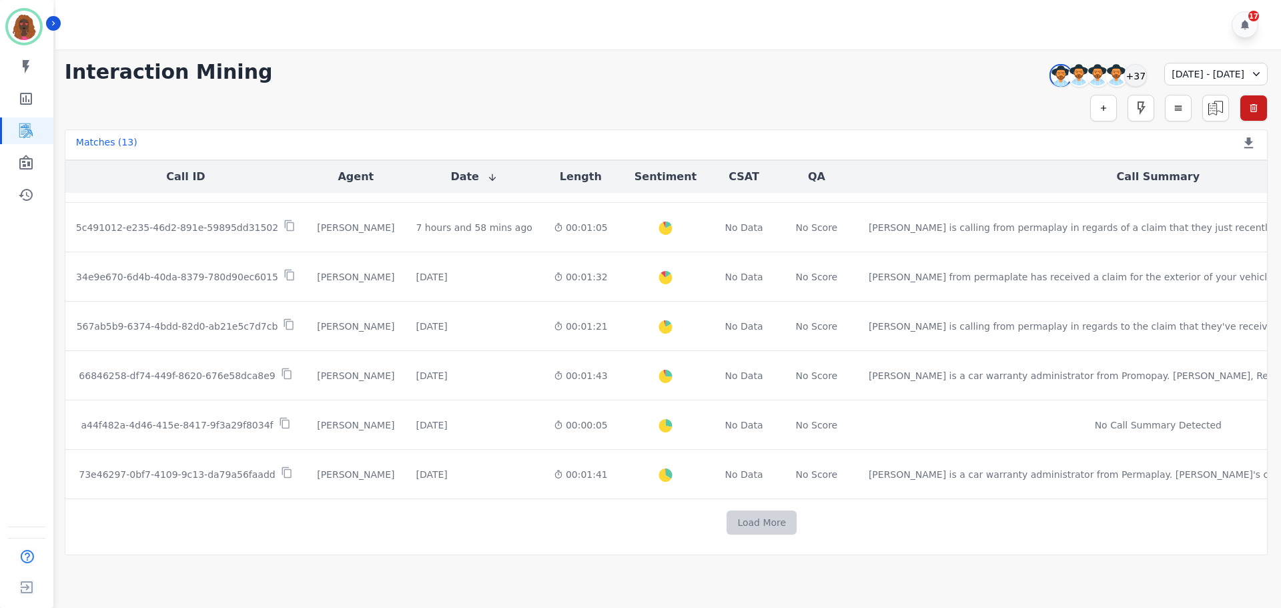
click at [727, 525] on button "Load More" at bounding box center [762, 523] width 70 height 24
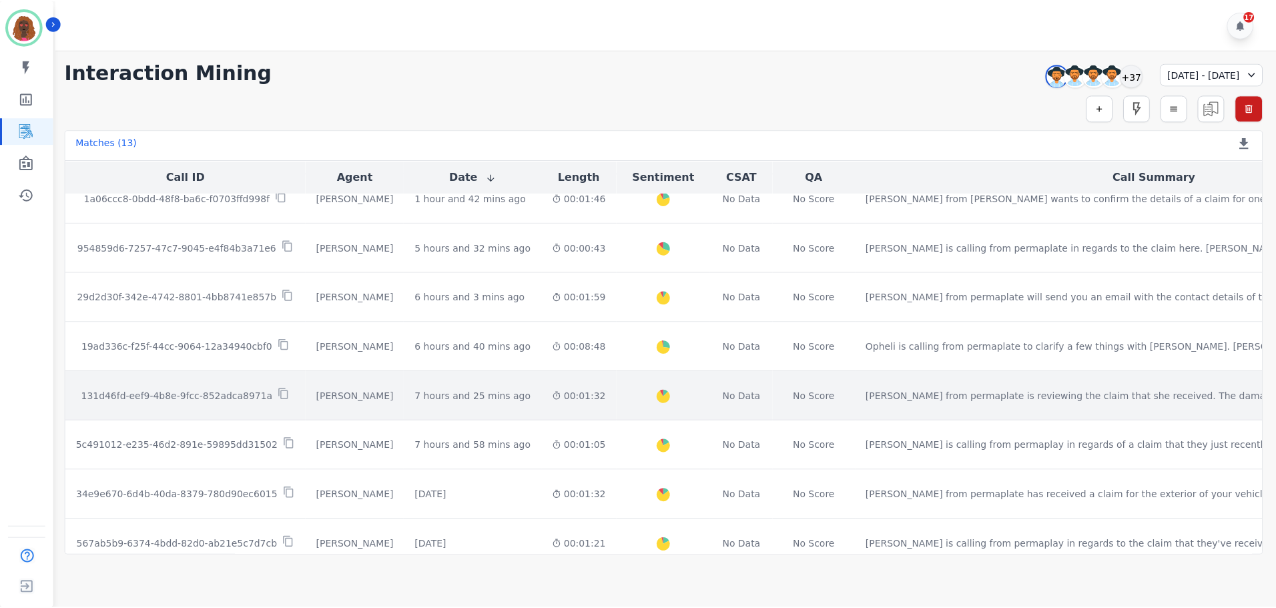
scroll to position [0, 0]
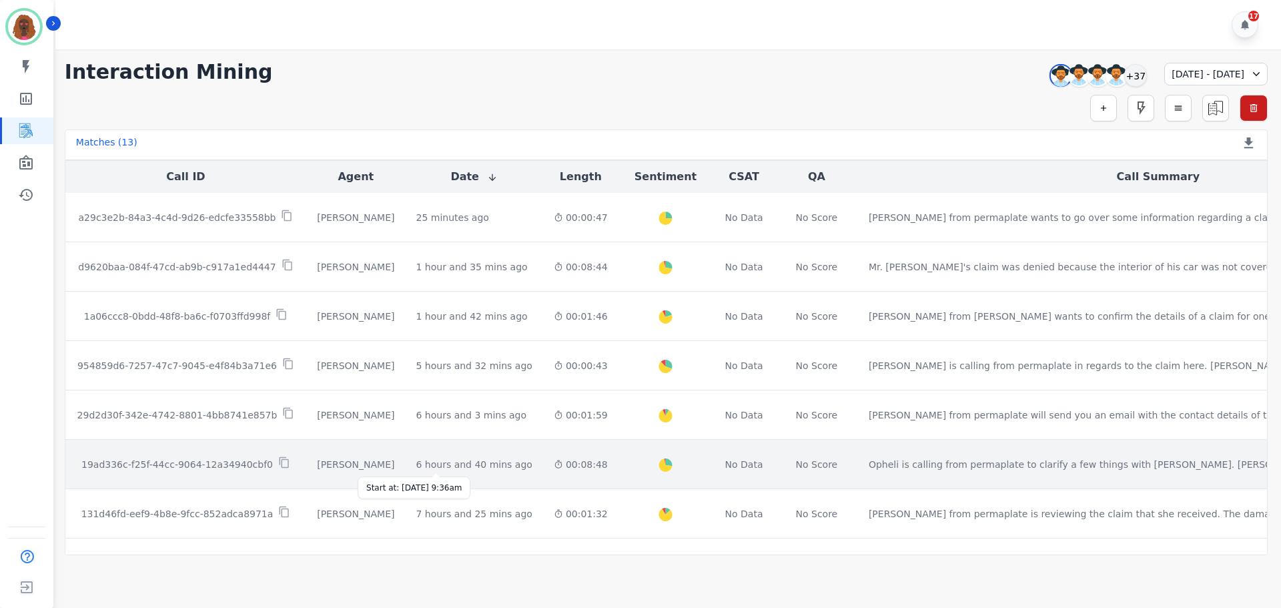
click at [435, 463] on div "6 hours and 40 mins ago" at bounding box center [474, 464] width 116 height 13
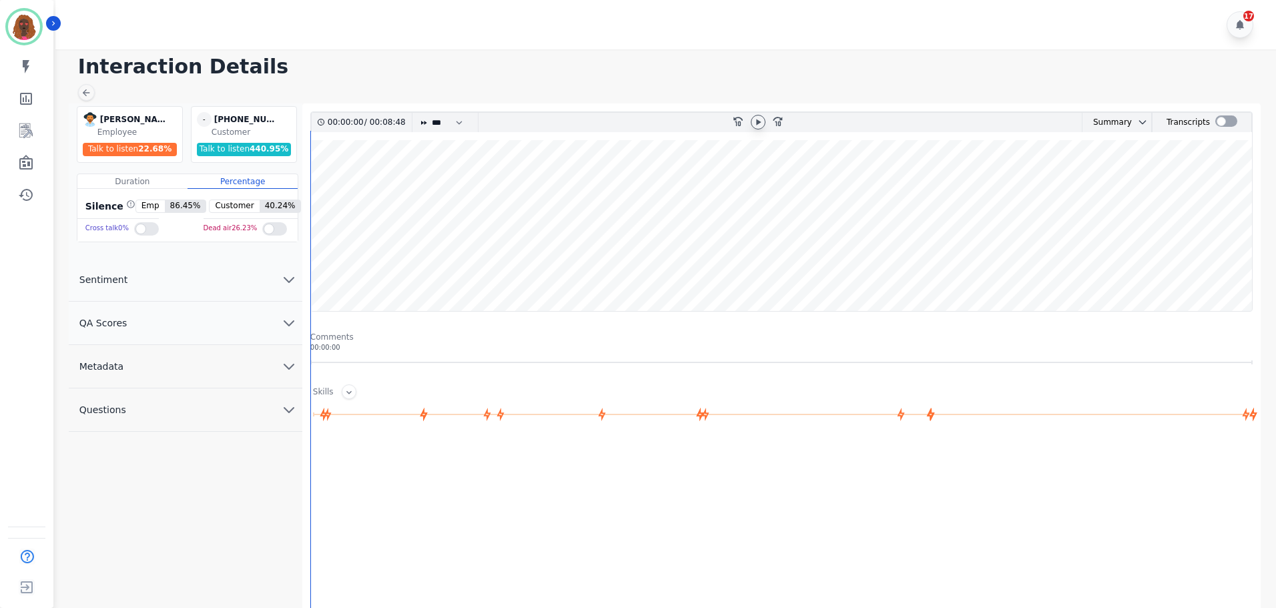
click at [758, 125] on icon at bounding box center [758, 122] width 11 height 11
click at [284, 316] on icon "chevron down" at bounding box center [289, 323] width 16 height 16
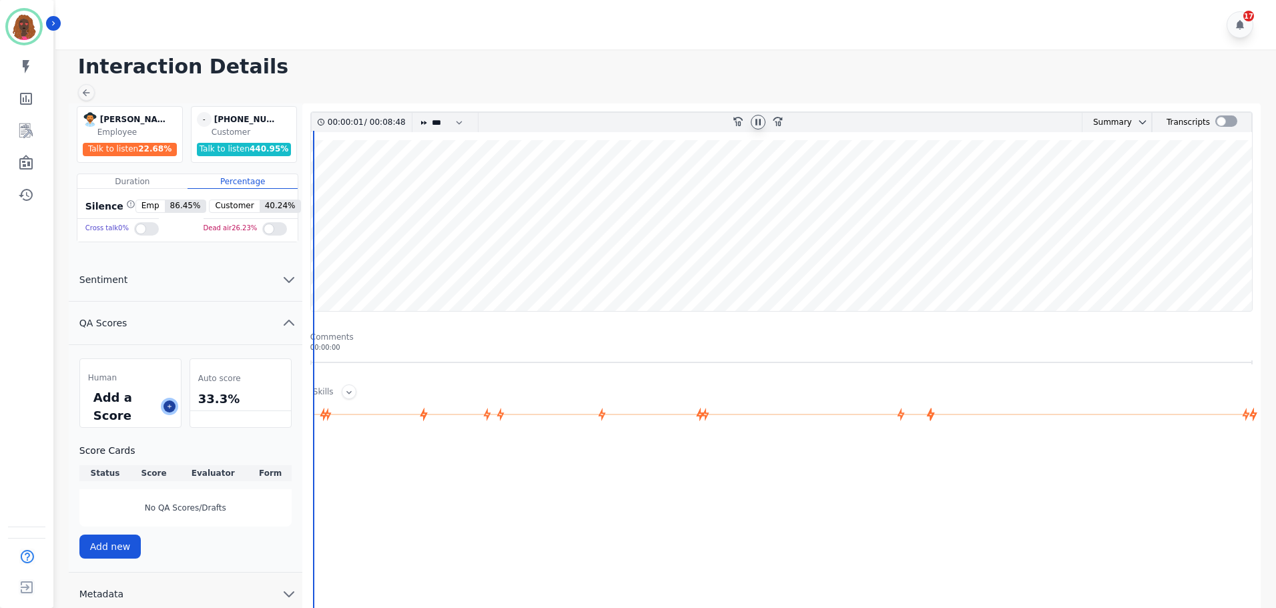
click at [170, 406] on icon at bounding box center [170, 406] width 4 height 4
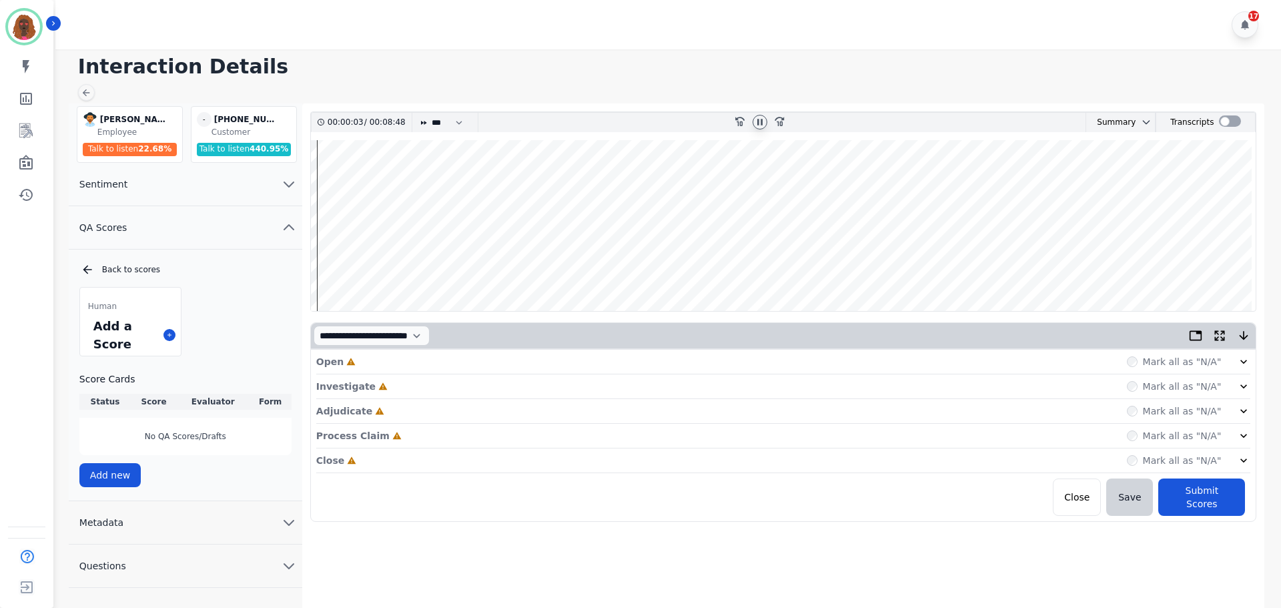
click at [571, 362] on div "Open Incomplete Mark all as "N/A"" at bounding box center [783, 362] width 935 height 25
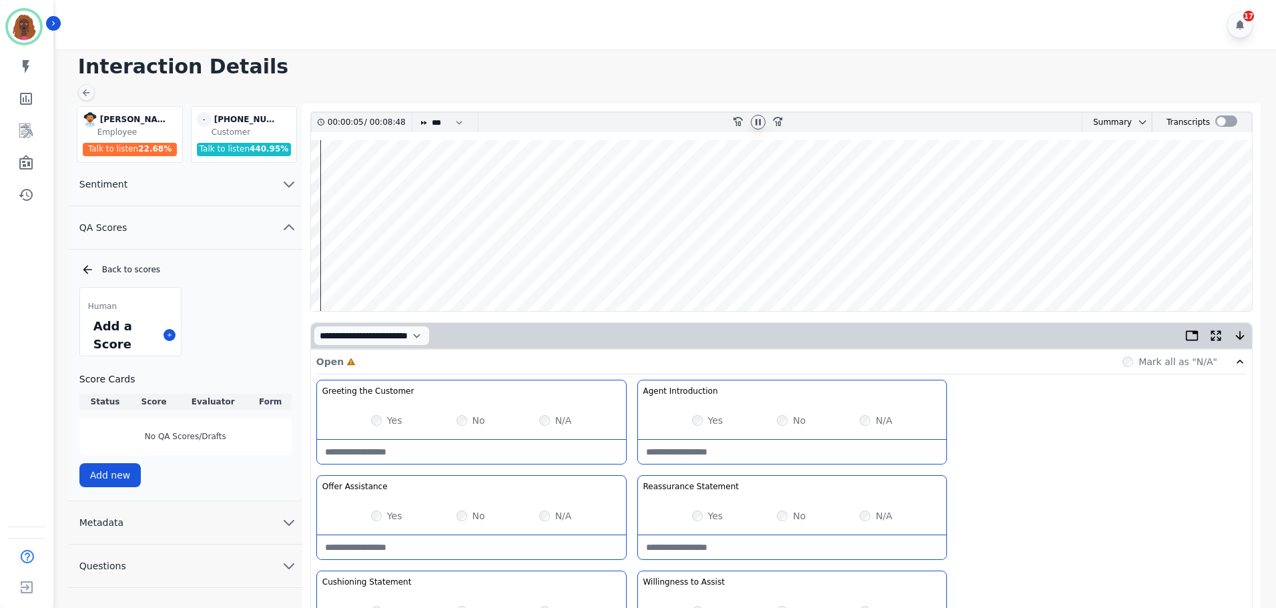
click at [695, 415] on div "Yes" at bounding box center [707, 420] width 31 height 13
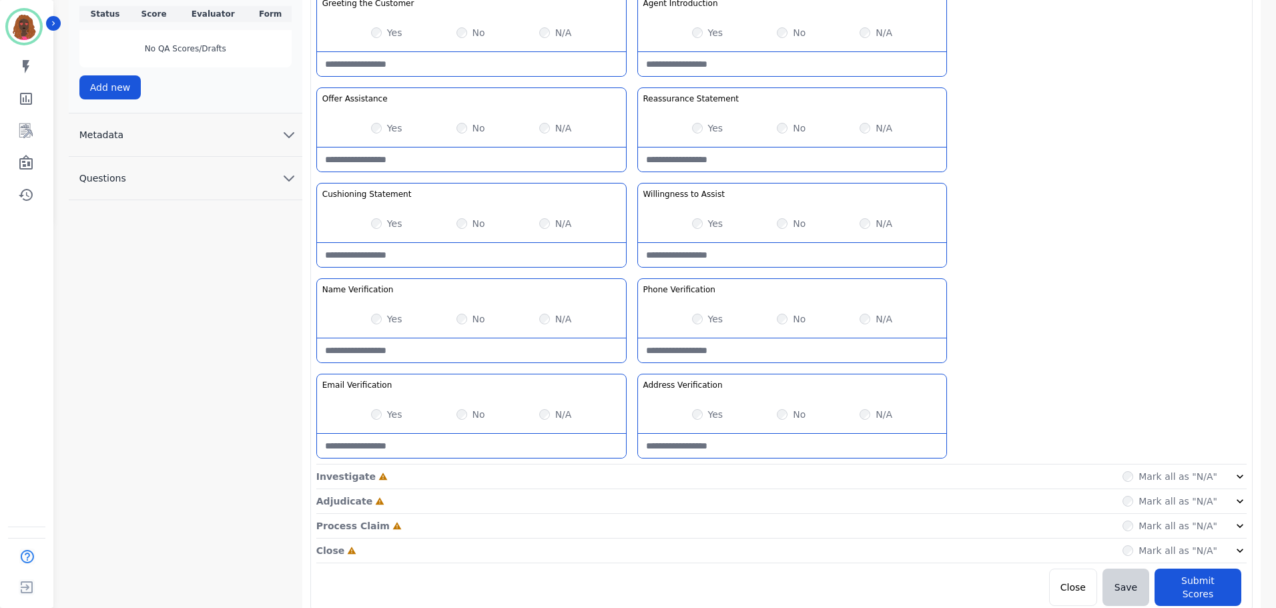
click at [627, 476] on div "Investigate Incomplete Mark all as "N/A"" at bounding box center [781, 477] width 930 height 25
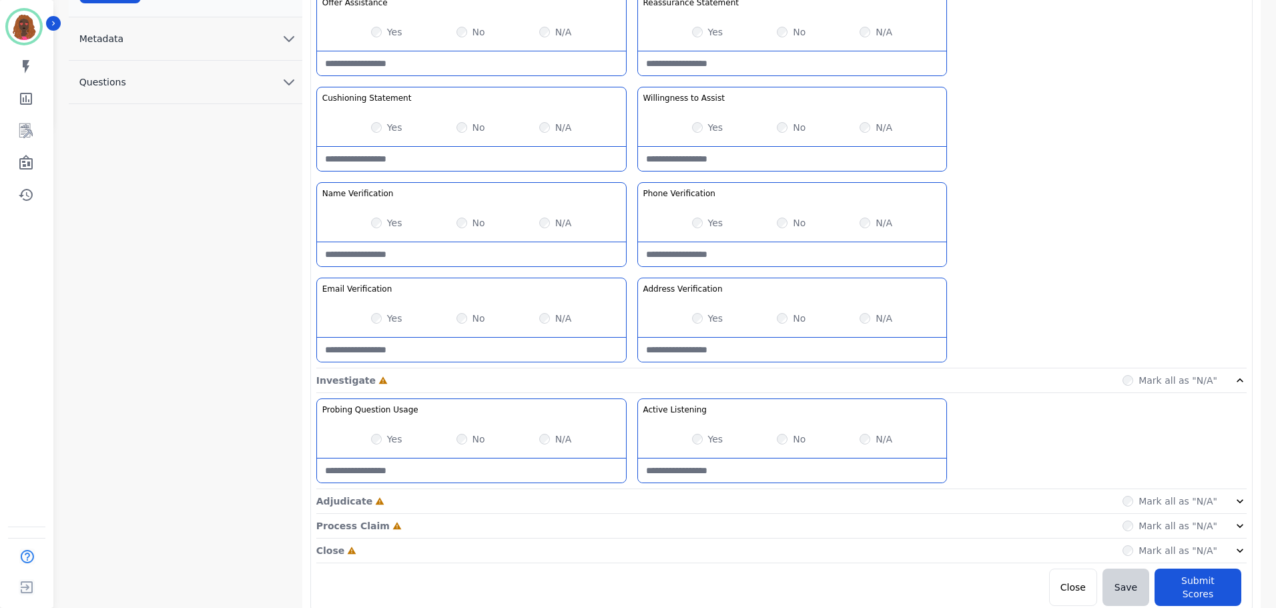
click at [628, 507] on div "Adjudicate Incomplete Mark all as "N/A"" at bounding box center [781, 501] width 930 height 25
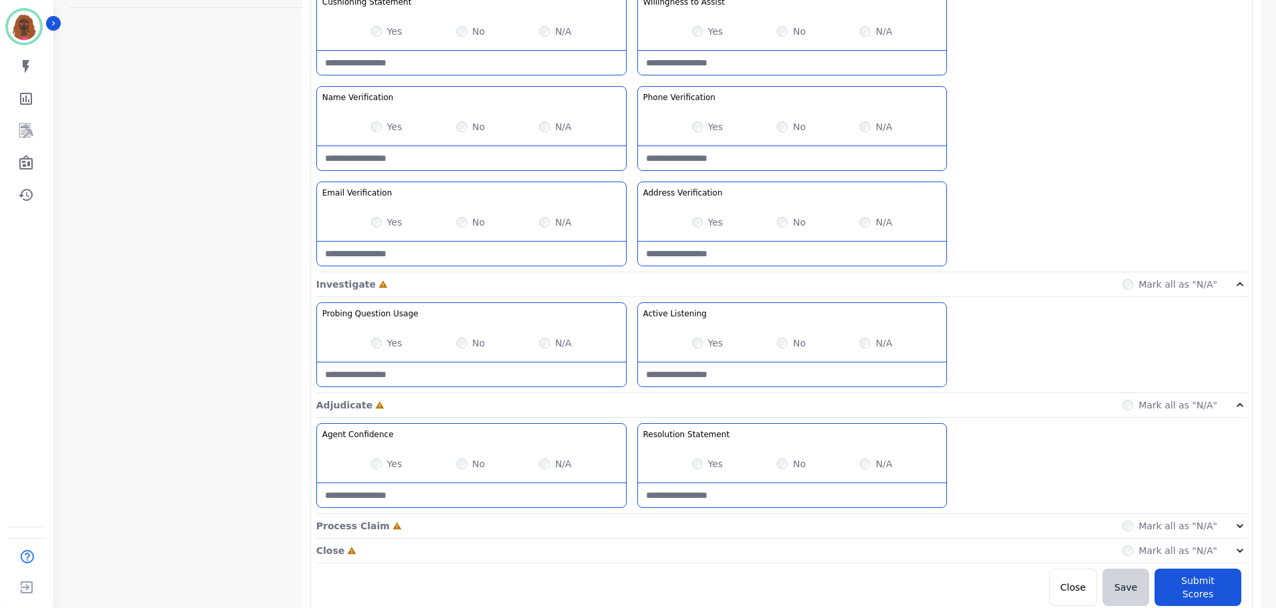
click at [629, 523] on div "Process Claim Incomplete Mark all as "N/A"" at bounding box center [781, 526] width 930 height 25
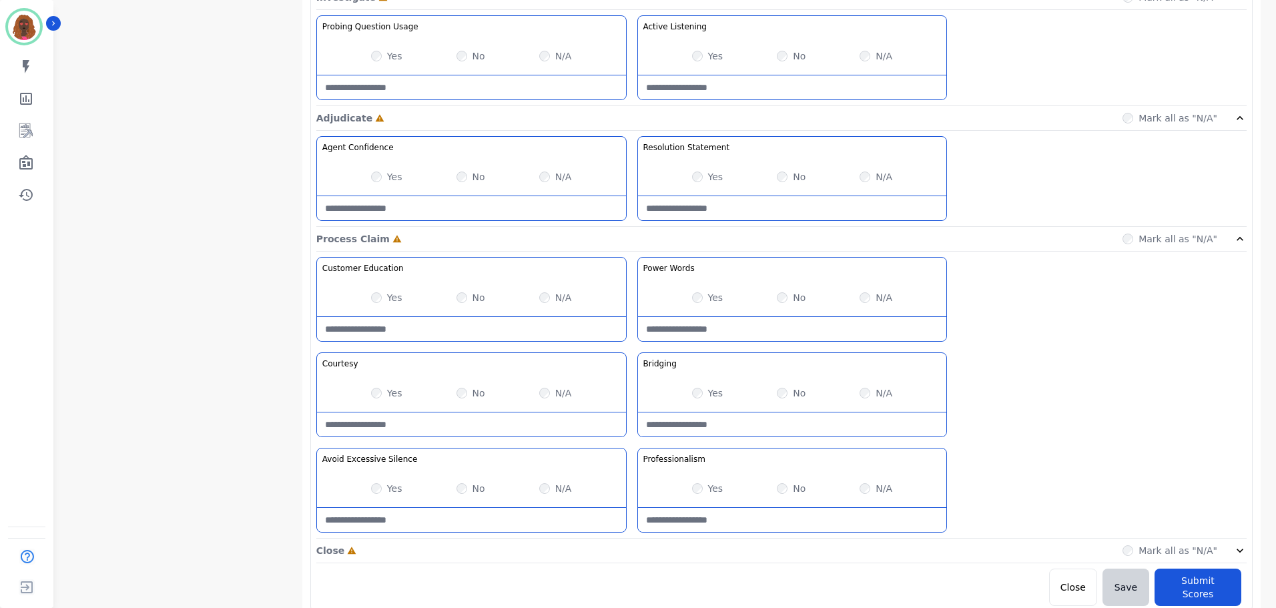
click at [629, 543] on div "Close Incomplete Mark all as "N/A"" at bounding box center [781, 551] width 930 height 25
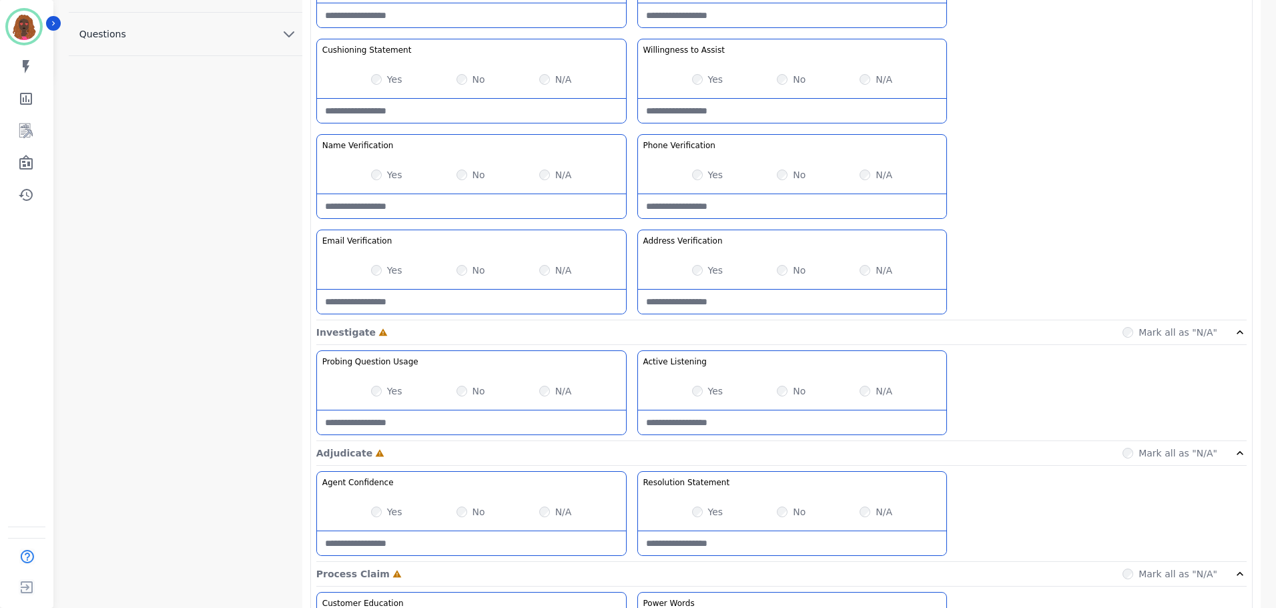
scroll to position [534, 0]
click at [697, 418] on Listening-note at bounding box center [792, 420] width 309 height 24
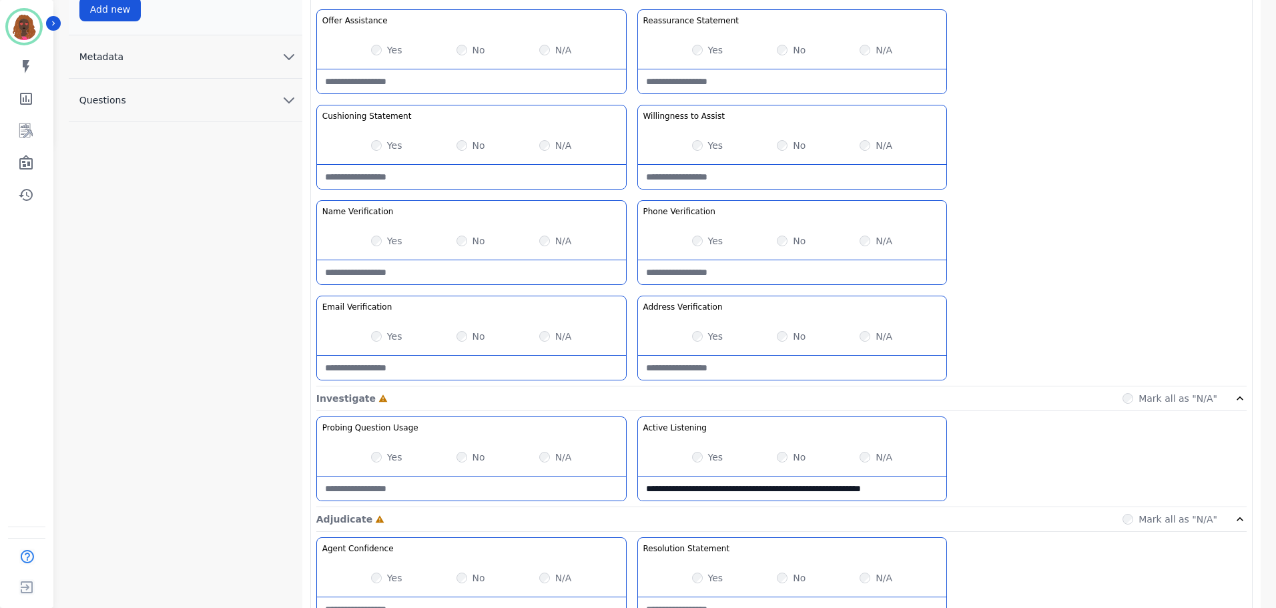
scroll to position [467, 0]
type Listening-note "**********"
click at [481, 493] on Usage-note at bounding box center [471, 488] width 309 height 24
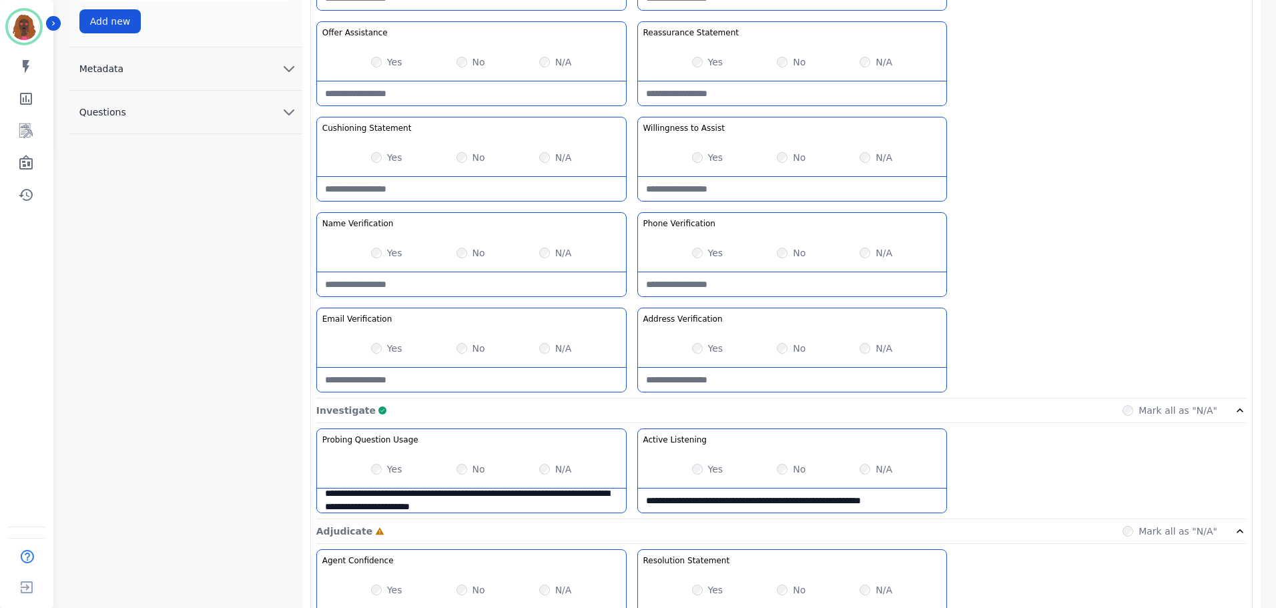
scroll to position [465, 0]
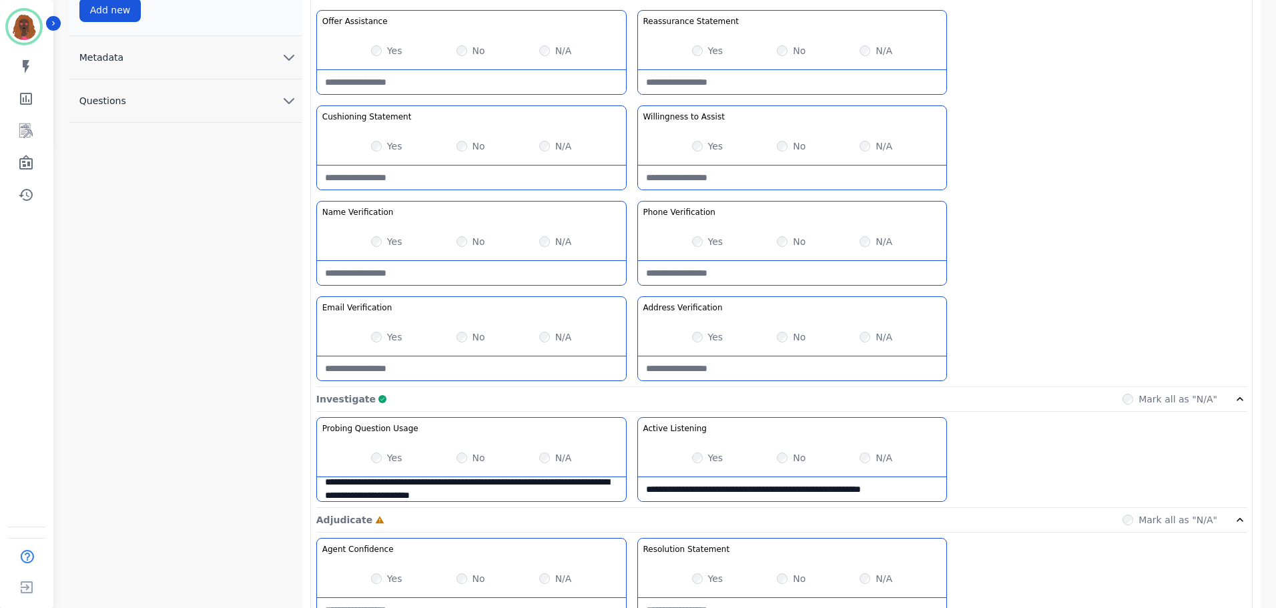
type Usage-note "**********"
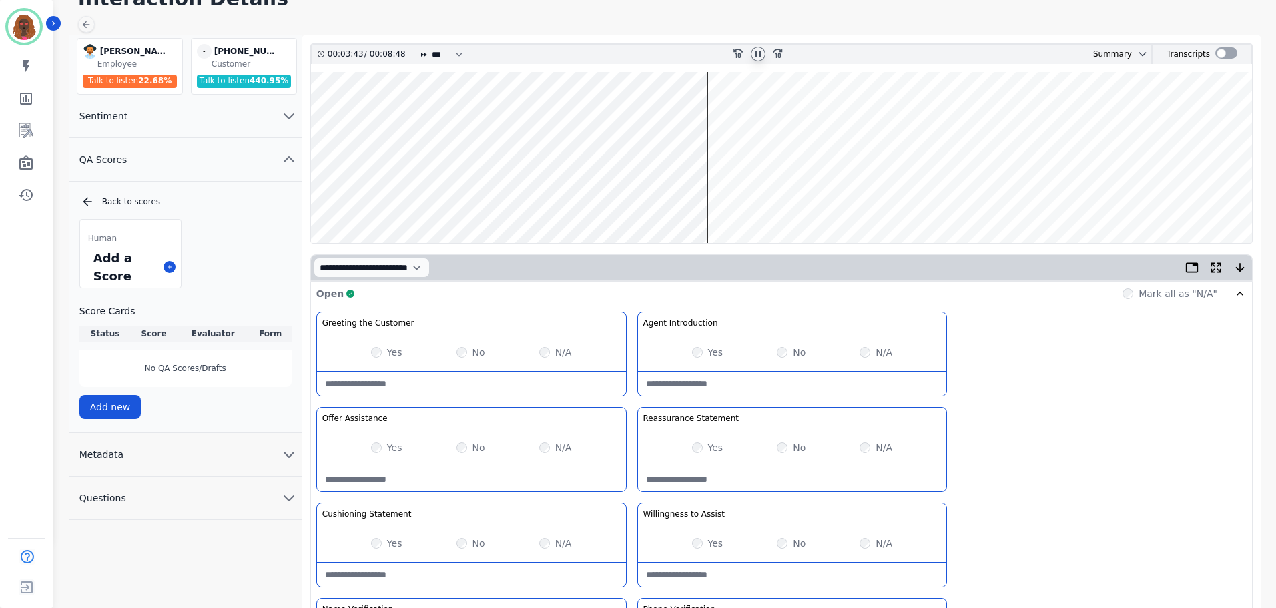
scroll to position [67, 0]
click at [718, 115] on wave at bounding box center [781, 158] width 941 height 171
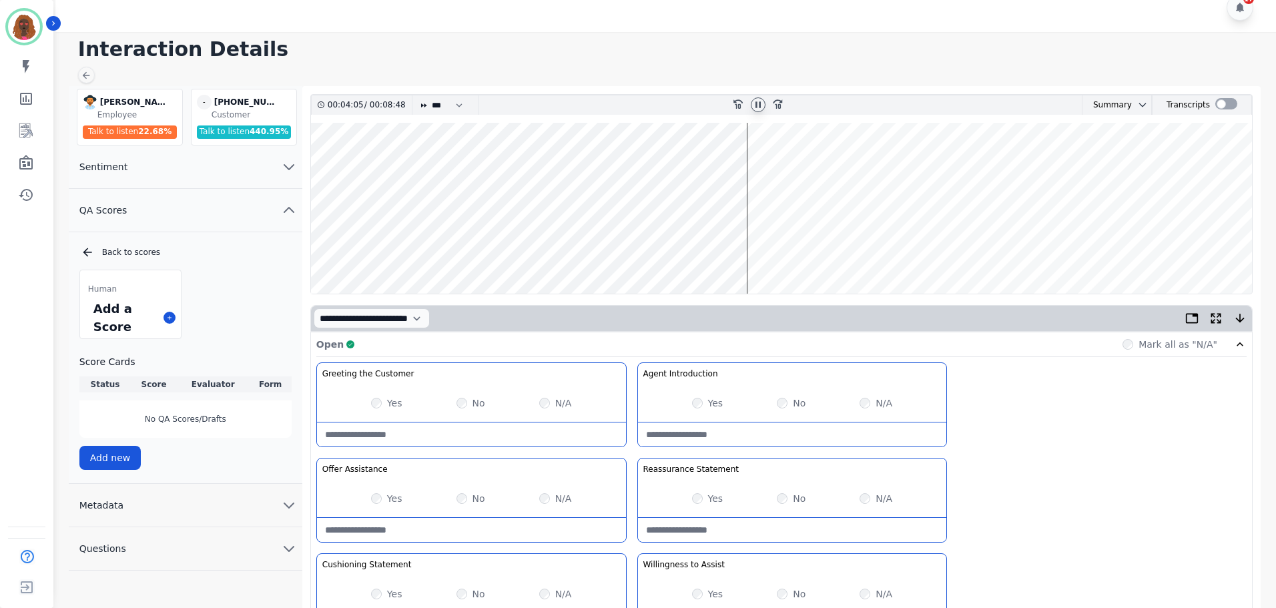
scroll to position [0, 0]
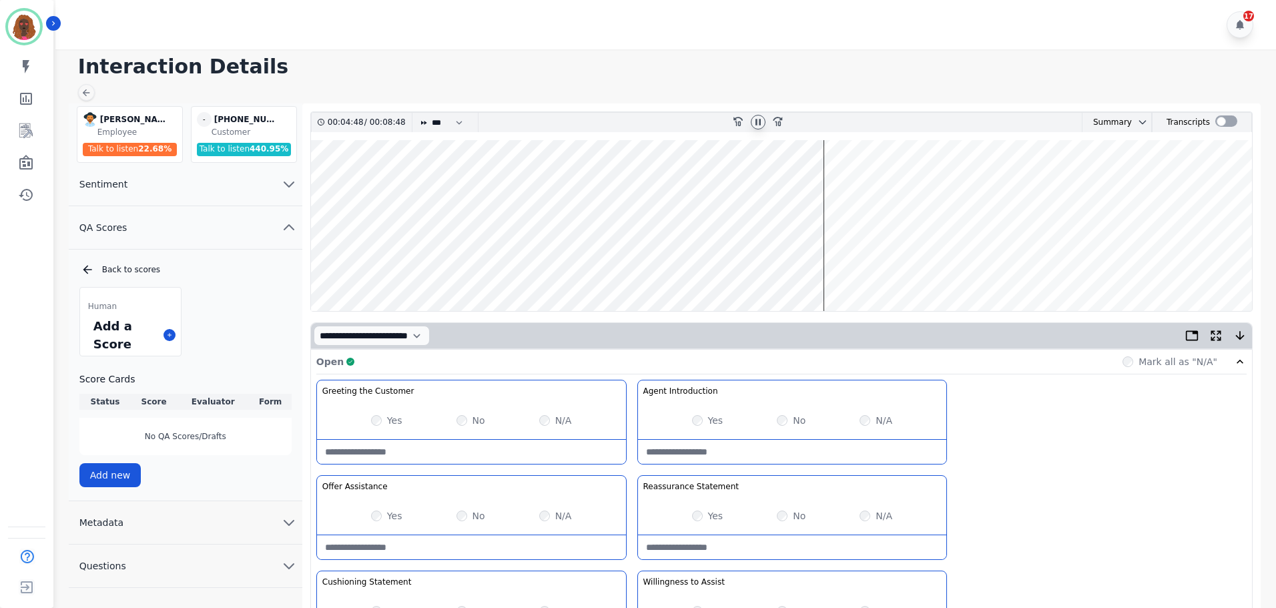
click at [828, 184] on wave at bounding box center [781, 225] width 941 height 171
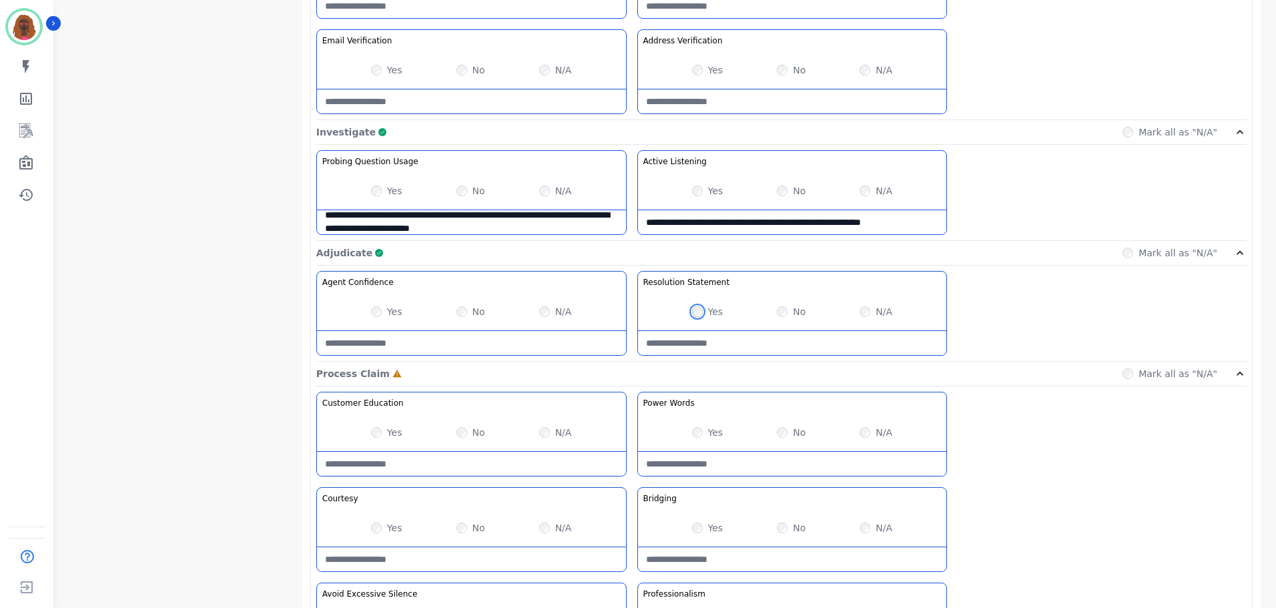
scroll to position [733, 0]
click at [452, 455] on Education-note at bounding box center [471, 463] width 309 height 24
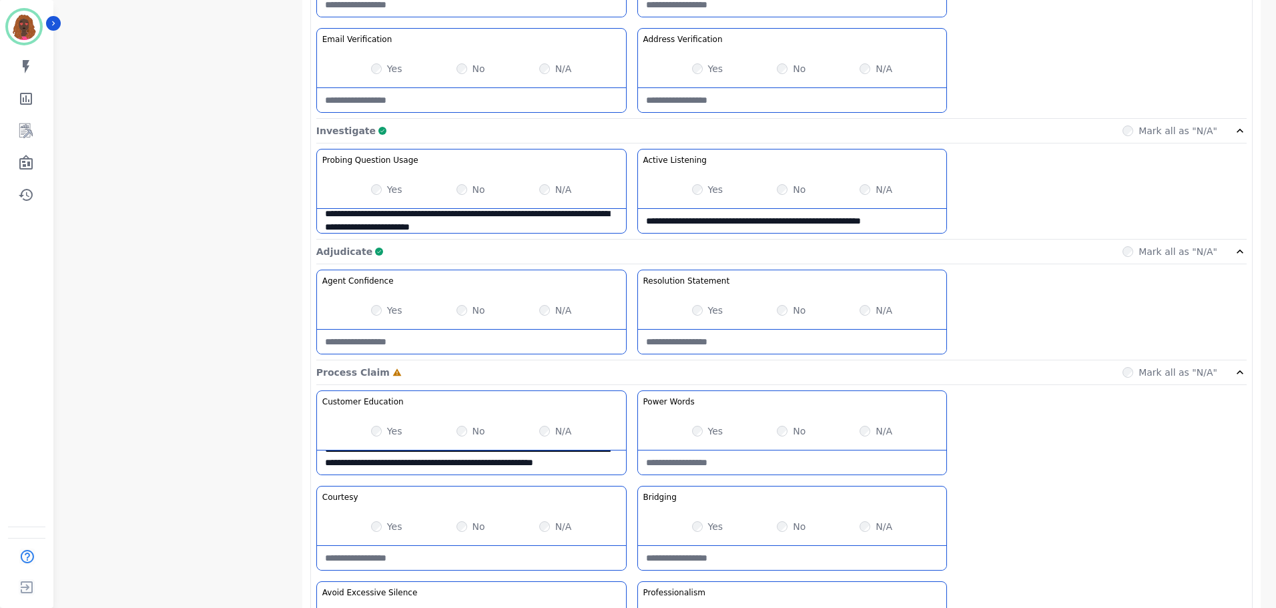
scroll to position [734, 0]
click at [368, 470] on Education-note "**********" at bounding box center [471, 462] width 309 height 24
click at [368, 471] on Education-note "**********" at bounding box center [471, 462] width 309 height 24
type Education-note "**********"
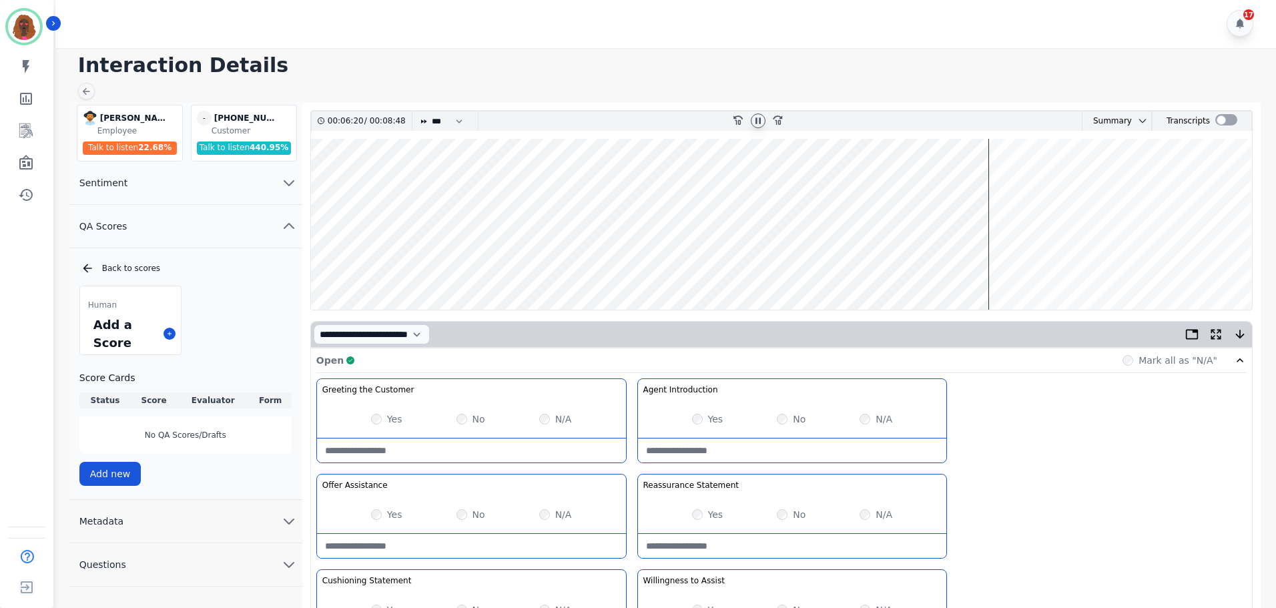
scroll to position [0, 0]
click at [996, 184] on wave at bounding box center [781, 225] width 941 height 171
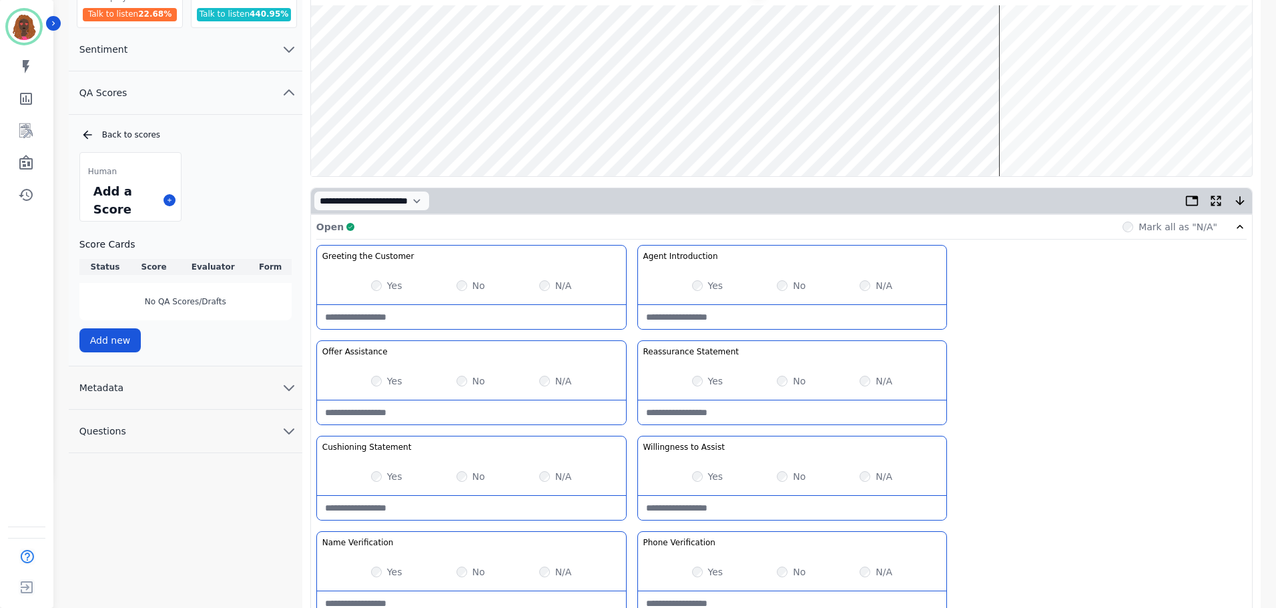
scroll to position [134, 0]
click at [987, 133] on wave at bounding box center [781, 91] width 941 height 171
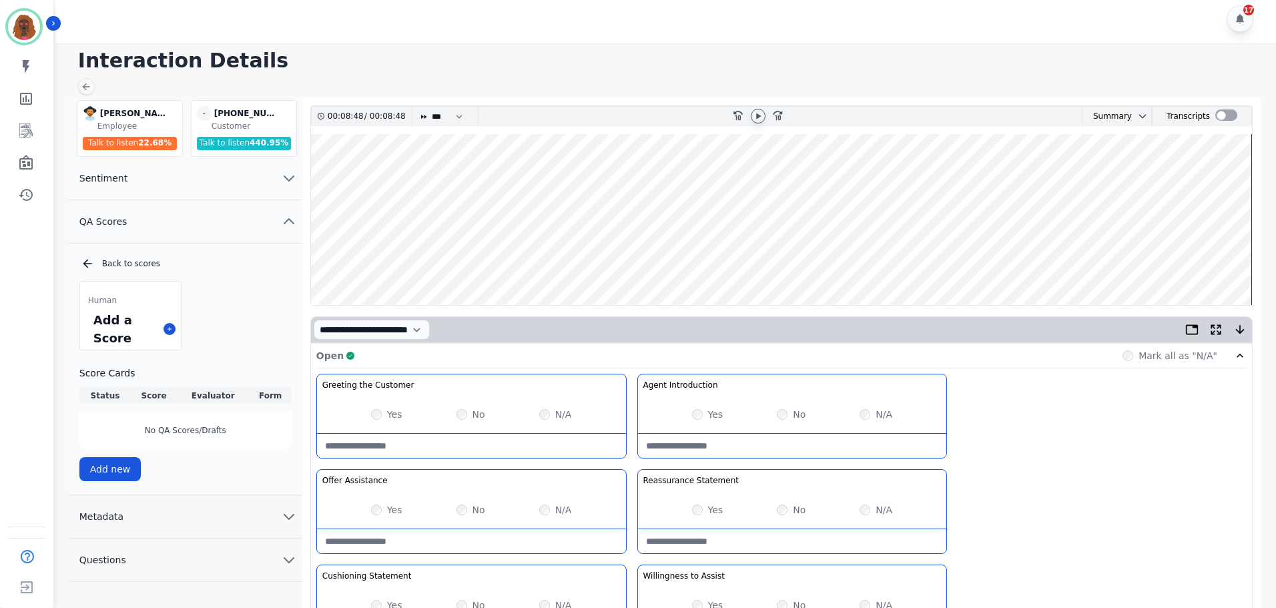
scroll to position [0, 0]
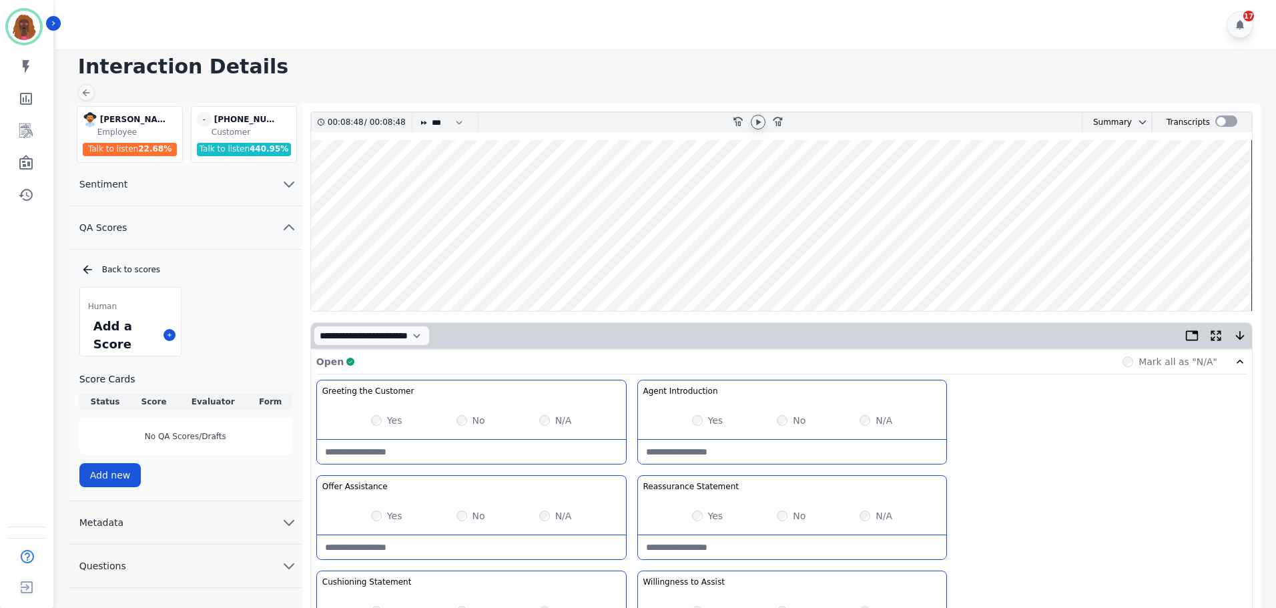
click at [757, 121] on icon at bounding box center [758, 122] width 5 height 6
click at [1113, 270] on wave at bounding box center [781, 225] width 941 height 171
click at [1219, 266] on wave at bounding box center [781, 225] width 941 height 171
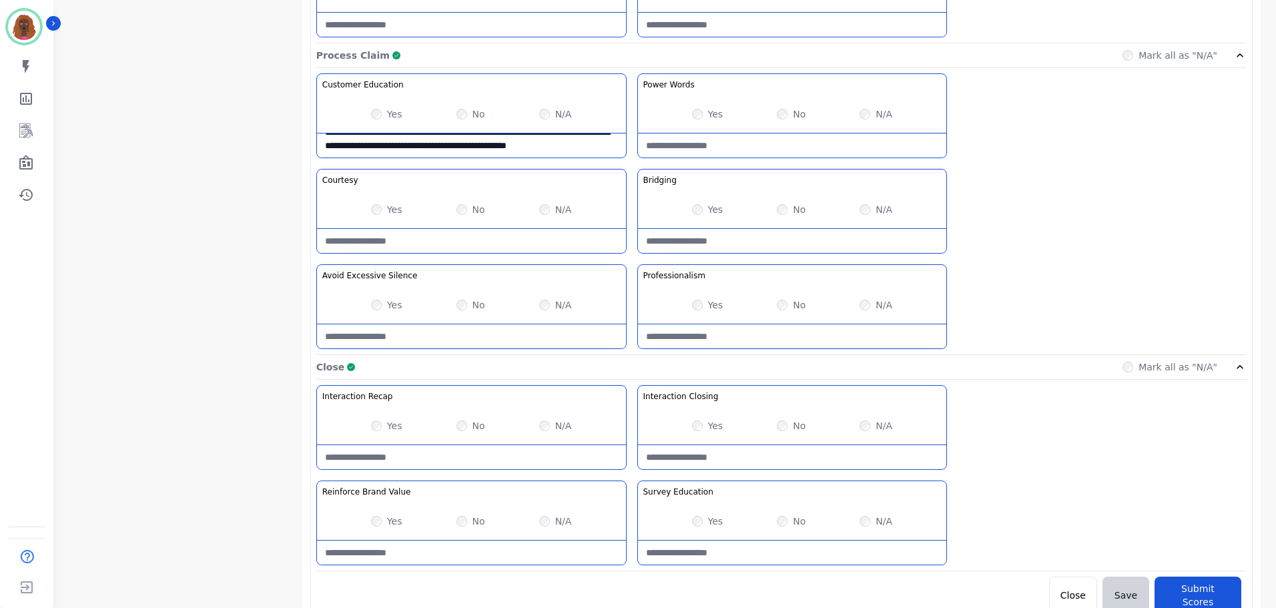
scroll to position [1059, 0]
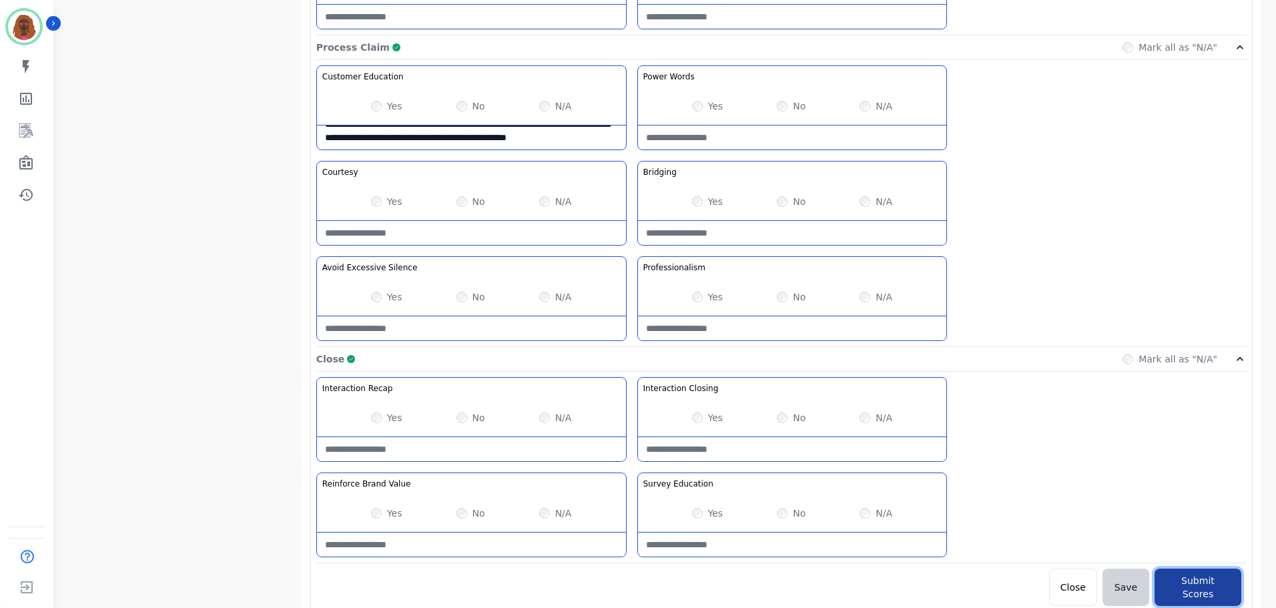
click at [1198, 578] on button "Submit Scores" at bounding box center [1198, 587] width 87 height 37
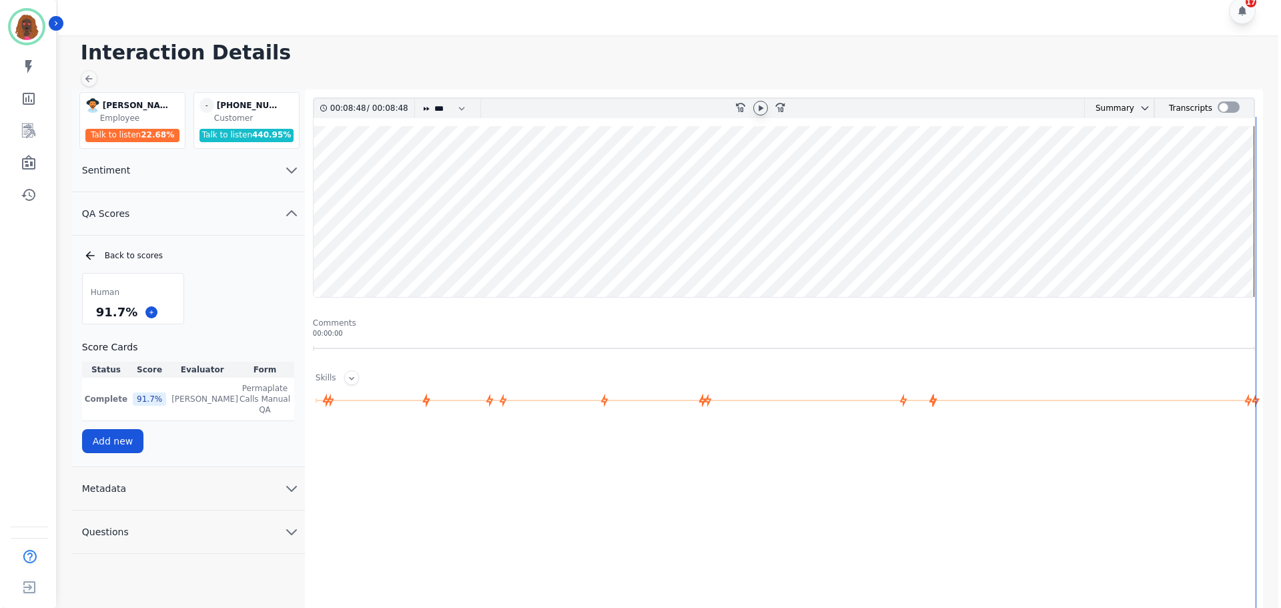
scroll to position [0, 0]
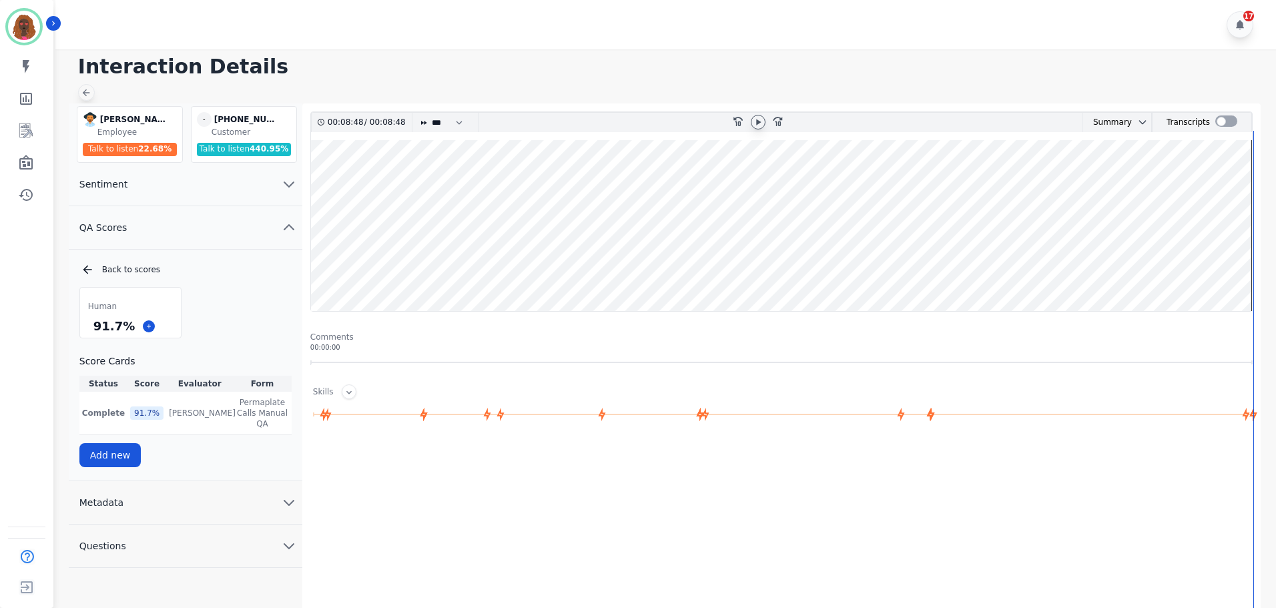
click at [85, 89] on icon at bounding box center [86, 92] width 11 height 11
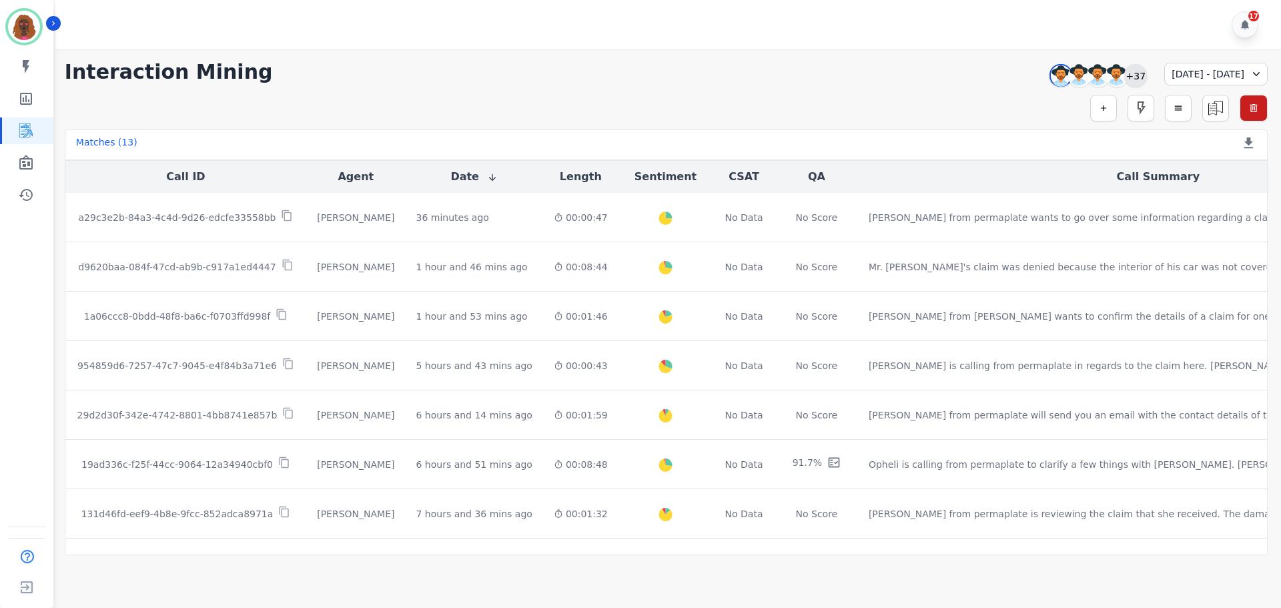
click at [1125, 77] on div "+37" at bounding box center [1136, 75] width 23 height 23
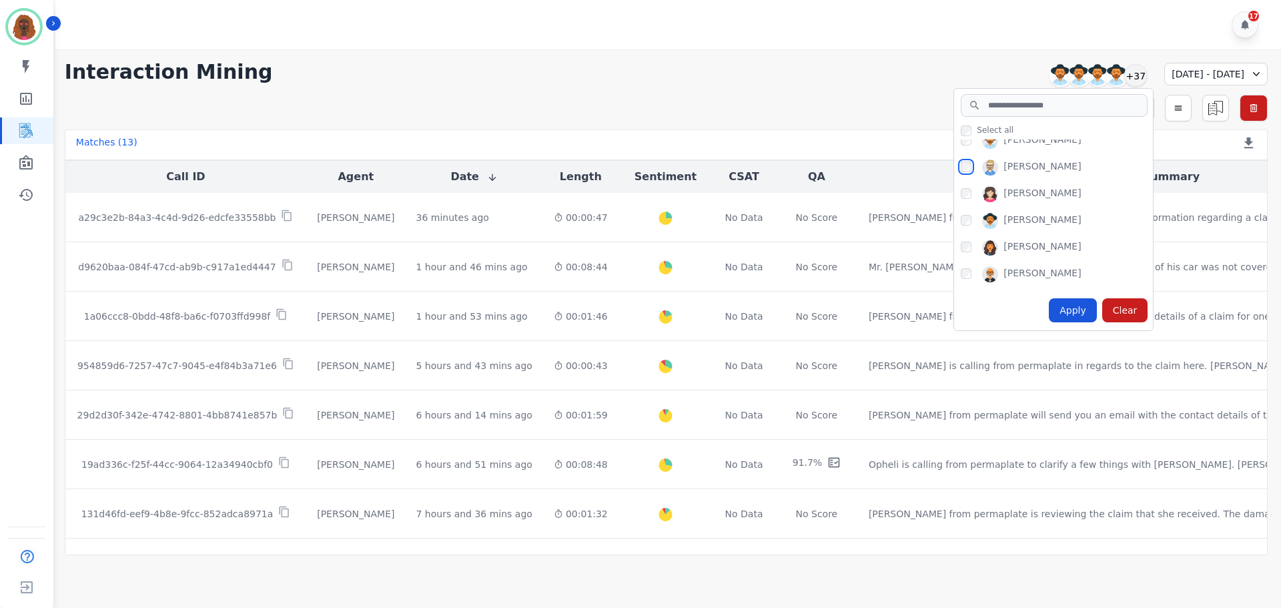
scroll to position [812, 0]
drag, startPoint x: 1067, startPoint y: 325, endPoint x: 1057, endPoint y: 316, distance: 13.2
click at [1066, 325] on div "Apply Clear" at bounding box center [1053, 310] width 199 height 40
click at [1050, 312] on div "Apply" at bounding box center [1073, 310] width 48 height 24
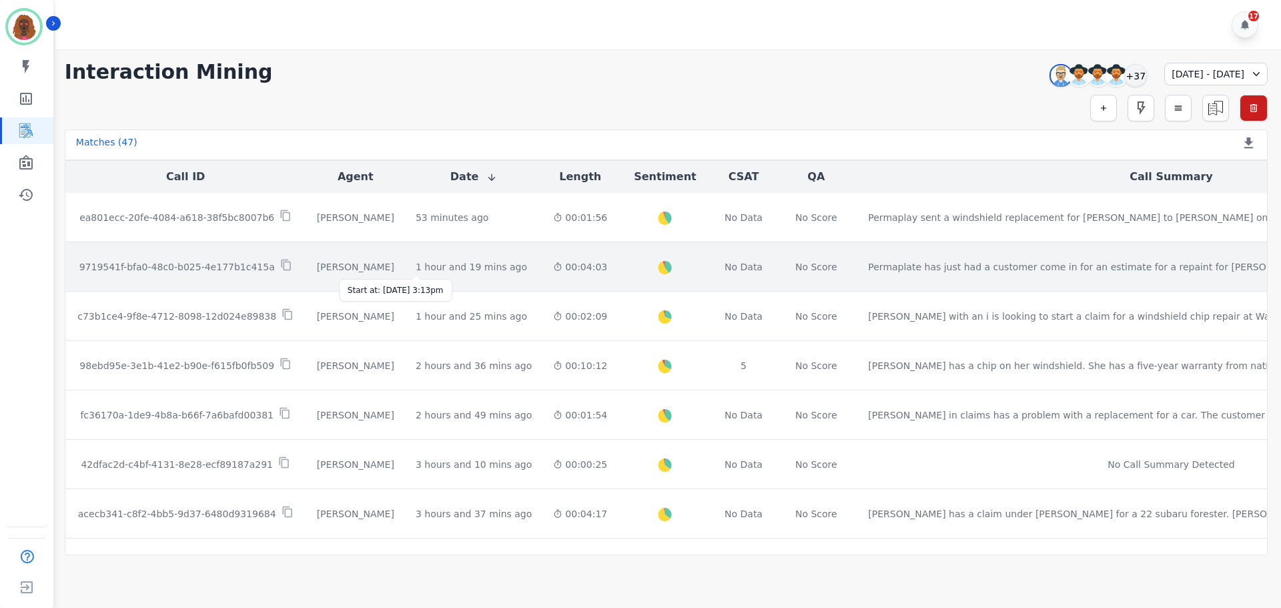
click at [416, 267] on div "1 hour and 19 mins ago" at bounding box center [471, 266] width 111 height 13
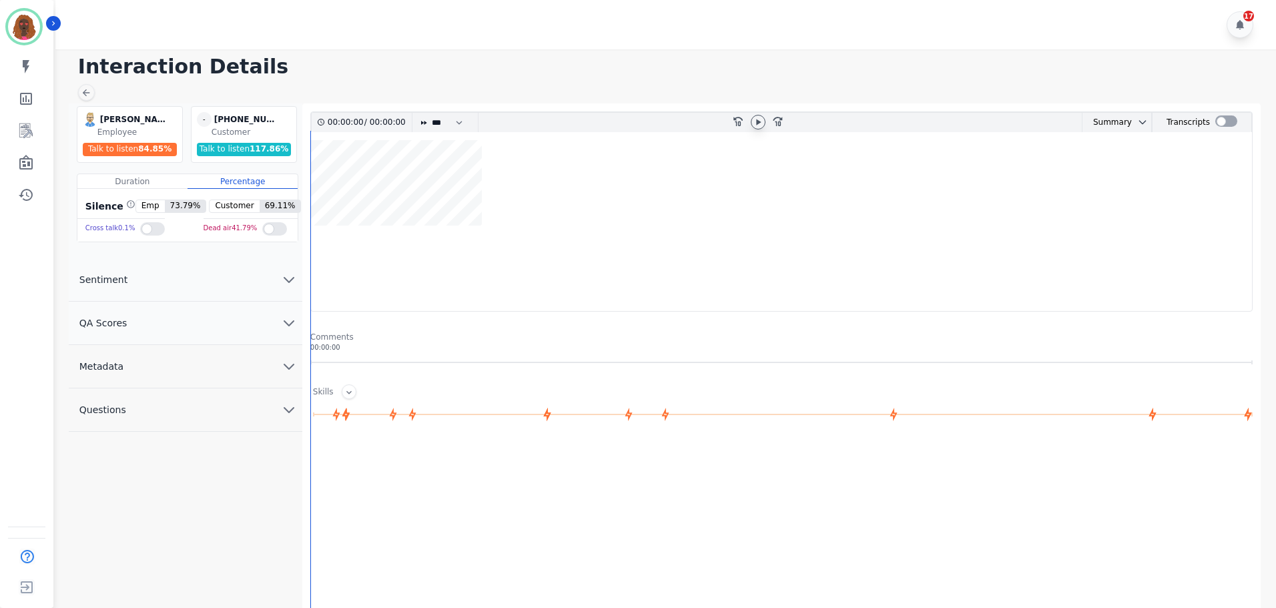
click at [761, 124] on icon at bounding box center [758, 122] width 11 height 11
click at [326, 270] on wave at bounding box center [781, 225] width 941 height 171
click at [93, 91] on div at bounding box center [86, 92] width 17 height 17
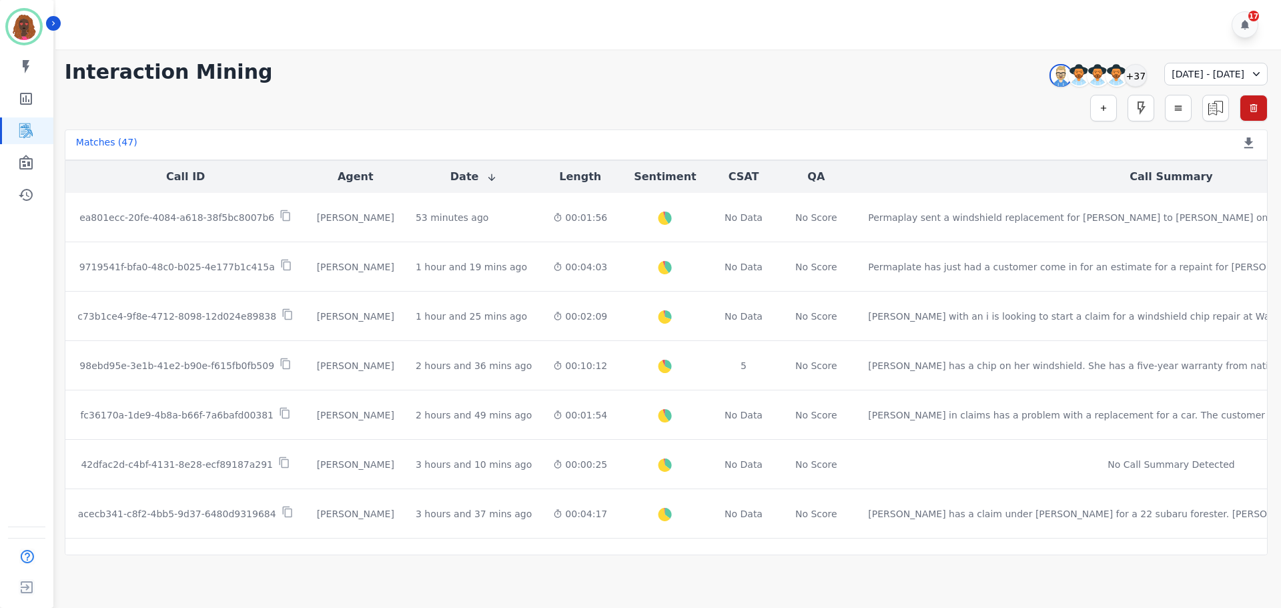
click at [709, 81] on div "**********" at bounding box center [666, 72] width 1203 height 24
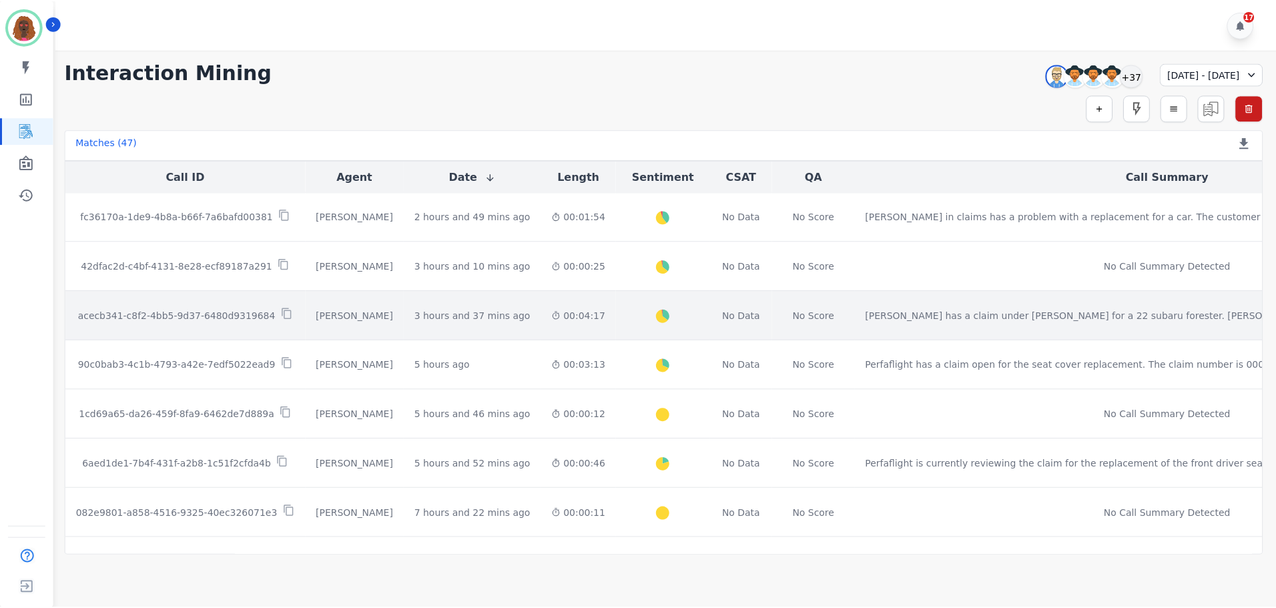
scroll to position [199, 0]
click at [478, 313] on td "3 hours and 37 mins ago Start at: [DATE] 12:55pm" at bounding box center [473, 314] width 137 height 49
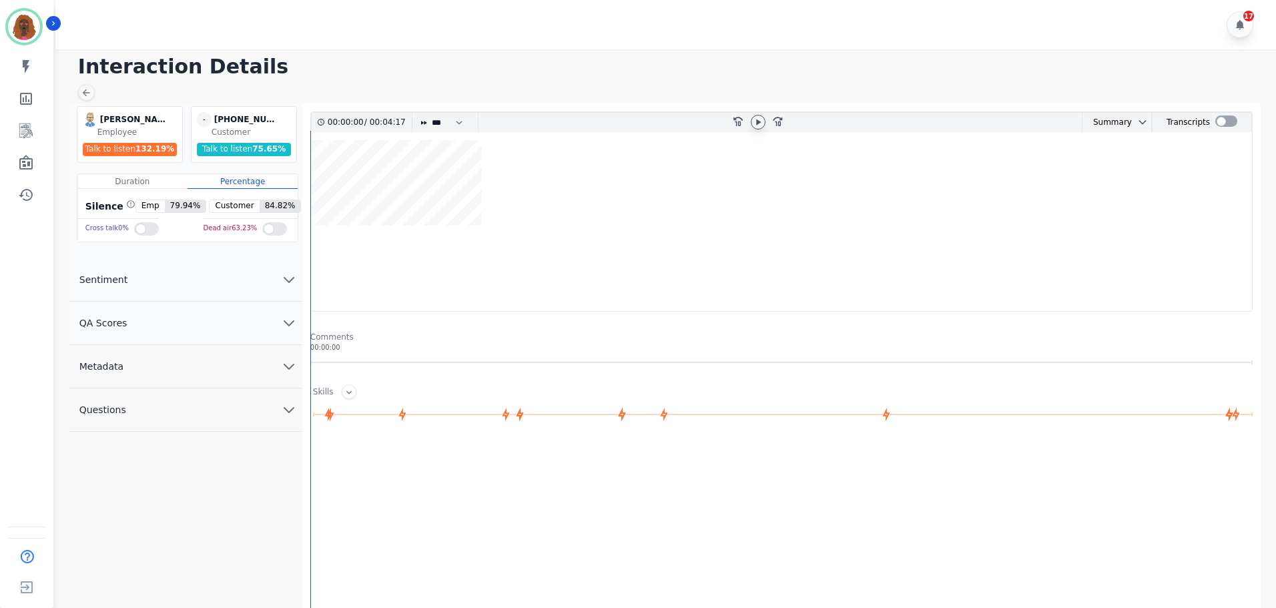
click at [756, 121] on icon at bounding box center [758, 122] width 5 height 6
click at [316, 268] on div at bounding box center [315, 435] width 1 height 608
click at [350, 186] on wave at bounding box center [781, 225] width 941 height 171
click at [340, 267] on wave at bounding box center [781, 225] width 941 height 171
click at [259, 368] on button "Metadata" at bounding box center [186, 366] width 234 height 43
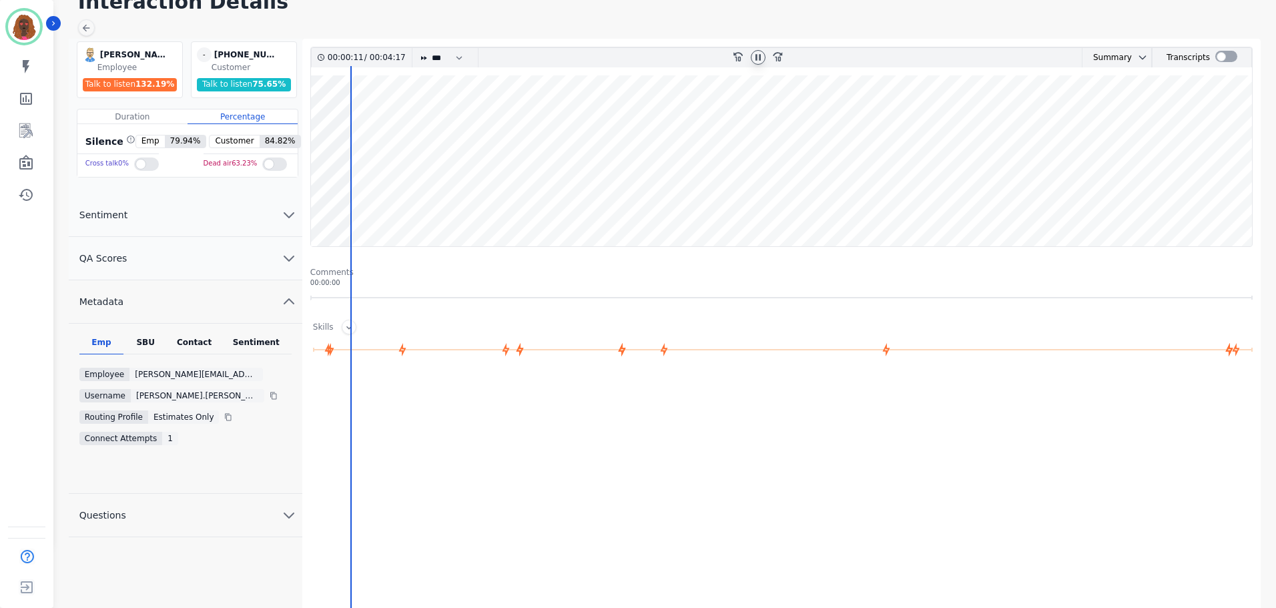
click at [152, 334] on div "Emp SBU Contact Sentiment Employee [PERSON_NAME][EMAIL_ADDRESS][PERSON_NAME][DO…" at bounding box center [186, 409] width 234 height 170
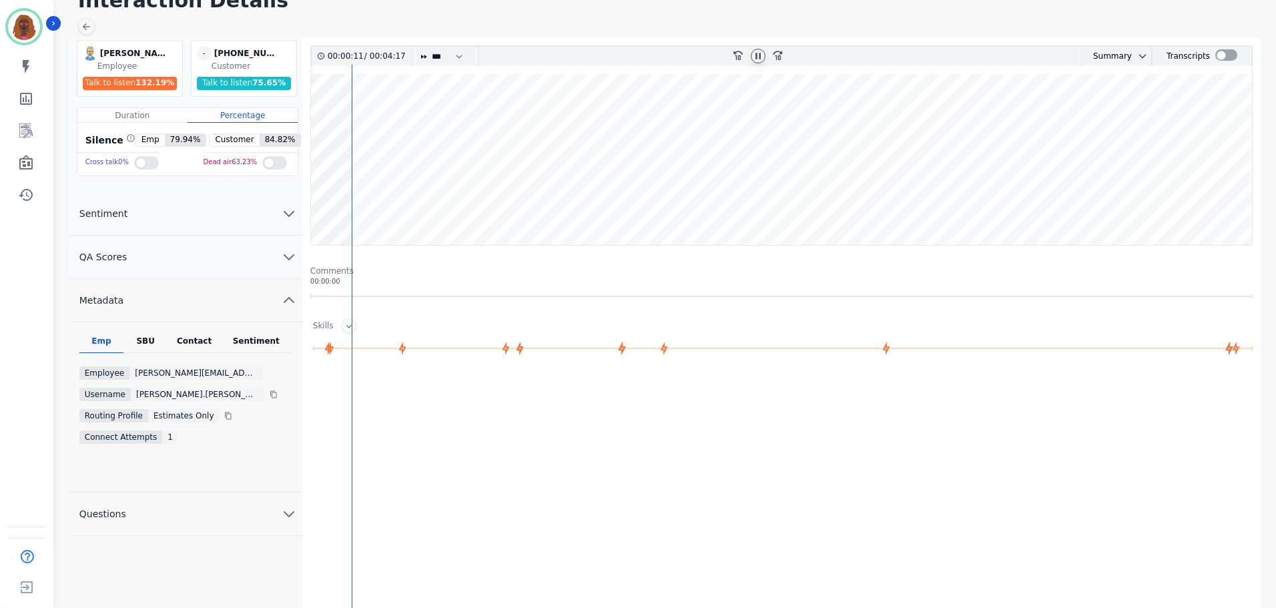
click at [149, 340] on div "SBU" at bounding box center [145, 344] width 44 height 17
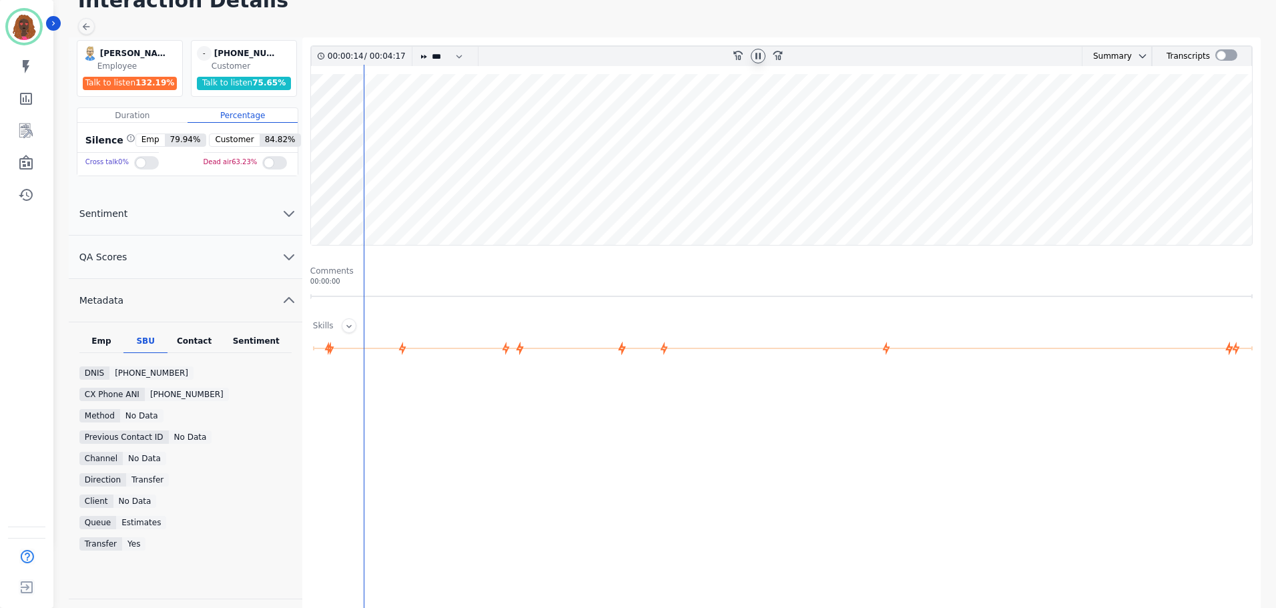
click at [196, 338] on div "Contact" at bounding box center [194, 344] width 53 height 17
click at [246, 344] on div "Sentiment" at bounding box center [256, 344] width 71 height 17
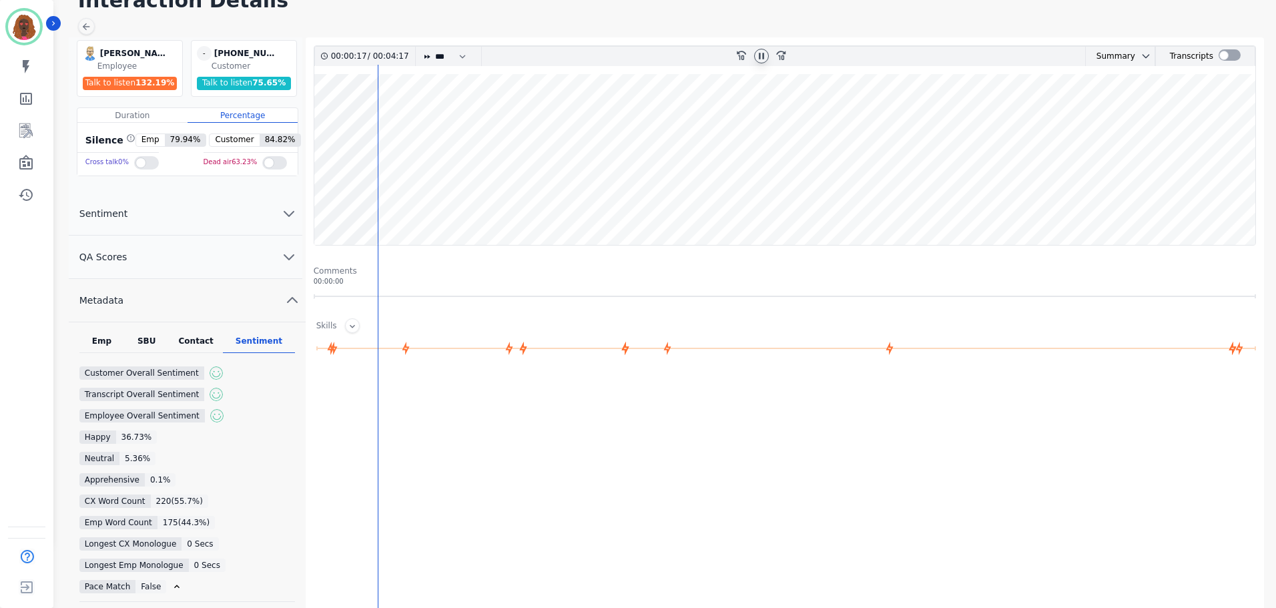
click at [196, 338] on div "Contact" at bounding box center [196, 344] width 54 height 17
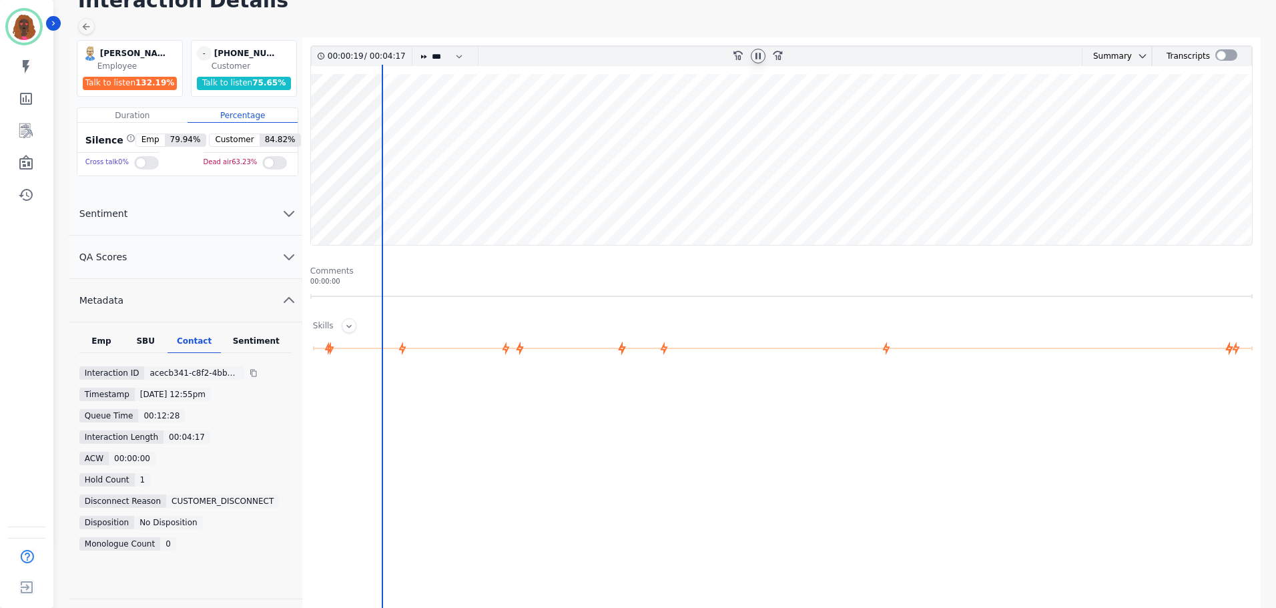
click at [105, 339] on div "Emp" at bounding box center [101, 344] width 44 height 17
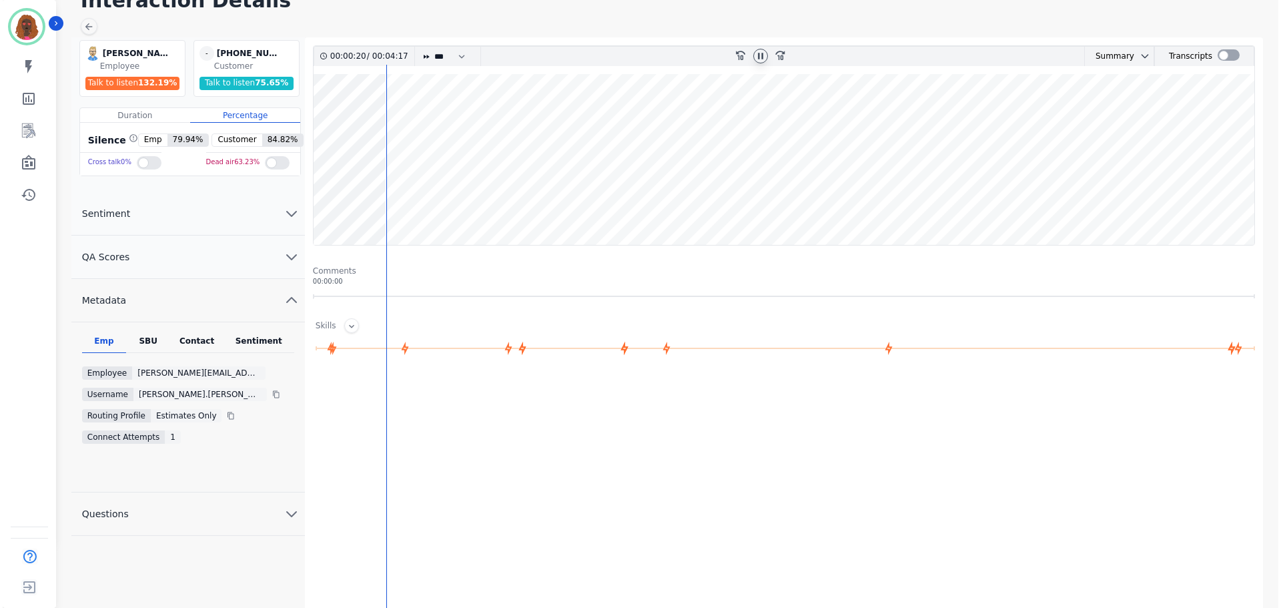
scroll to position [0, 0]
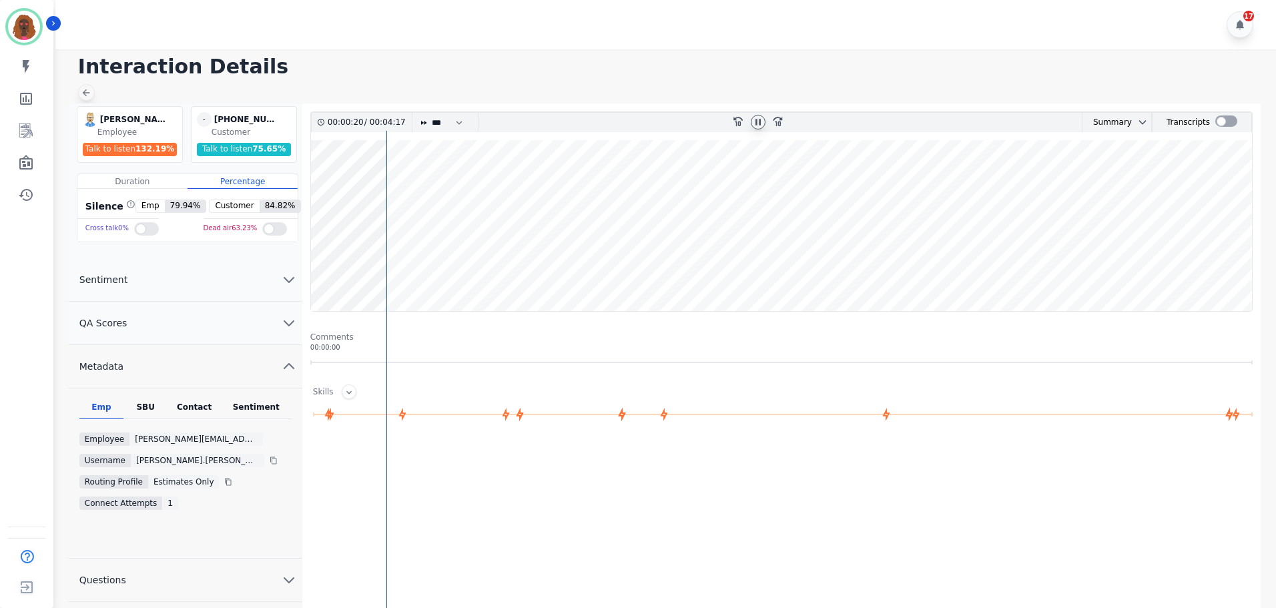
click at [92, 90] on div at bounding box center [86, 92] width 17 height 17
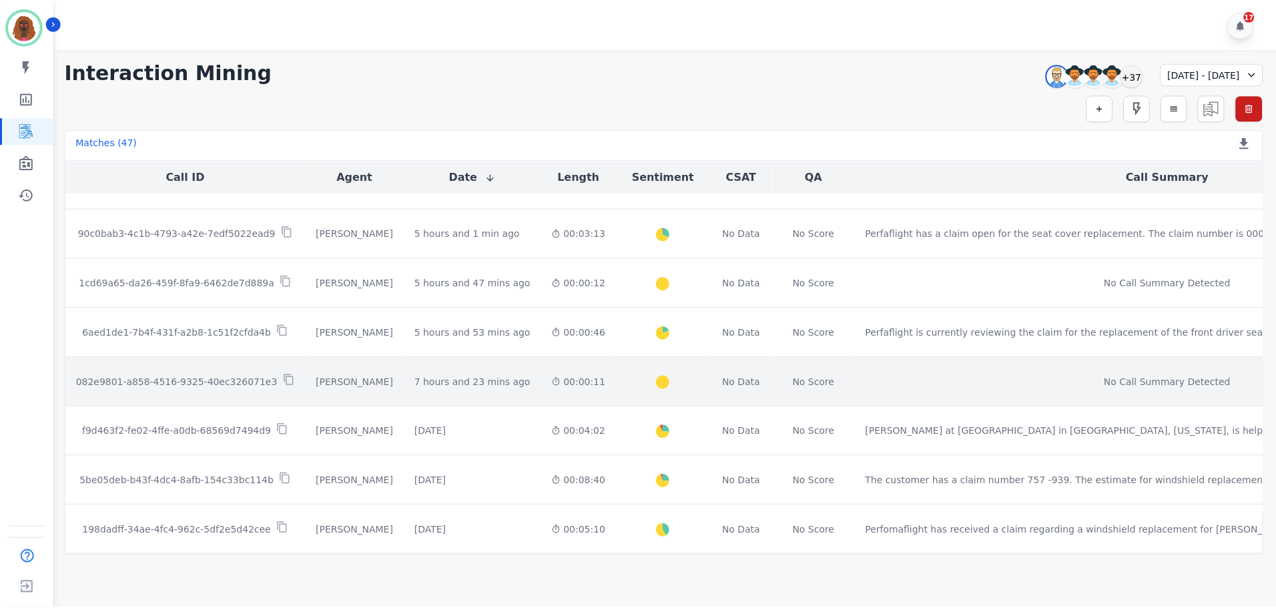
scroll to position [334, 0]
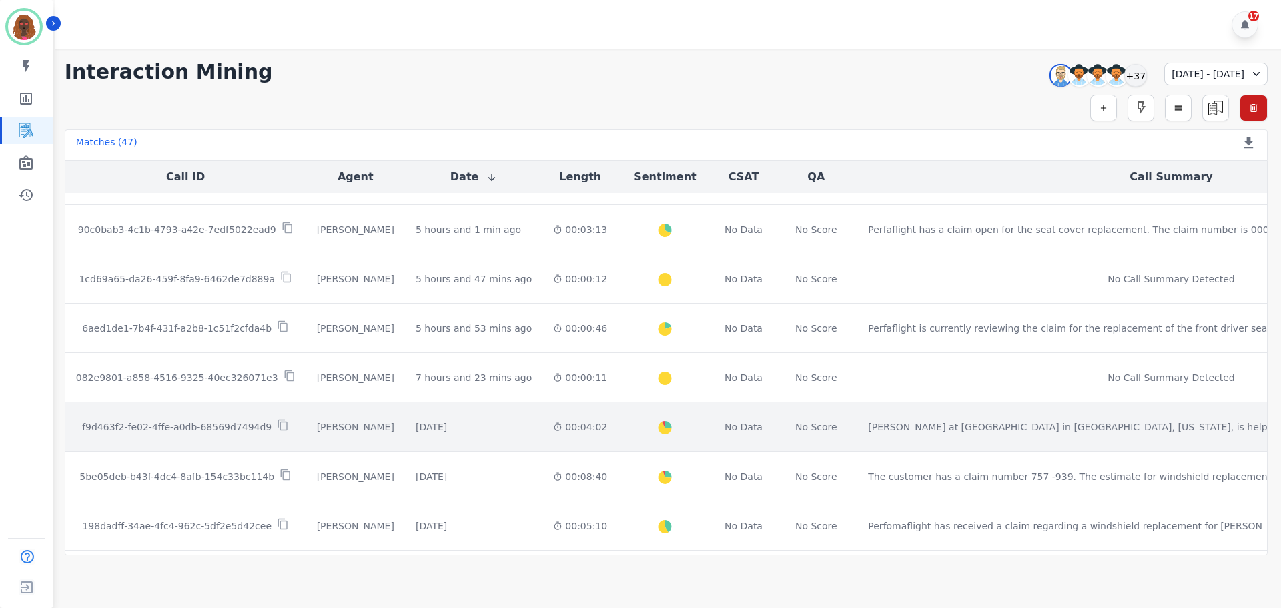
click at [553, 430] on div "00:04:02" at bounding box center [580, 426] width 54 height 13
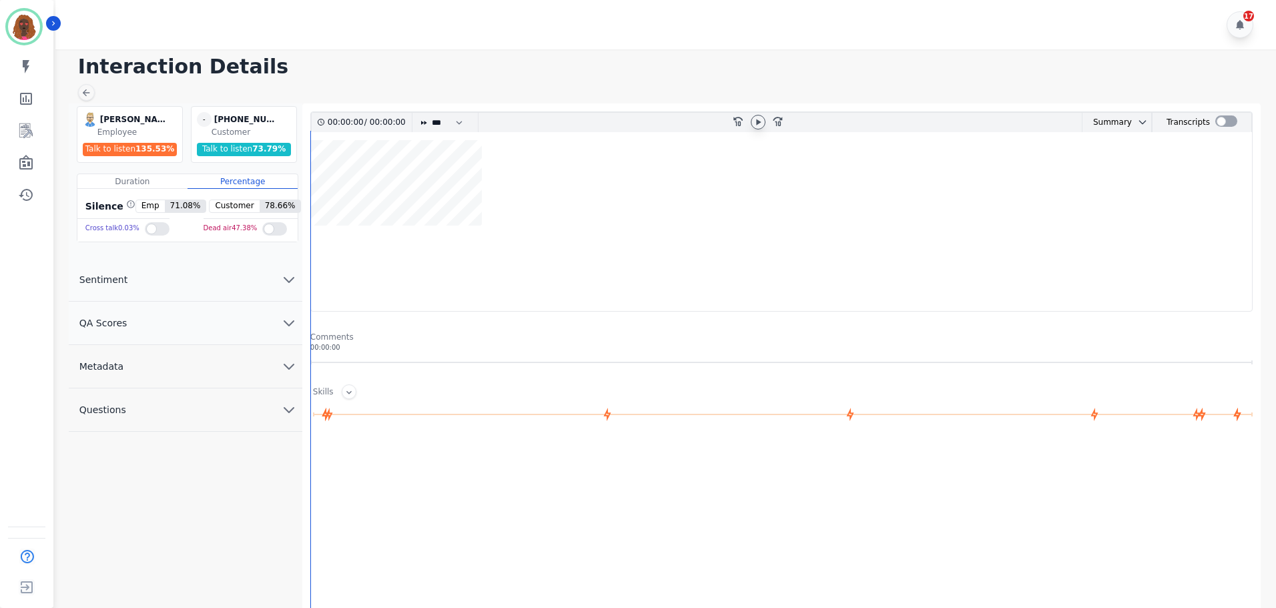
click at [762, 121] on icon at bounding box center [758, 122] width 11 height 11
drag, startPoint x: 894, startPoint y: 477, endPoint x: 872, endPoint y: 455, distance: 31.6
click at [890, 474] on div at bounding box center [783, 576] width 947 height 267
click at [760, 121] on icon at bounding box center [758, 122] width 5 height 6
click at [316, 270] on wave at bounding box center [781, 225] width 941 height 171
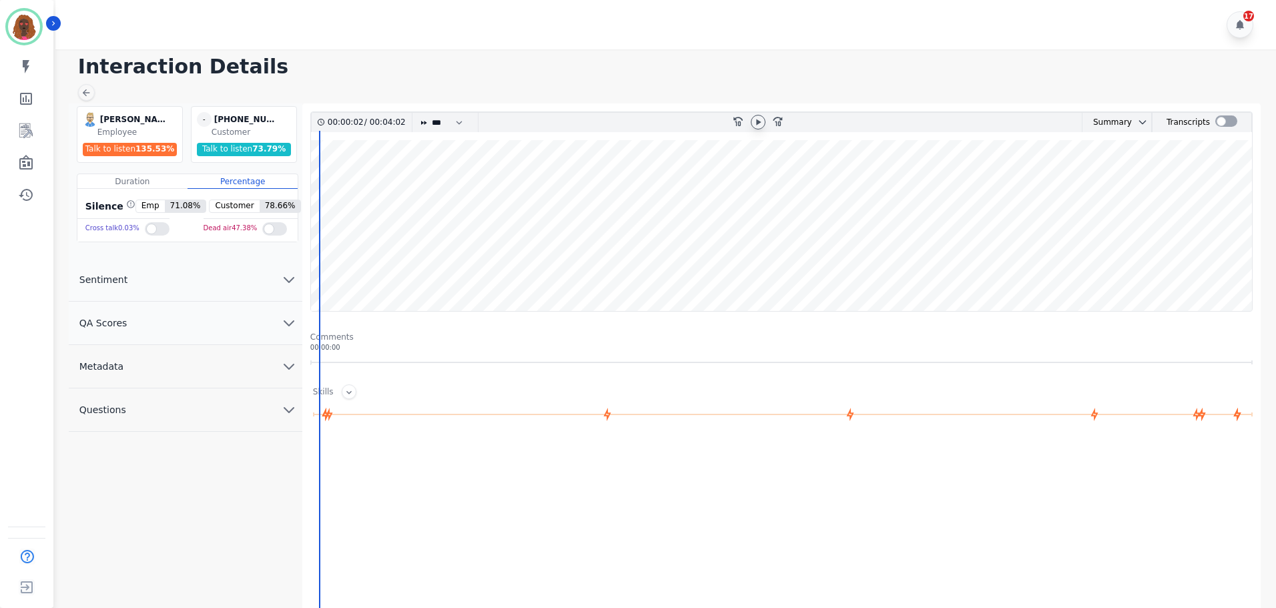
click at [288, 329] on icon "chevron down" at bounding box center [289, 323] width 16 height 16
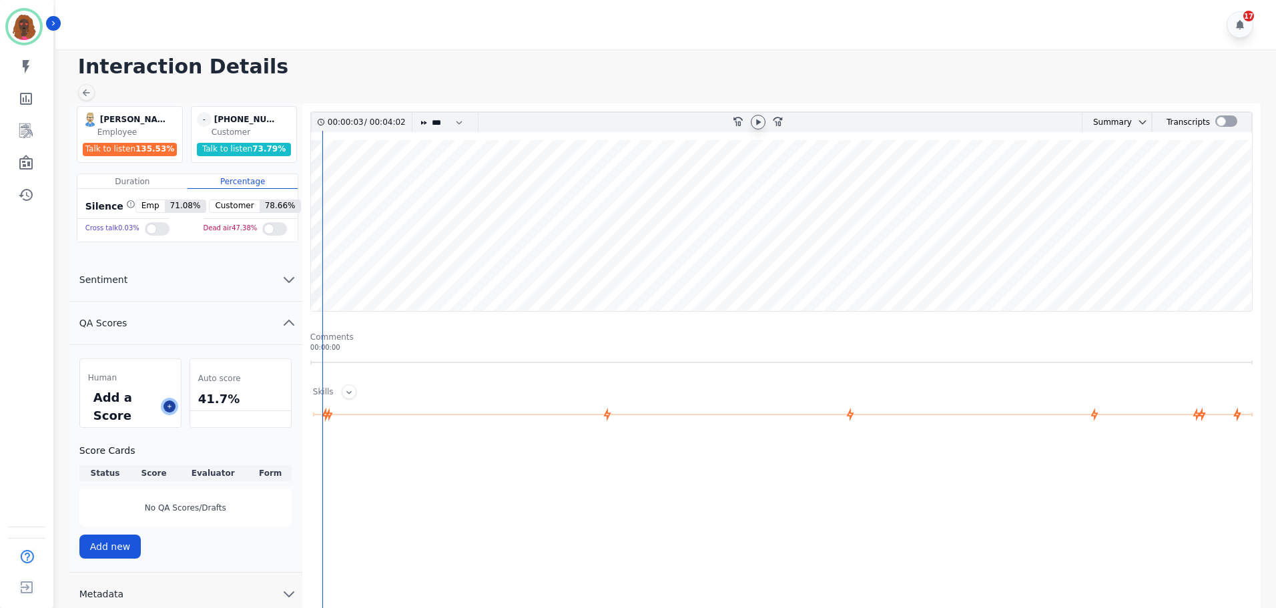
click at [170, 409] on icon at bounding box center [169, 406] width 7 height 7
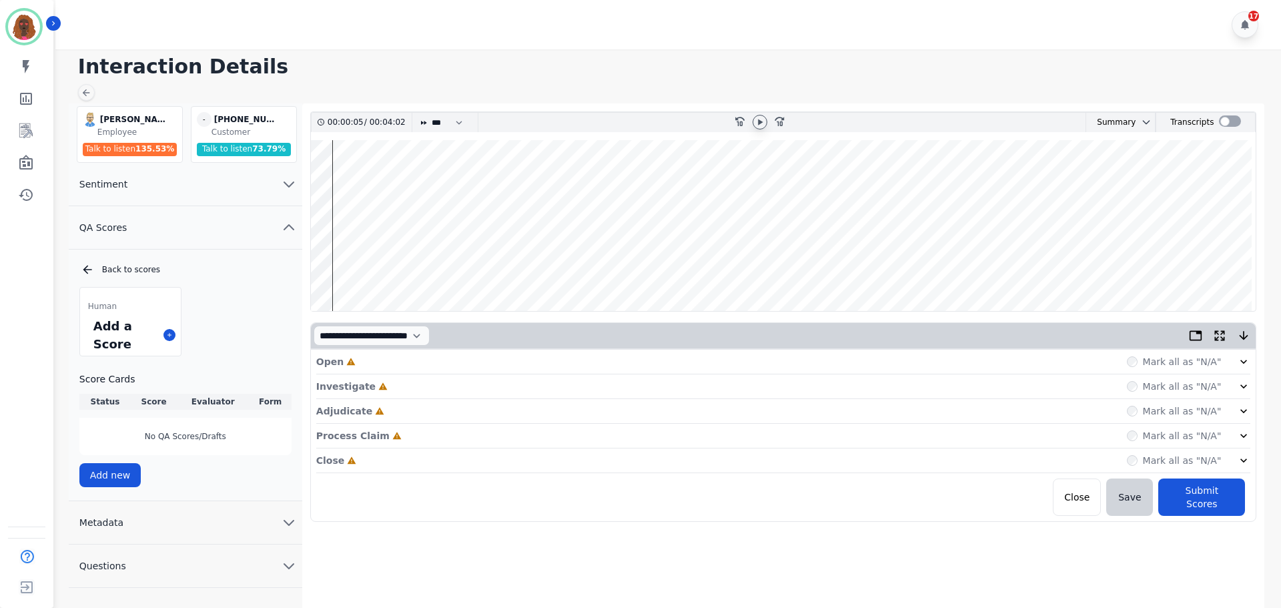
click at [507, 362] on div "Open Incomplete Mark all as "N/A"" at bounding box center [783, 362] width 935 height 25
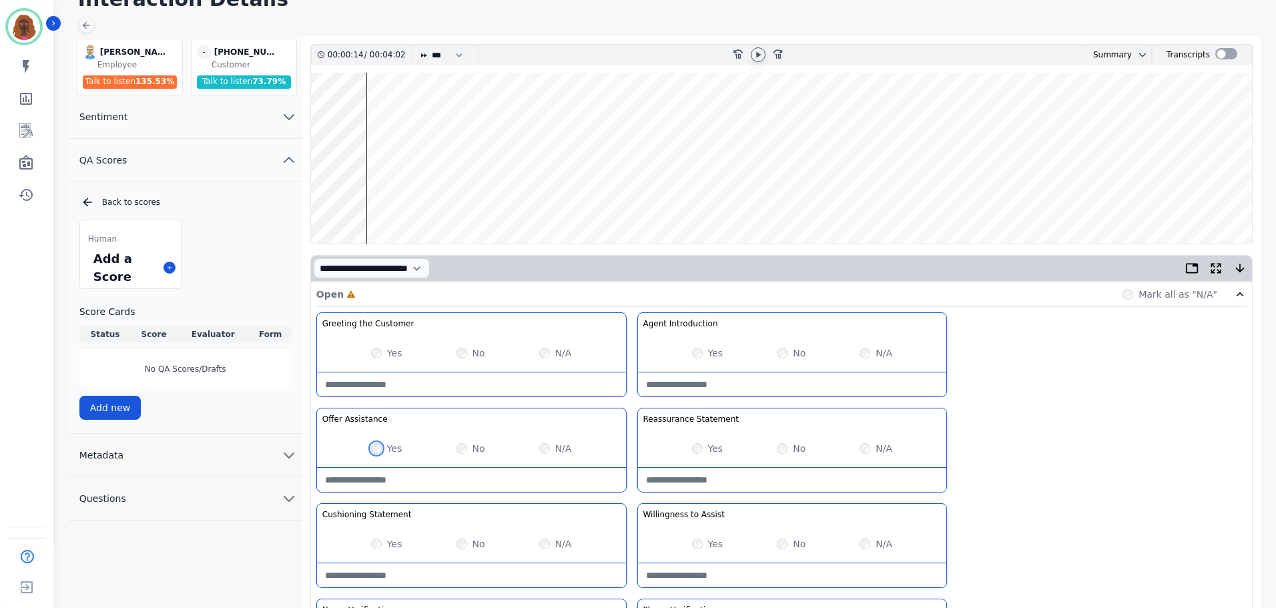
scroll to position [67, 0]
click at [780, 483] on Statement-note at bounding box center [792, 481] width 309 height 24
type Statement-note "**********"
click at [443, 201] on wave at bounding box center [781, 158] width 941 height 171
click at [473, 201] on wave at bounding box center [781, 158] width 941 height 171
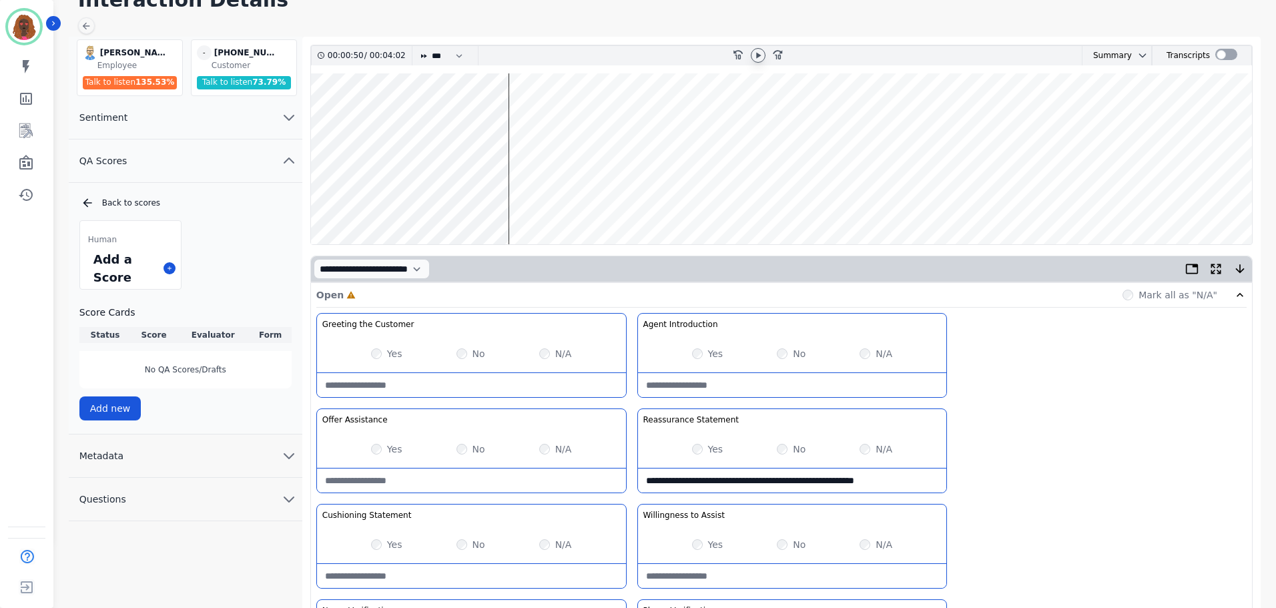
click at [519, 115] on wave at bounding box center [781, 158] width 941 height 171
click at [547, 116] on wave at bounding box center [781, 158] width 941 height 171
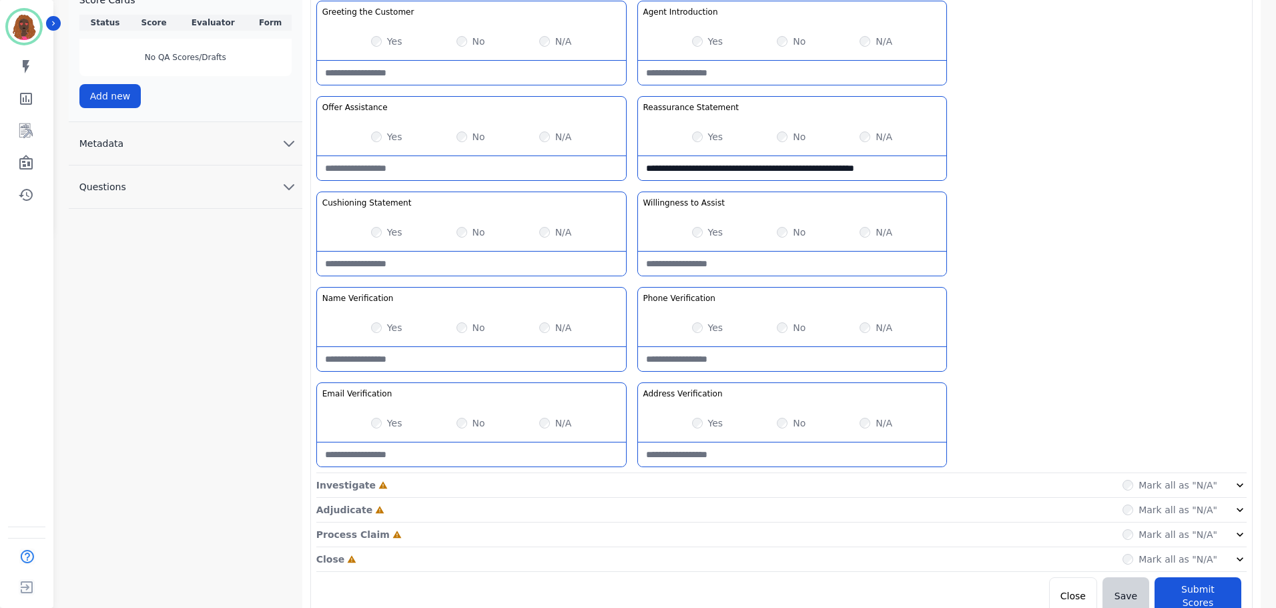
scroll to position [388, 0]
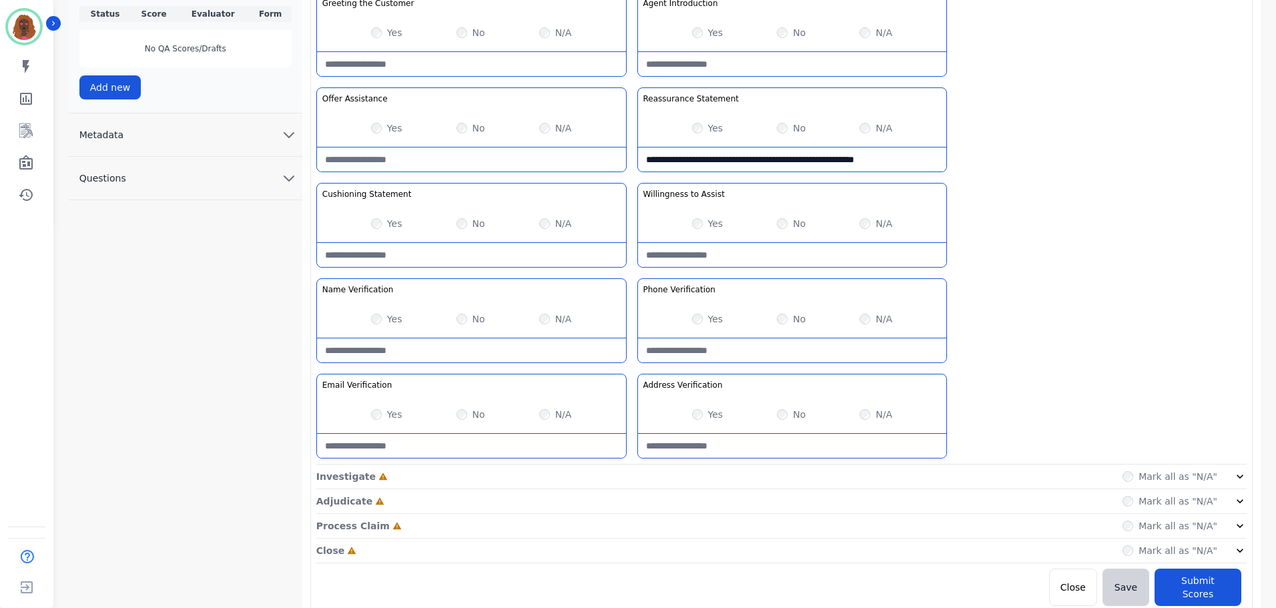
click at [448, 482] on div "Investigate Incomplete Mark all as "N/A"" at bounding box center [781, 477] width 930 height 25
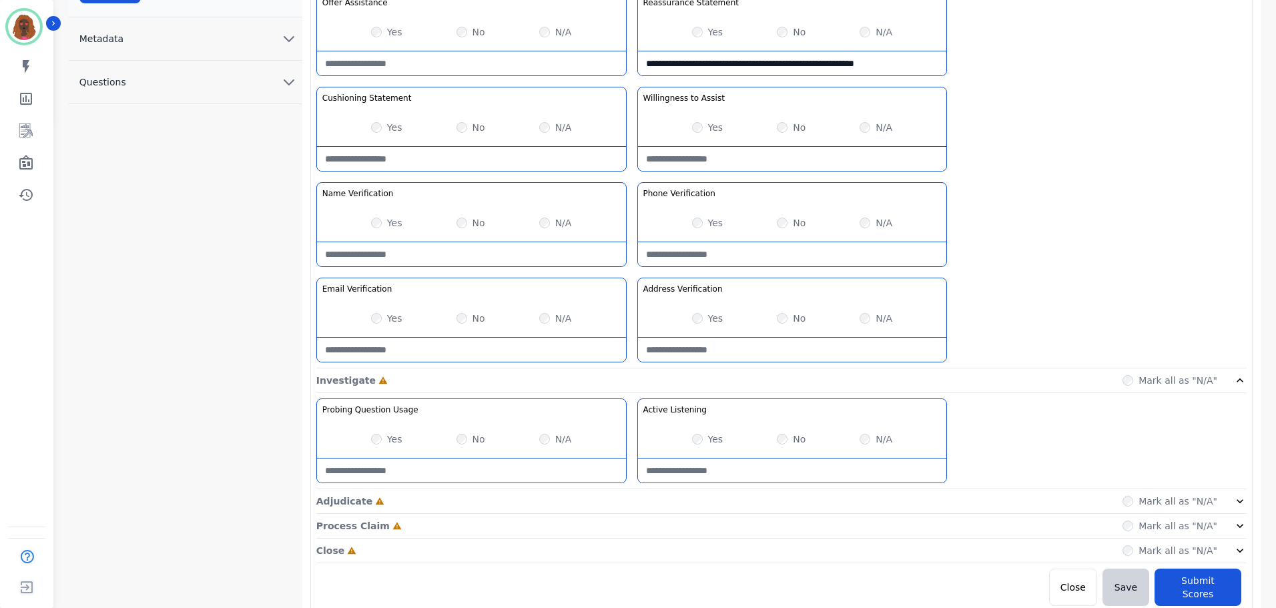
click at [469, 494] on div "Adjudicate Incomplete Mark all as "N/A"" at bounding box center [781, 501] width 930 height 25
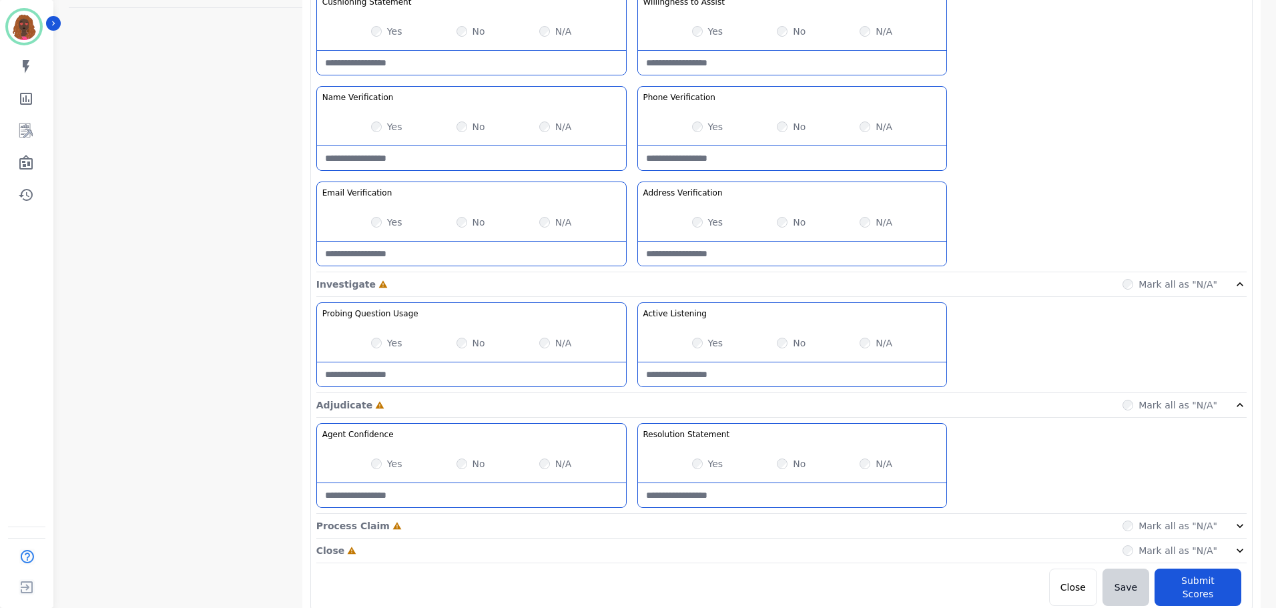
click at [469, 525] on div "Process Claim Incomplete Mark all as "N/A"" at bounding box center [781, 526] width 930 height 25
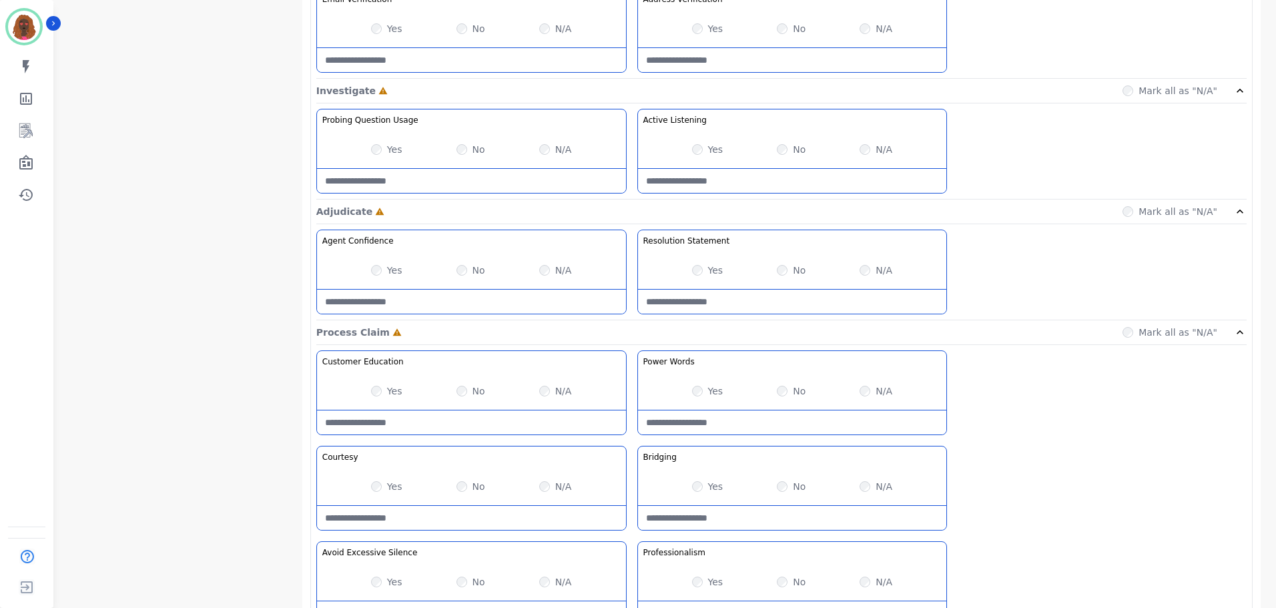
scroll to position [867, 0]
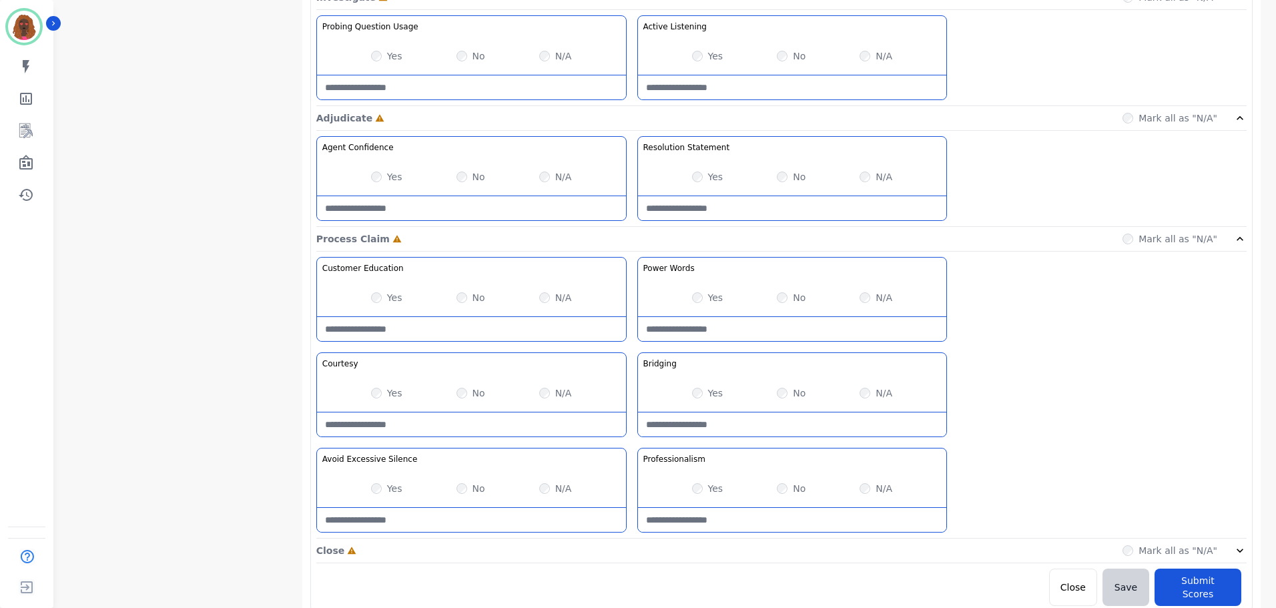
click at [468, 559] on div "Close Incomplete Mark all as "N/A"" at bounding box center [781, 551] width 930 height 25
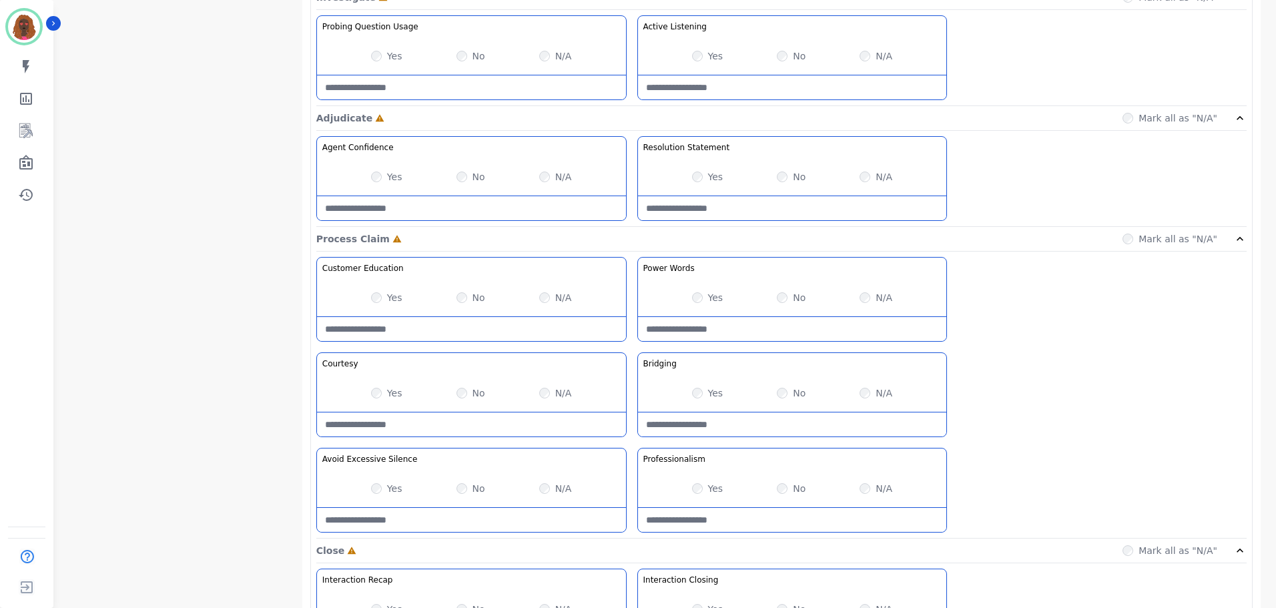
click at [424, 521] on Silence-note at bounding box center [471, 520] width 309 height 24
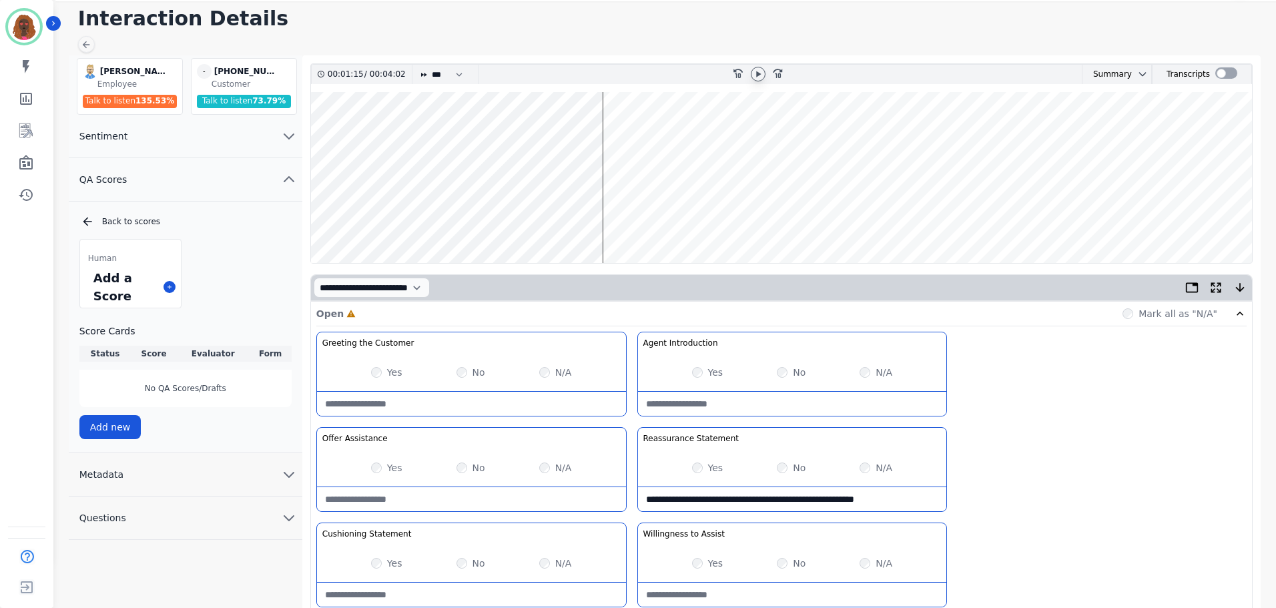
scroll to position [0, 0]
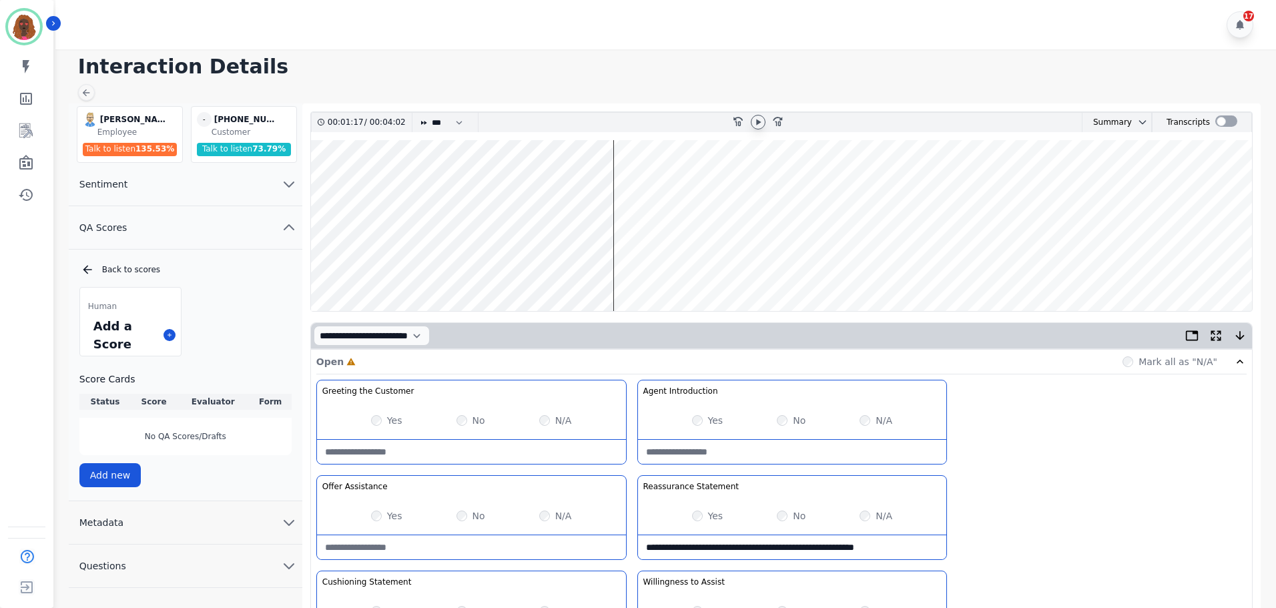
click at [503, 259] on wave at bounding box center [781, 225] width 941 height 171
click at [496, 268] on wave at bounding box center [781, 225] width 941 height 171
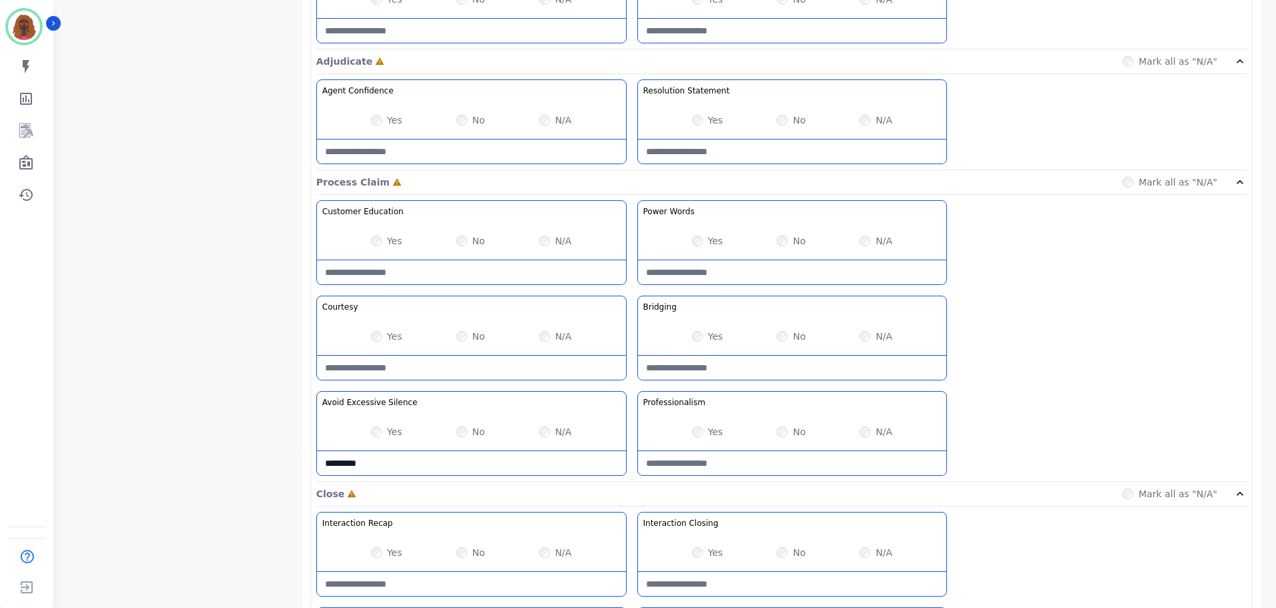
scroll to position [1059, 0]
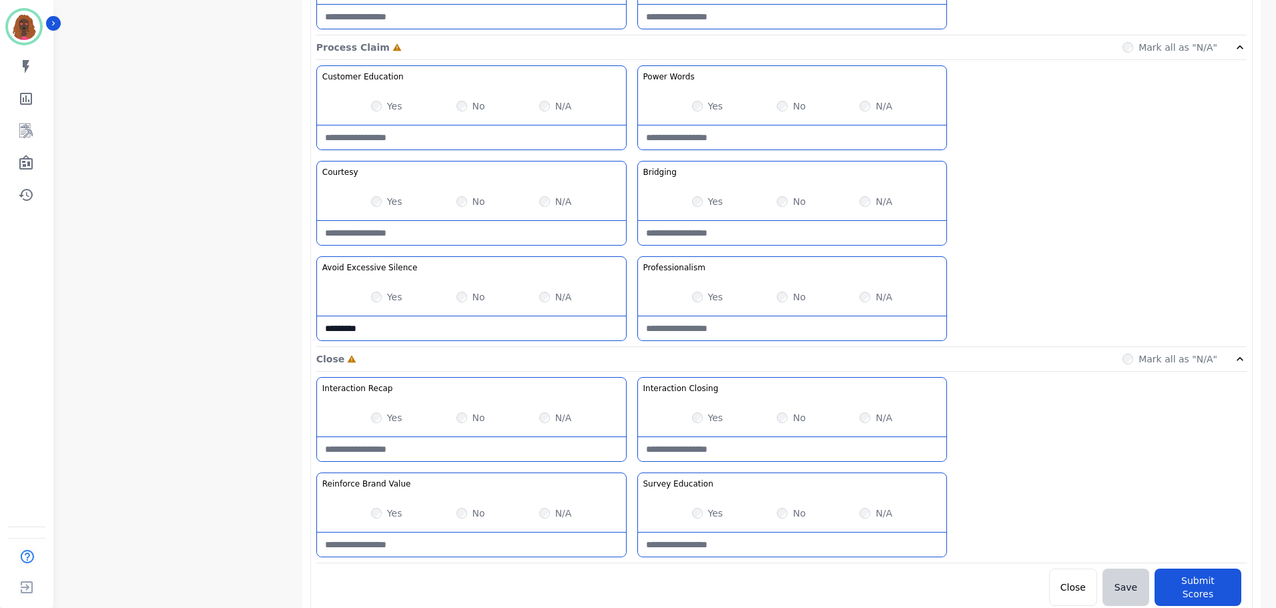
click at [404, 326] on Silence-note "********" at bounding box center [471, 328] width 309 height 24
drag, startPoint x: 402, startPoint y: 327, endPoint x: 186, endPoint y: 317, distance: 216.5
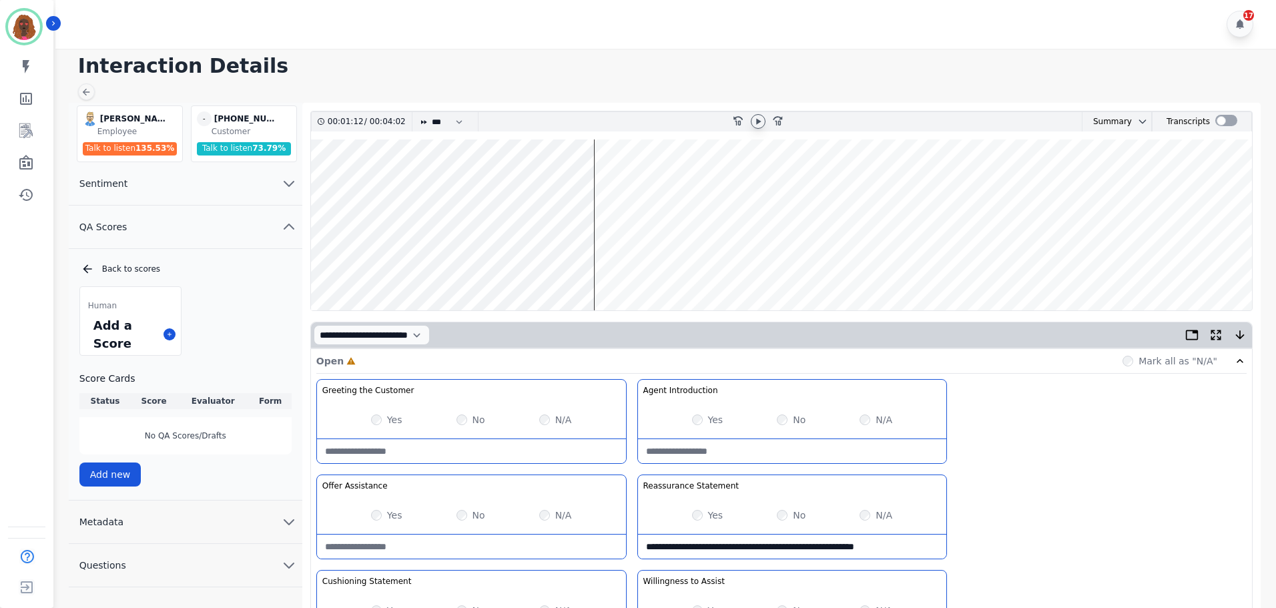
scroll to position [0, 0]
type Silence-note "**********"
click at [474, 269] on wave at bounding box center [781, 225] width 941 height 171
click at [474, 266] on wave at bounding box center [781, 225] width 941 height 171
click at [549, 178] on wave at bounding box center [781, 225] width 941 height 171
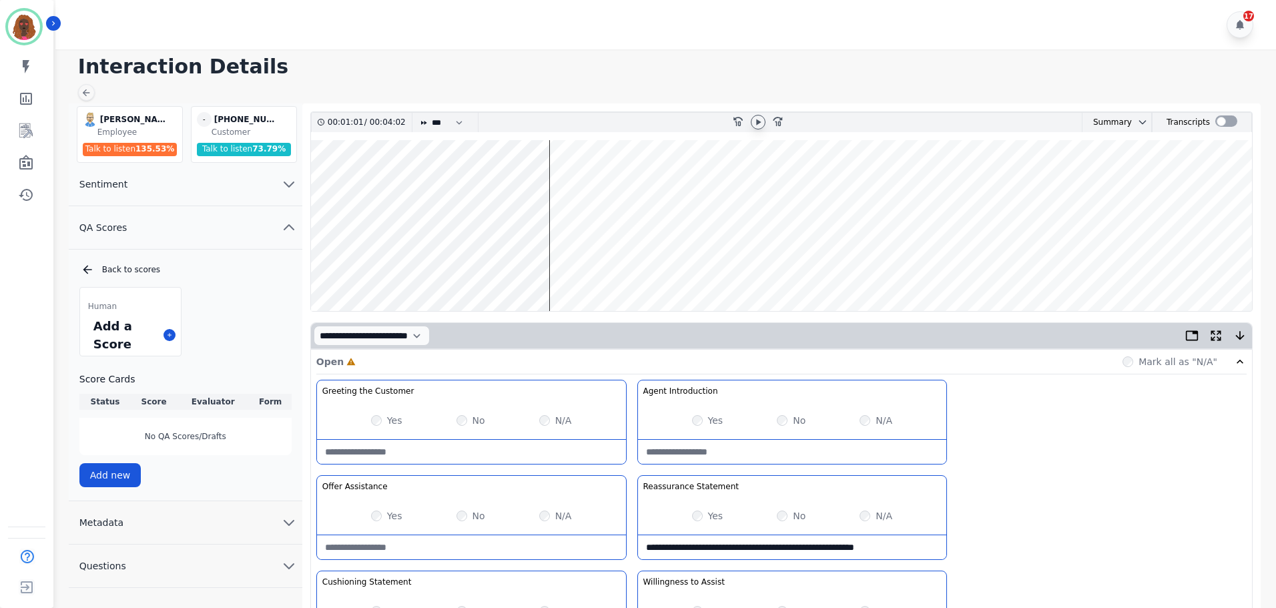
click at [557, 186] on wave at bounding box center [781, 225] width 941 height 171
click at [636, 267] on wave at bounding box center [781, 225] width 941 height 171
click at [633, 268] on wave at bounding box center [781, 225] width 941 height 171
click at [647, 184] on wave at bounding box center [781, 225] width 941 height 171
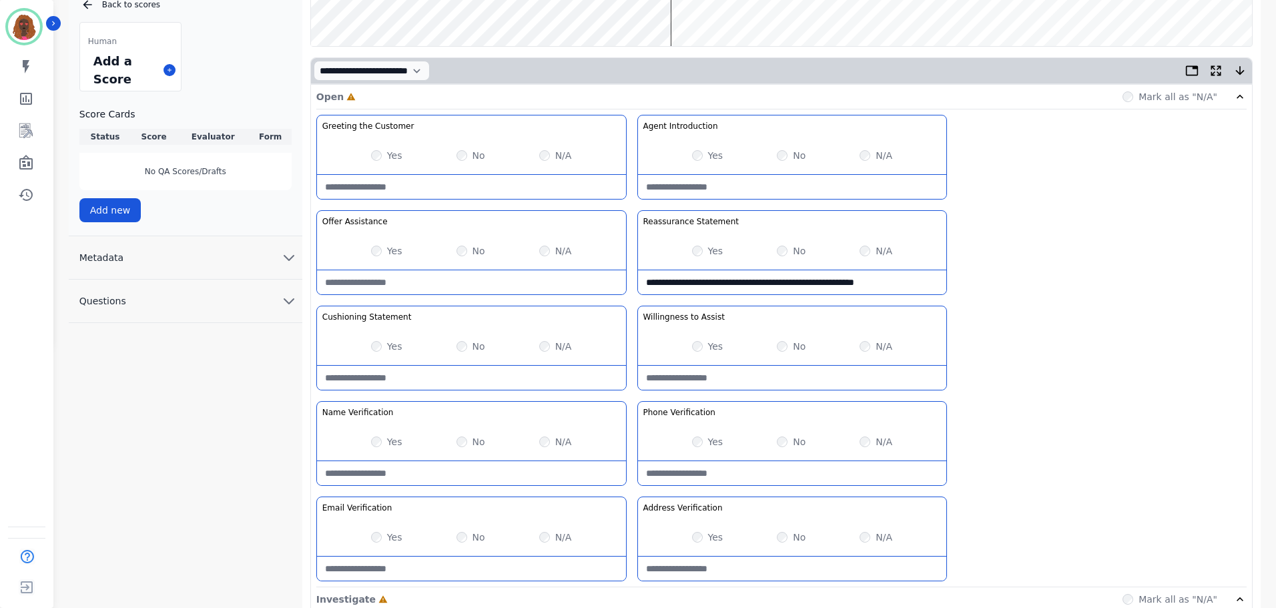
scroll to position [266, 0]
click at [478, 467] on Verification-note at bounding box center [471, 472] width 309 height 24
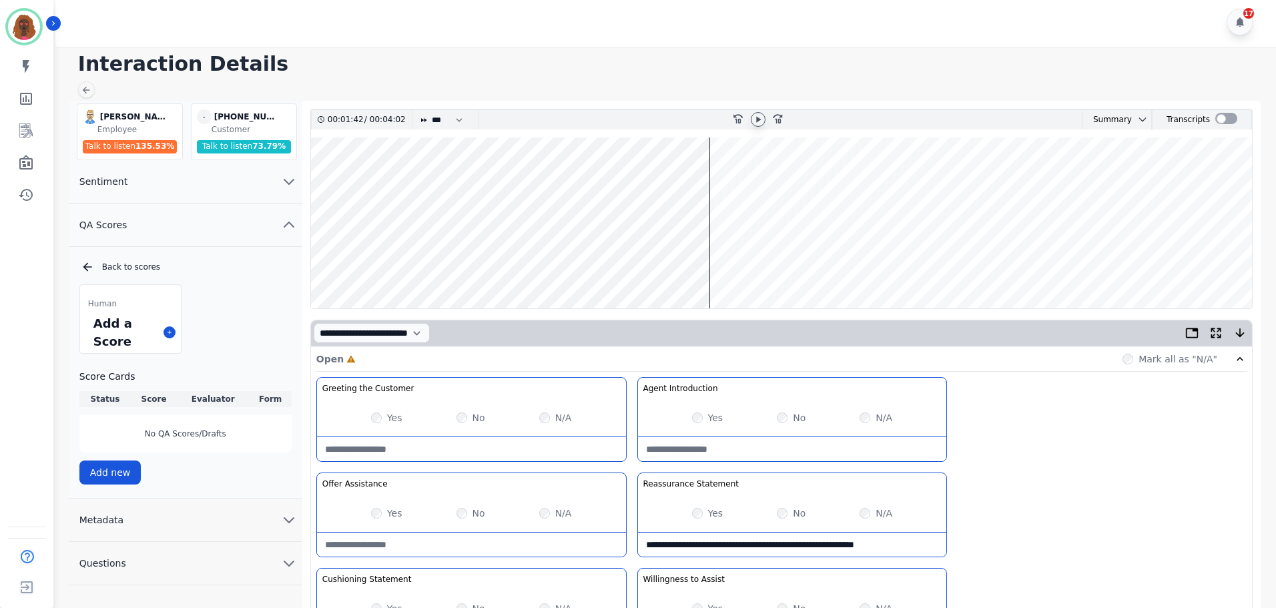
scroll to position [0, 0]
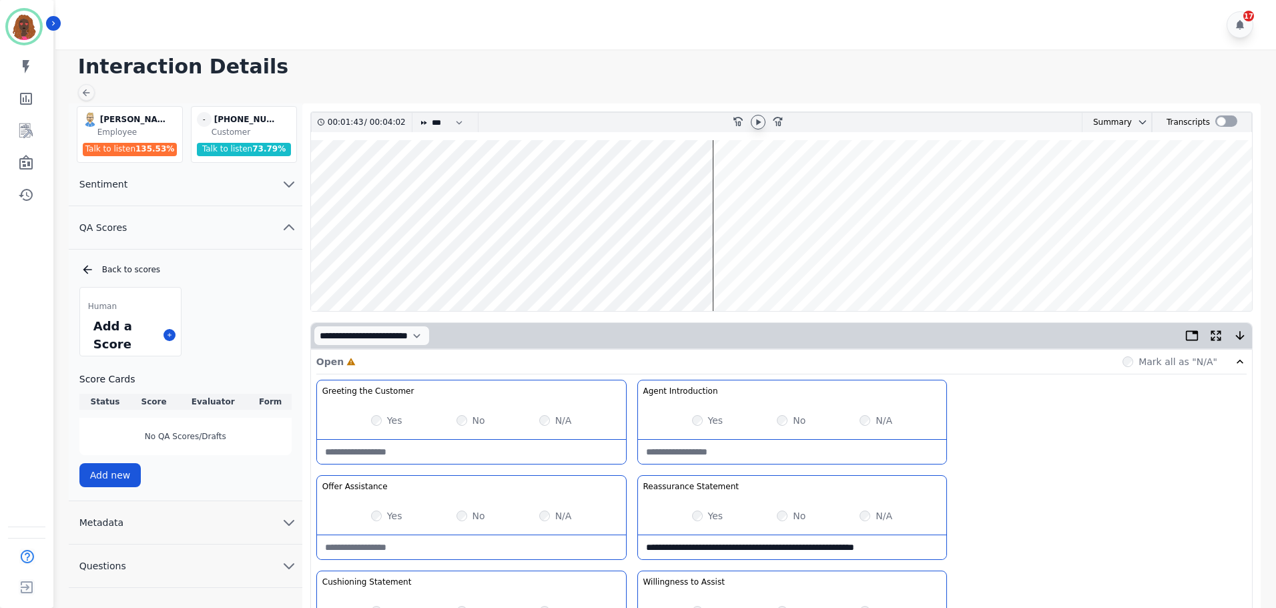
type Verification-note "**********"
click at [334, 186] on wave at bounding box center [781, 225] width 941 height 171
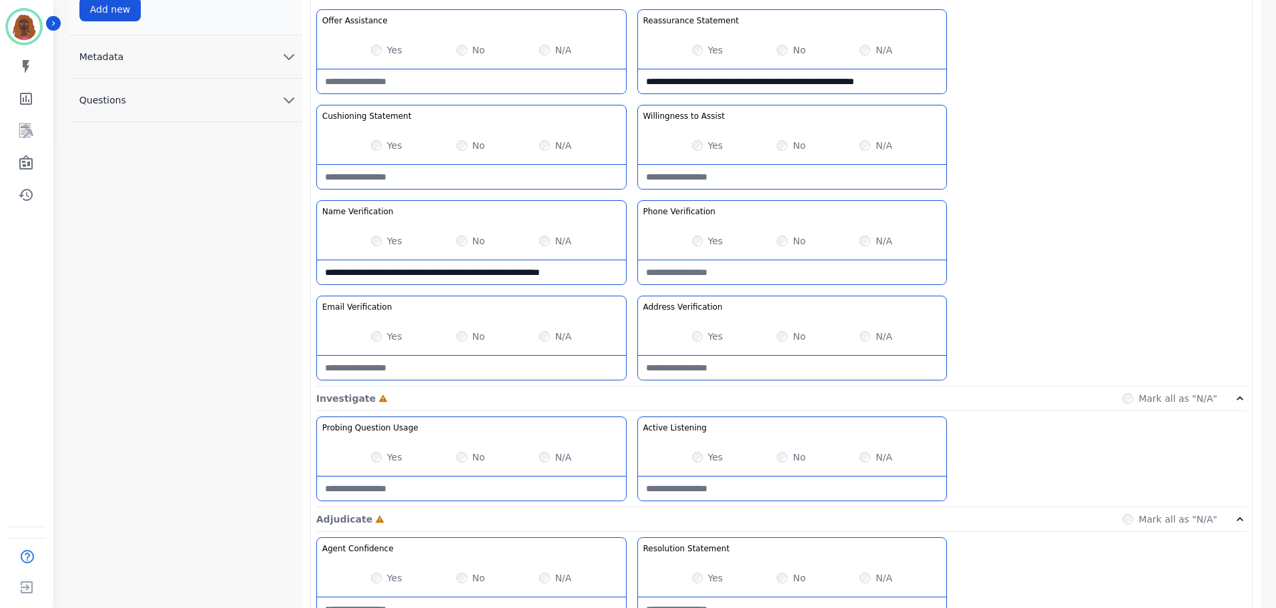
scroll to position [467, 0]
drag, startPoint x: 606, startPoint y: 276, endPoint x: 95, endPoint y: 276, distance: 510.6
click at [97, 276] on div "**********" at bounding box center [668, 451] width 1198 height 1629
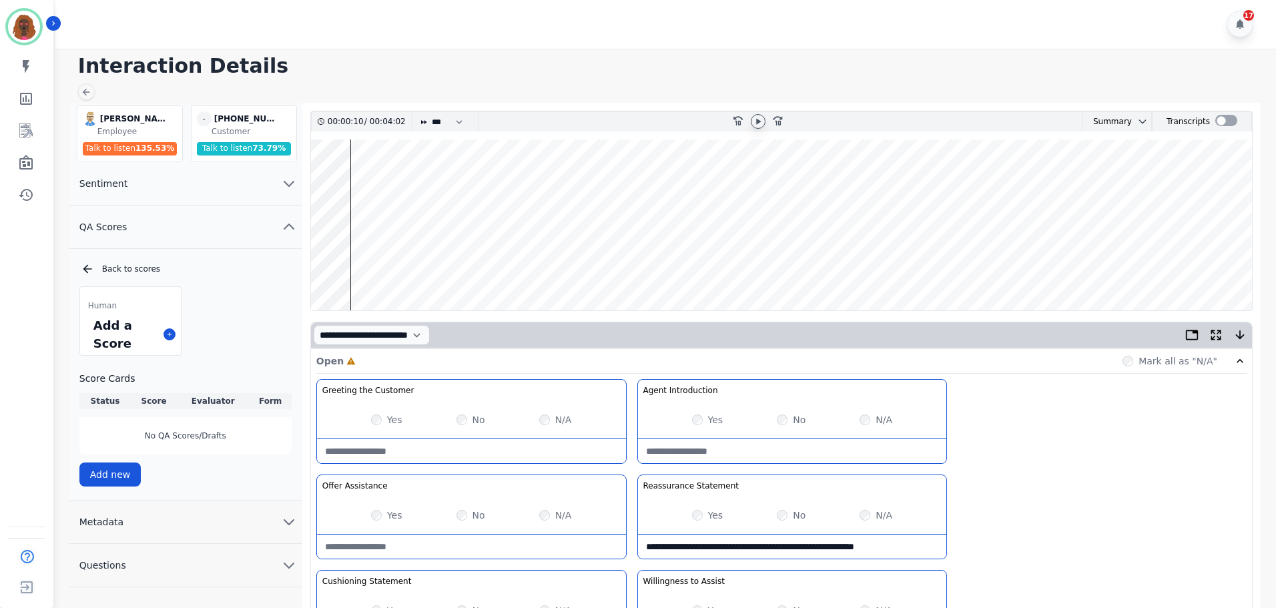
scroll to position [0, 0]
click at [593, 183] on wave at bounding box center [781, 225] width 941 height 171
click at [663, 186] on wave at bounding box center [781, 225] width 941 height 171
click at [732, 184] on wave at bounding box center [781, 225] width 941 height 171
click at [694, 262] on wave at bounding box center [781, 225] width 941 height 171
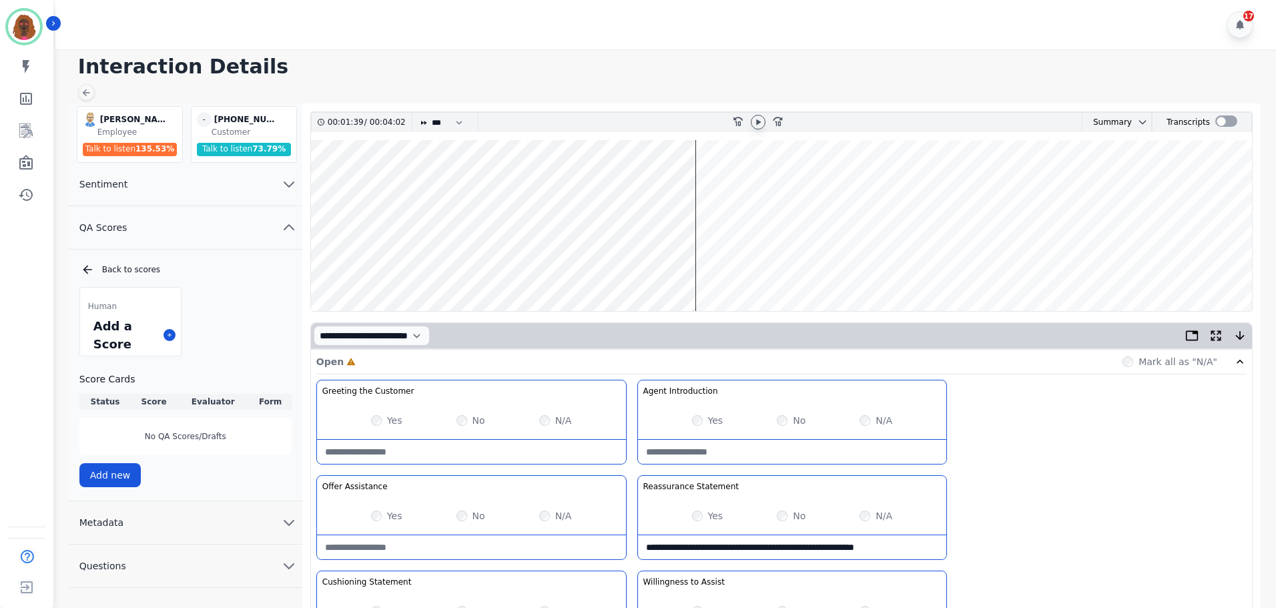
click at [691, 267] on wave at bounding box center [781, 225] width 941 height 171
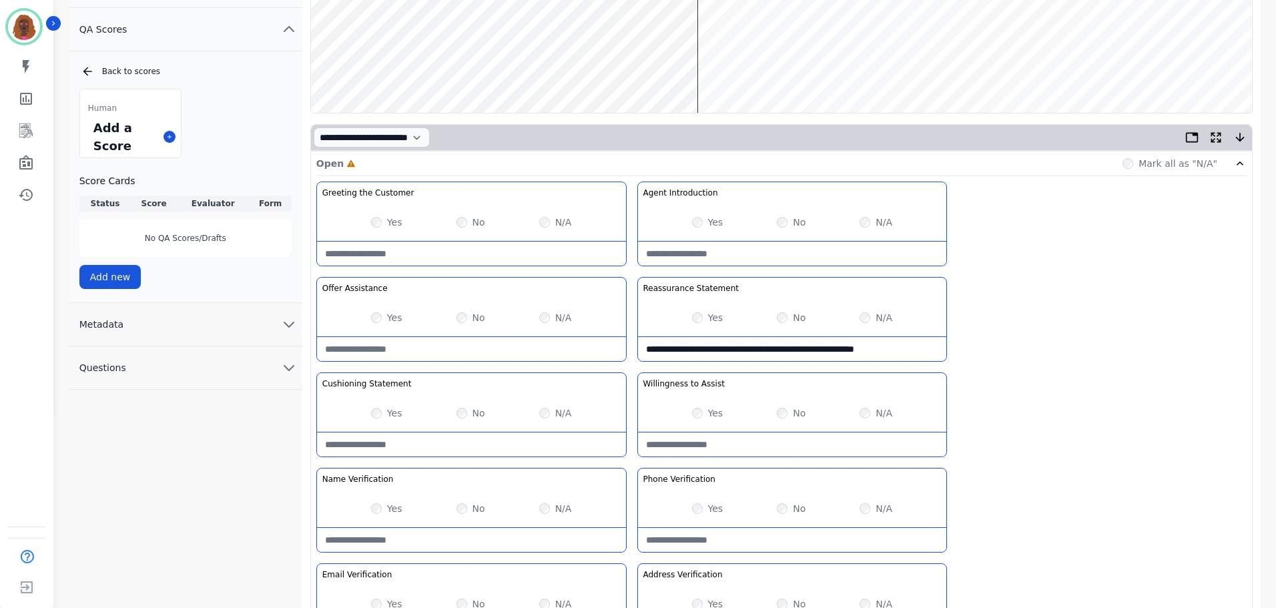
scroll to position [200, 0]
click at [457, 432] on Statement-note at bounding box center [471, 443] width 309 height 24
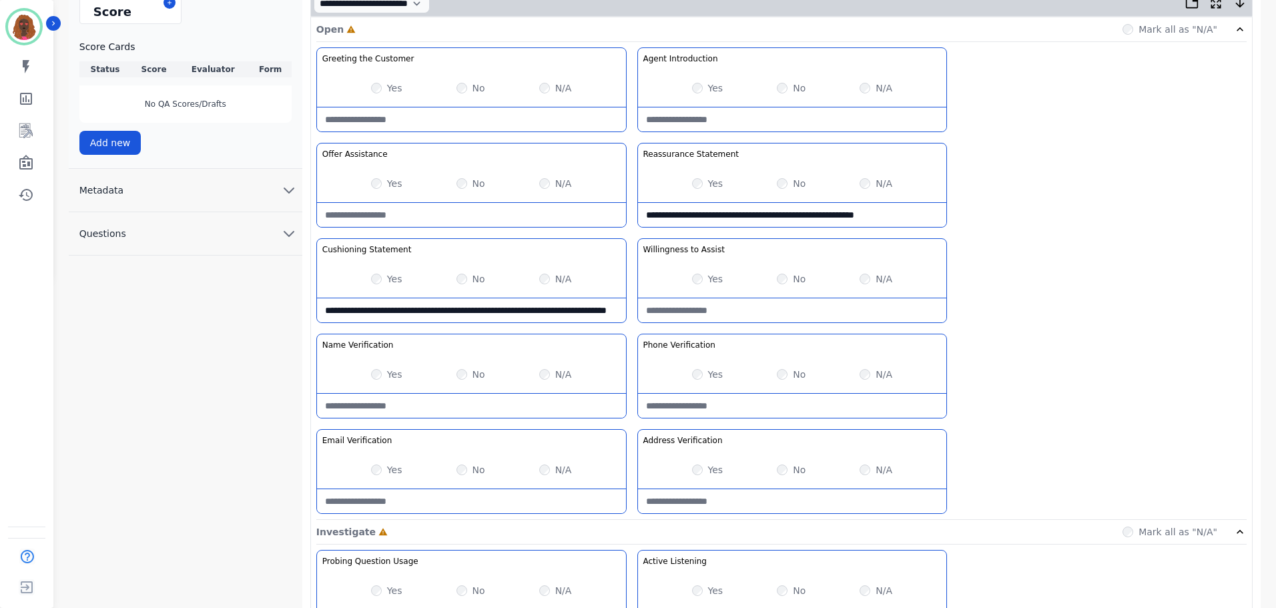
scroll to position [333, 0]
type Statement-note "**********"
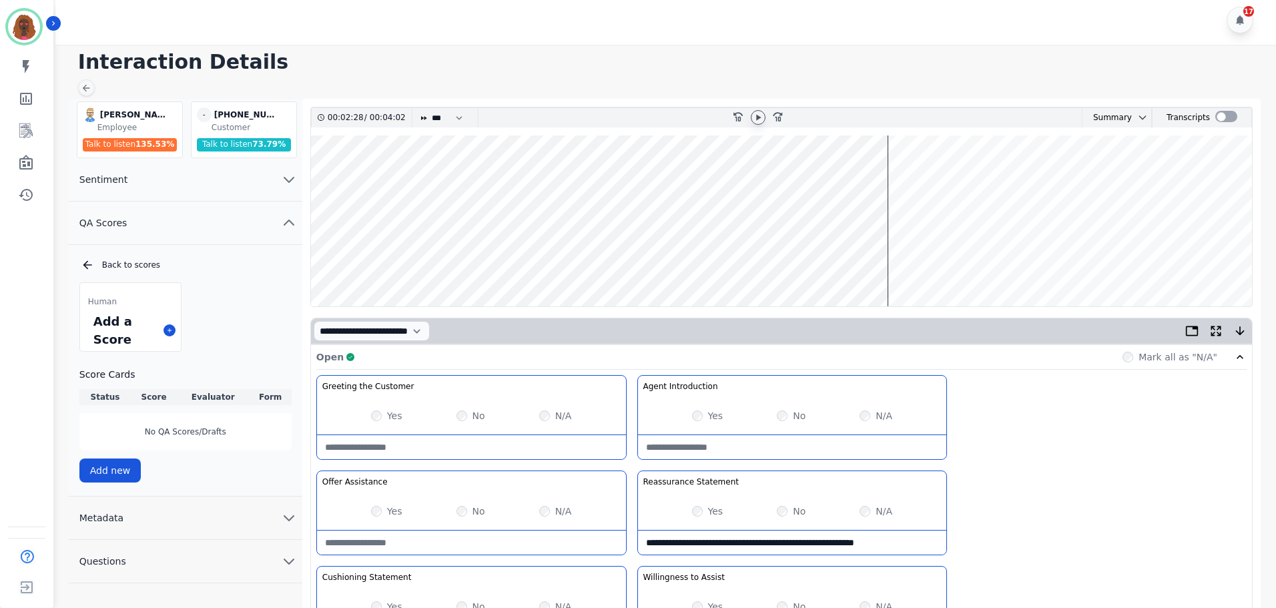
scroll to position [0, 0]
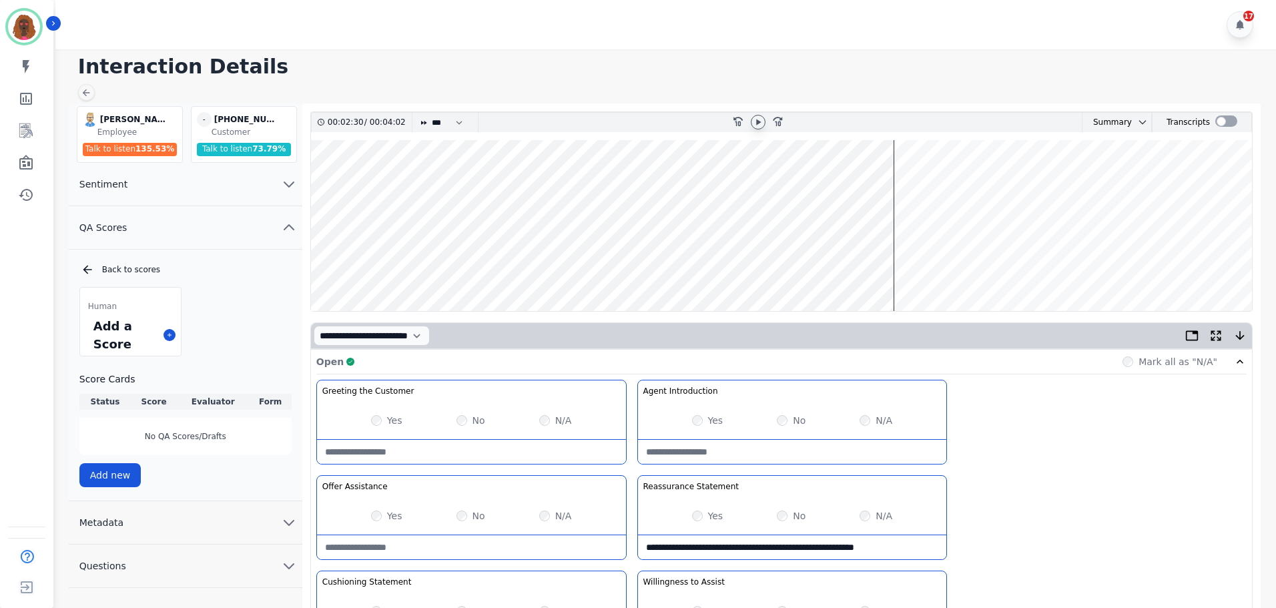
click at [894, 182] on wave at bounding box center [781, 225] width 941 height 171
click at [907, 266] on wave at bounding box center [781, 225] width 941 height 171
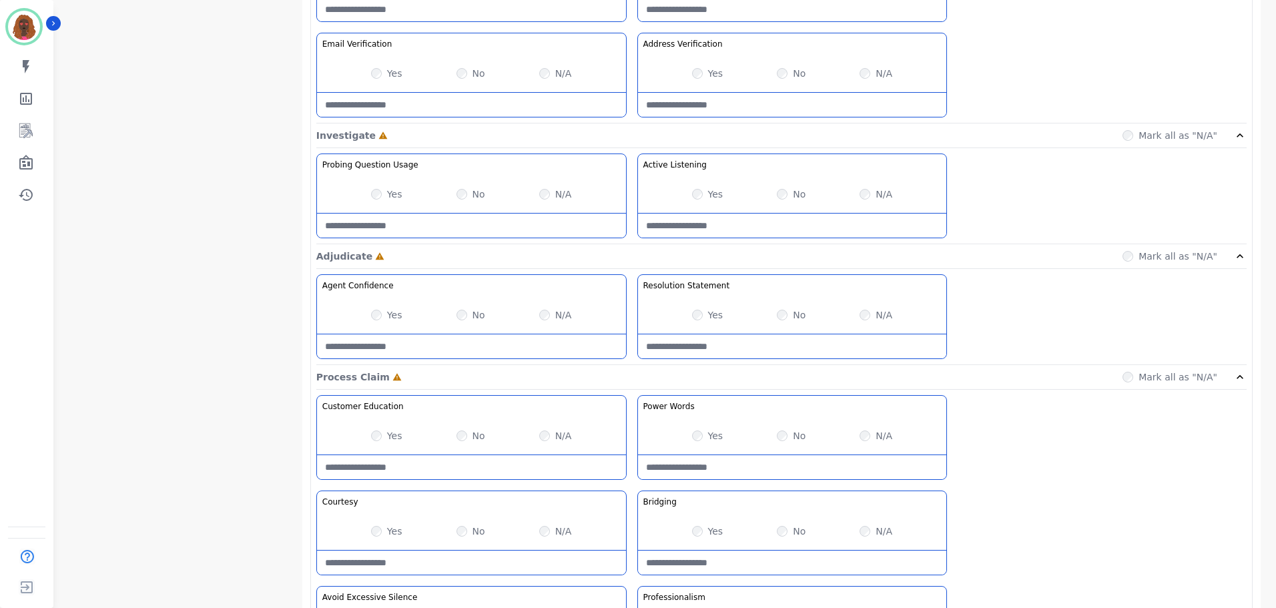
scroll to position [733, 0]
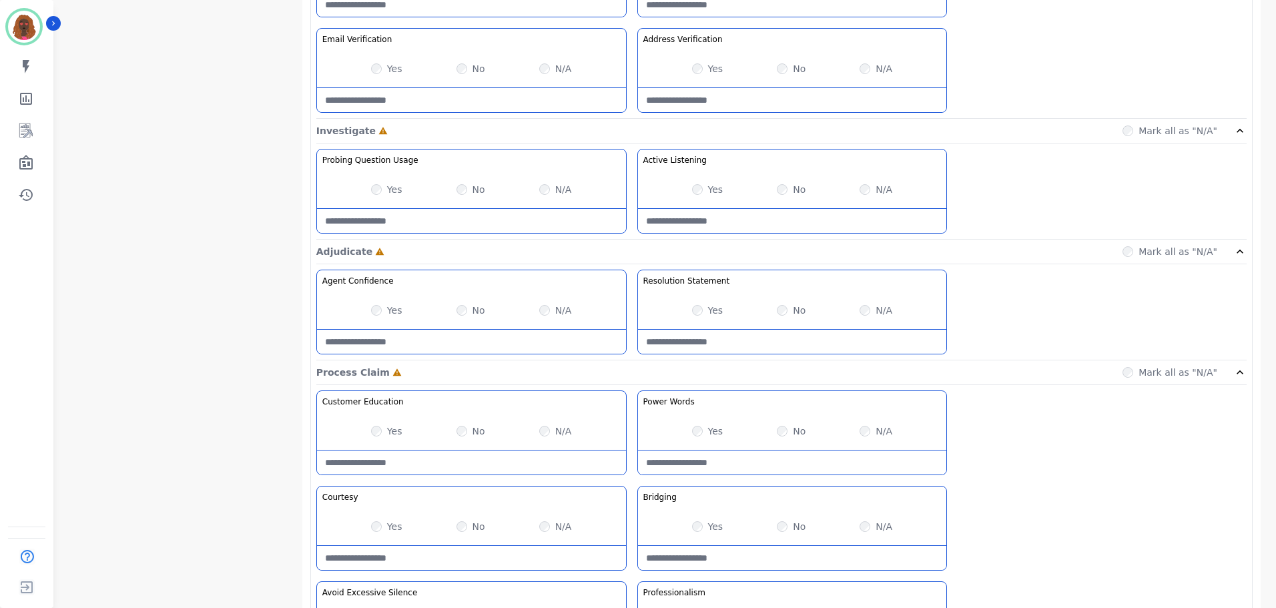
click at [463, 227] on Usage-note at bounding box center [471, 221] width 309 height 24
type Usage-note "**********"
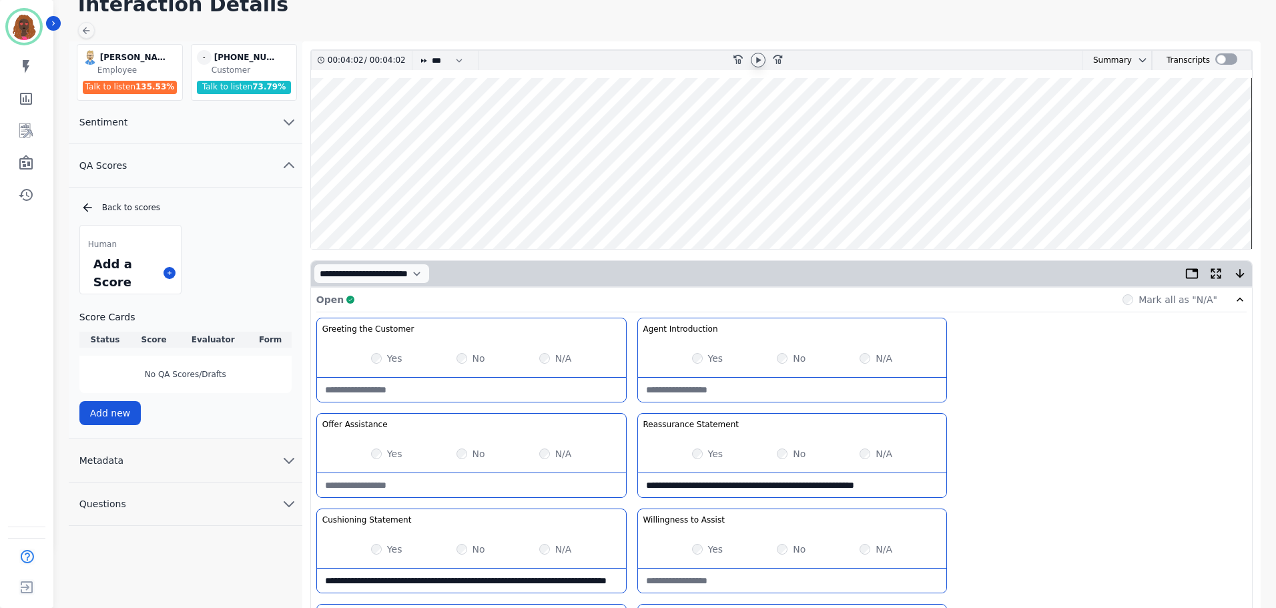
scroll to position [0, 0]
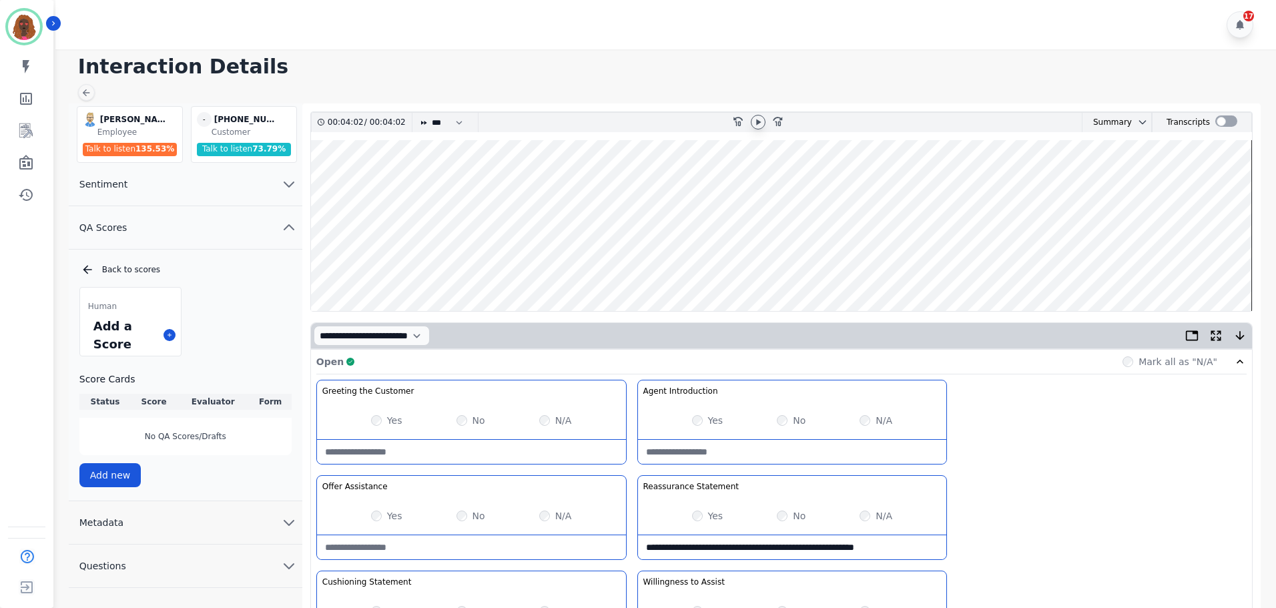
click at [757, 123] on icon at bounding box center [758, 122] width 5 height 6
click at [1185, 262] on wave at bounding box center [781, 225] width 941 height 171
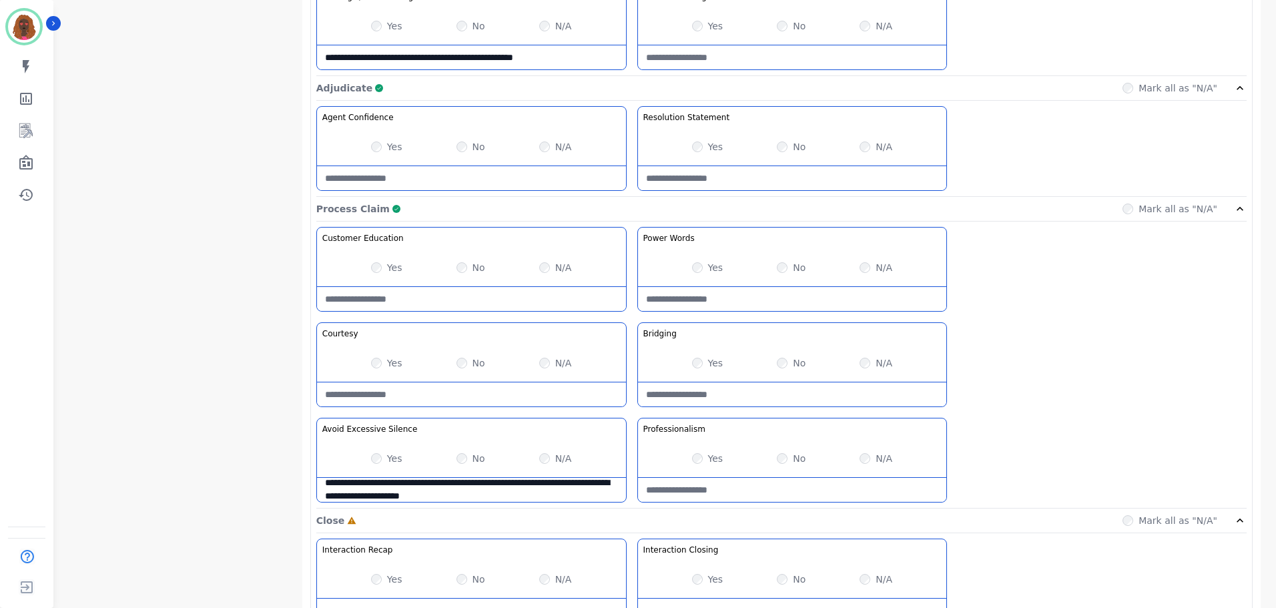
scroll to position [1059, 0]
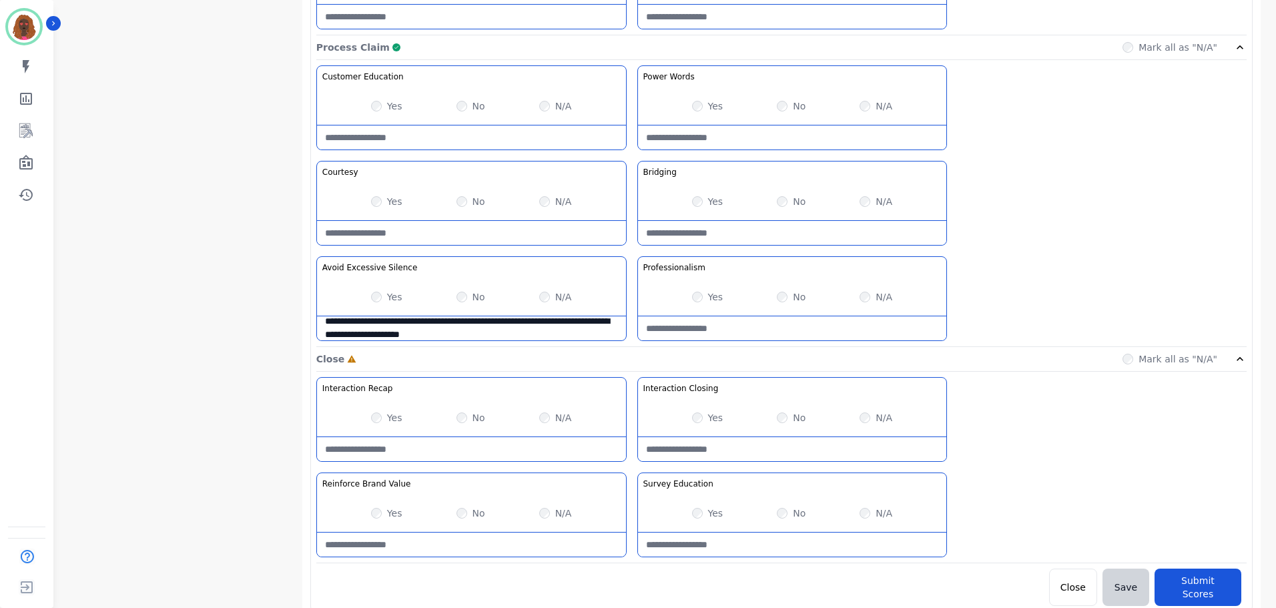
click at [774, 417] on div "Yes No N/A" at bounding box center [792, 417] width 309 height 37
click at [766, 454] on Closing-note at bounding box center [792, 449] width 309 height 24
type Closing-note "**********"
click at [773, 551] on Education-note at bounding box center [792, 545] width 309 height 24
type Education-note "**********"
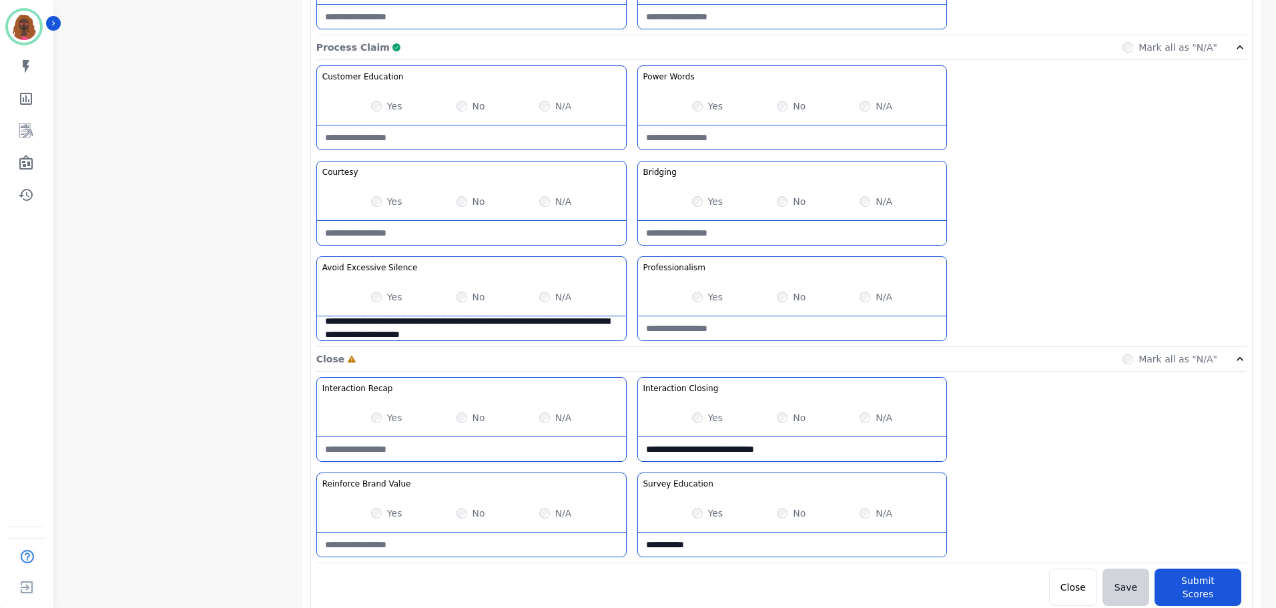
click at [461, 501] on div "Yes No N/A" at bounding box center [471, 513] width 309 height 37
click at [440, 553] on Value-note at bounding box center [471, 545] width 309 height 24
type Value-note "**********"
click at [1183, 572] on button "Submit Scores" at bounding box center [1198, 587] width 87 height 37
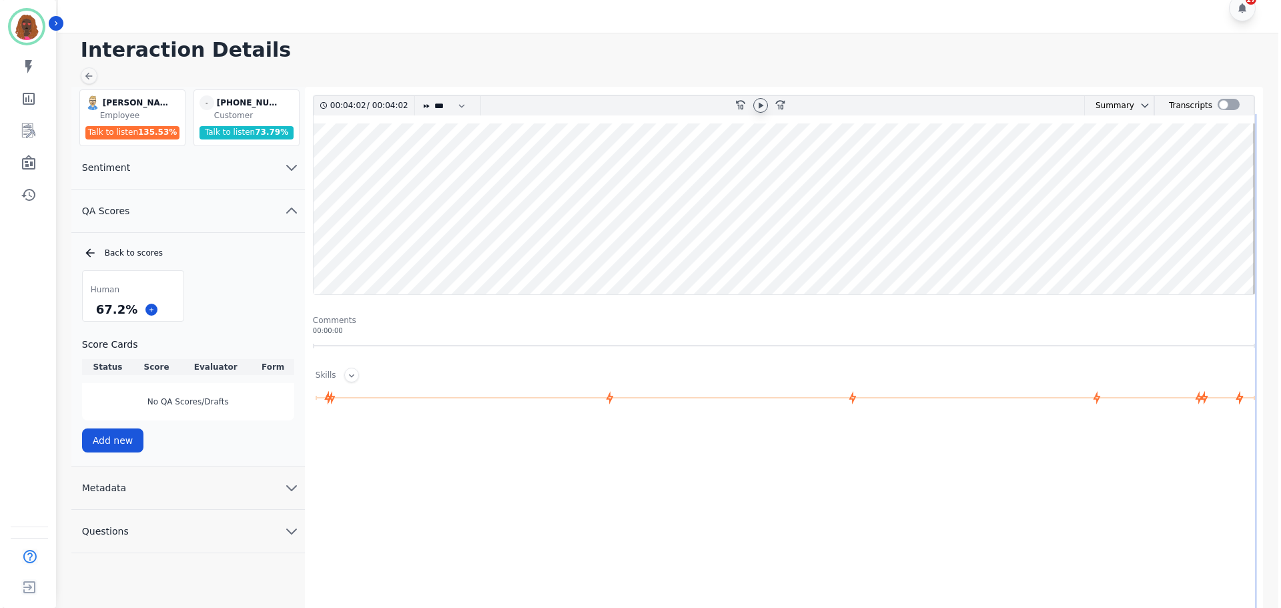
scroll to position [0, 0]
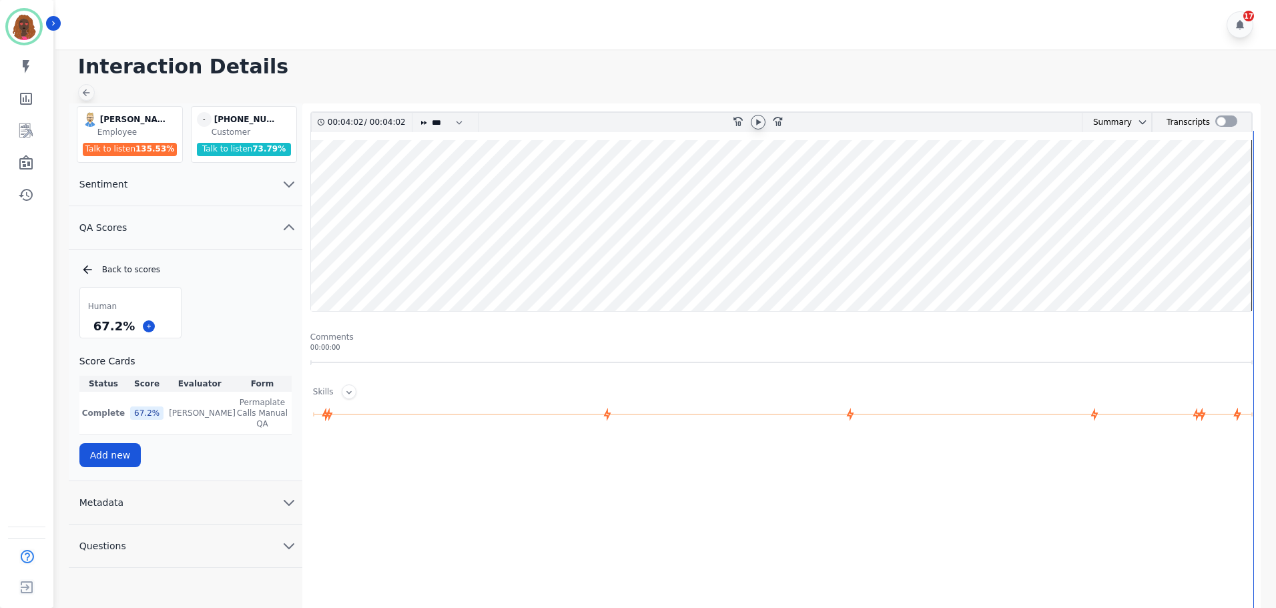
click at [89, 89] on icon at bounding box center [86, 92] width 11 height 11
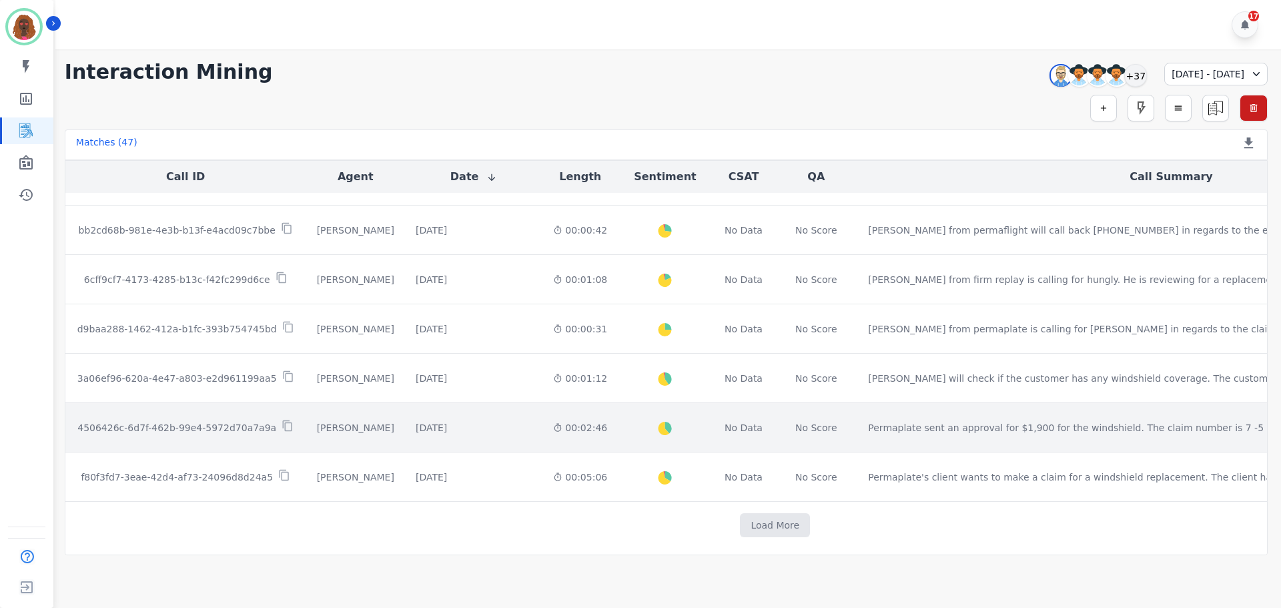
scroll to position [681, 0]
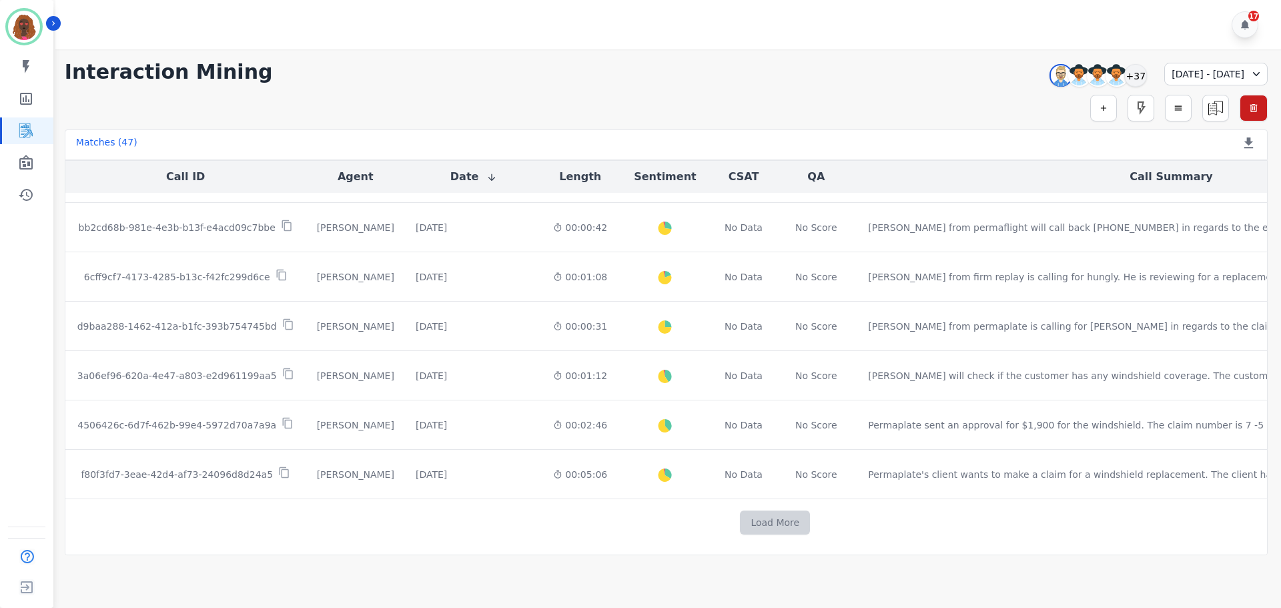
click at [740, 521] on button "Load More" at bounding box center [775, 523] width 70 height 24
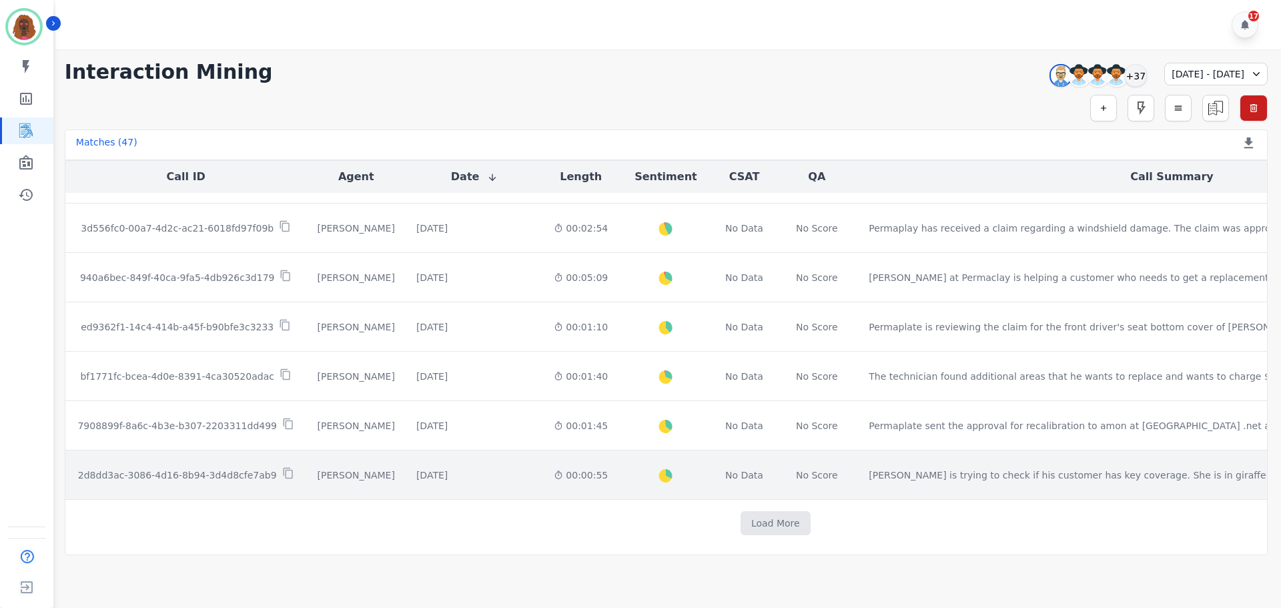
scroll to position [1669, 0]
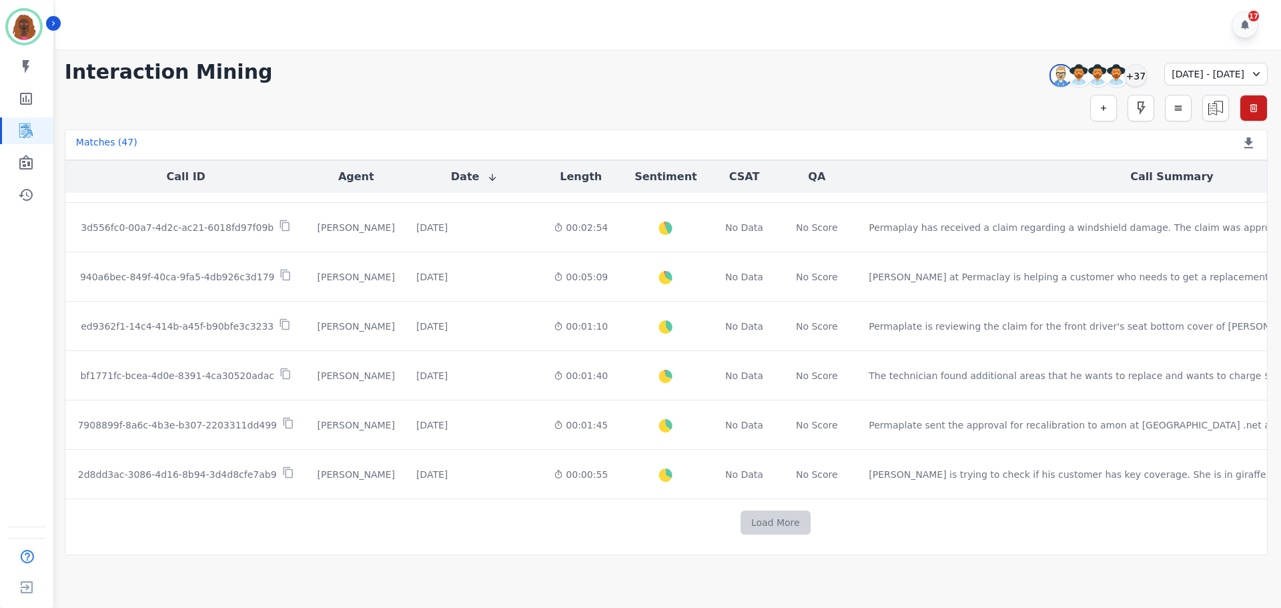
click at [741, 528] on button "Load More" at bounding box center [776, 523] width 70 height 24
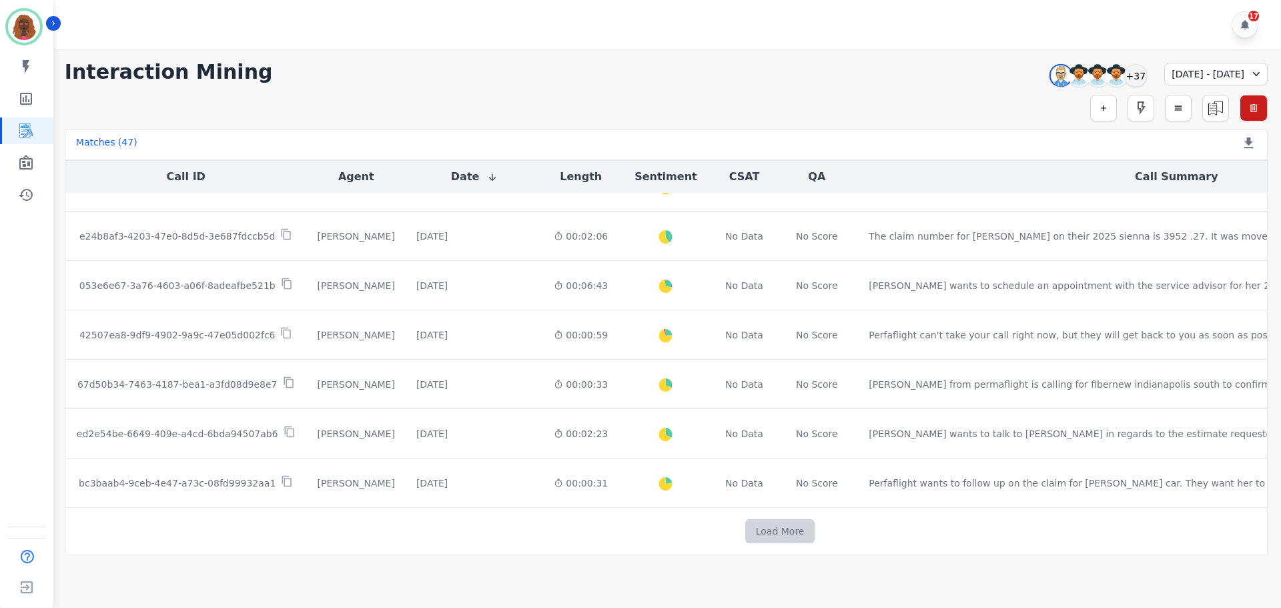
click at [746, 536] on button "Load More" at bounding box center [781, 531] width 70 height 24
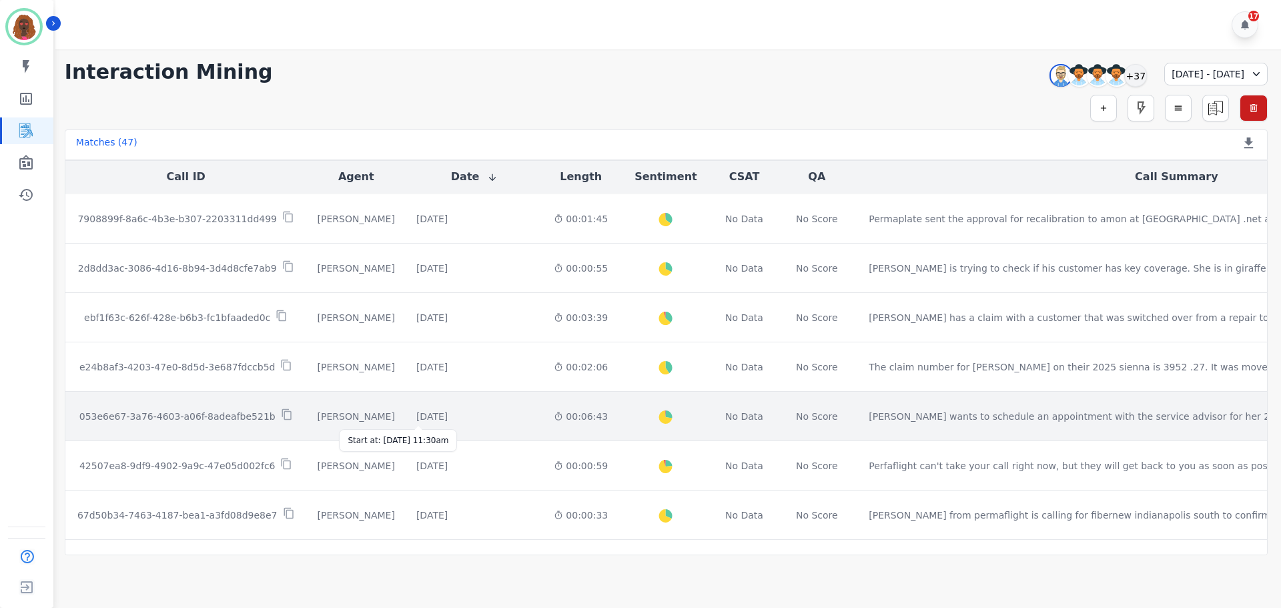
scroll to position [1875, 0]
click at [430, 414] on div "[DATE]" at bounding box center [431, 416] width 31 height 13
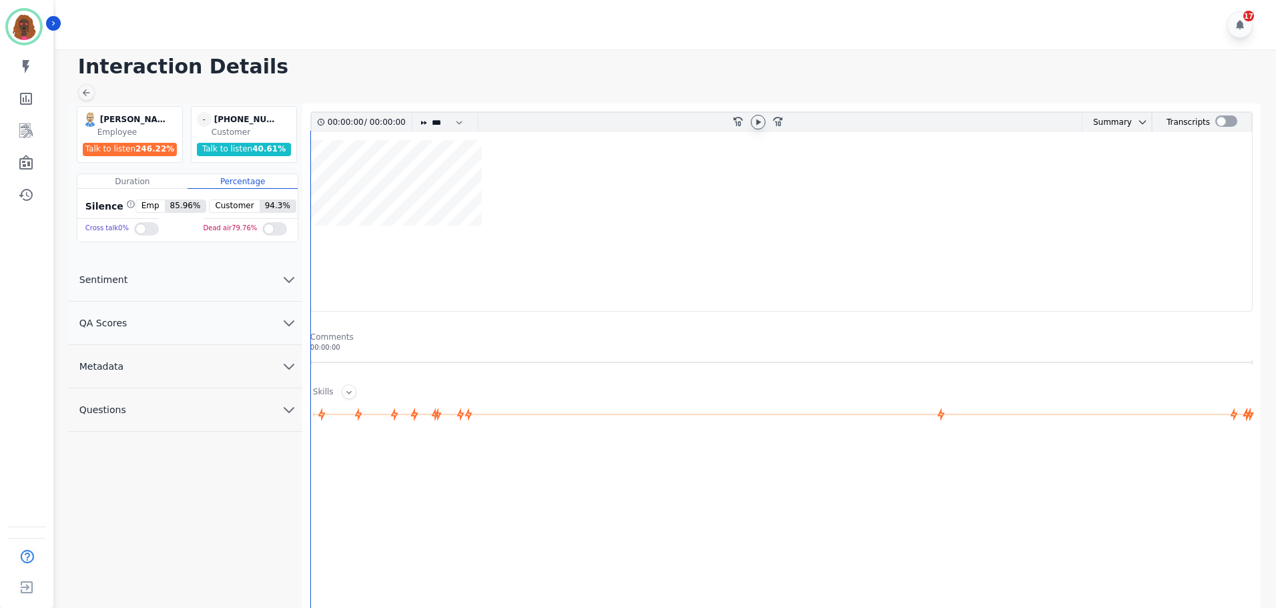
click at [760, 121] on icon at bounding box center [758, 122] width 5 height 6
click at [91, 83] on div "Interaction Details [PERSON_NAME] [PERSON_NAME] Employee Talk to listen 246.22 …" at bounding box center [663, 383] width 1225 height 669
click at [89, 89] on icon at bounding box center [86, 92] width 11 height 11
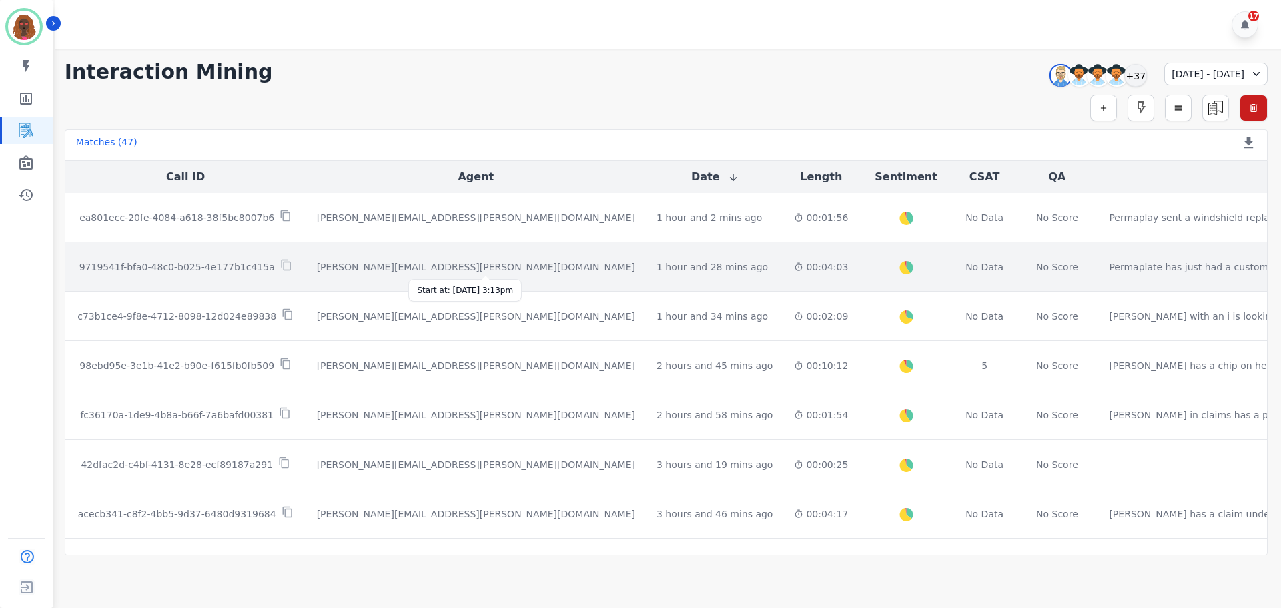
click at [657, 263] on div "1 hour and 28 mins ago" at bounding box center [712, 266] width 111 height 13
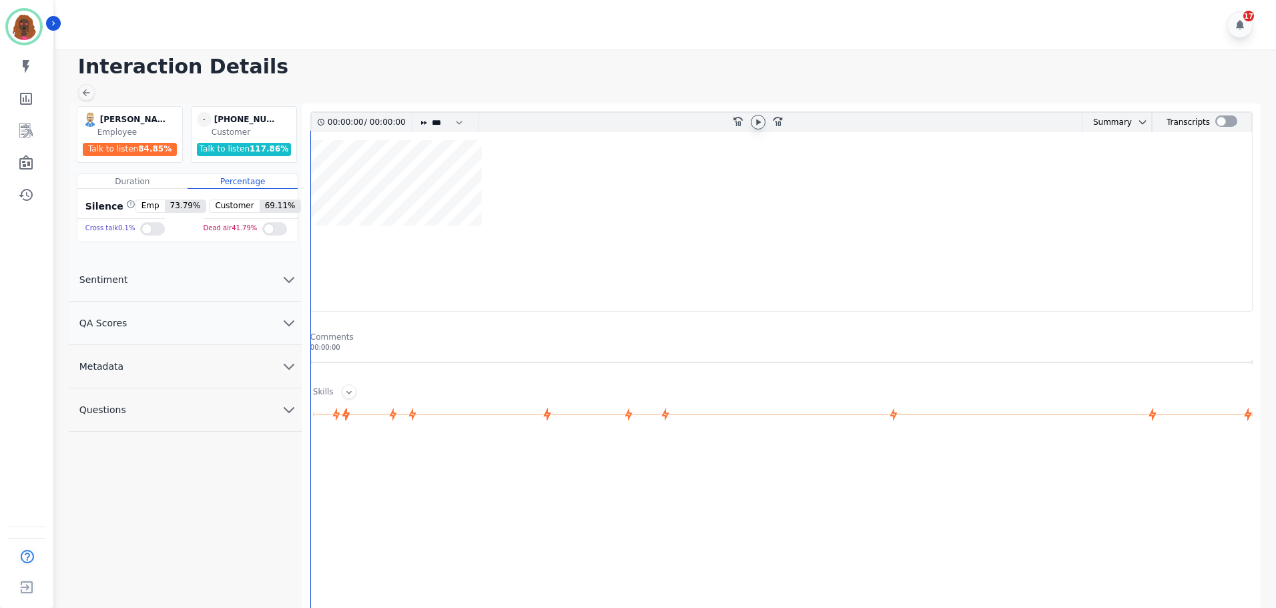
click at [756, 125] on icon at bounding box center [758, 122] width 5 height 6
click at [760, 122] on icon at bounding box center [758, 122] width 5 height 6
click at [319, 180] on wave at bounding box center [781, 225] width 941 height 171
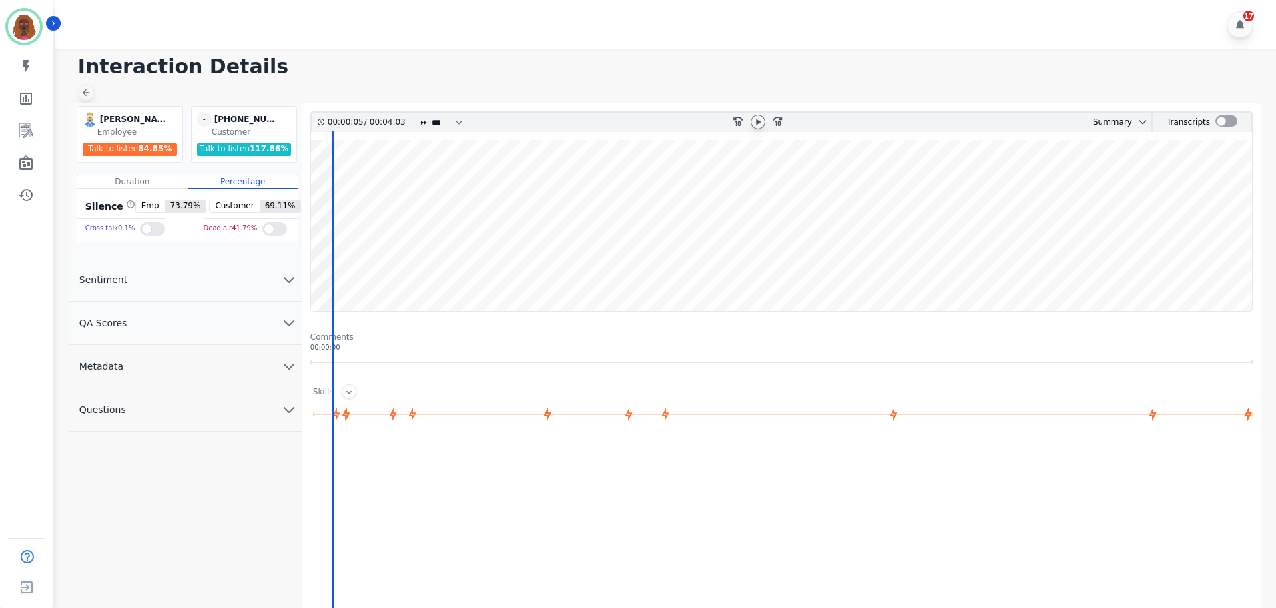
click at [93, 93] on div at bounding box center [86, 92] width 17 height 17
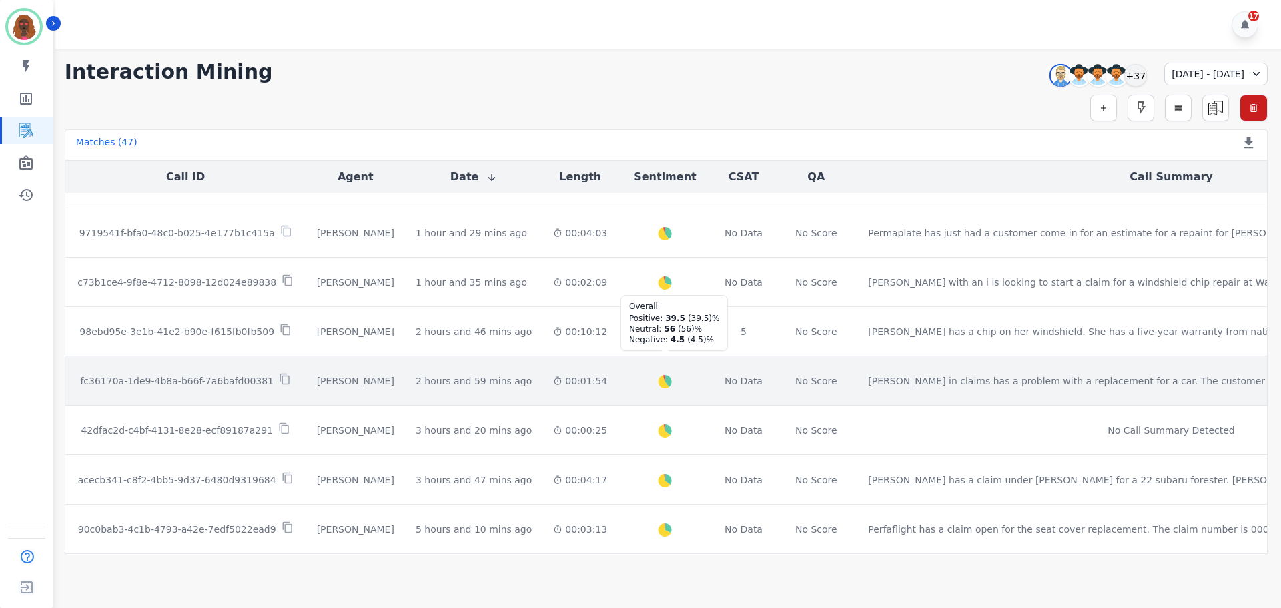
scroll to position [67, 0]
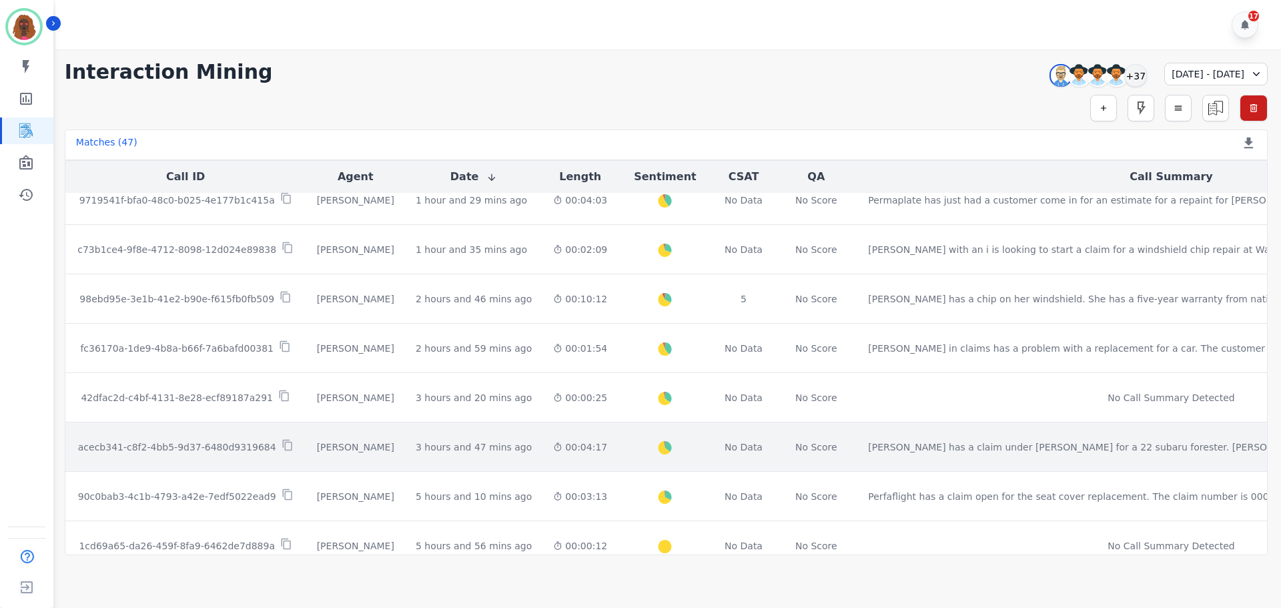
click at [553, 449] on div "00:04:17" at bounding box center [580, 446] width 54 height 13
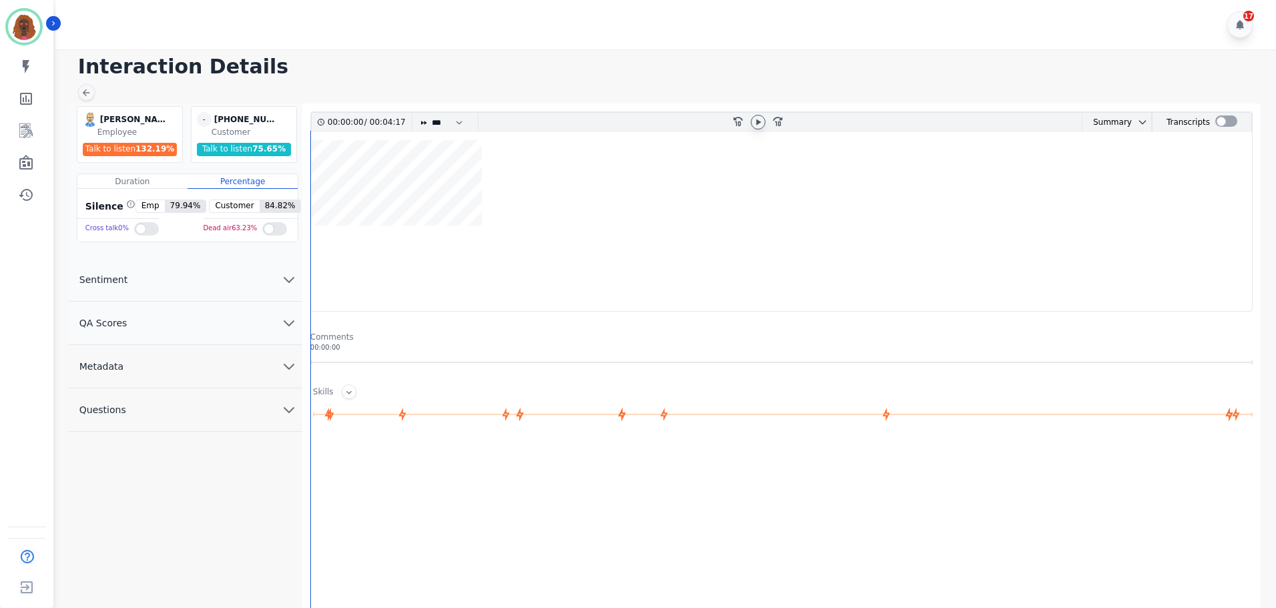
click at [755, 123] on icon at bounding box center [758, 122] width 11 height 11
click at [290, 316] on icon "chevron down" at bounding box center [289, 323] width 16 height 16
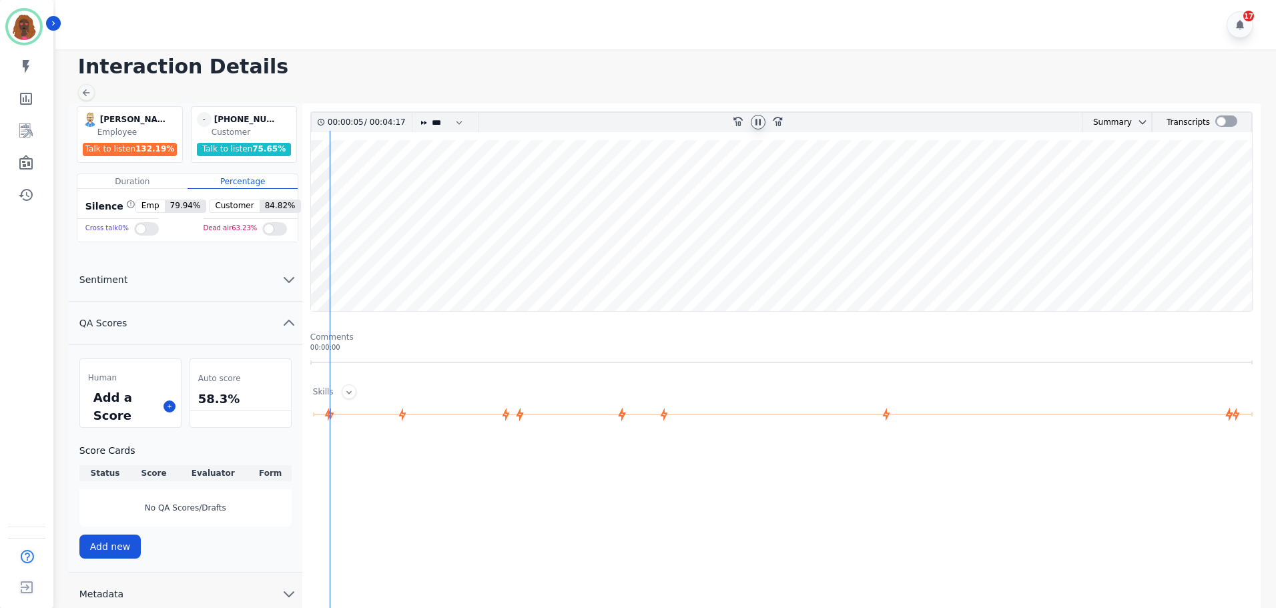
click at [350, 189] on wave at bounding box center [781, 225] width 941 height 171
click at [87, 97] on icon at bounding box center [86, 92] width 11 height 11
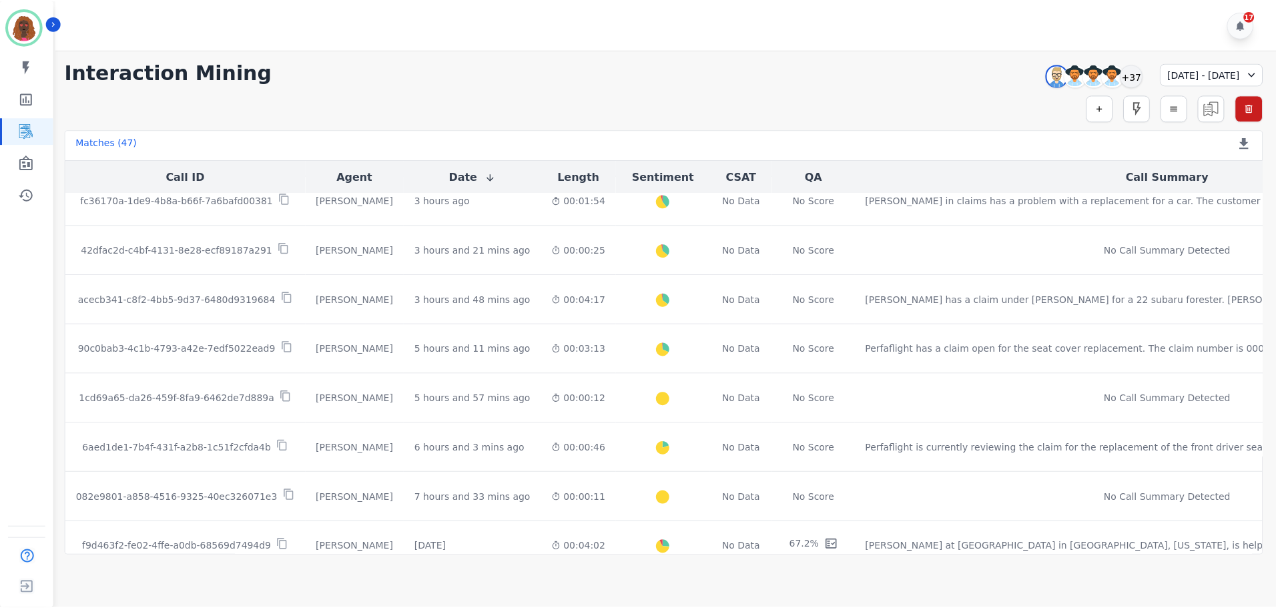
scroll to position [267, 0]
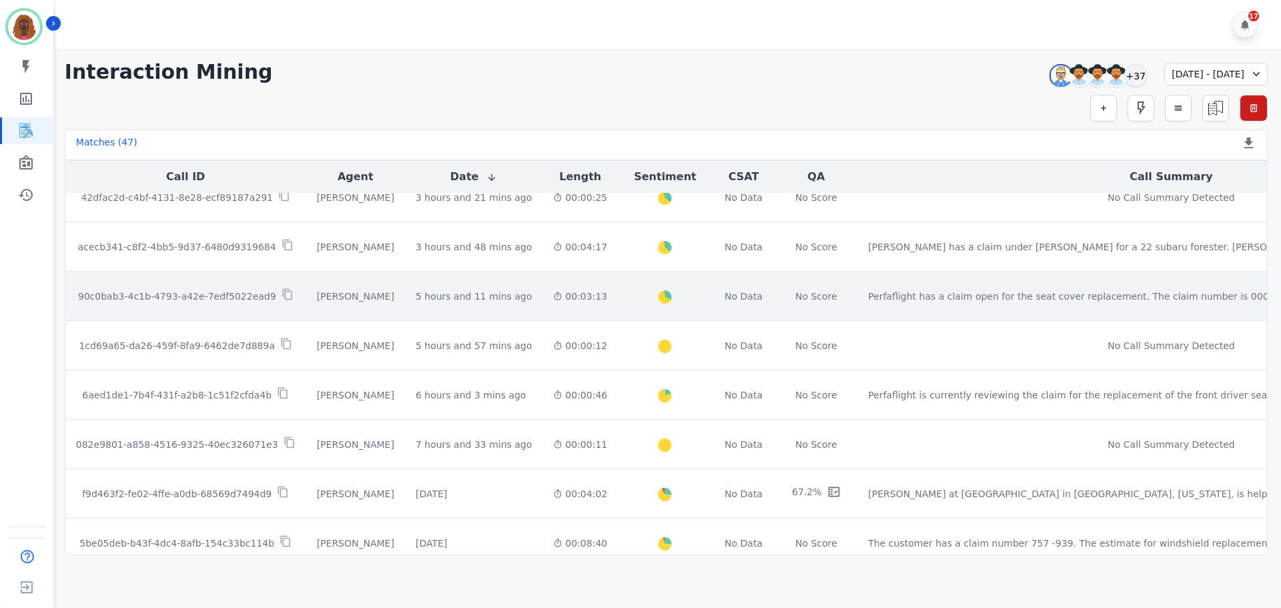
click at [553, 294] on div "00:03:13" at bounding box center [580, 296] width 54 height 13
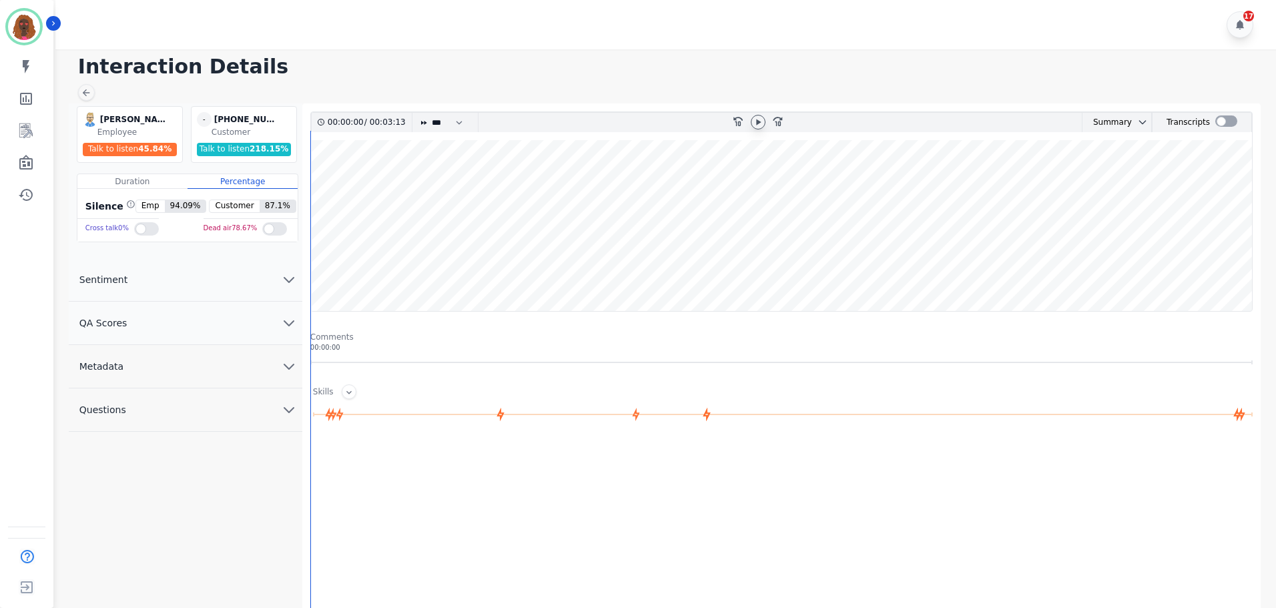
click at [754, 126] on icon at bounding box center [758, 122] width 11 height 11
click at [322, 266] on wave at bounding box center [781, 225] width 941 height 171
click at [288, 318] on icon "chevron down" at bounding box center [289, 323] width 16 height 16
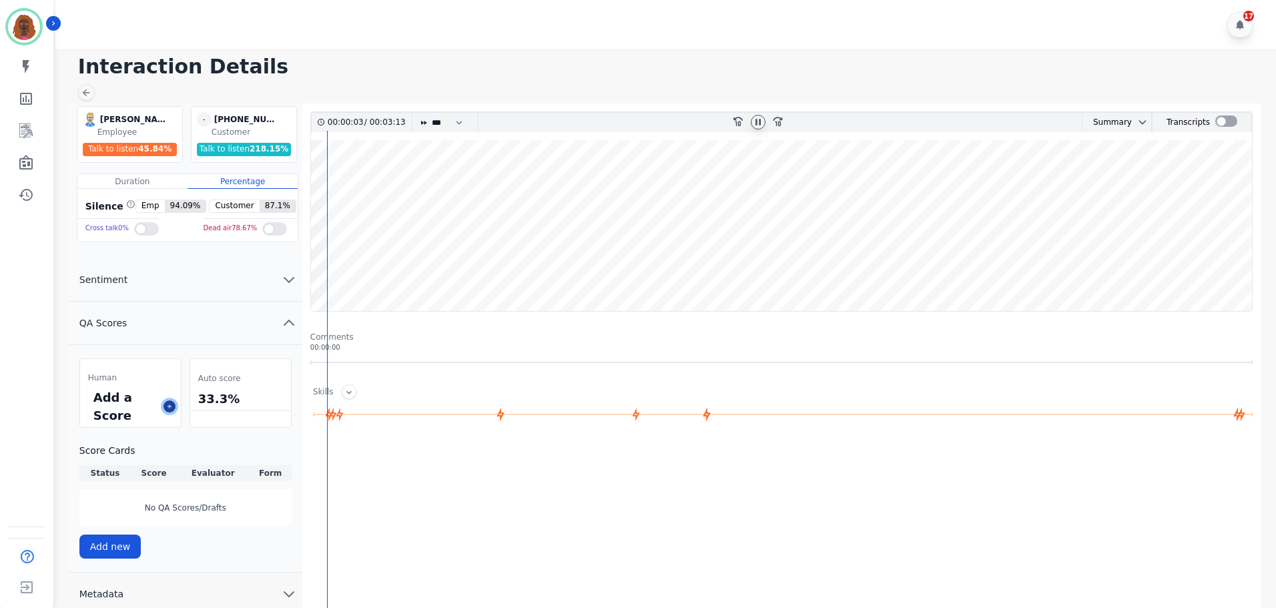
click at [164, 407] on button at bounding box center [170, 406] width 12 height 12
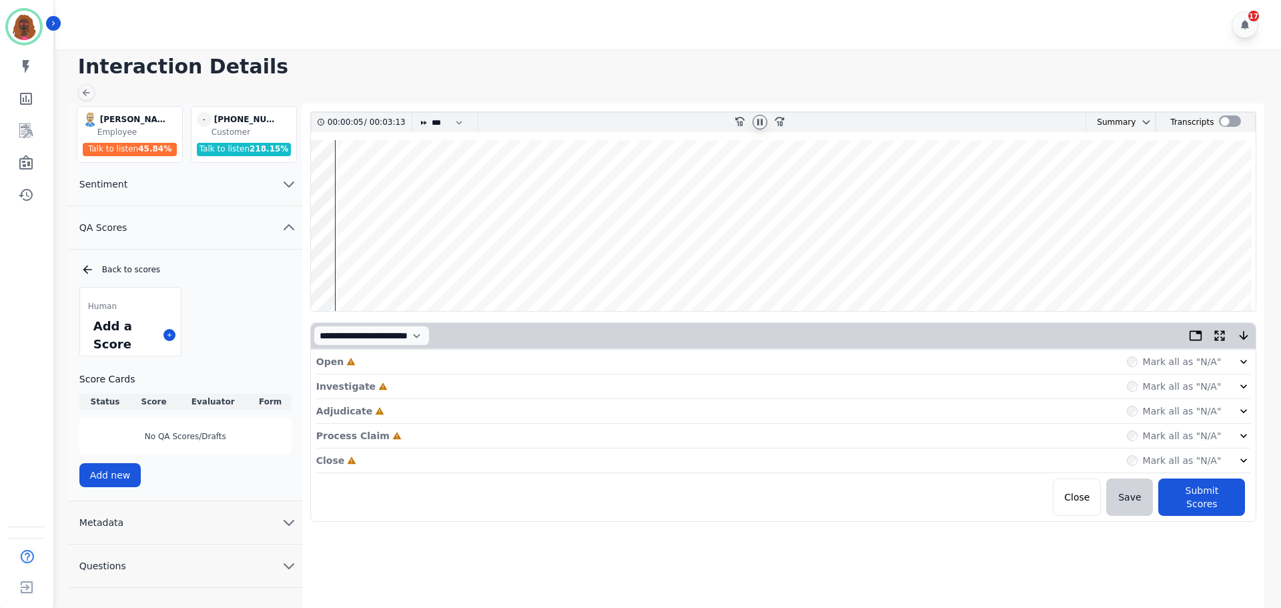
click at [401, 364] on div "Open Incomplete Mark all as "N/A"" at bounding box center [783, 362] width 935 height 25
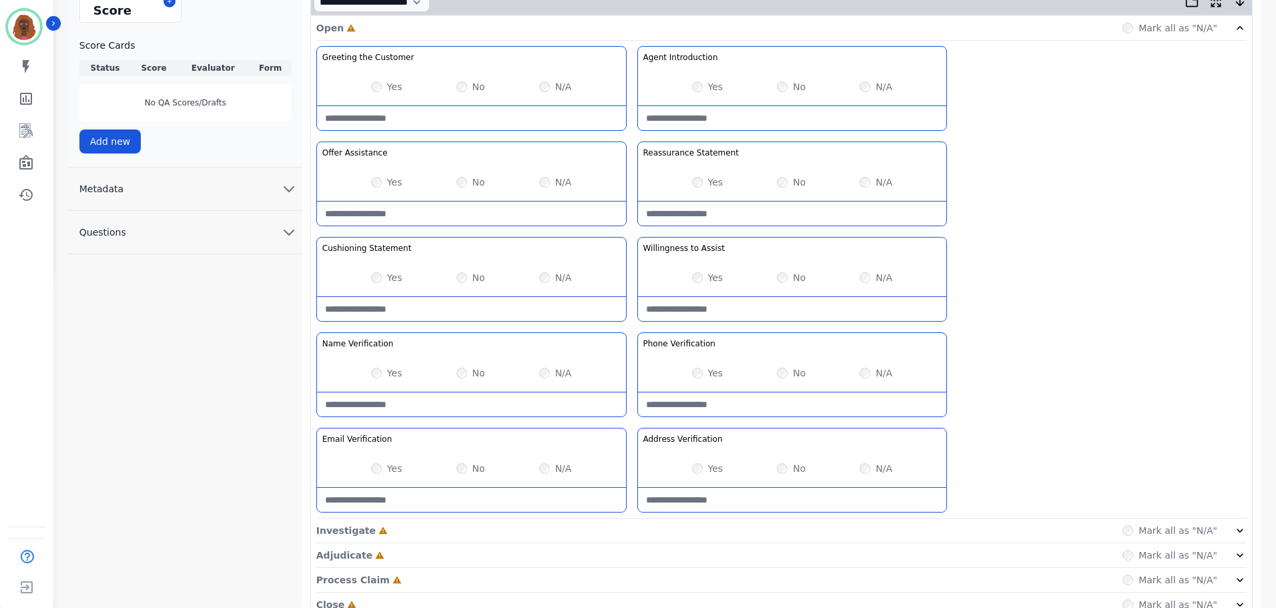
click at [625, 528] on div "Investigate Incomplete Mark all as "N/A"" at bounding box center [781, 531] width 930 height 25
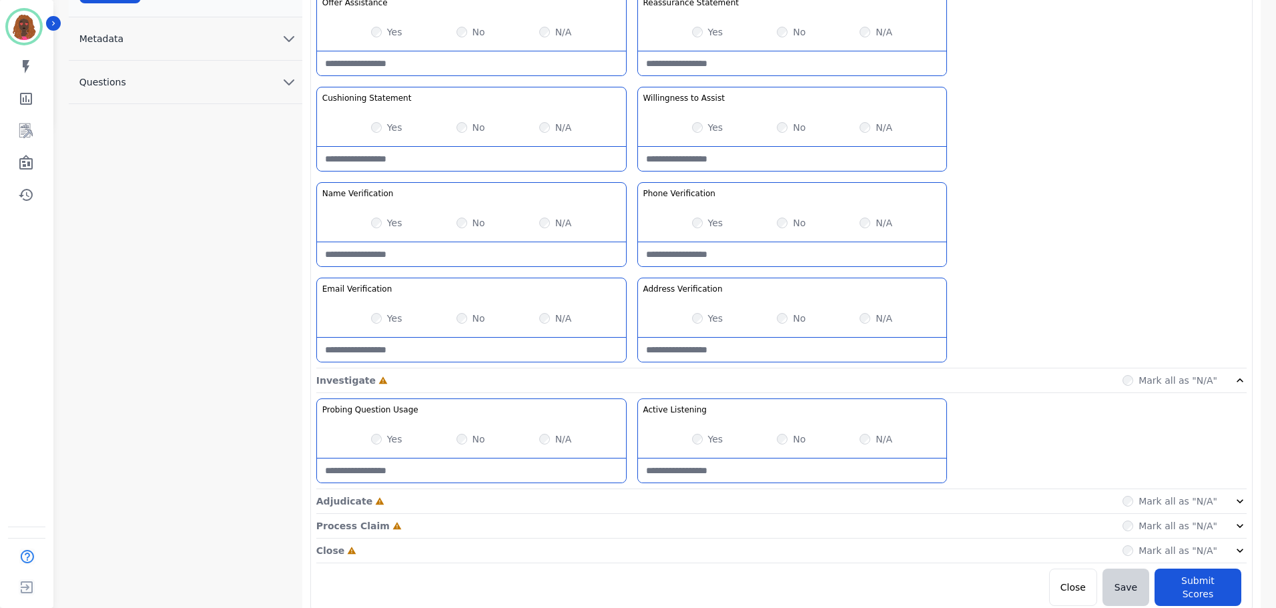
click at [628, 504] on div "Adjudicate Incomplete Mark all as "N/A"" at bounding box center [781, 501] width 930 height 25
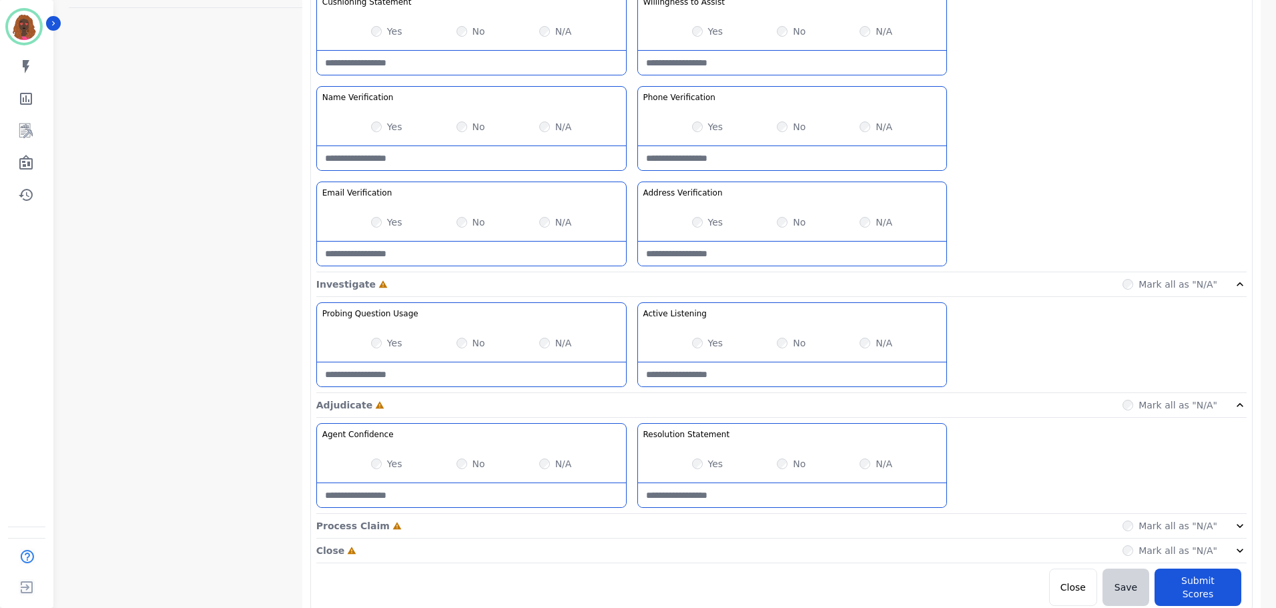
click at [630, 529] on div "Process Claim Incomplete Mark all as "N/A"" at bounding box center [781, 526] width 930 height 25
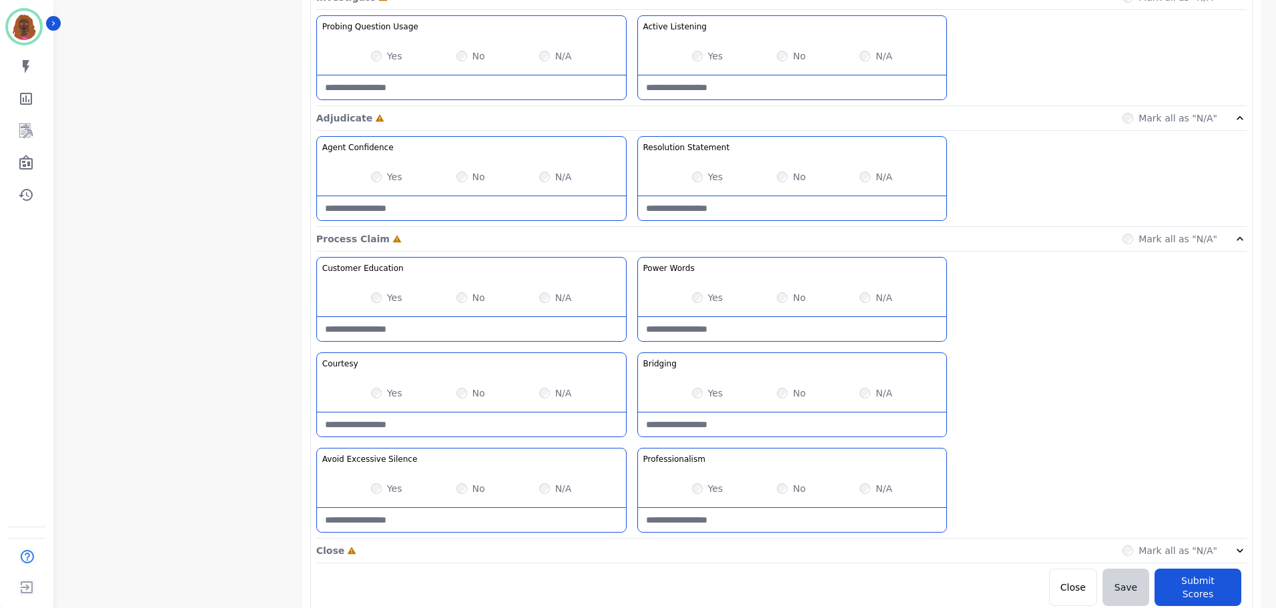
click at [630, 541] on div "Close Incomplete Mark all as "N/A"" at bounding box center [781, 551] width 930 height 25
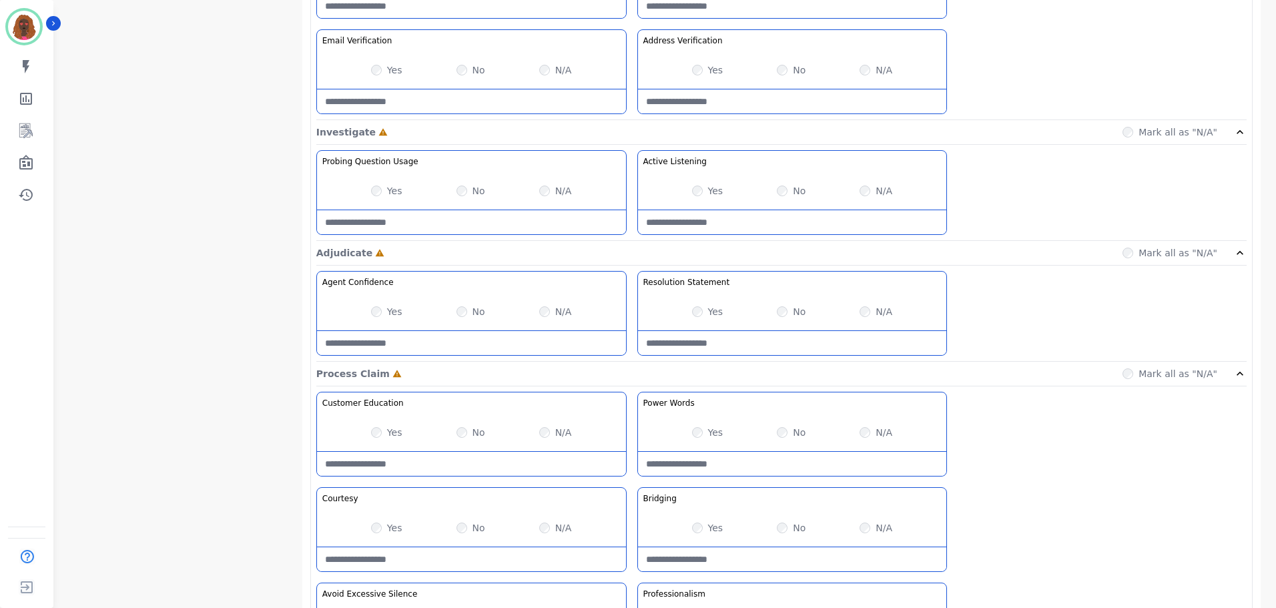
scroll to position [733, 0]
click at [695, 437] on div "Yes" at bounding box center [707, 431] width 31 height 13
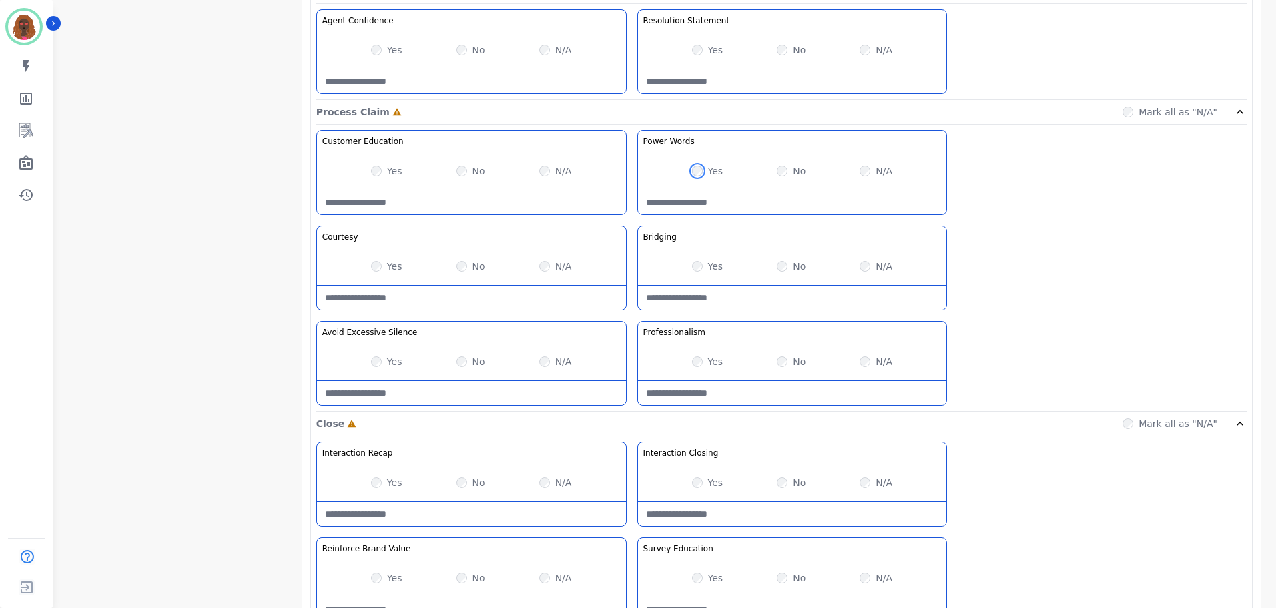
scroll to position [1000, 0]
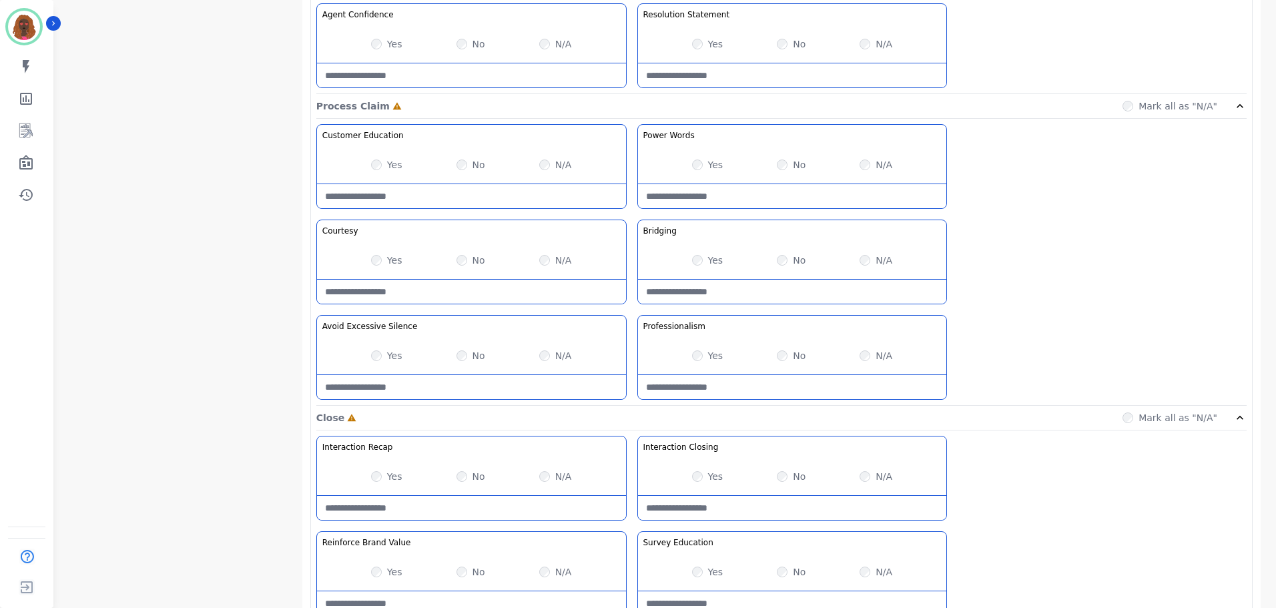
click at [457, 386] on Silence-note at bounding box center [471, 387] width 309 height 24
type Silence-note "*"
type Silence-note "**********"
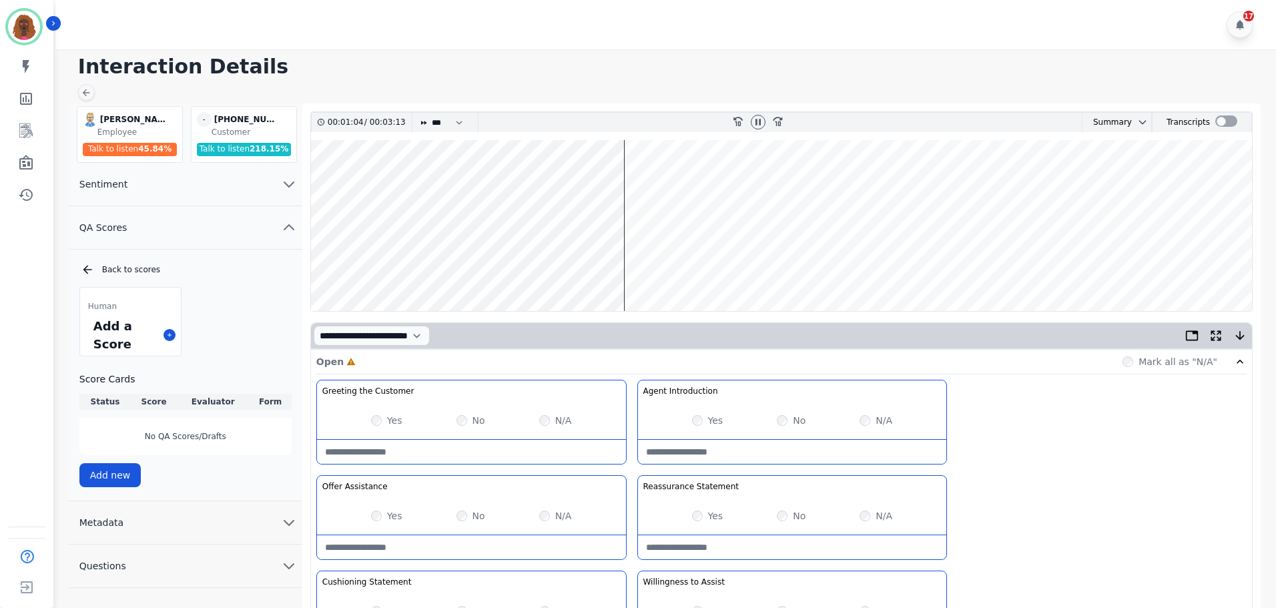
type Silence-note "**********"
click at [776, 267] on wave at bounding box center [781, 225] width 941 height 171
click at [760, 269] on wave at bounding box center [781, 225] width 941 height 171
click at [812, 267] on wave at bounding box center [781, 225] width 941 height 171
click at [828, 268] on wave at bounding box center [781, 225] width 941 height 171
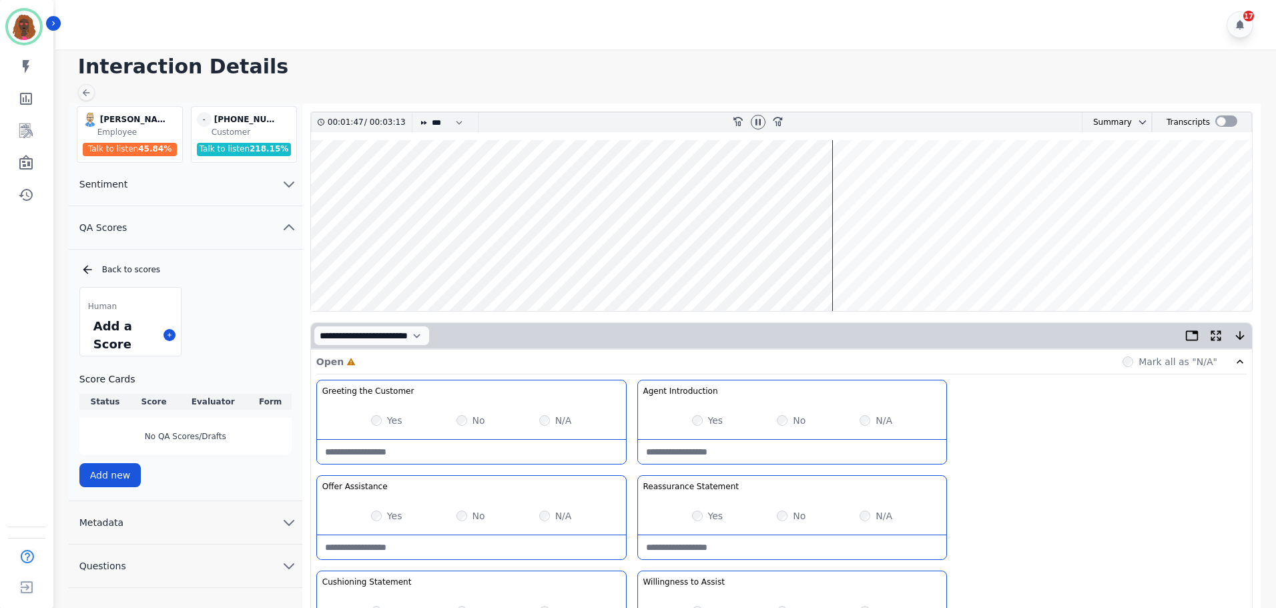
click at [847, 267] on wave at bounding box center [781, 225] width 941 height 171
click at [433, 266] on wave at bounding box center [781, 225] width 941 height 171
click at [535, 265] on wave at bounding box center [781, 225] width 941 height 171
click at [476, 265] on wave at bounding box center [781, 225] width 941 height 171
click at [375, 266] on wave at bounding box center [781, 225] width 941 height 171
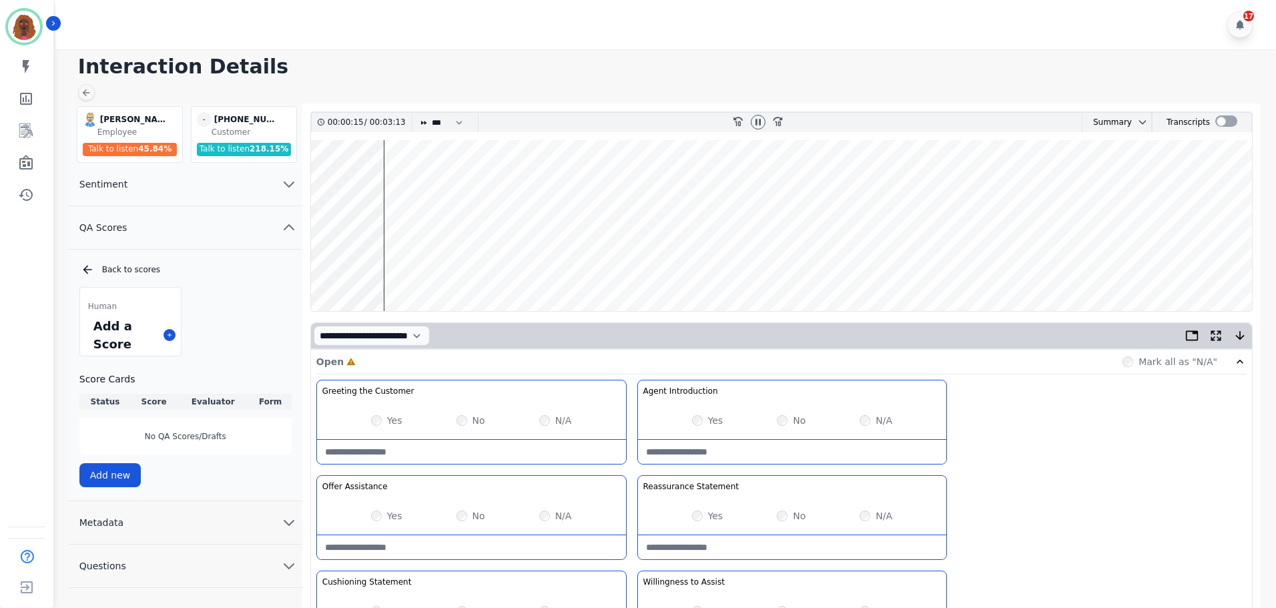
click at [396, 181] on wave at bounding box center [781, 225] width 941 height 171
click at [412, 182] on wave at bounding box center [781, 225] width 941 height 171
click at [433, 268] on wave at bounding box center [781, 225] width 941 height 171
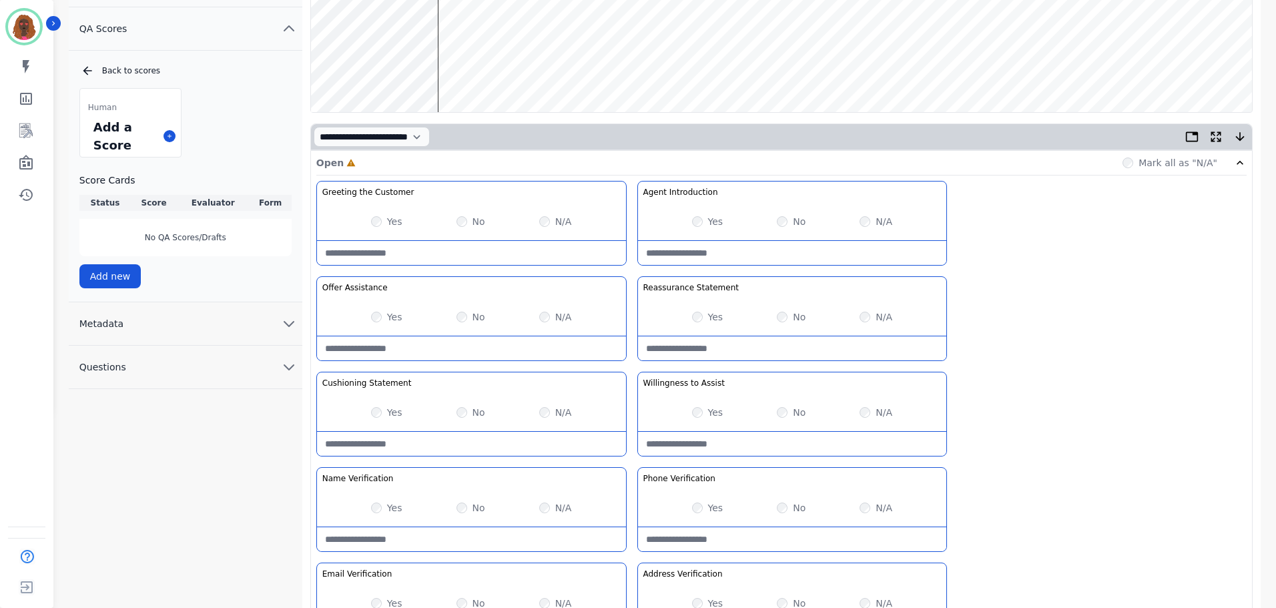
scroll to position [200, 0]
click at [464, 537] on Verification-note at bounding box center [471, 539] width 309 height 24
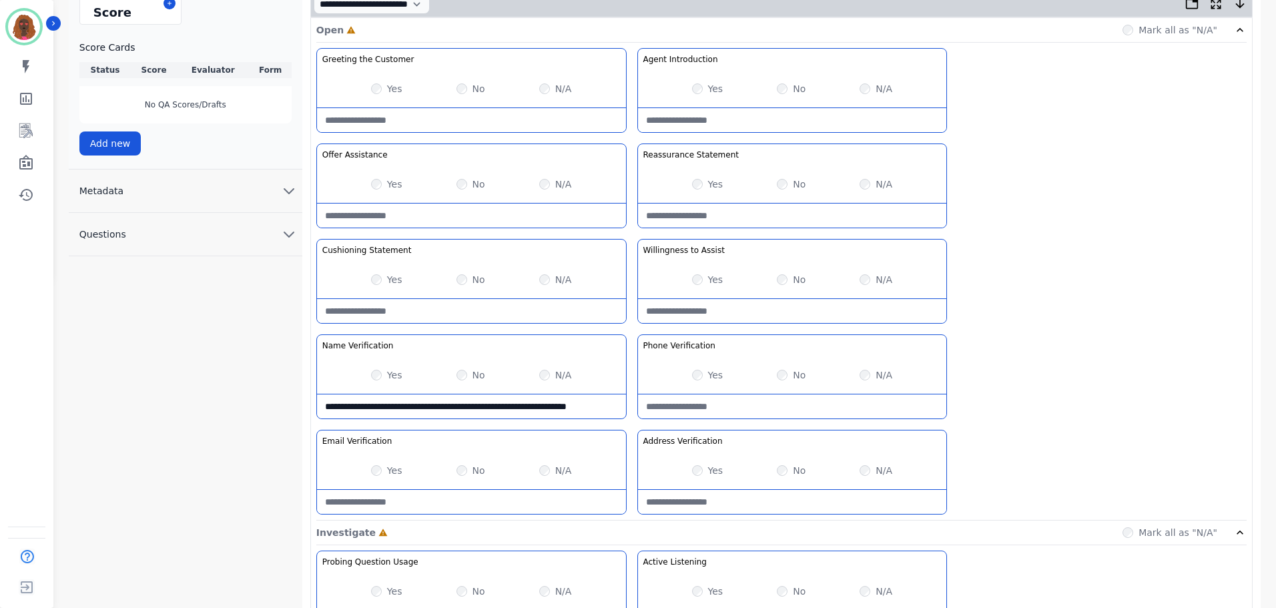
type Verification-note "**********"
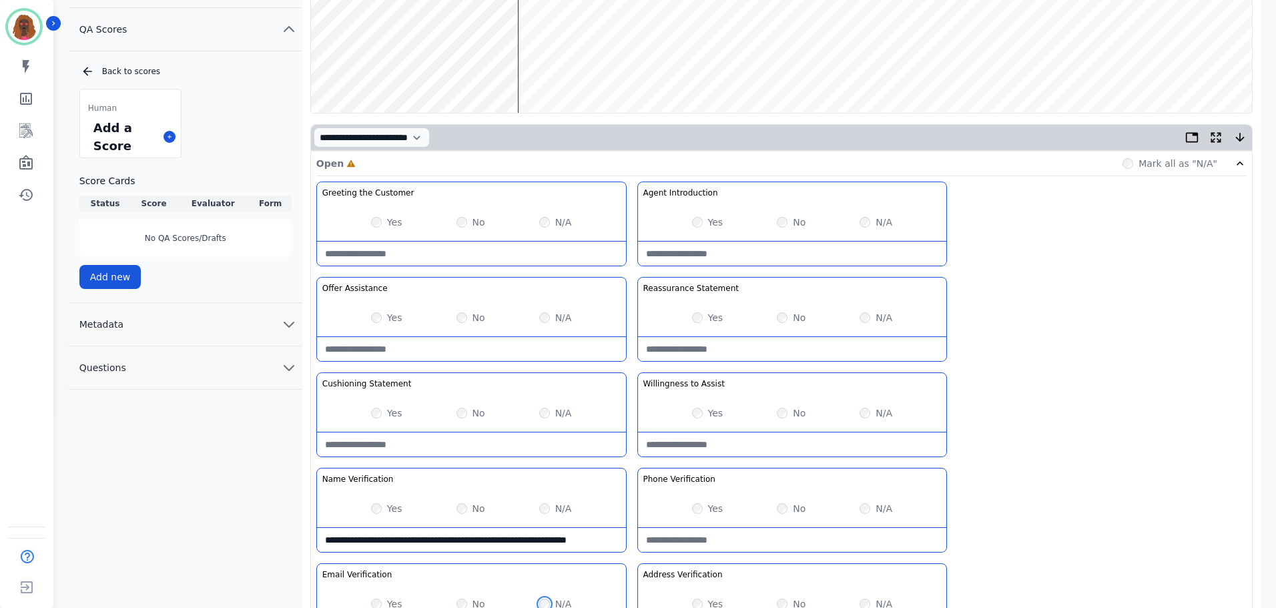
scroll to position [200, 0]
click at [445, 439] on Statement-note at bounding box center [471, 443] width 309 height 24
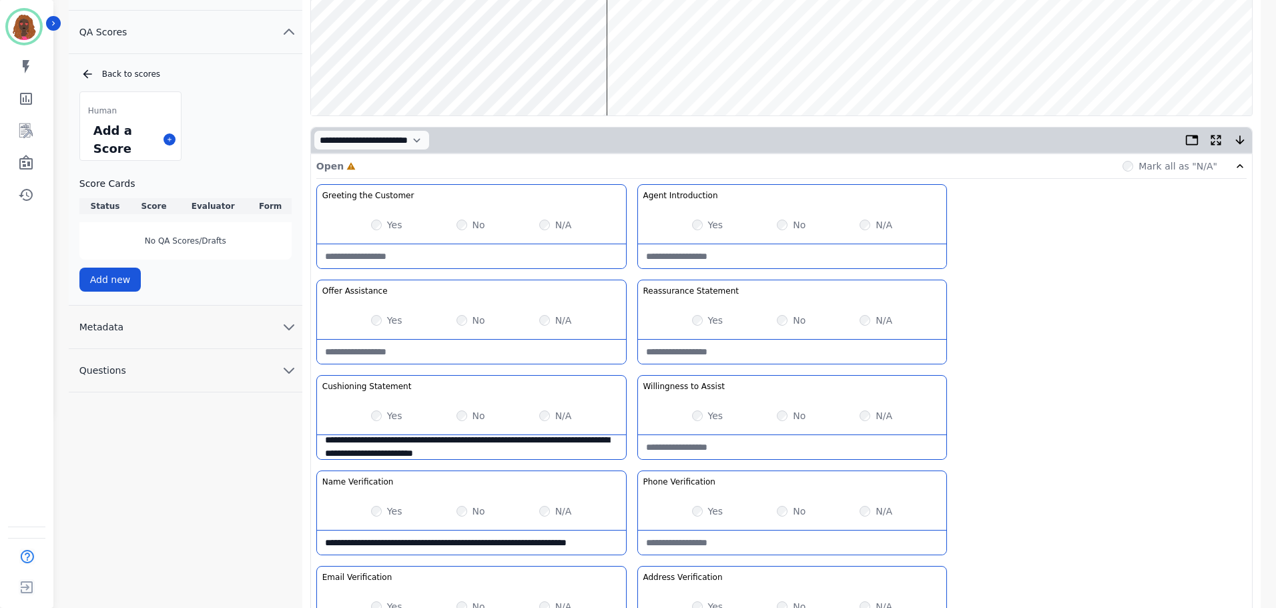
scroll to position [197, 0]
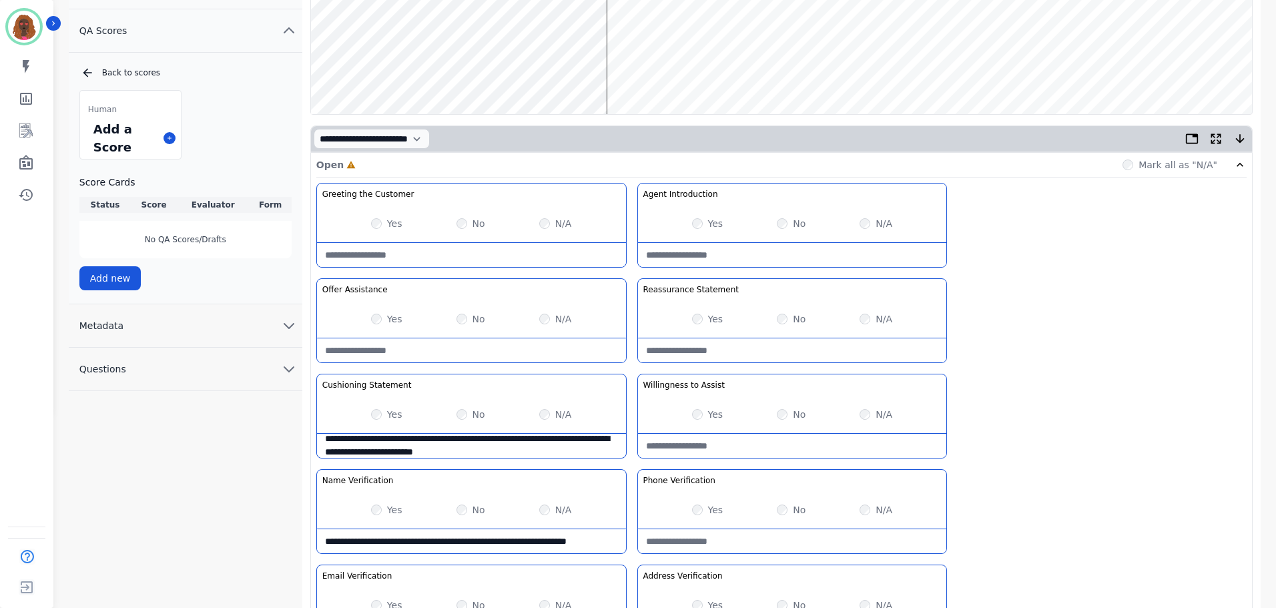
type Statement-note "**********"
click at [691, 413] on div "Yes No N/A" at bounding box center [792, 414] width 309 height 37
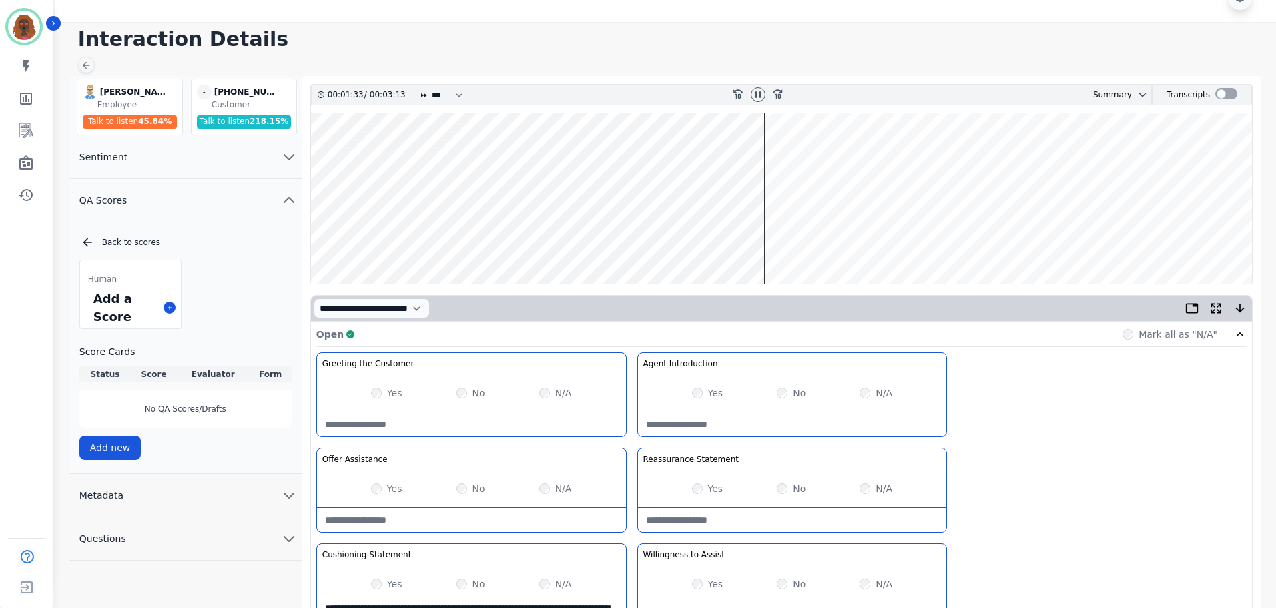
scroll to position [0, 0]
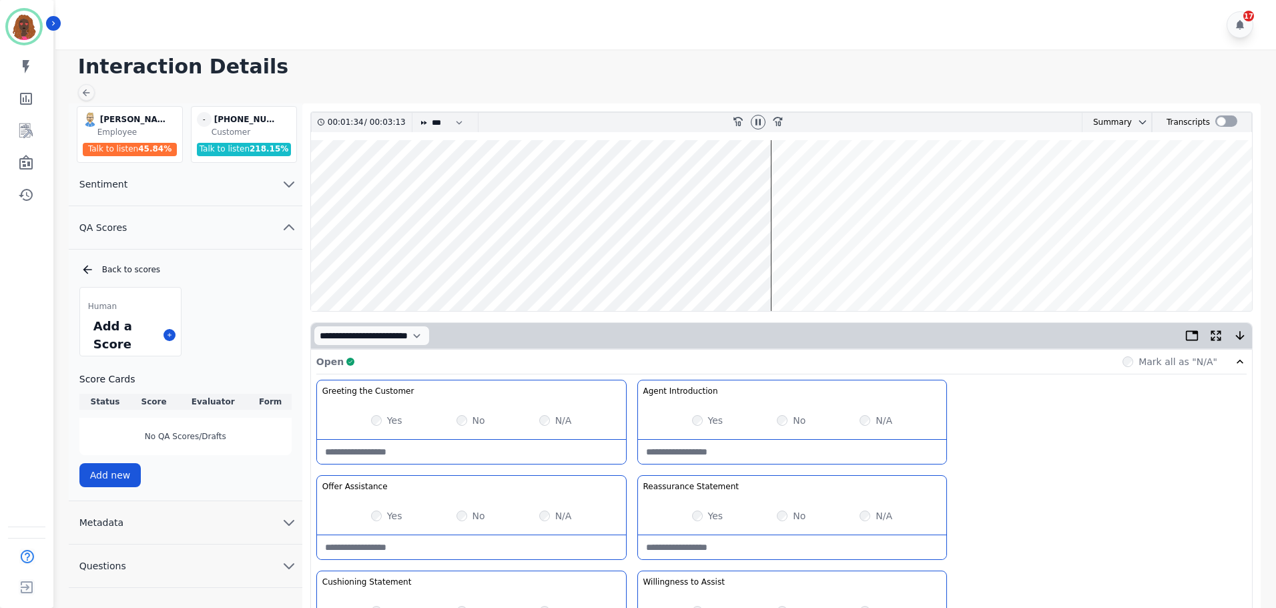
click at [812, 267] on wave at bounding box center [781, 225] width 941 height 171
click at [864, 268] on wave at bounding box center [781, 225] width 941 height 171
click at [898, 269] on wave at bounding box center [781, 225] width 941 height 171
click at [954, 267] on wave at bounding box center [781, 225] width 941 height 171
click at [980, 182] on wave at bounding box center [781, 225] width 941 height 171
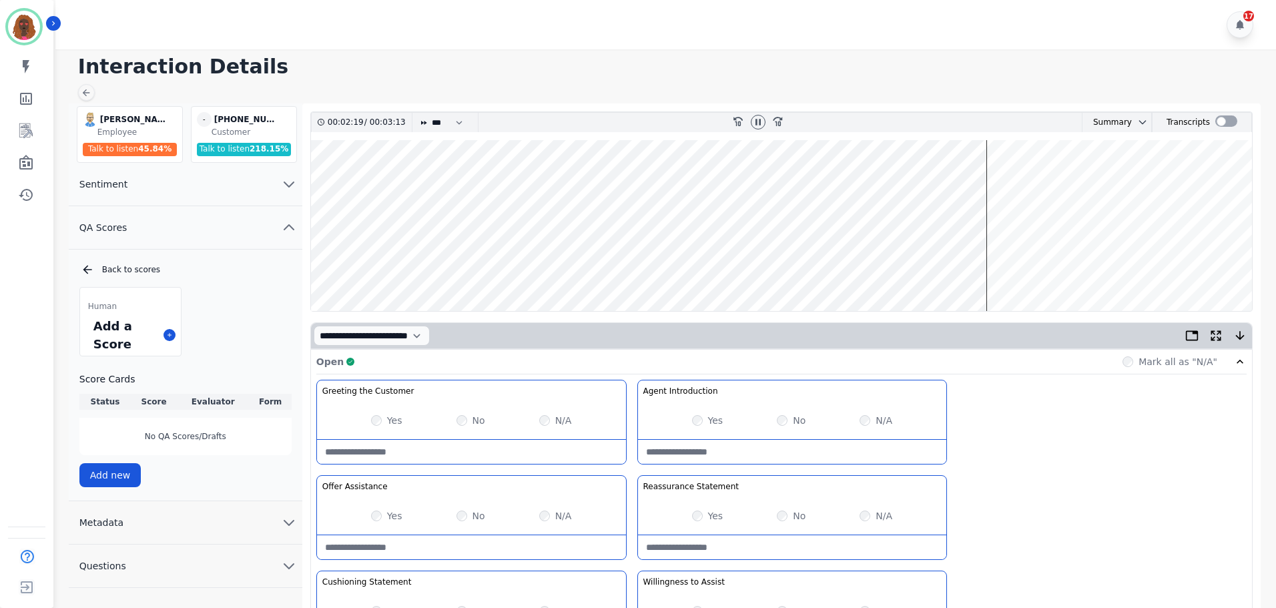
click at [998, 270] on wave at bounding box center [781, 225] width 941 height 171
drag, startPoint x: 1014, startPoint y: 180, endPoint x: 1024, endPoint y: 197, distance: 20.0
click at [1015, 181] on wave at bounding box center [781, 225] width 941 height 171
click at [1069, 268] on wave at bounding box center [781, 225] width 941 height 171
click at [1125, 268] on wave at bounding box center [781, 225] width 941 height 171
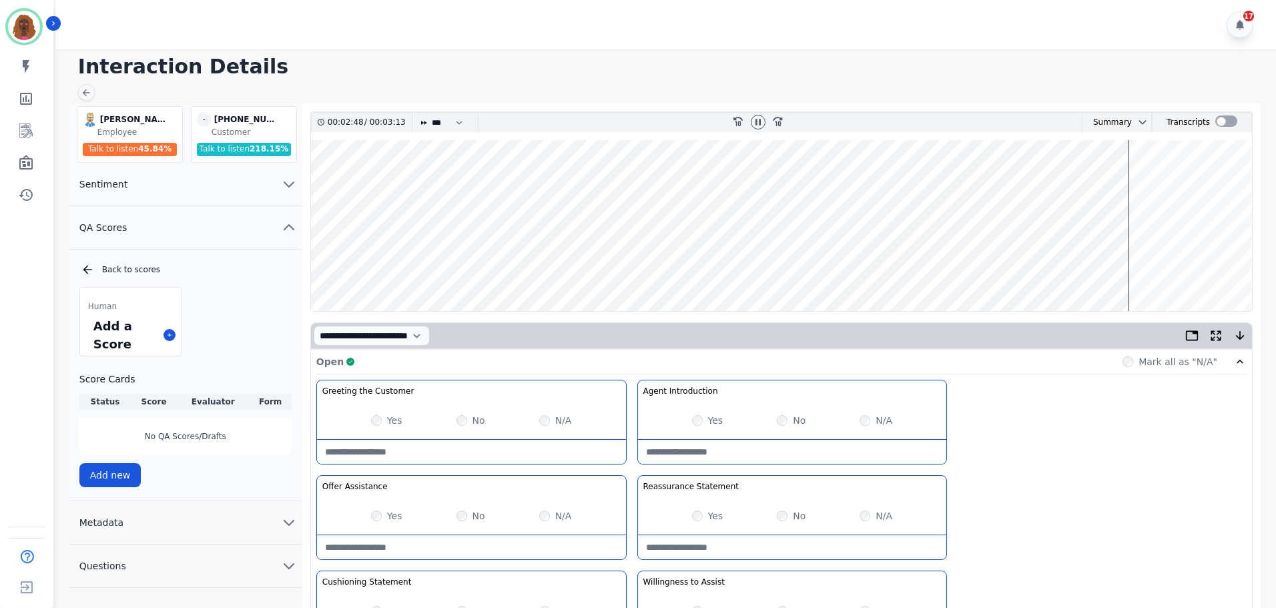
click at [1149, 268] on wave at bounding box center [781, 225] width 941 height 171
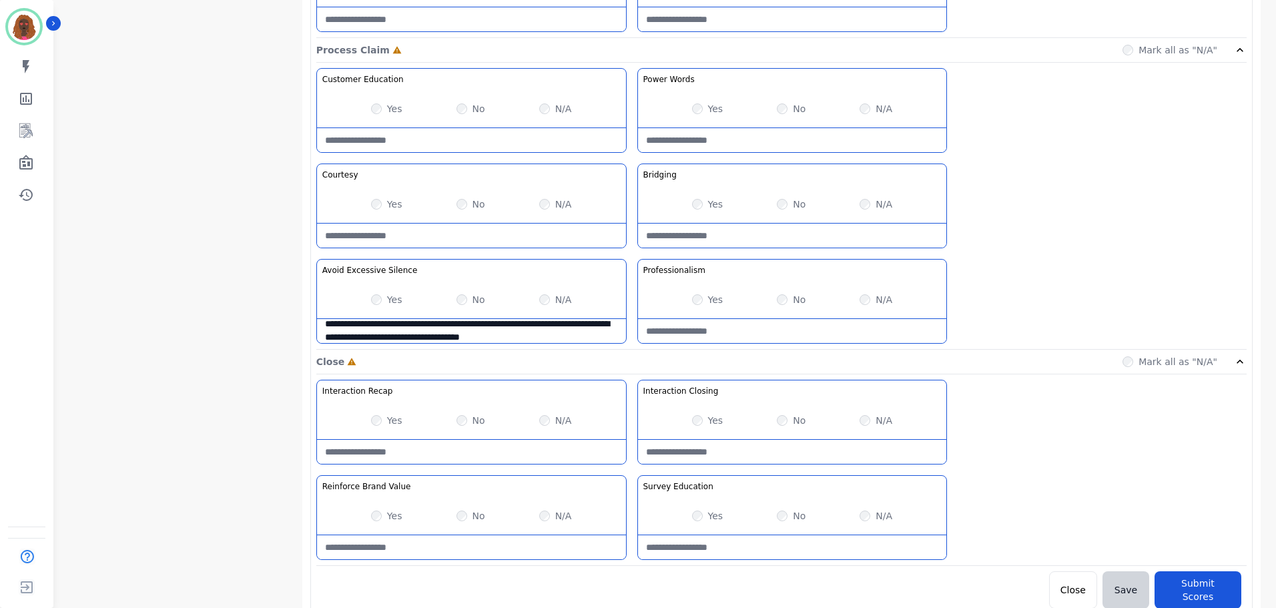
scroll to position [1059, 0]
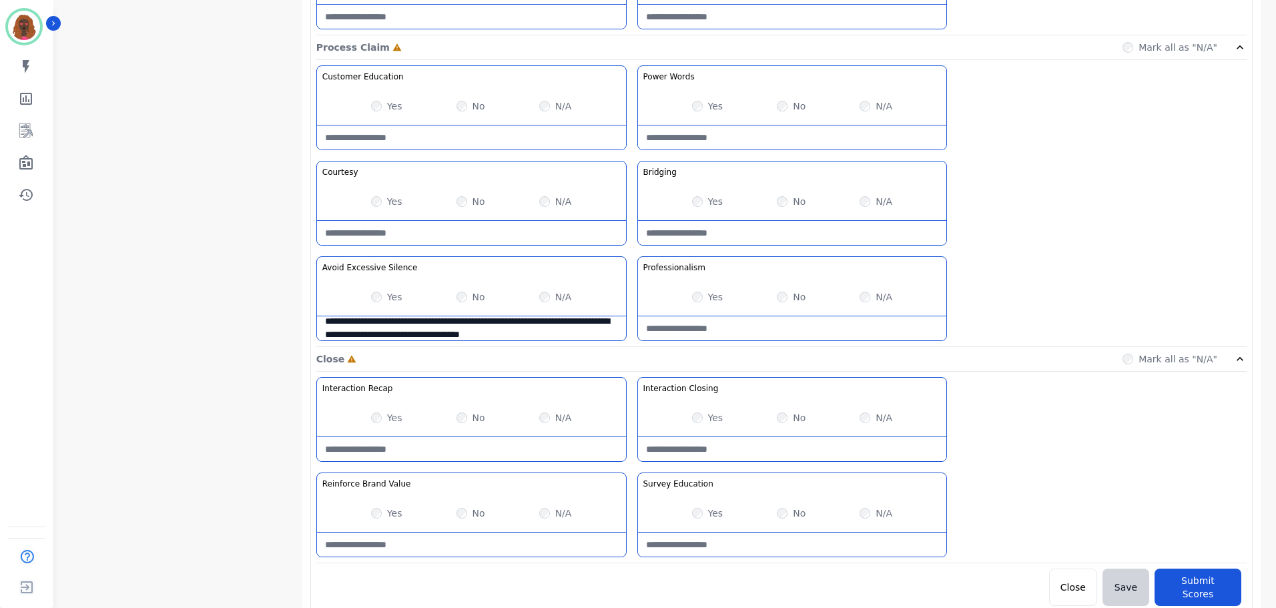
click at [372, 414] on div "Yes" at bounding box center [386, 417] width 31 height 13
click at [761, 238] on Claim-Bridging-note at bounding box center [792, 233] width 309 height 24
type Claim-Bridging-note "**********"
click at [760, 444] on Closing-note at bounding box center [792, 449] width 309 height 24
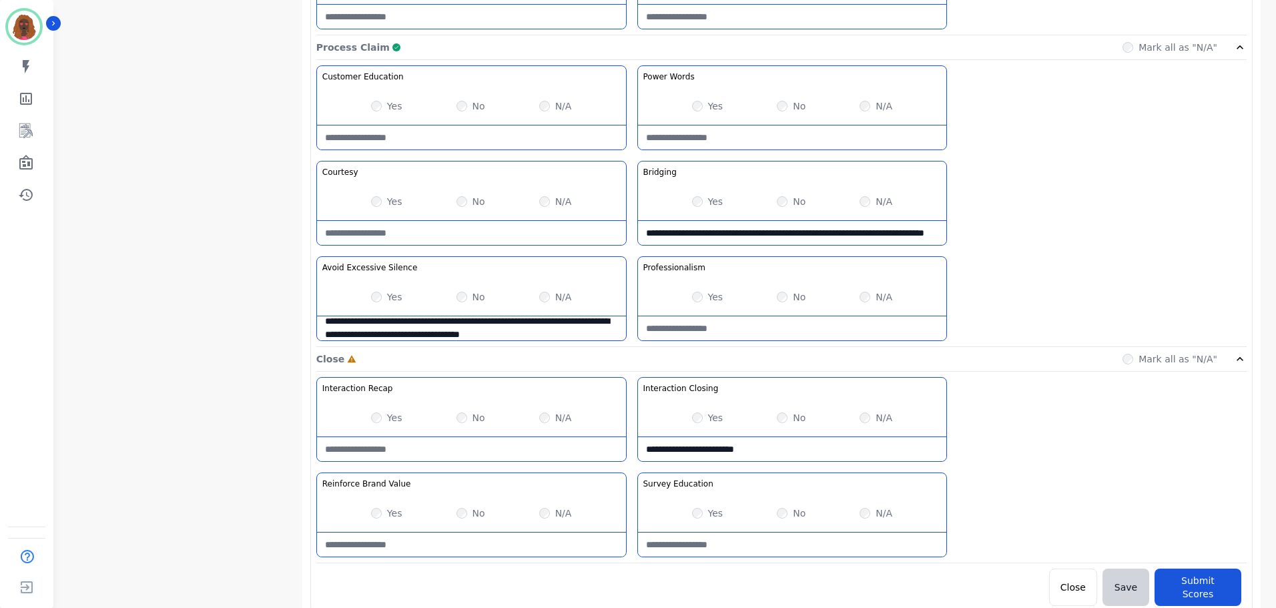
type Closing-note "**********"
click at [772, 547] on Education-note at bounding box center [792, 545] width 309 height 24
type Education-note "**********"
click at [462, 550] on Value-note at bounding box center [471, 545] width 309 height 24
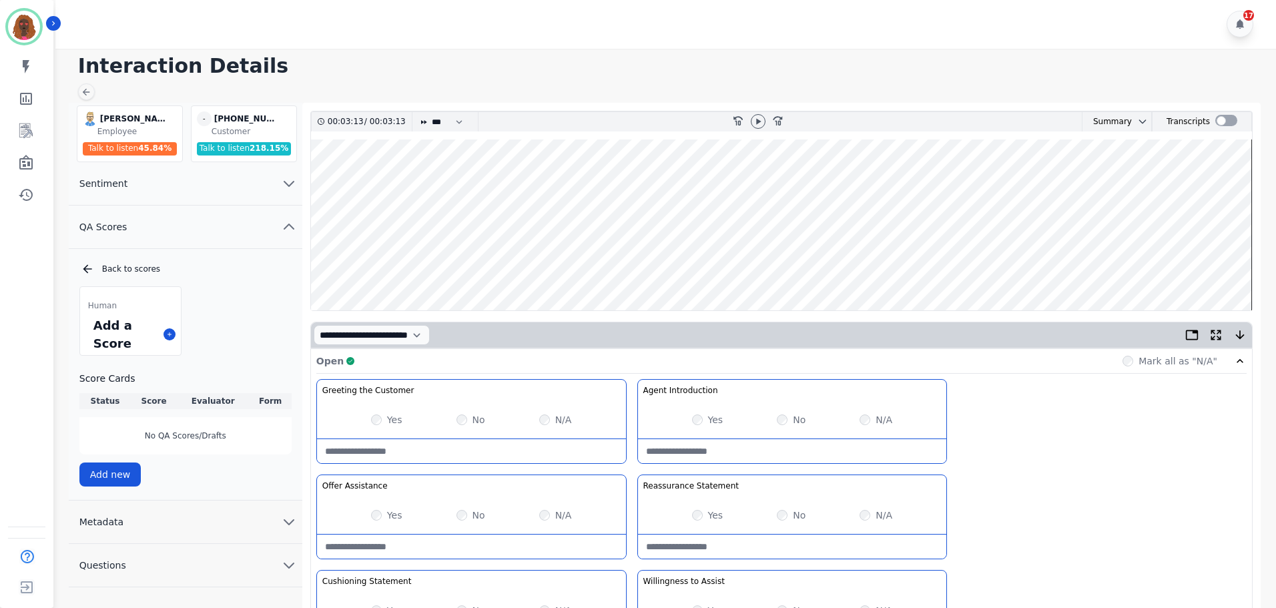
scroll to position [0, 0]
type Value-note "**********"
click at [1199, 265] on wave at bounding box center [781, 225] width 941 height 171
click at [746, 124] on div "rewind-10" at bounding box center [738, 122] width 20 height 19
click at [754, 121] on icon at bounding box center [758, 122] width 11 height 11
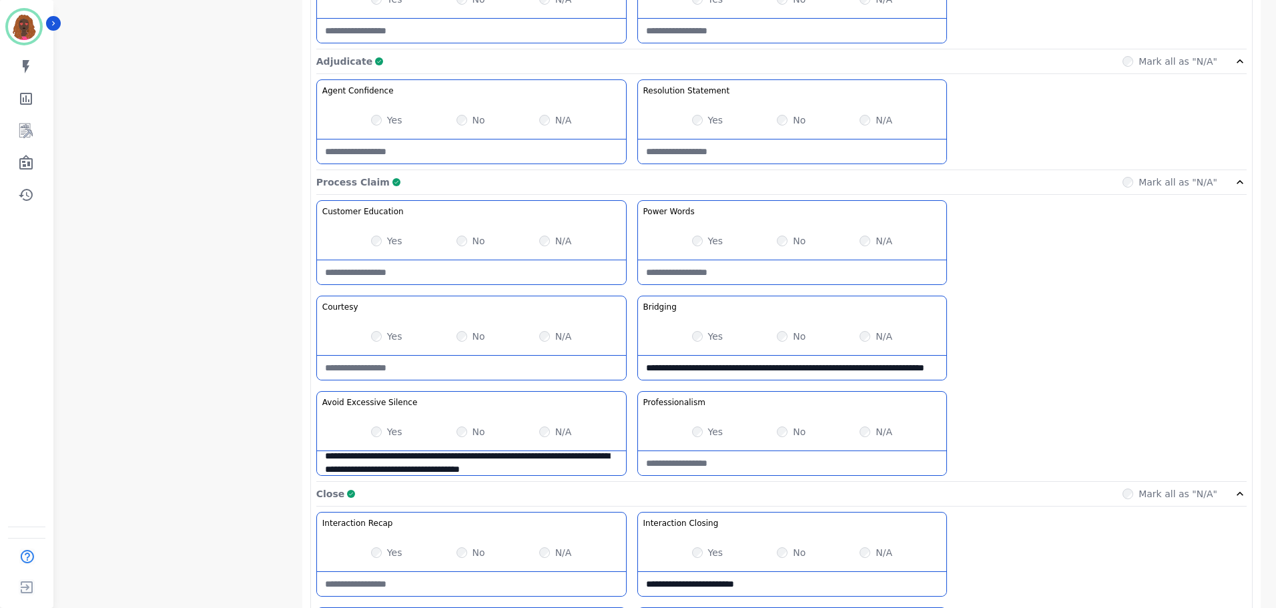
scroll to position [924, 0]
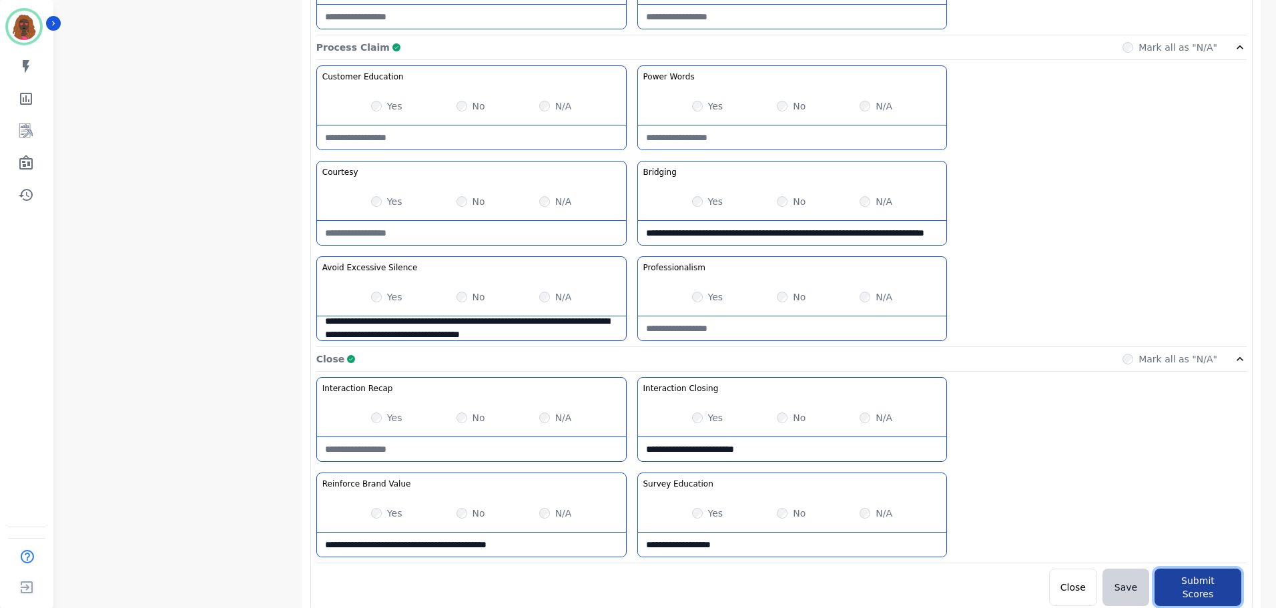
click at [1199, 585] on button "Submit Scores" at bounding box center [1198, 587] width 87 height 37
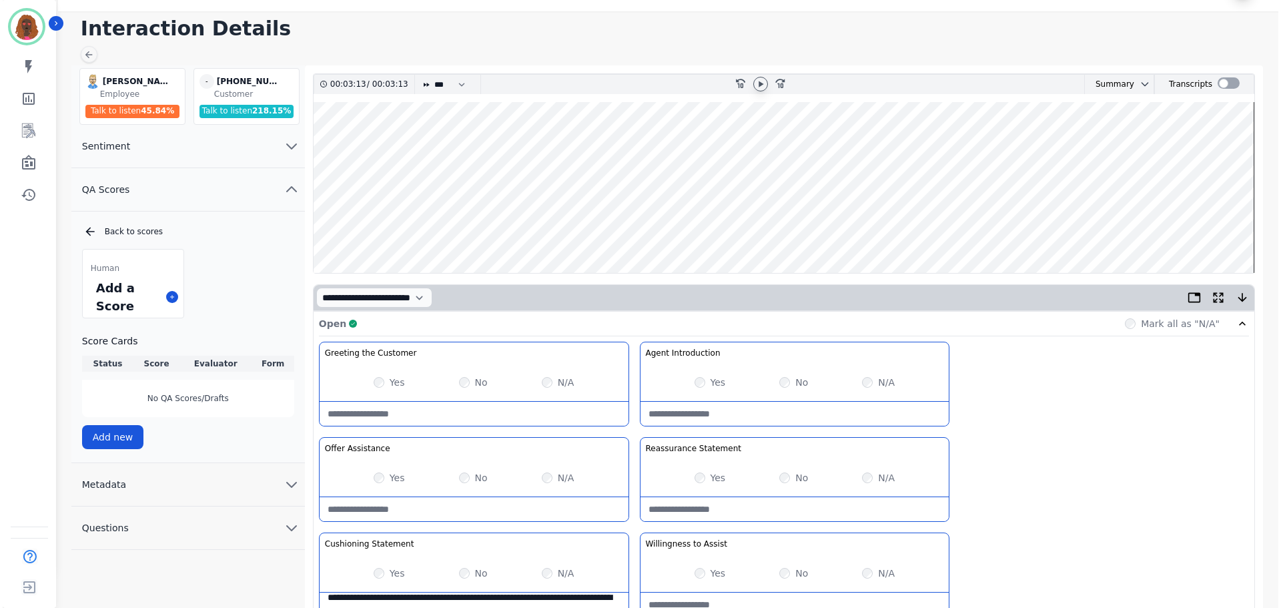
scroll to position [0, 0]
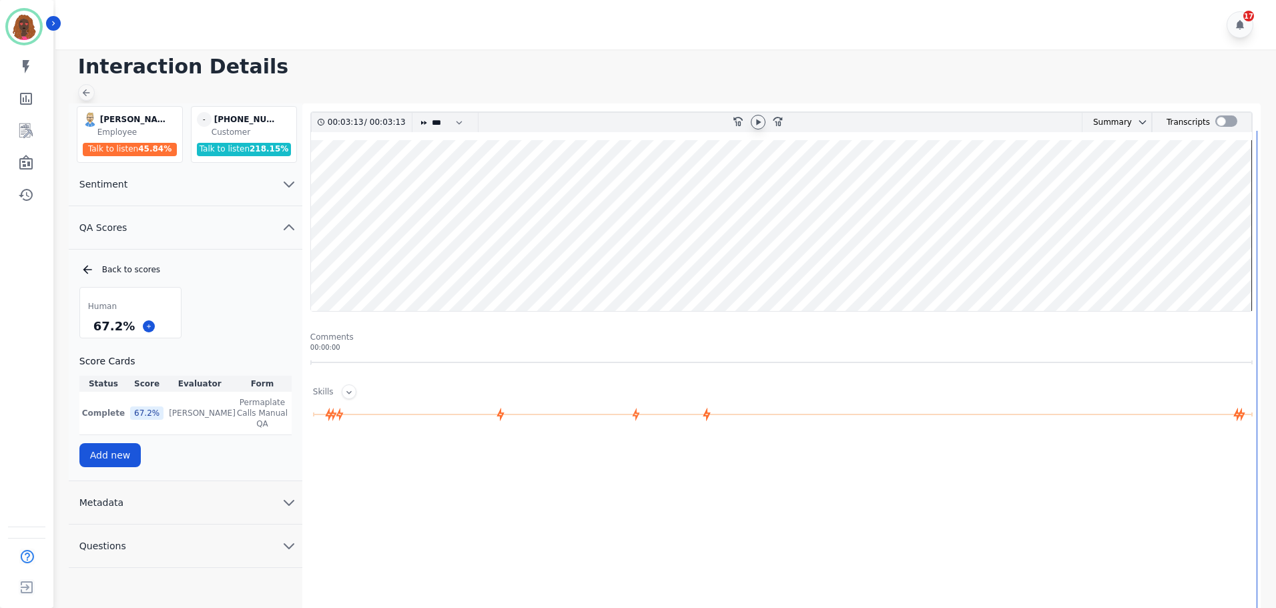
click at [79, 92] on div at bounding box center [86, 92] width 17 height 17
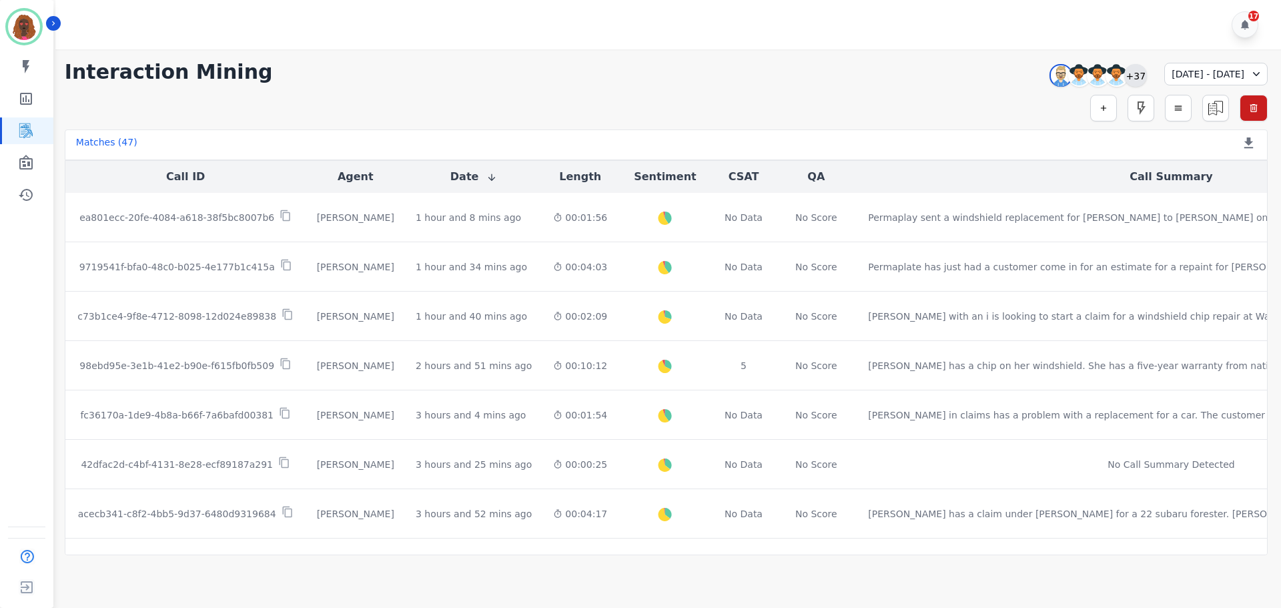
click at [1125, 78] on div "+37" at bounding box center [1136, 75] width 23 height 23
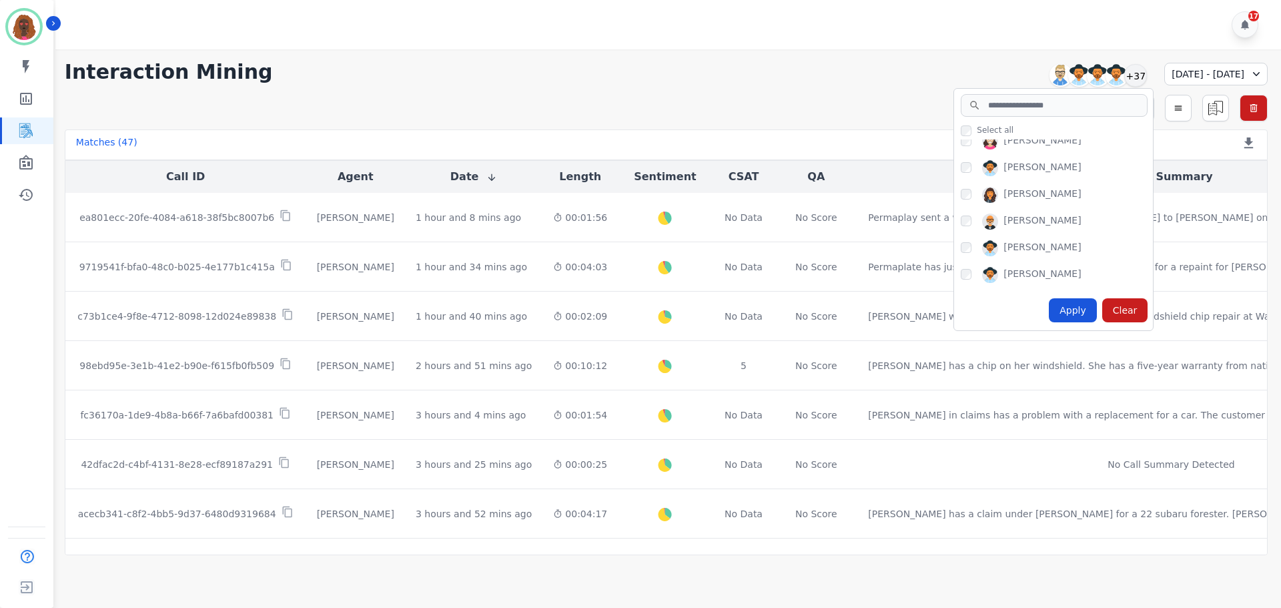
scroll to position [866, 0]
click at [1049, 307] on div "Apply" at bounding box center [1073, 310] width 48 height 24
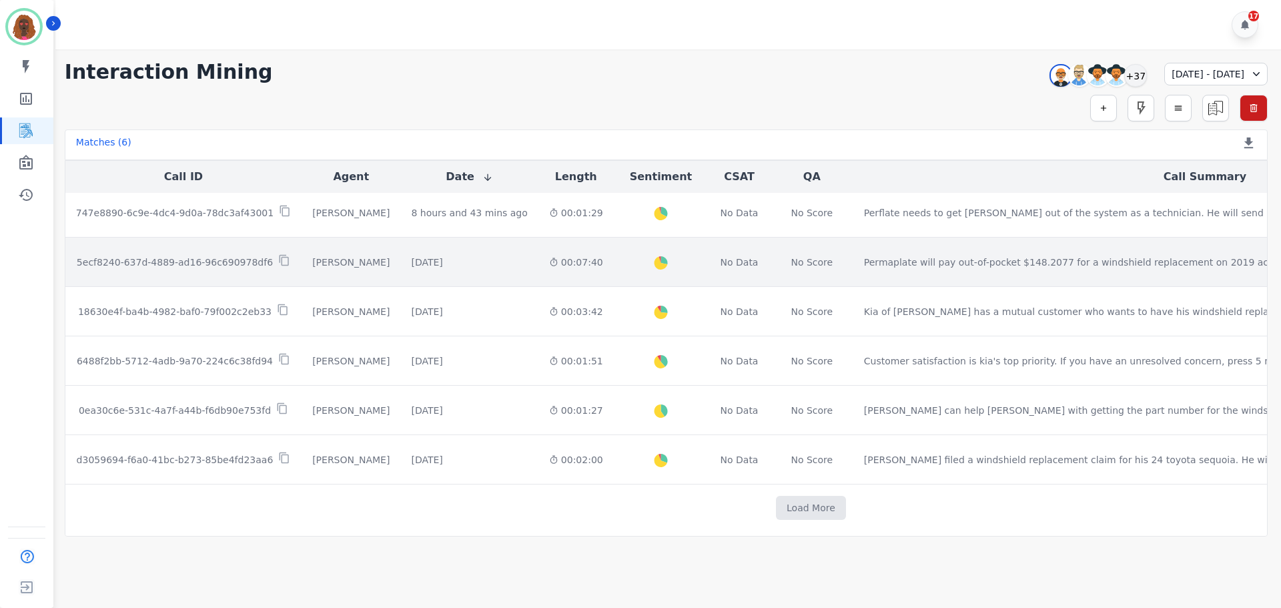
scroll to position [9, 0]
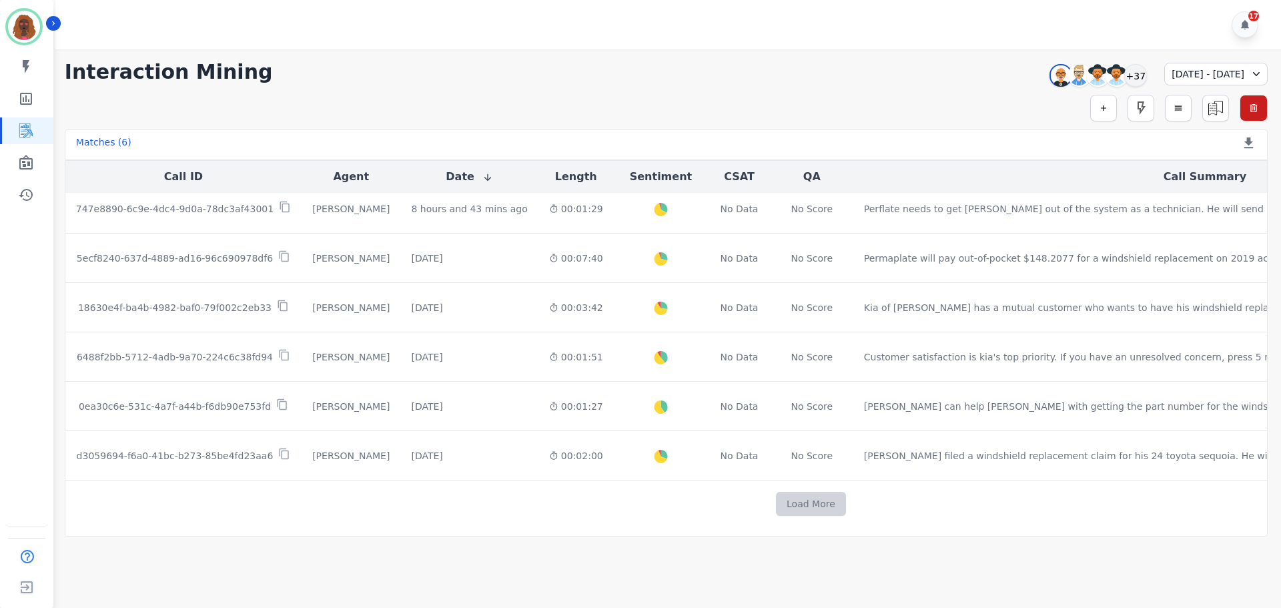
click at [776, 508] on button "Load More" at bounding box center [811, 504] width 70 height 24
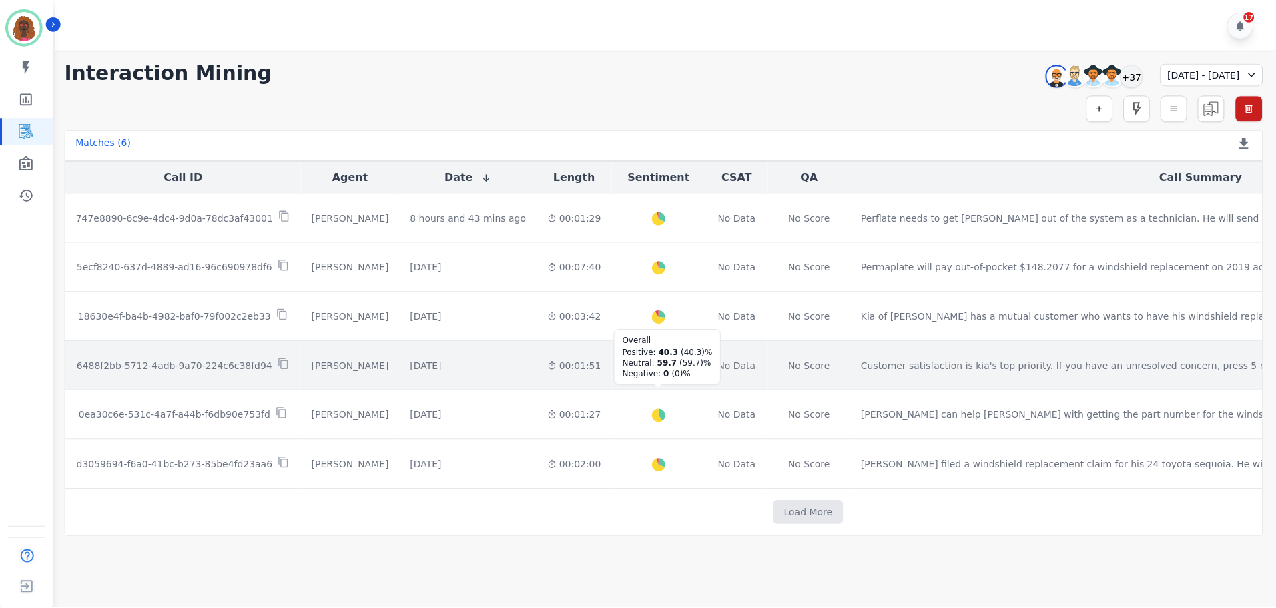
scroll to position [0, 0]
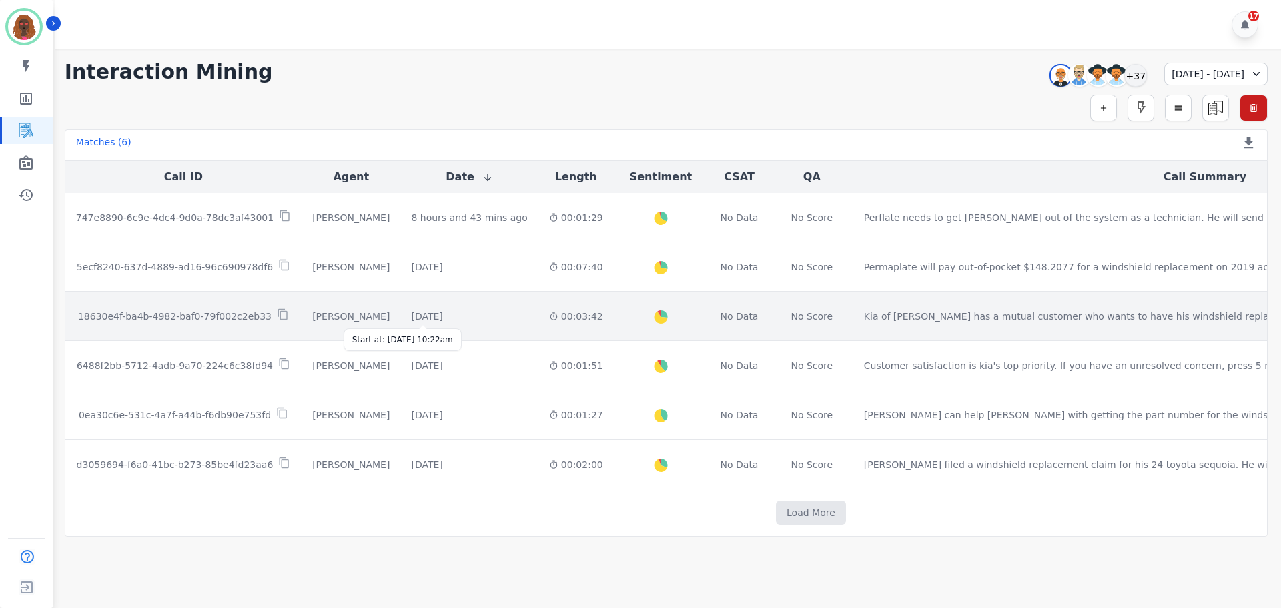
click at [414, 317] on div "[DATE]" at bounding box center [426, 316] width 31 height 13
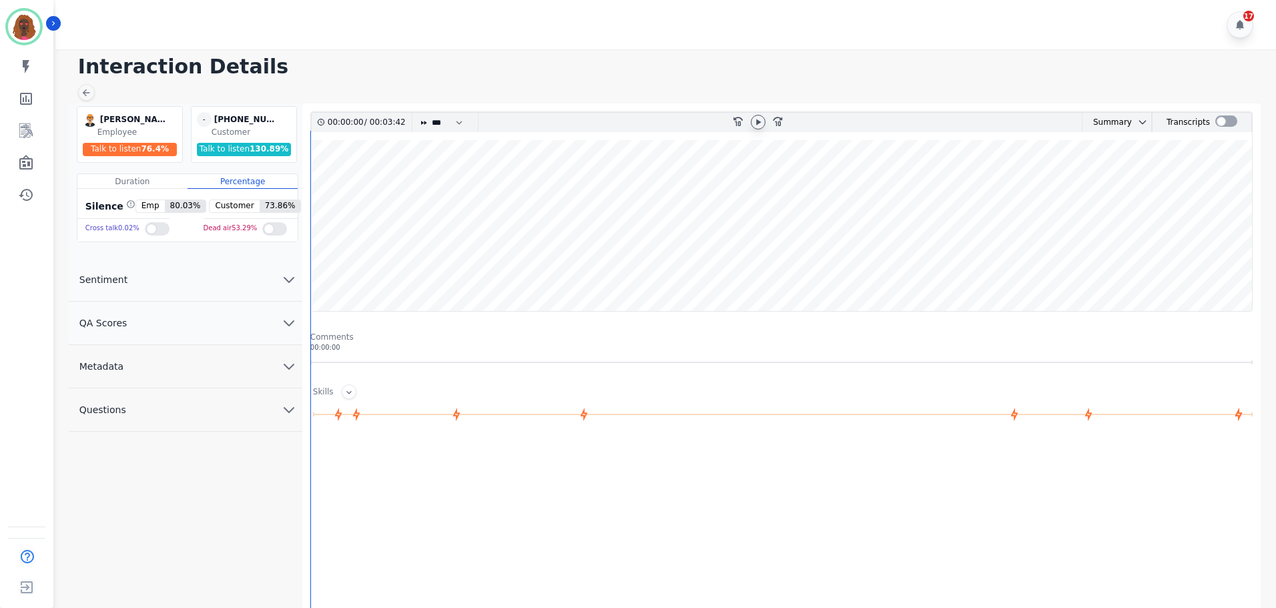
click at [758, 120] on icon at bounding box center [758, 122] width 11 height 11
click at [260, 310] on button "QA Scores" at bounding box center [186, 323] width 234 height 43
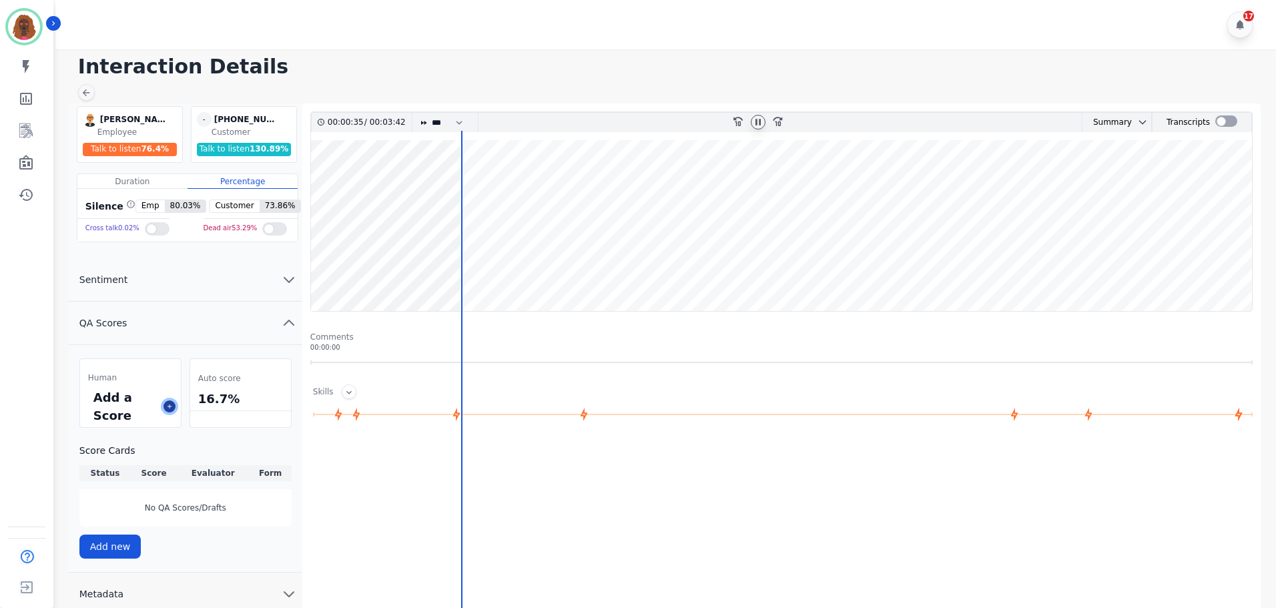
click at [165, 408] on button at bounding box center [170, 406] width 12 height 12
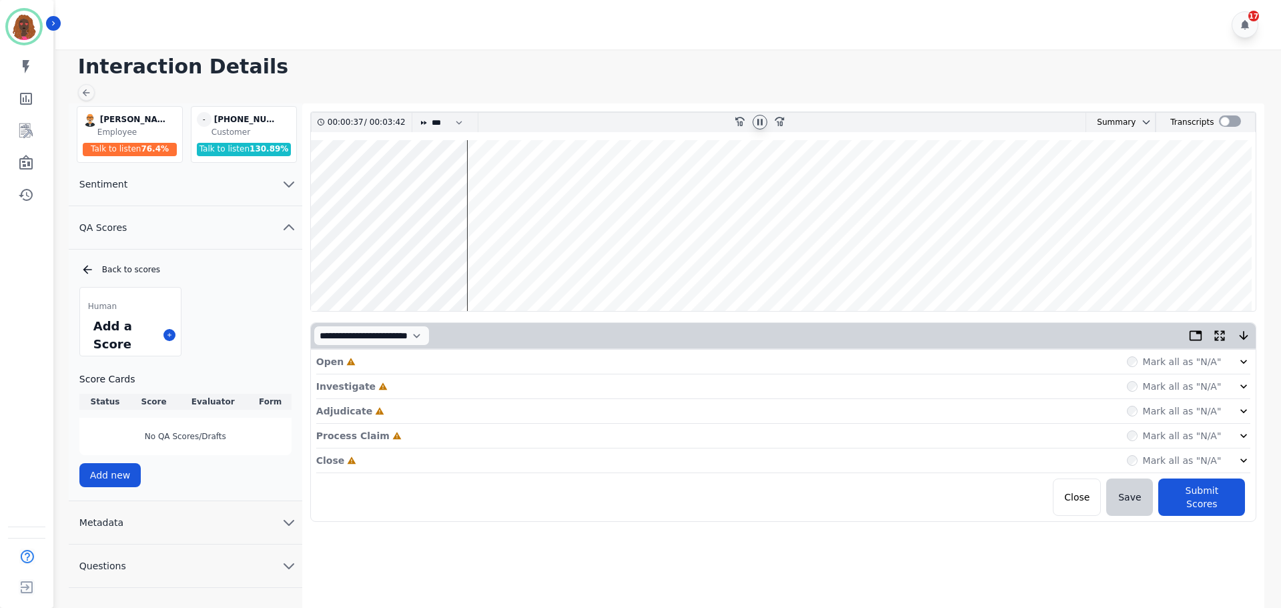
click at [435, 366] on div "Open Incomplete Mark all as "N/A"" at bounding box center [783, 362] width 935 height 25
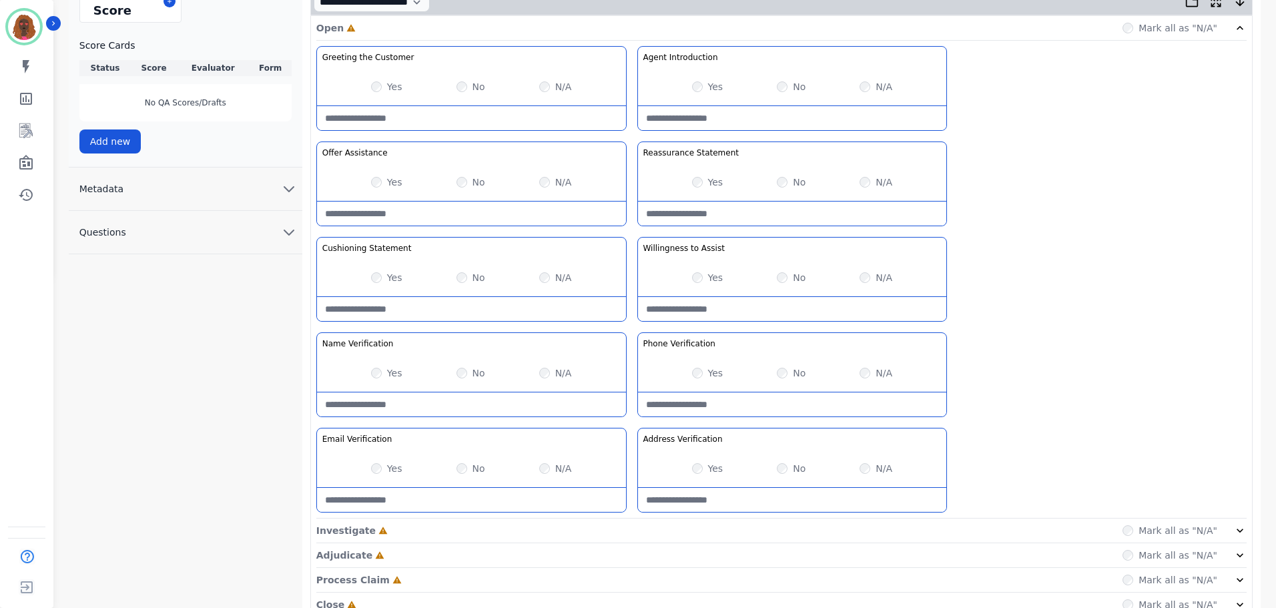
click at [619, 524] on div "Investigate Incomplete Mark all as "N/A"" at bounding box center [781, 531] width 930 height 25
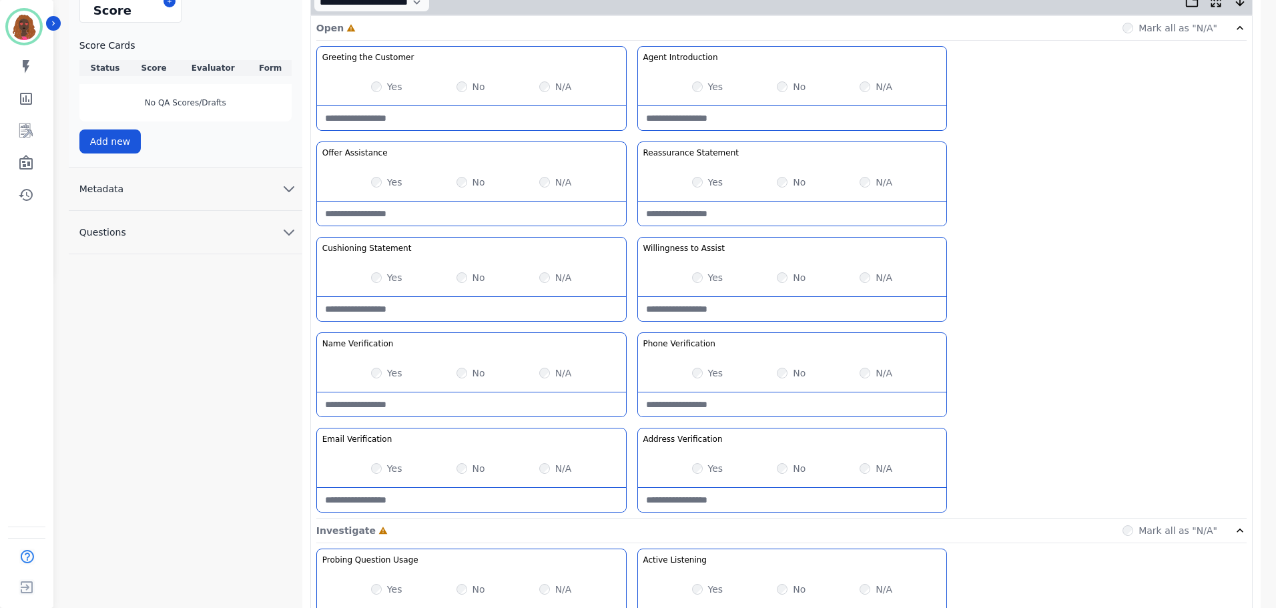
scroll to position [484, 0]
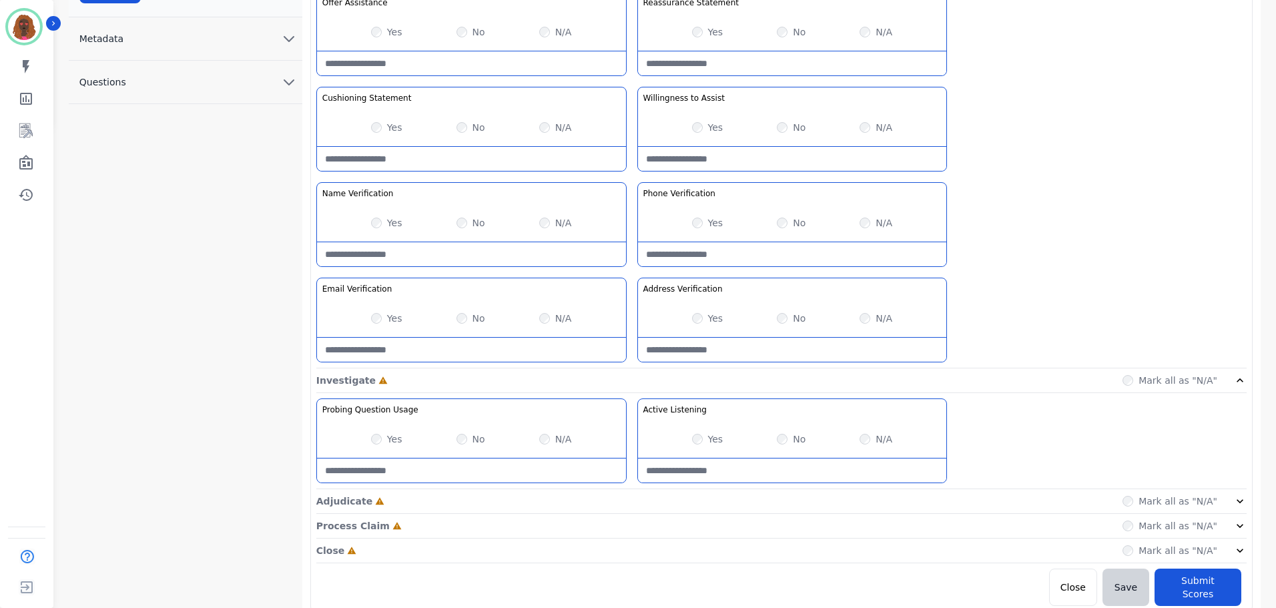
click at [630, 497] on div "Adjudicate Incomplete Mark all as "N/A"" at bounding box center [781, 501] width 930 height 25
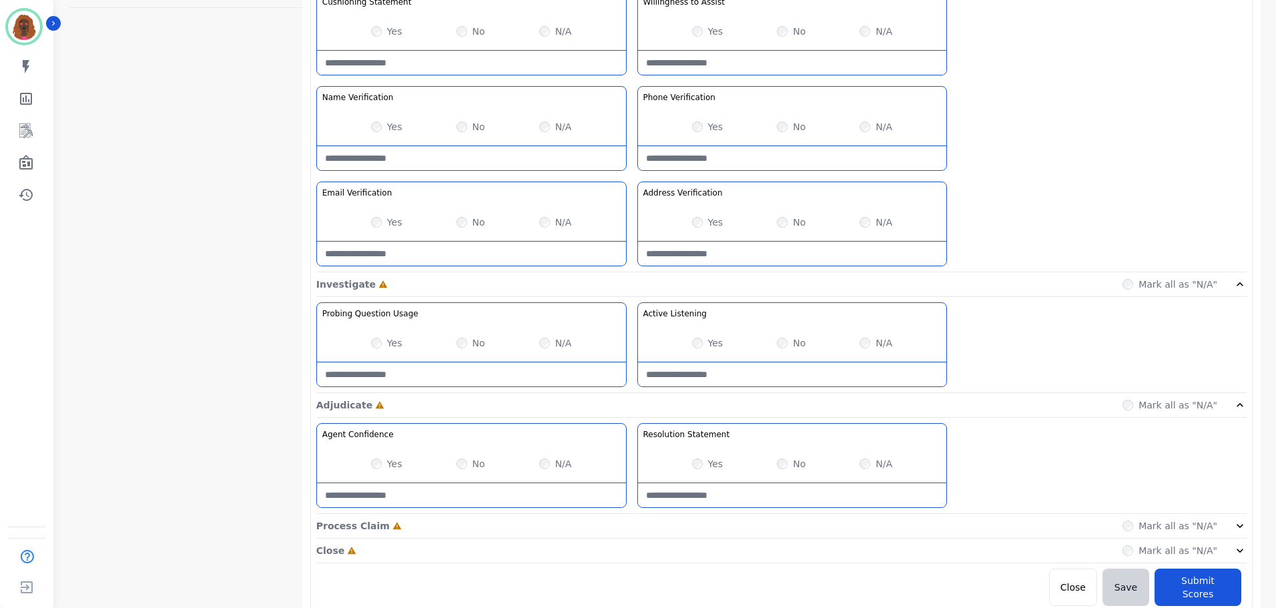
click at [629, 525] on div "Process Claim Incomplete Mark all as "N/A"" at bounding box center [781, 526] width 930 height 25
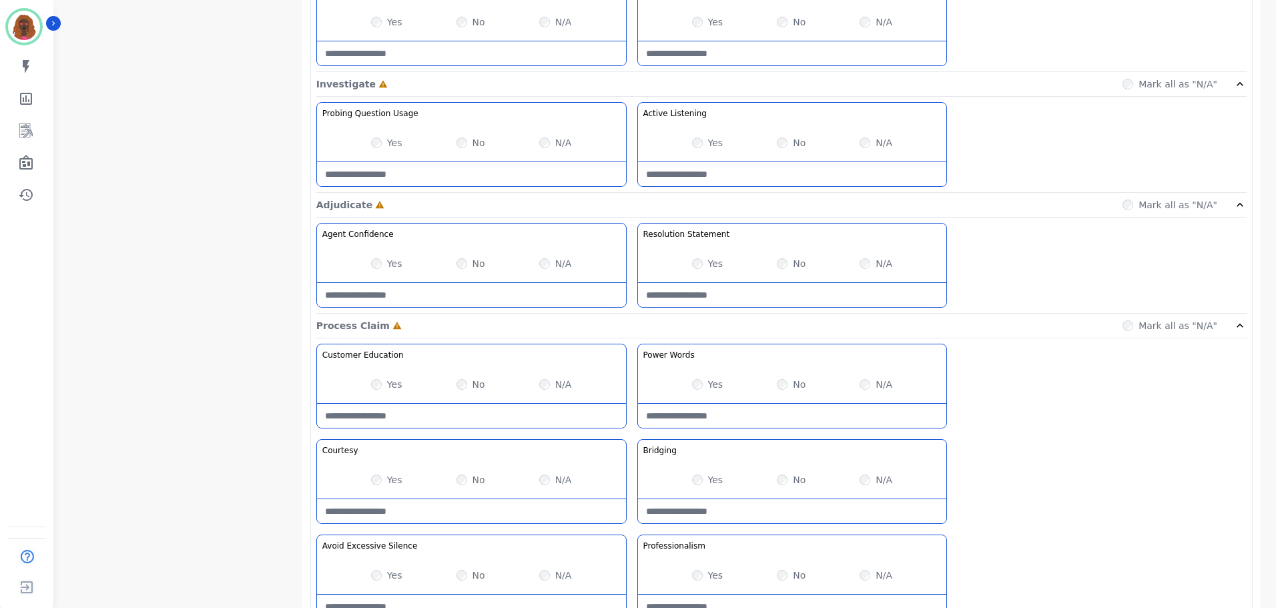
scroll to position [867, 0]
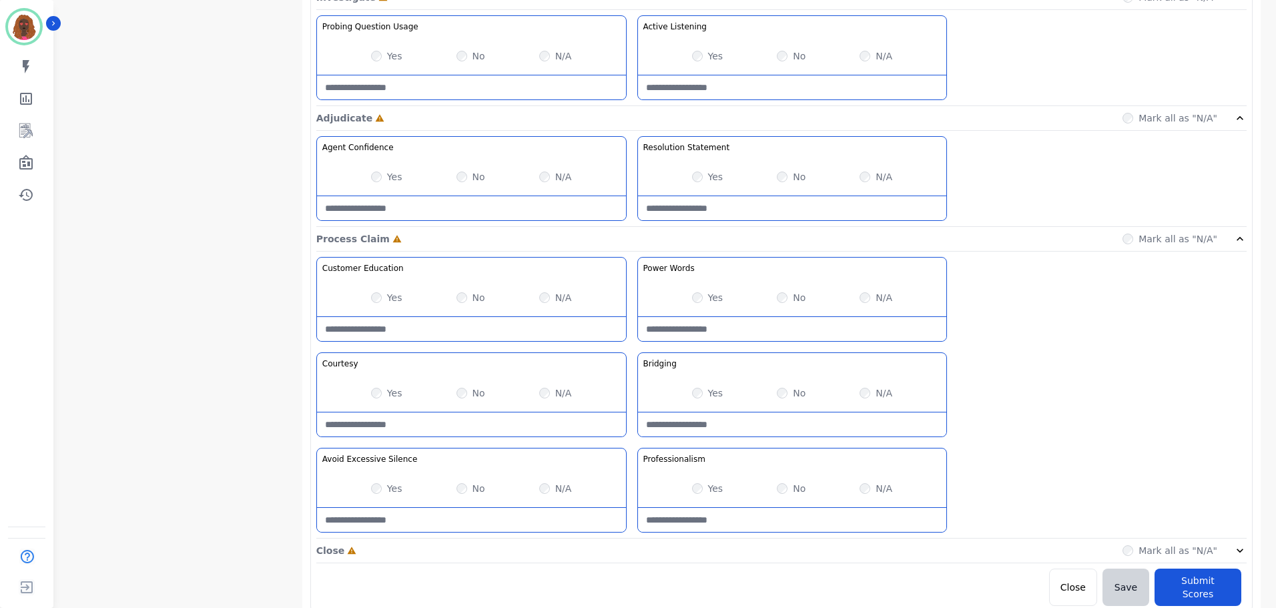
click at [629, 552] on div "Close Incomplete Mark all as "N/A"" at bounding box center [781, 551] width 930 height 25
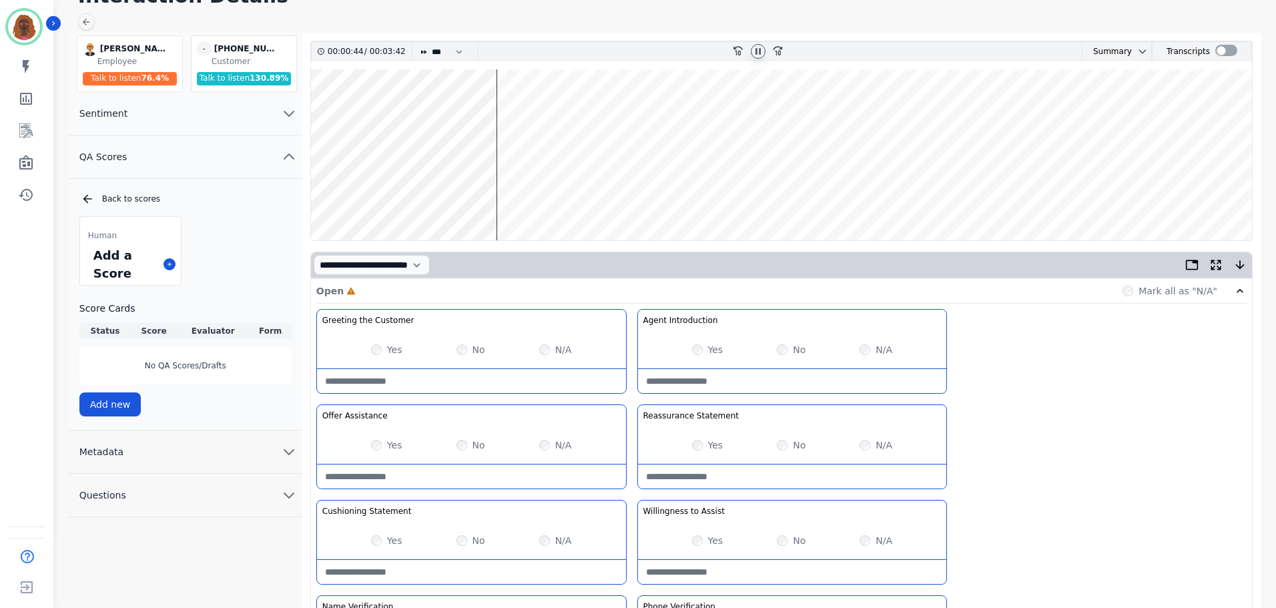
scroll to position [0, 0]
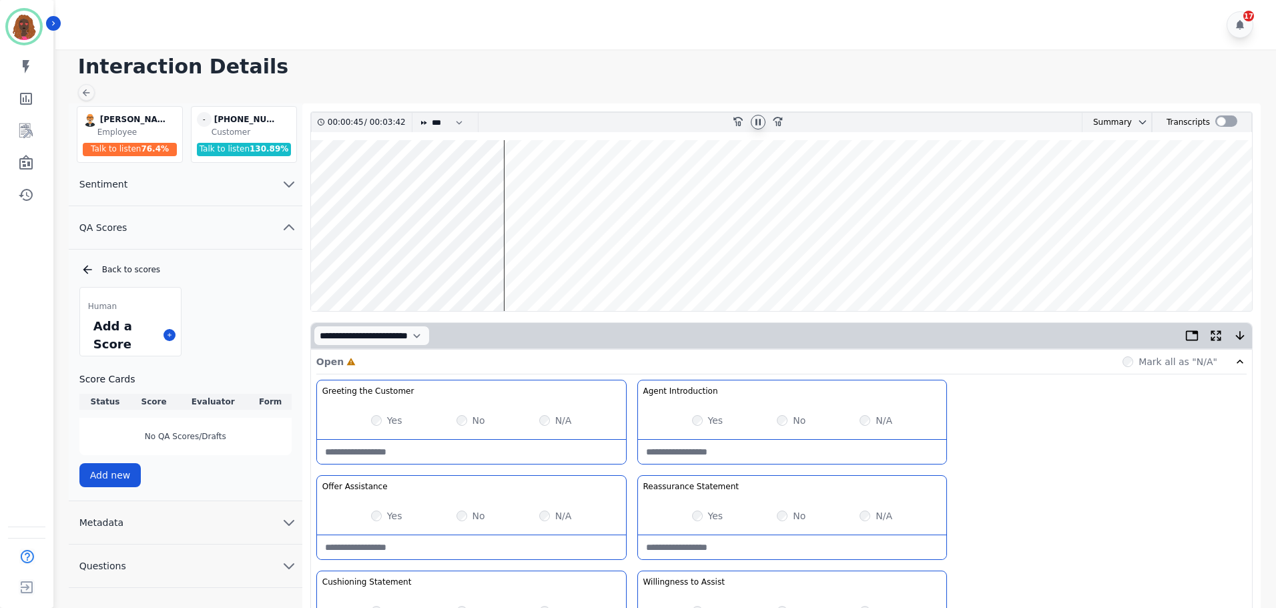
click at [505, 261] on wave at bounding box center [781, 225] width 941 height 171
click at [550, 516] on div "N/A" at bounding box center [555, 515] width 33 height 13
click at [661, 266] on wave at bounding box center [781, 225] width 941 height 171
click at [631, 175] on wave at bounding box center [781, 225] width 941 height 171
click at [760, 123] on icon at bounding box center [758, 122] width 5 height 6
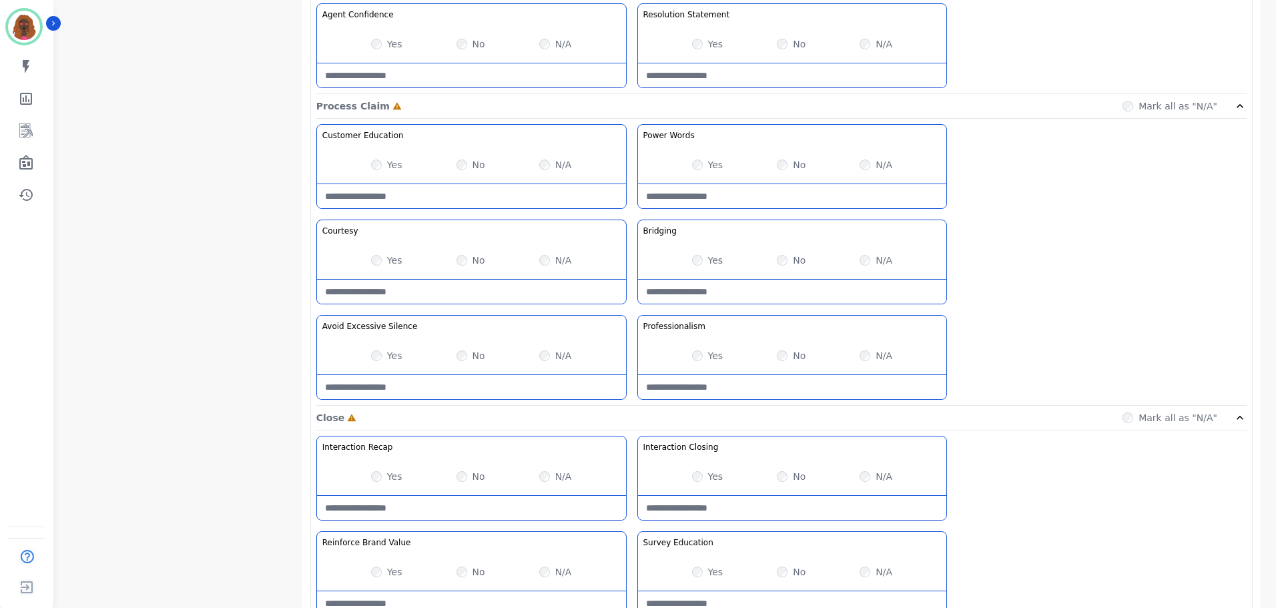
scroll to position [1000, 0]
click at [462, 388] on Silence-note at bounding box center [471, 386] width 309 height 24
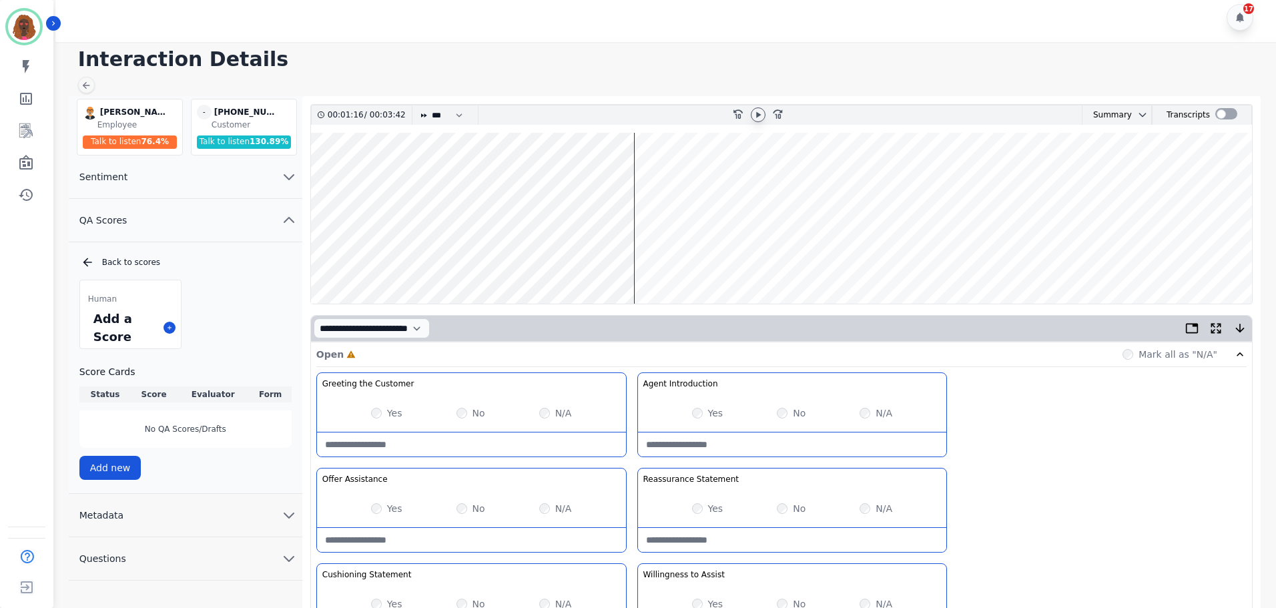
scroll to position [0, 0]
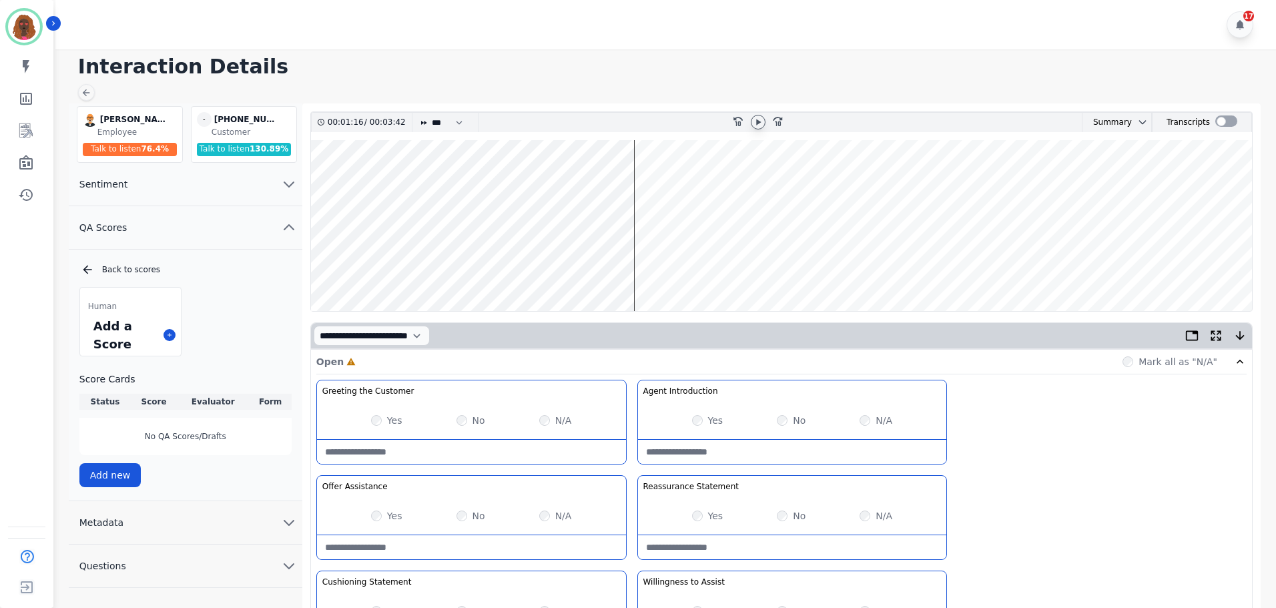
click at [762, 119] on icon at bounding box center [758, 122] width 11 height 11
click at [664, 266] on wave at bounding box center [781, 225] width 941 height 171
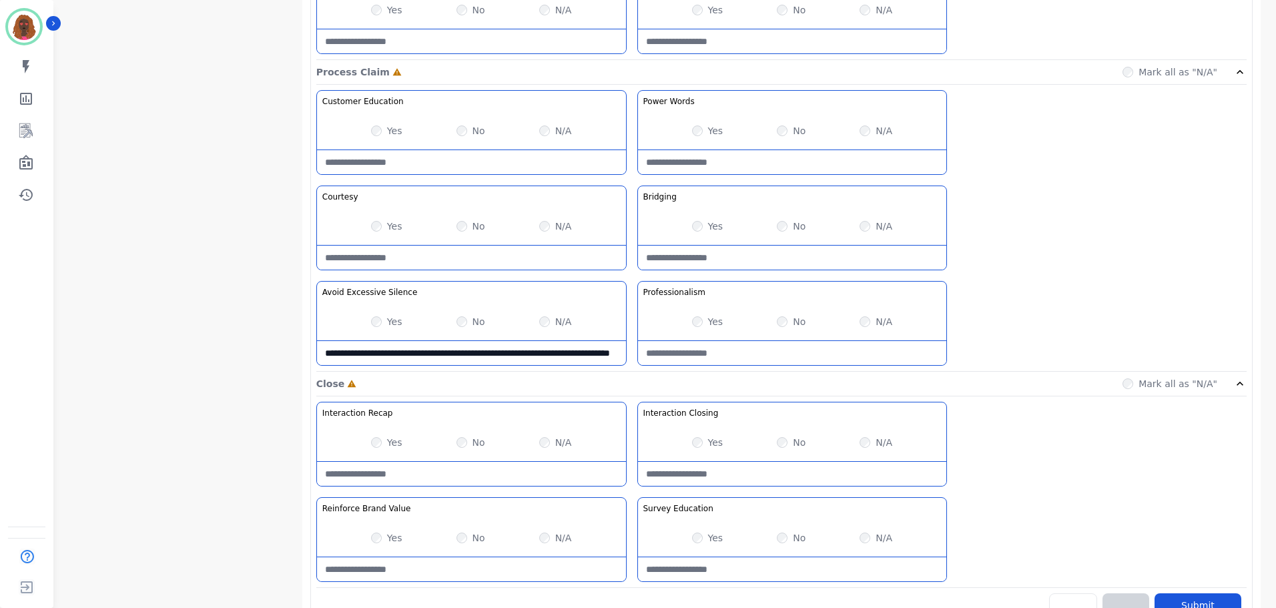
scroll to position [1059, 0]
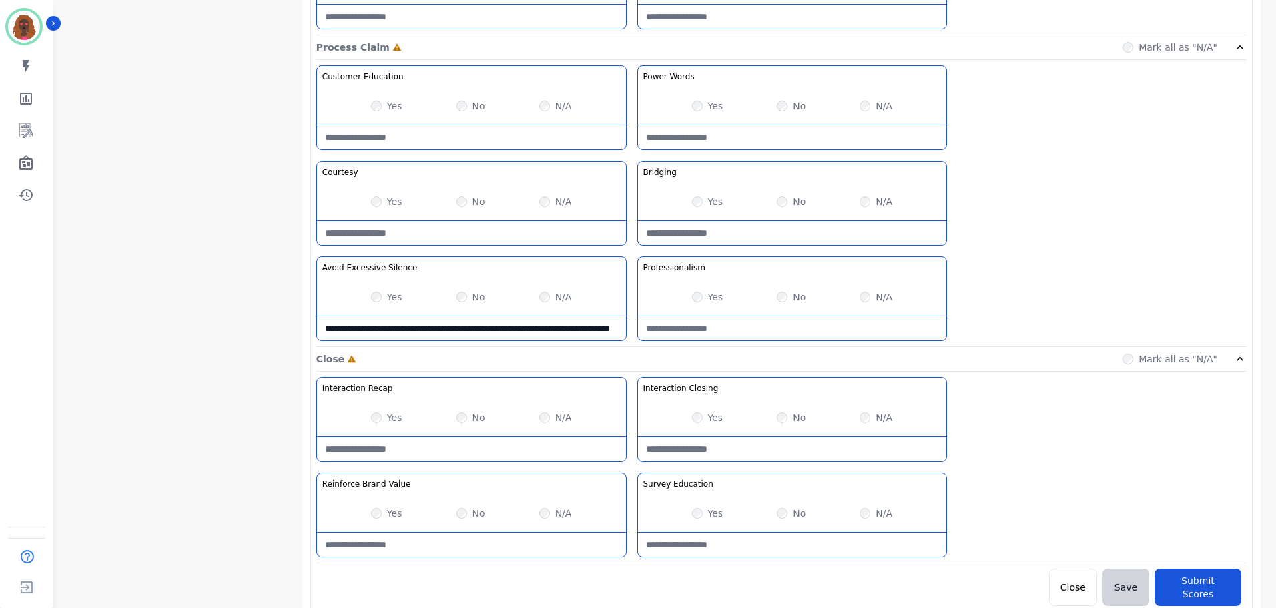
click at [396, 336] on Silence-note "**********" at bounding box center [471, 328] width 309 height 24
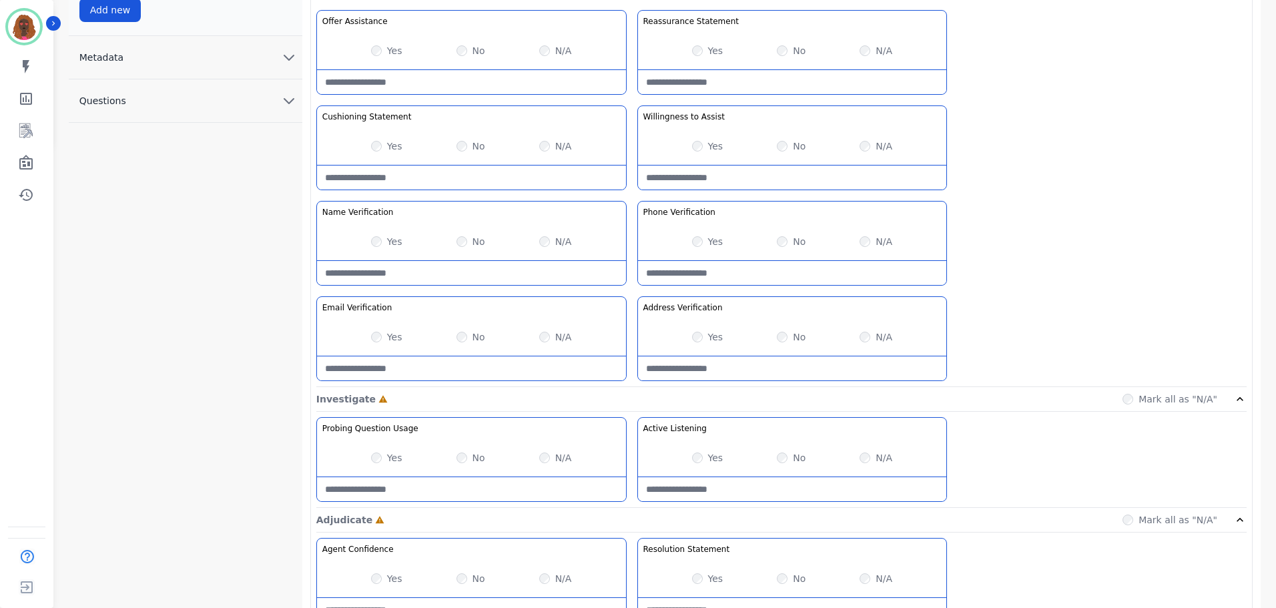
scroll to position [467, 0]
type Silence-note "**********"
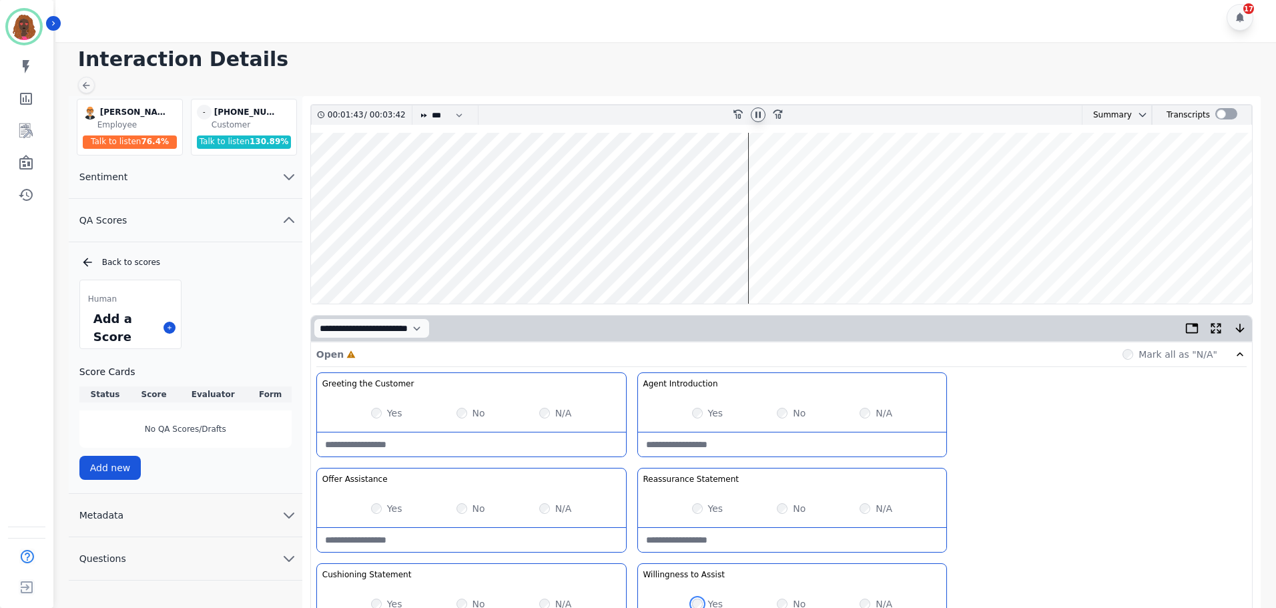
scroll to position [0, 0]
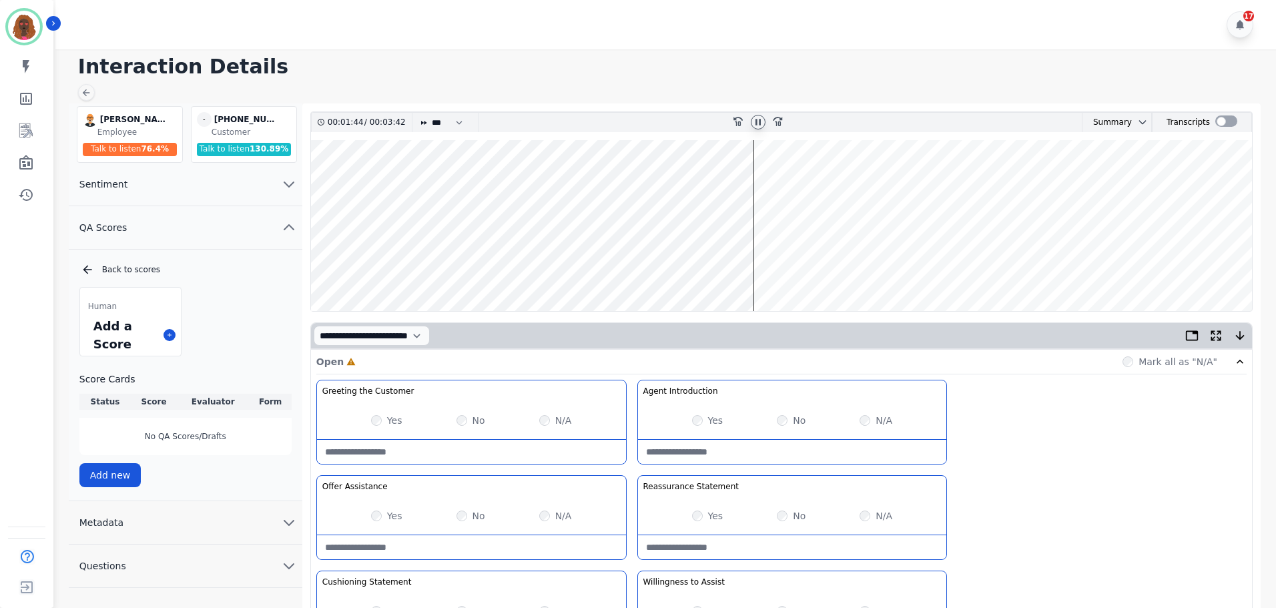
click at [764, 182] on wave at bounding box center [781, 225] width 941 height 171
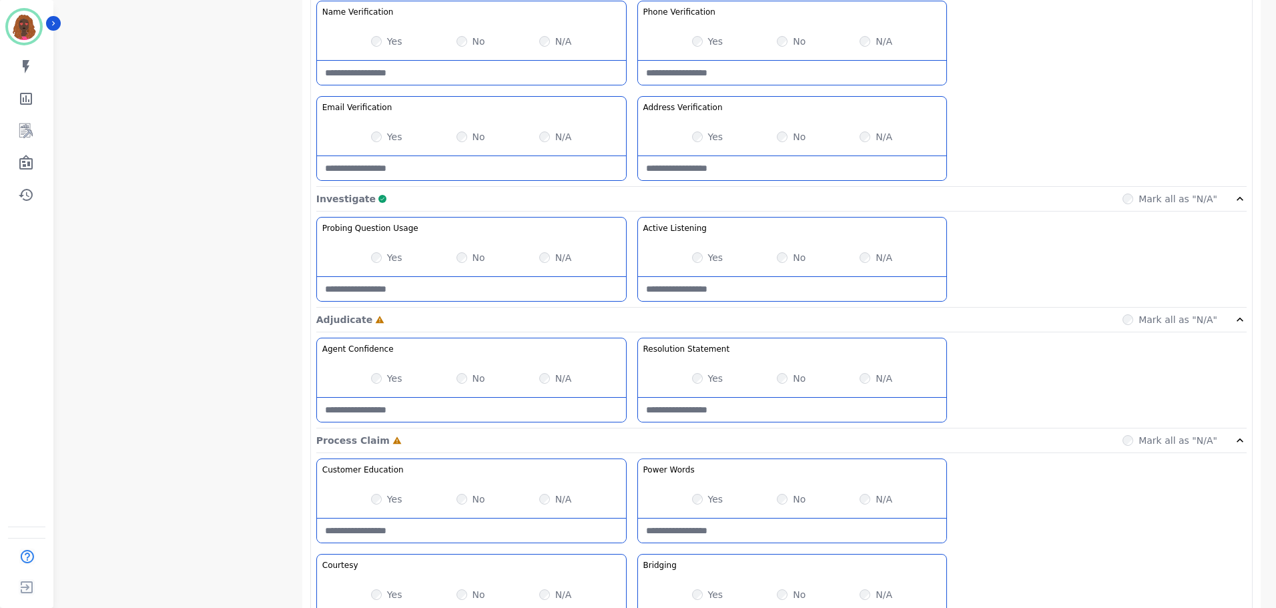
scroll to position [667, 0]
click at [705, 379] on div "Yes" at bounding box center [707, 376] width 31 height 13
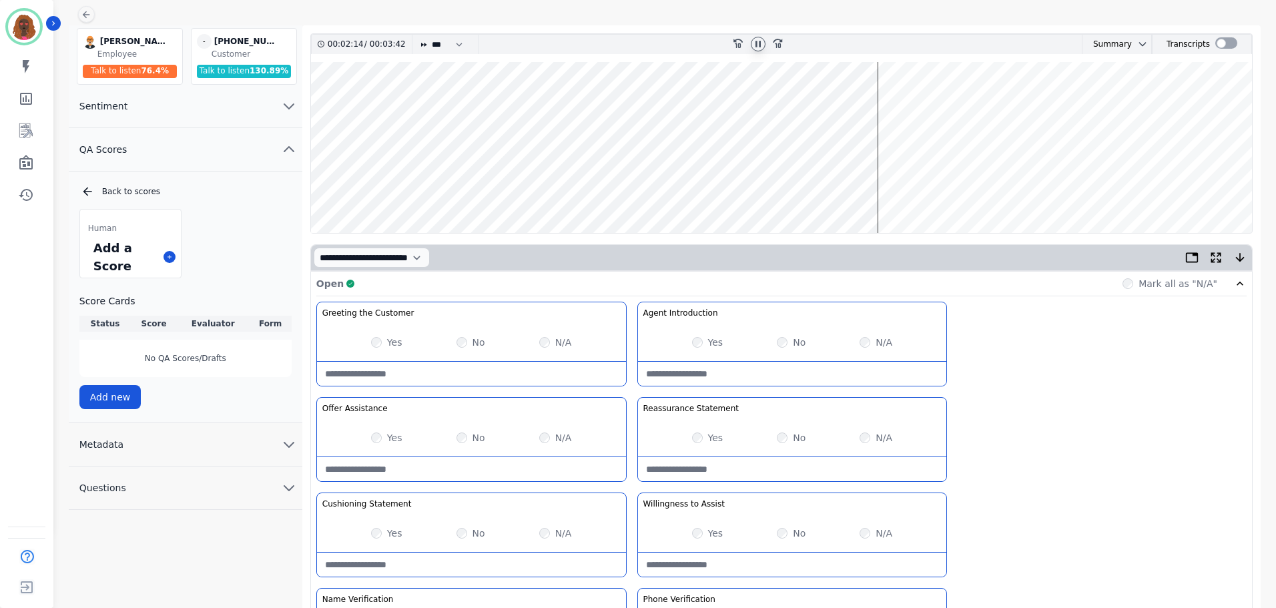
scroll to position [0, 0]
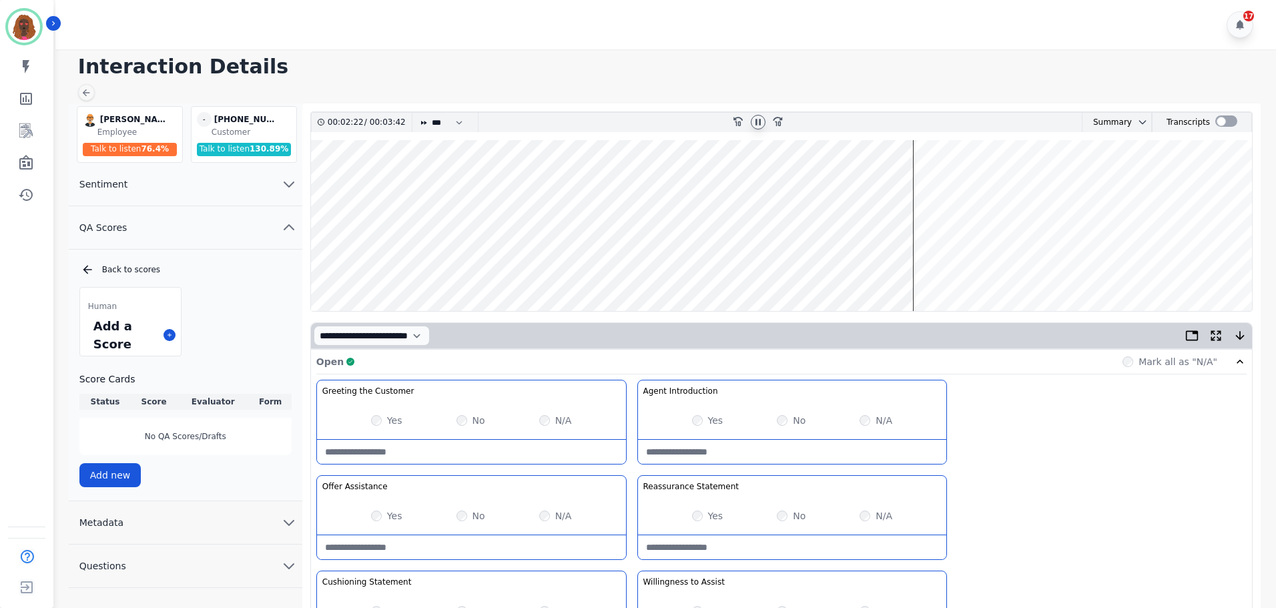
click at [922, 266] on wave at bounding box center [781, 225] width 941 height 171
click at [989, 267] on wave at bounding box center [781, 225] width 941 height 171
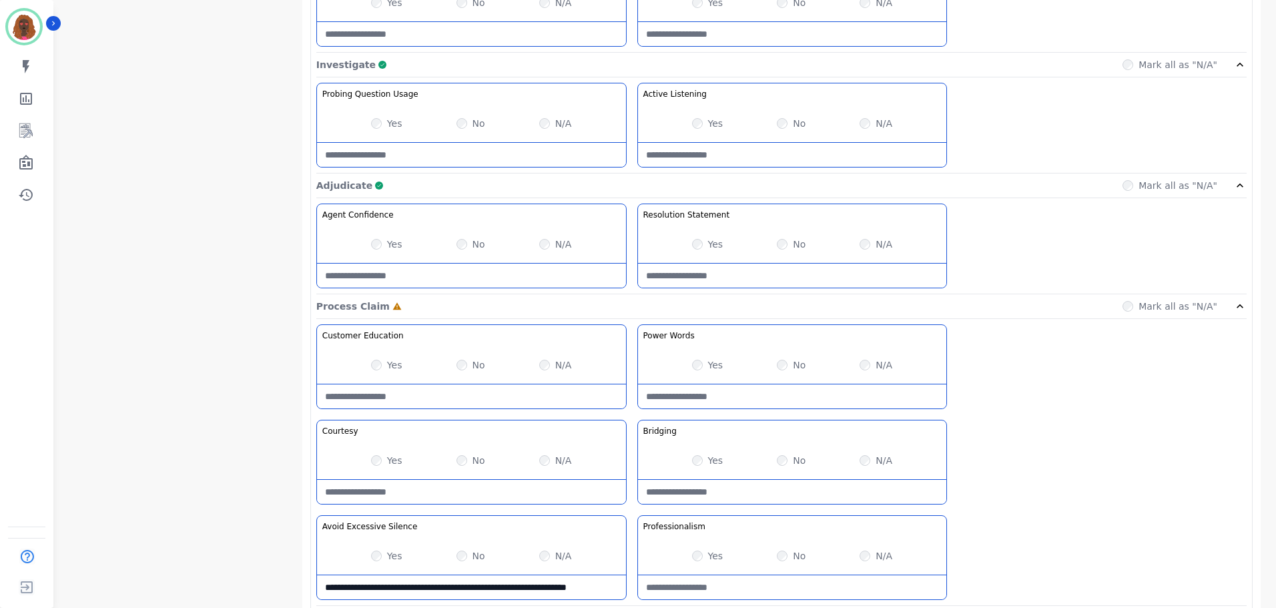
scroll to position [800, 0]
click at [778, 495] on Claim-Bridging-note at bounding box center [792, 491] width 309 height 24
type Claim-Bridging-note "**********"
click at [382, 362] on div "Yes" at bounding box center [386, 364] width 31 height 13
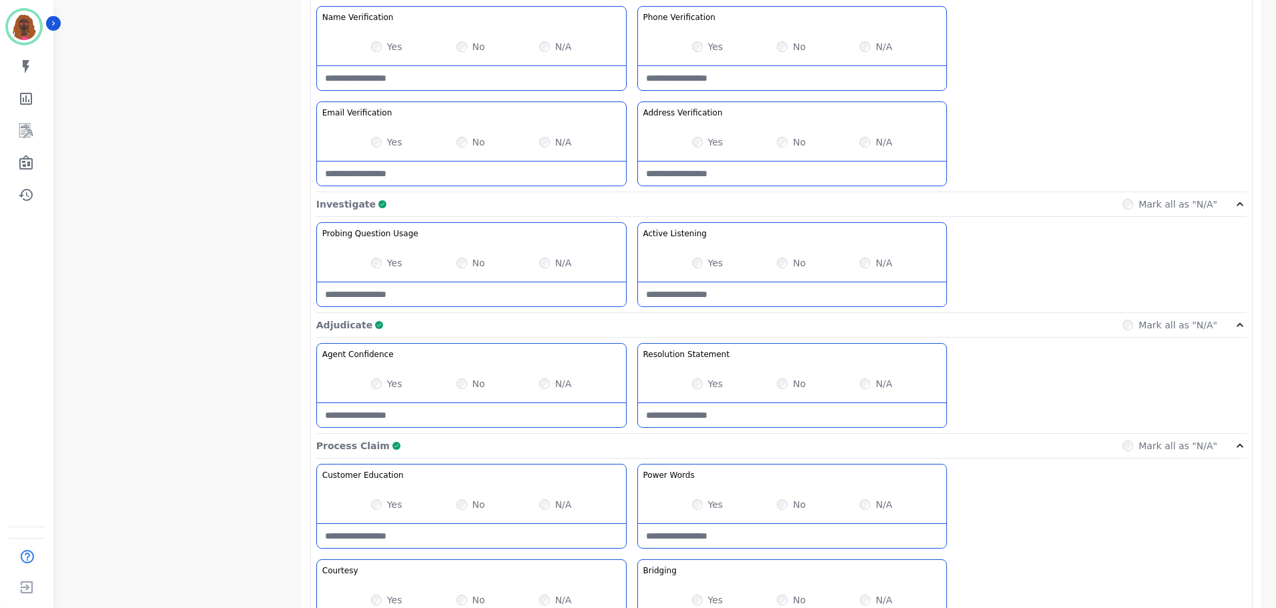
scroll to position [1059, 0]
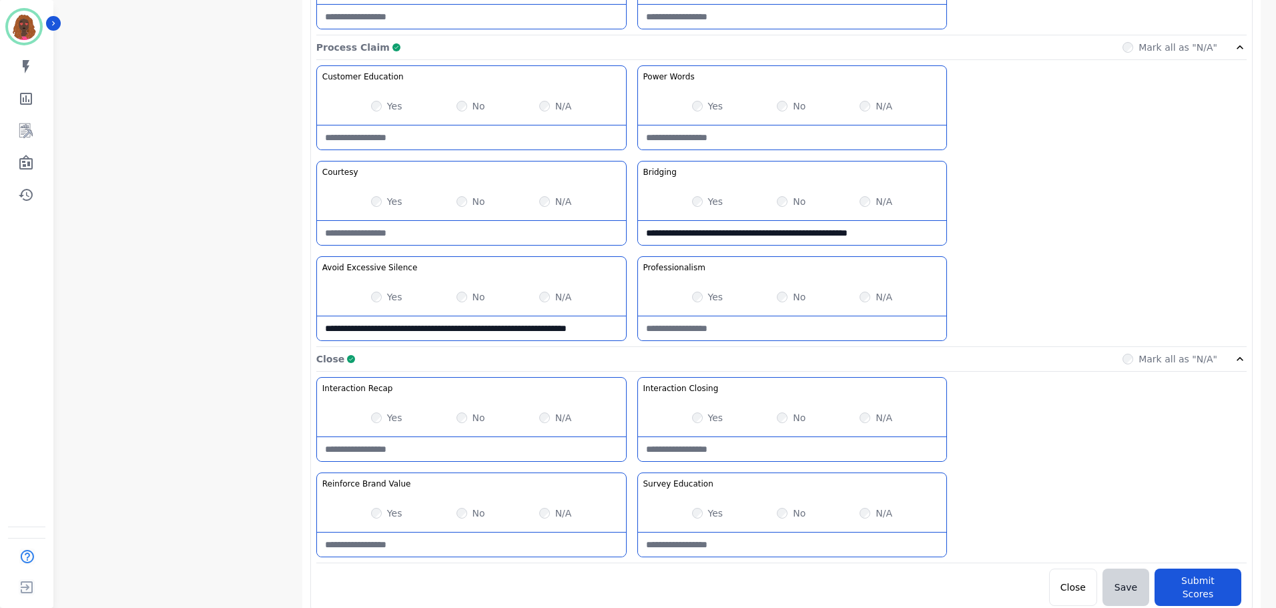
click at [454, 544] on Value-note at bounding box center [471, 545] width 309 height 24
type Value-note "*"
click at [1193, 585] on button "Submit Scores" at bounding box center [1198, 587] width 87 height 37
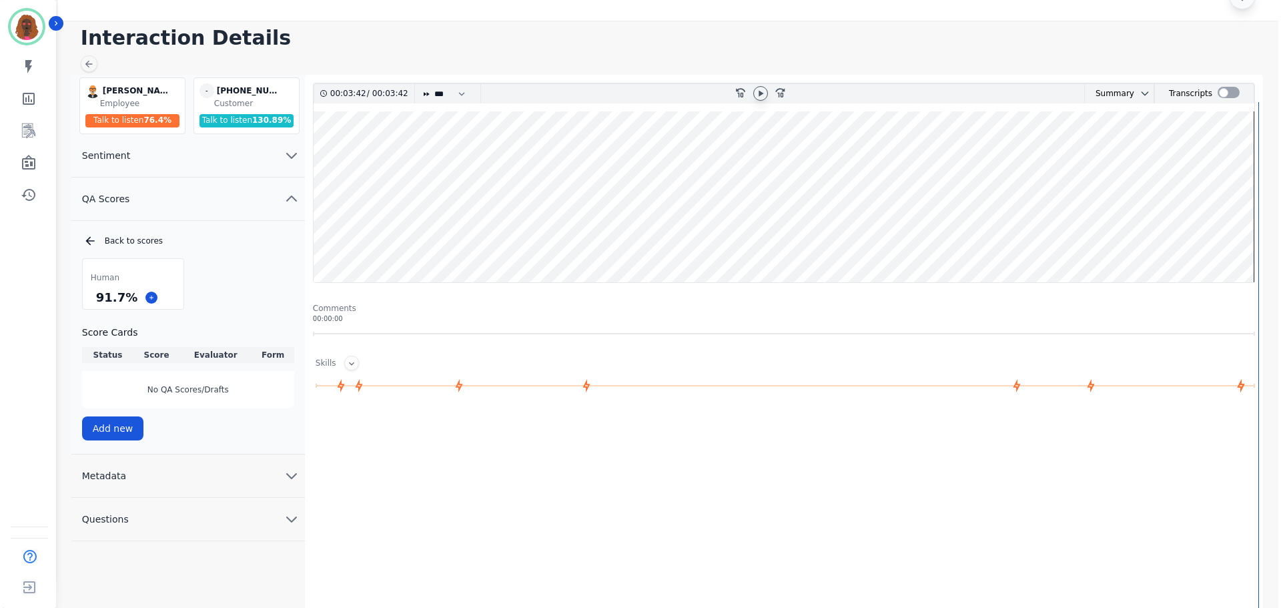
scroll to position [0, 0]
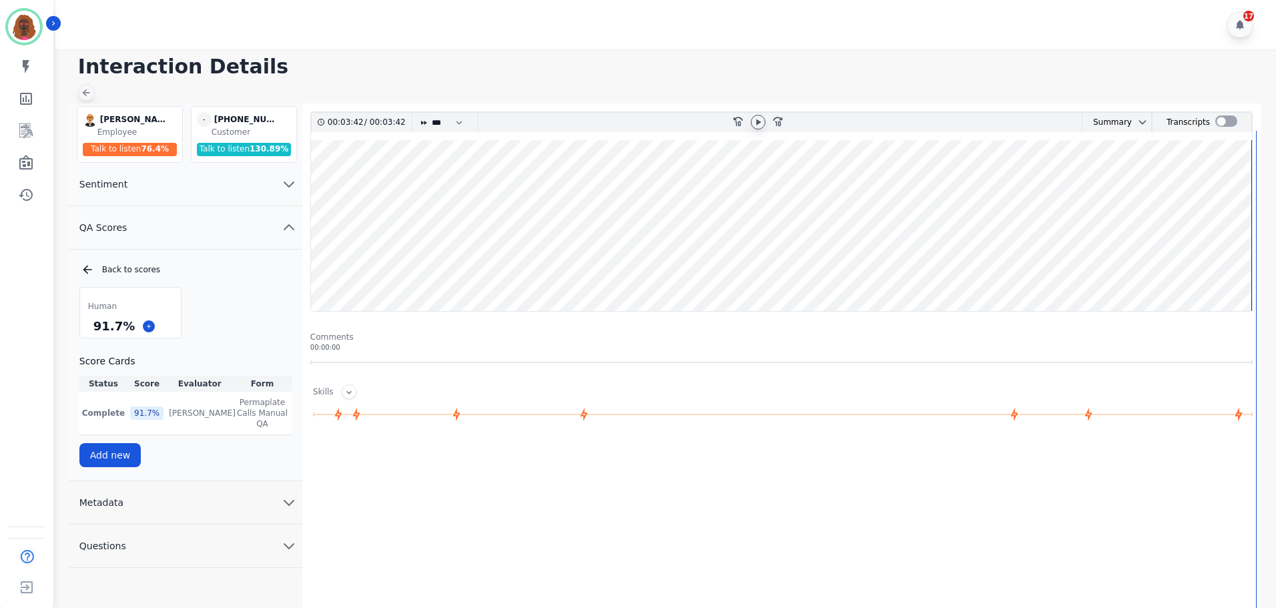
click at [86, 95] on icon at bounding box center [86, 92] width 11 height 11
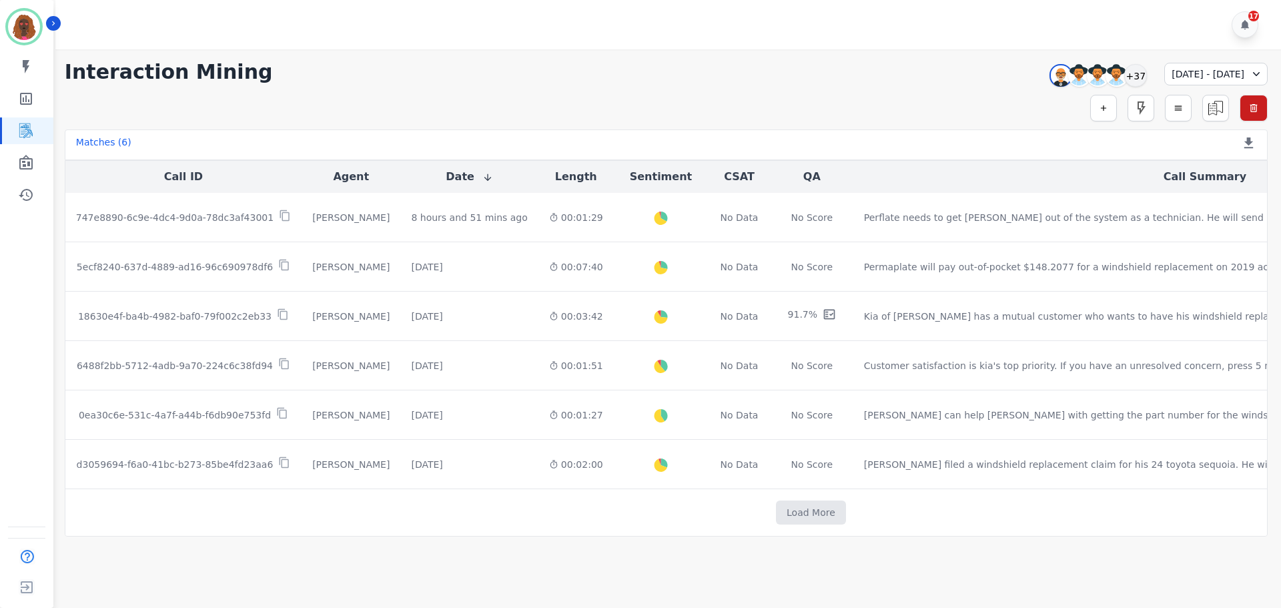
click at [793, 72] on div "**********" at bounding box center [666, 72] width 1203 height 24
